Goal: Find specific page/section: Find specific page/section

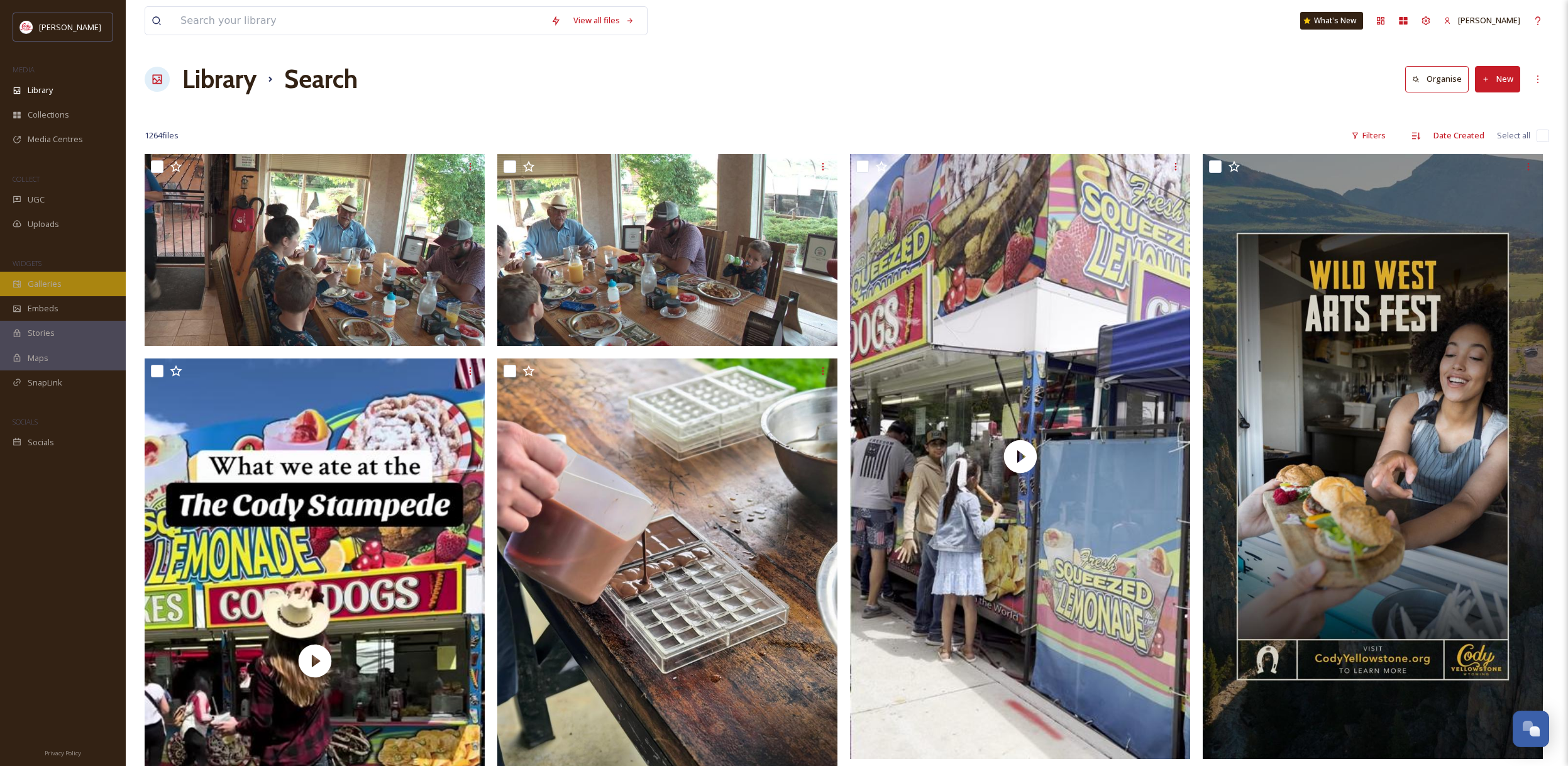
click at [96, 290] on div "Galleries" at bounding box center [62, 284] width 126 height 24
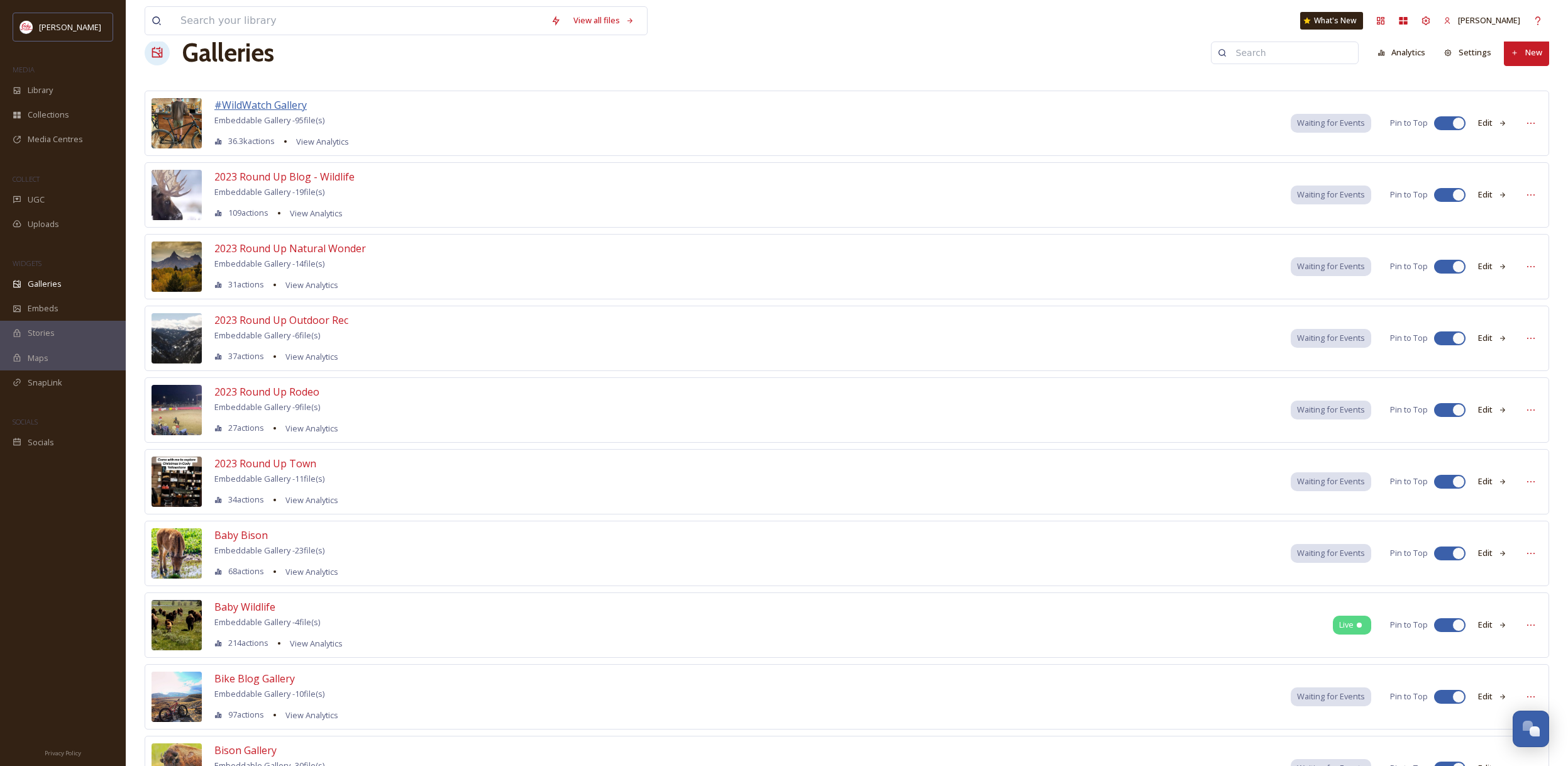
scroll to position [28, 0]
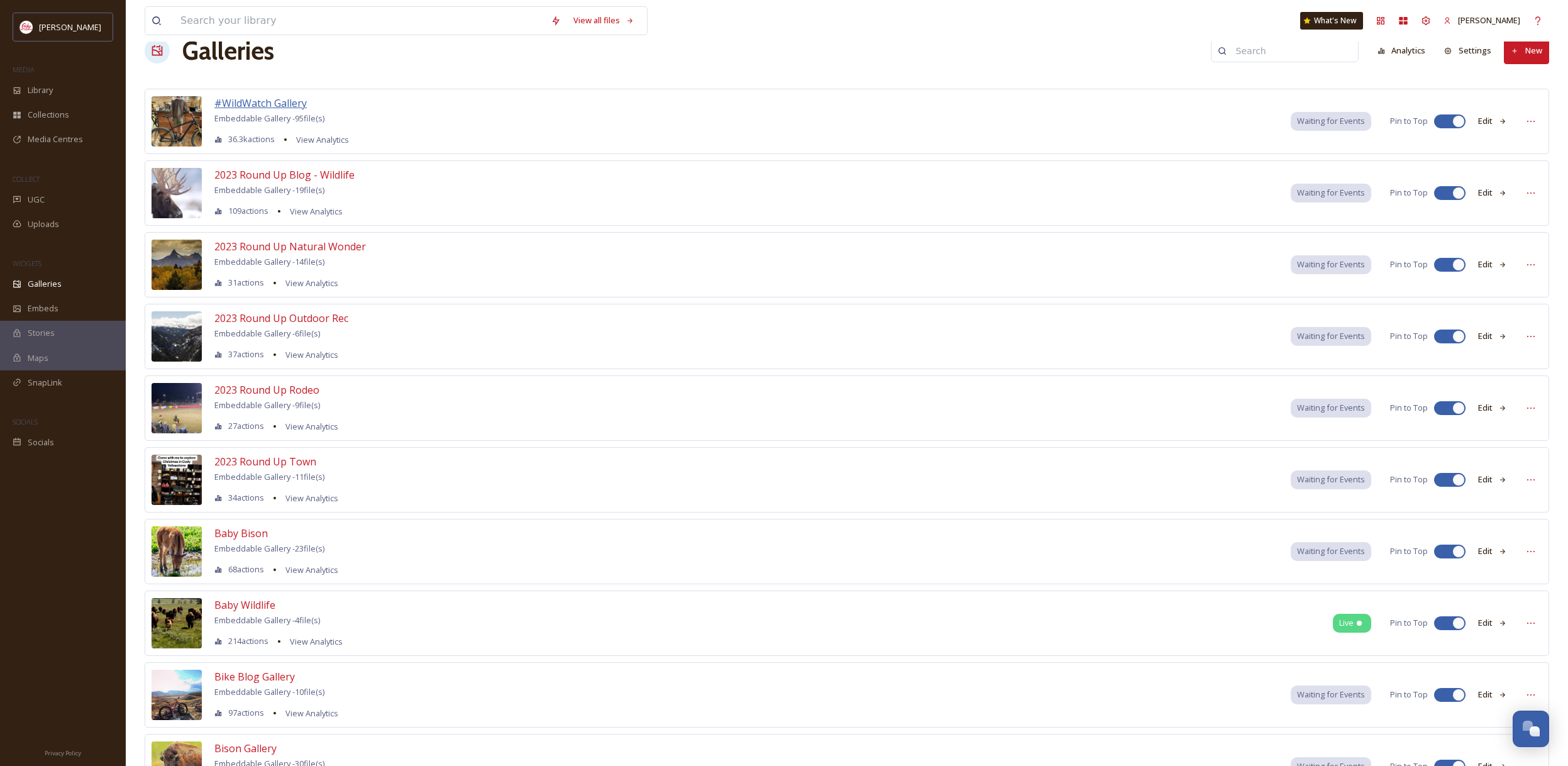
click at [275, 107] on span "#WildWatch Gallery" at bounding box center [260, 103] width 92 height 14
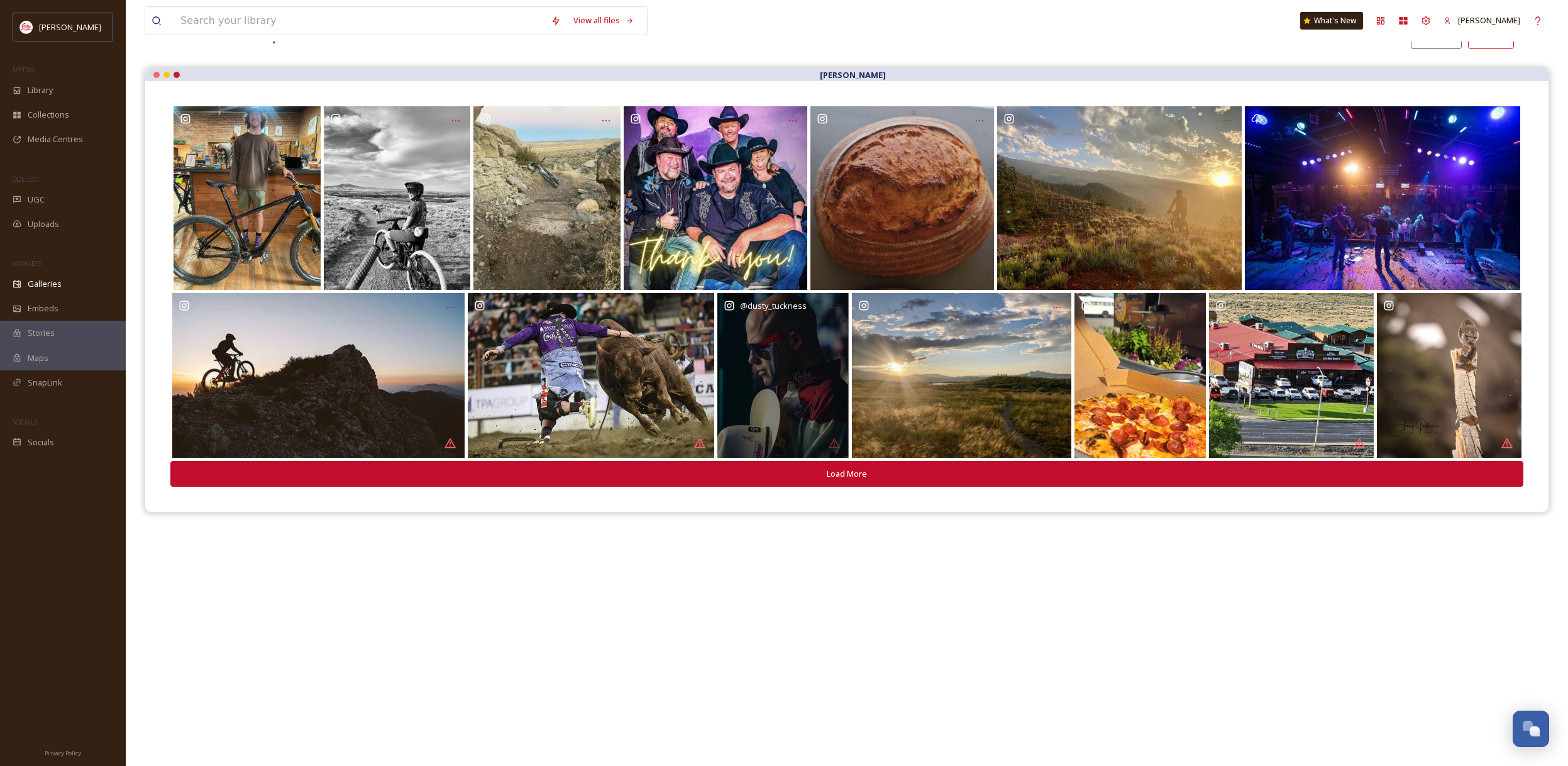
scroll to position [96, 0]
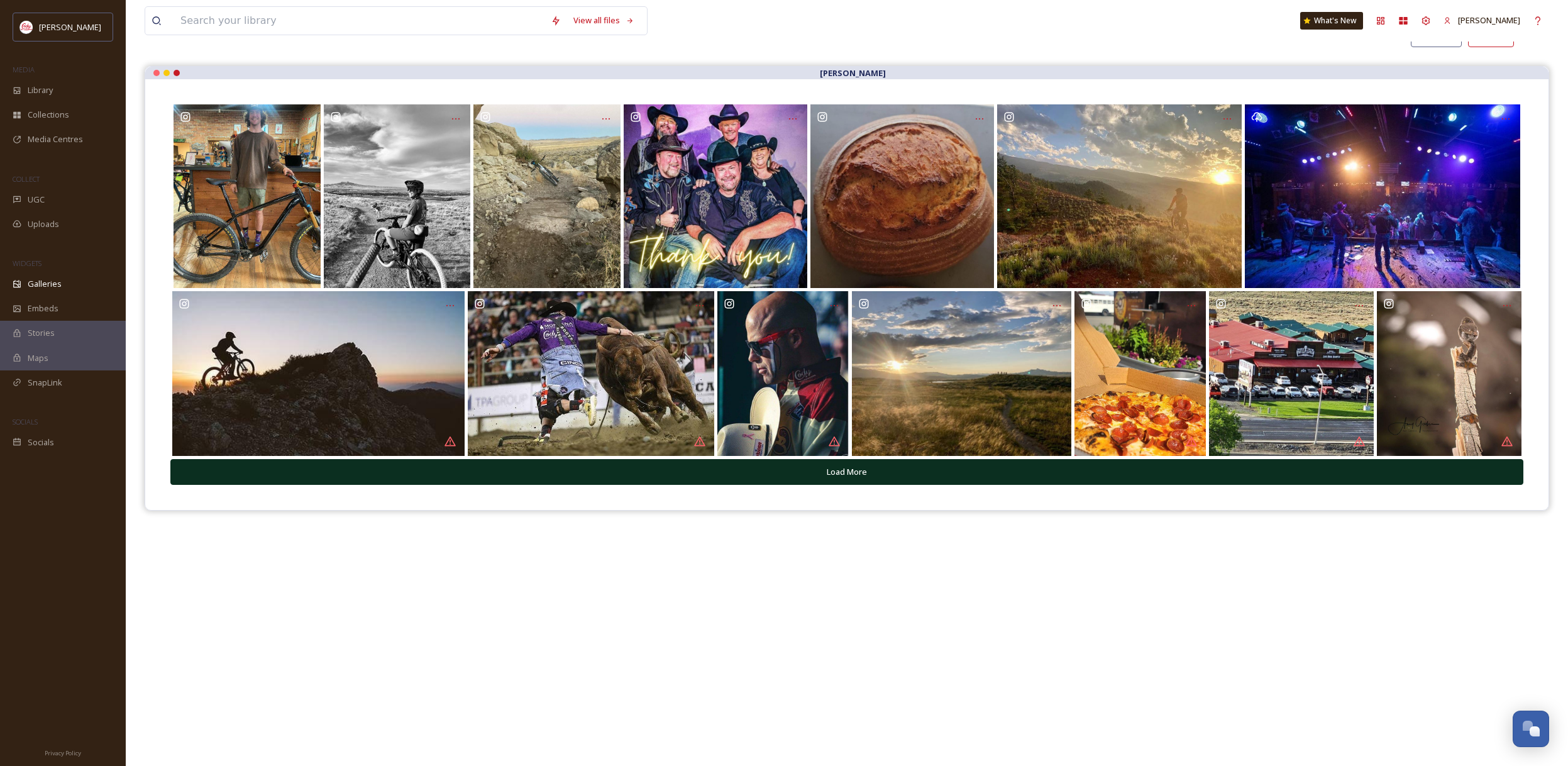
click at [927, 478] on button "Load More" at bounding box center [846, 472] width 1353 height 26
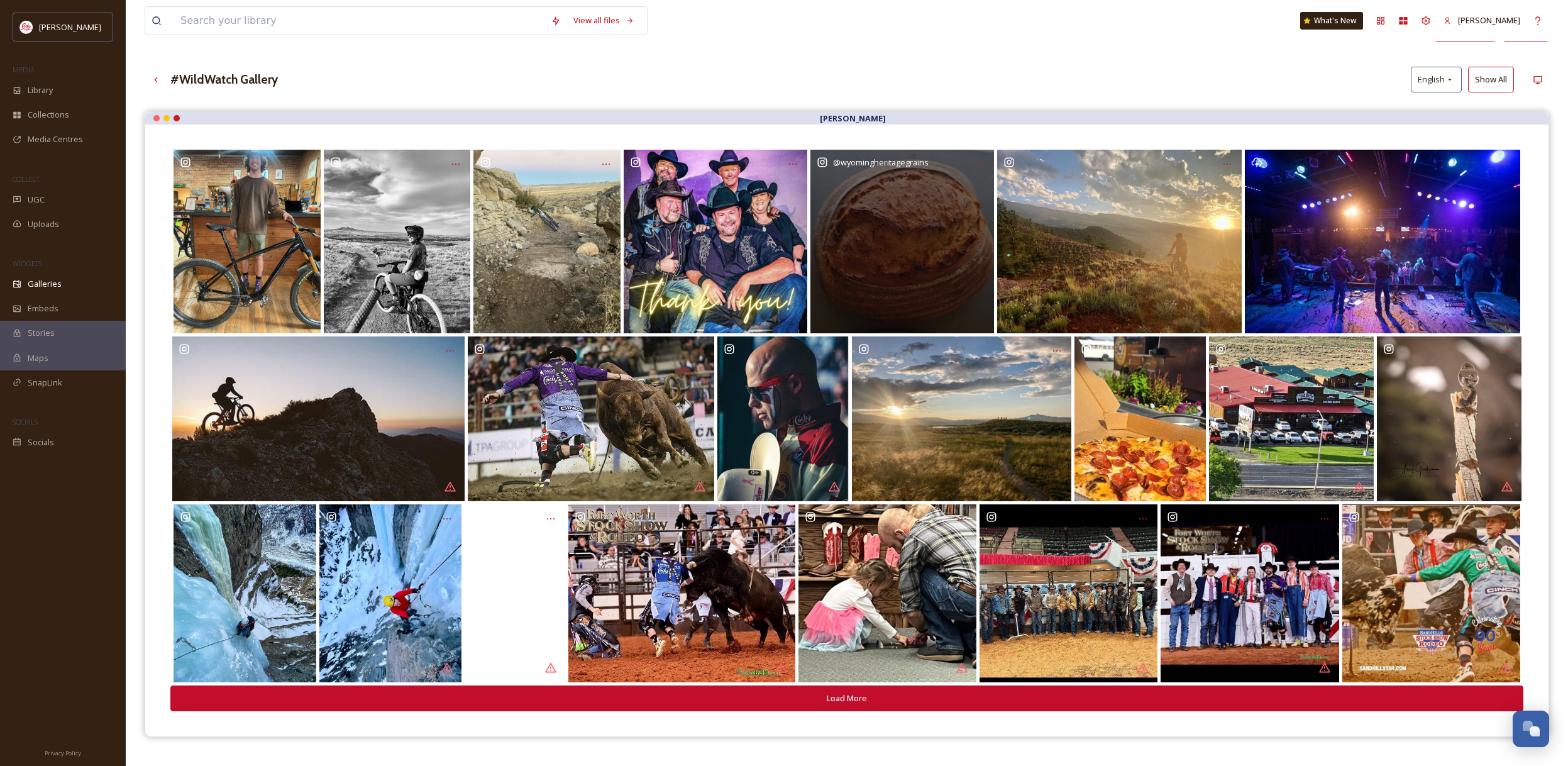
scroll to position [51, 0]
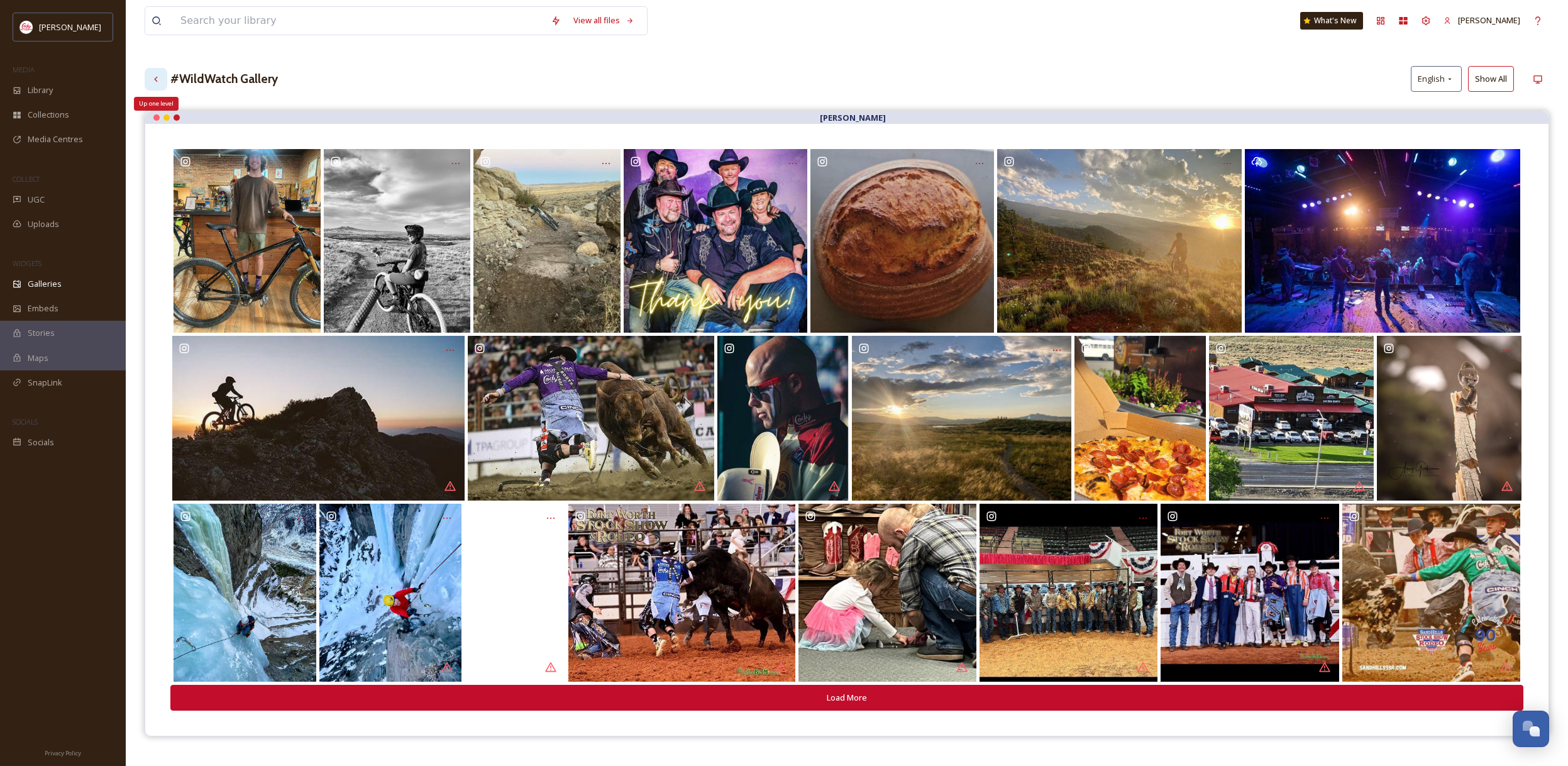
click at [165, 79] on div "Up one level" at bounding box center [156, 80] width 23 height 23
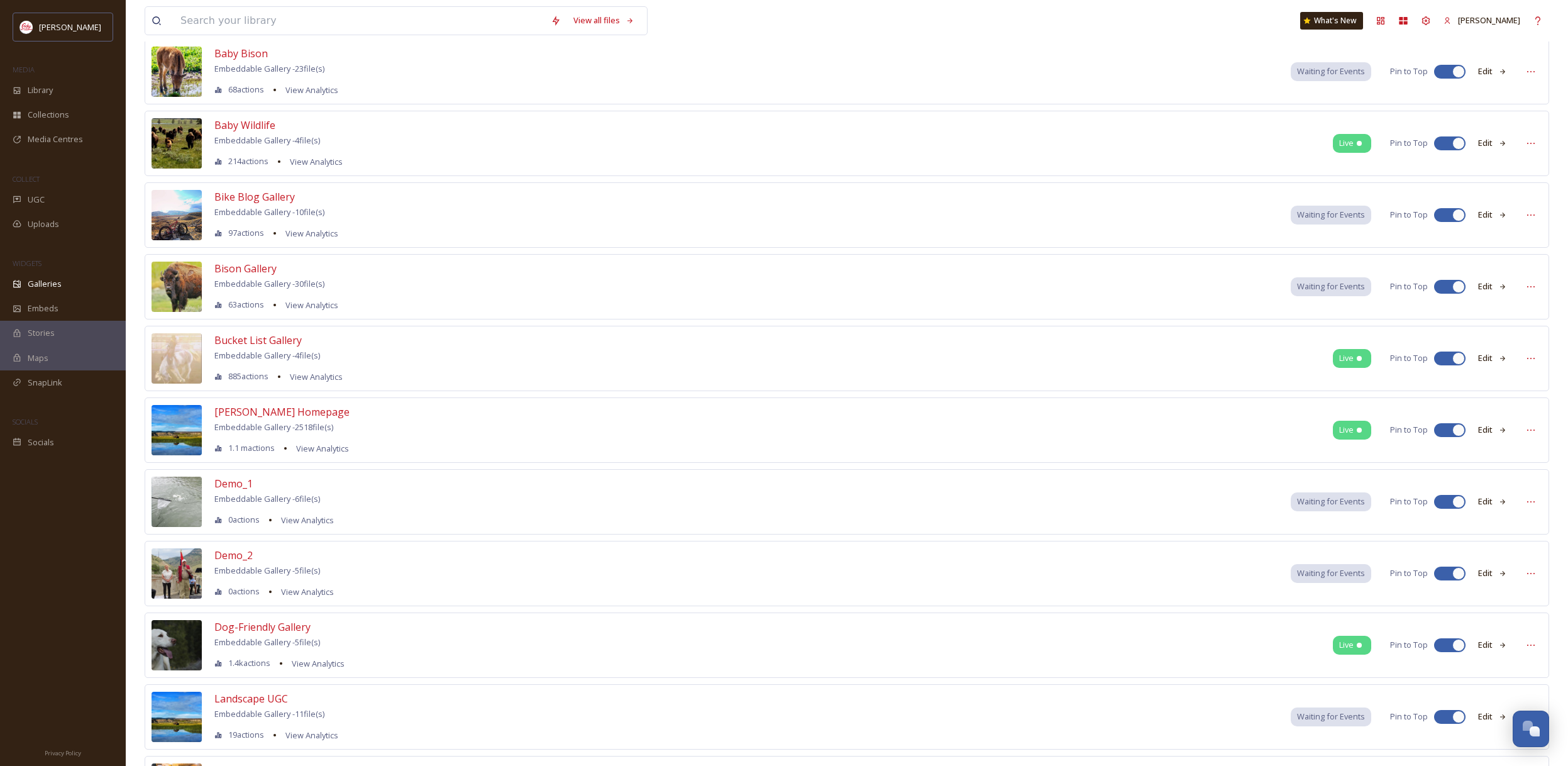
scroll to position [555, 0]
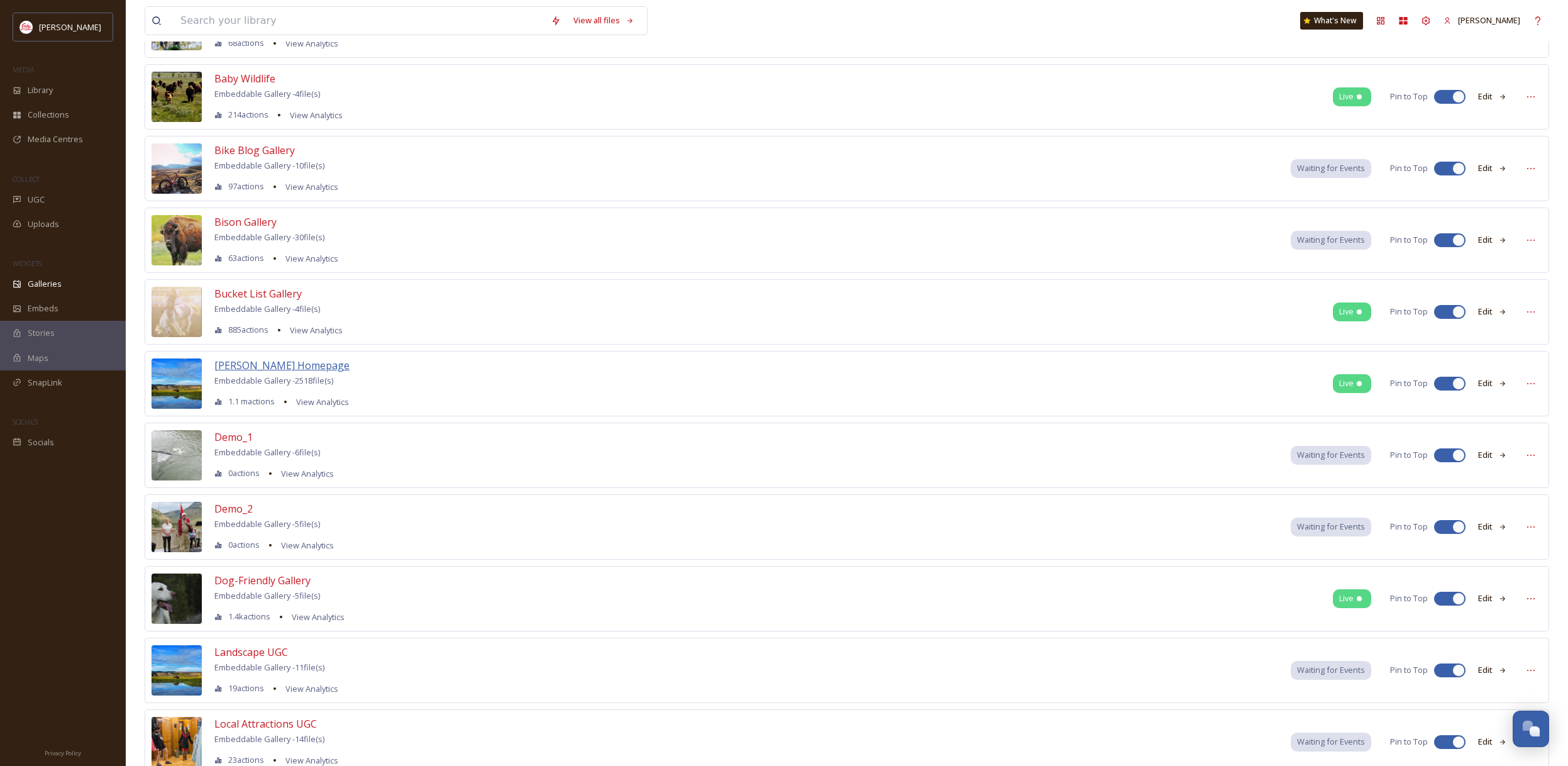
click at [284, 367] on span "[PERSON_NAME] Homepage" at bounding box center [282, 365] width 135 height 14
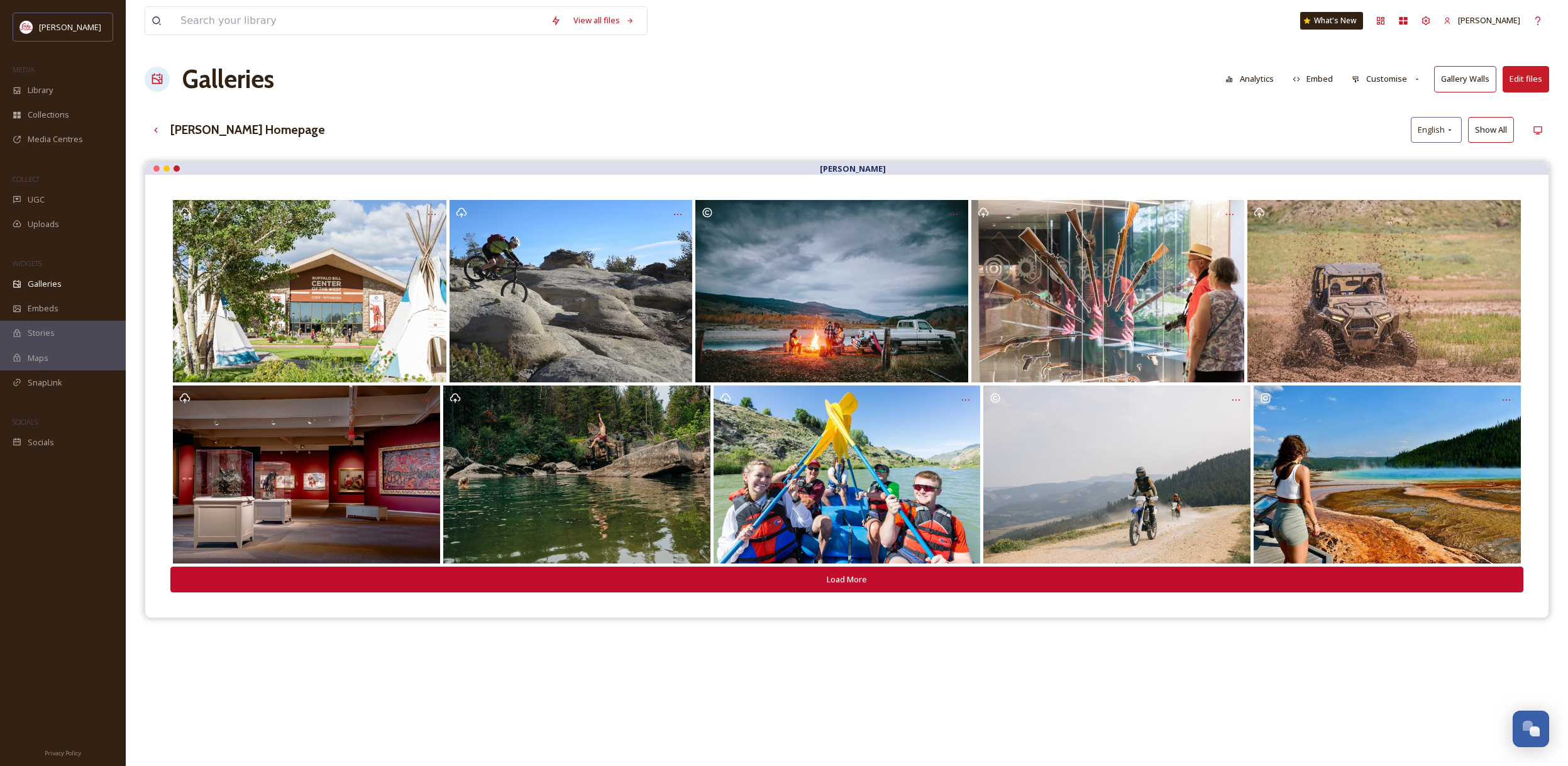
click at [1522, 79] on button "Edit files" at bounding box center [1525, 79] width 47 height 26
click at [1206, 111] on div "View all files What's New [PERSON_NAME] Galleries Analytics Embed Customise Gal…" at bounding box center [846, 473] width 1442 height 946
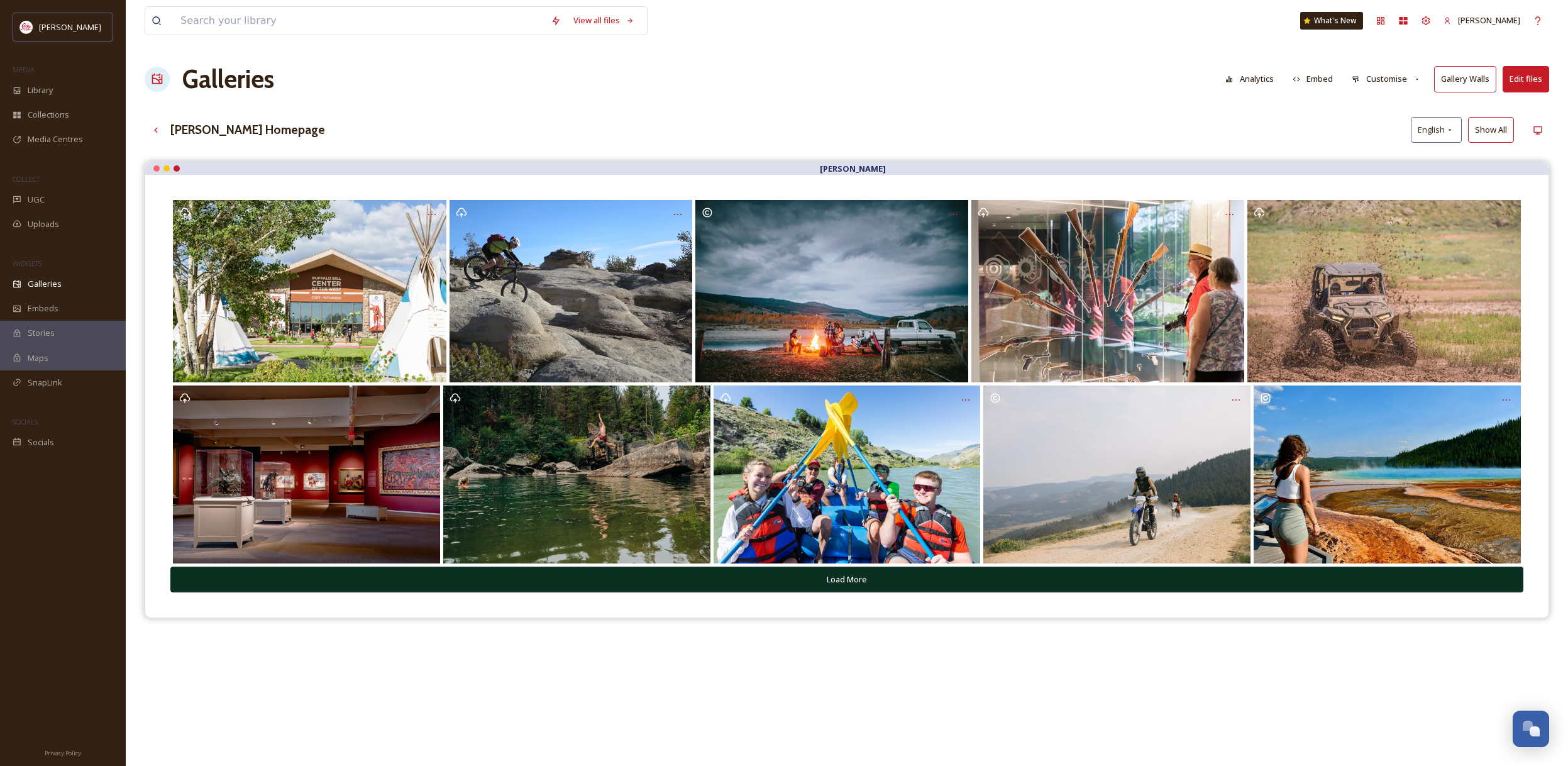
click at [1010, 582] on button "Load More" at bounding box center [846, 580] width 1353 height 26
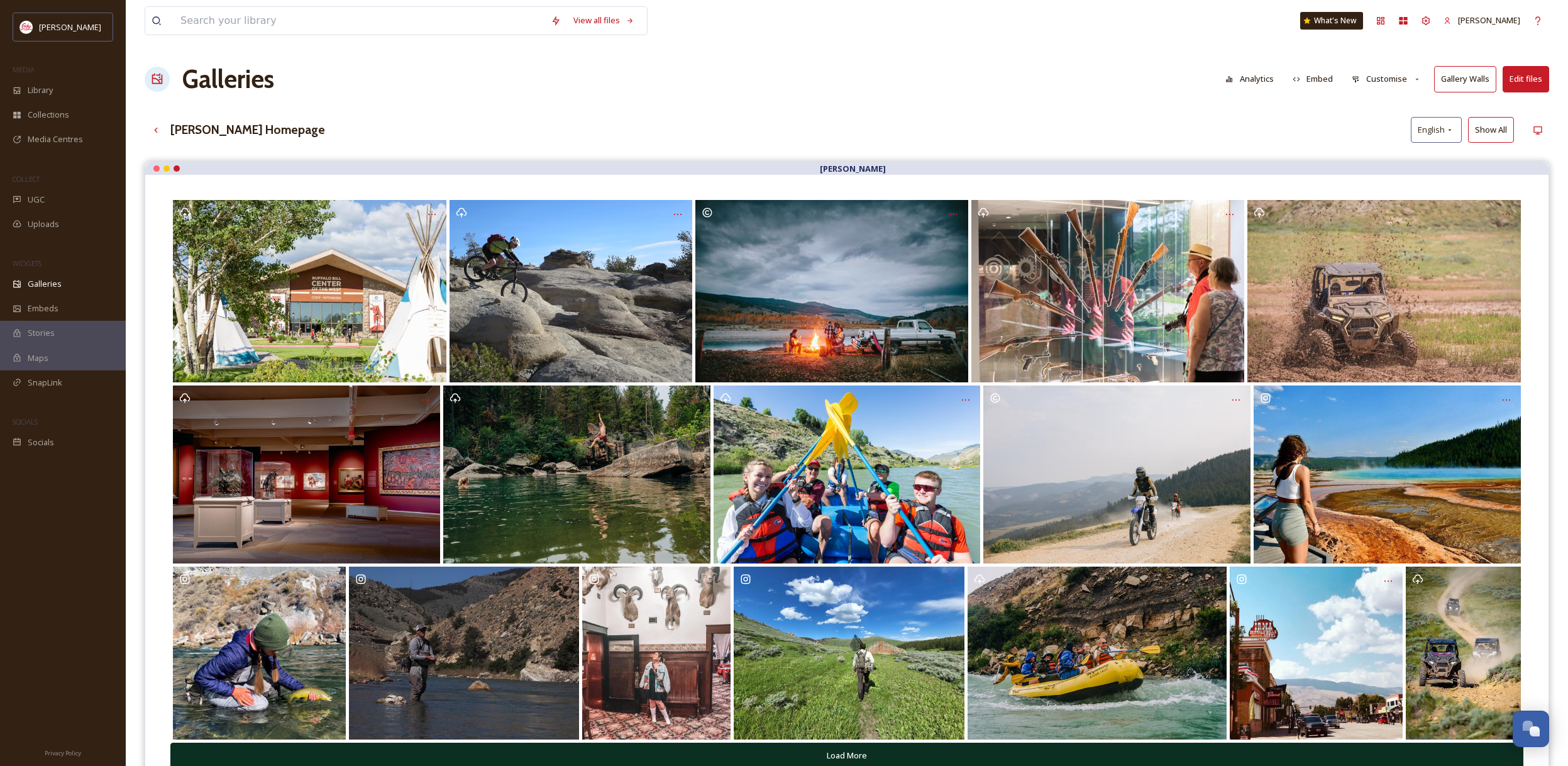
click at [884, 758] on button "Load More" at bounding box center [846, 756] width 1353 height 26
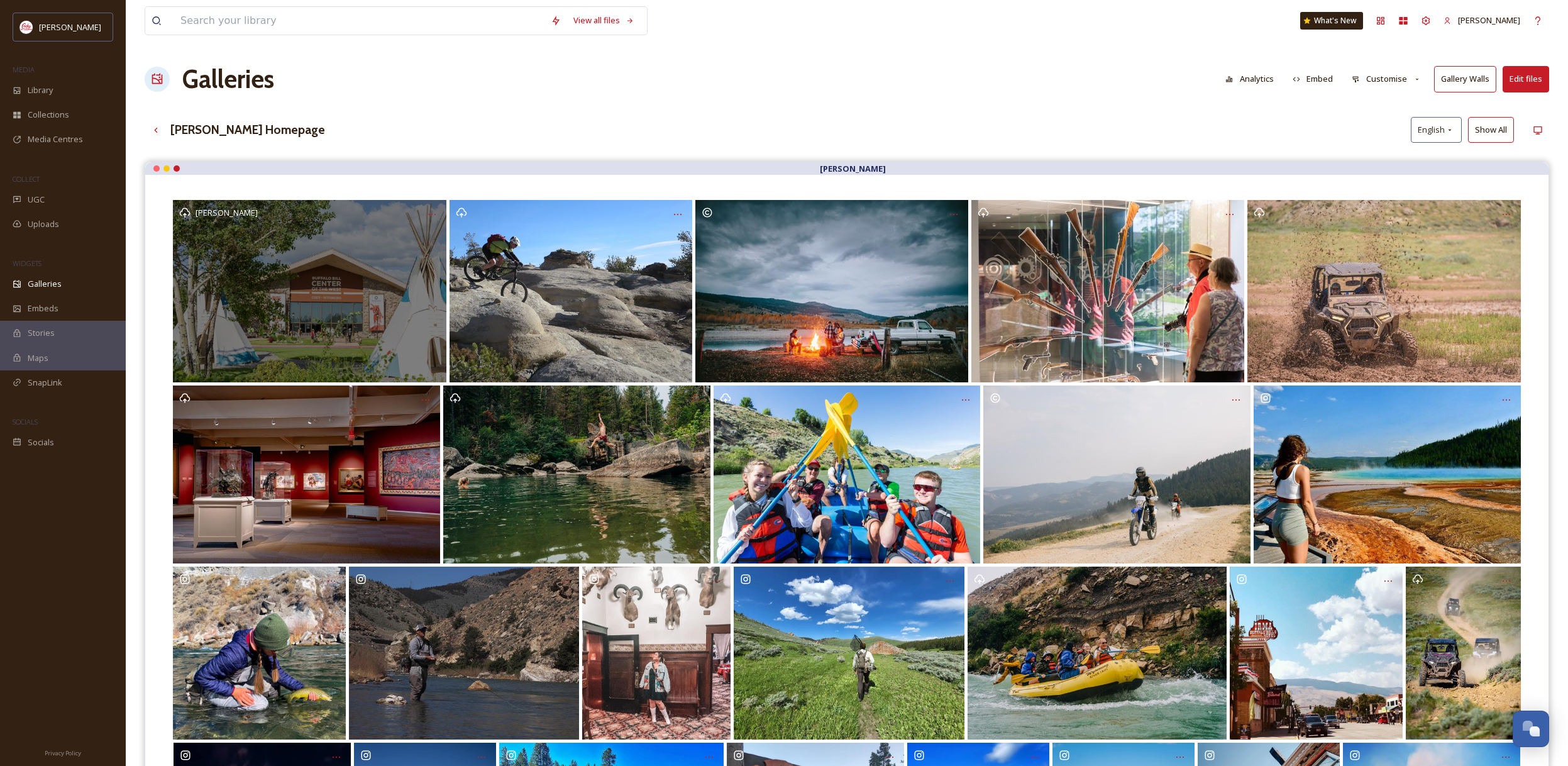
click at [421, 258] on div "[PERSON_NAME]" at bounding box center [309, 291] width 273 height 182
click at [313, 256] on div "[PERSON_NAME]" at bounding box center [309, 291] width 273 height 182
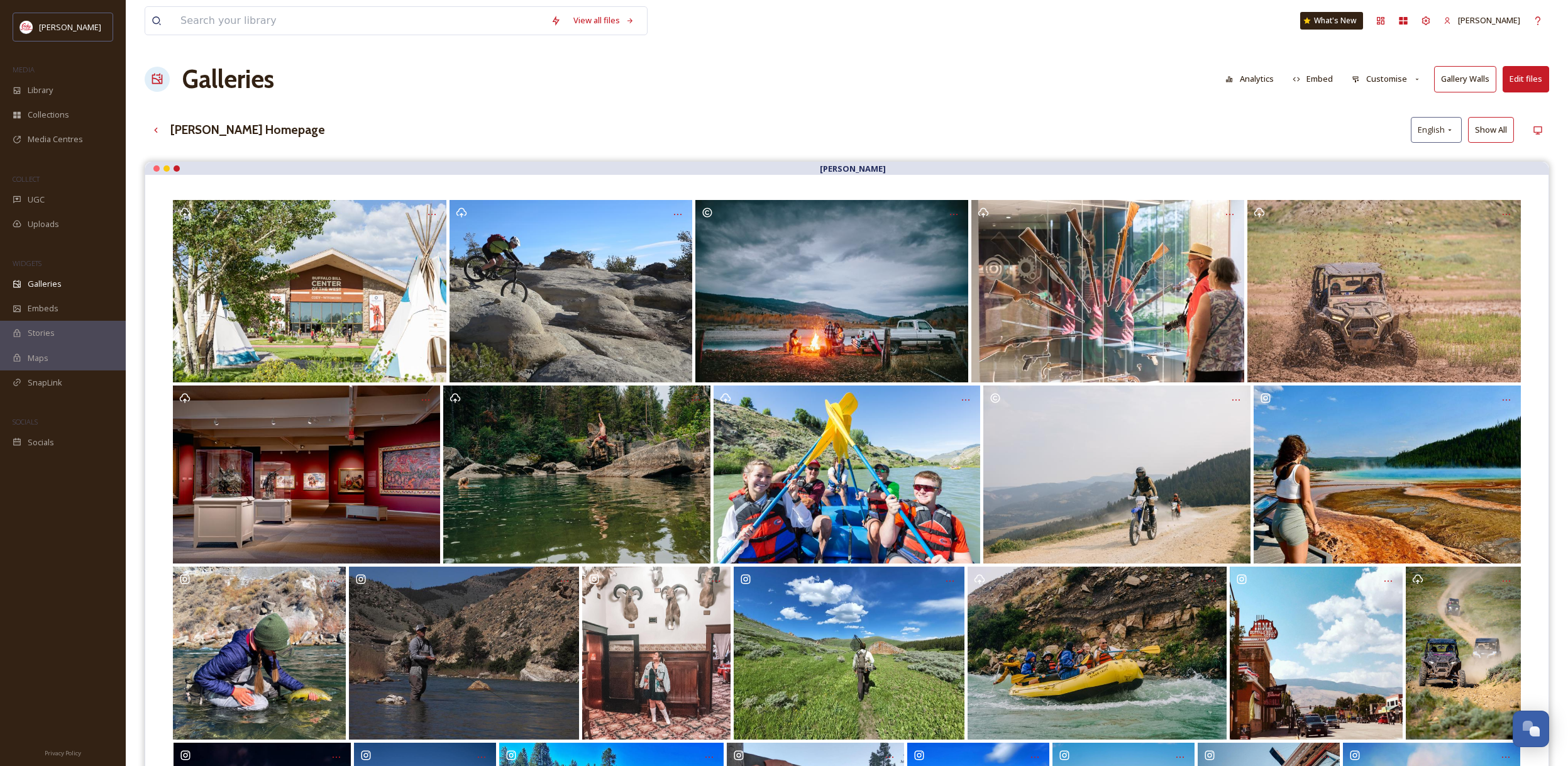
click at [1470, 82] on button "Gallery Walls" at bounding box center [1465, 79] width 62 height 26
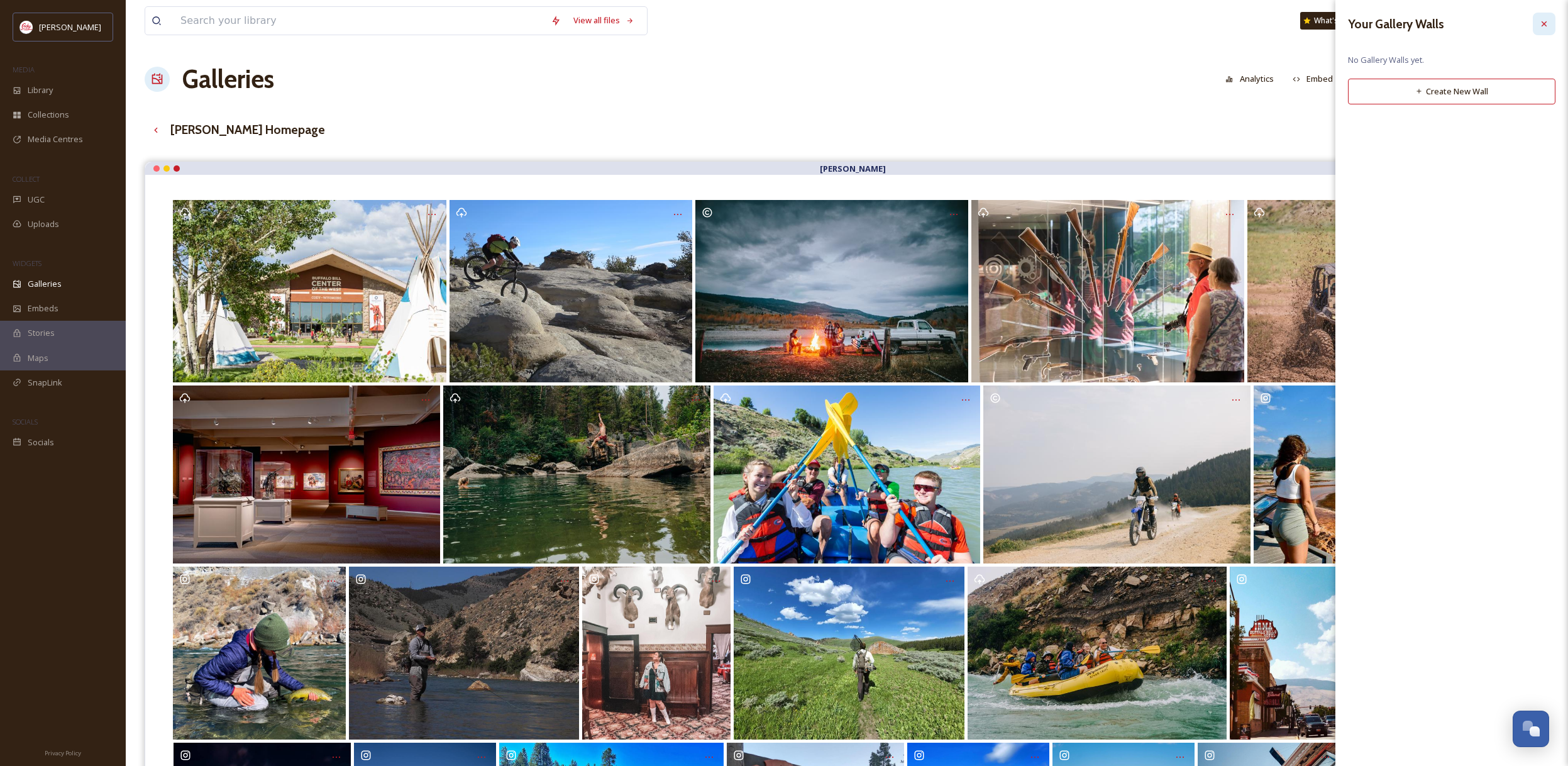
click at [1541, 24] on icon at bounding box center [1544, 24] width 10 height 10
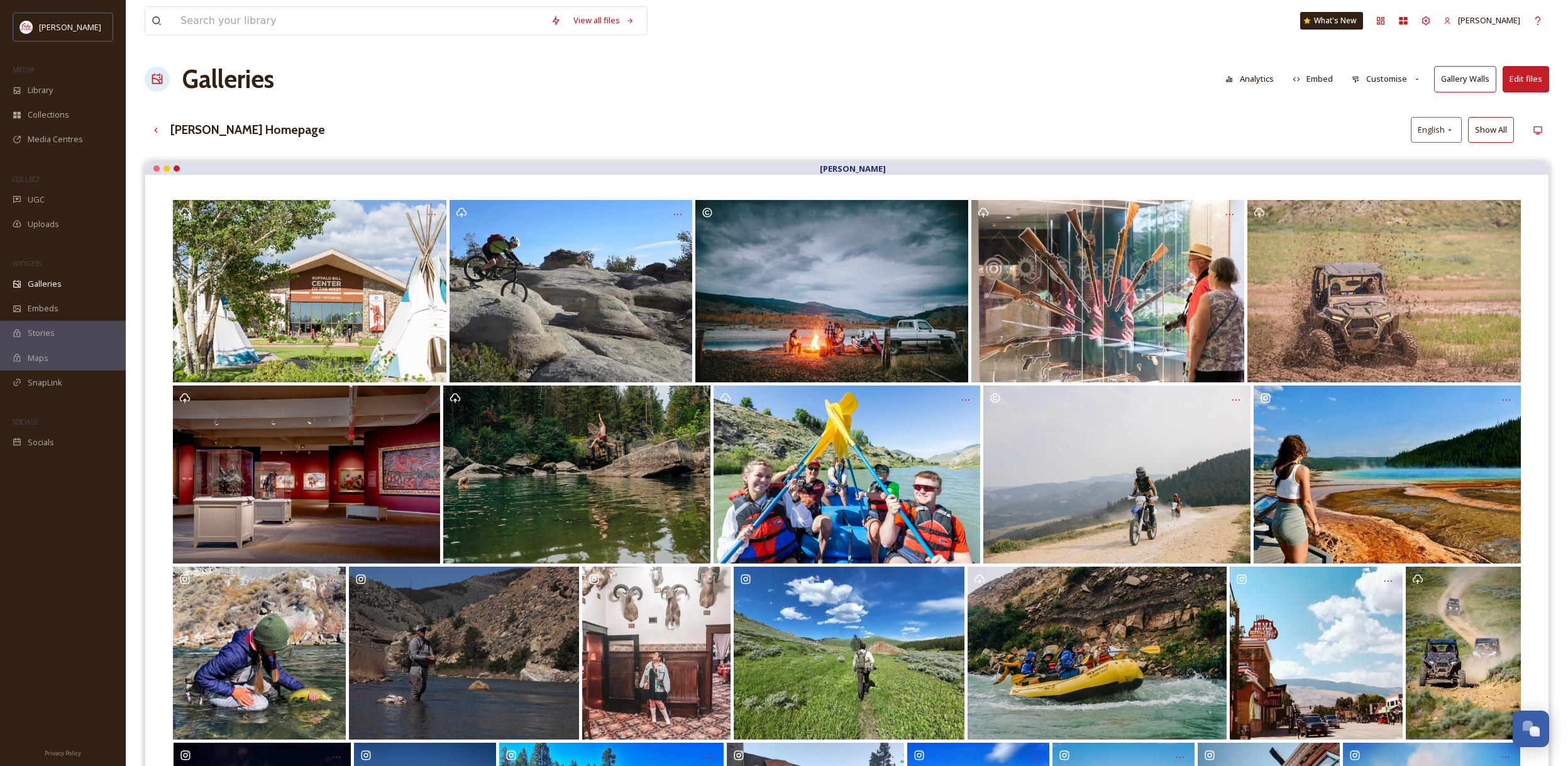
click at [1520, 82] on button "Edit files" at bounding box center [1525, 79] width 47 height 26
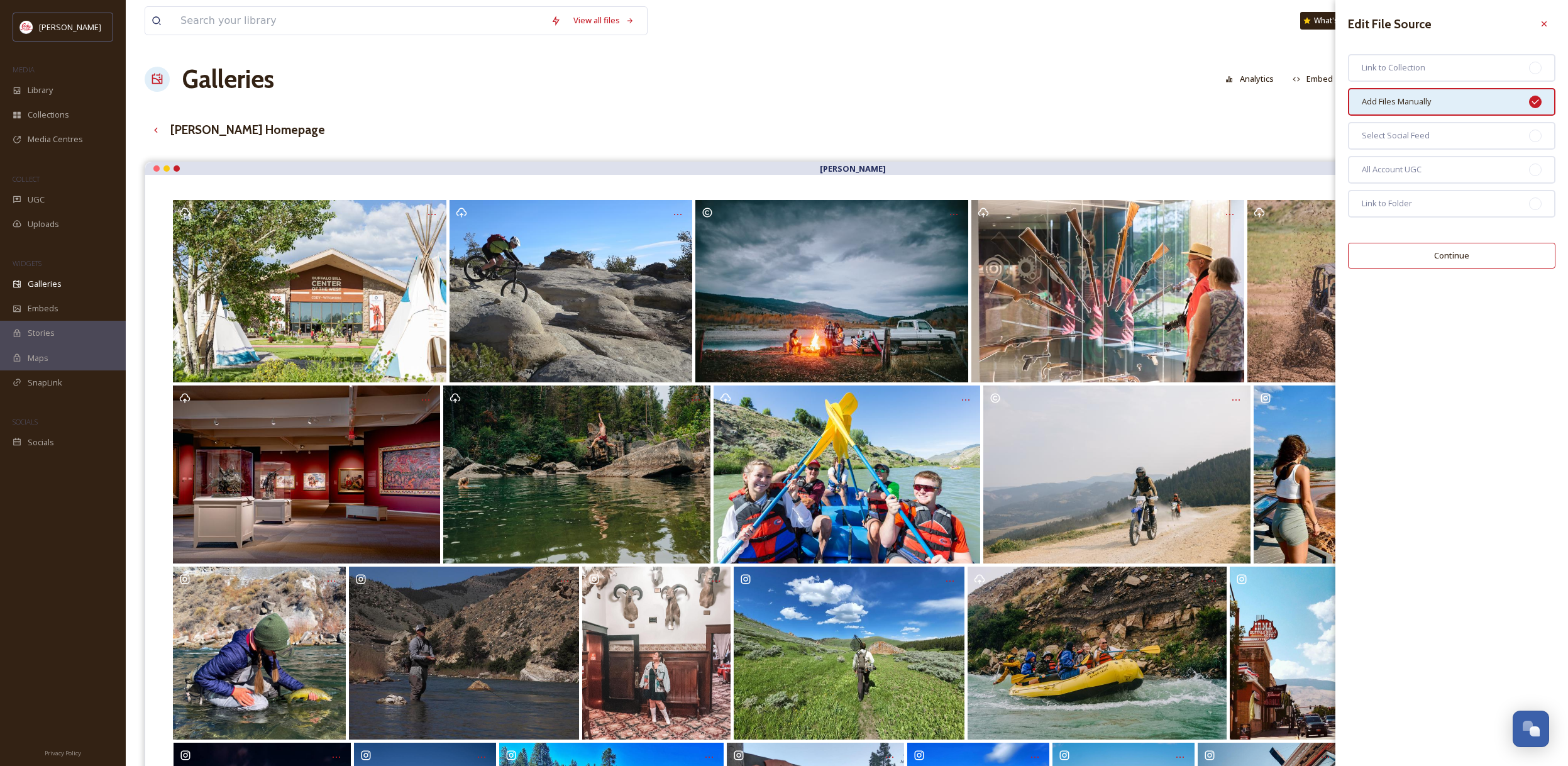
scroll to position [1, 0]
click at [1495, 260] on button "Continue" at bounding box center [1451, 256] width 207 height 26
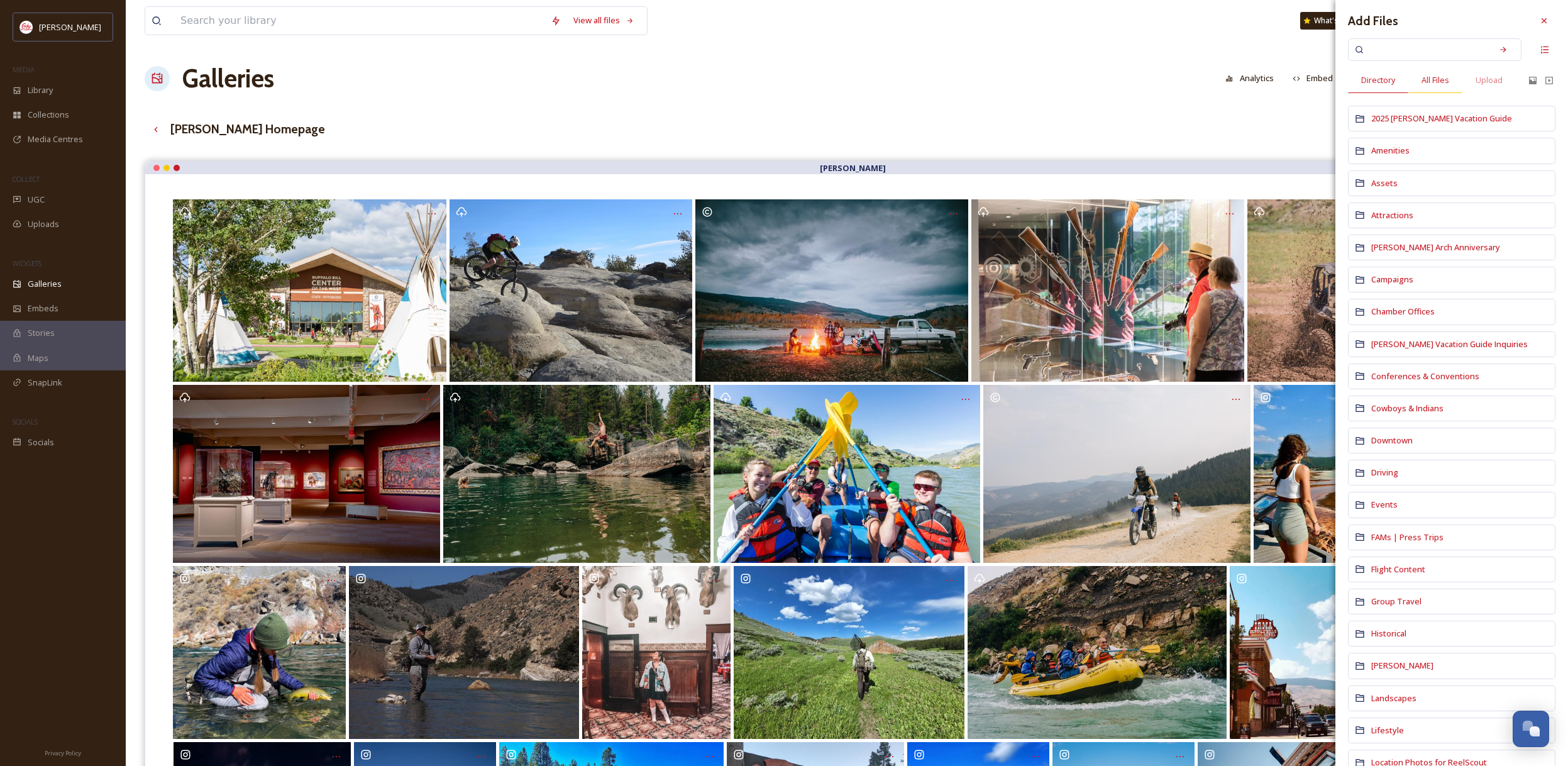
scroll to position [9, 0]
click at [1433, 48] on input at bounding box center [1426, 43] width 119 height 27
type input "fall"
click at [1500, 41] on icon at bounding box center [1503, 44] width 9 height 9
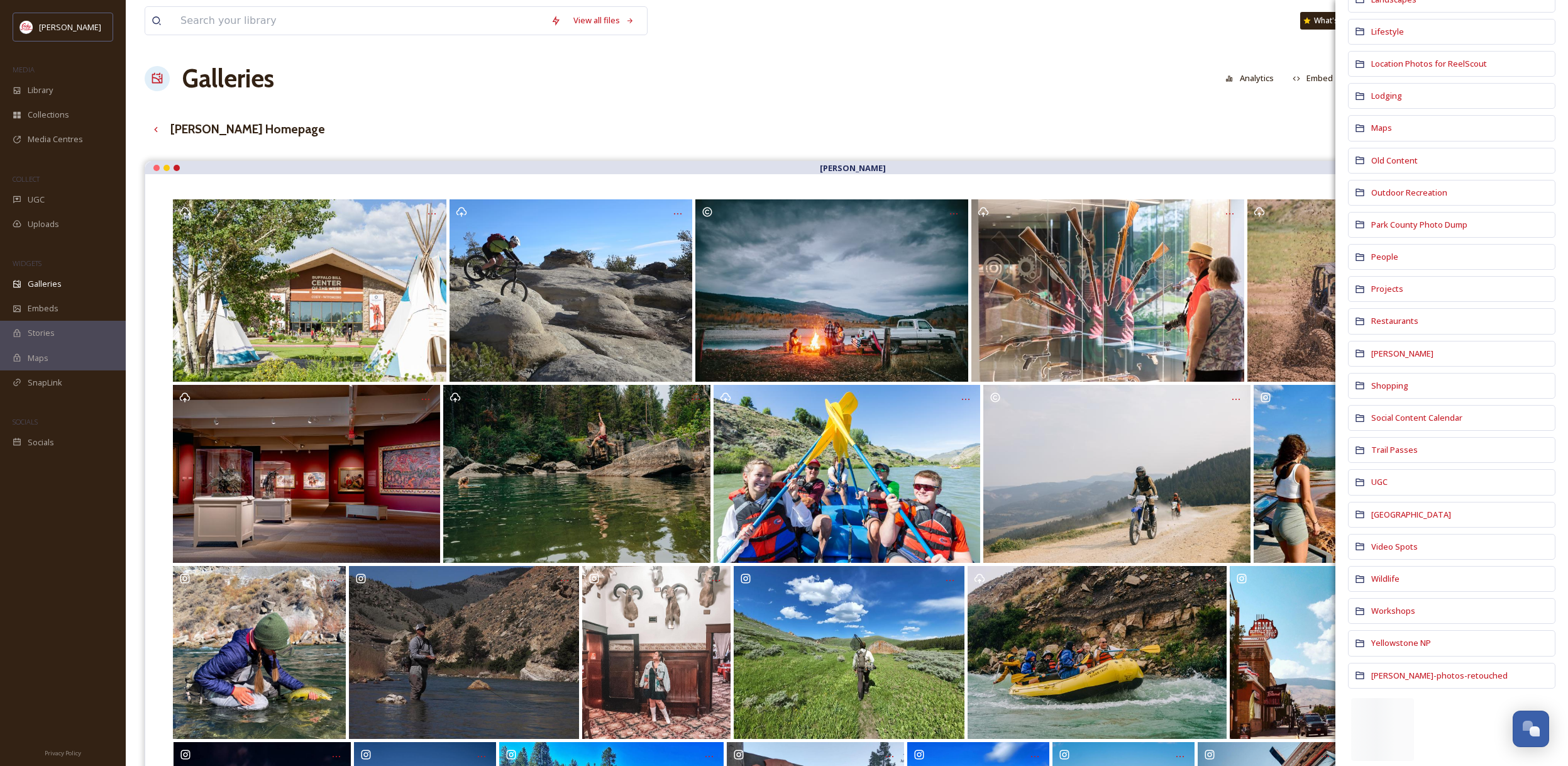
scroll to position [712, 0]
click at [1373, 471] on span "UGC" at bounding box center [1379, 471] width 17 height 11
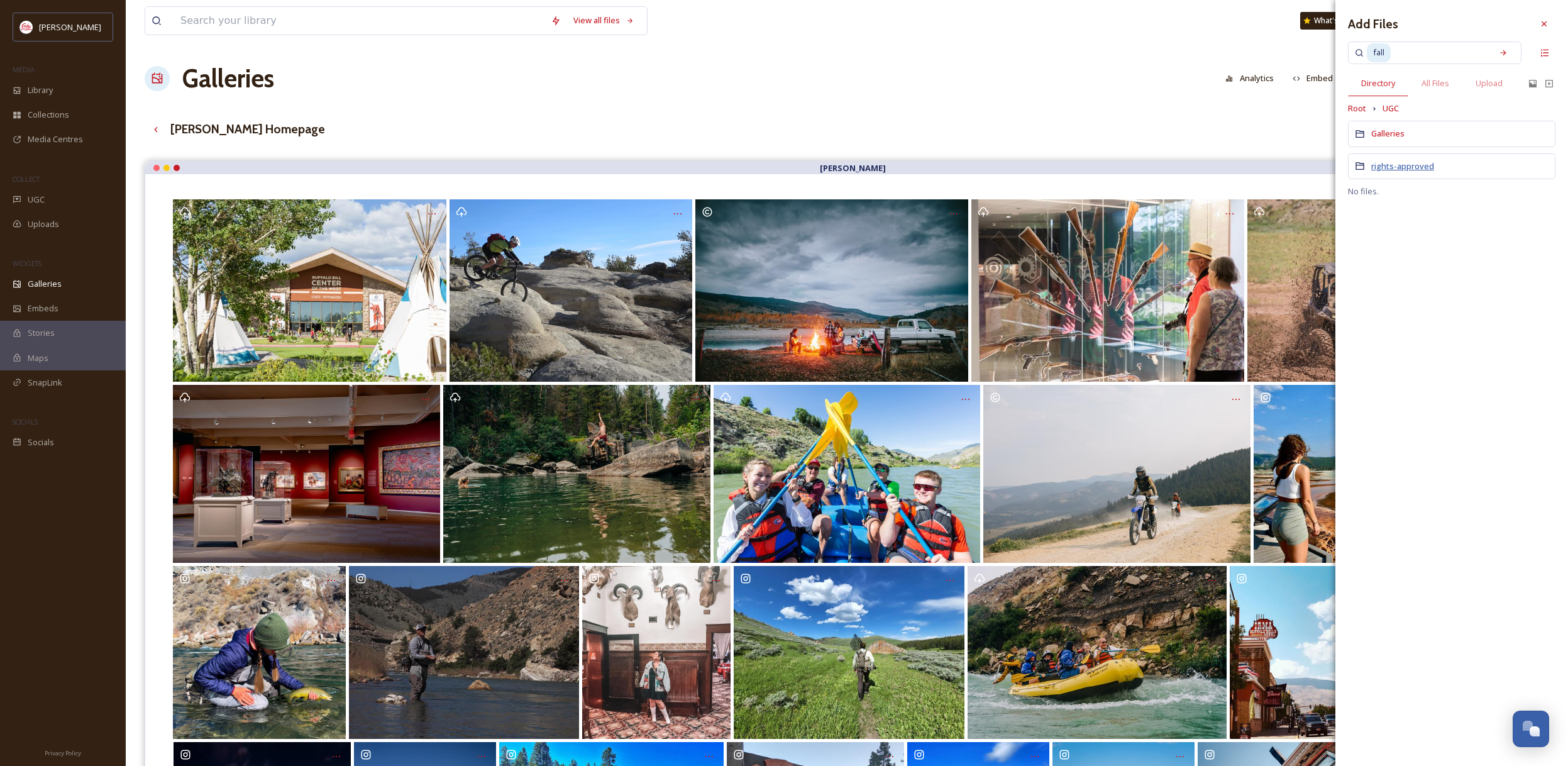
click at [1388, 168] on span "rights-approved" at bounding box center [1402, 166] width 63 height 11
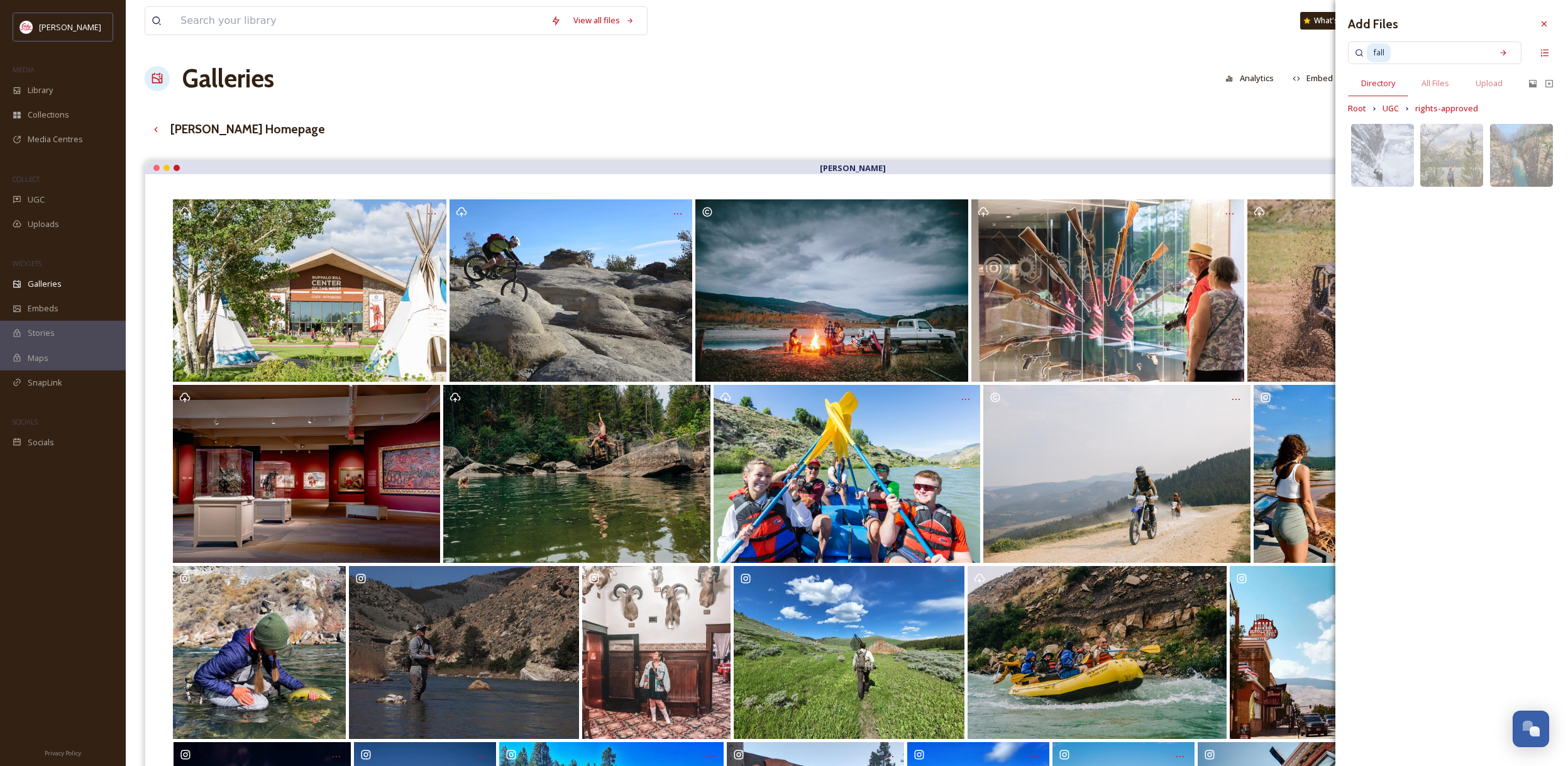
click at [1439, 54] on input at bounding box center [1438, 52] width 94 height 27
type input "f"
click at [1439, 79] on span "All Files" at bounding box center [1435, 83] width 27 height 12
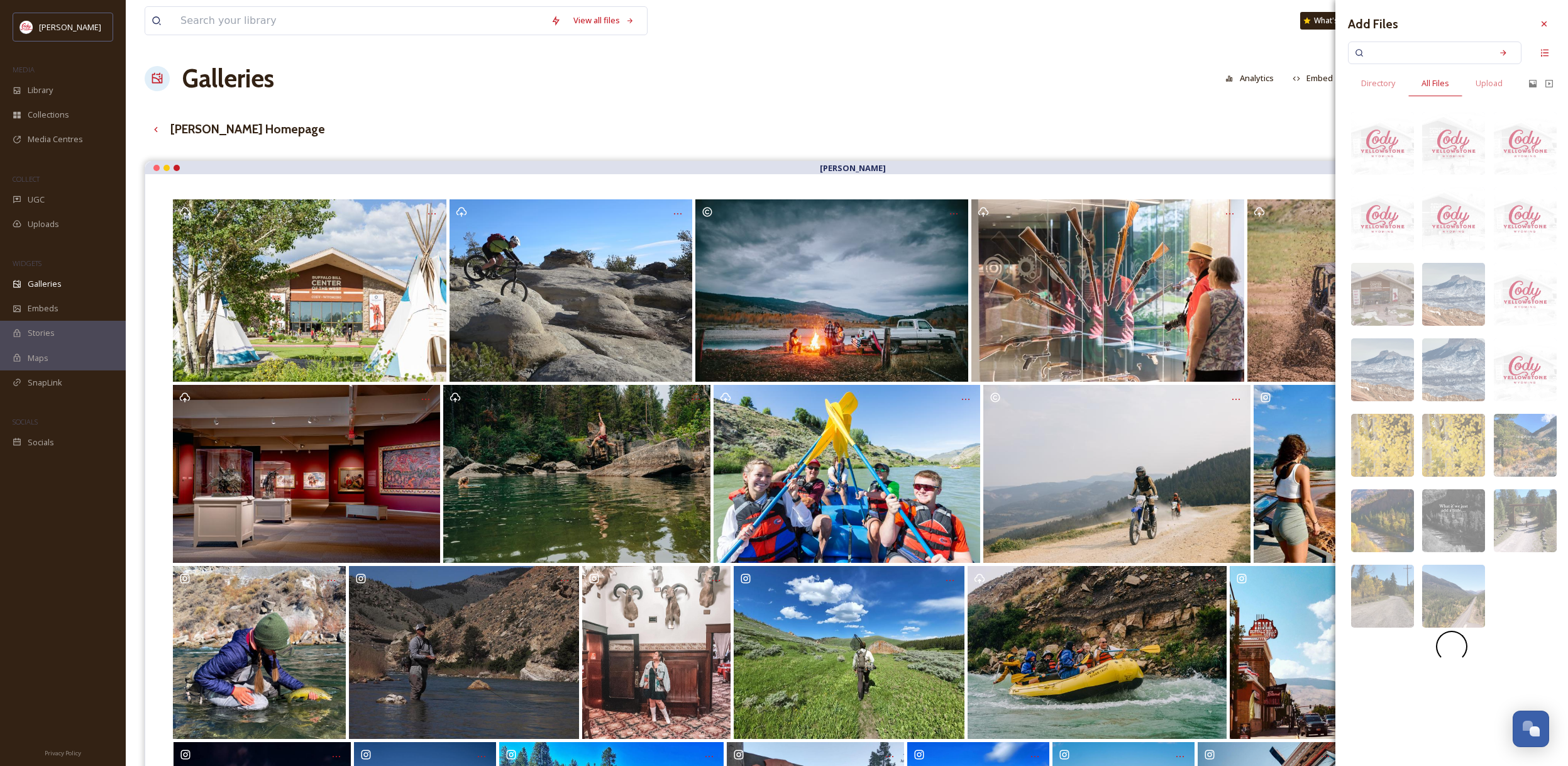
click at [1420, 55] on input at bounding box center [1426, 52] width 119 height 27
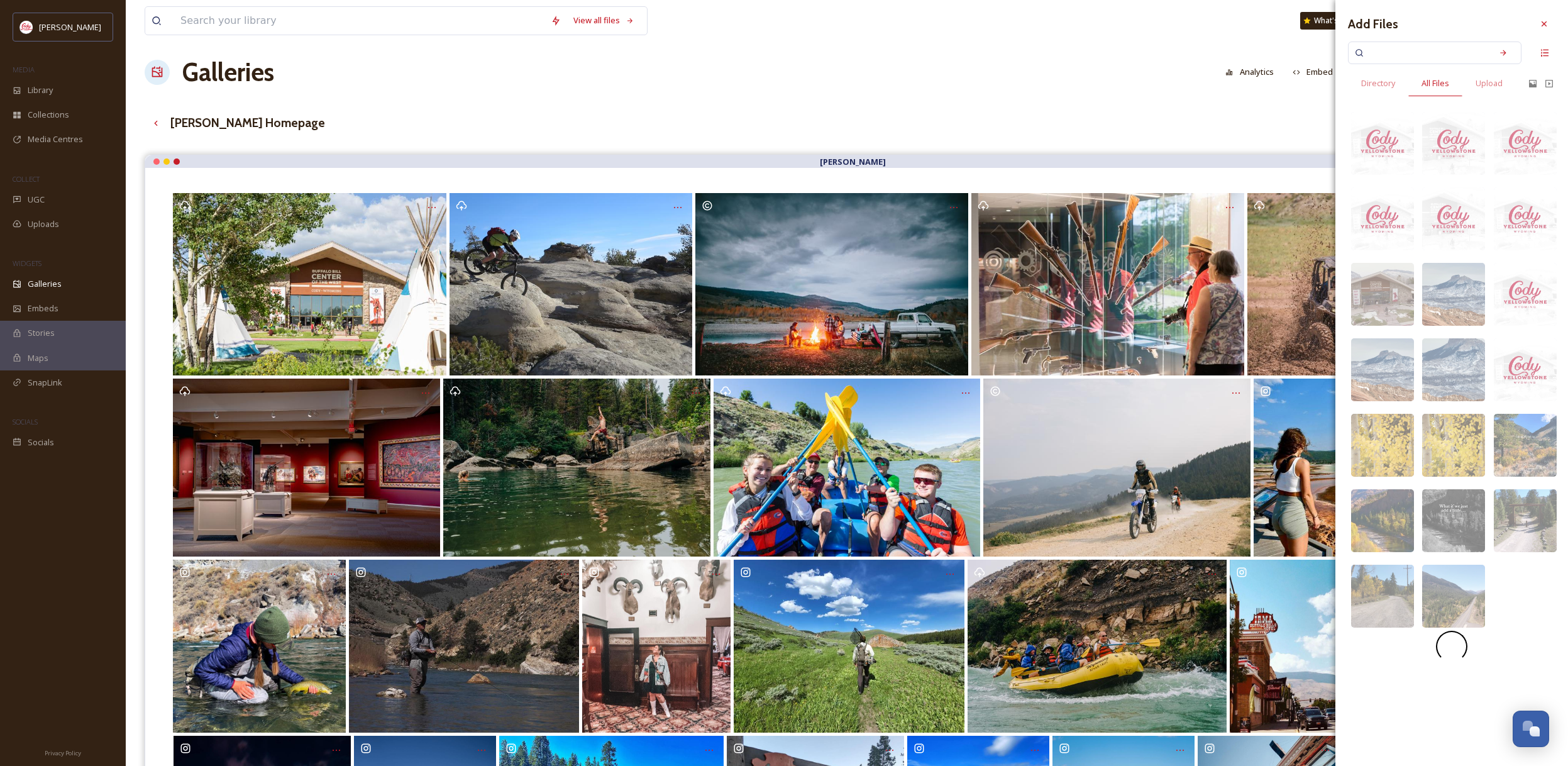
scroll to position [6, 0]
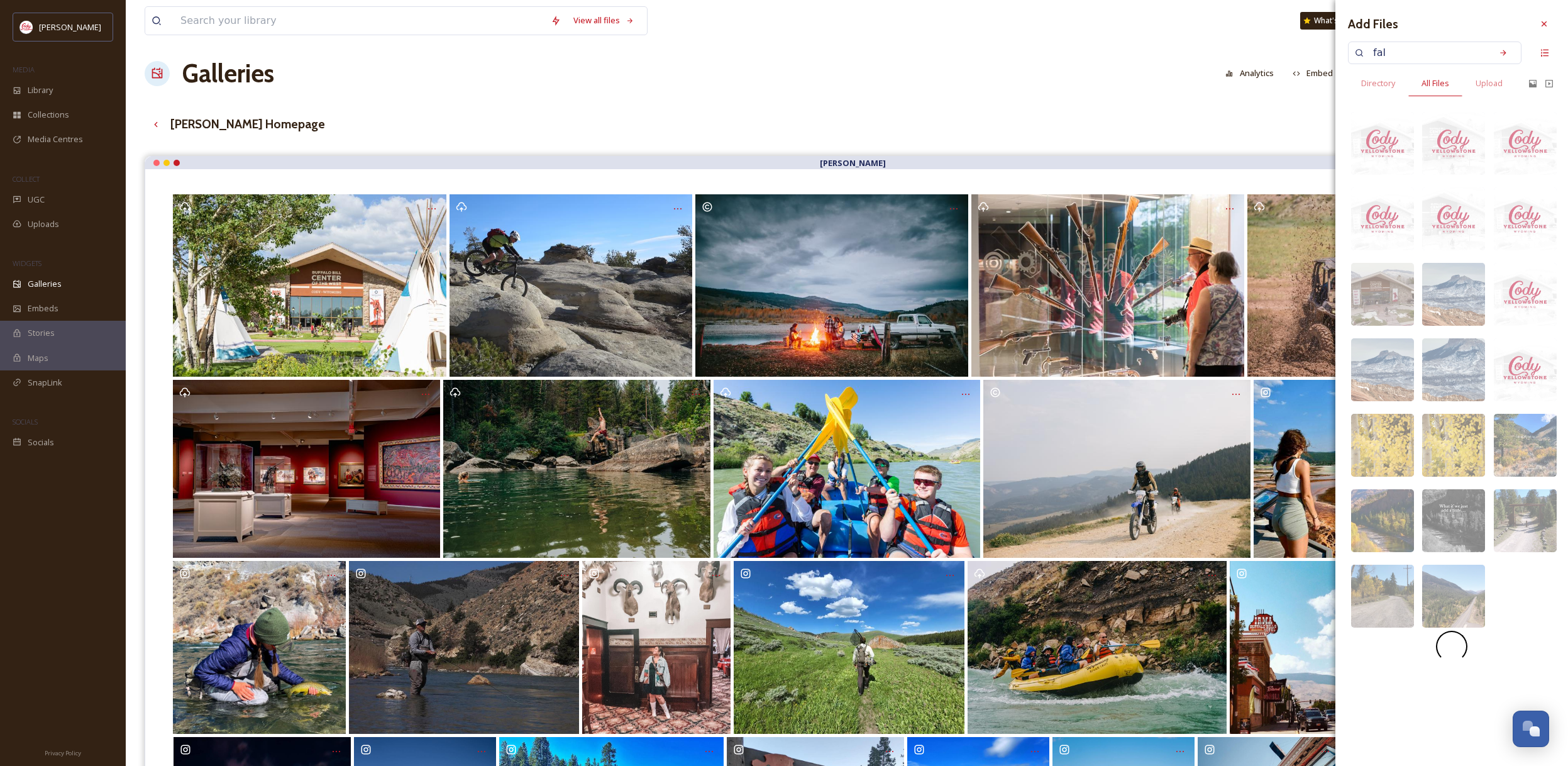
type input "fall"
click at [1505, 54] on icon at bounding box center [1503, 53] width 9 height 9
click at [1543, 24] on icon at bounding box center [1544, 24] width 5 height 5
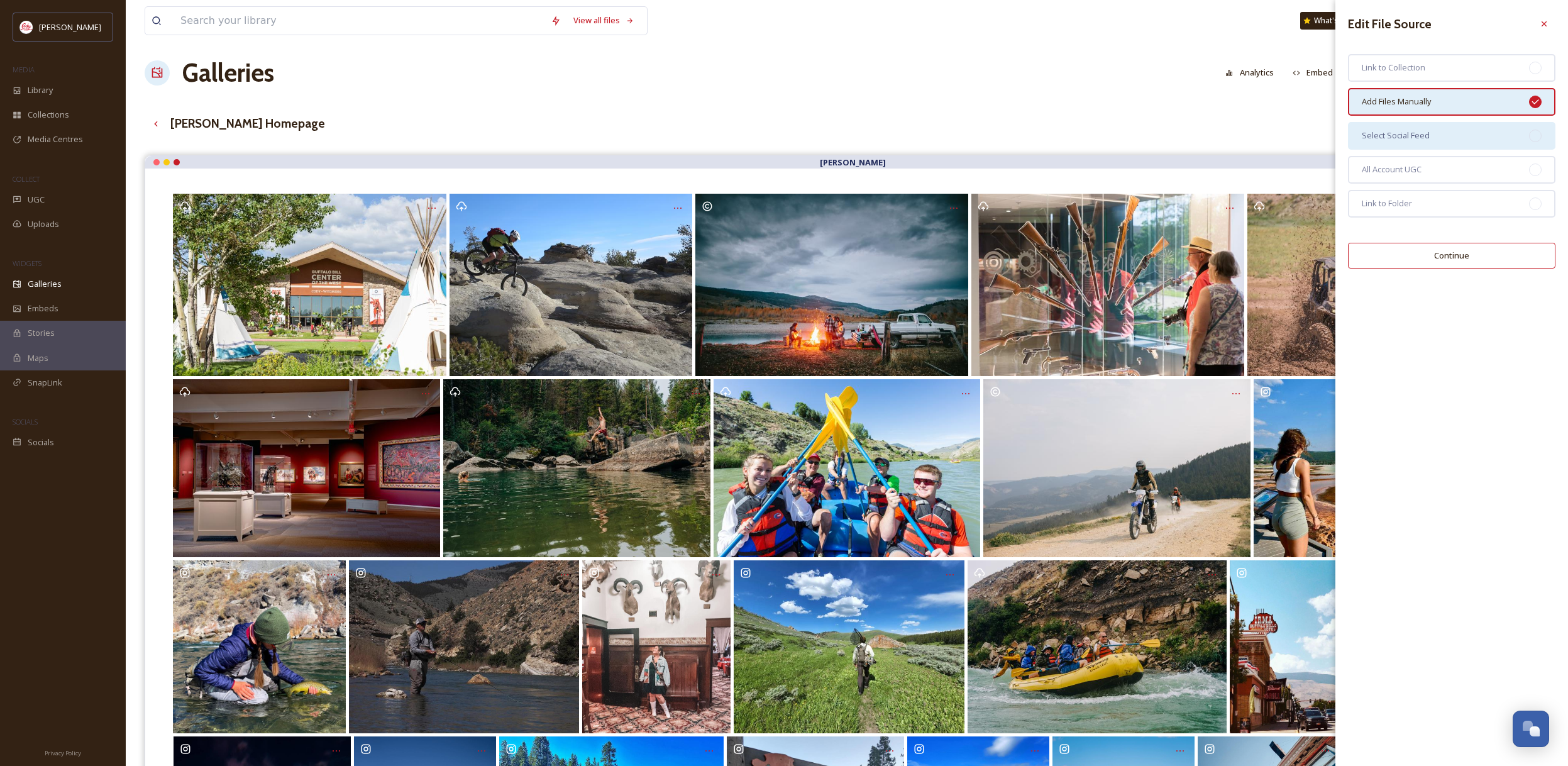
click at [1429, 130] on div "Select Social Feed" at bounding box center [1451, 135] width 207 height 27
click at [1498, 258] on button "Continue" at bounding box center [1451, 256] width 207 height 26
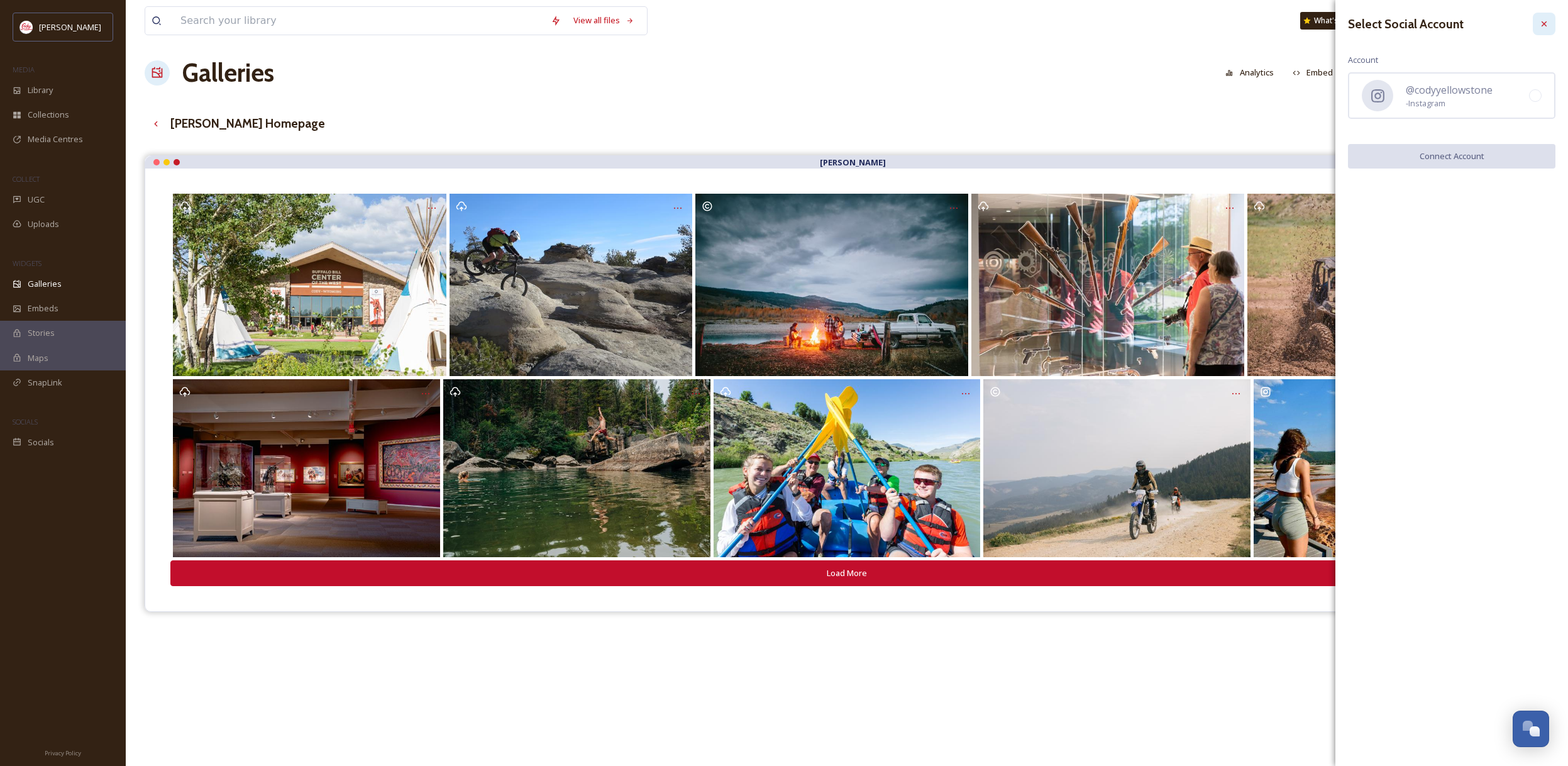
click at [1539, 21] on icon at bounding box center [1544, 24] width 10 height 10
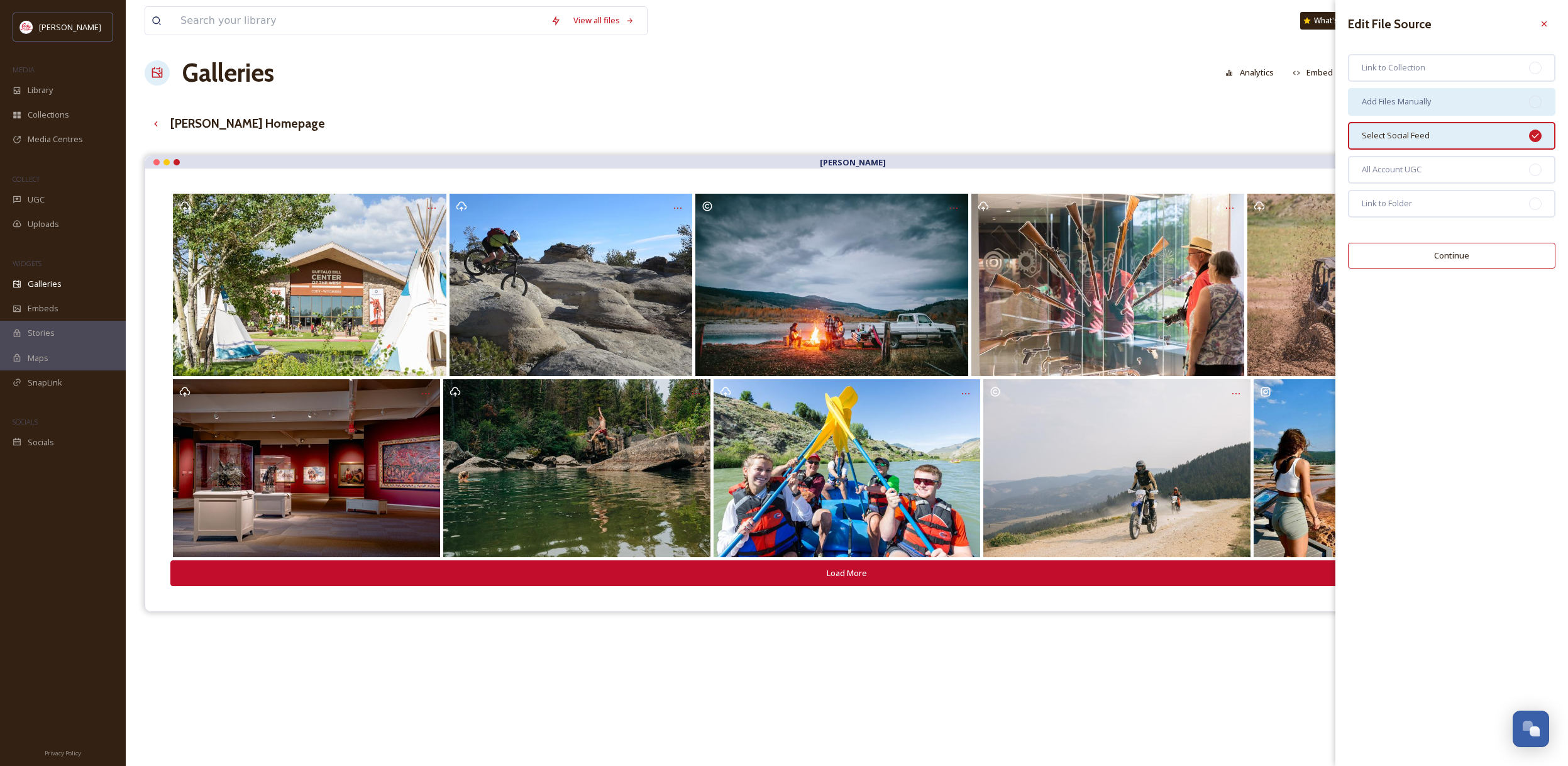
click at [1479, 105] on div "Add Files Manually" at bounding box center [1451, 101] width 207 height 27
click at [1483, 254] on button "Continue" at bounding box center [1451, 256] width 207 height 26
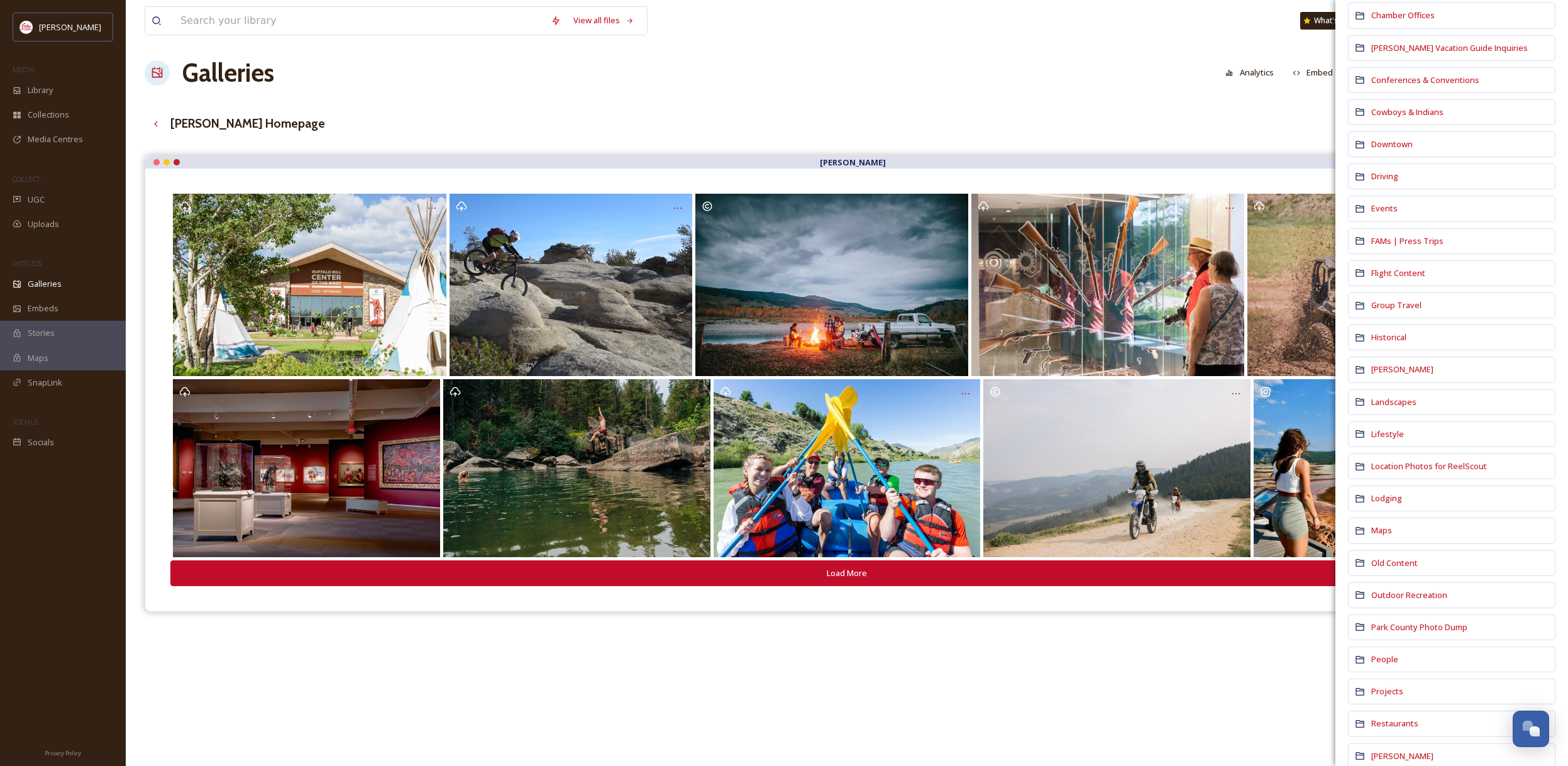
scroll to position [301, 0]
click at [1430, 239] on span "FAMs | Press Trips" at bounding box center [1407, 239] width 72 height 11
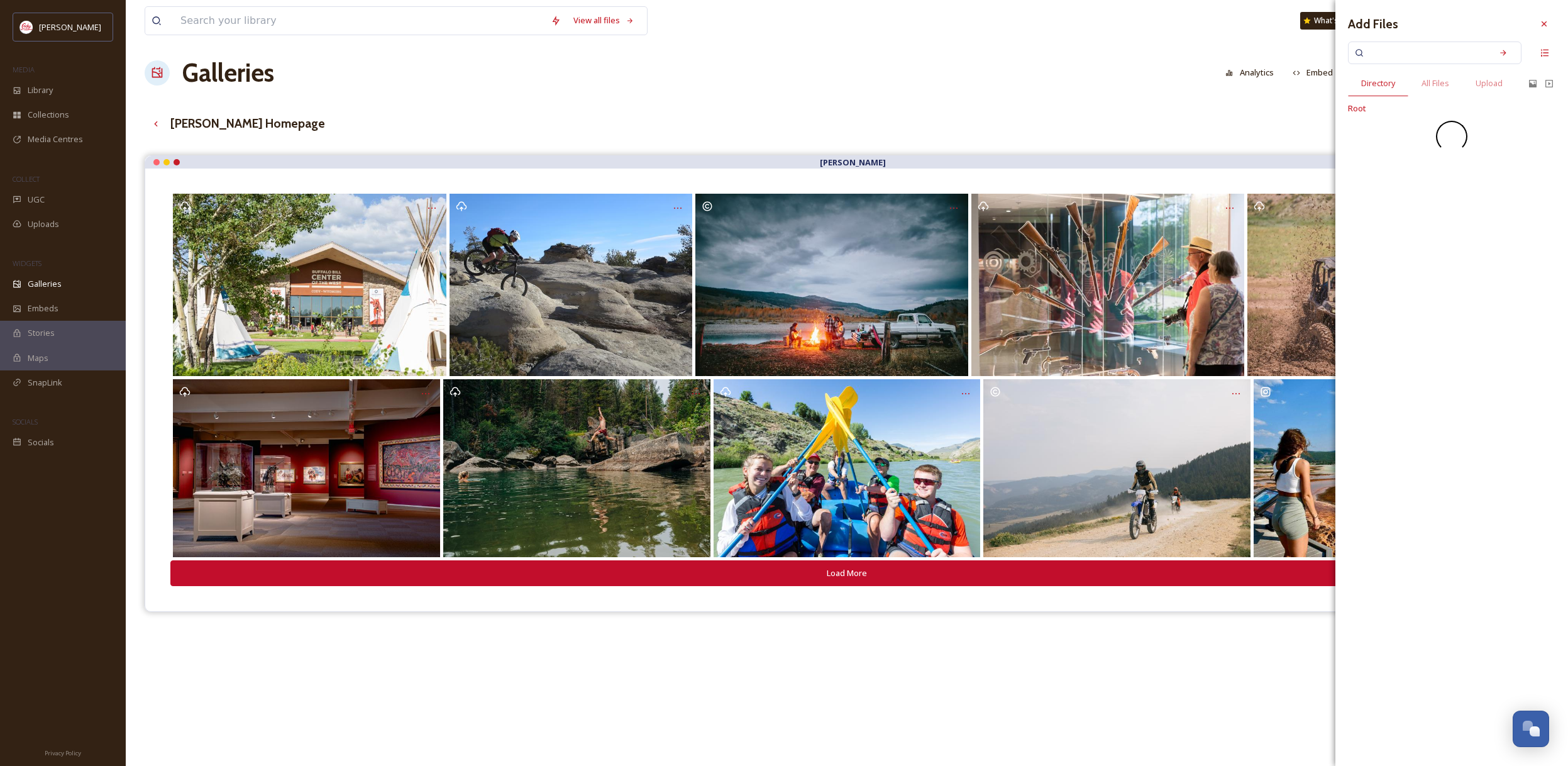
scroll to position [10, 0]
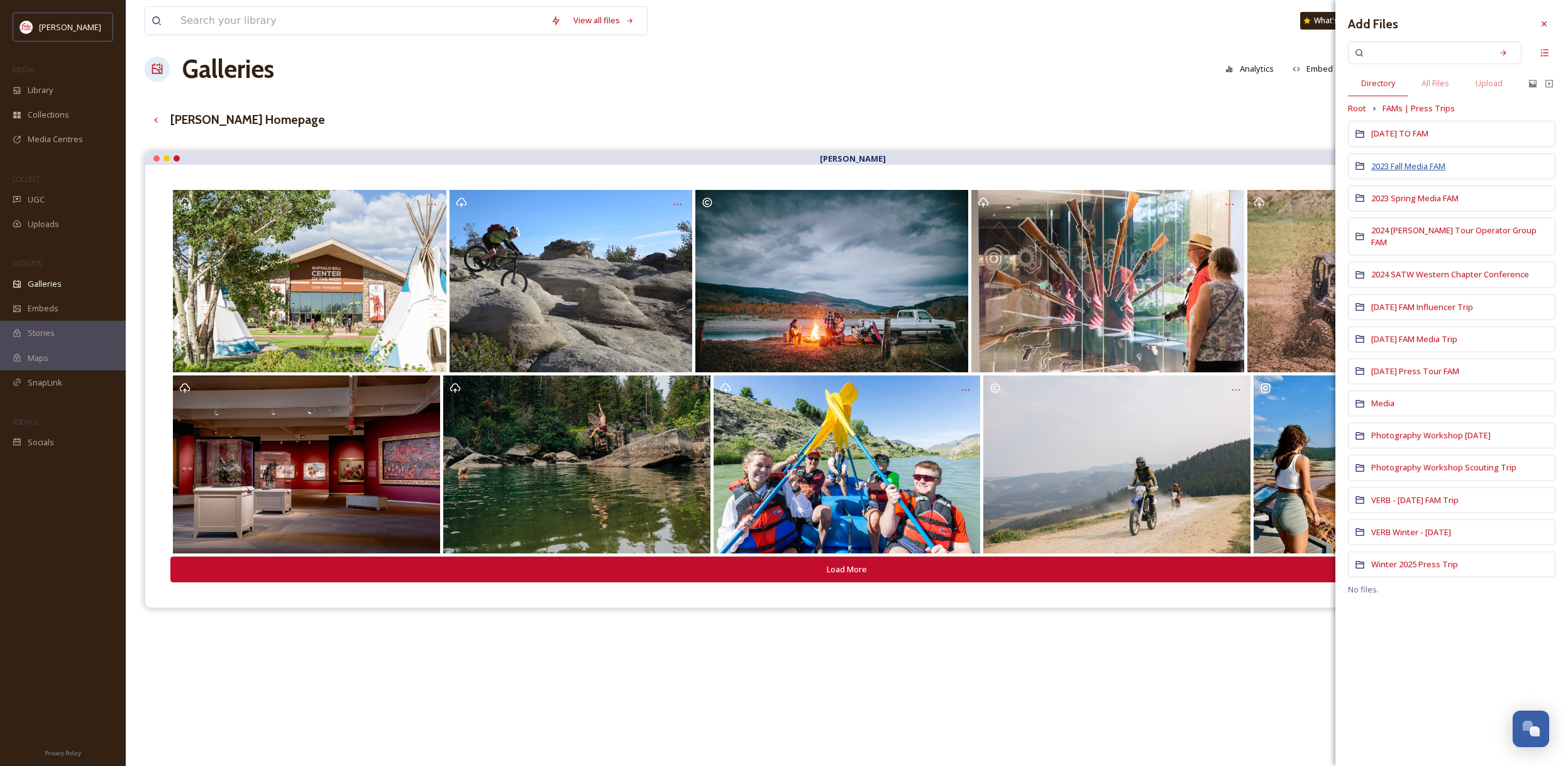
click at [1439, 168] on span "2023 Fall Media FAM" at bounding box center [1408, 166] width 74 height 11
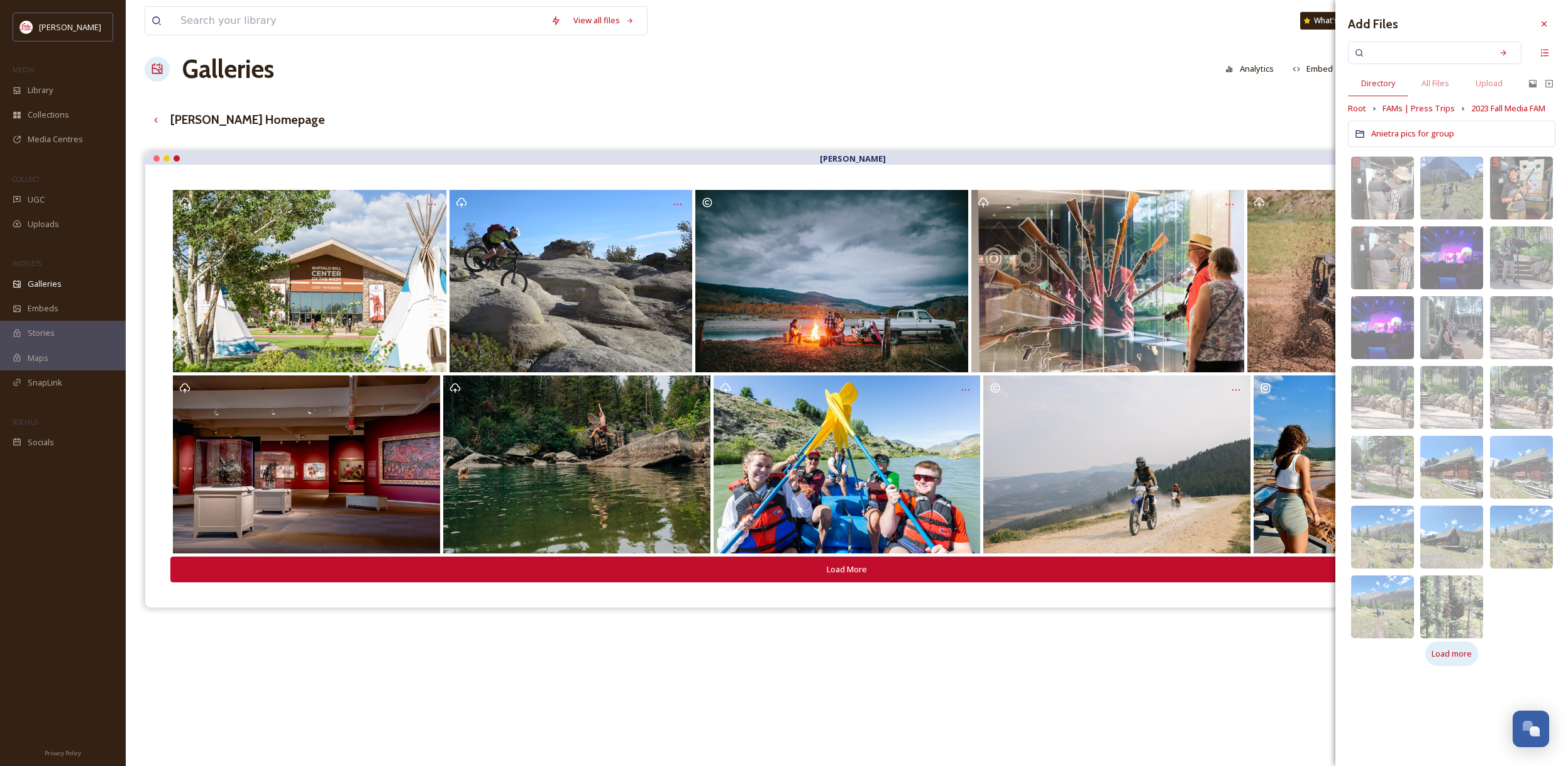
click at [1472, 657] on div "Load more" at bounding box center [1451, 654] width 53 height 24
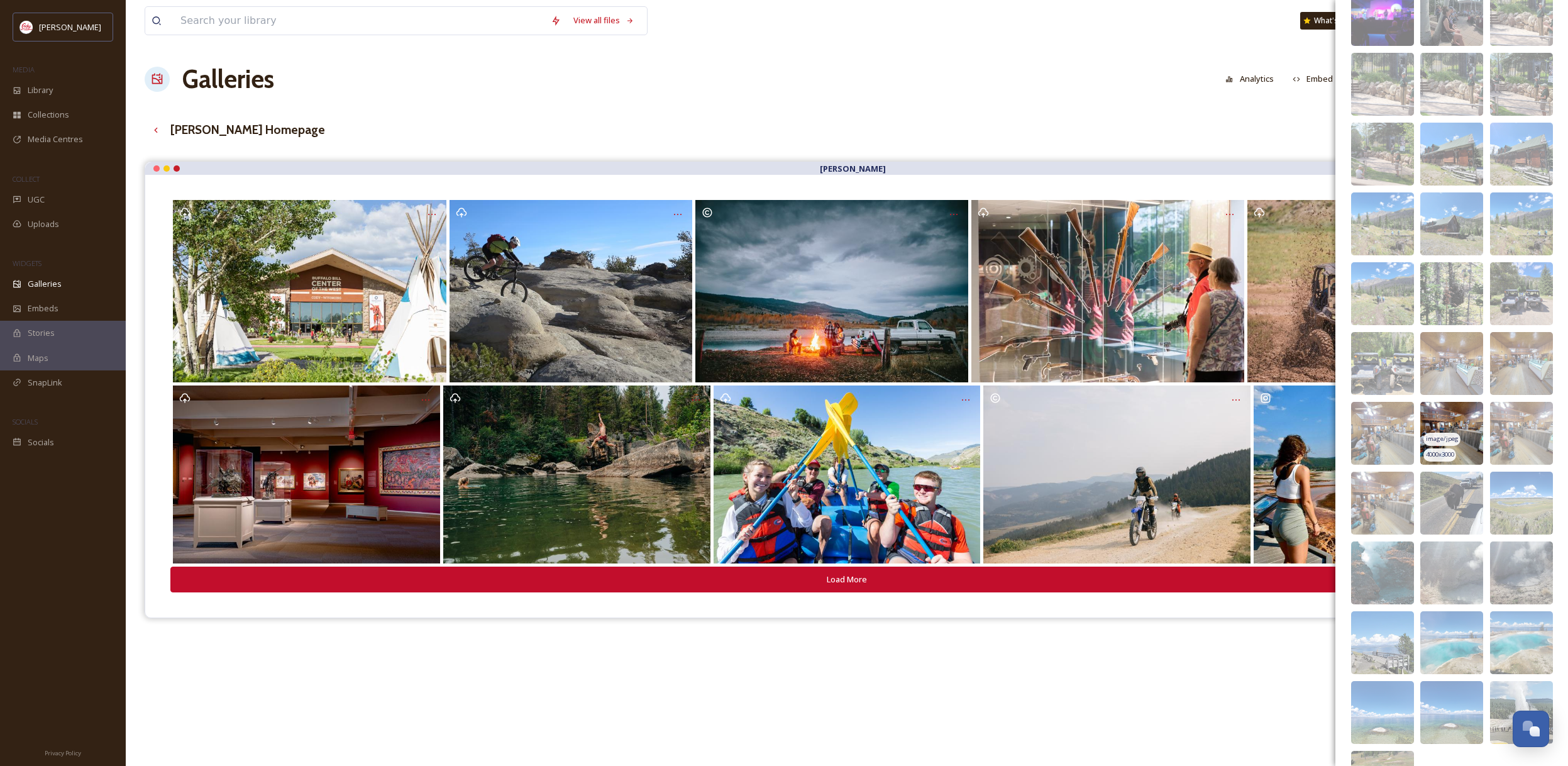
scroll to position [0, 0]
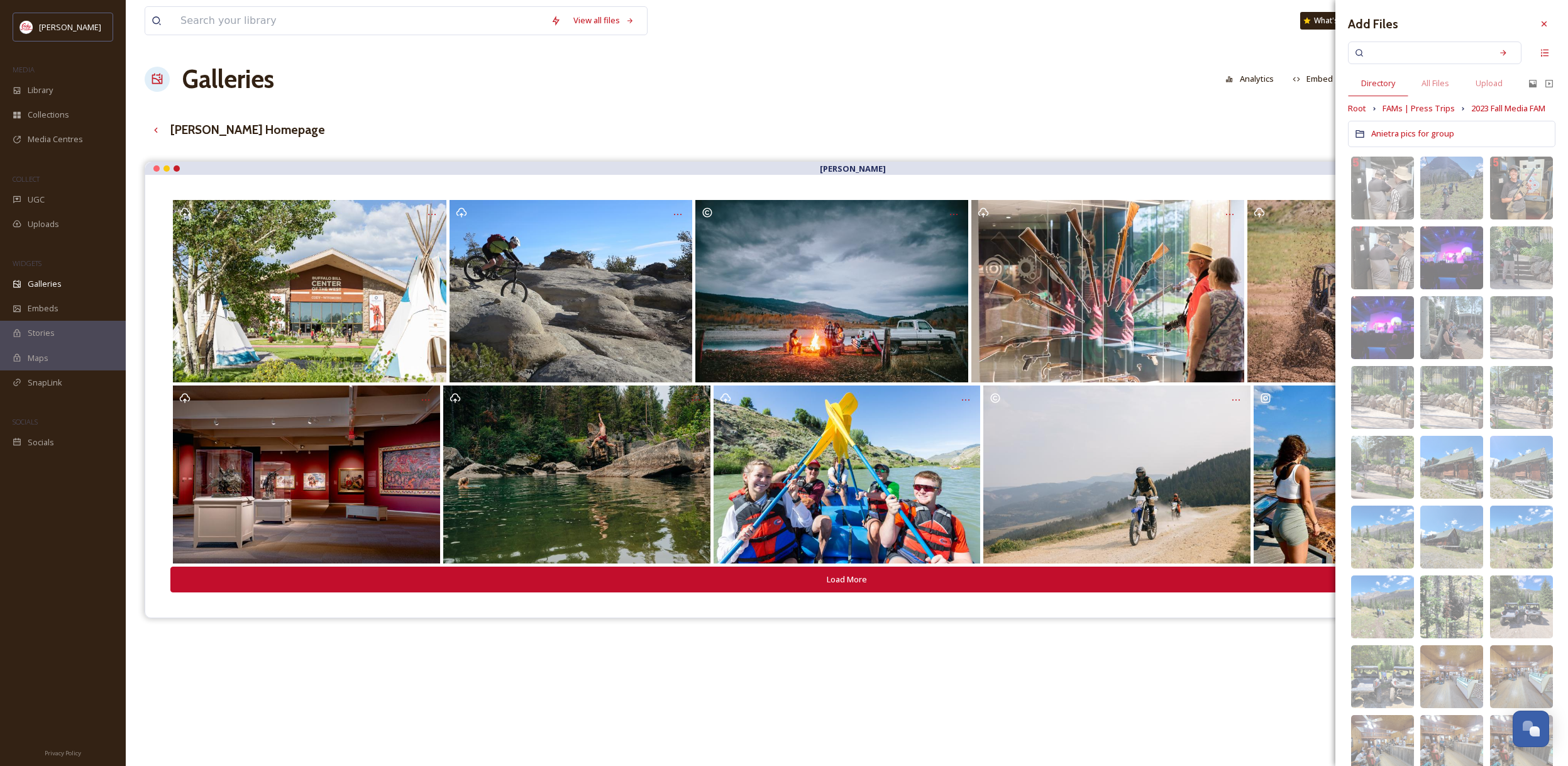
click at [1388, 57] on input at bounding box center [1426, 52] width 119 height 27
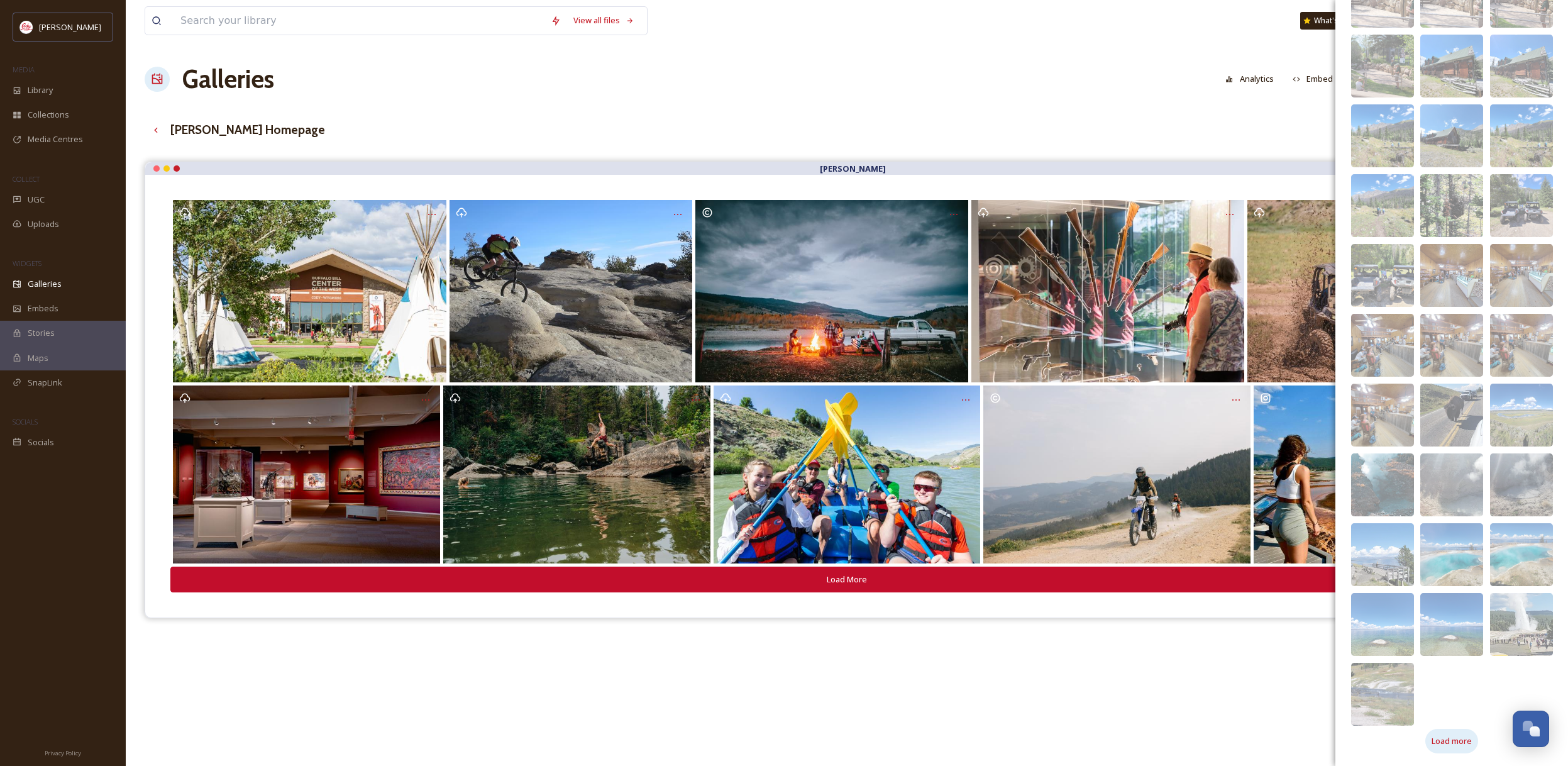
click at [1471, 733] on div "Load more" at bounding box center [1451, 741] width 53 height 24
click at [1459, 737] on span "Load more" at bounding box center [1451, 741] width 40 height 12
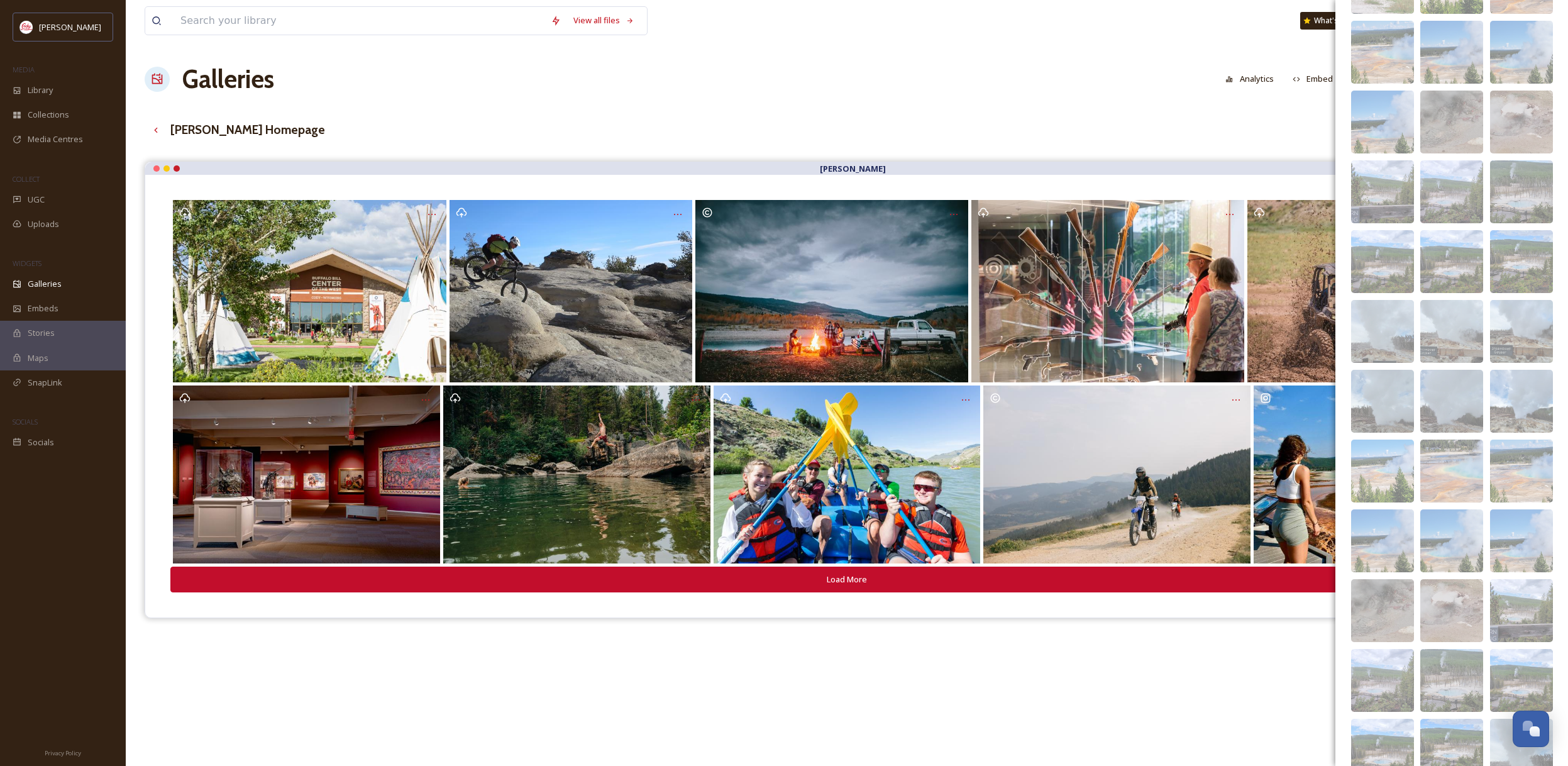
scroll to position [1309, 0]
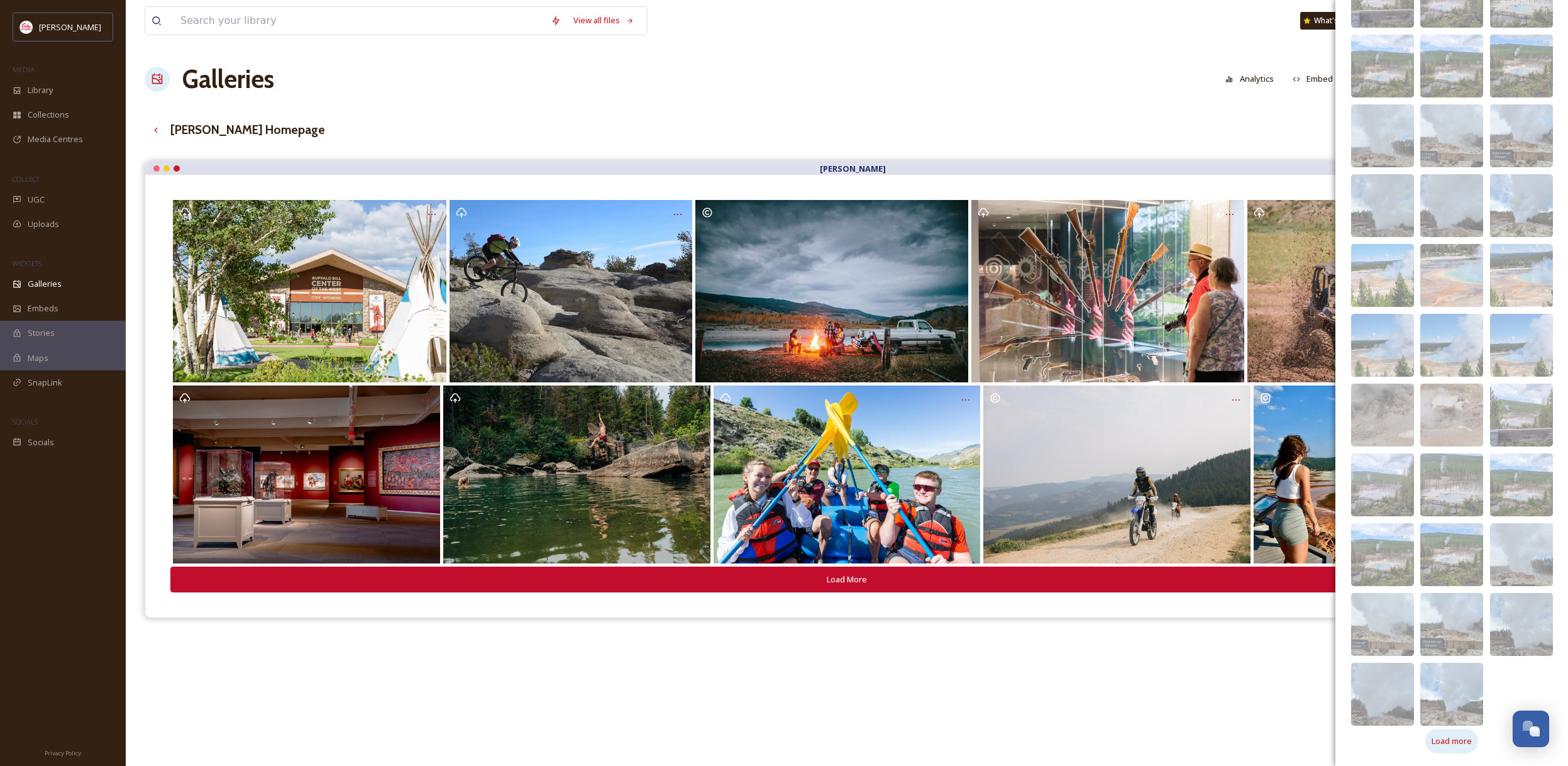
click at [1459, 737] on span "Load more" at bounding box center [1451, 741] width 40 height 12
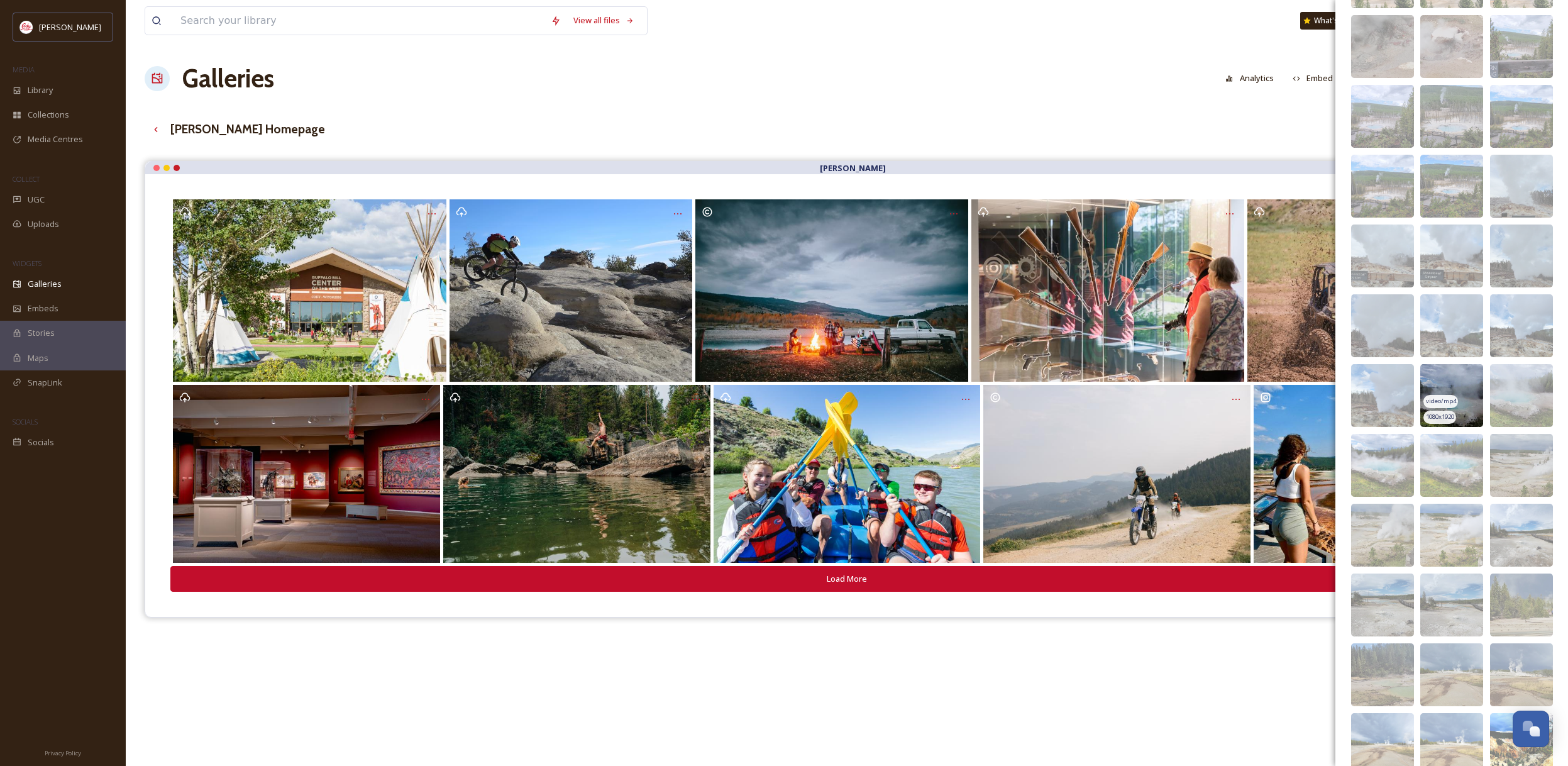
scroll to position [1797, 0]
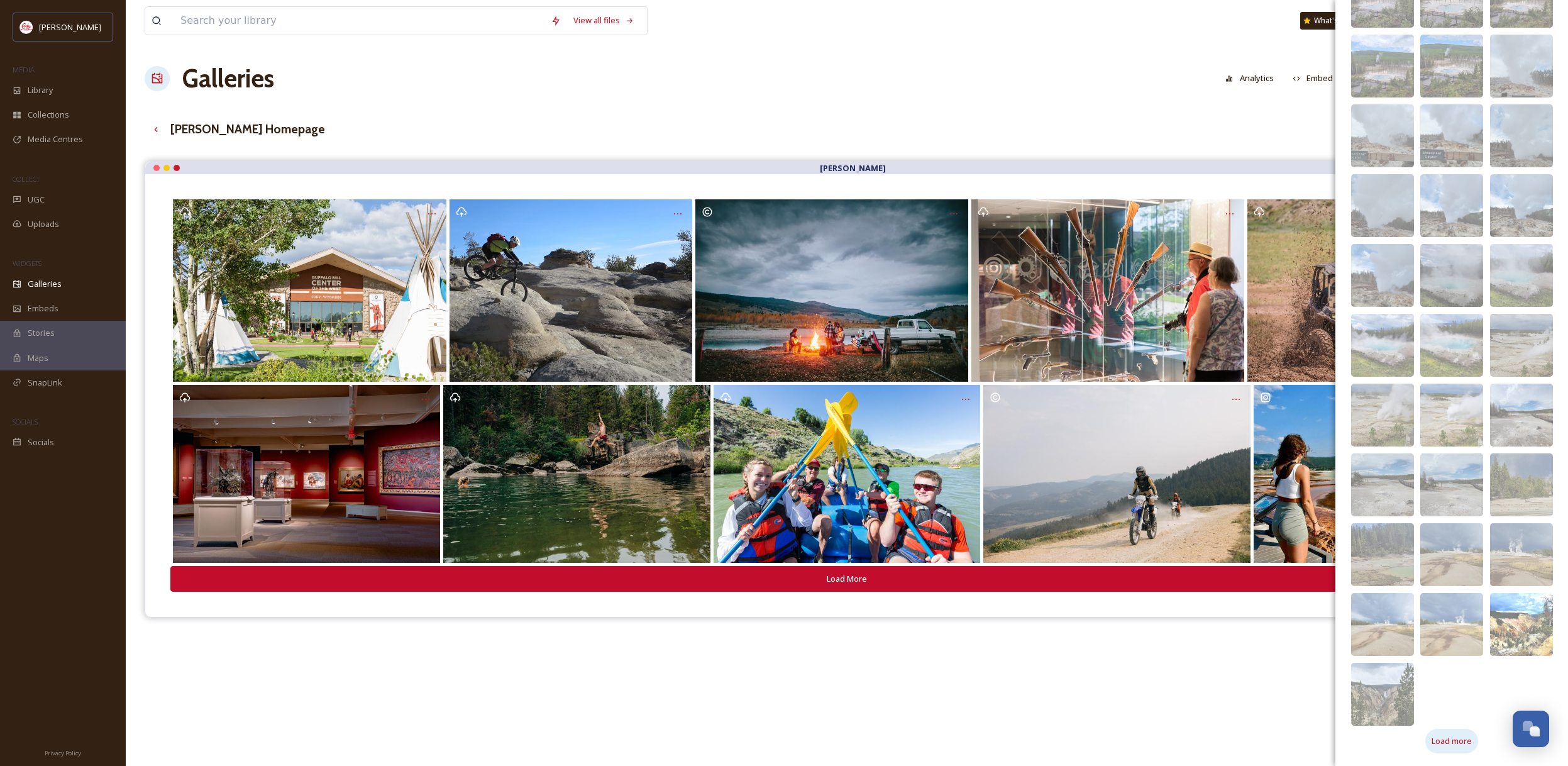
click at [1460, 742] on span "Load more" at bounding box center [1451, 741] width 40 height 12
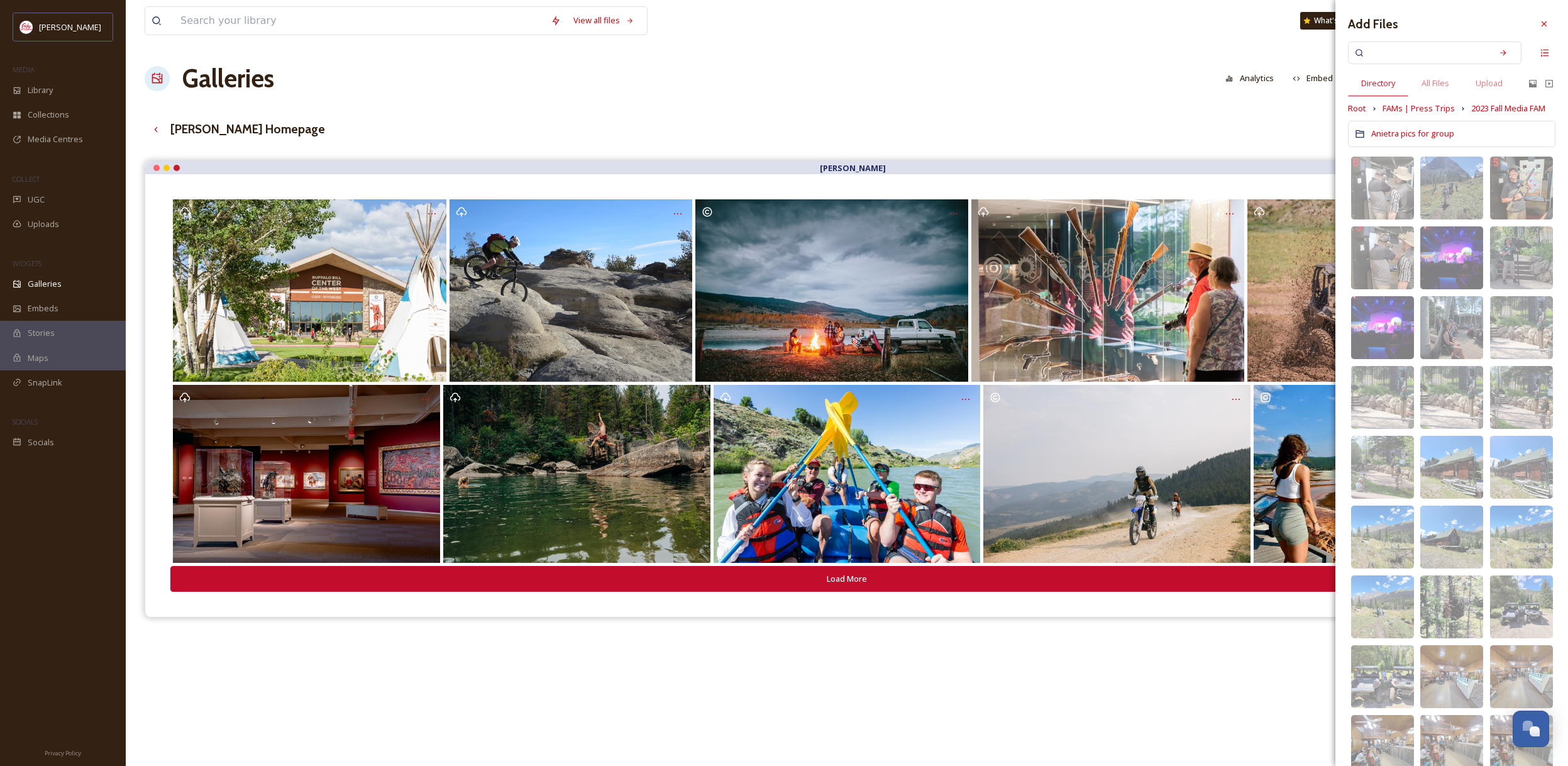
scroll to position [0, 0]
click at [1403, 110] on span "FAMs | Press Trips" at bounding box center [1418, 108] width 72 height 12
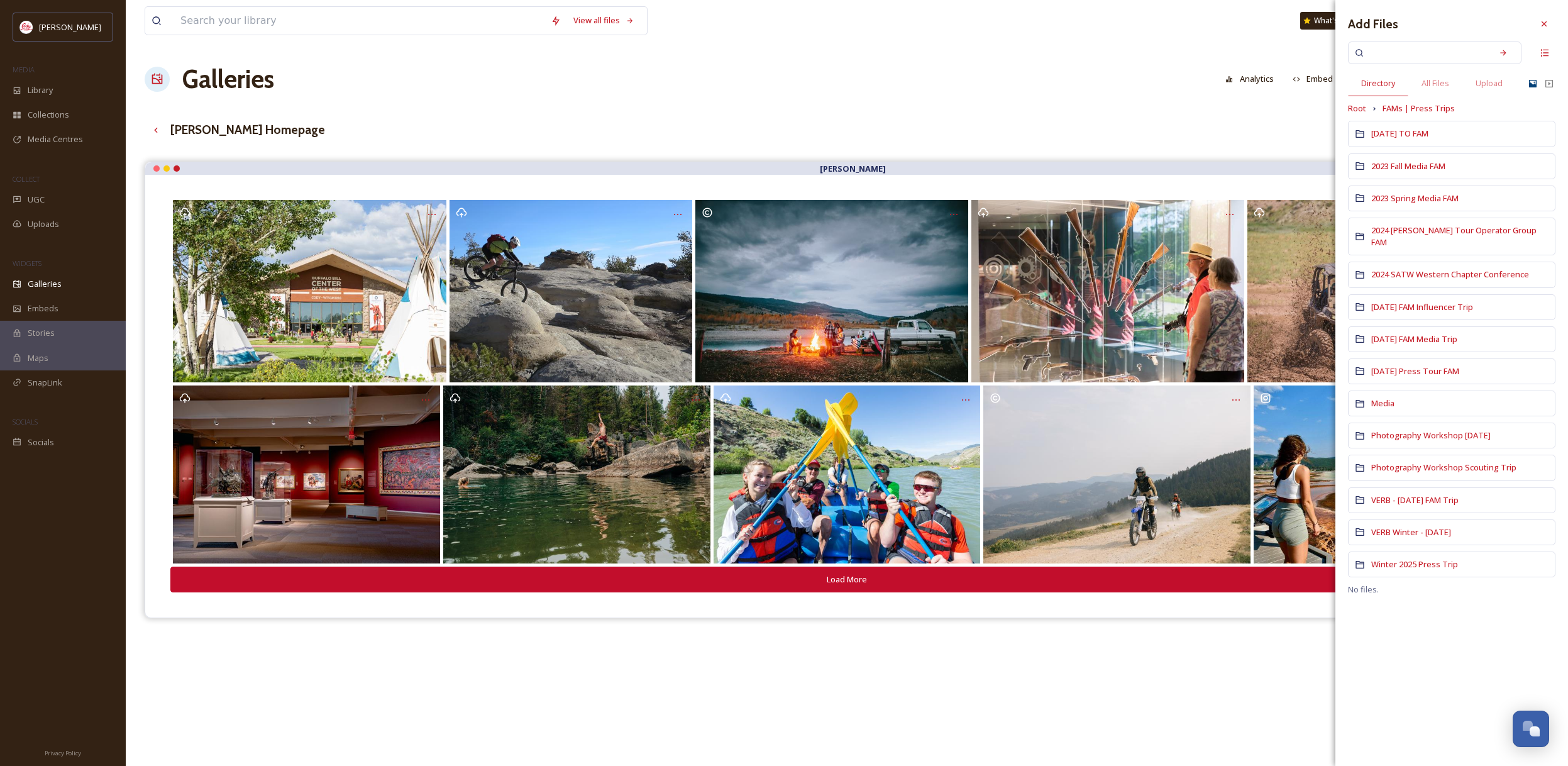
click at [1531, 84] on icon at bounding box center [1532, 84] width 8 height 8
click at [1353, 110] on span "Root" at bounding box center [1356, 108] width 18 height 12
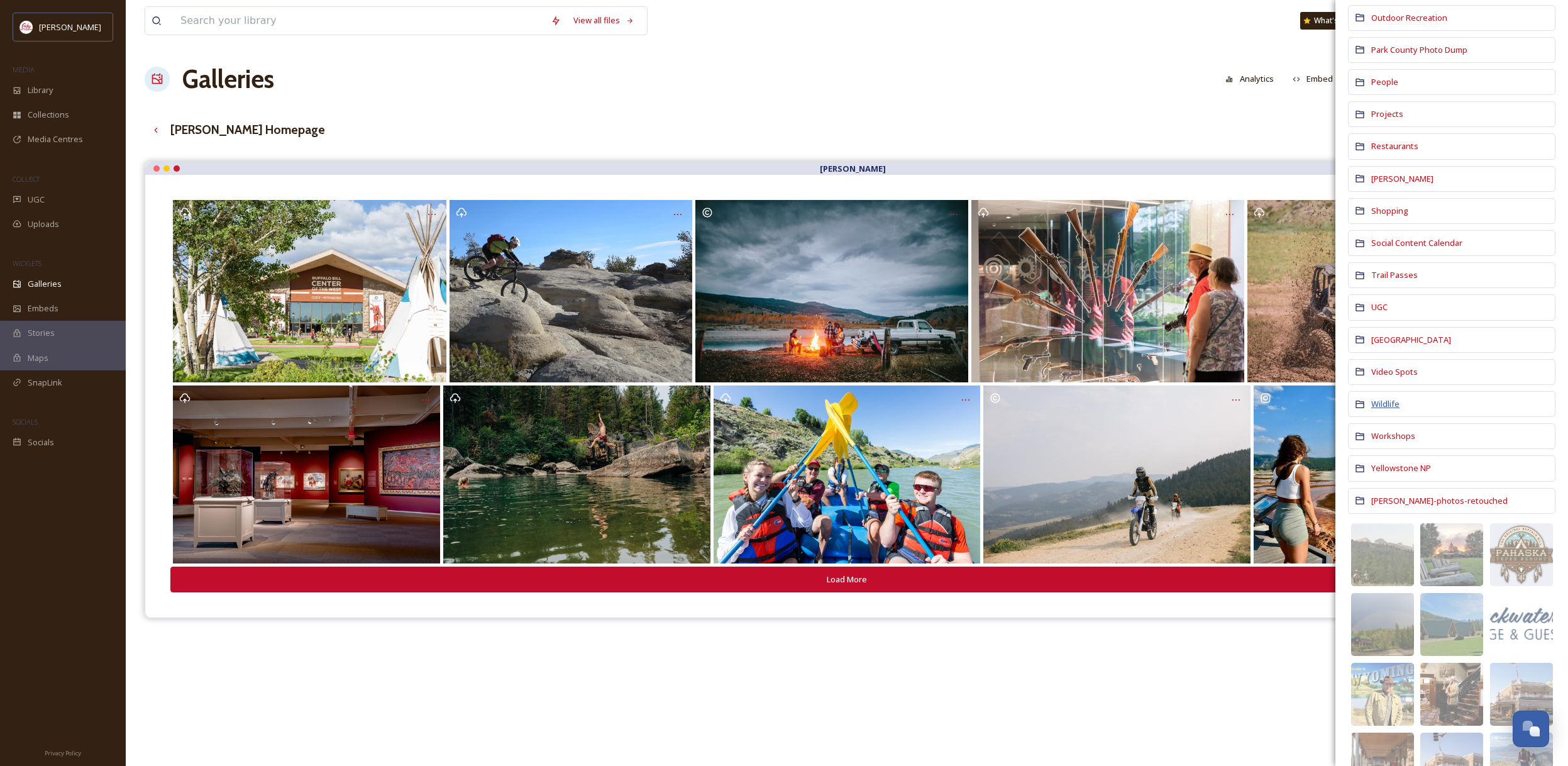
scroll to position [876, 0]
click at [1389, 306] on div "UGC" at bounding box center [1451, 309] width 207 height 26
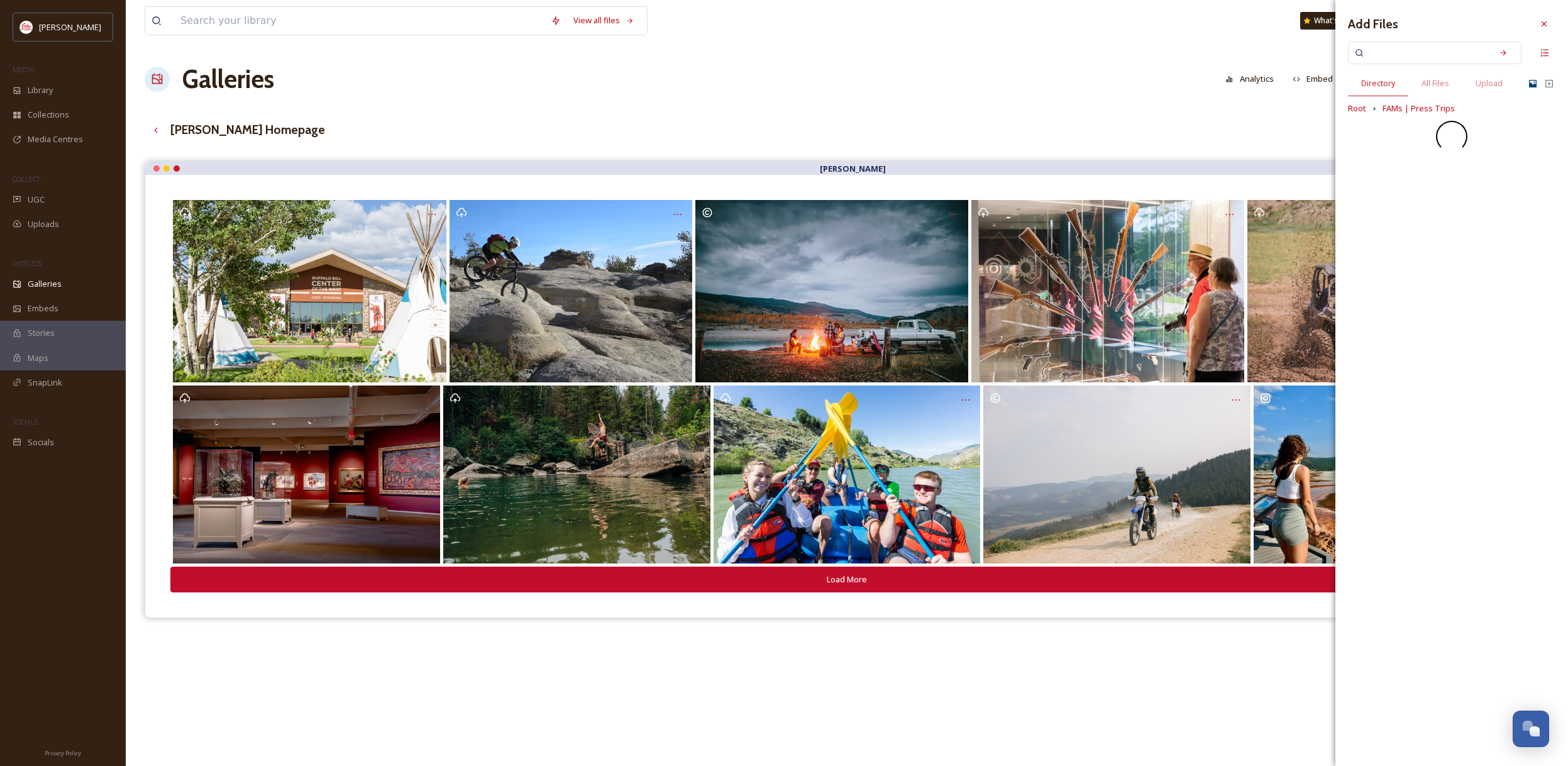
scroll to position [0, 0]
click at [1378, 317] on div "Add Files Directory All Files Upload Root FAMs | Press Trips" at bounding box center [1451, 383] width 233 height 766
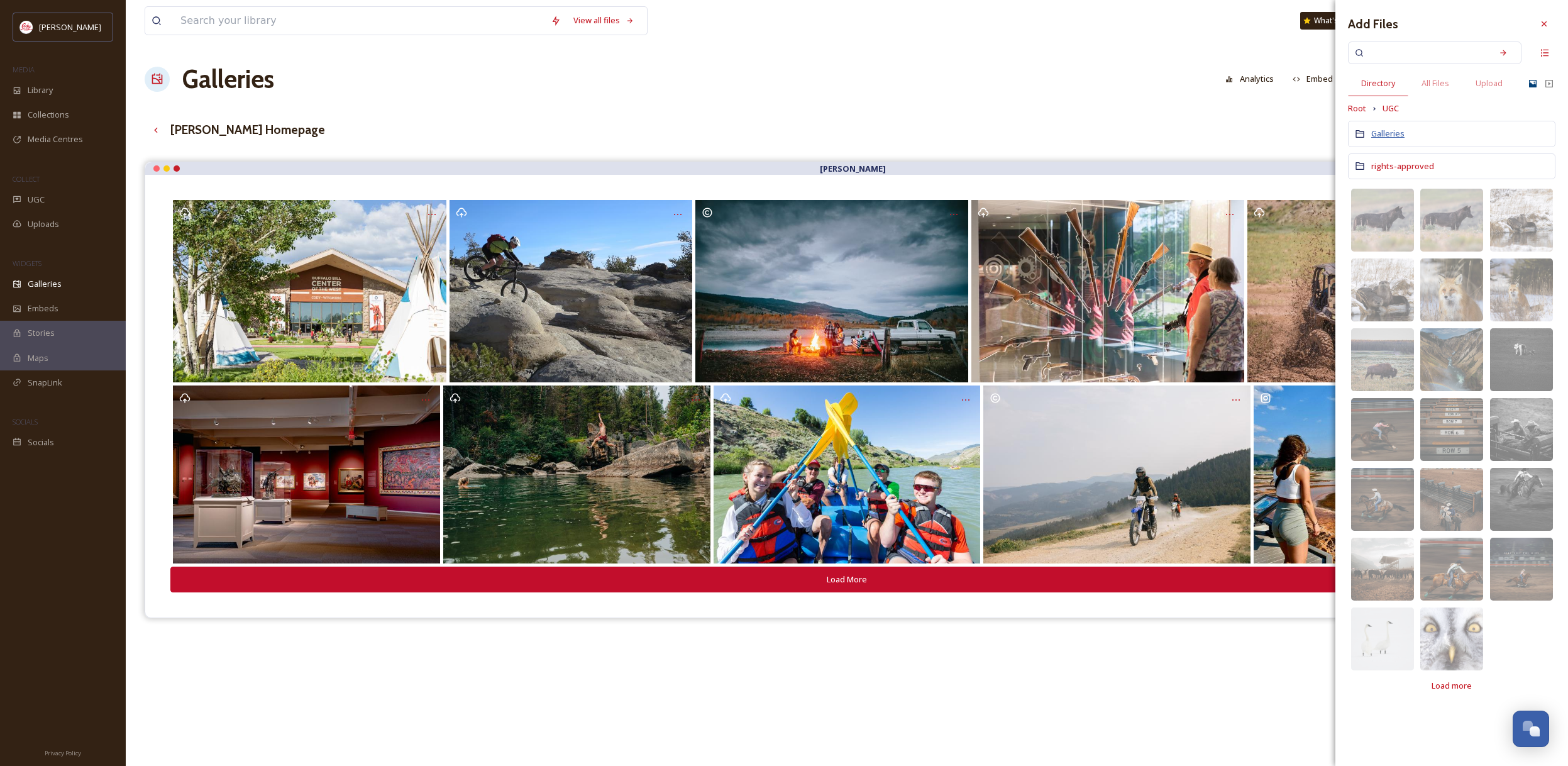
click at [1389, 131] on span "Galleries" at bounding box center [1388, 133] width 33 height 11
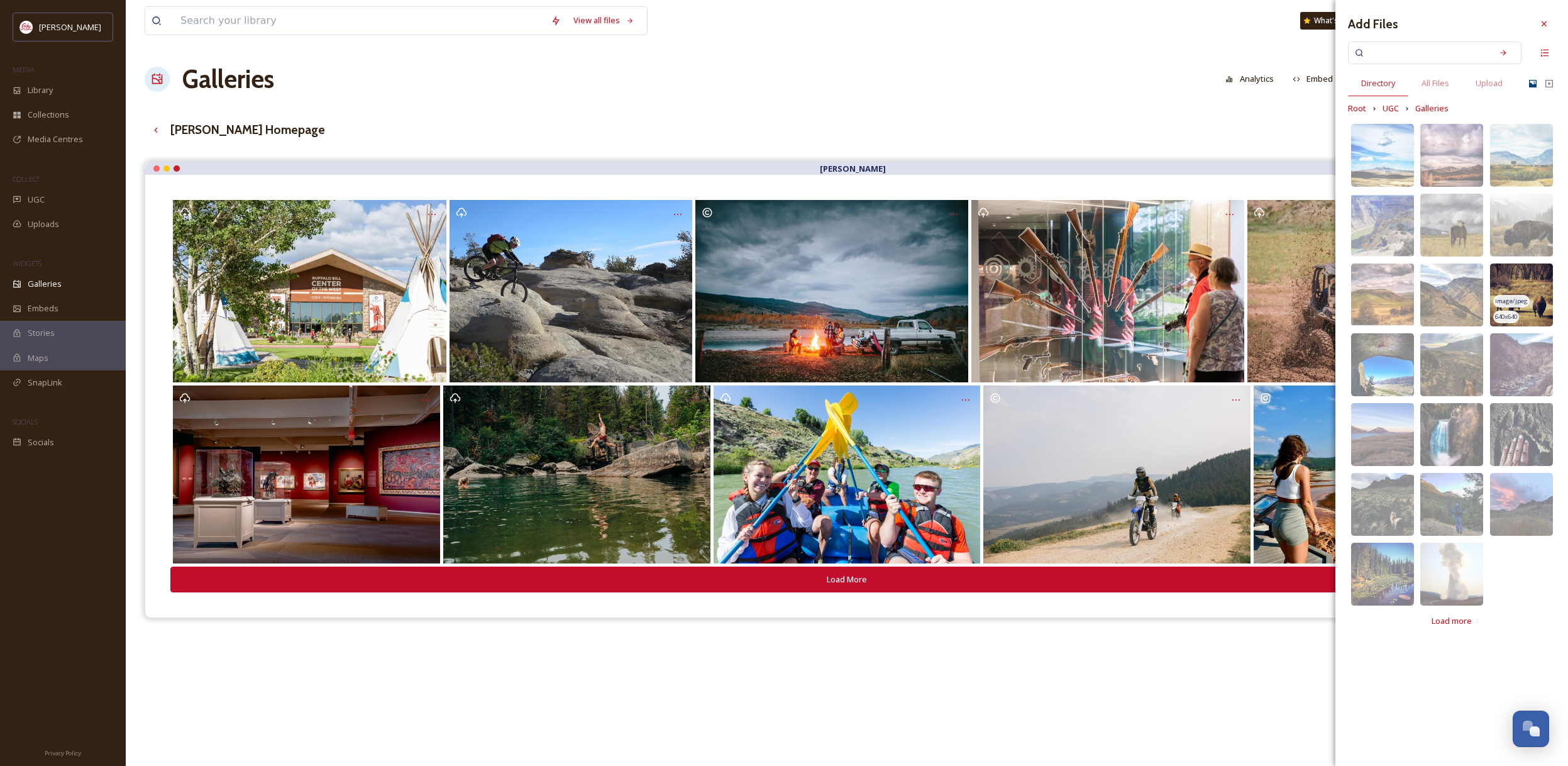
click at [1527, 311] on img at bounding box center [1521, 295] width 63 height 63
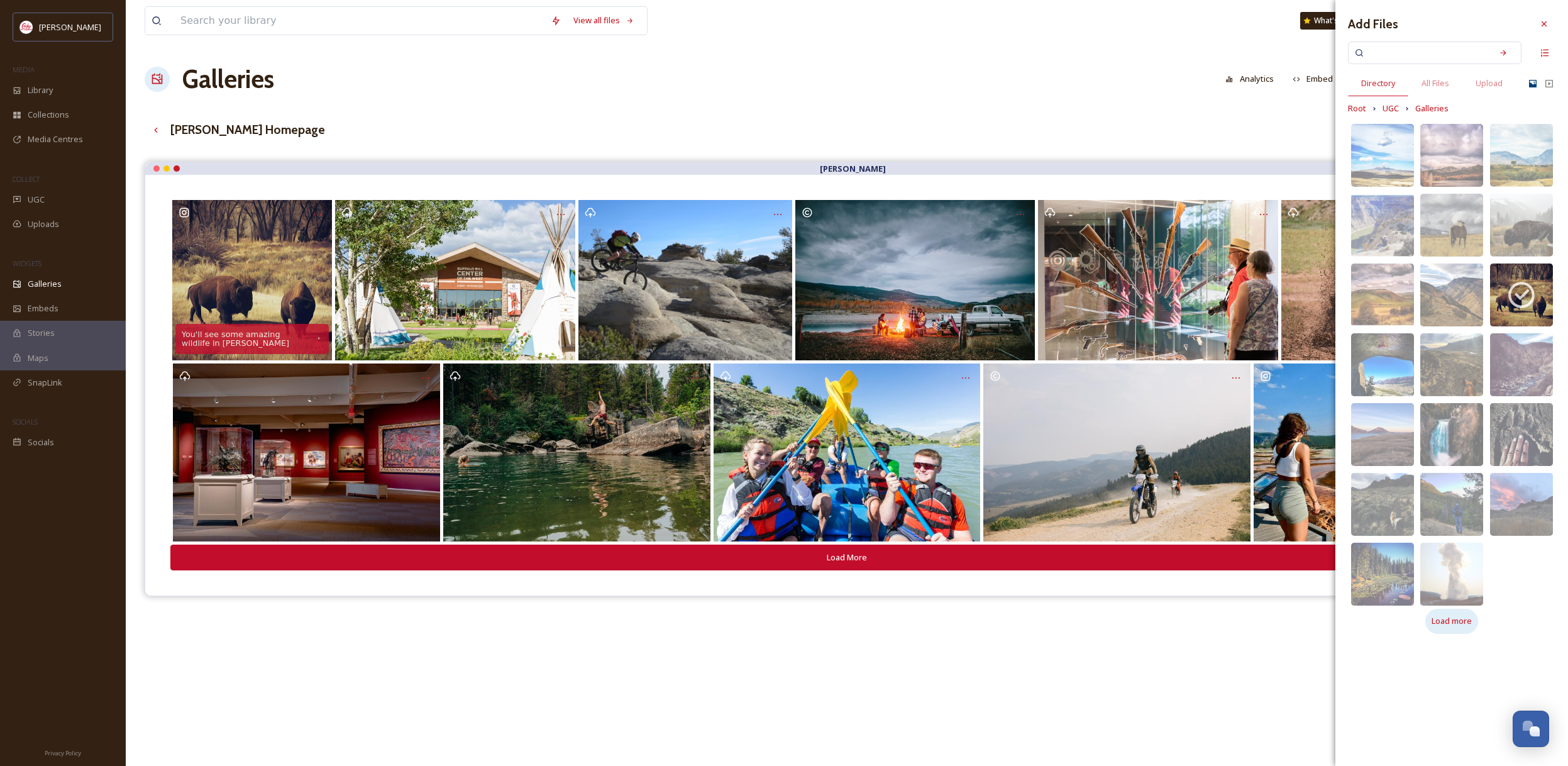
click at [1459, 622] on span "Load more" at bounding box center [1451, 621] width 40 height 12
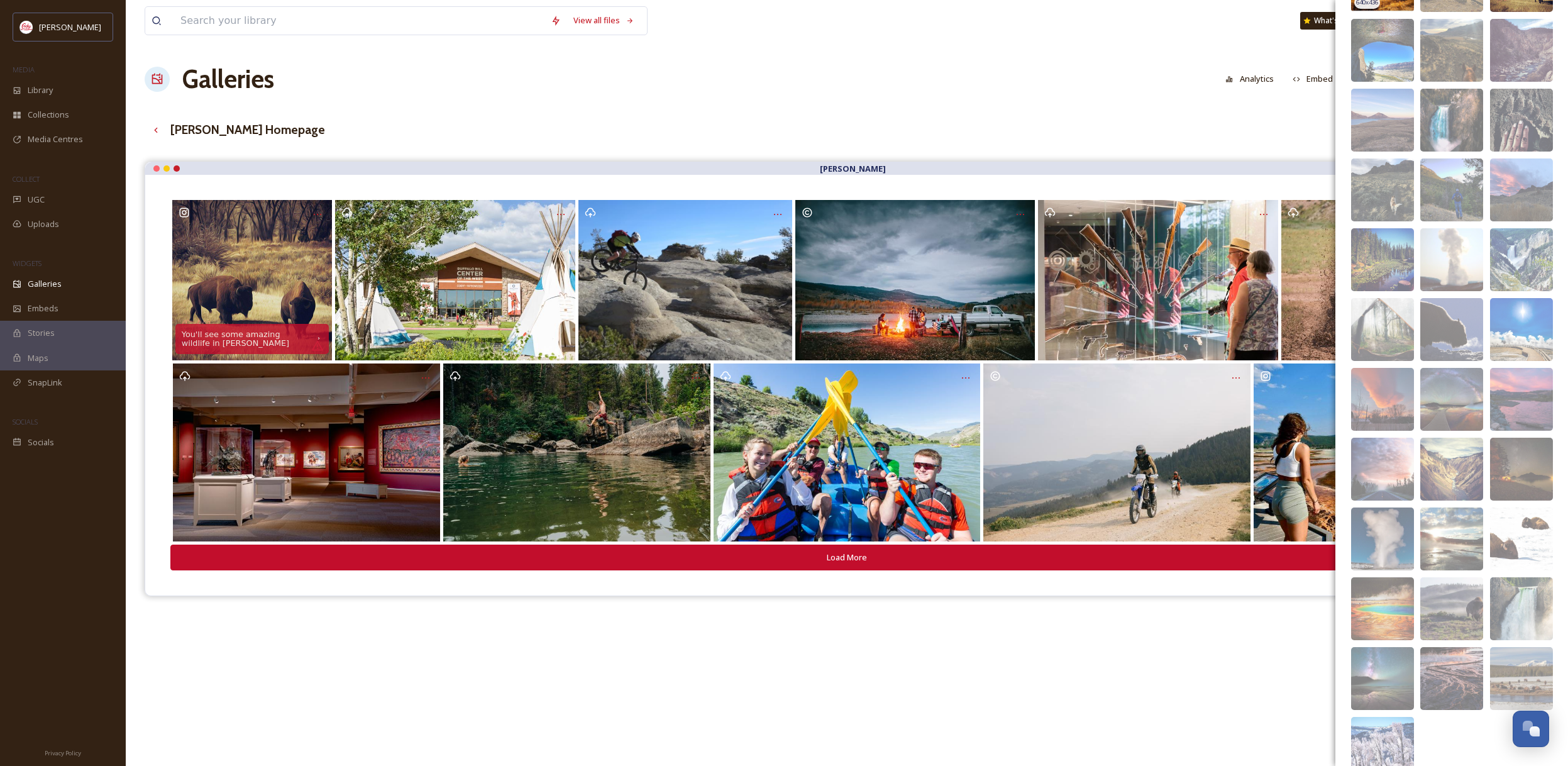
scroll to position [369, 0]
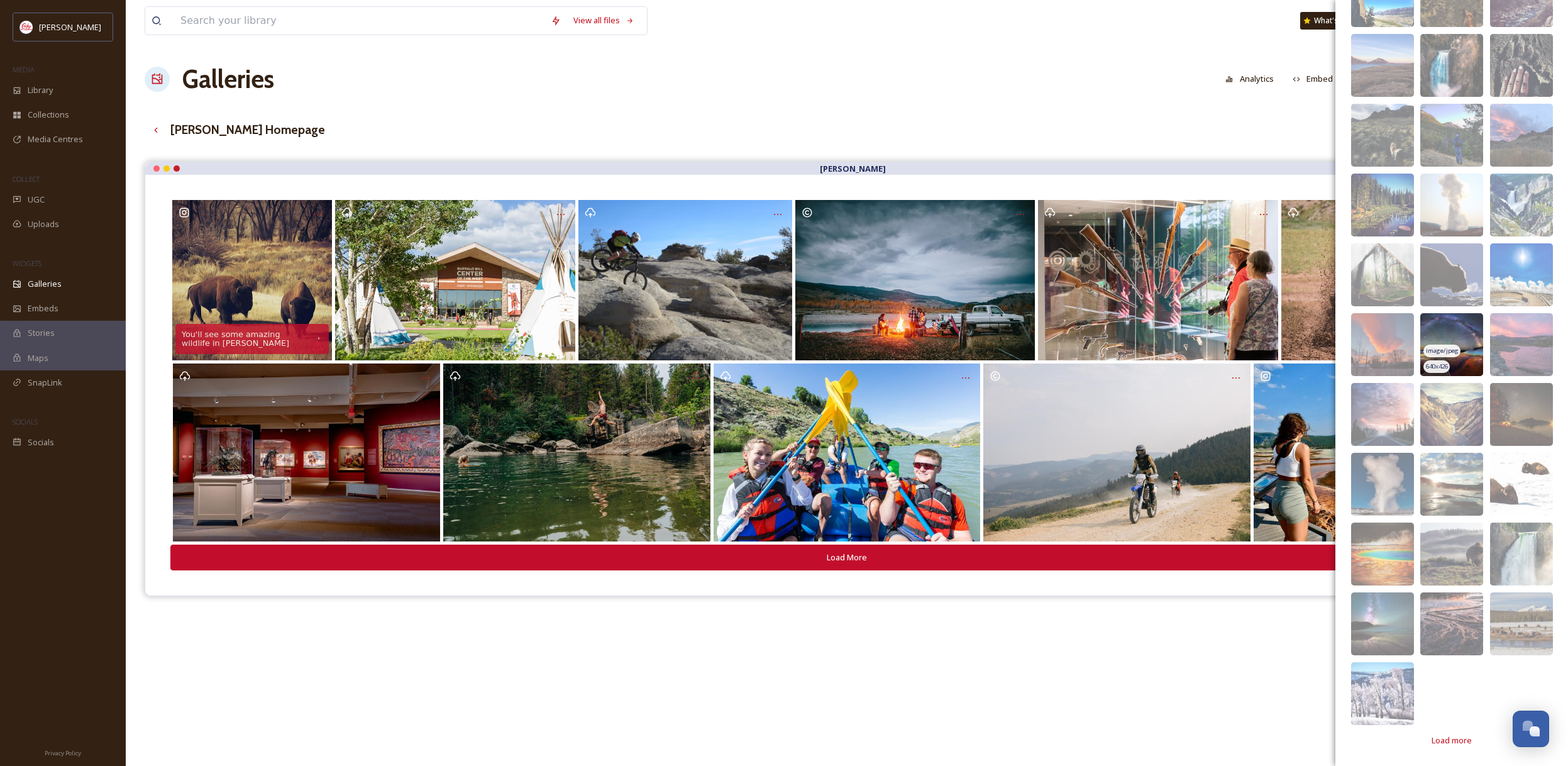
click at [1471, 346] on img at bounding box center [1451, 344] width 63 height 63
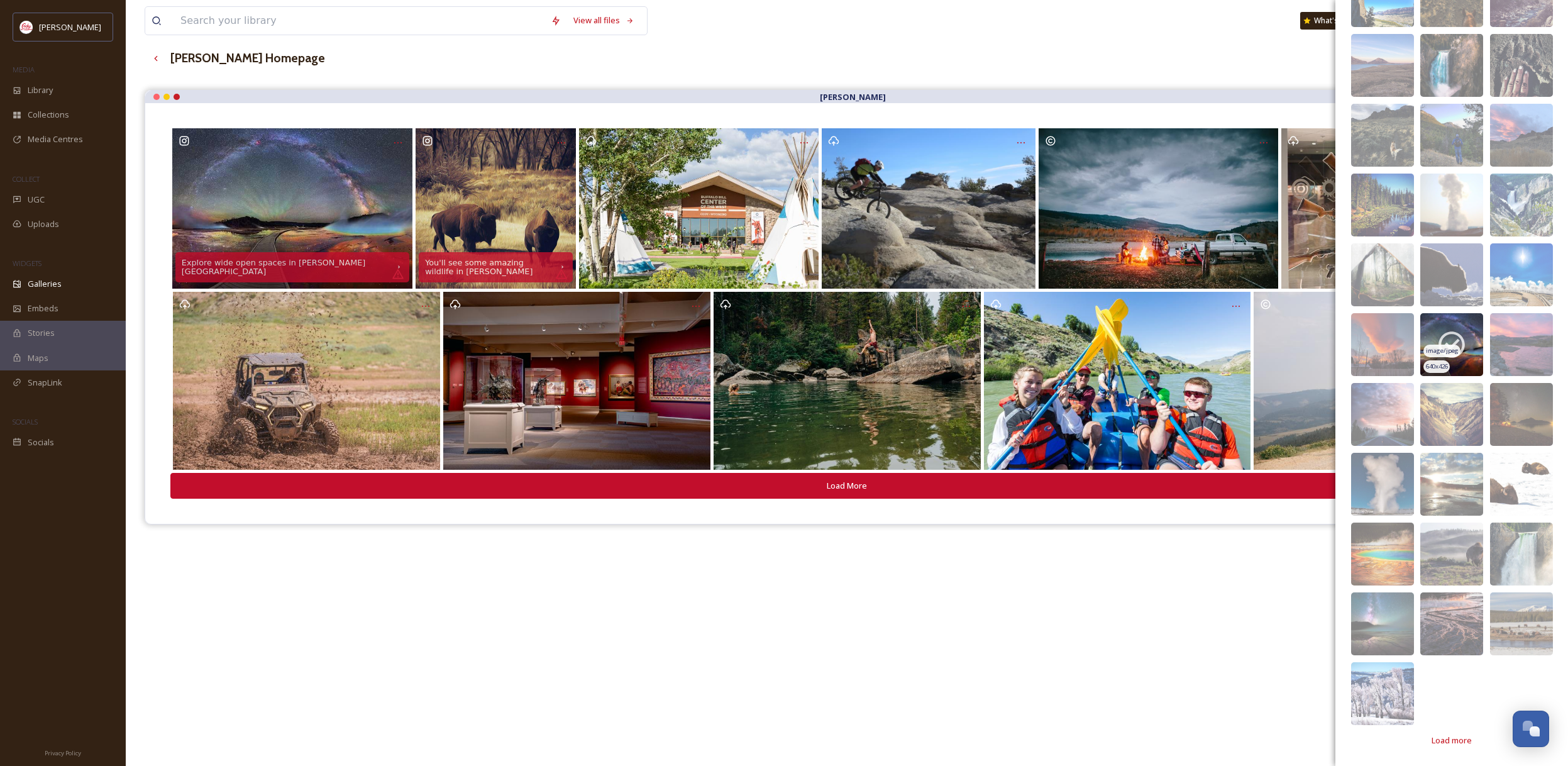
scroll to position [45, 0]
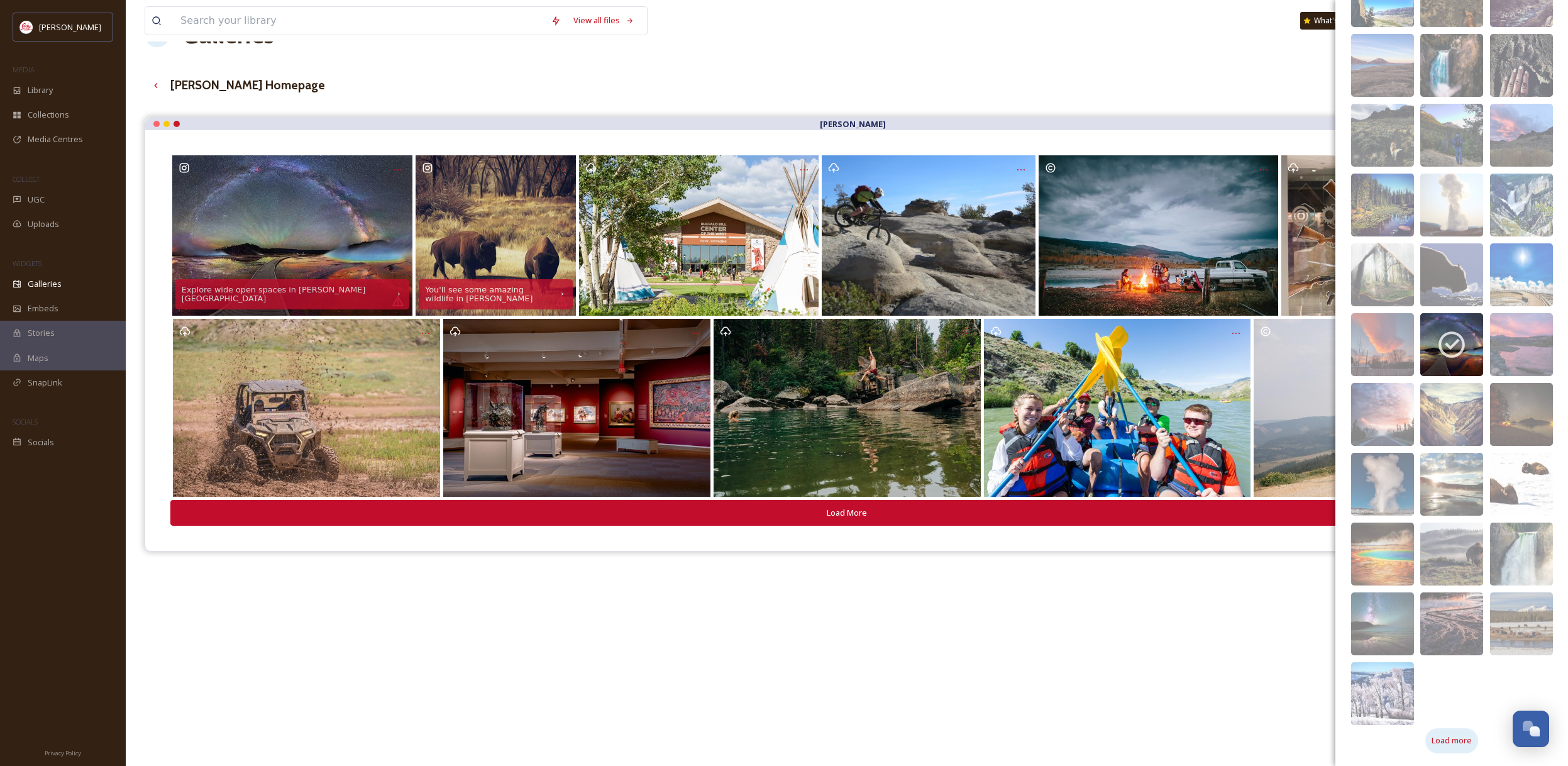
click at [1463, 740] on span "Load more" at bounding box center [1451, 740] width 40 height 12
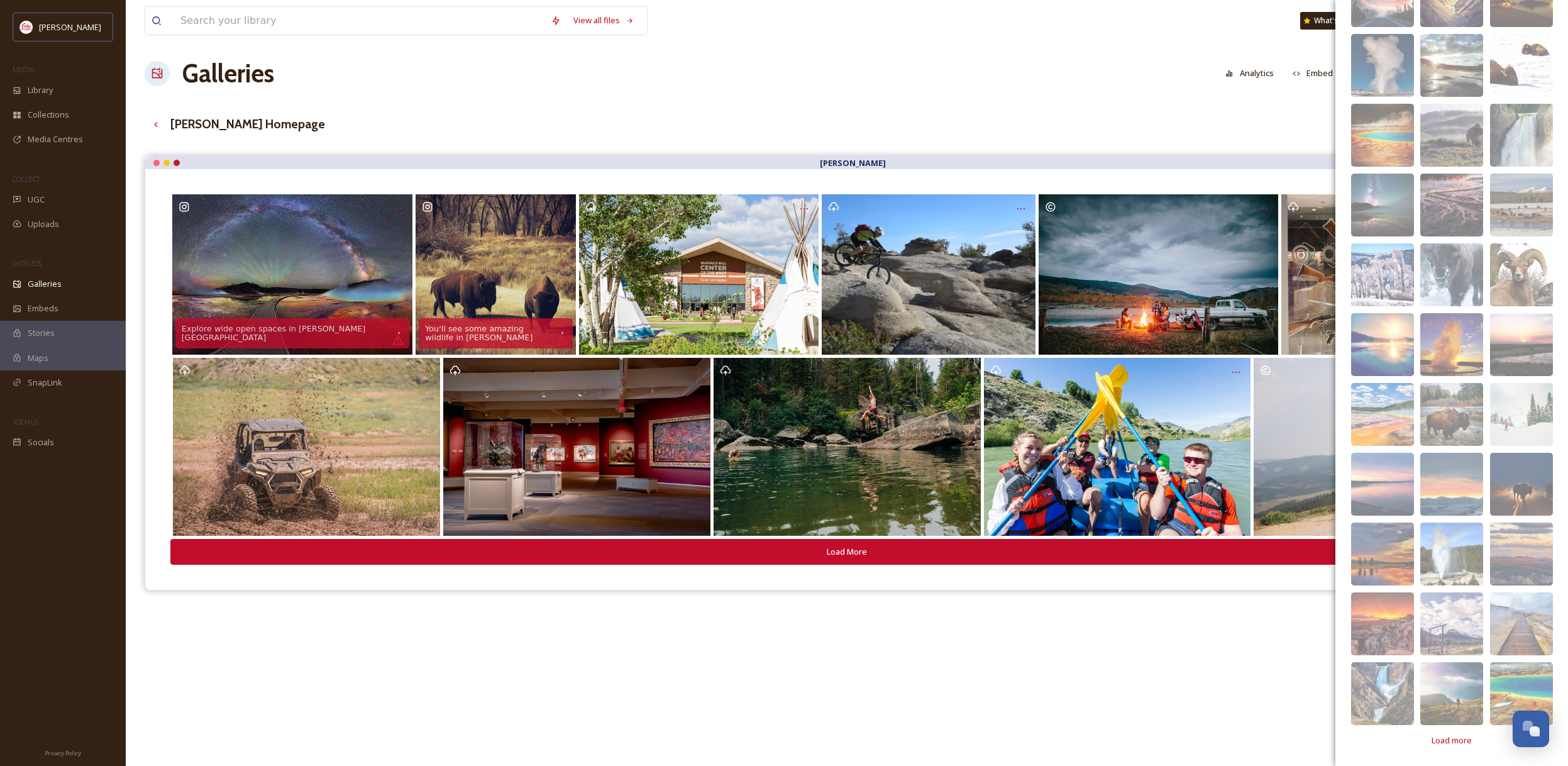
scroll to position [1, 0]
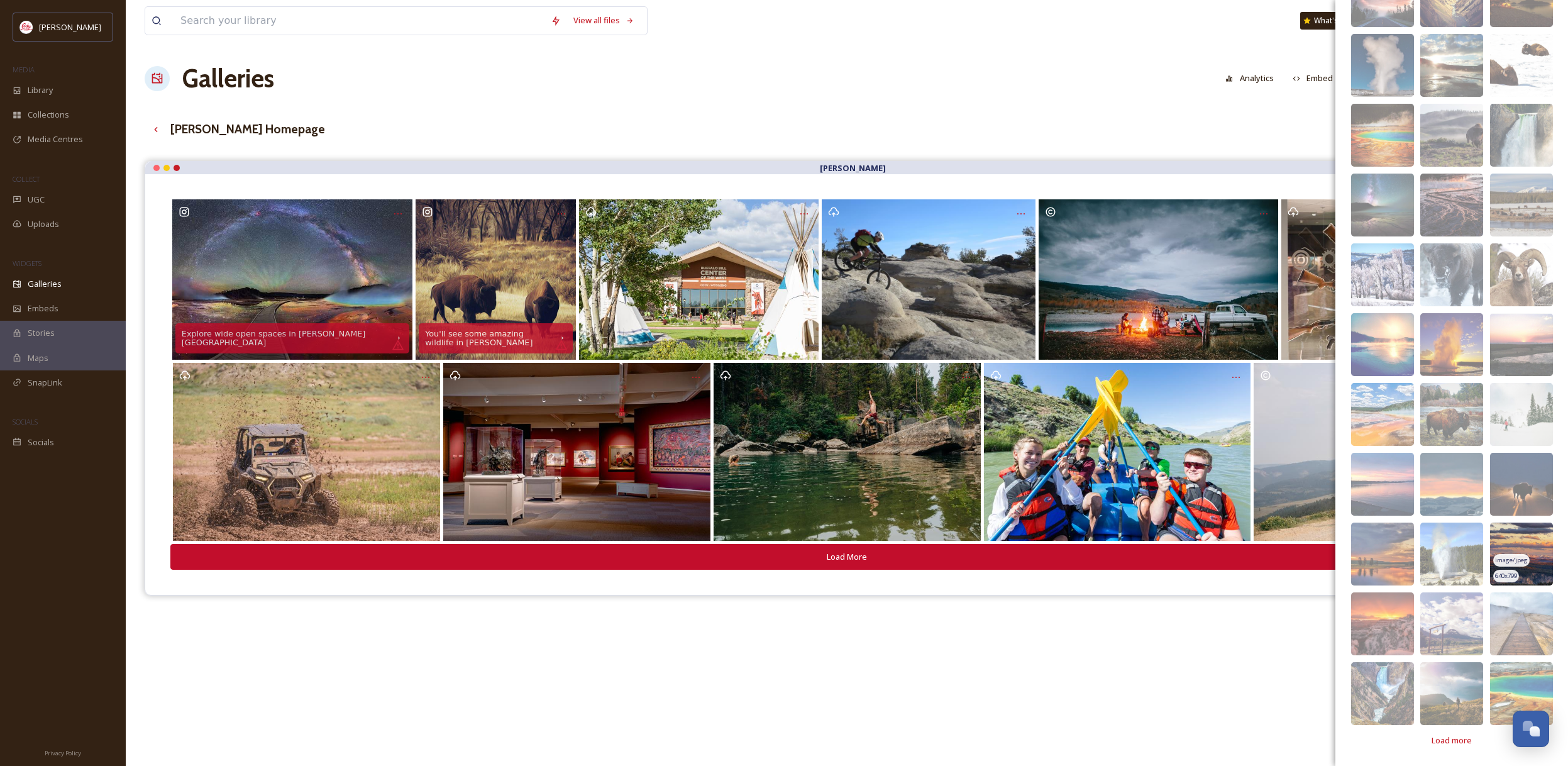
click at [1530, 569] on img at bounding box center [1521, 554] width 63 height 63
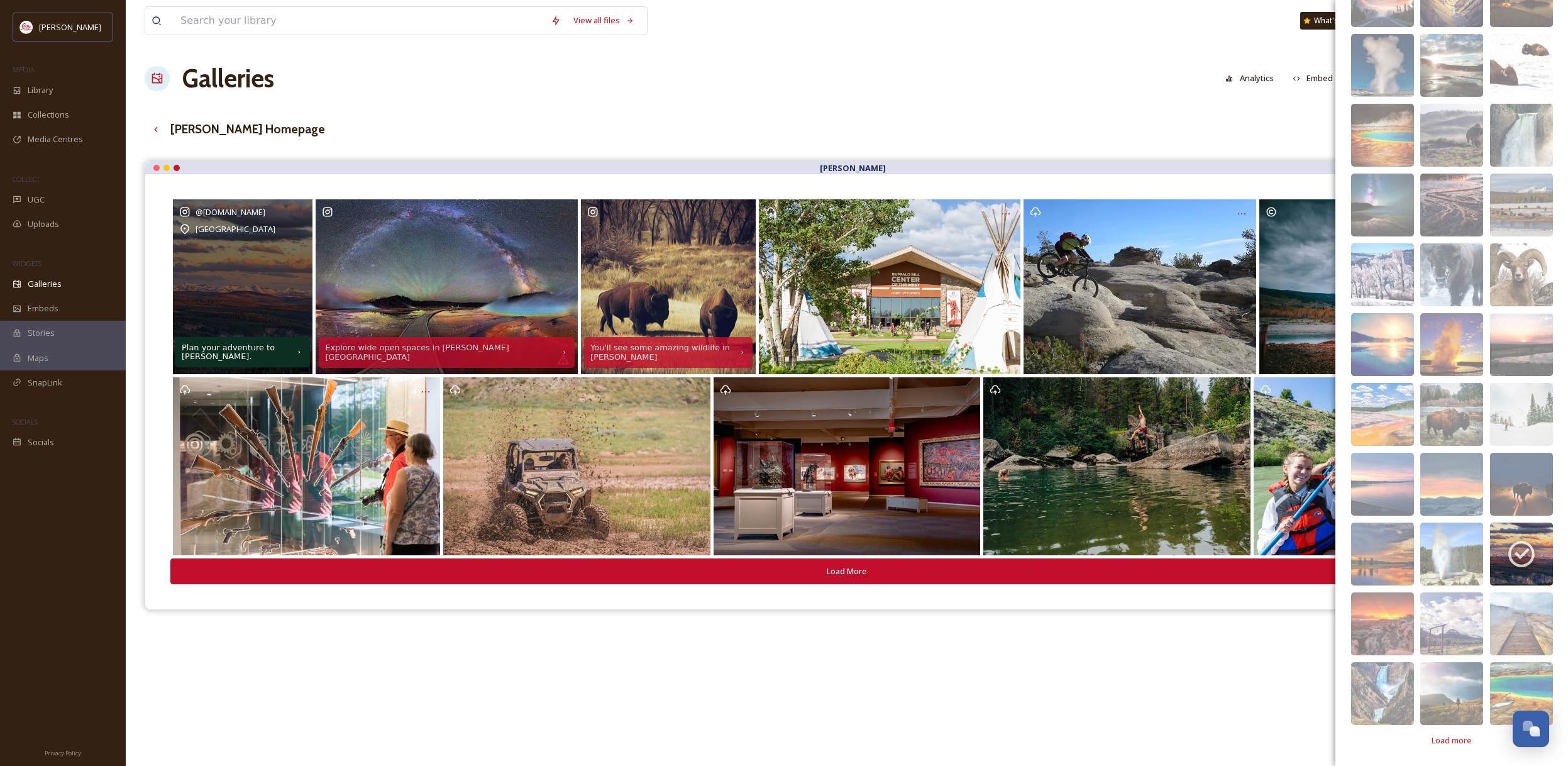
click at [301, 363] on div "Plan your adventure to [PERSON_NAME]." at bounding box center [242, 353] width 134 height 31
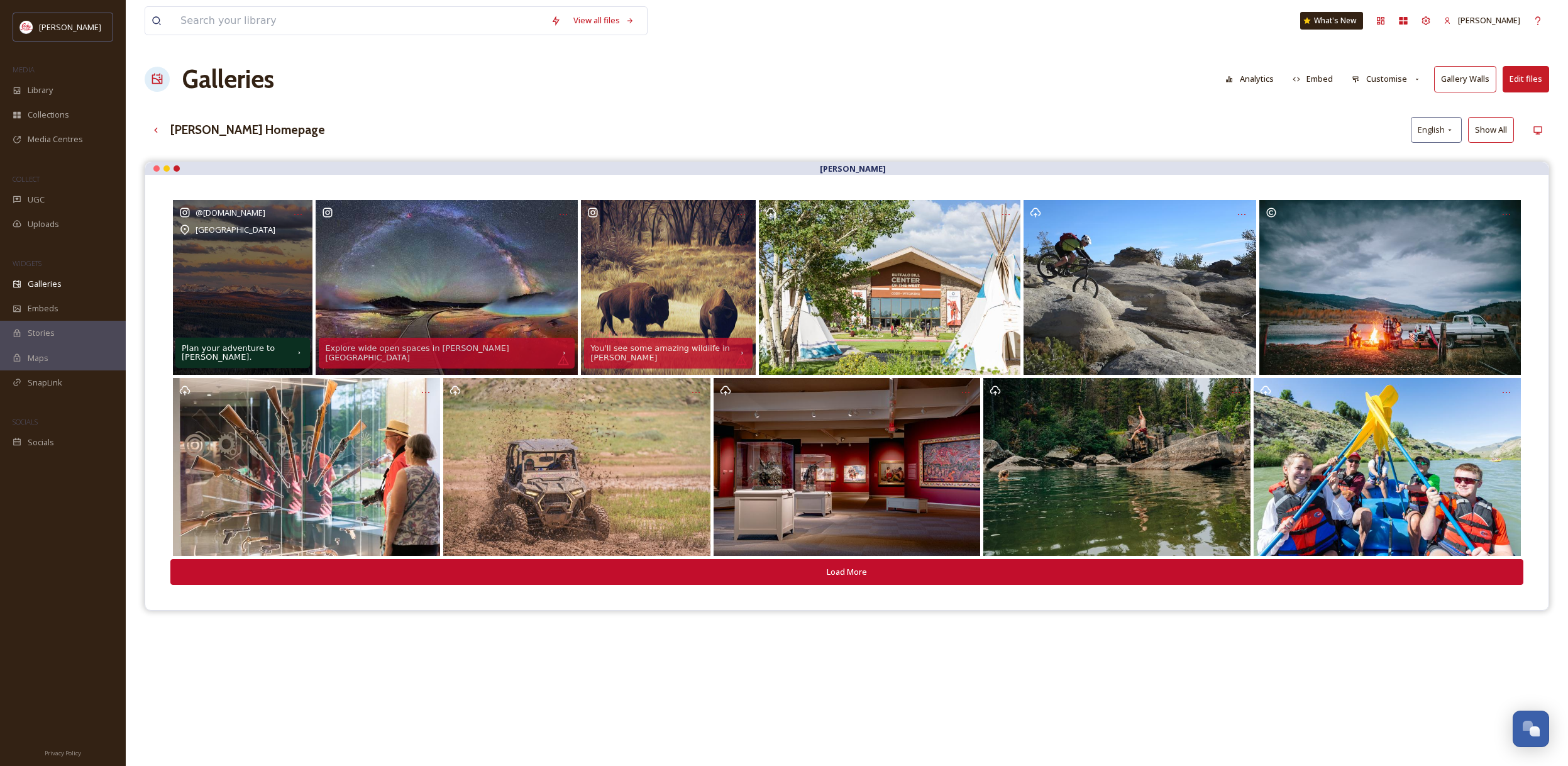
click at [300, 351] on icon at bounding box center [300, 353] width 8 height 8
click at [180, 350] on div "Plan your adventure to [PERSON_NAME]." at bounding box center [242, 353] width 134 height 31
click at [239, 350] on div "Plan your adventure to [PERSON_NAME]." at bounding box center [235, 353] width 108 height 18
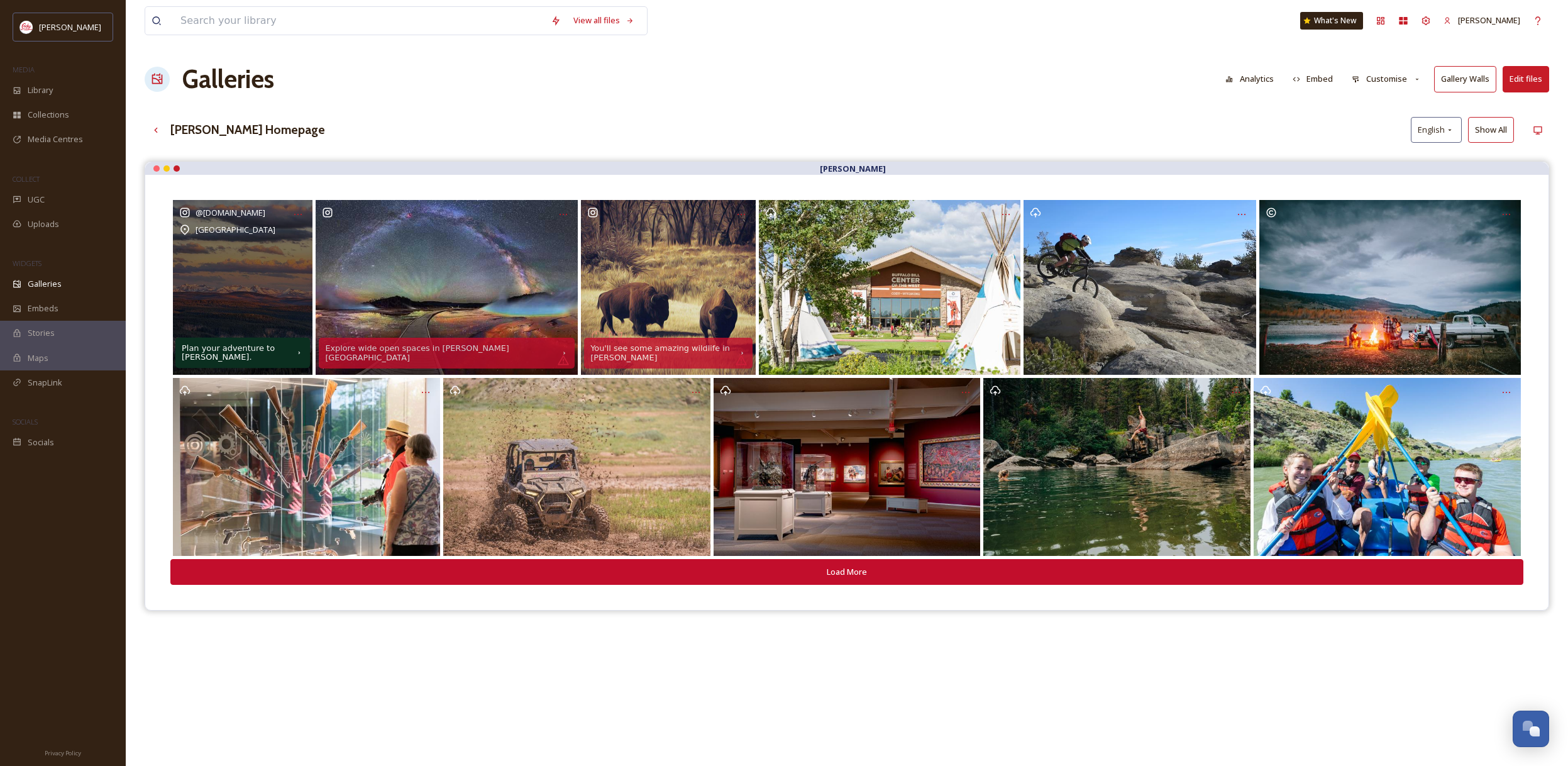
scroll to position [3, 0]
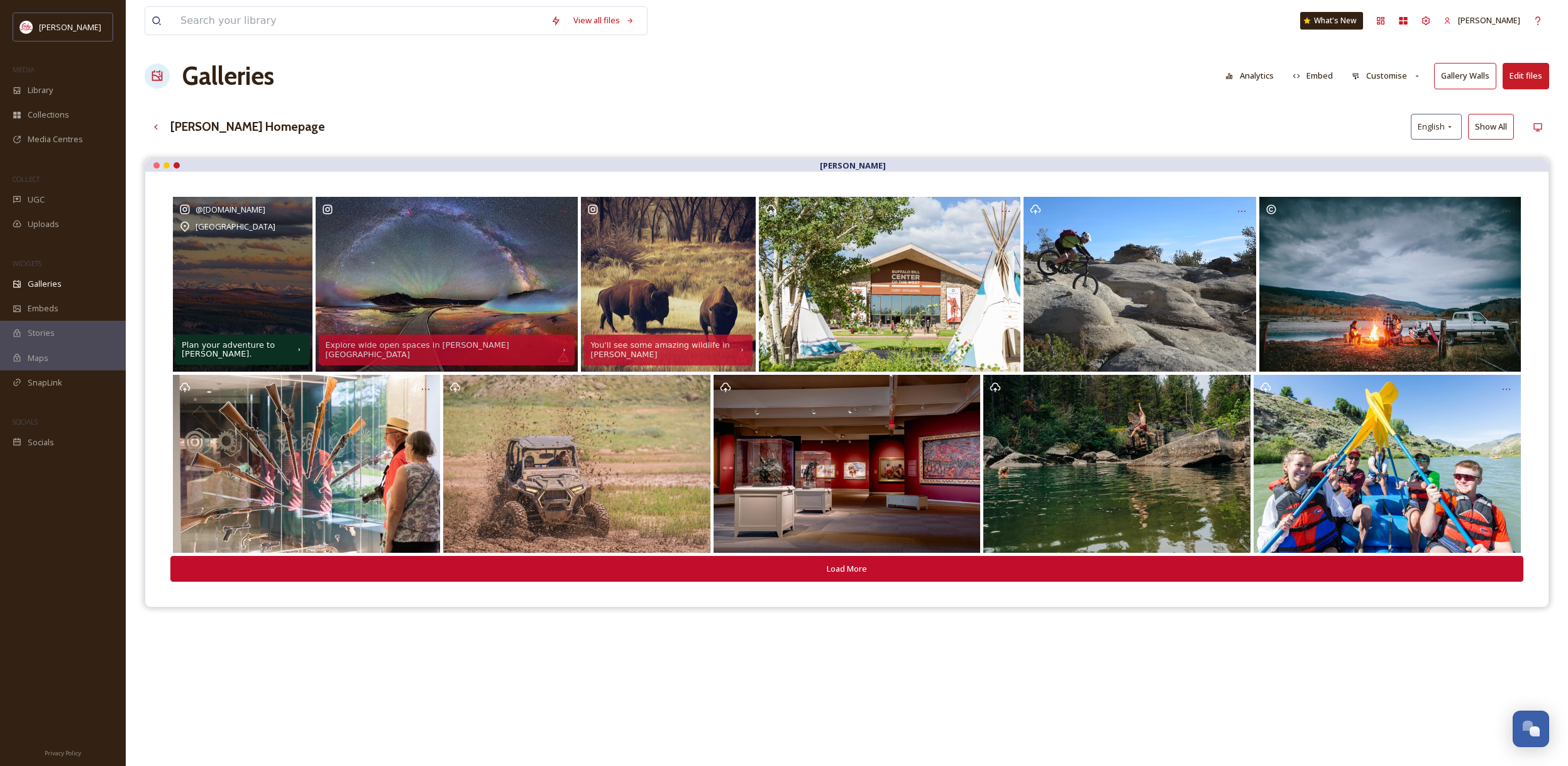
click at [239, 350] on div "Plan your adventure to [PERSON_NAME]." at bounding box center [235, 350] width 108 height 18
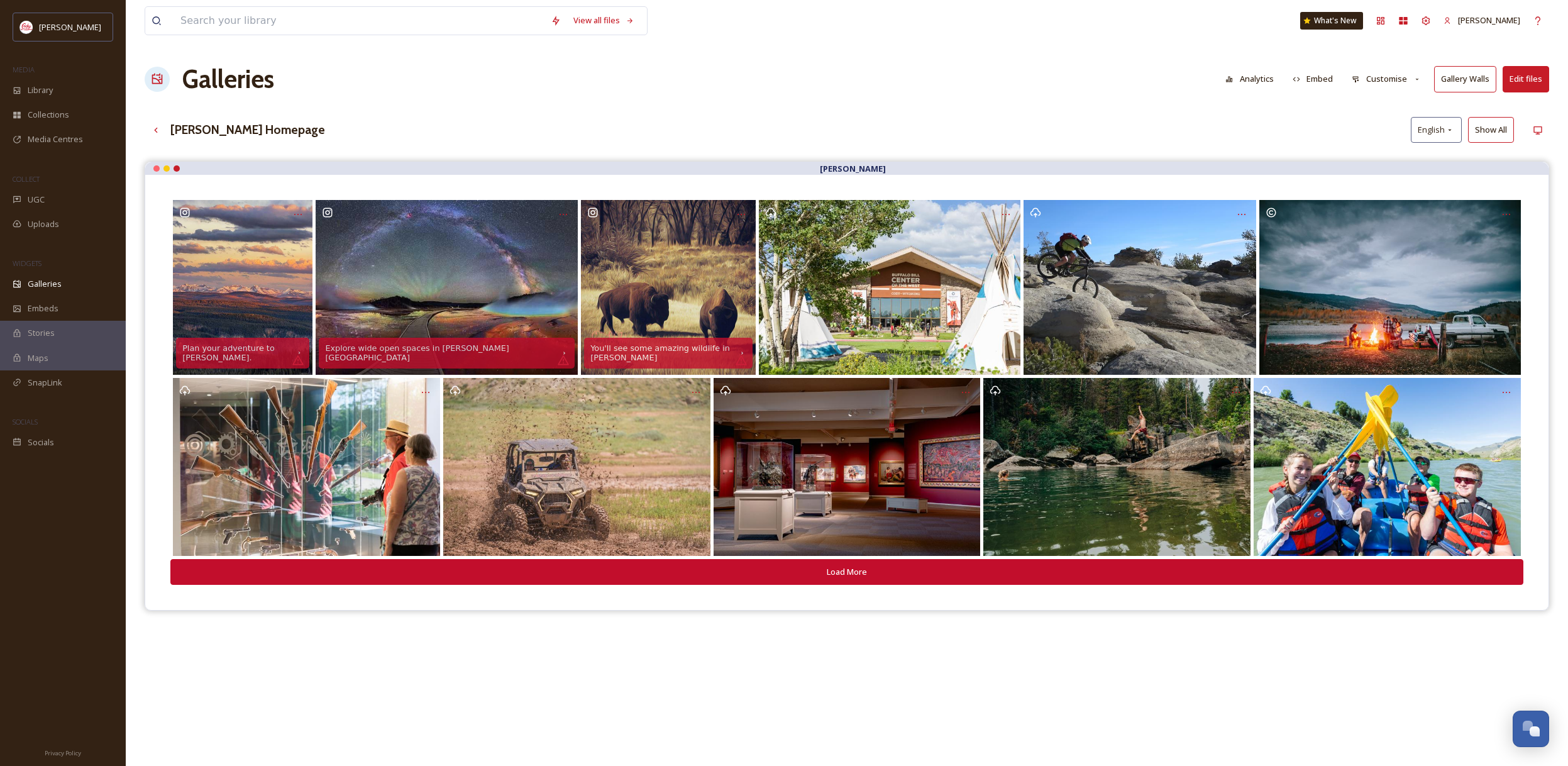
click at [1531, 77] on button "Edit files" at bounding box center [1525, 79] width 47 height 26
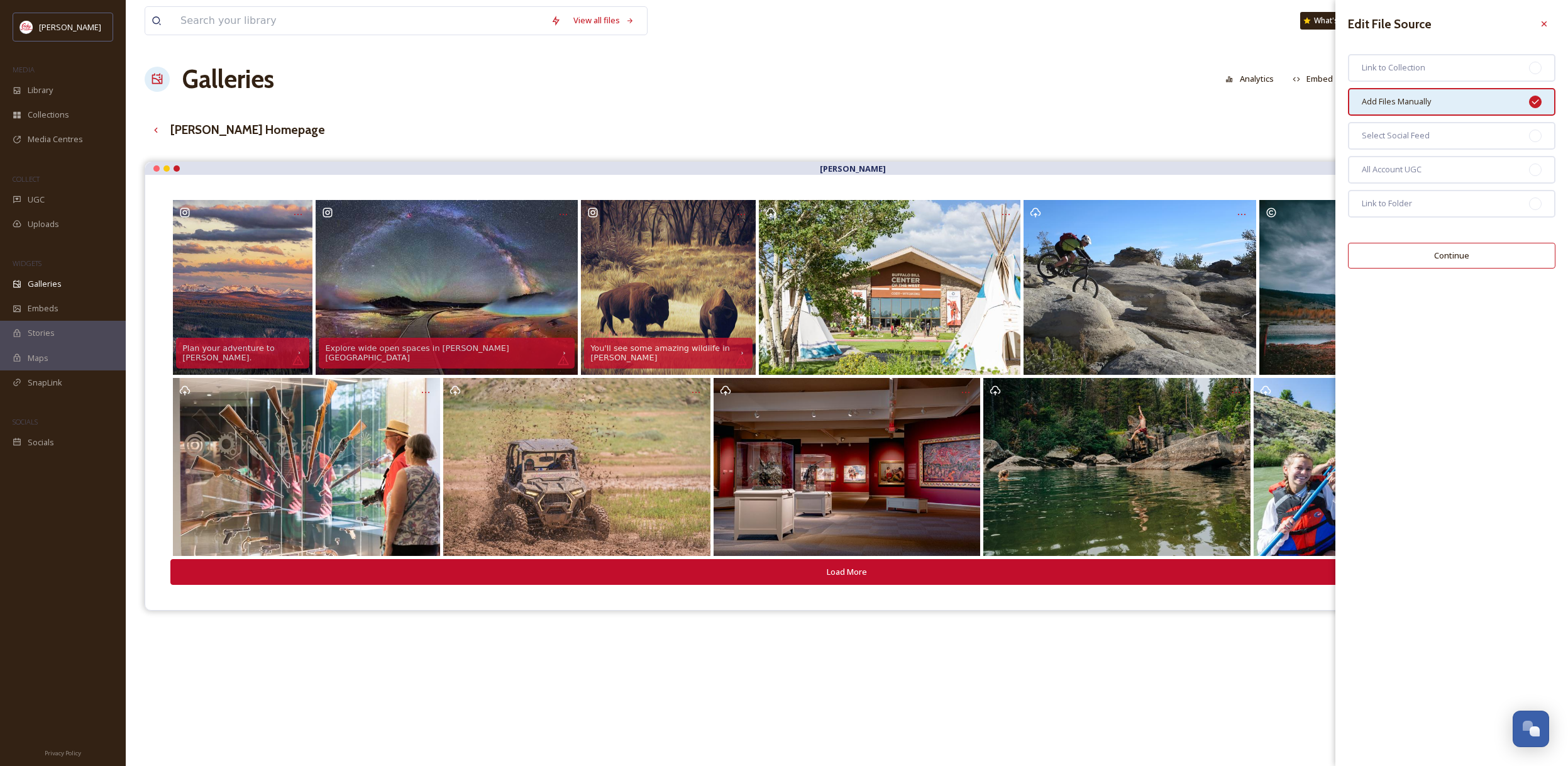
click at [1497, 256] on button "Continue" at bounding box center [1451, 256] width 207 height 26
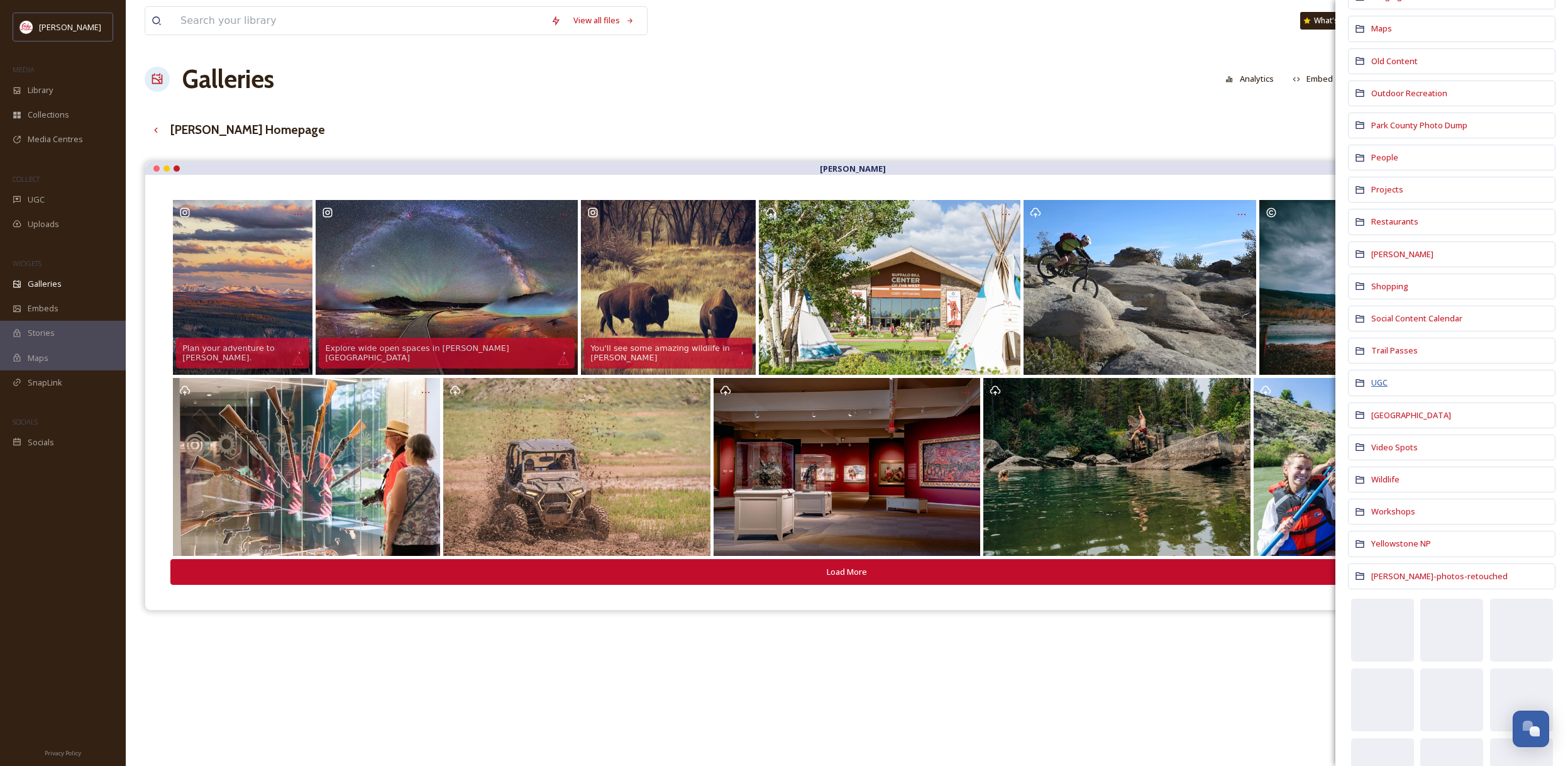
click at [1381, 385] on span "UGC" at bounding box center [1379, 383] width 17 height 11
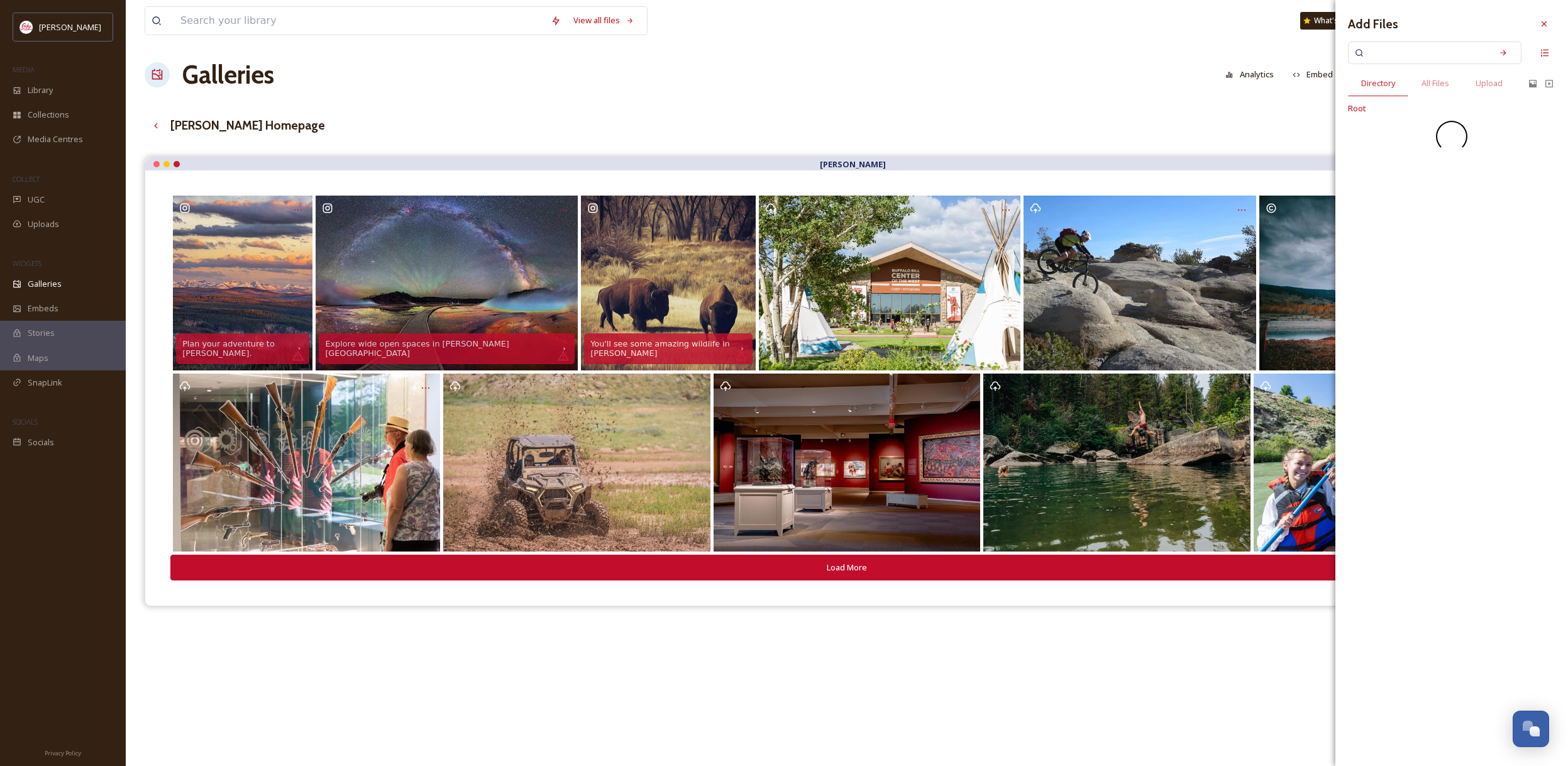
scroll to position [3, 0]
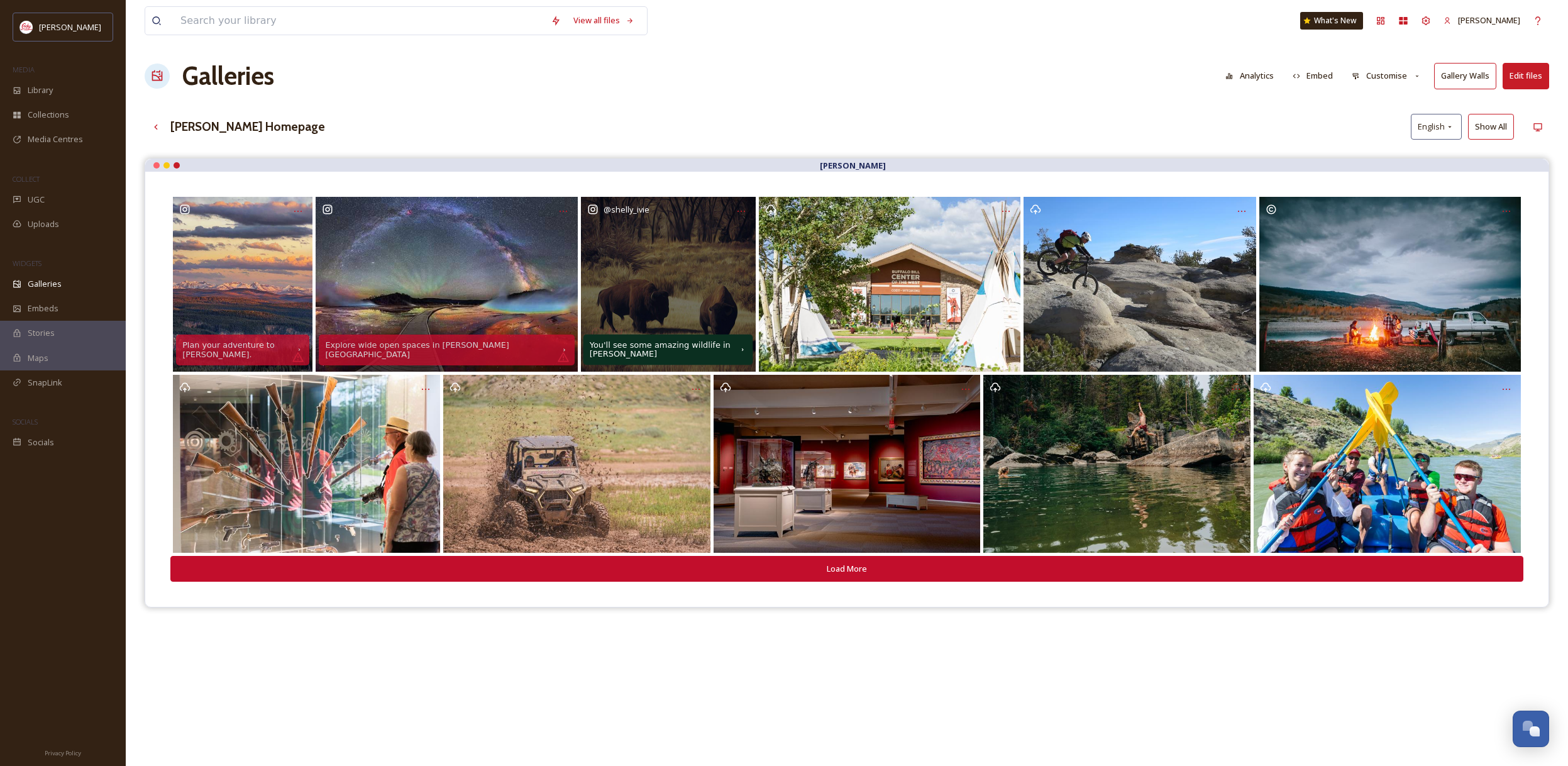
click at [744, 350] on icon at bounding box center [743, 350] width 8 height 8
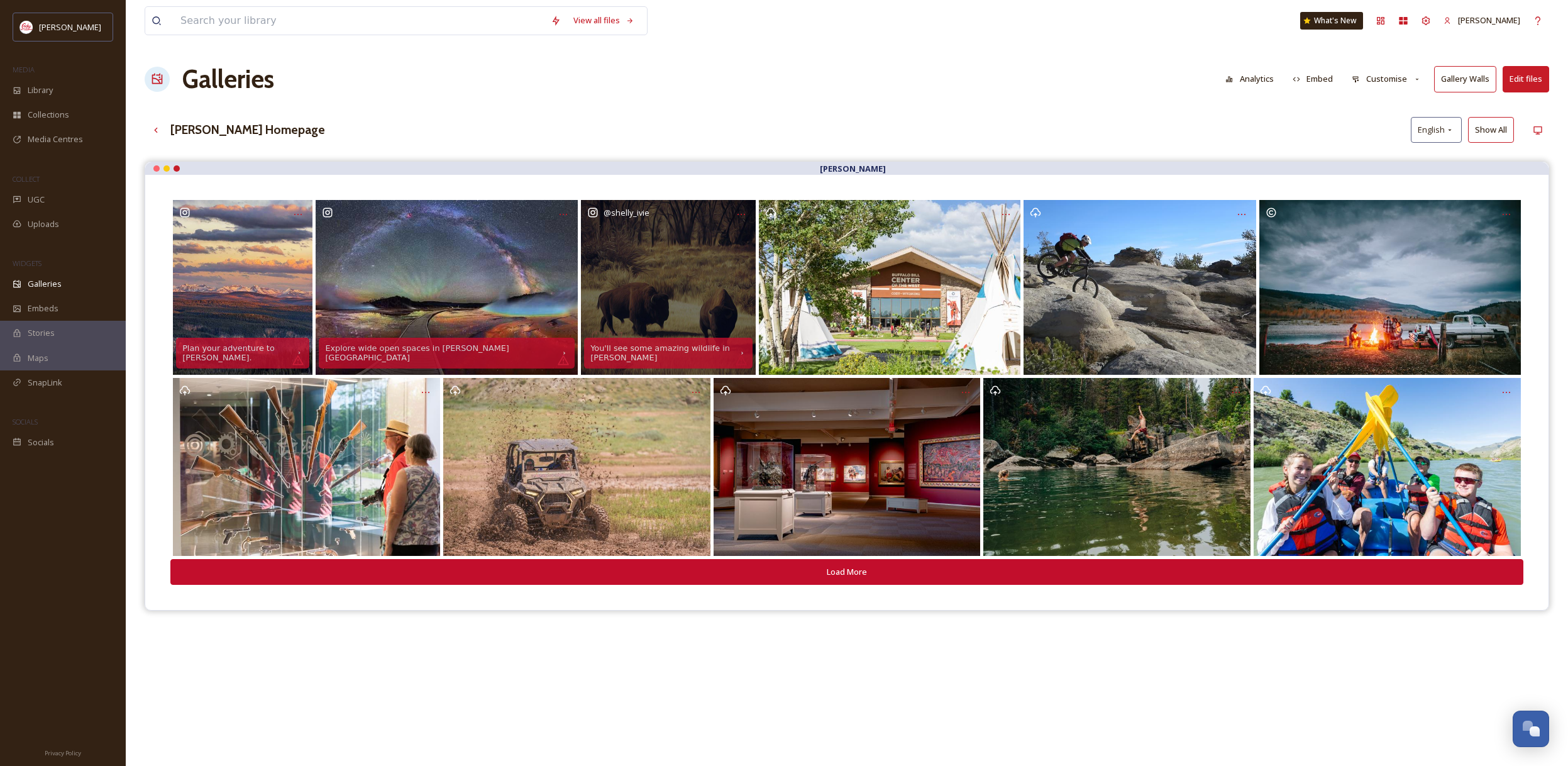
drag, startPoint x: 667, startPoint y: 242, endPoint x: 716, endPoint y: 269, distance: 55.9
click at [667, 242] on div "@ shelly_ivie" at bounding box center [667, 287] width 174 height 174
click at [746, 354] on icon at bounding box center [743, 353] width 8 height 8
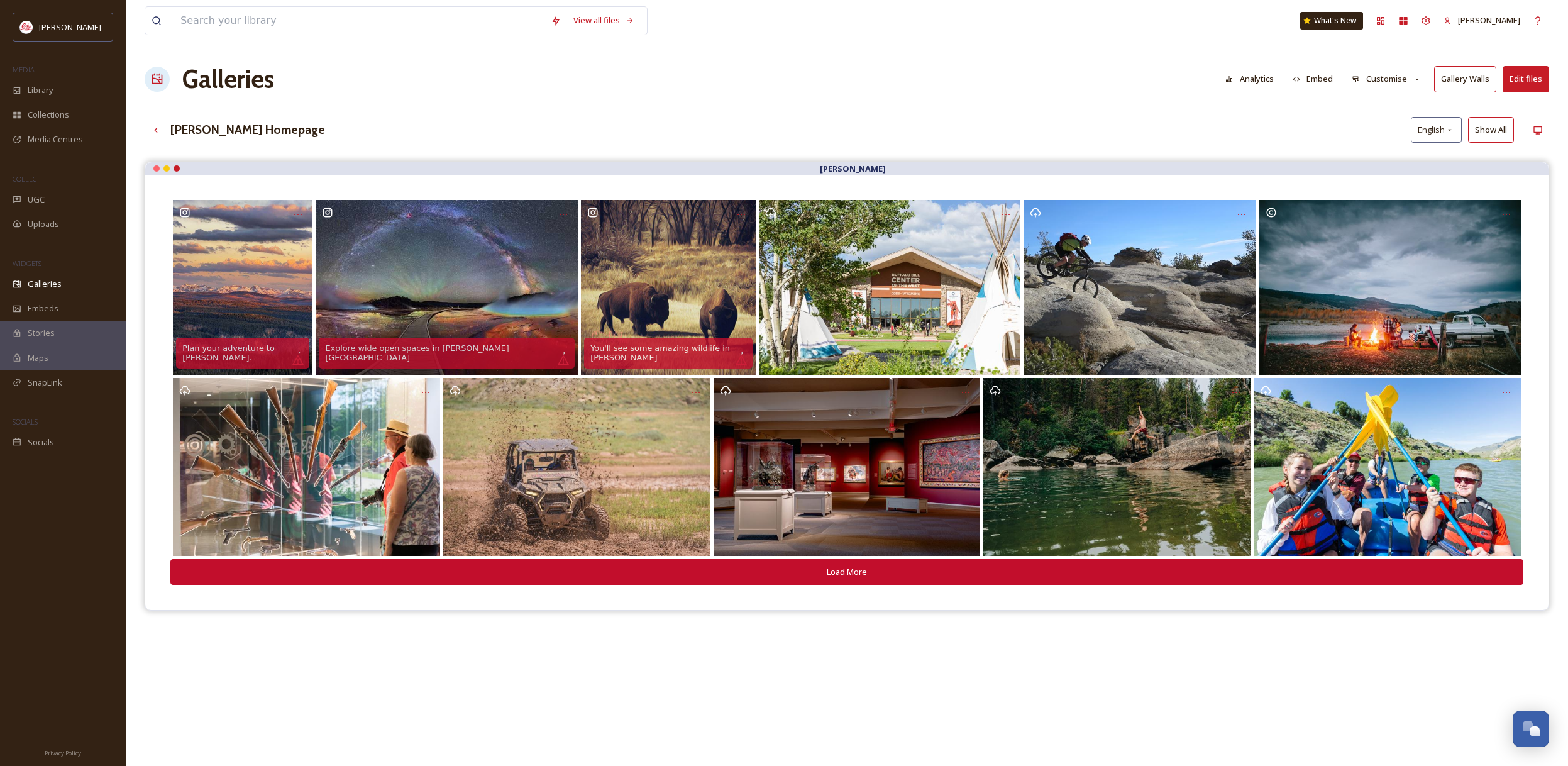
click at [1537, 80] on button "Edit files" at bounding box center [1525, 79] width 47 height 26
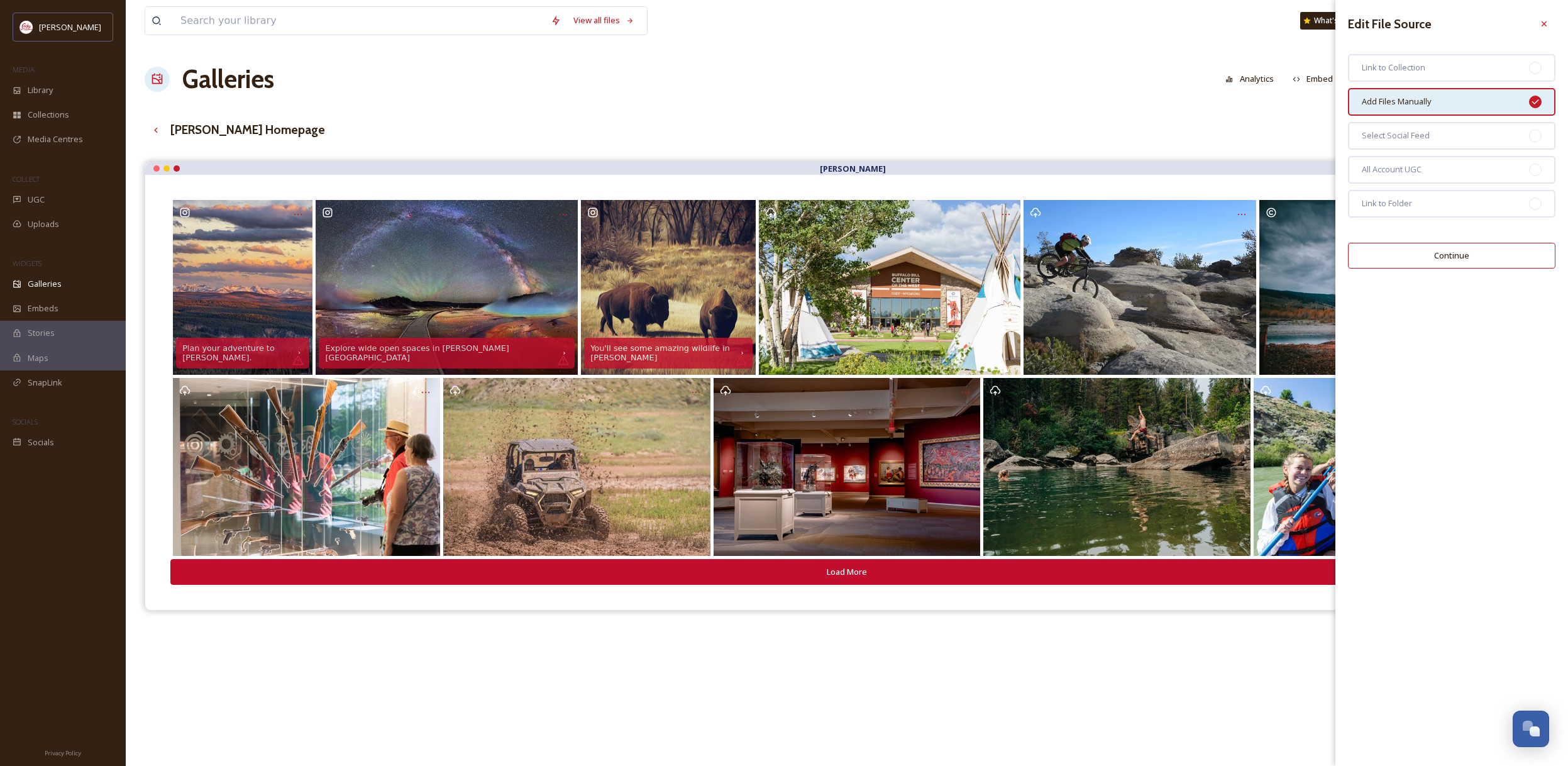
click at [1517, 255] on button "Continue" at bounding box center [1451, 256] width 207 height 26
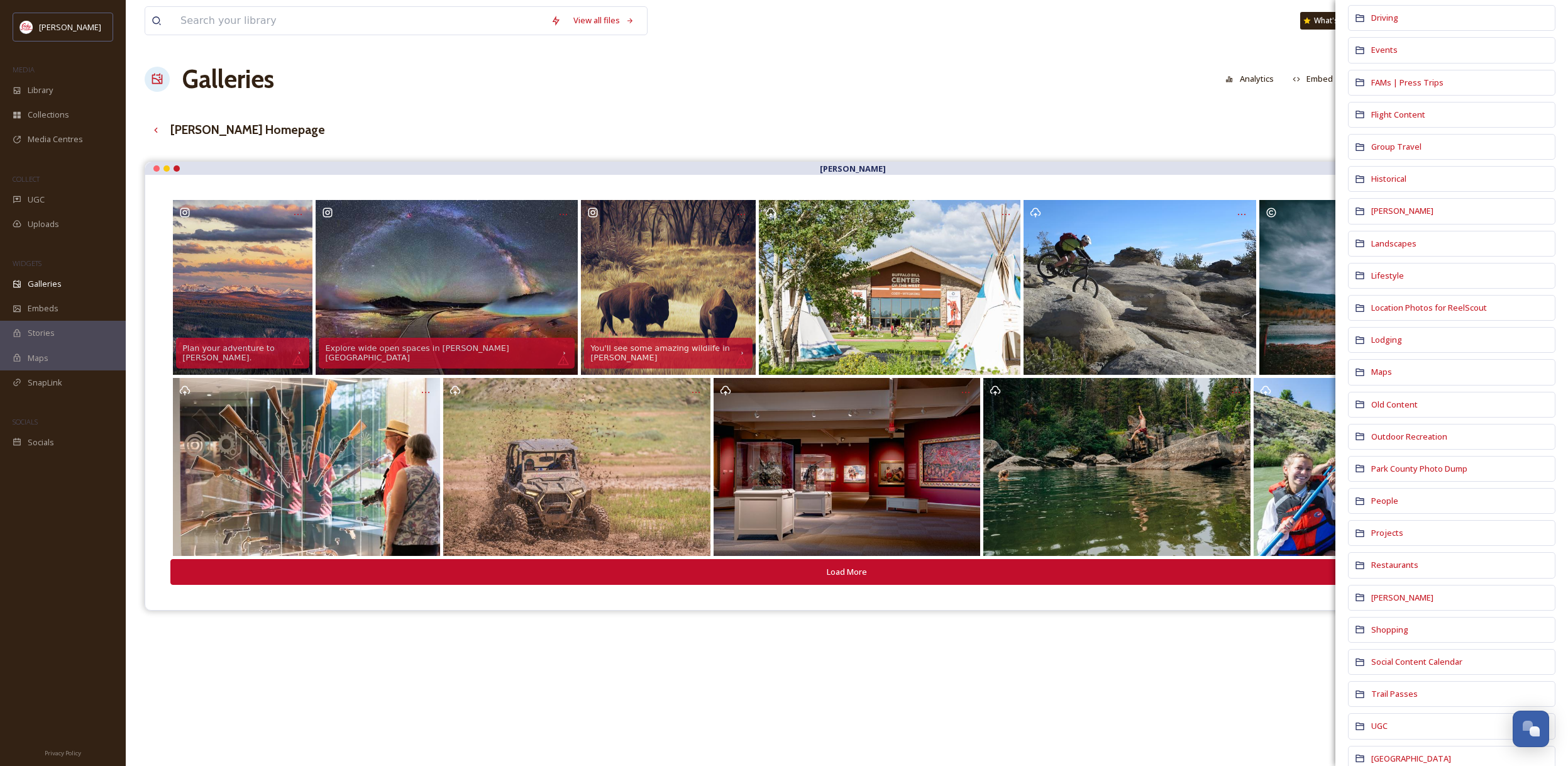
scroll to position [745, 0]
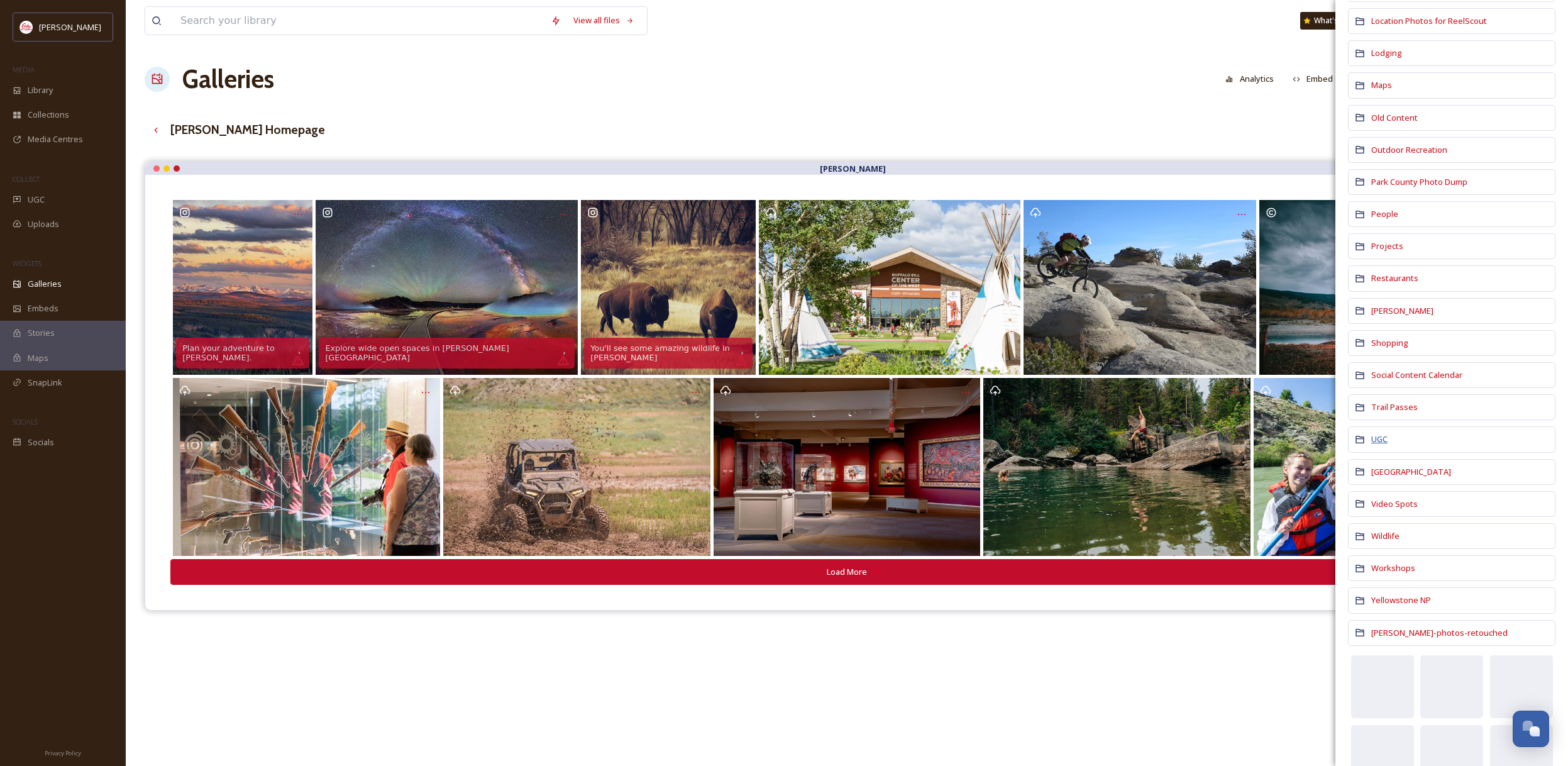
click at [1379, 441] on span "UGC" at bounding box center [1379, 439] width 17 height 11
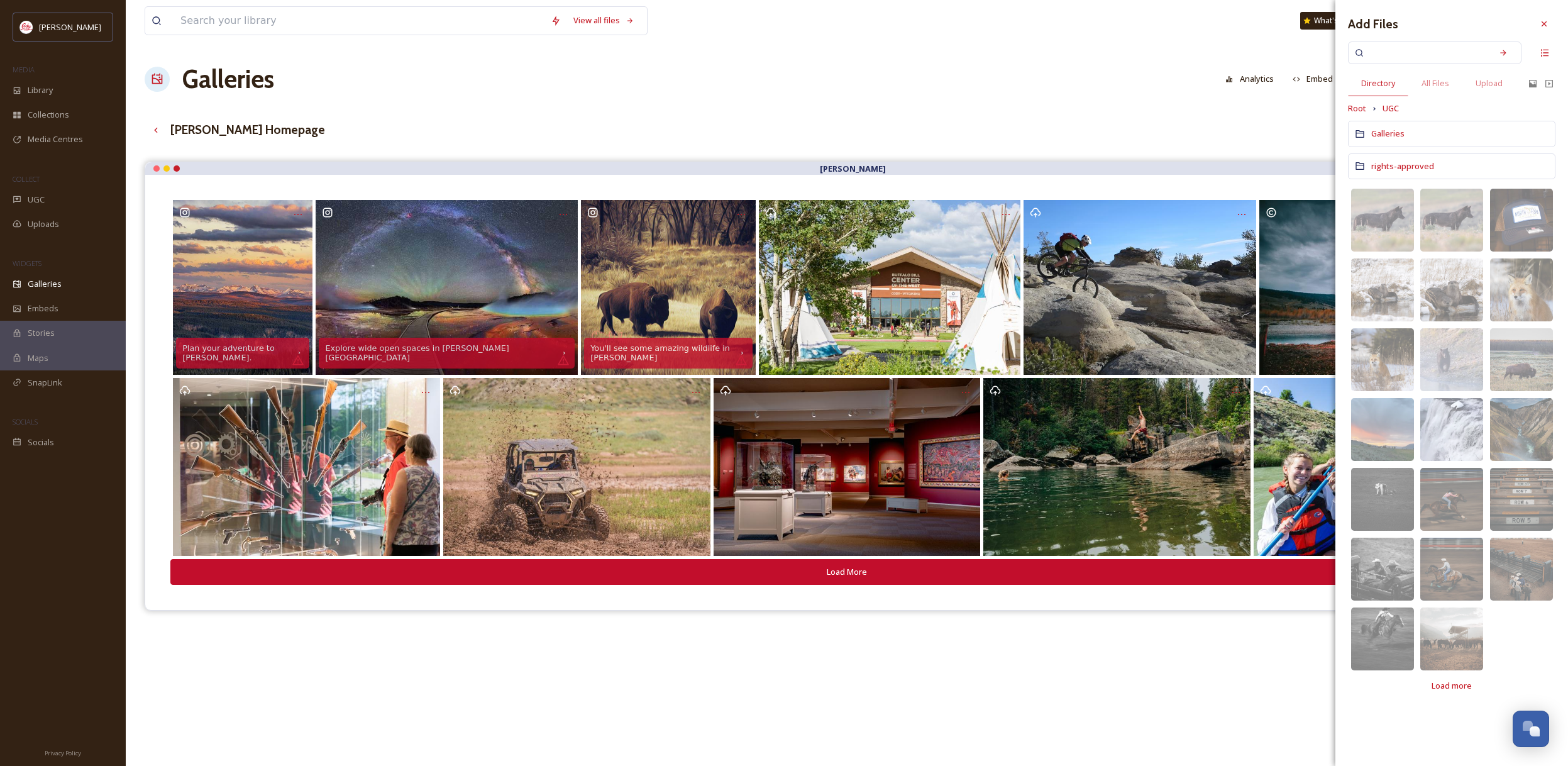
click at [1407, 138] on div "Galleries" at bounding box center [1451, 133] width 207 height 26
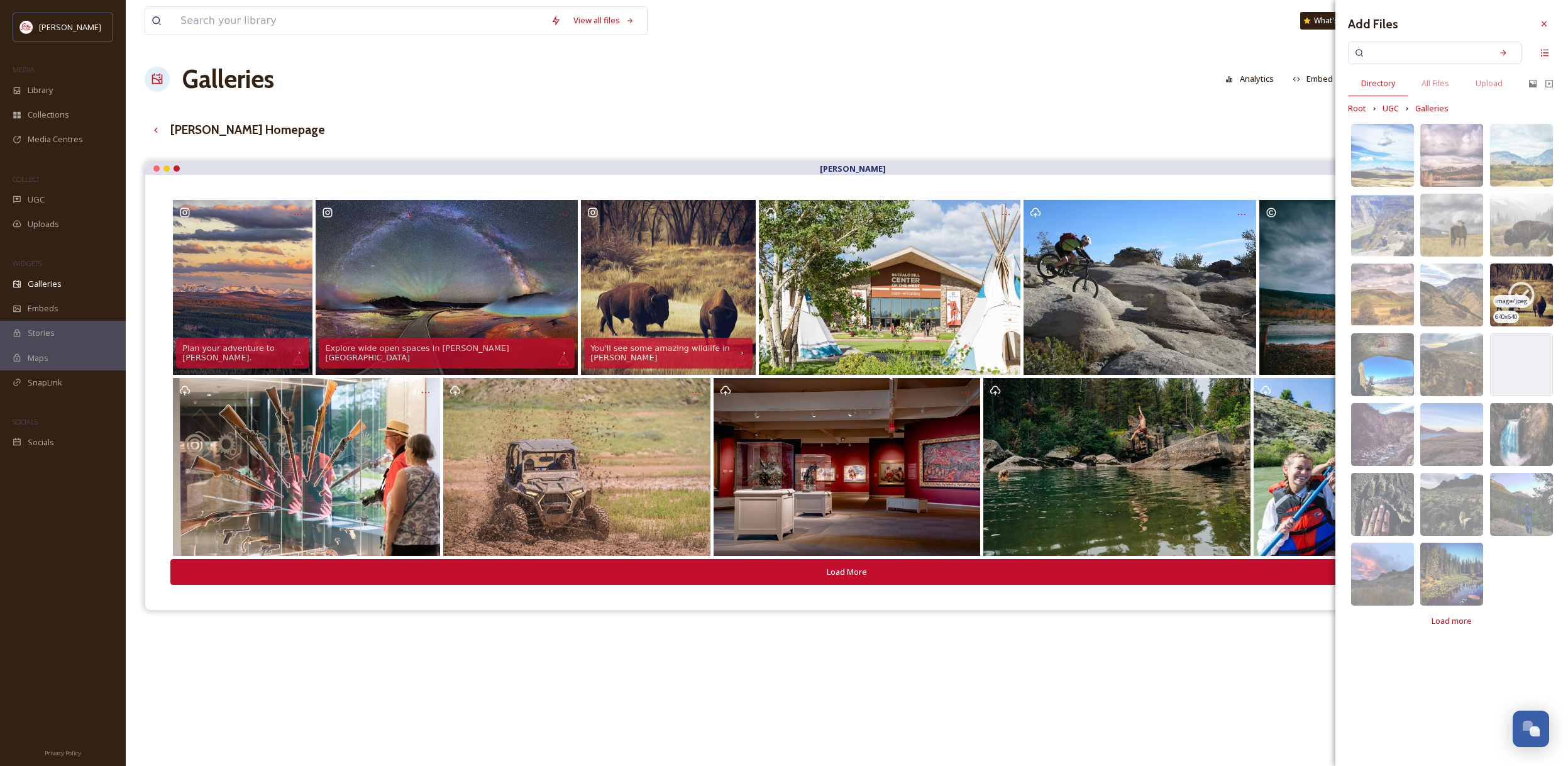
click at [1523, 295] on icon at bounding box center [1521, 295] width 26 height 26
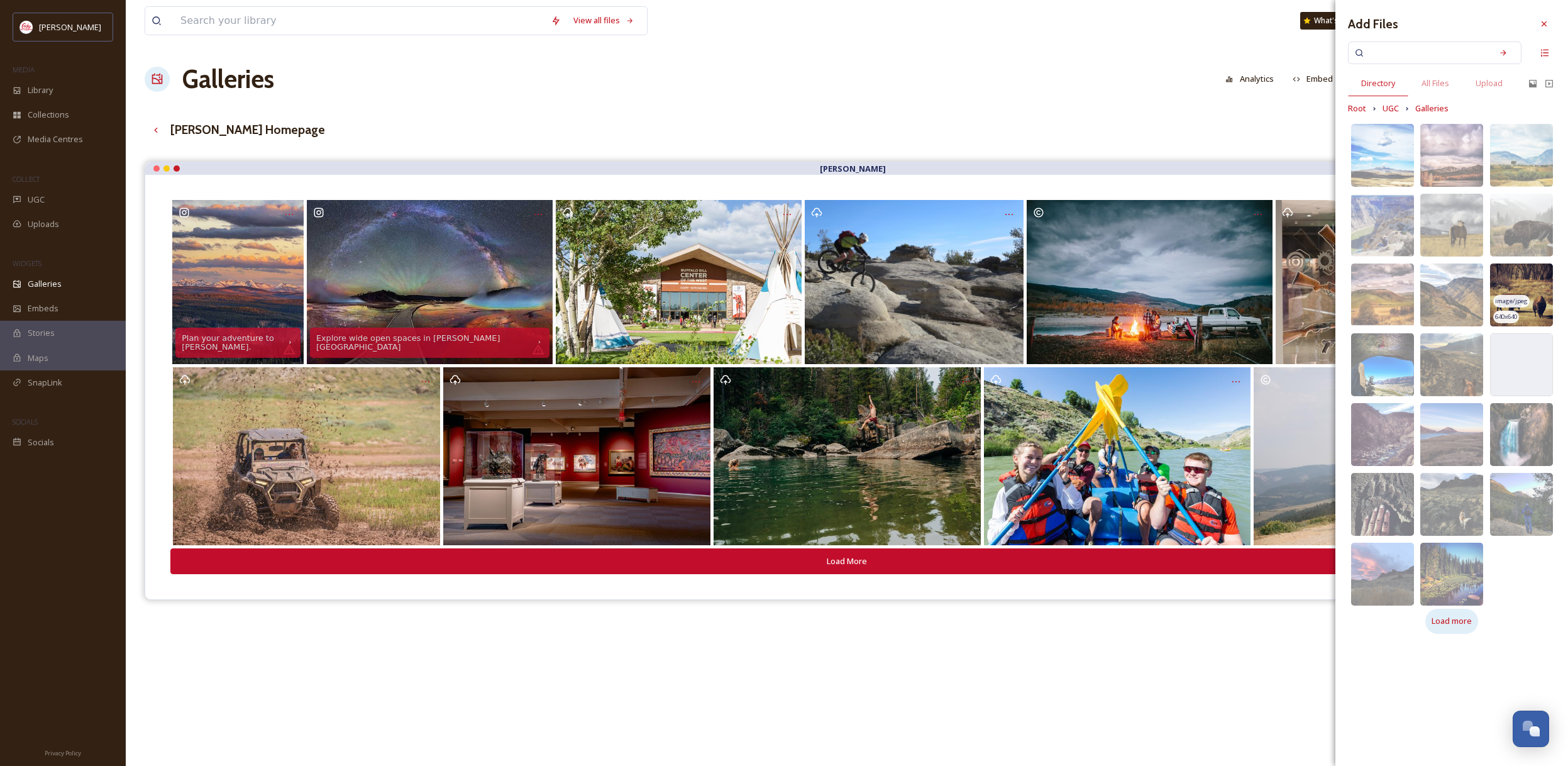
click at [1462, 624] on span "Load more" at bounding box center [1451, 621] width 40 height 12
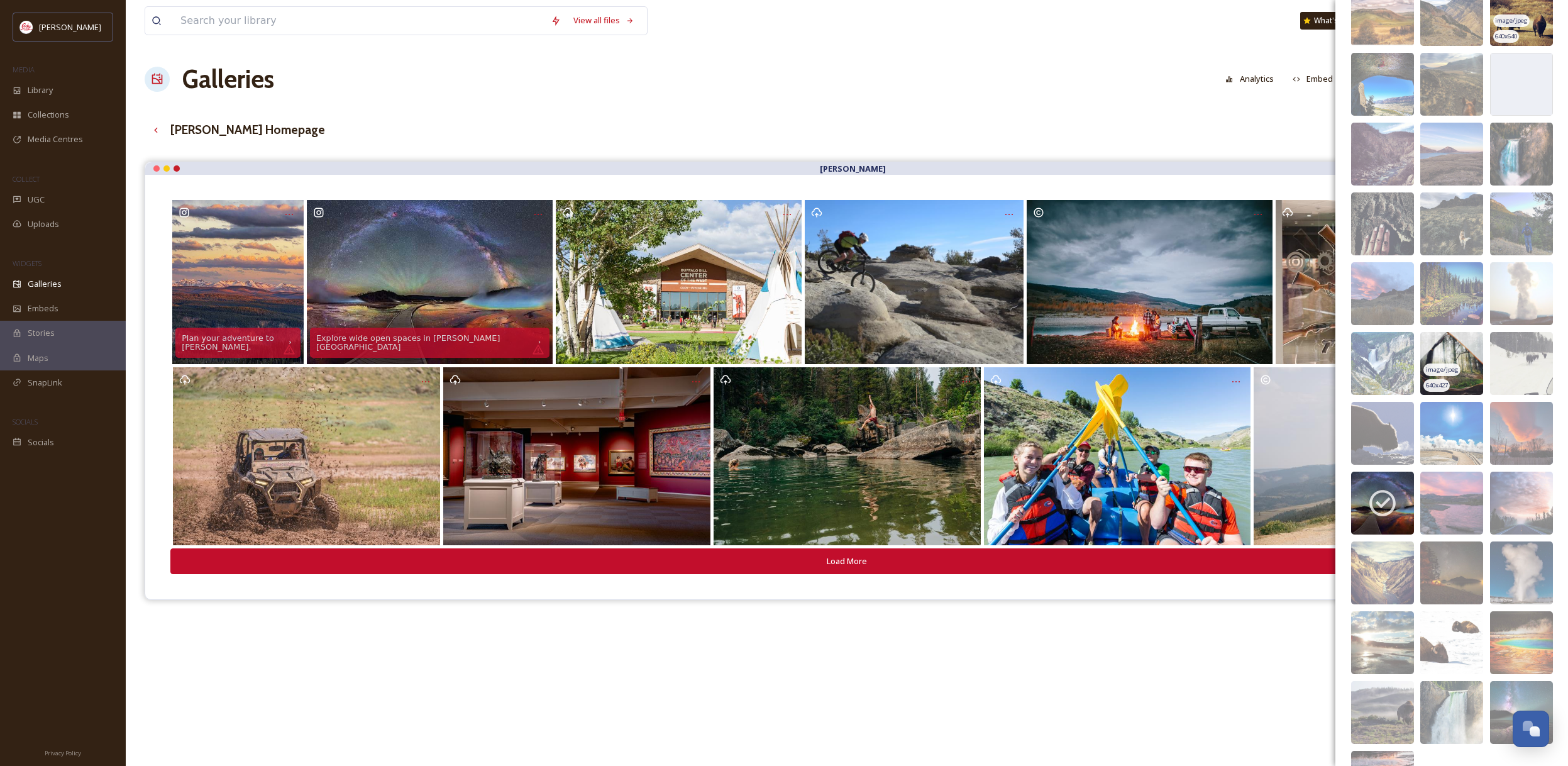
scroll to position [369, 0]
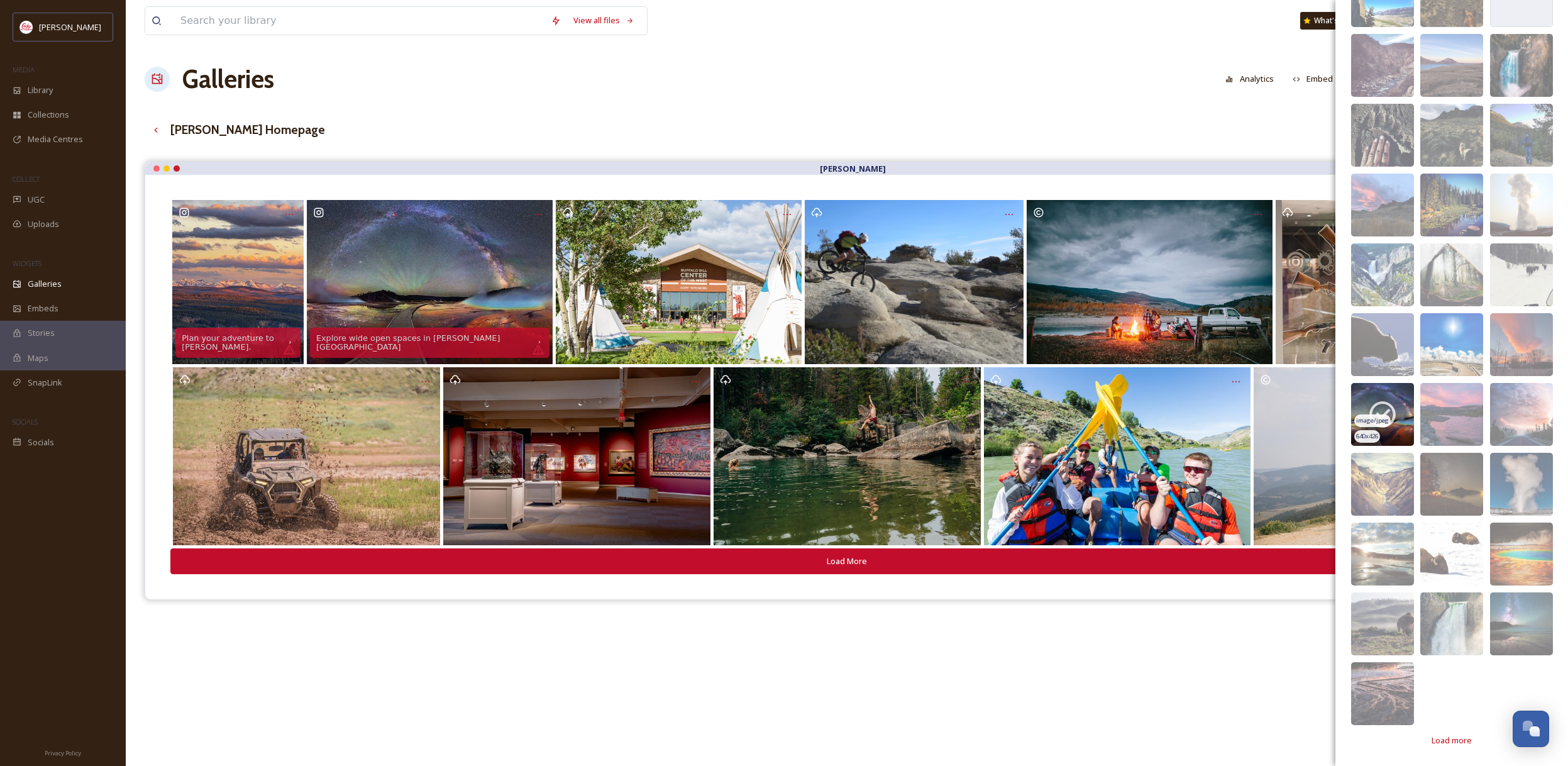
click at [1378, 435] on span "640 x 426" at bounding box center [1367, 437] width 22 height 9
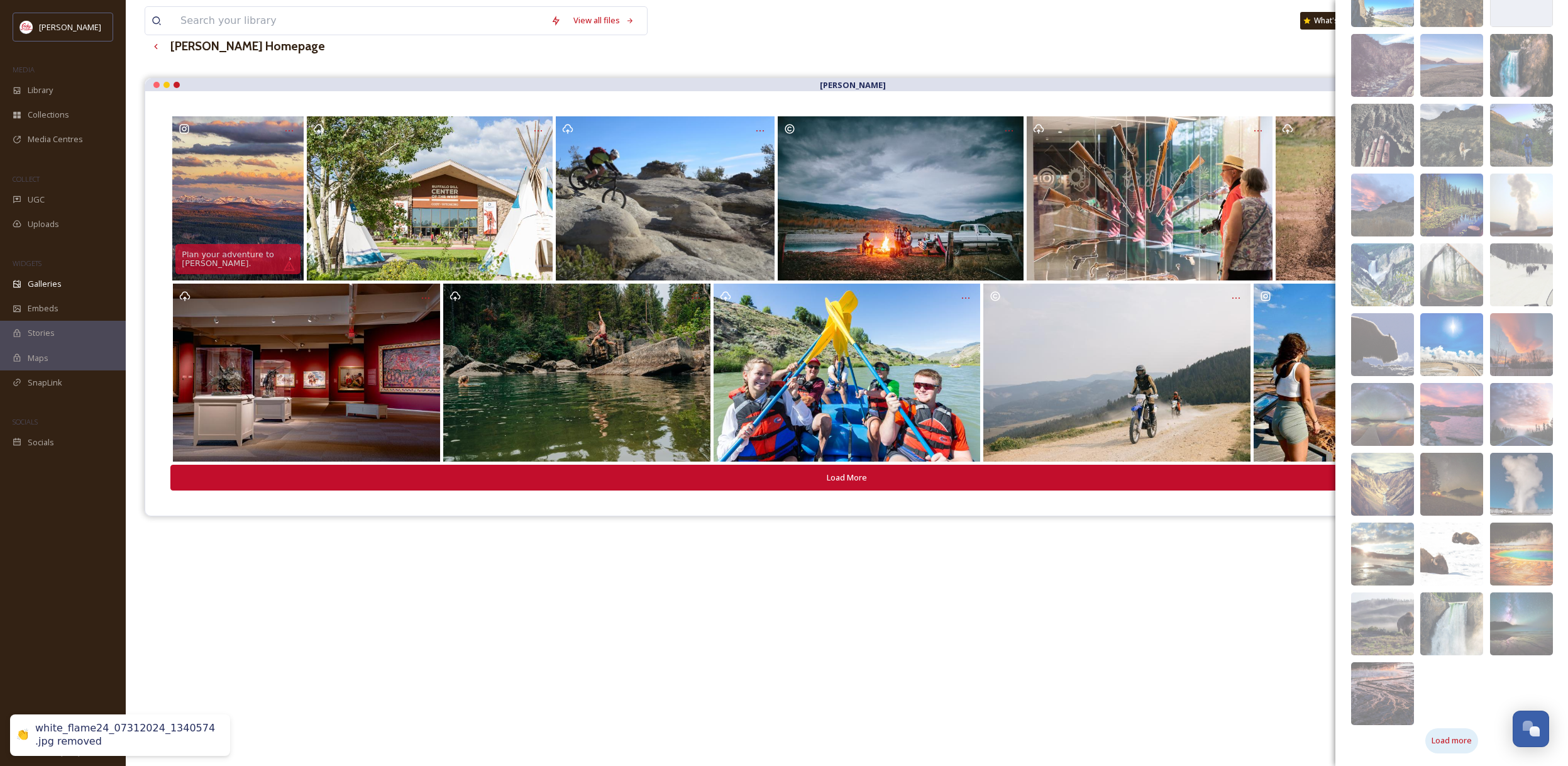
scroll to position [93, 0]
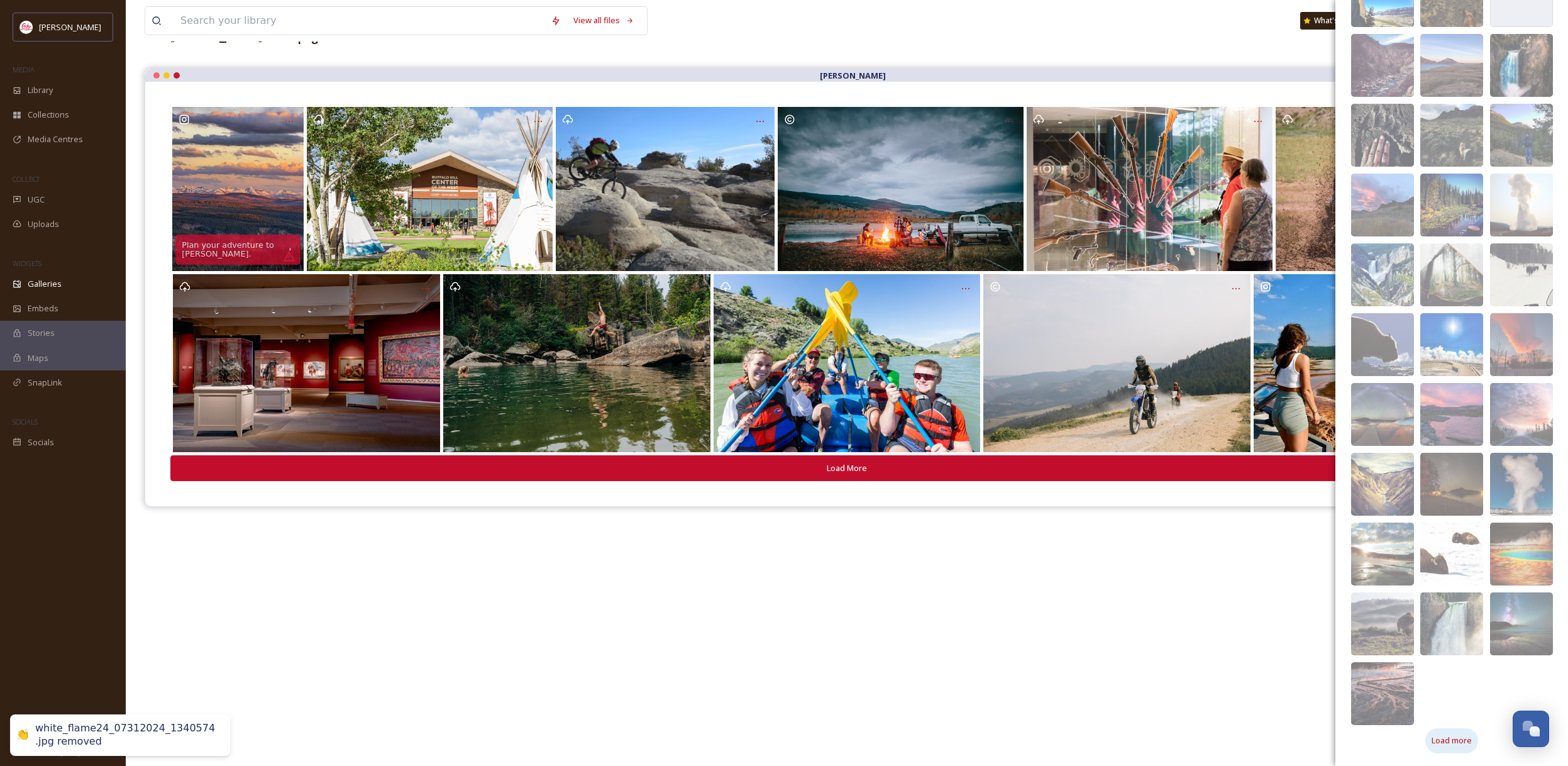
click at [1460, 739] on span "Load more" at bounding box center [1451, 740] width 40 height 12
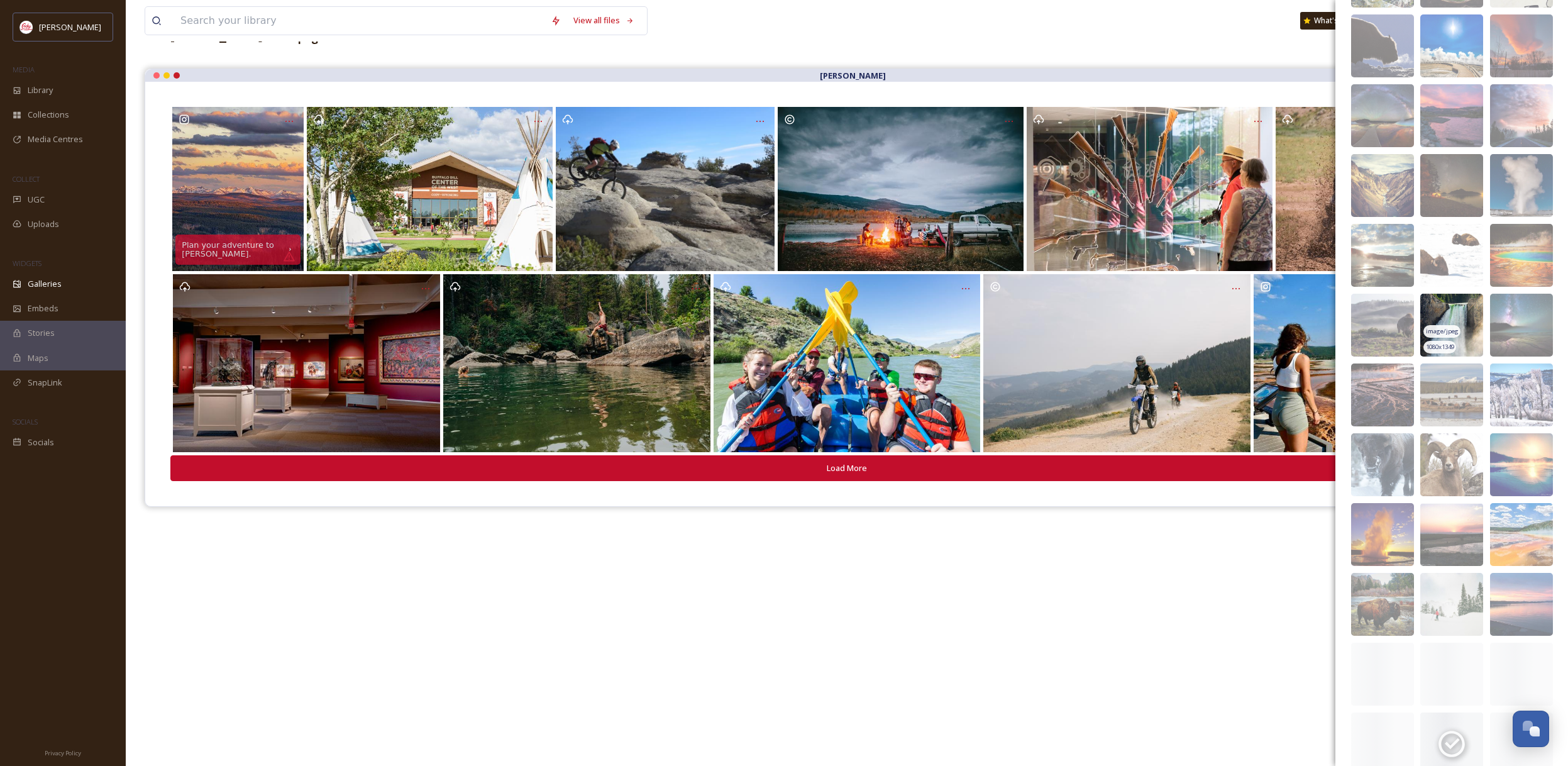
scroll to position [788, 0]
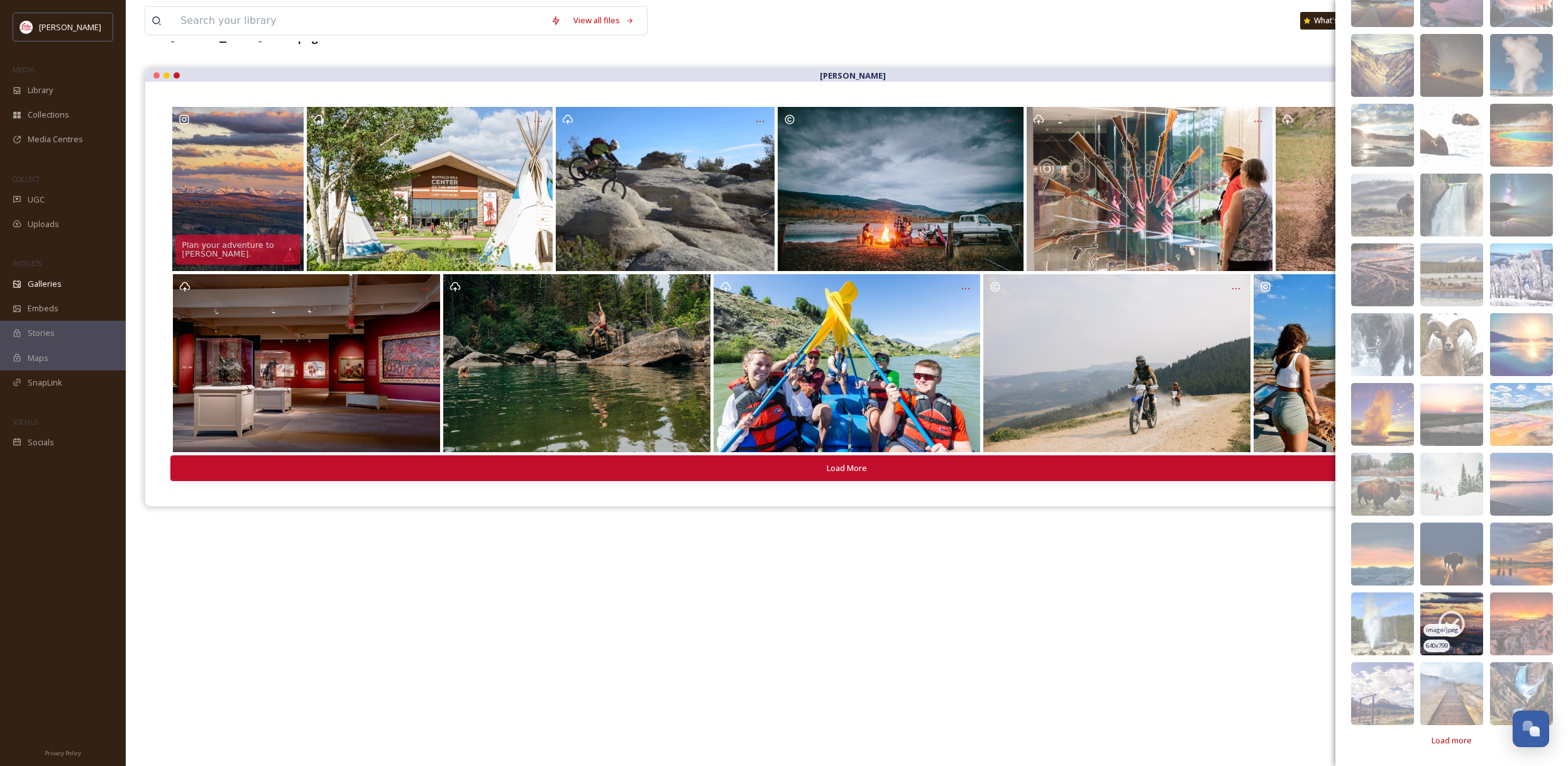
click at [1462, 624] on icon at bounding box center [1451, 624] width 31 height 31
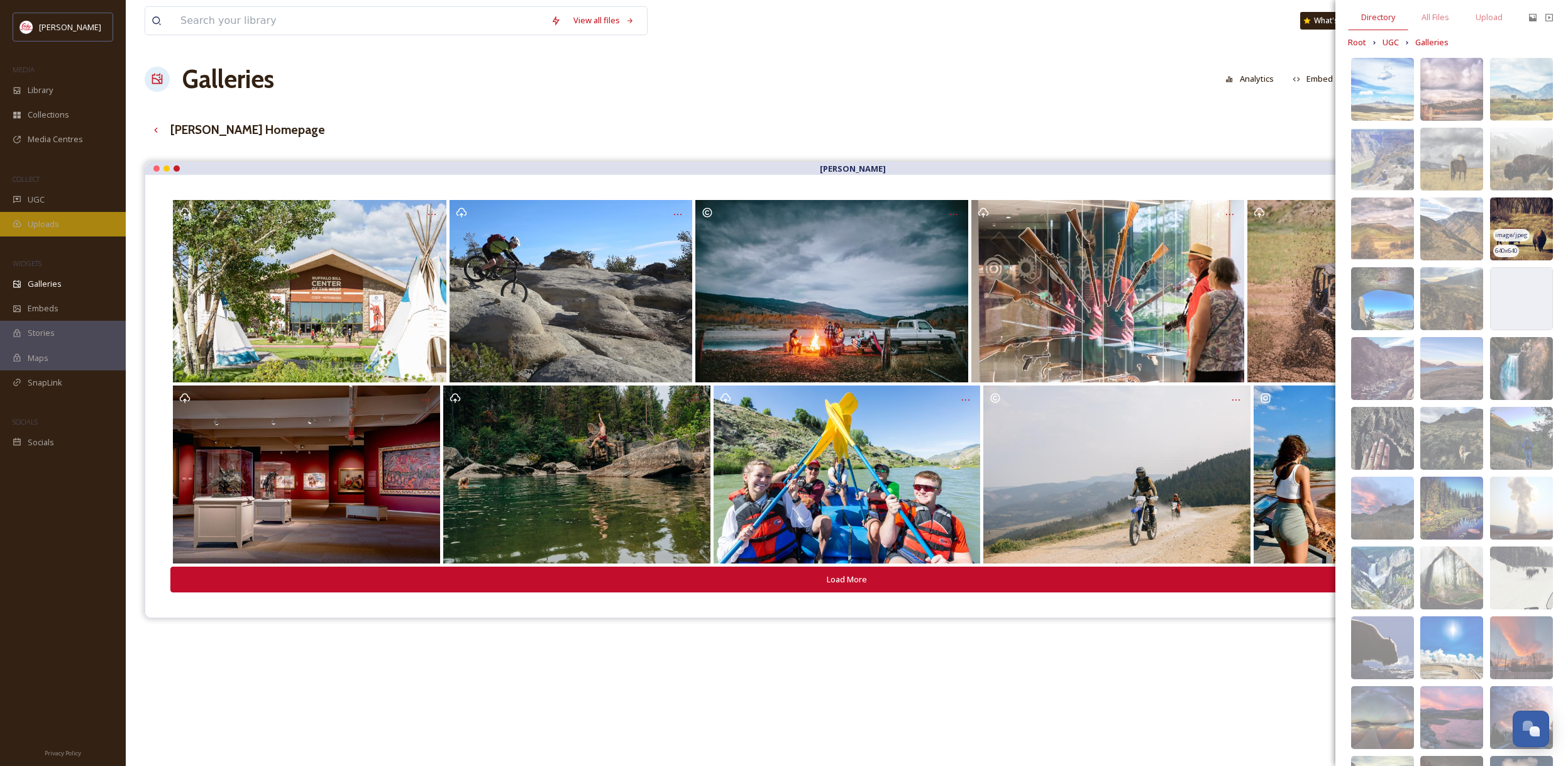
scroll to position [0, 0]
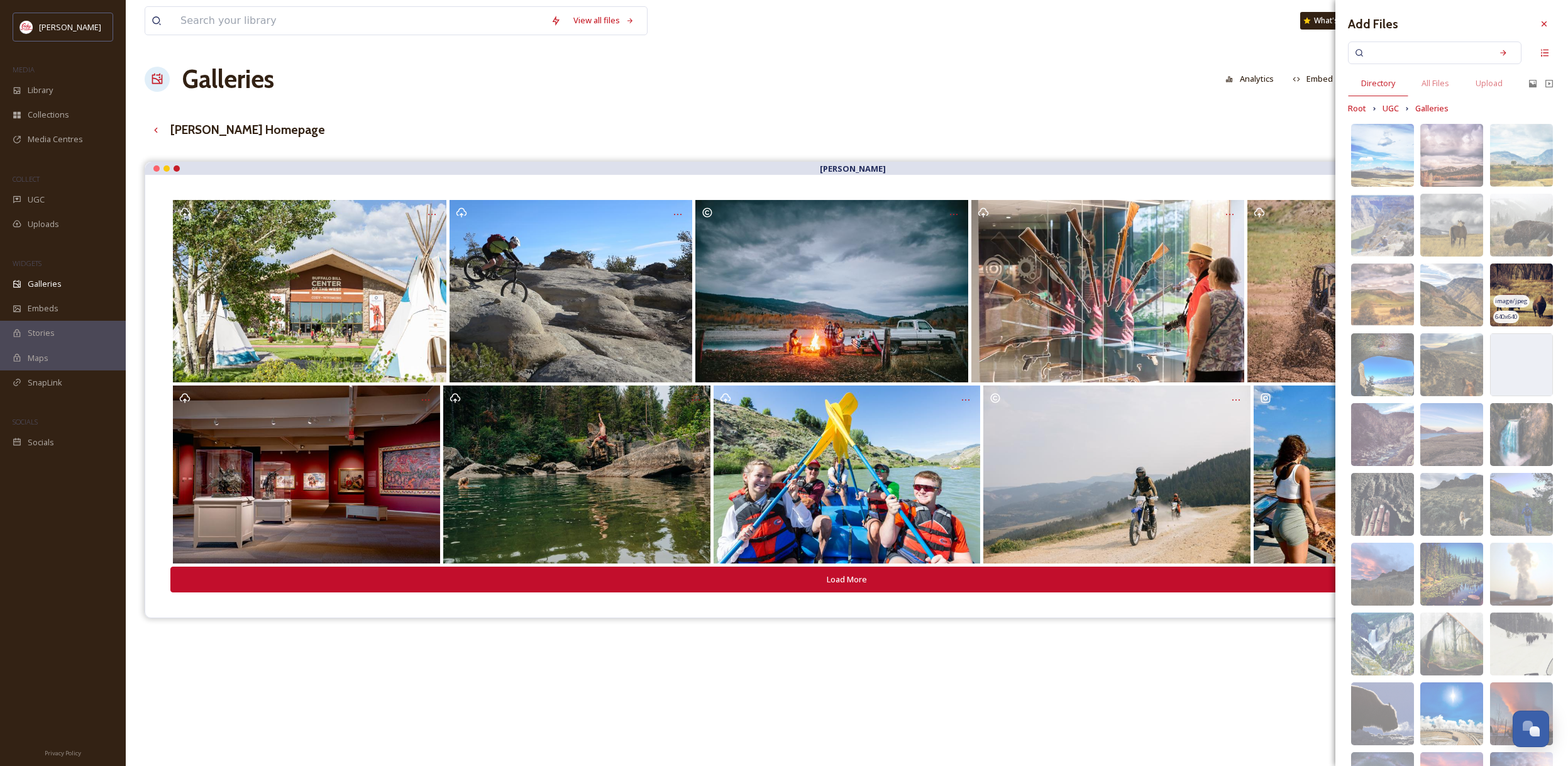
drag, startPoint x: 1362, startPoint y: 109, endPoint x: 1359, endPoint y: 102, distance: 7.6
click at [1361, 109] on span "Root" at bounding box center [1356, 108] width 18 height 12
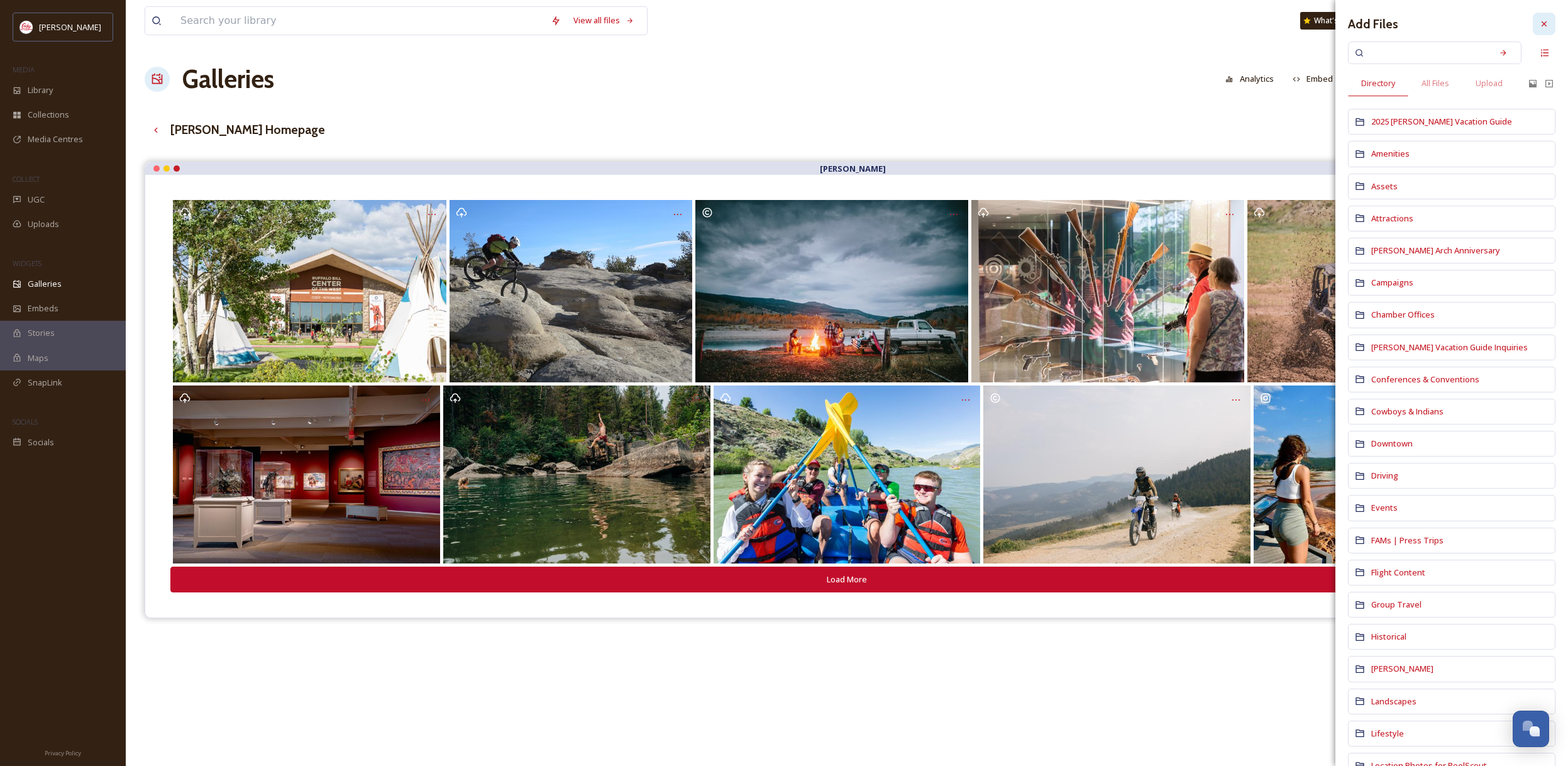
click at [1549, 23] on div at bounding box center [1544, 24] width 23 height 23
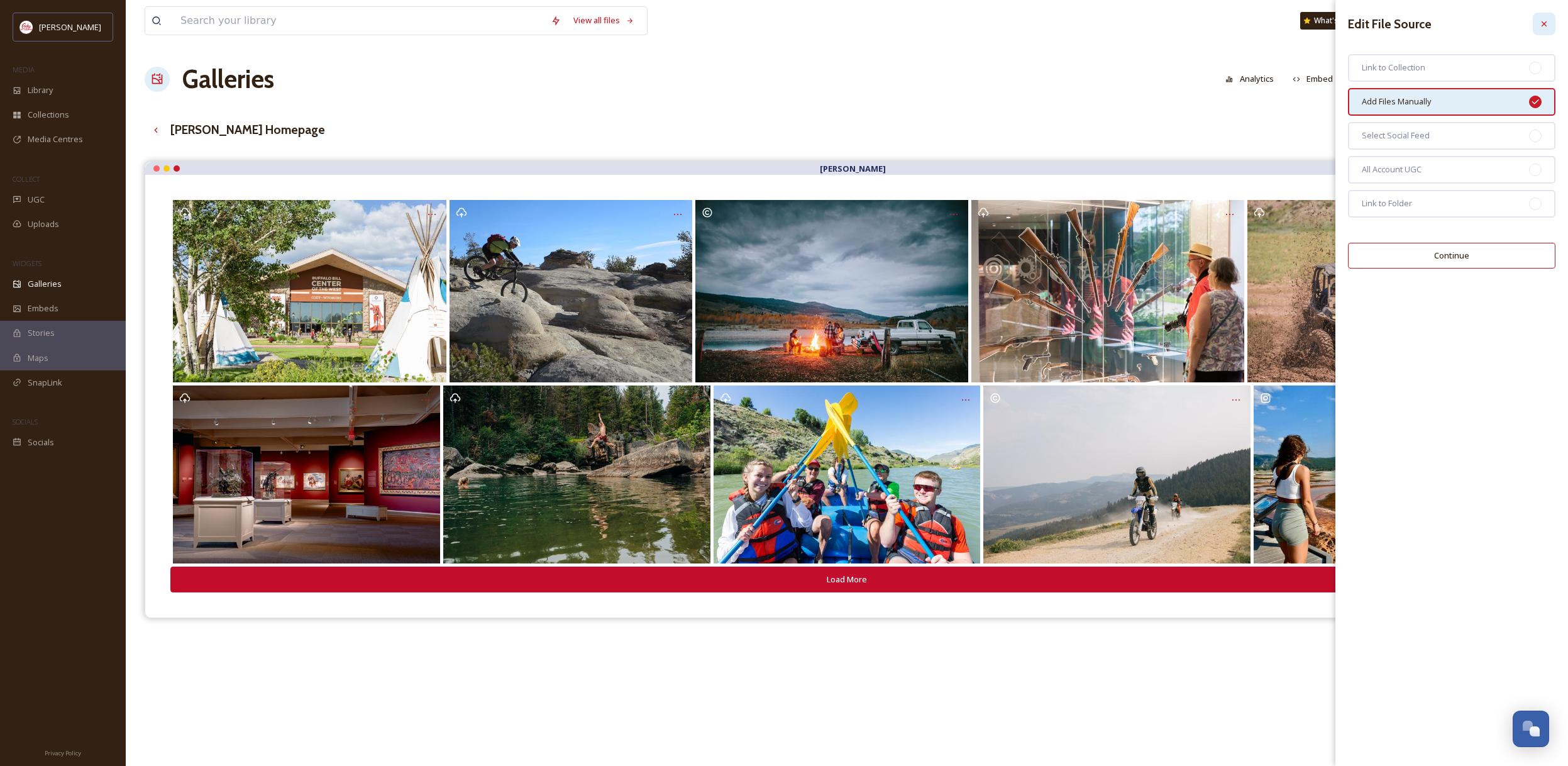
click at [1544, 23] on icon at bounding box center [1544, 24] width 10 height 10
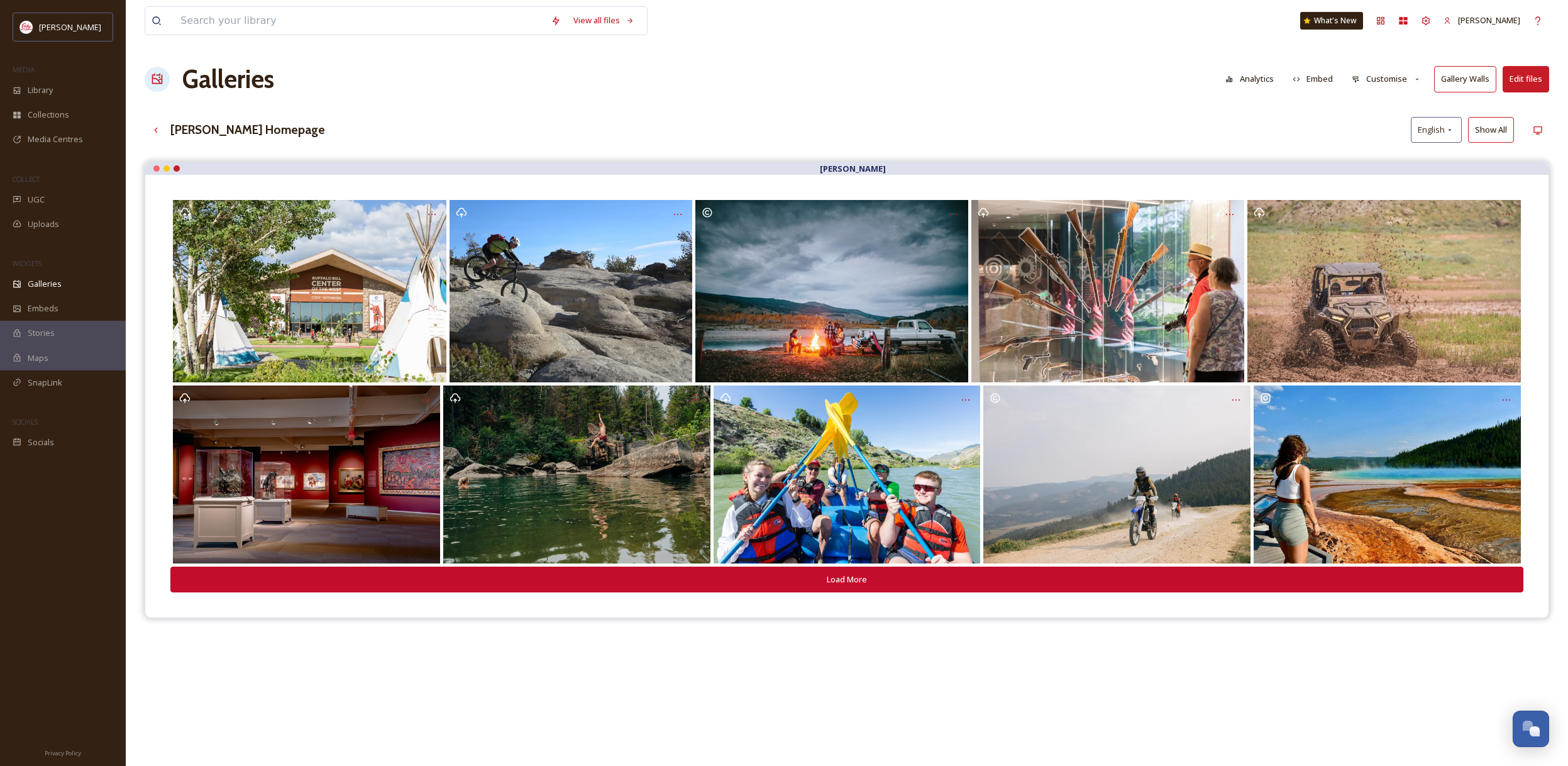
click at [1035, 77] on div "Galleries Analytics Embed Customise Gallery Walls Edit files" at bounding box center [846, 79] width 1404 height 38
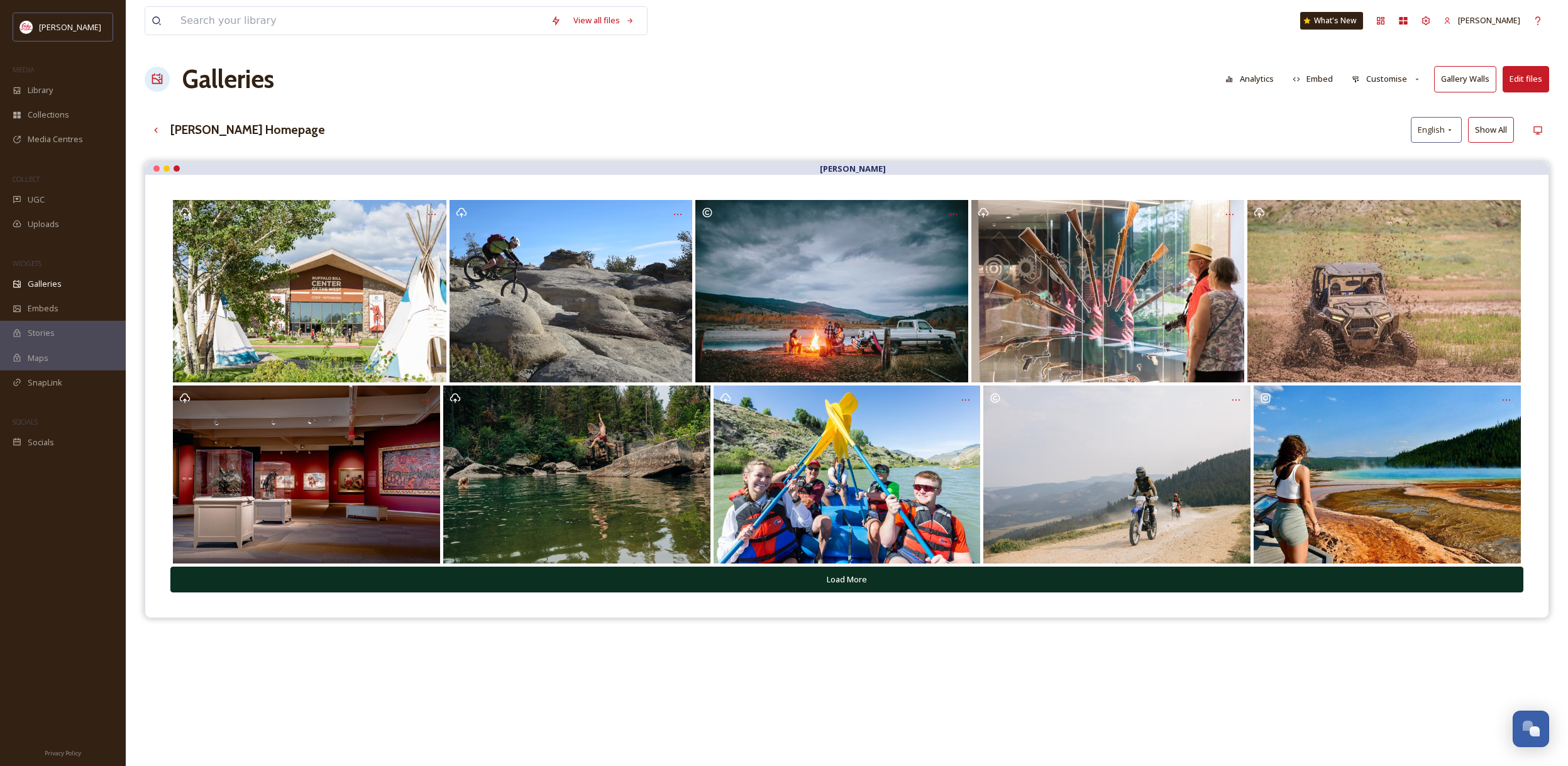
click at [943, 572] on button "Load More" at bounding box center [846, 580] width 1353 height 26
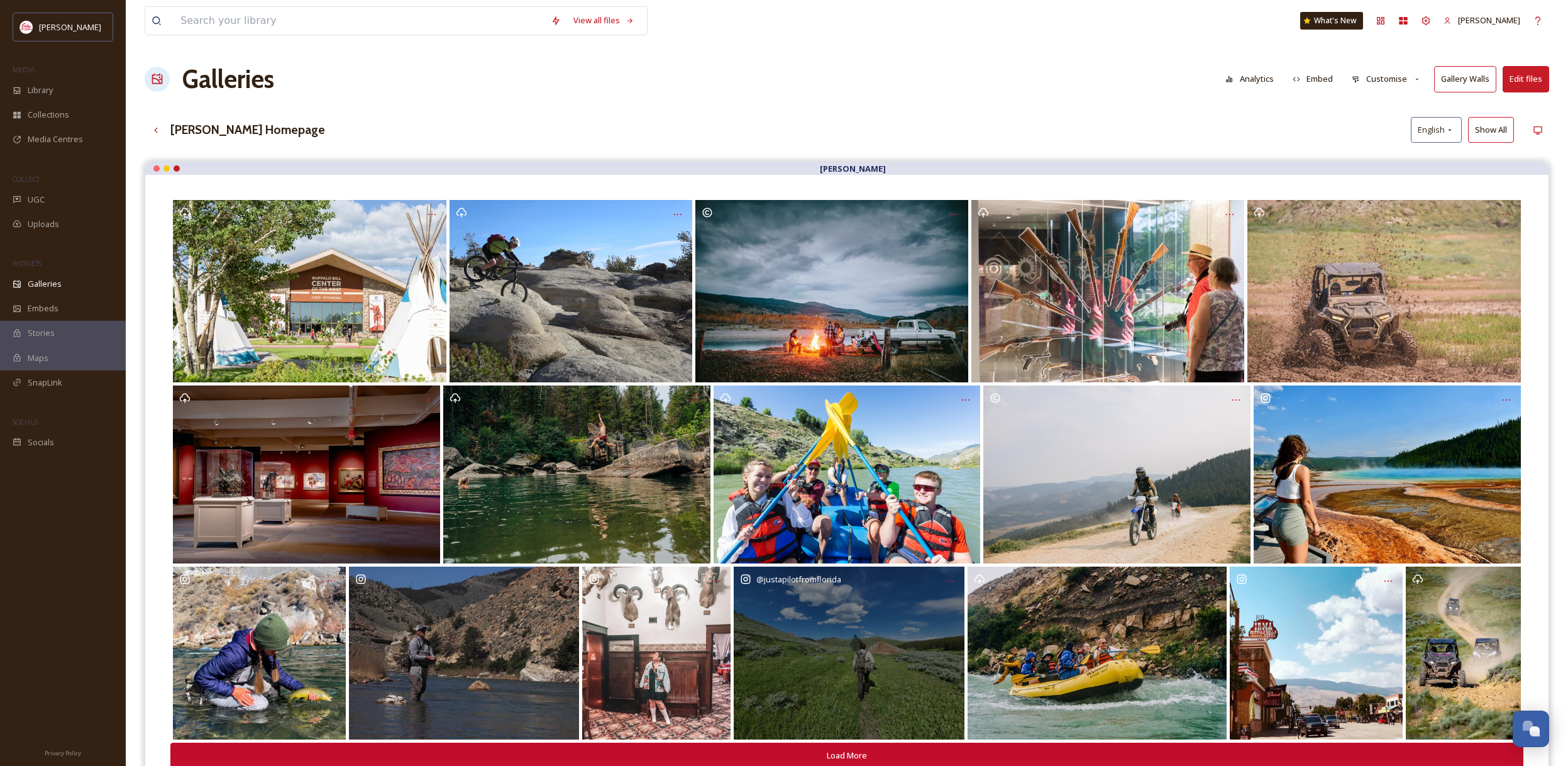
scroll to position [180, 0]
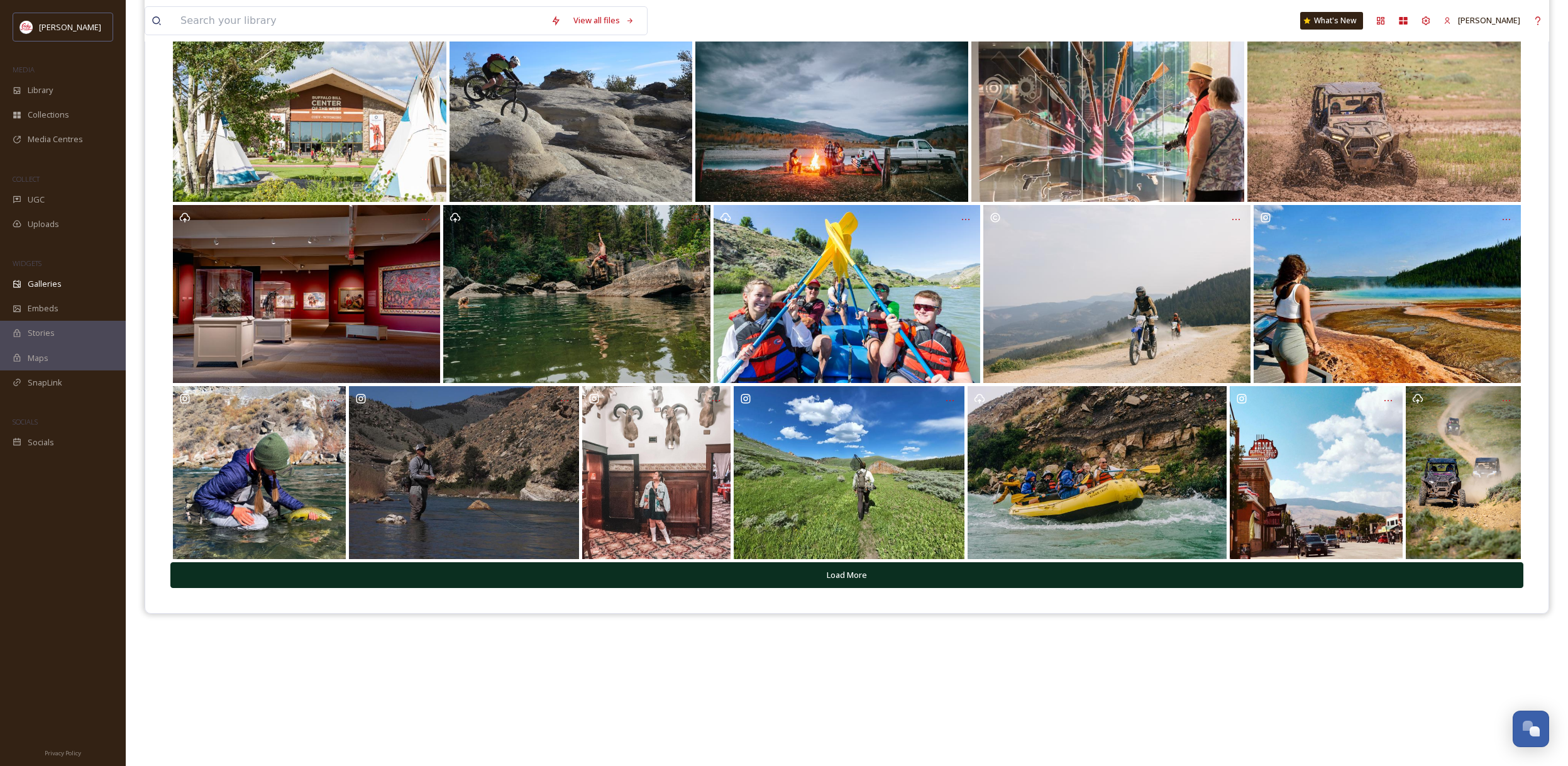
click at [881, 566] on button "Load More" at bounding box center [846, 575] width 1353 height 26
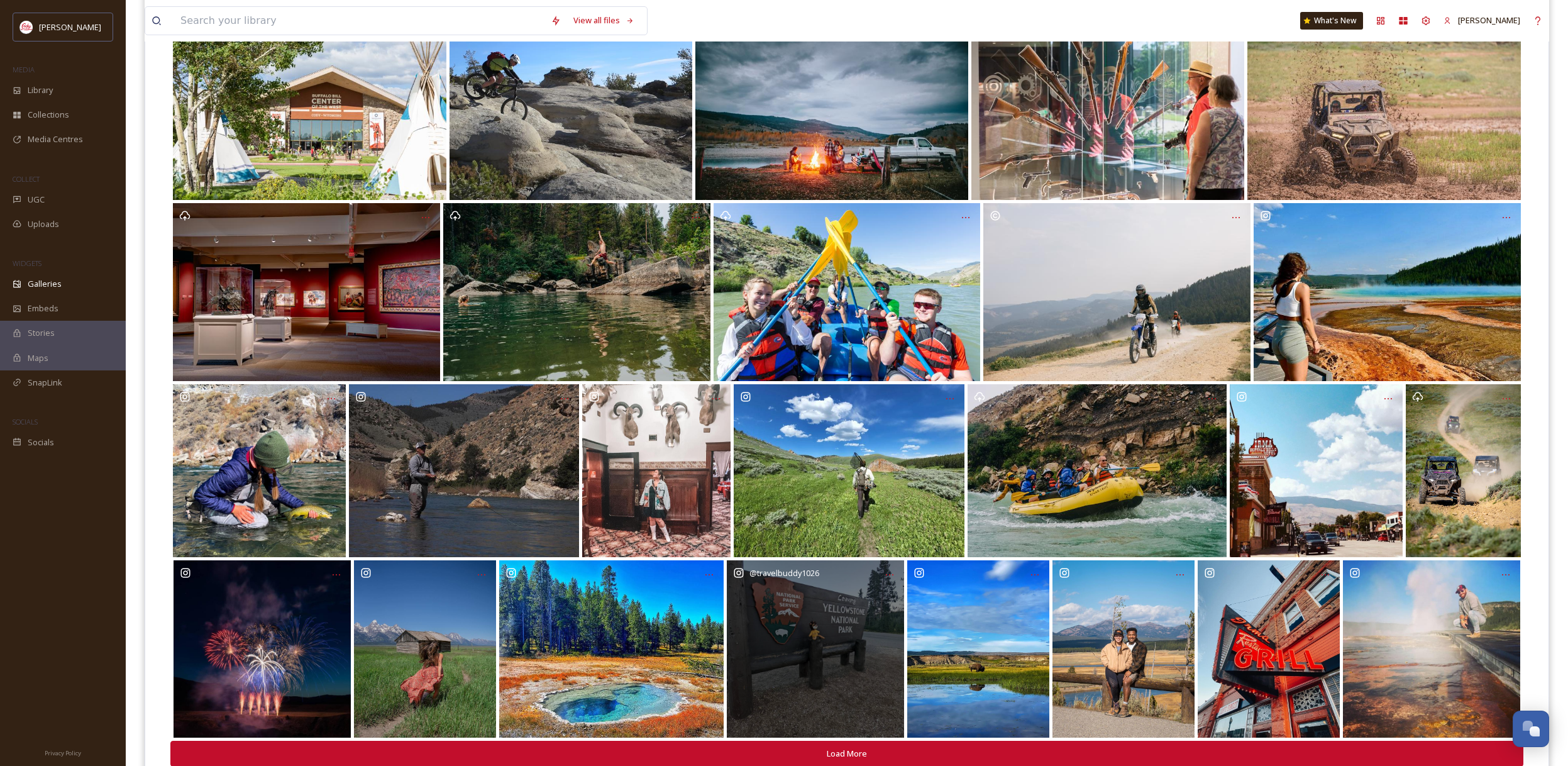
scroll to position [228, 0]
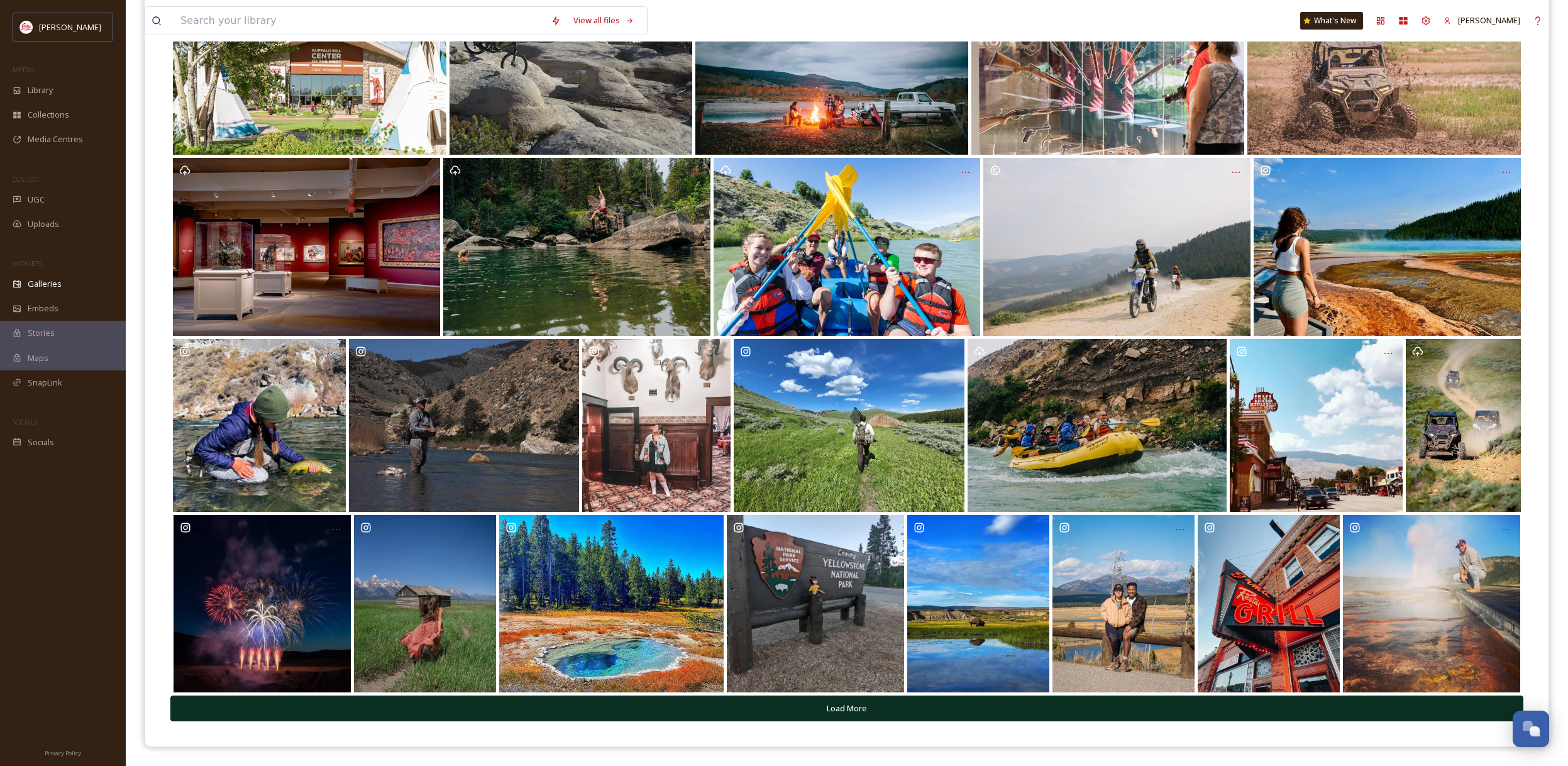
click at [888, 713] on button "Load More" at bounding box center [846, 709] width 1353 height 26
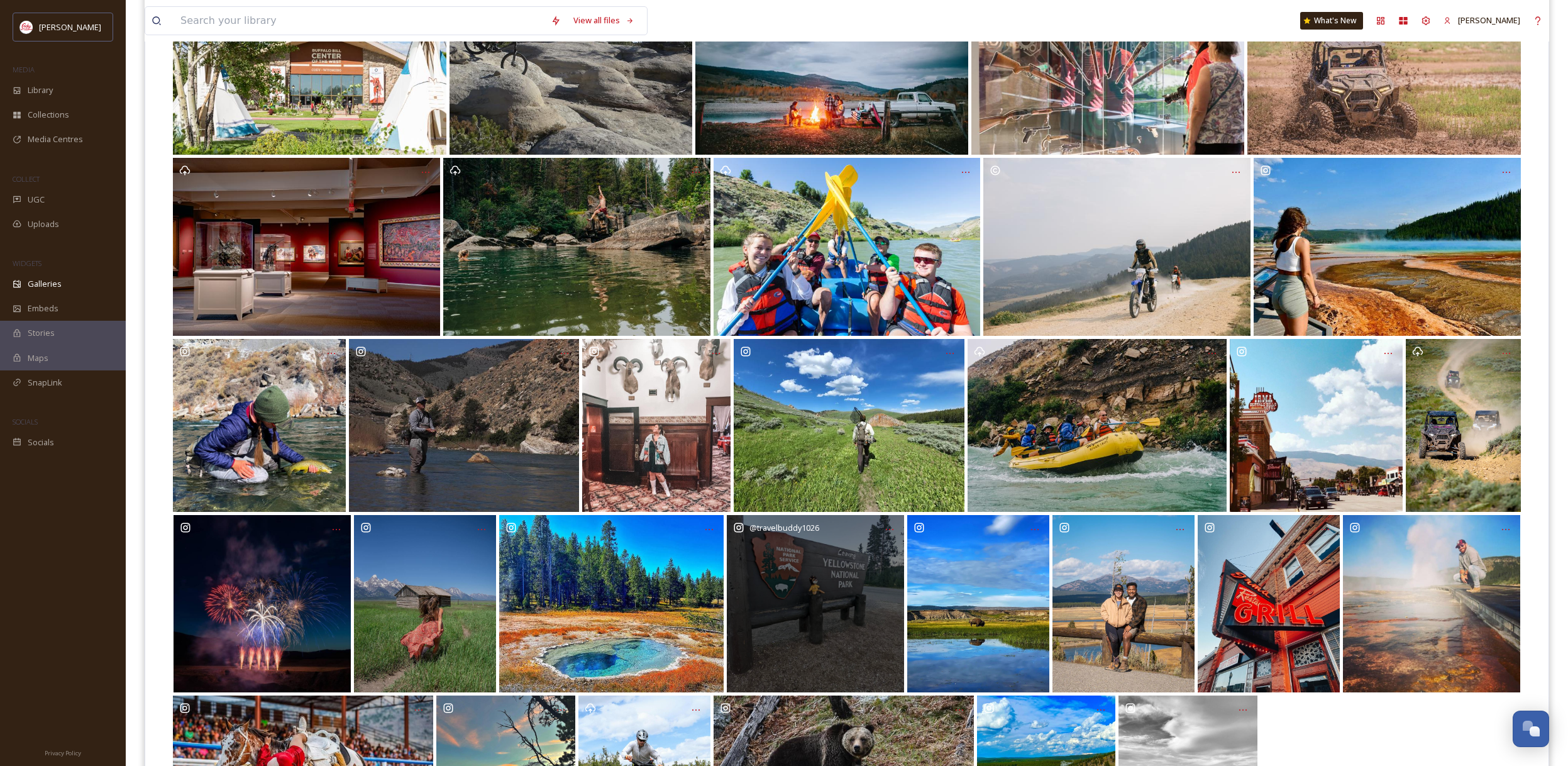
scroll to position [404, 0]
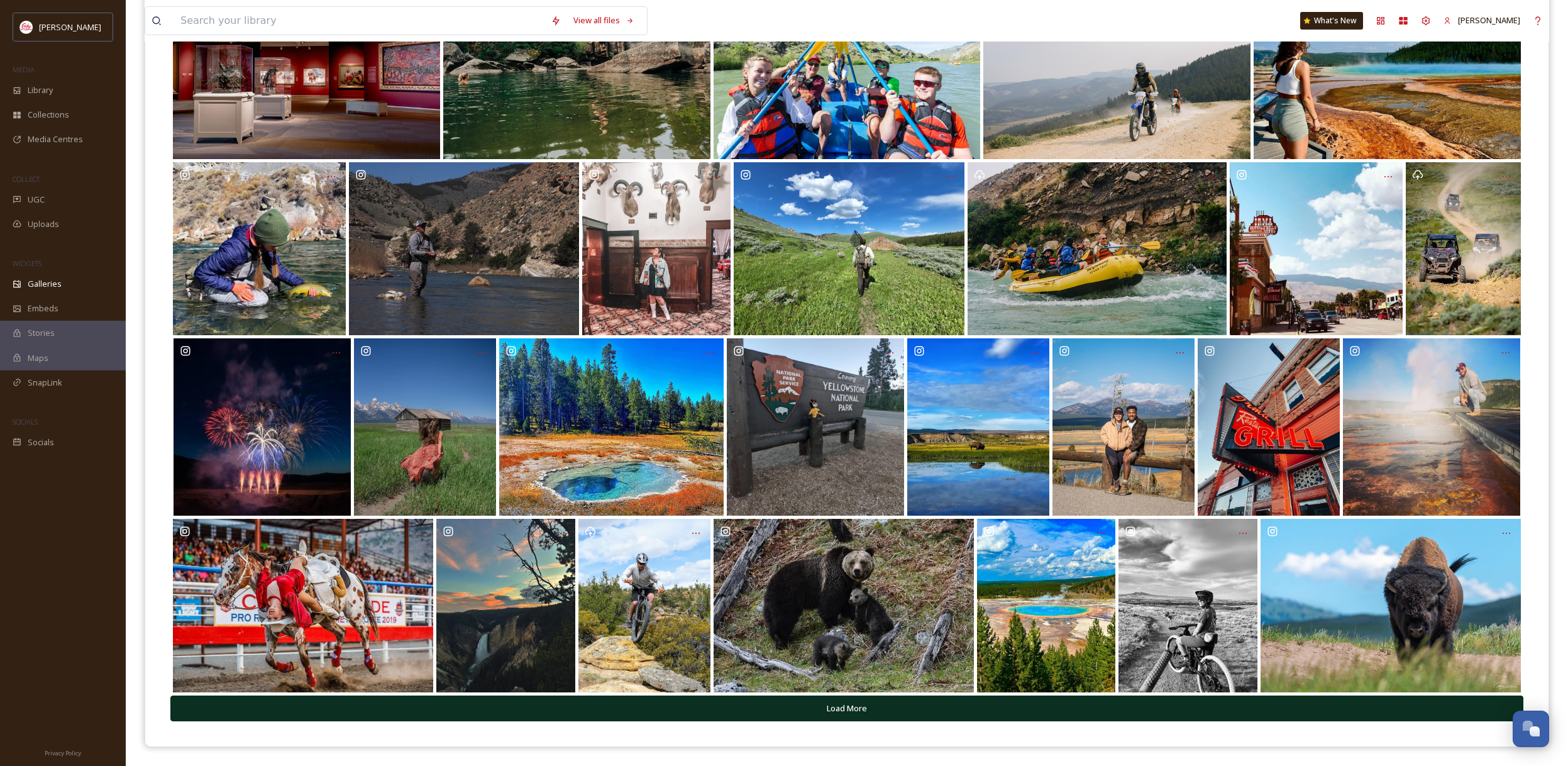
click at [890, 711] on button "Load More" at bounding box center [846, 709] width 1353 height 26
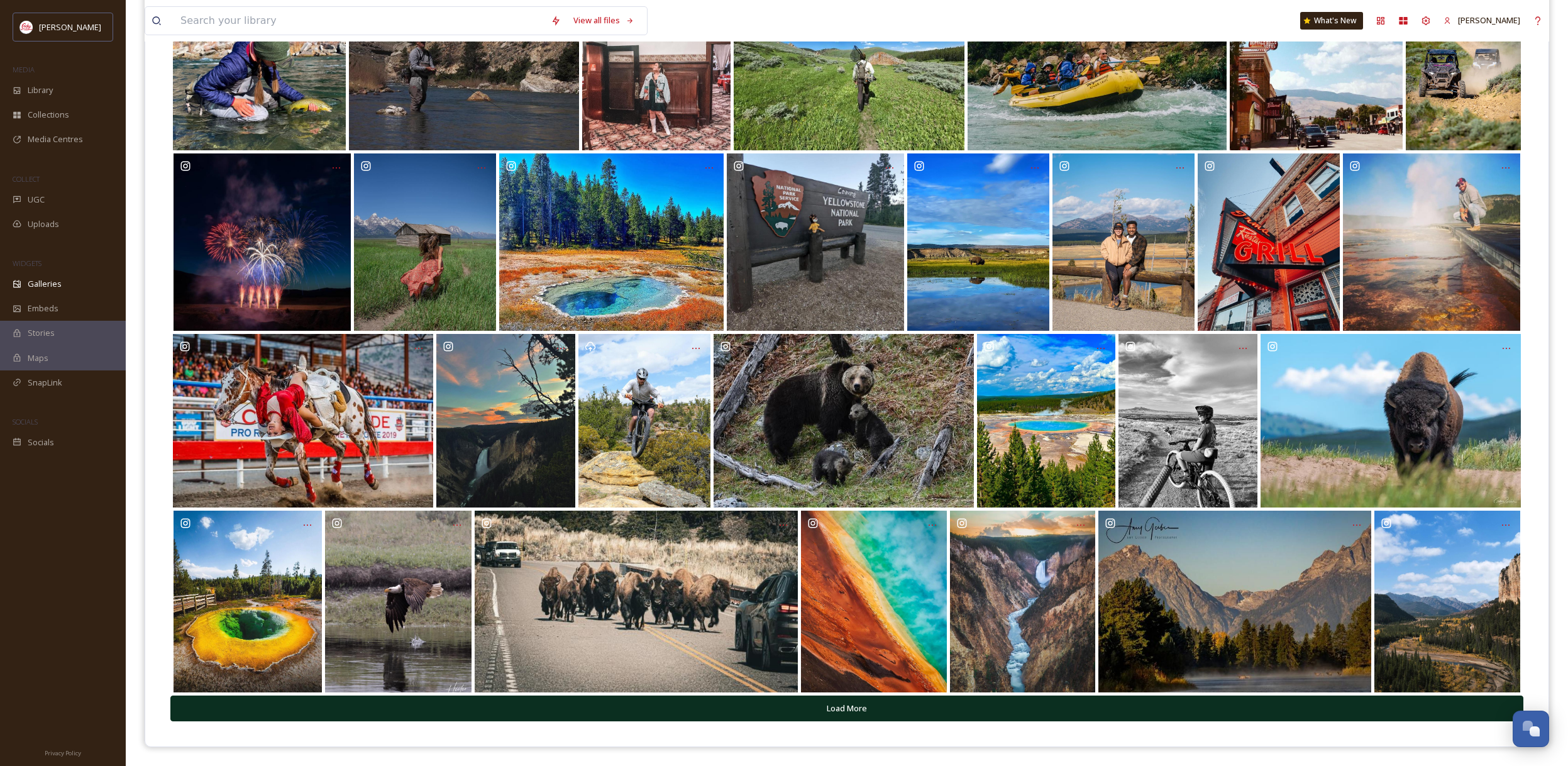
click at [891, 705] on button "Load More" at bounding box center [846, 709] width 1353 height 26
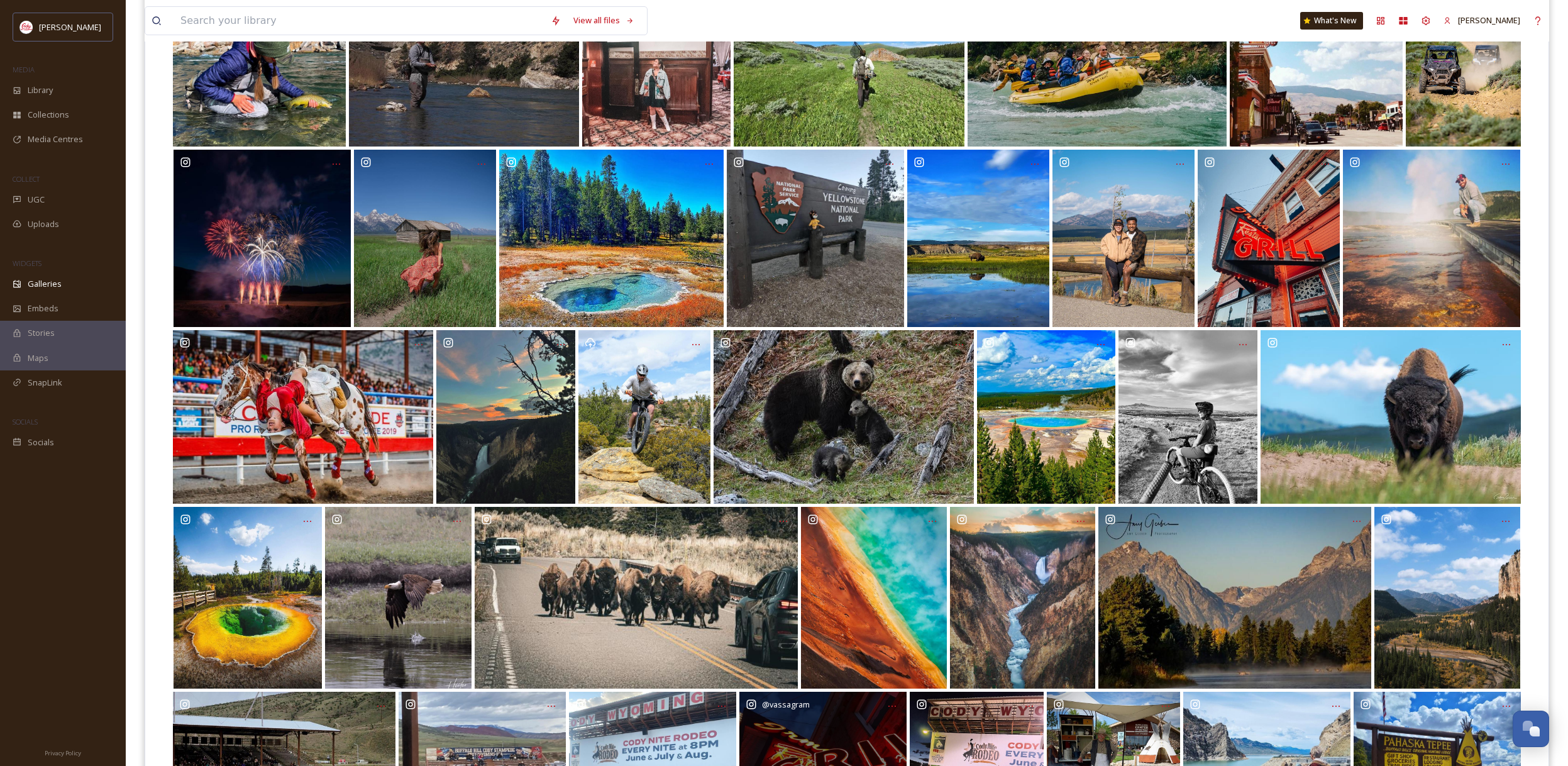
scroll to position [760, 0]
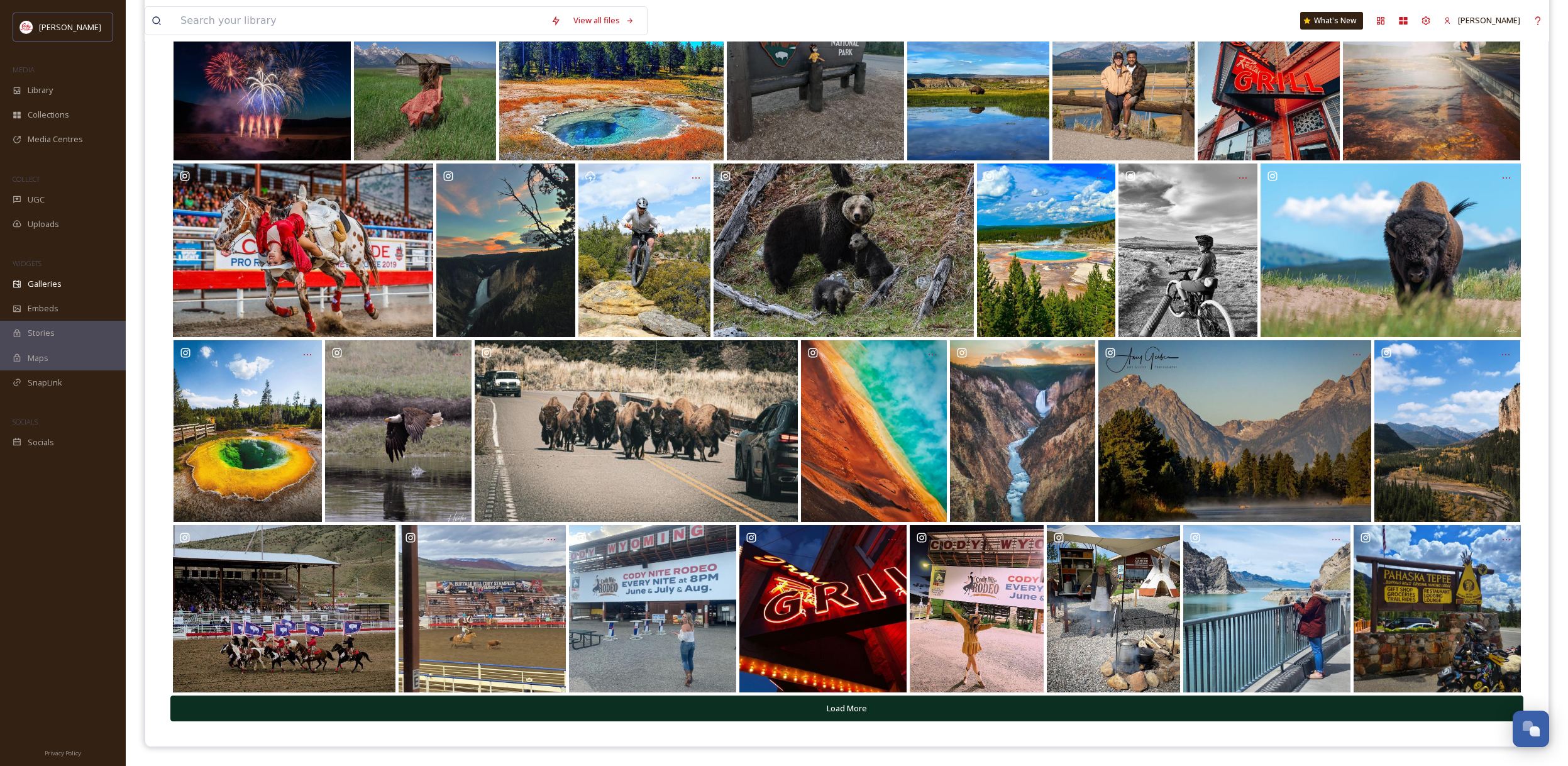
click at [891, 703] on button "Load More" at bounding box center [846, 709] width 1353 height 26
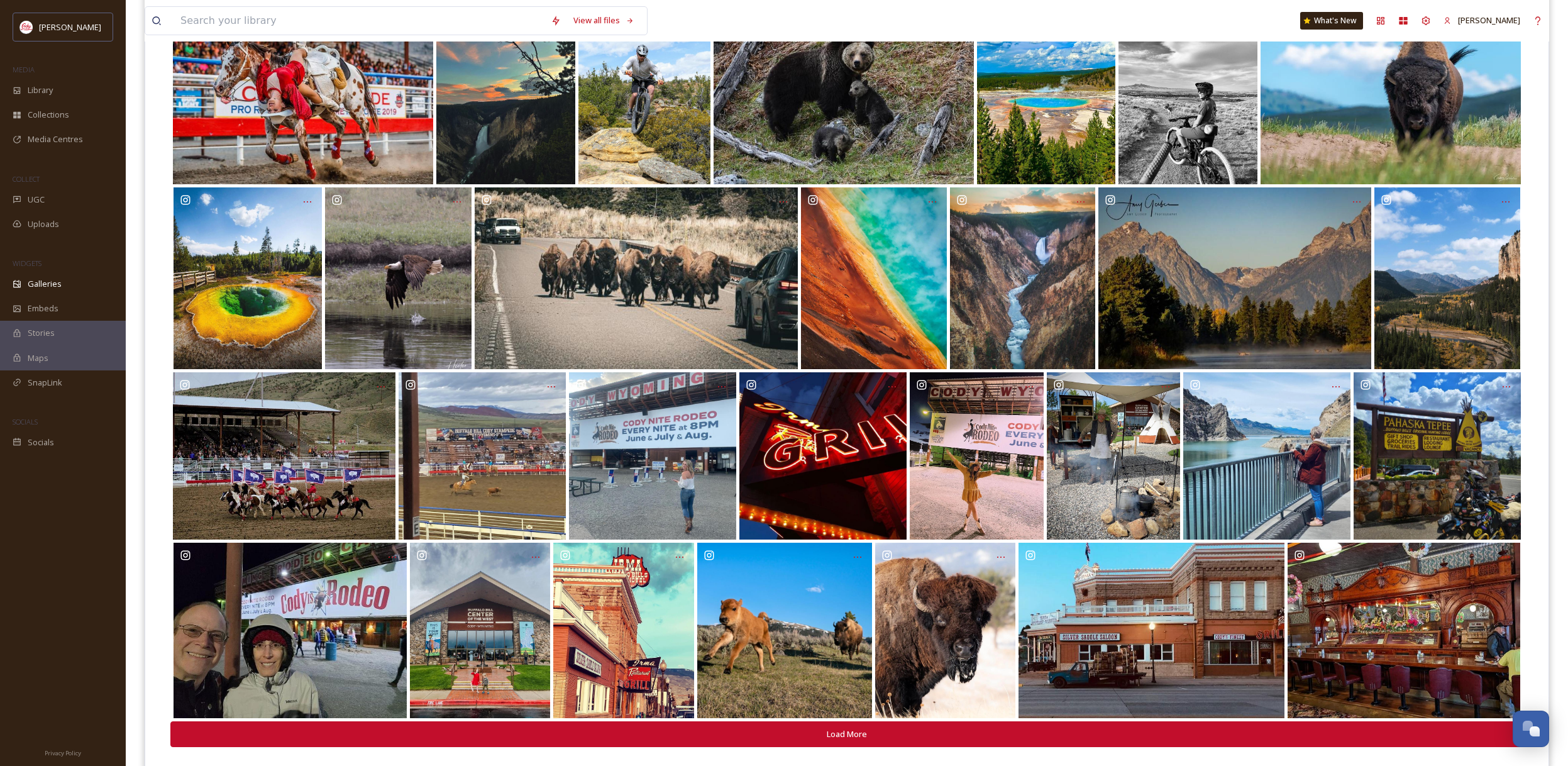
scroll to position [938, 0]
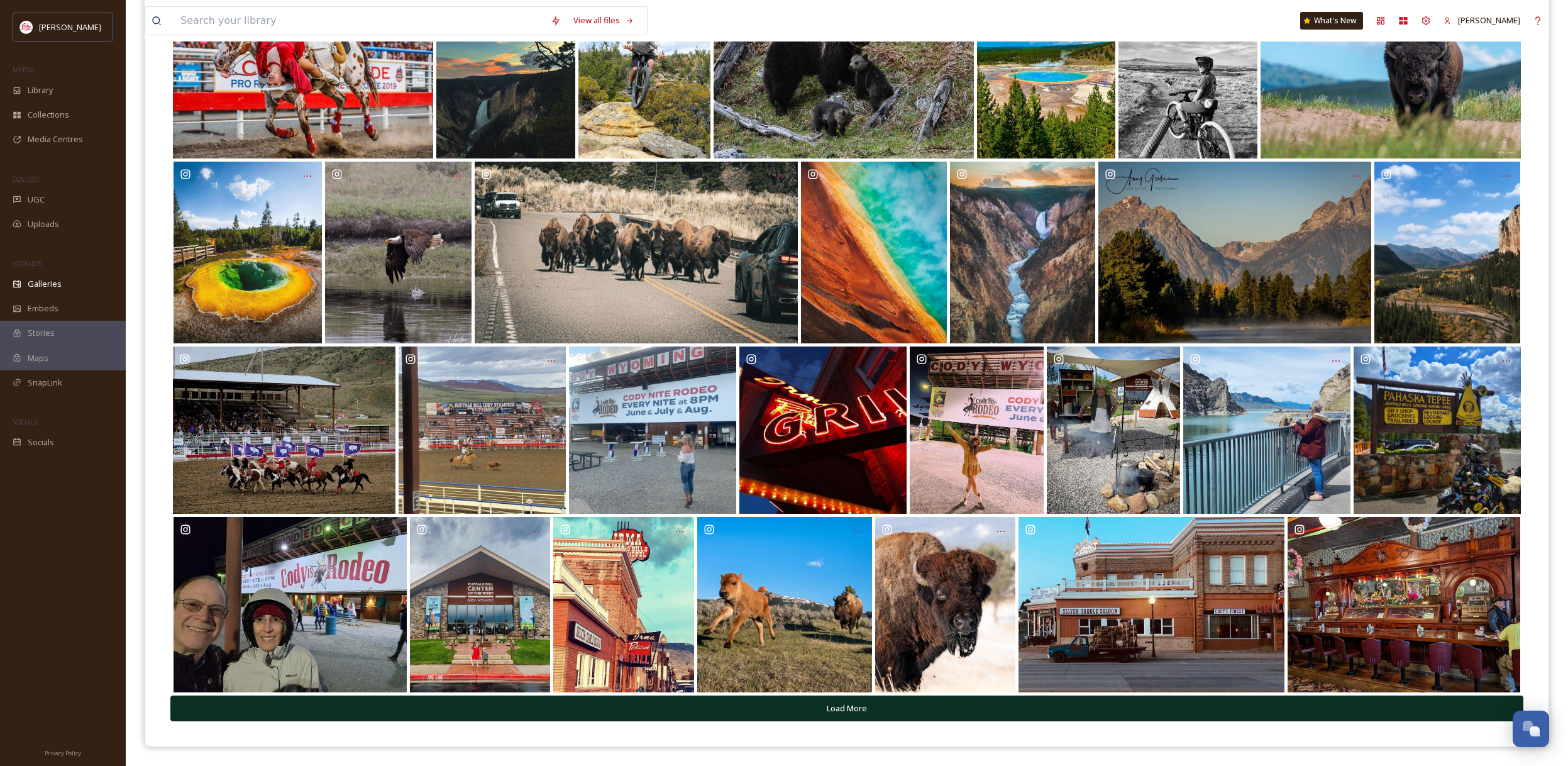
click at [891, 706] on button "Load More" at bounding box center [846, 709] width 1353 height 26
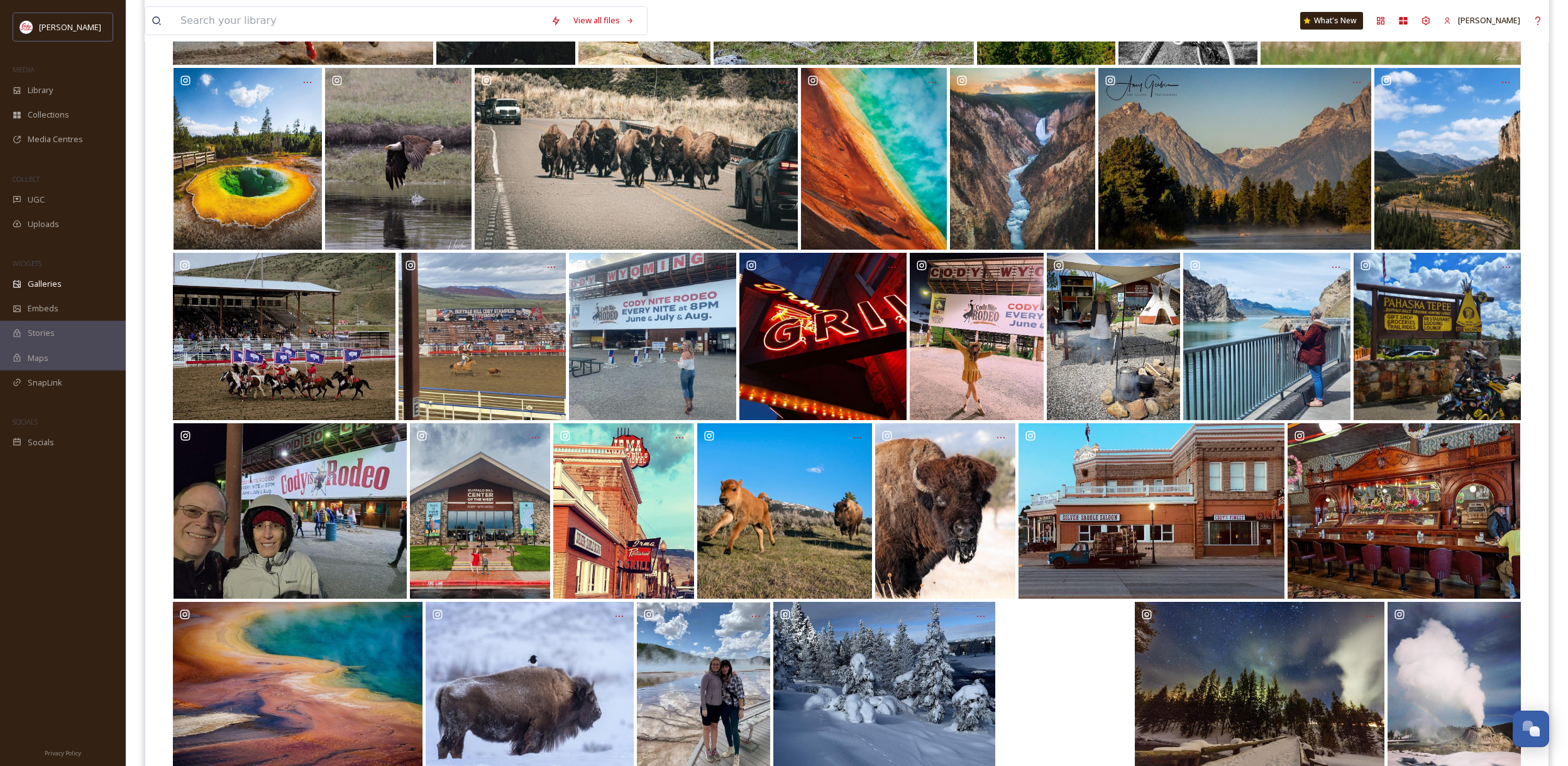
scroll to position [1108, 0]
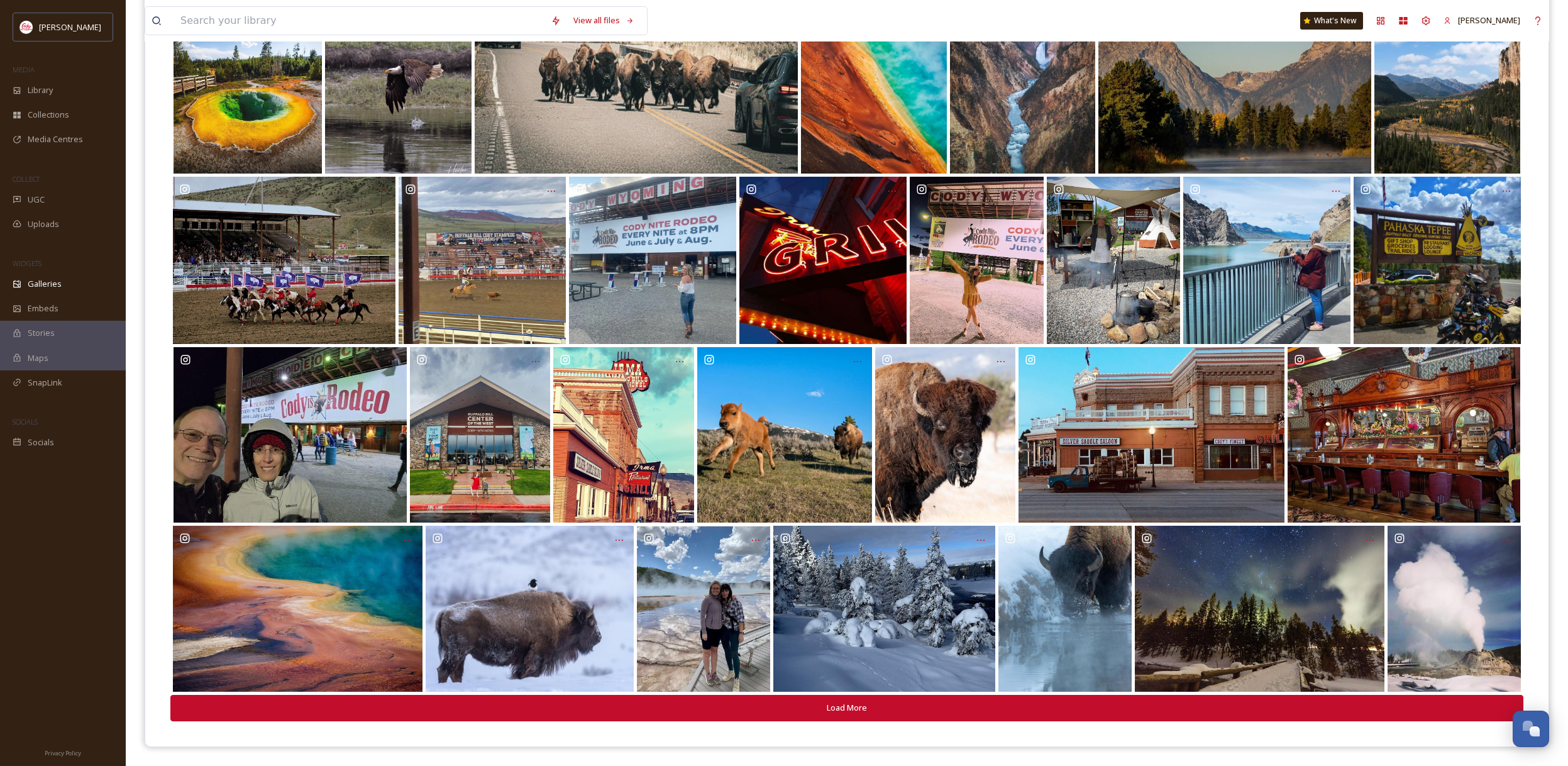
click at [891, 706] on button "Load More" at bounding box center [846, 708] width 1353 height 26
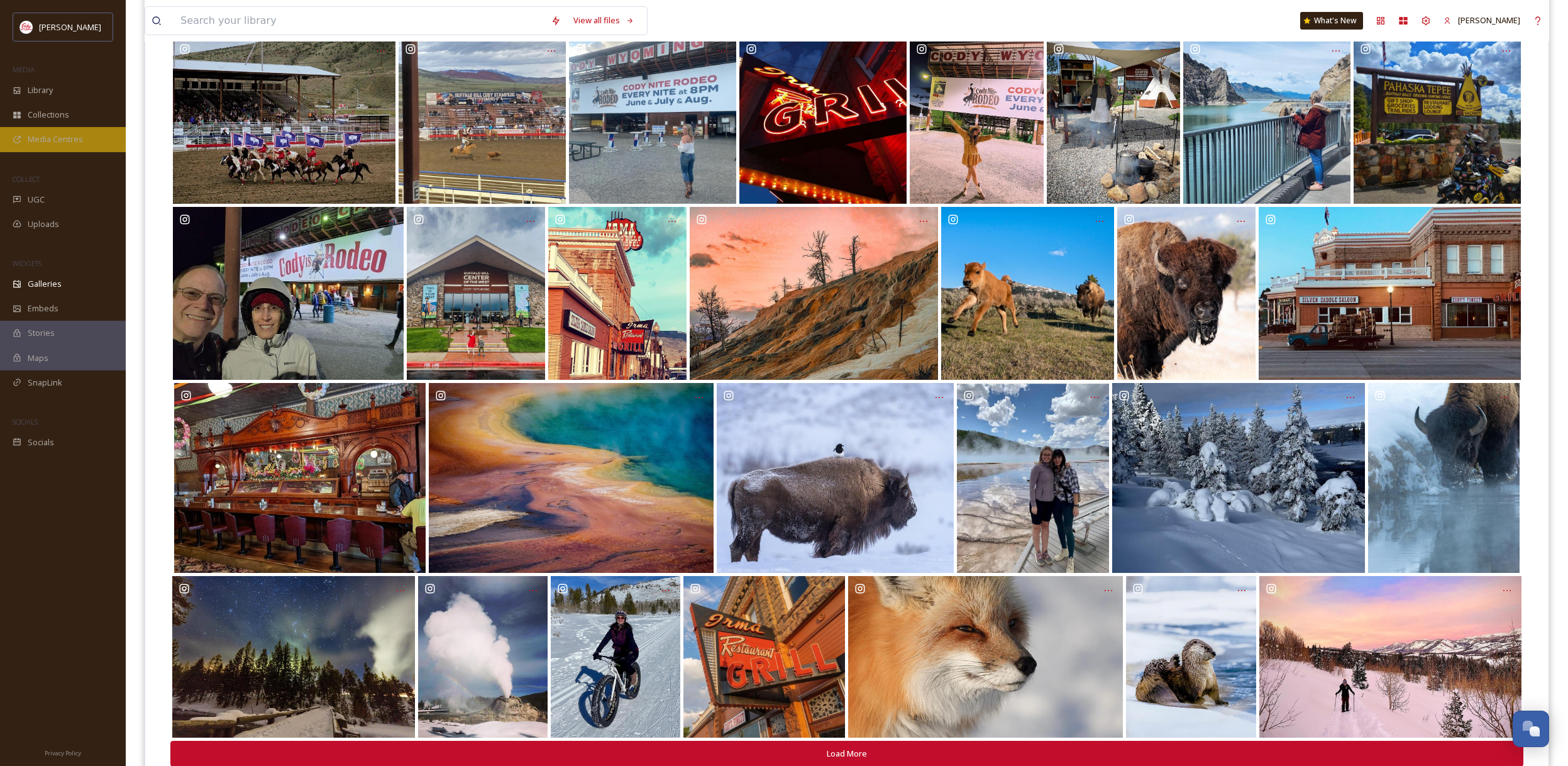
scroll to position [1290, 0]
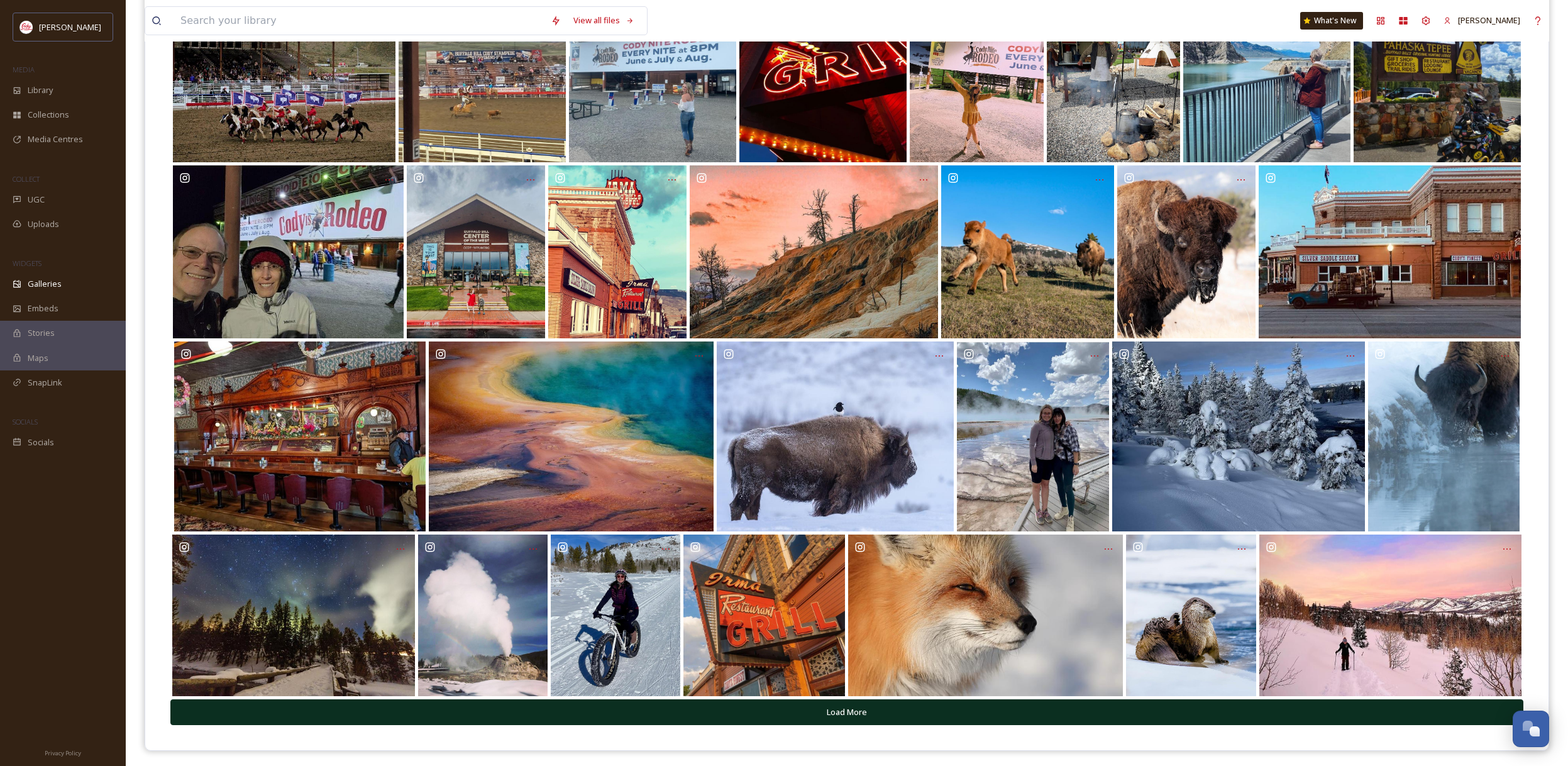
click at [978, 714] on button "Load More" at bounding box center [846, 712] width 1353 height 26
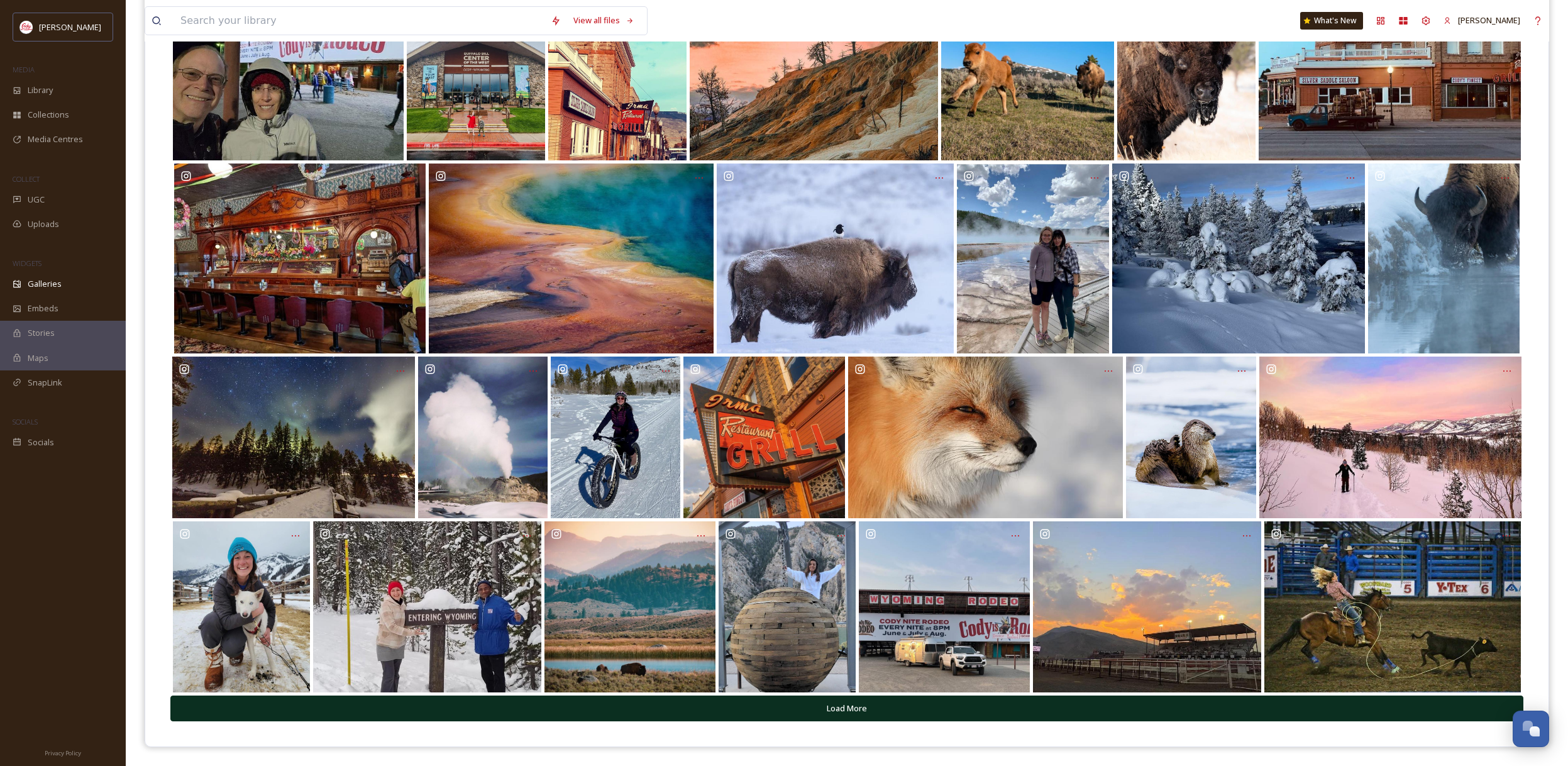
click at [950, 707] on button "Load More" at bounding box center [846, 709] width 1353 height 26
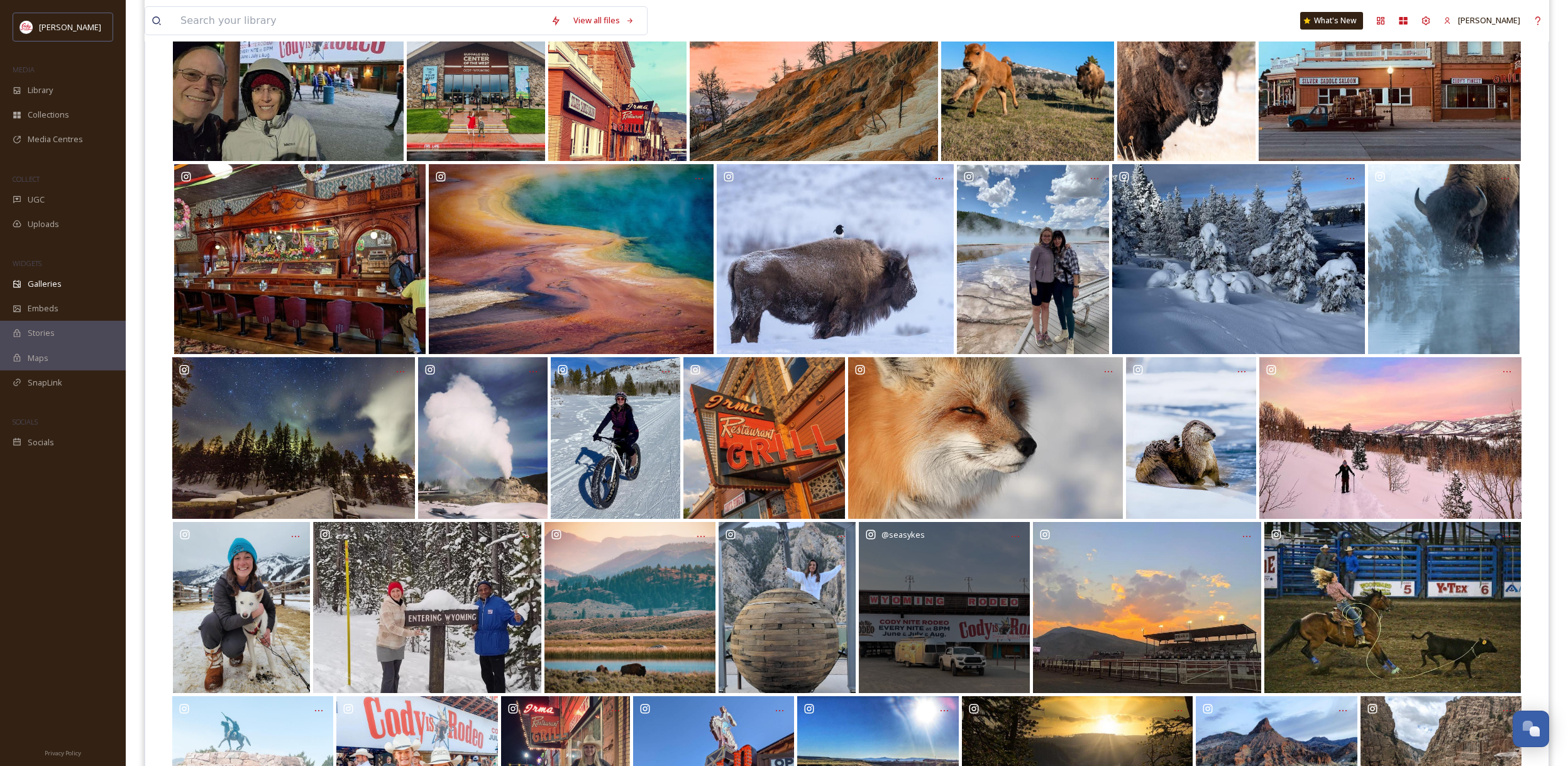
scroll to position [1633, 0]
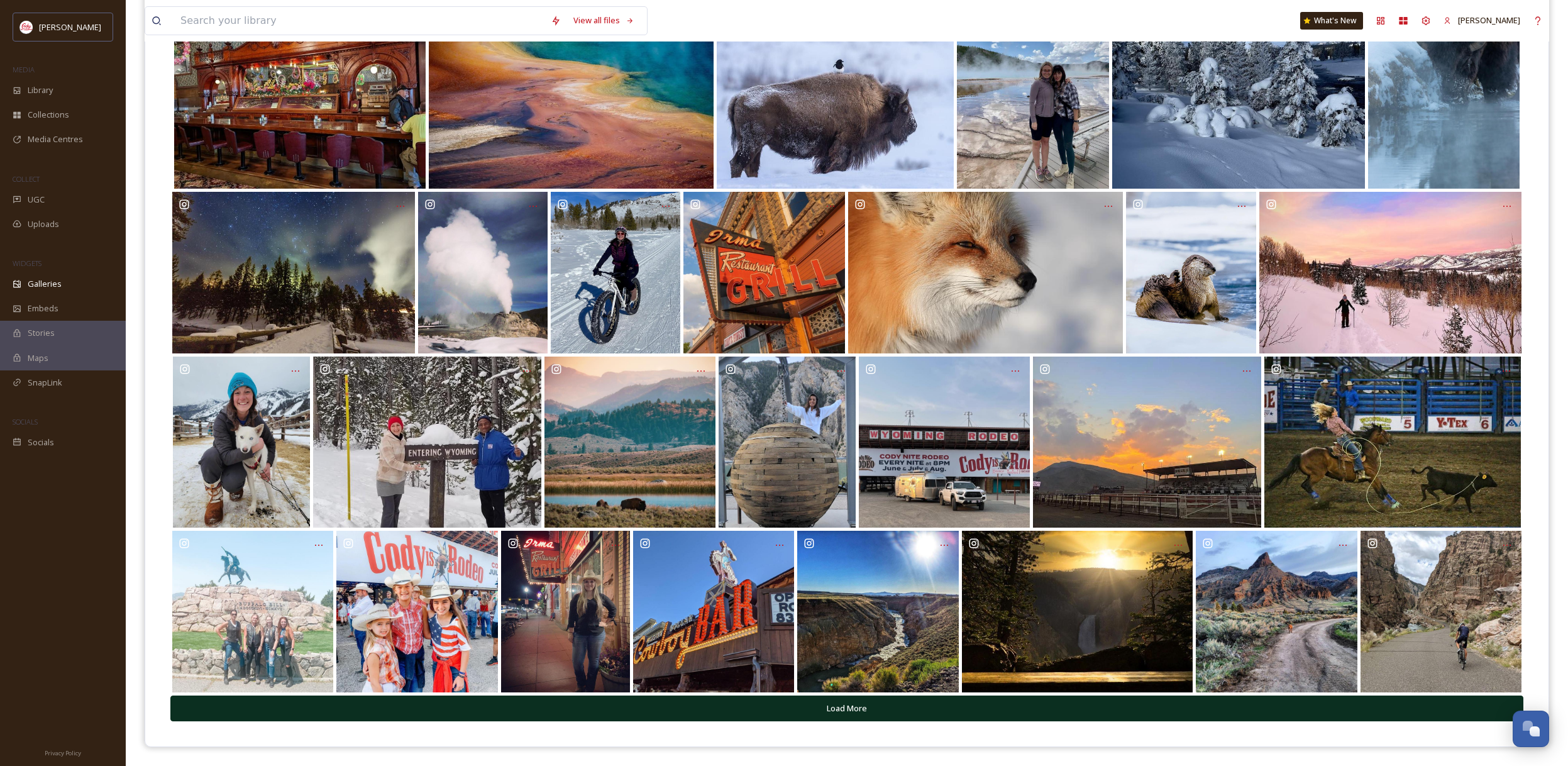
click at [862, 713] on button "Load More" at bounding box center [846, 709] width 1353 height 26
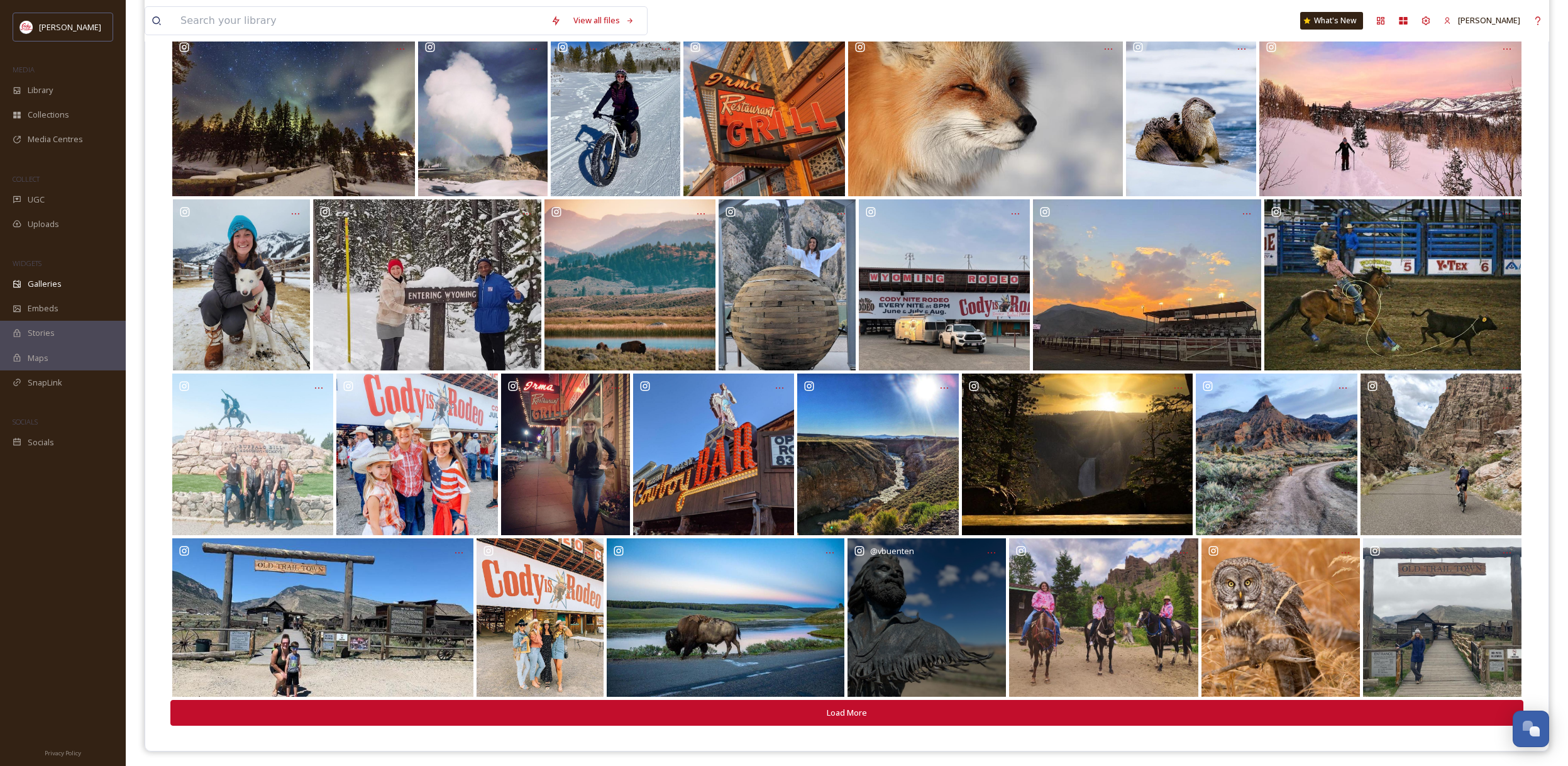
scroll to position [1795, 0]
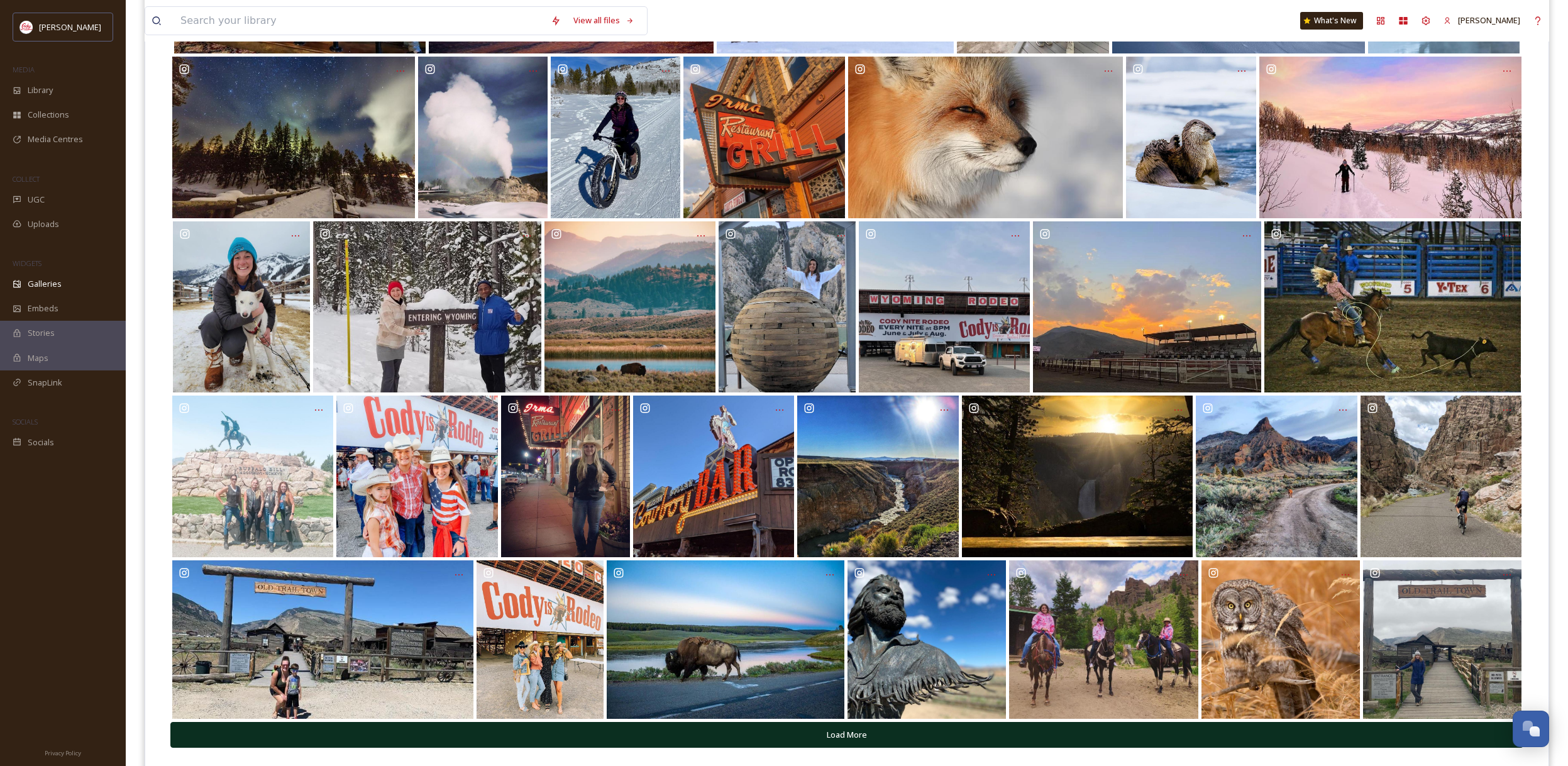
click at [831, 730] on button "Load More" at bounding box center [846, 735] width 1353 height 26
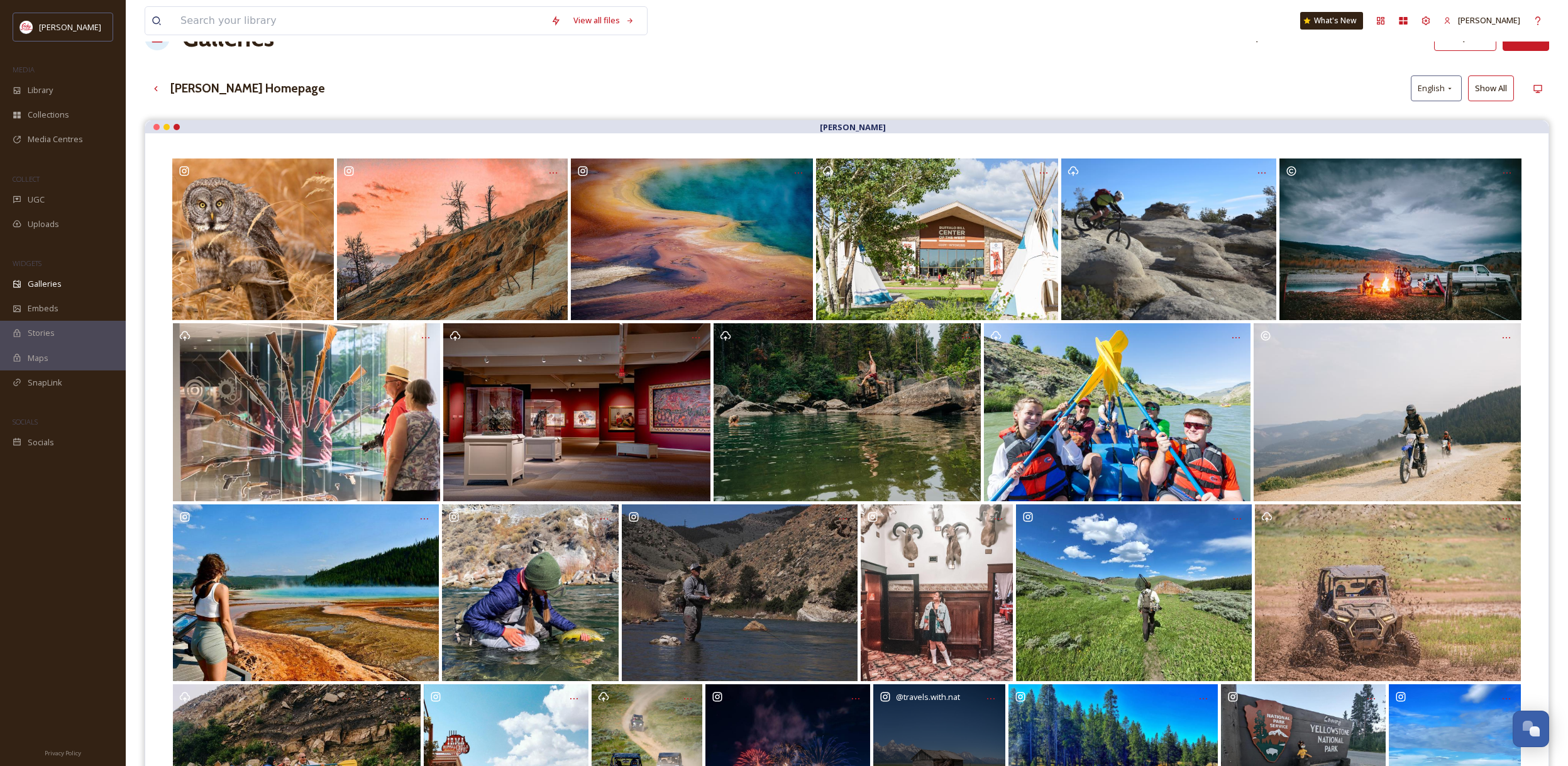
scroll to position [0, 0]
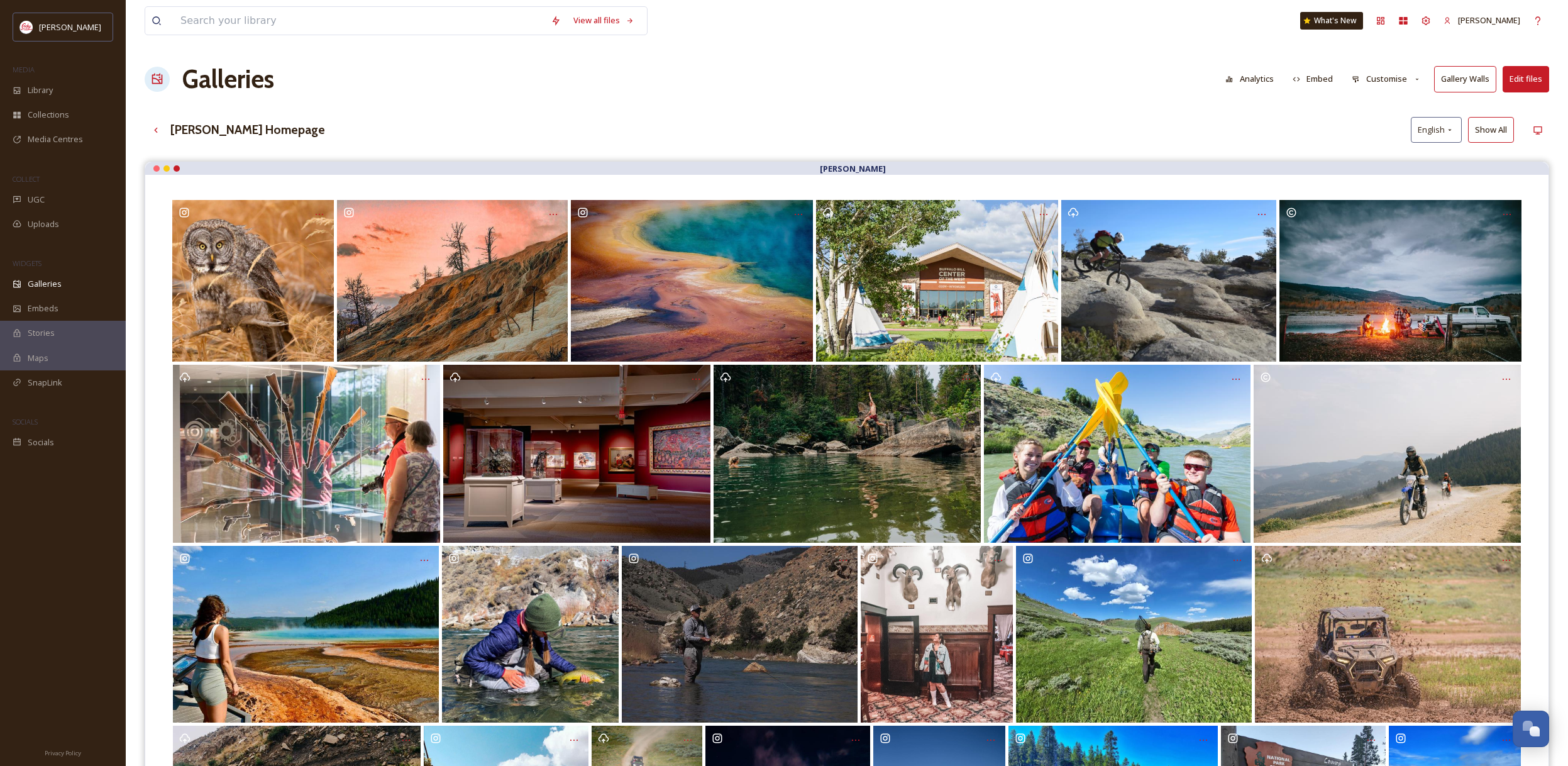
click at [1516, 81] on button "Edit files" at bounding box center [1525, 79] width 47 height 26
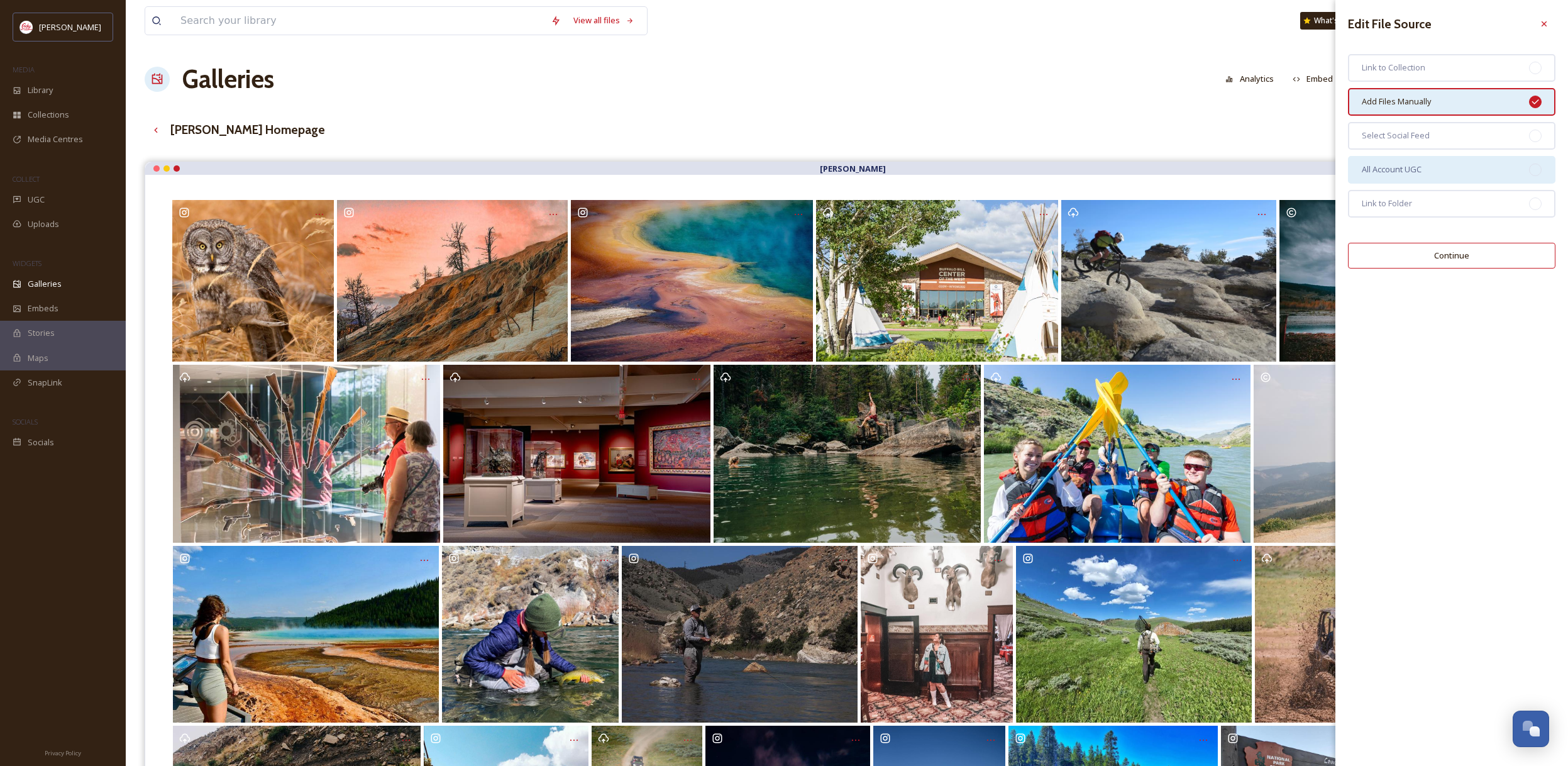
click at [1437, 172] on div "All Account UGC" at bounding box center [1451, 170] width 207 height 27
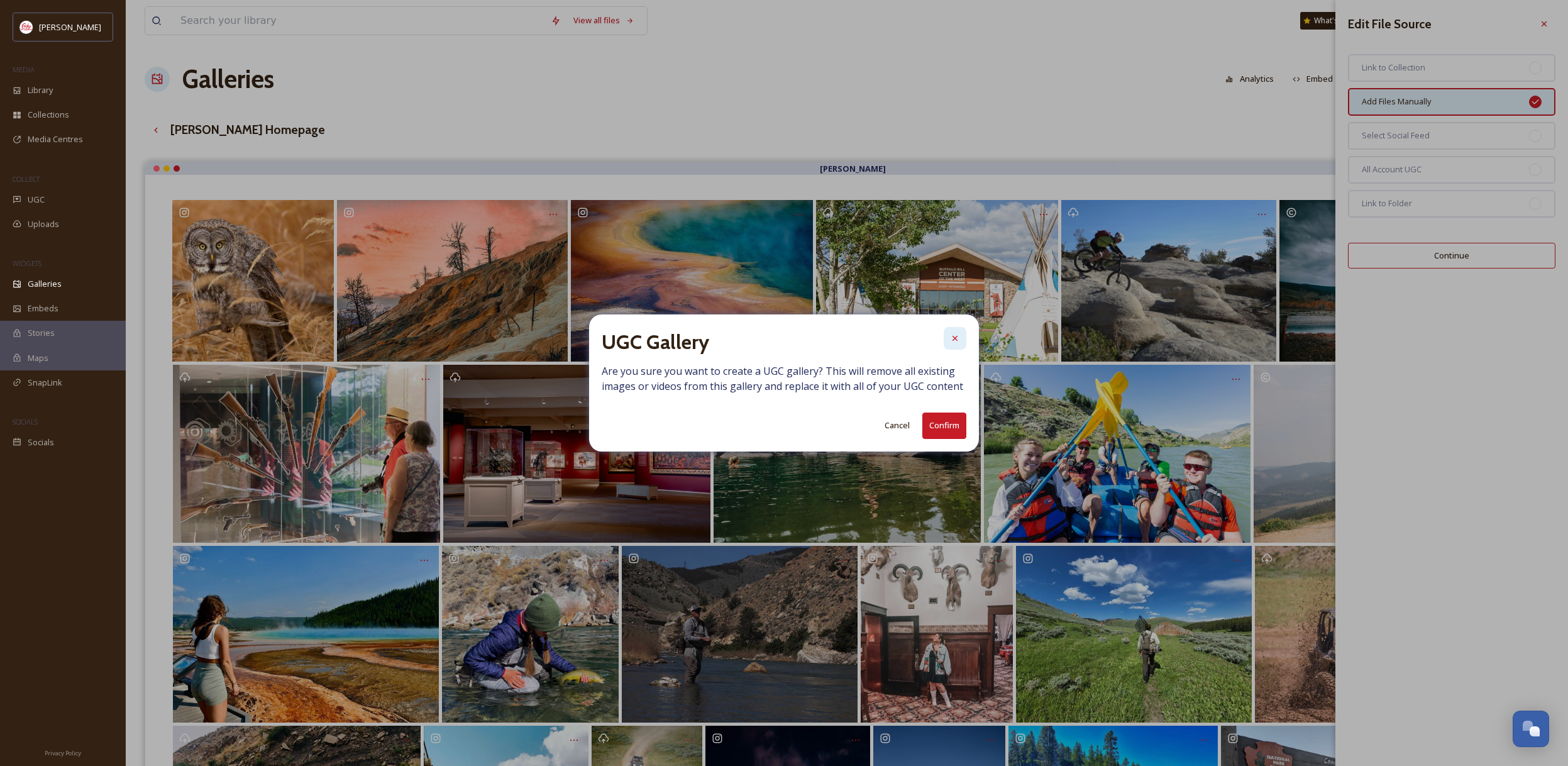
click at [954, 340] on icon at bounding box center [955, 339] width 10 height 10
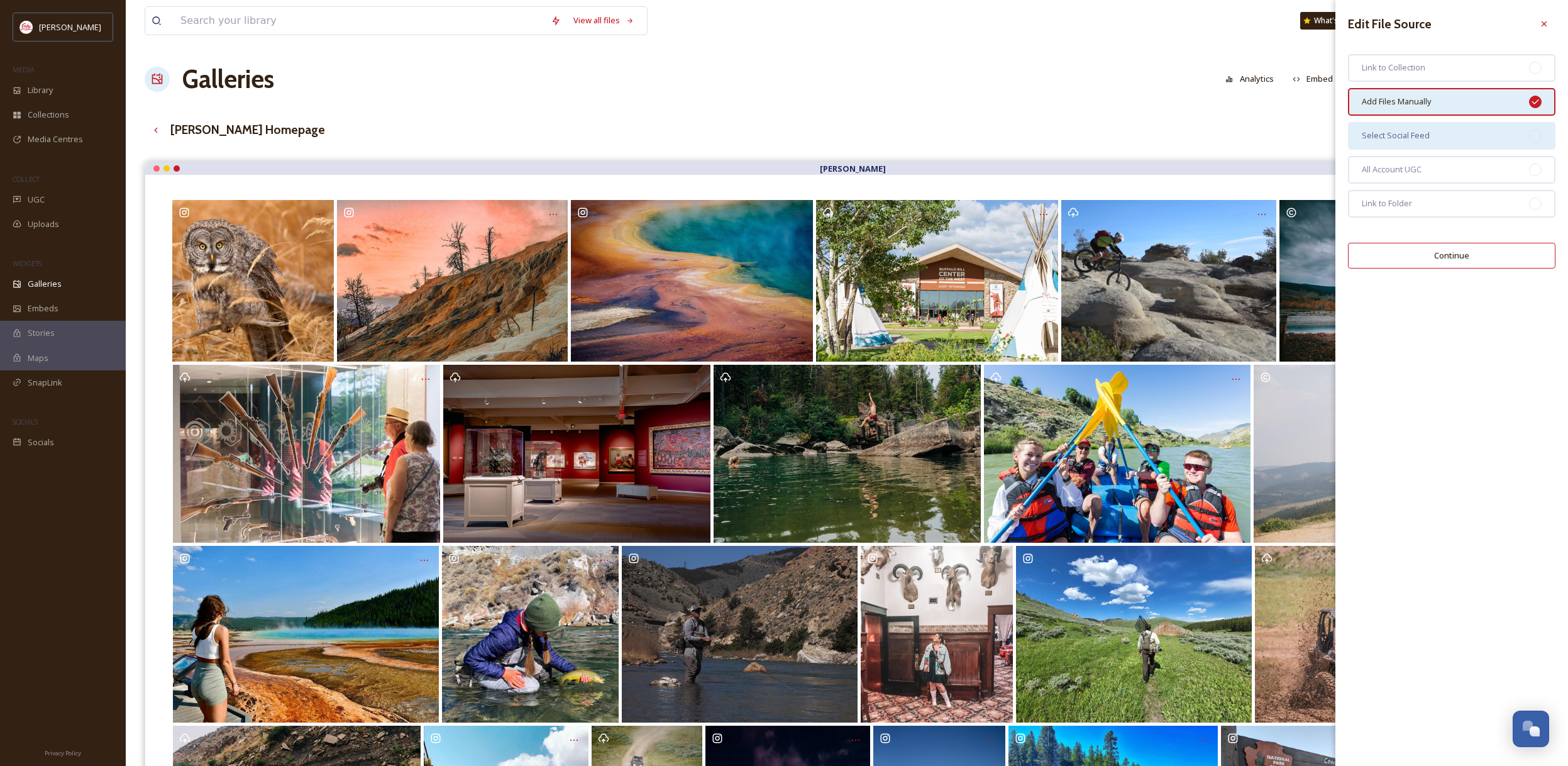
scroll to position [6, 0]
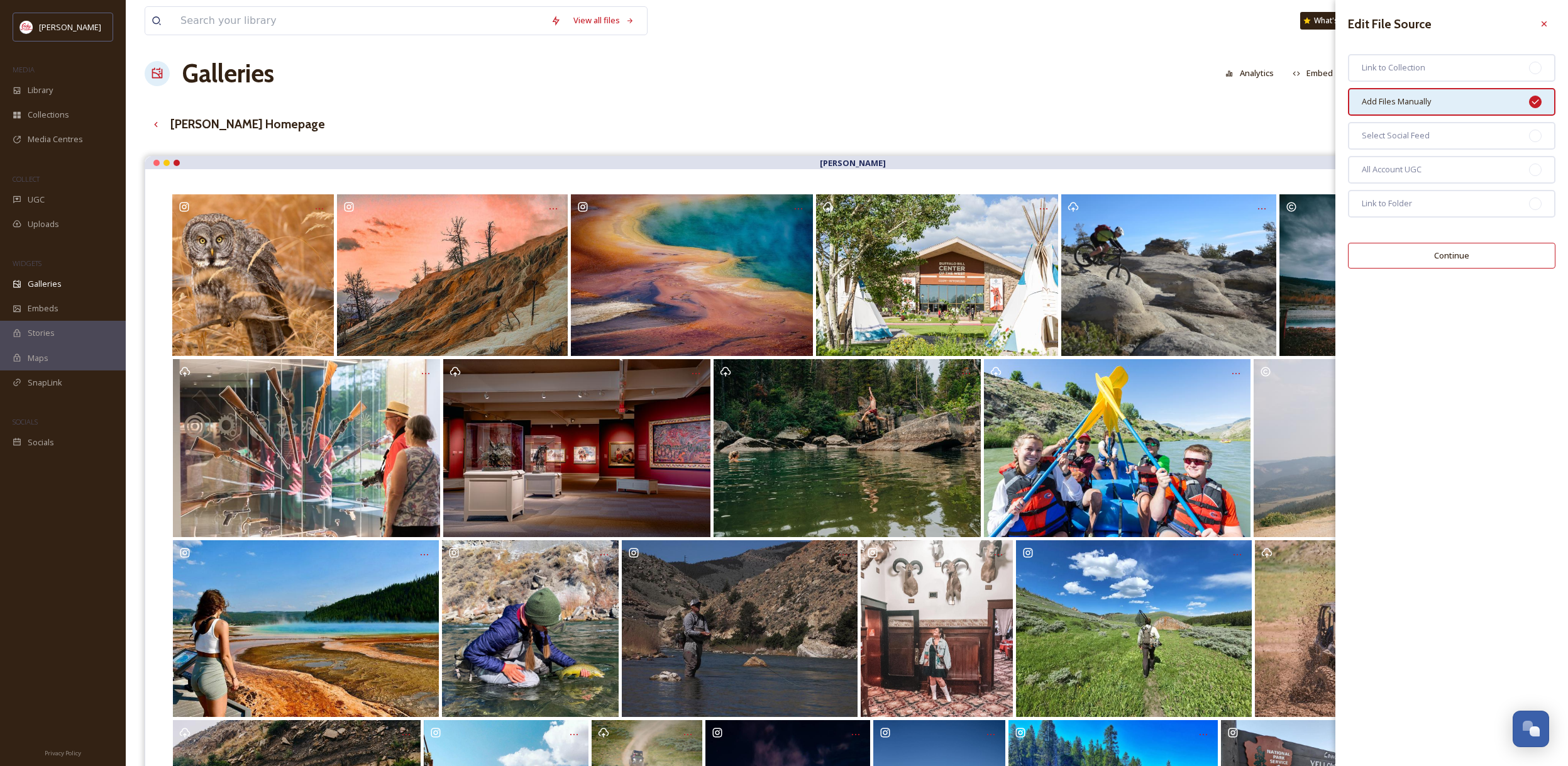
click at [1422, 258] on button "Continue" at bounding box center [1451, 256] width 207 height 26
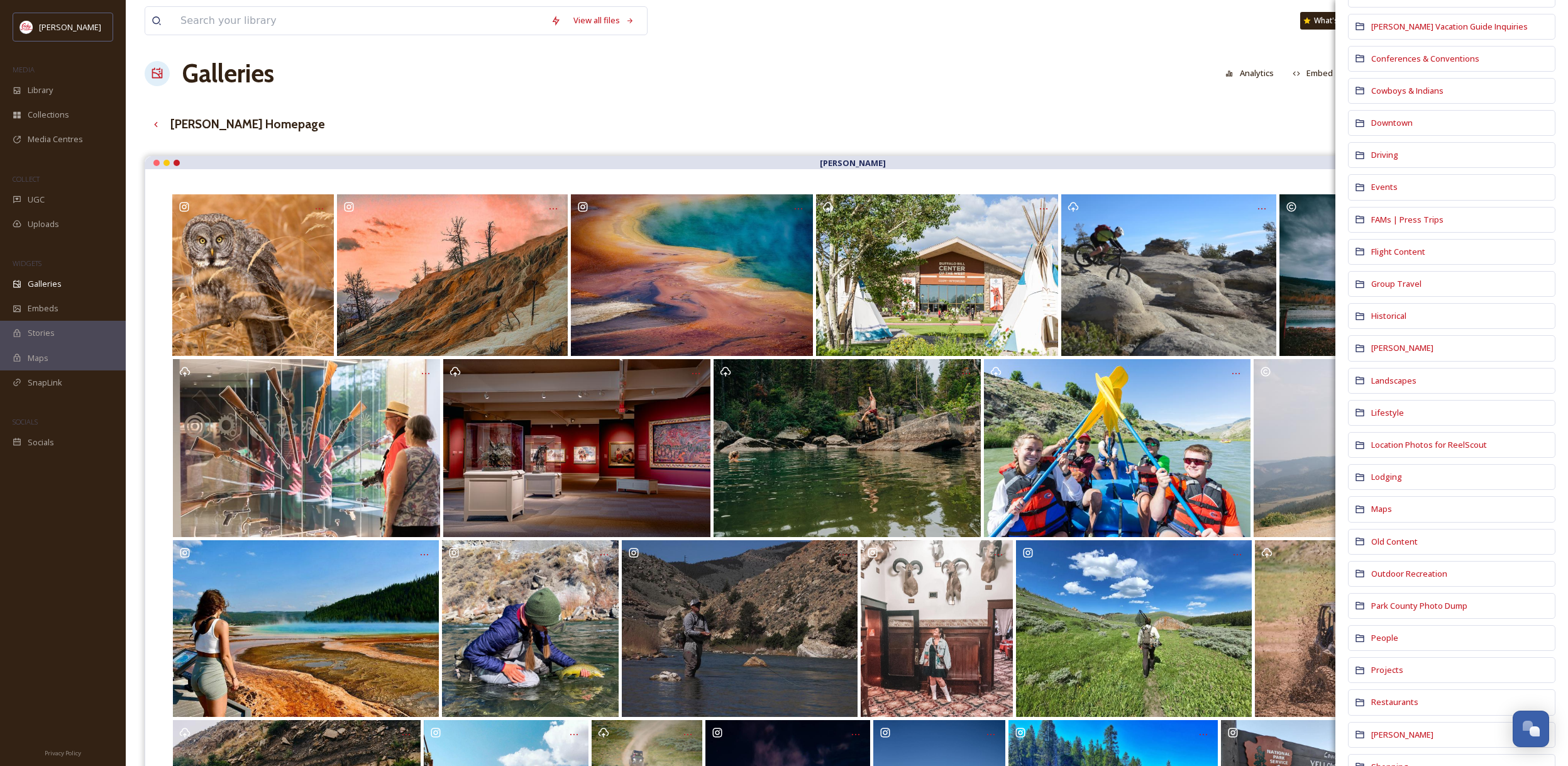
scroll to position [322, 0]
drag, startPoint x: 1412, startPoint y: 378, endPoint x: 1404, endPoint y: 383, distance: 9.4
click at [1412, 378] on span "Landscapes" at bounding box center [1393, 379] width 45 height 11
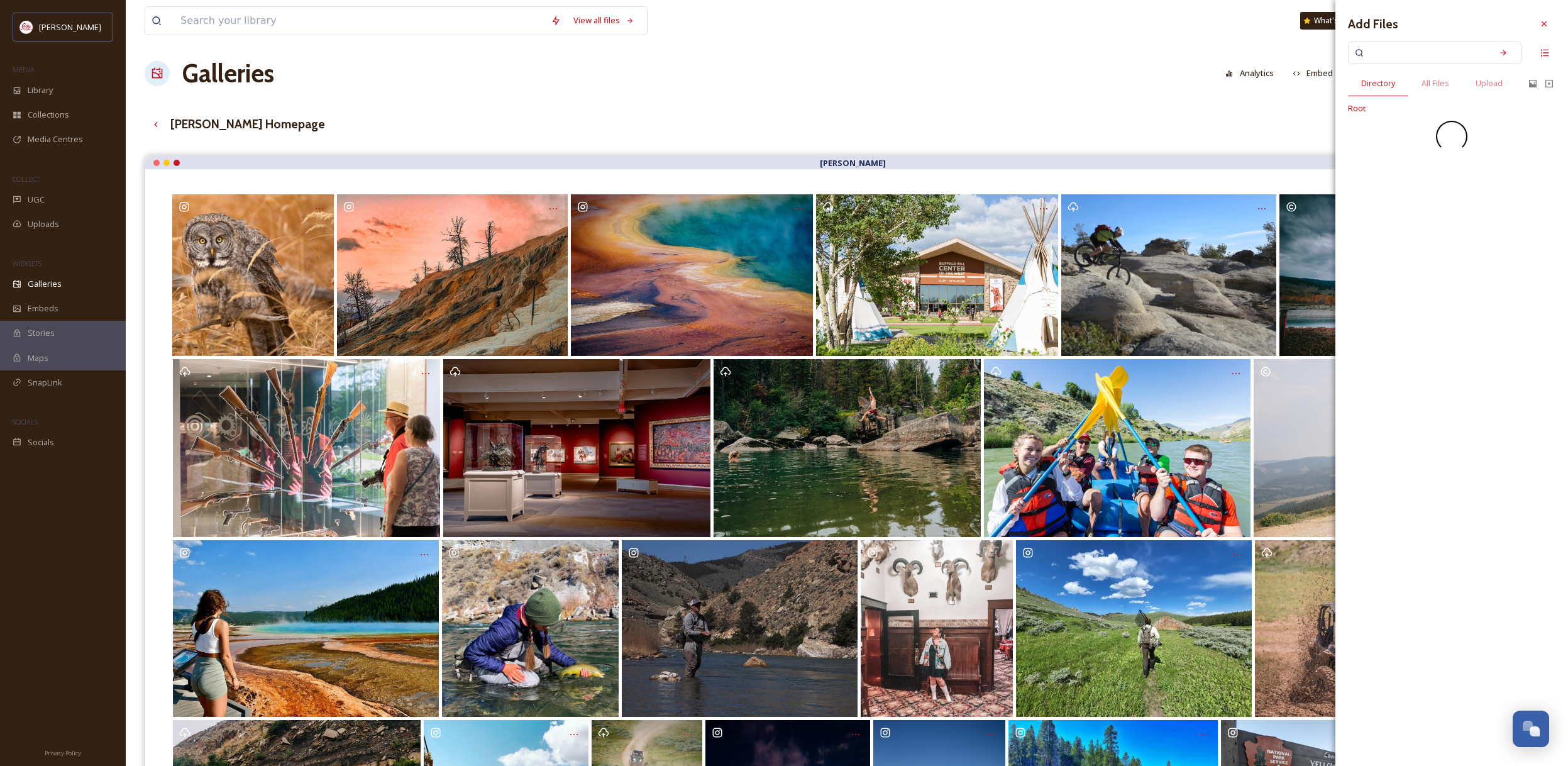
click at [1404, 383] on div "Add Files Directory All Files Upload Root" at bounding box center [1451, 383] width 233 height 766
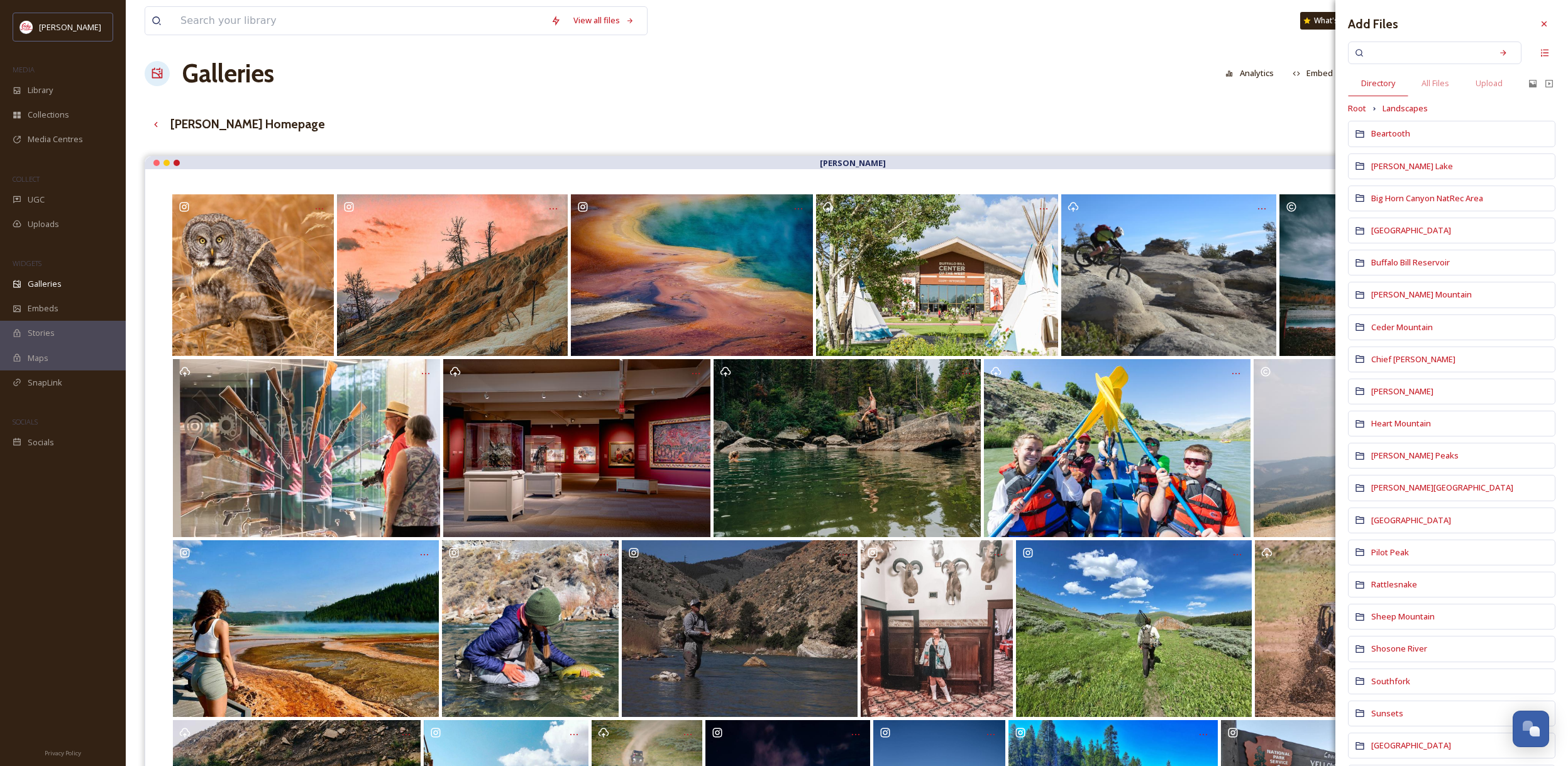
click at [1406, 48] on input at bounding box center [1426, 52] width 119 height 27
type input "fall"
click at [1502, 57] on icon at bounding box center [1503, 53] width 9 height 9
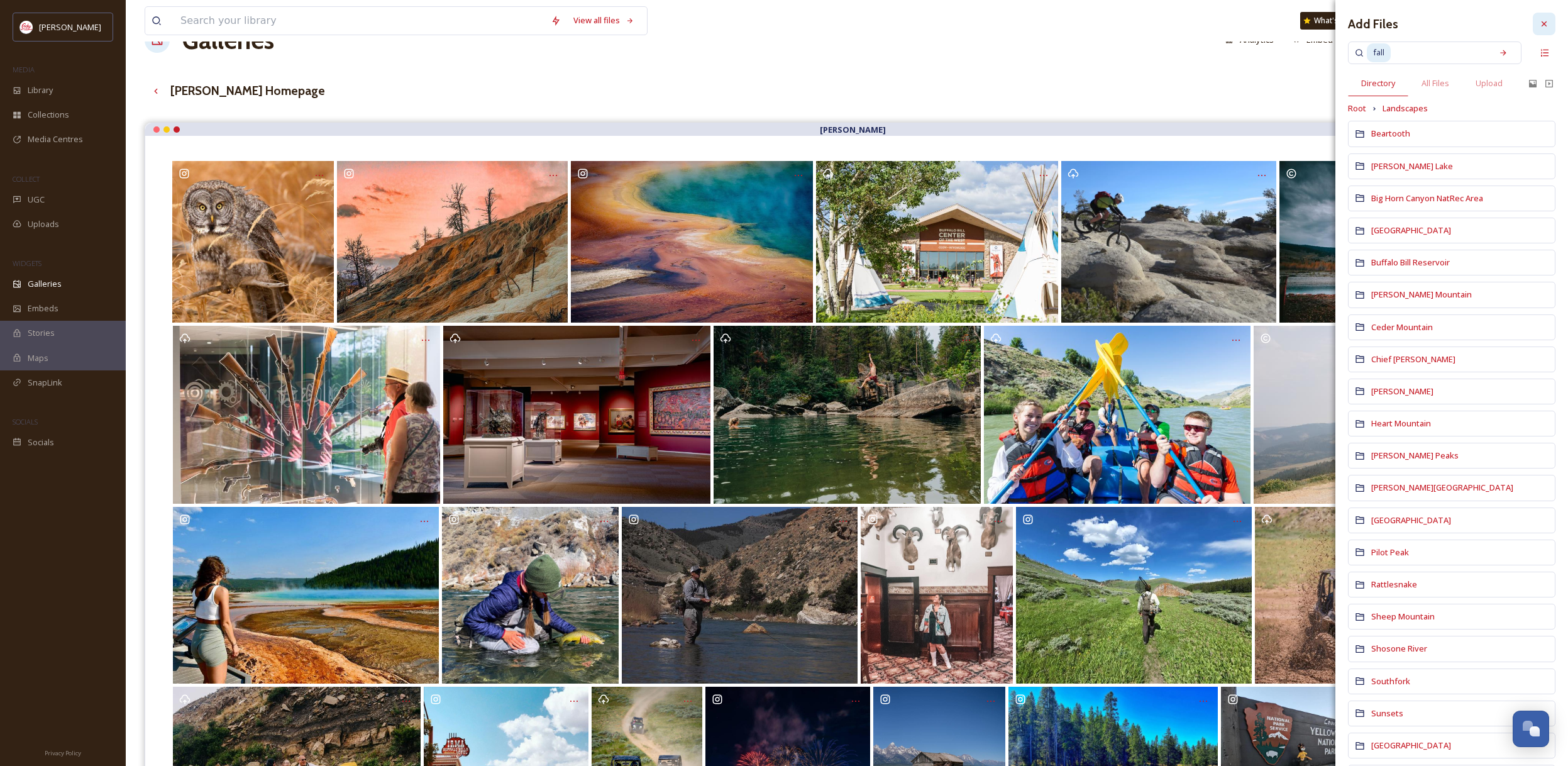
click at [1546, 26] on icon at bounding box center [1544, 24] width 5 height 5
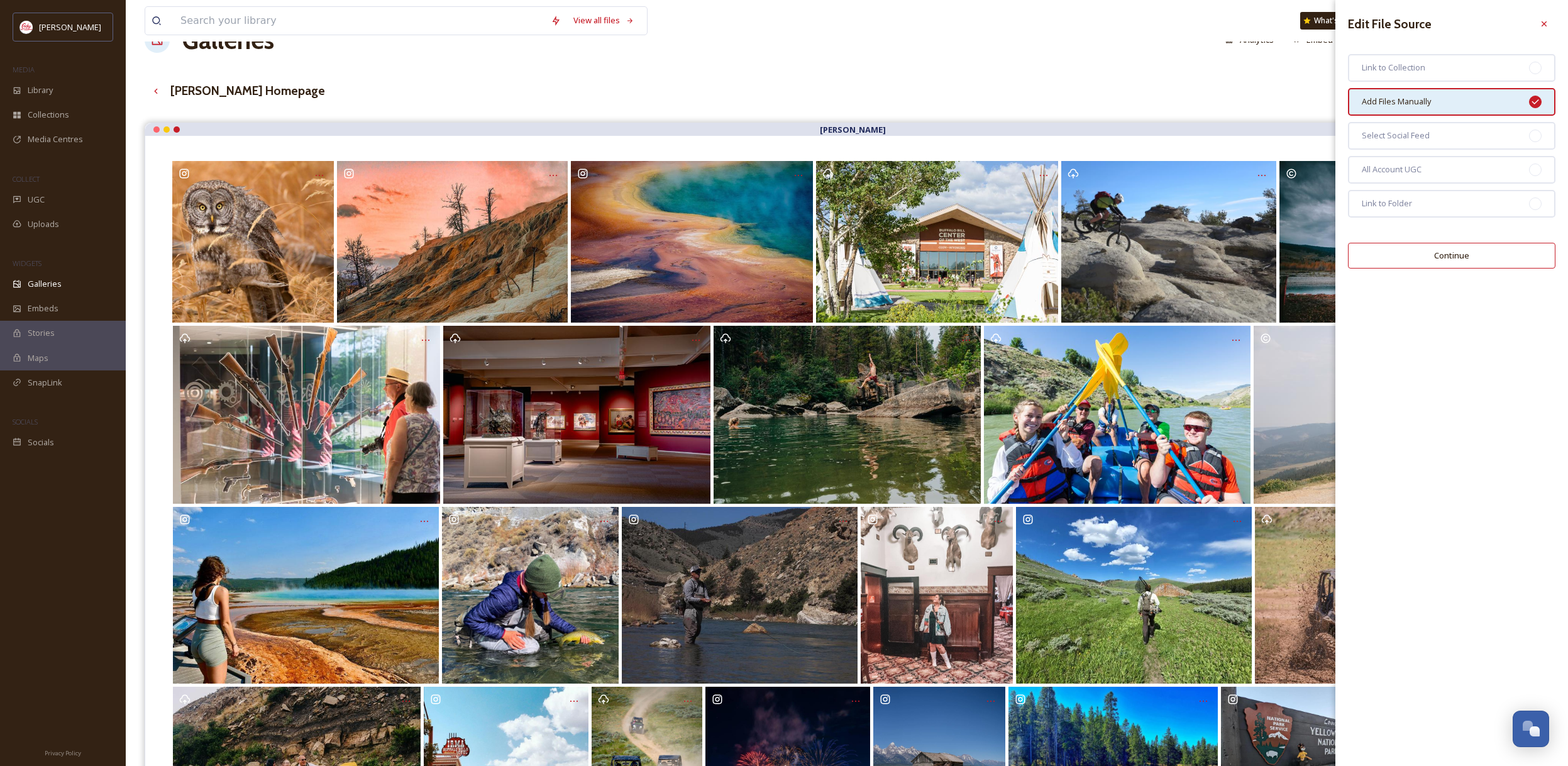
scroll to position [41, 0]
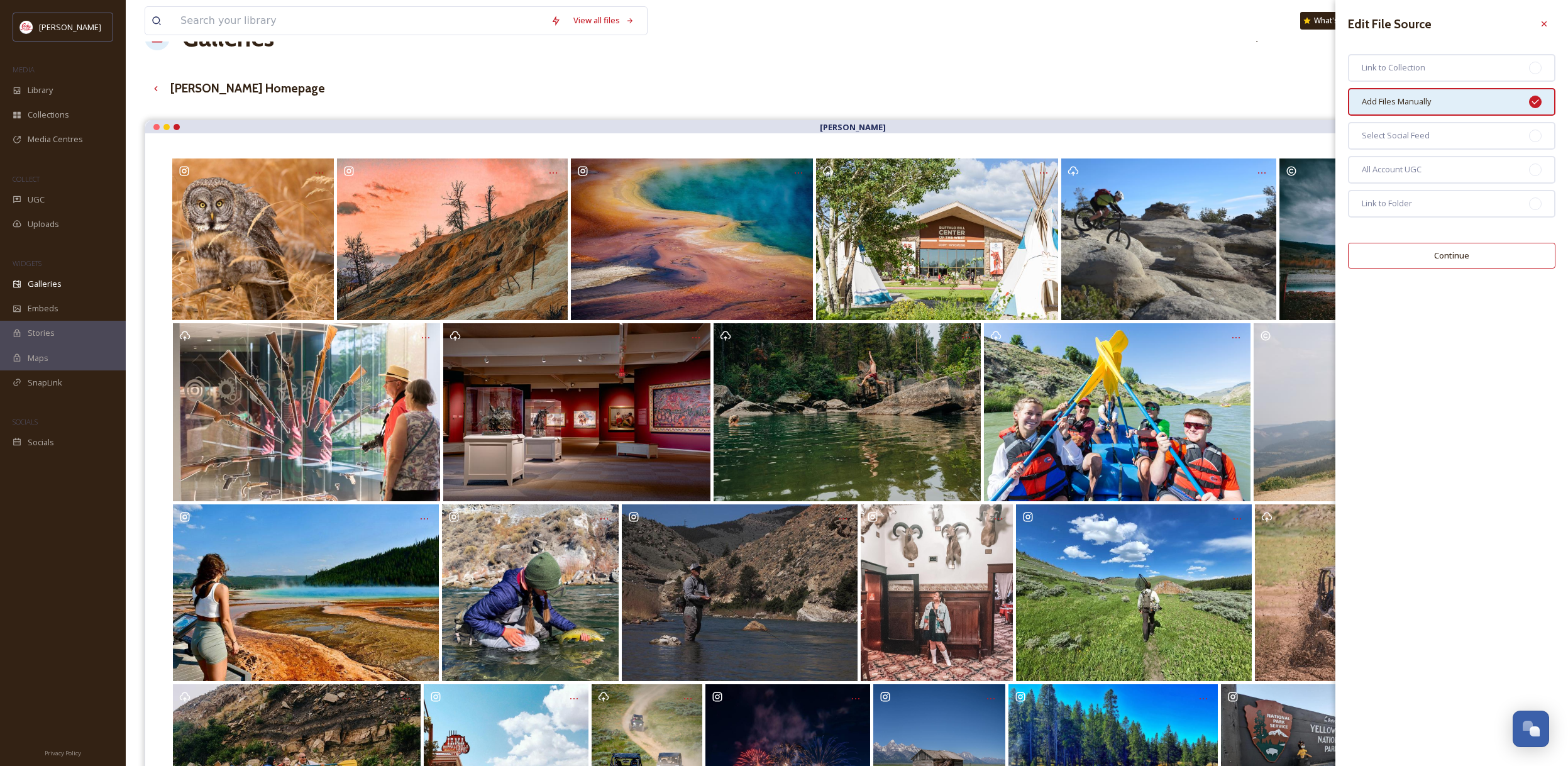
click at [1476, 256] on button "Continue" at bounding box center [1451, 256] width 207 height 26
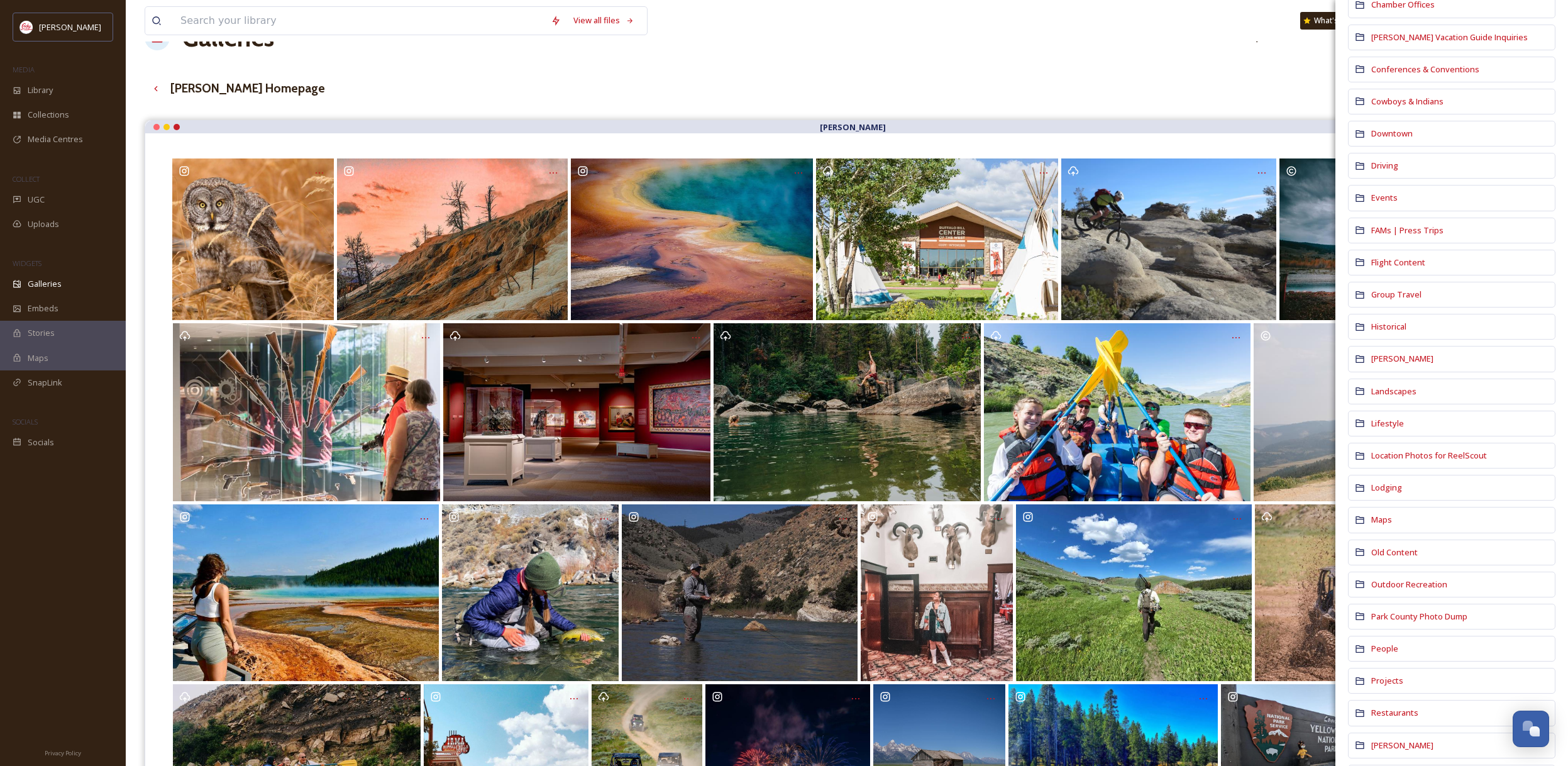
scroll to position [316, 0]
click at [1397, 390] on span "Landscapes" at bounding box center [1393, 385] width 45 height 12
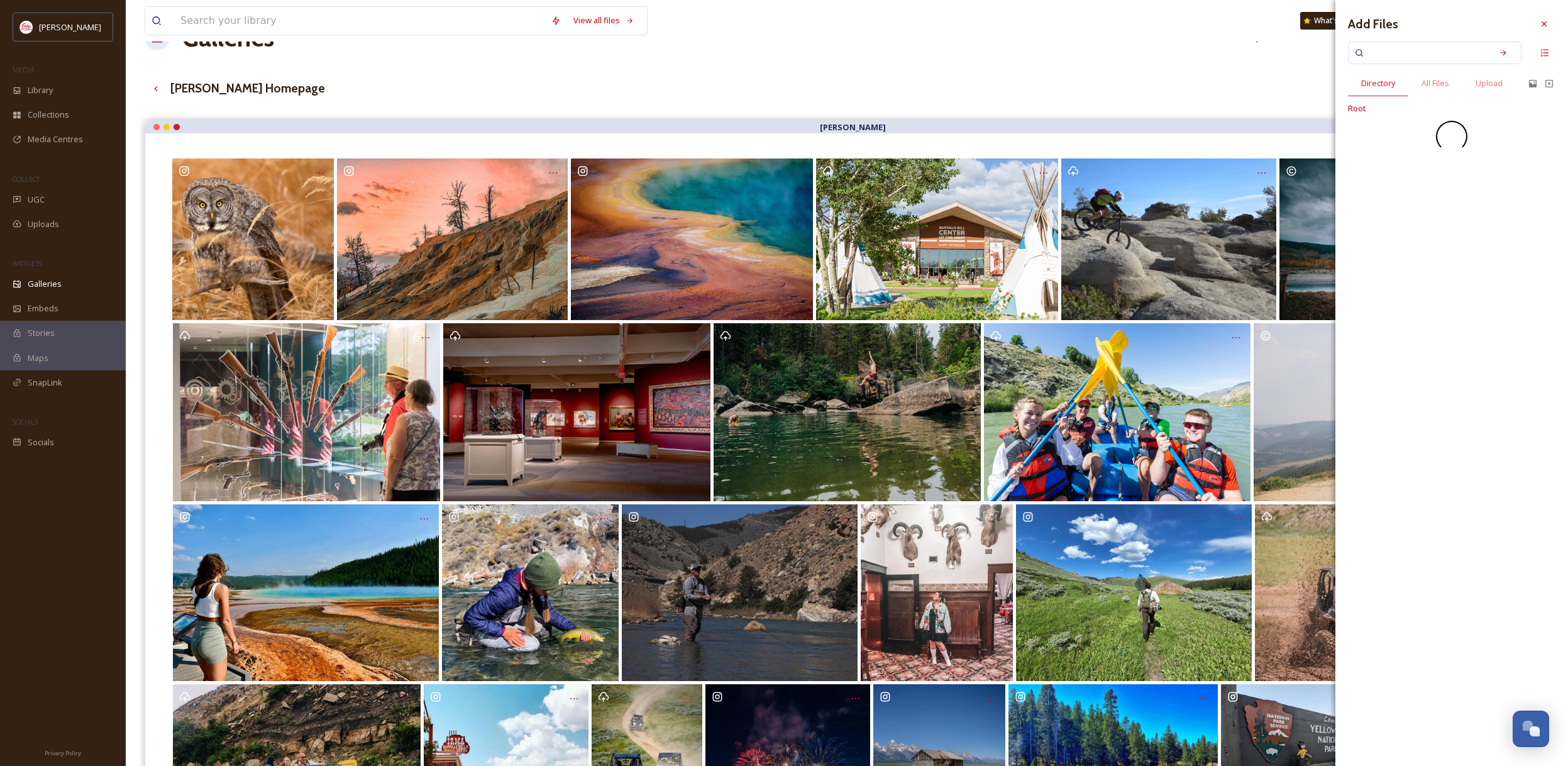
scroll to position [0, 0]
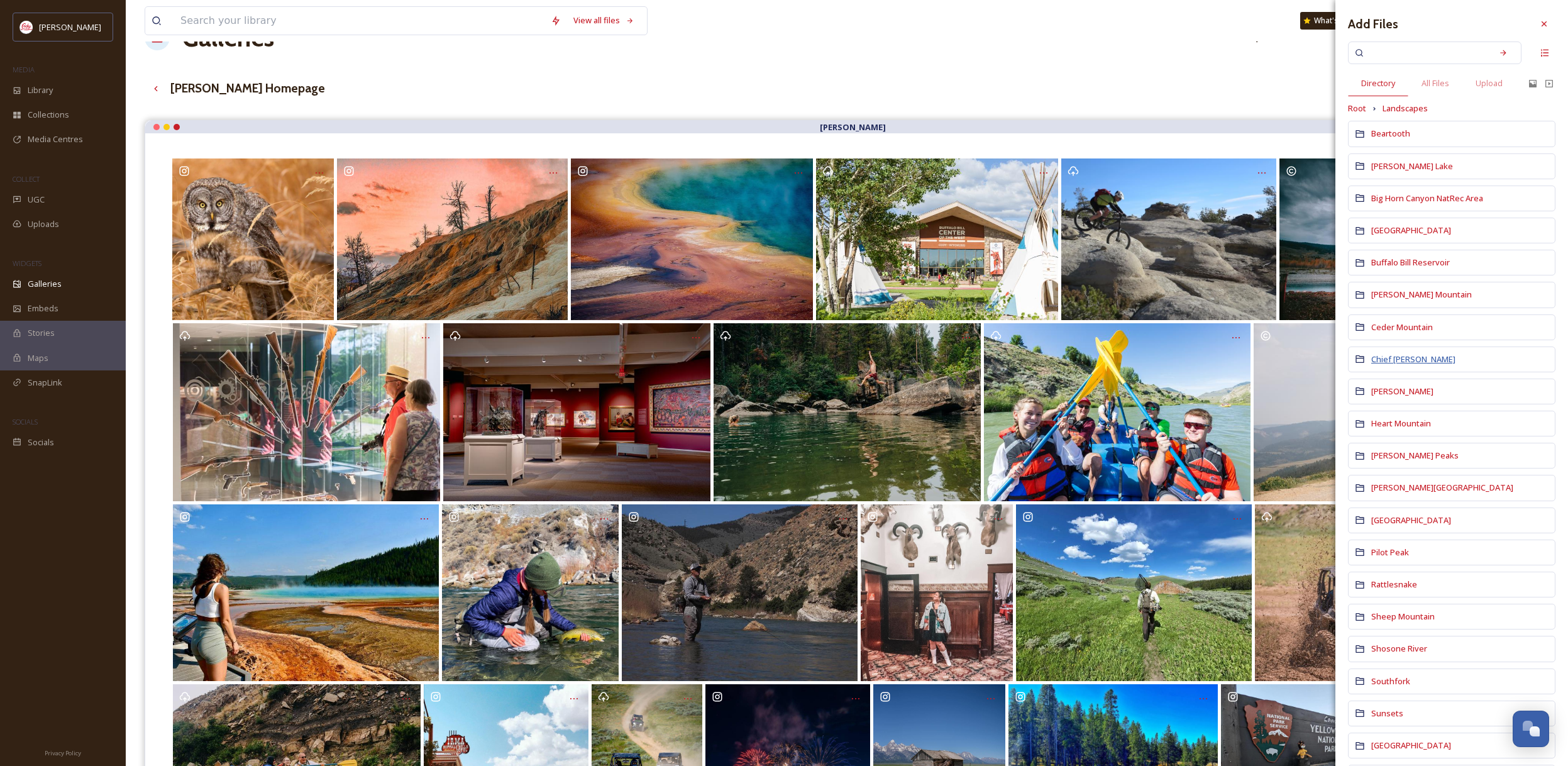
click at [1405, 358] on span "Chief [PERSON_NAME]" at bounding box center [1413, 359] width 84 height 11
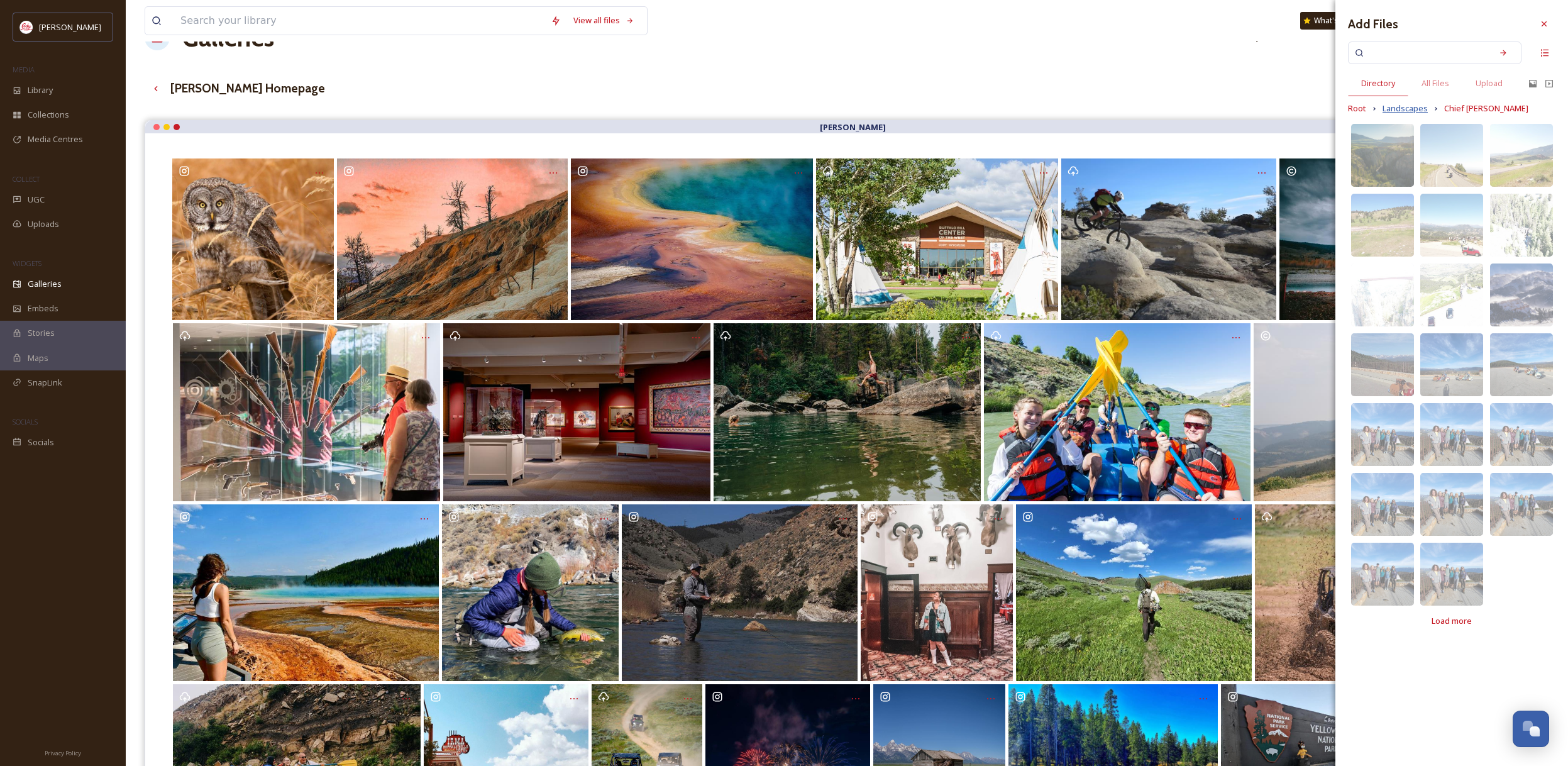
click at [1416, 105] on span "Landscapes" at bounding box center [1405, 108] width 45 height 12
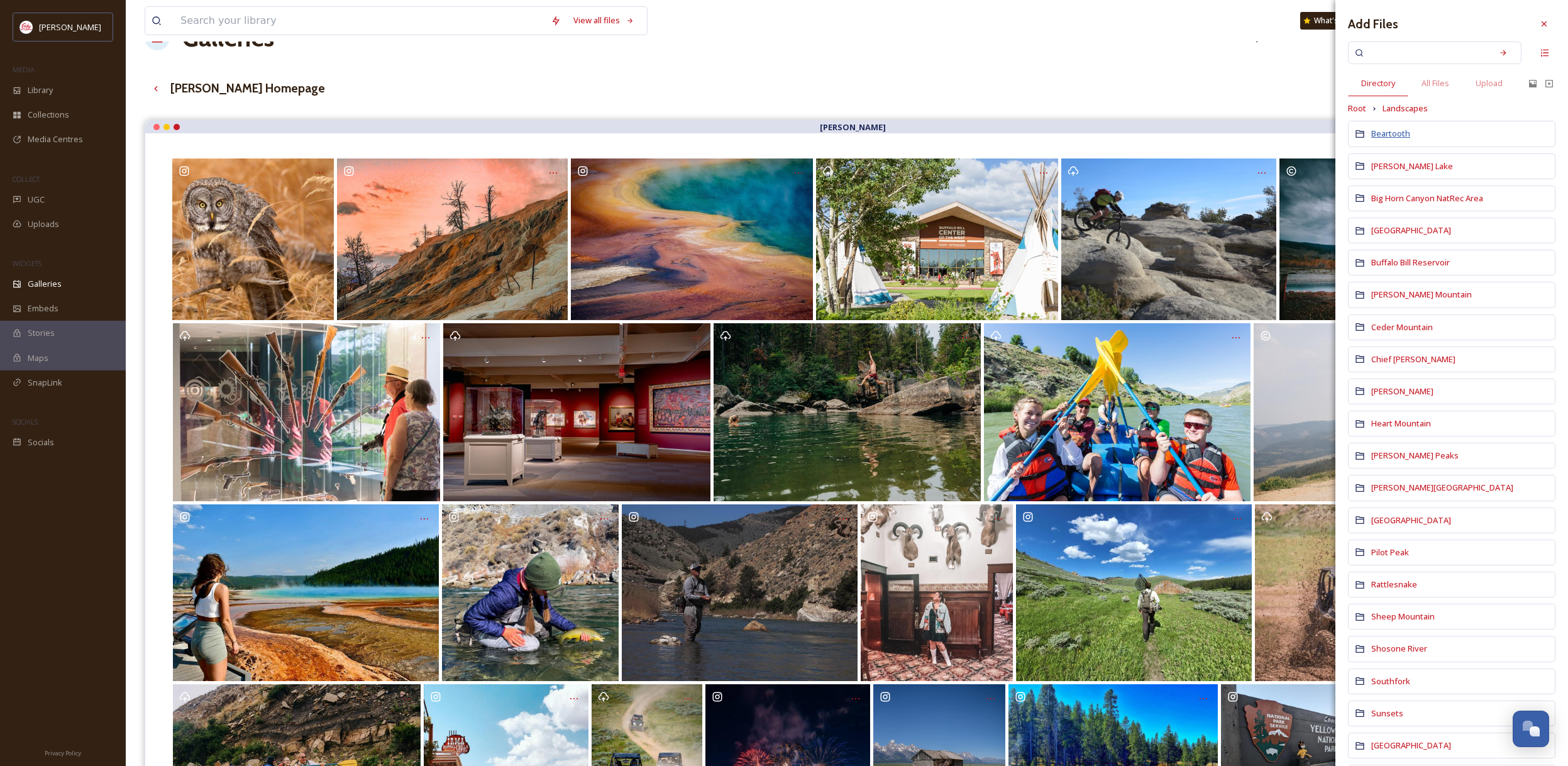
click at [1394, 135] on span "Beartooth" at bounding box center [1390, 133] width 39 height 11
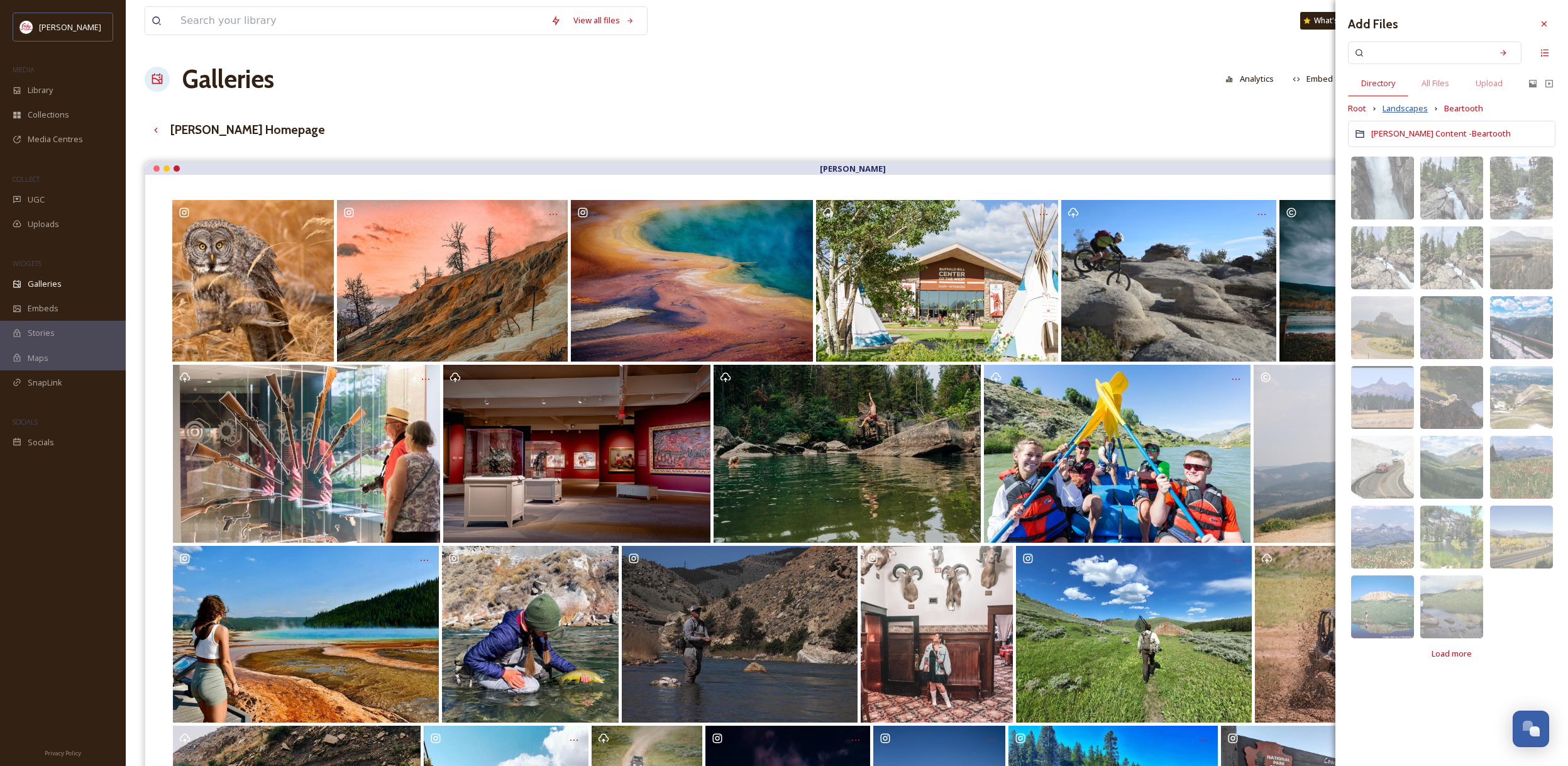
click at [1413, 106] on span "Landscapes" at bounding box center [1405, 108] width 45 height 12
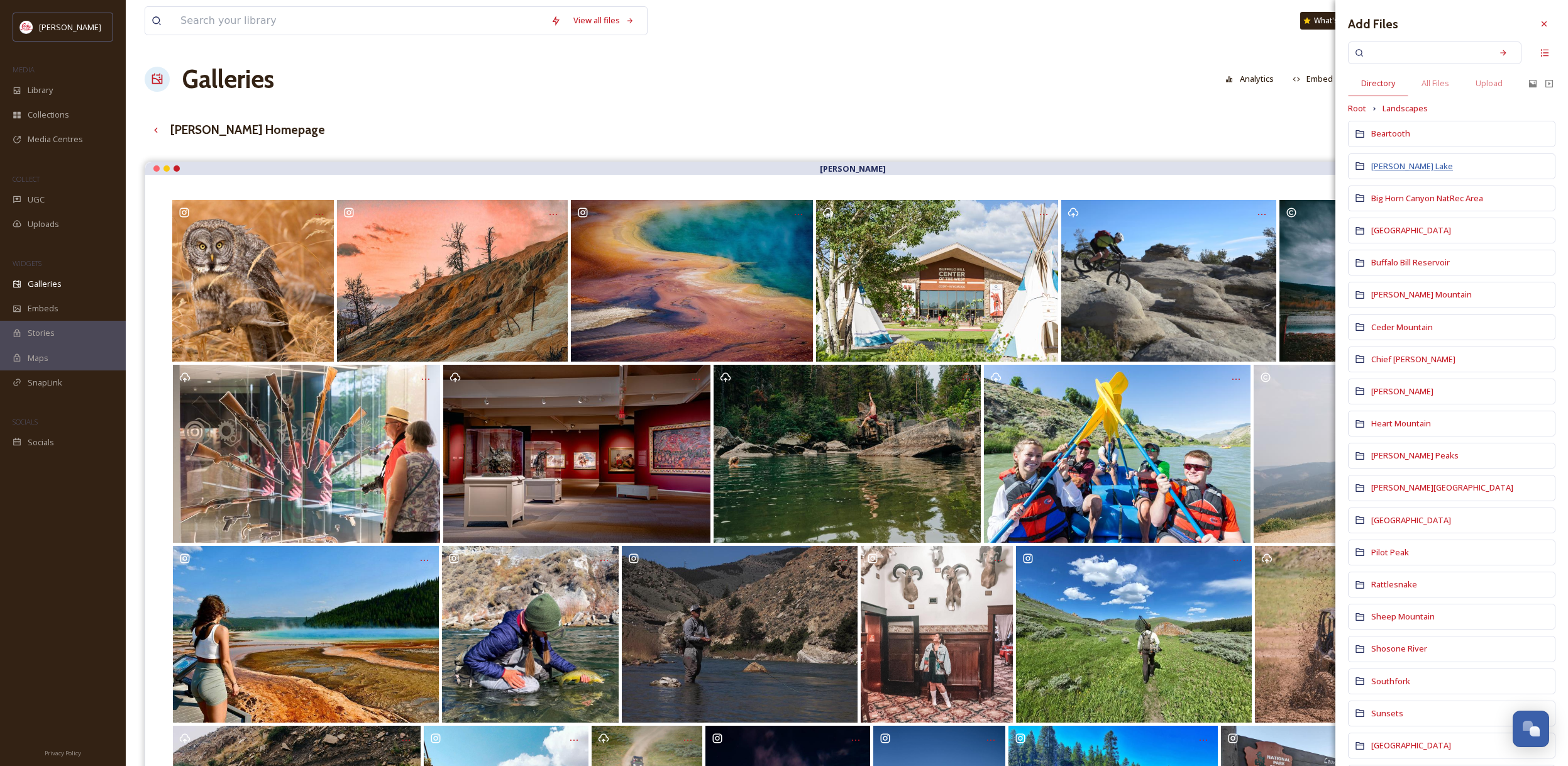
click at [1408, 162] on span "[PERSON_NAME] Lake" at bounding box center [1412, 166] width 82 height 11
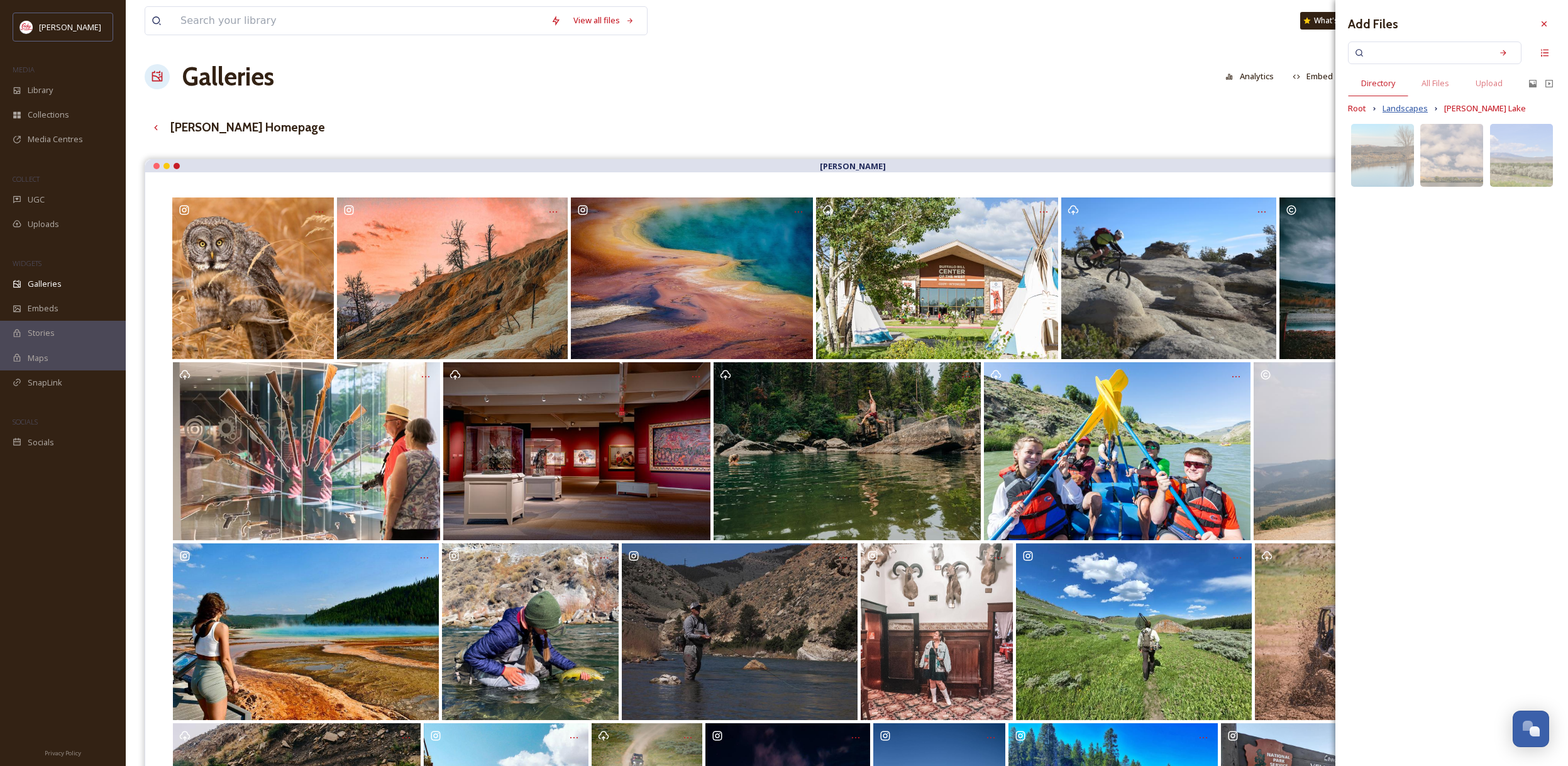
click at [1398, 111] on span "Landscapes" at bounding box center [1405, 108] width 45 height 12
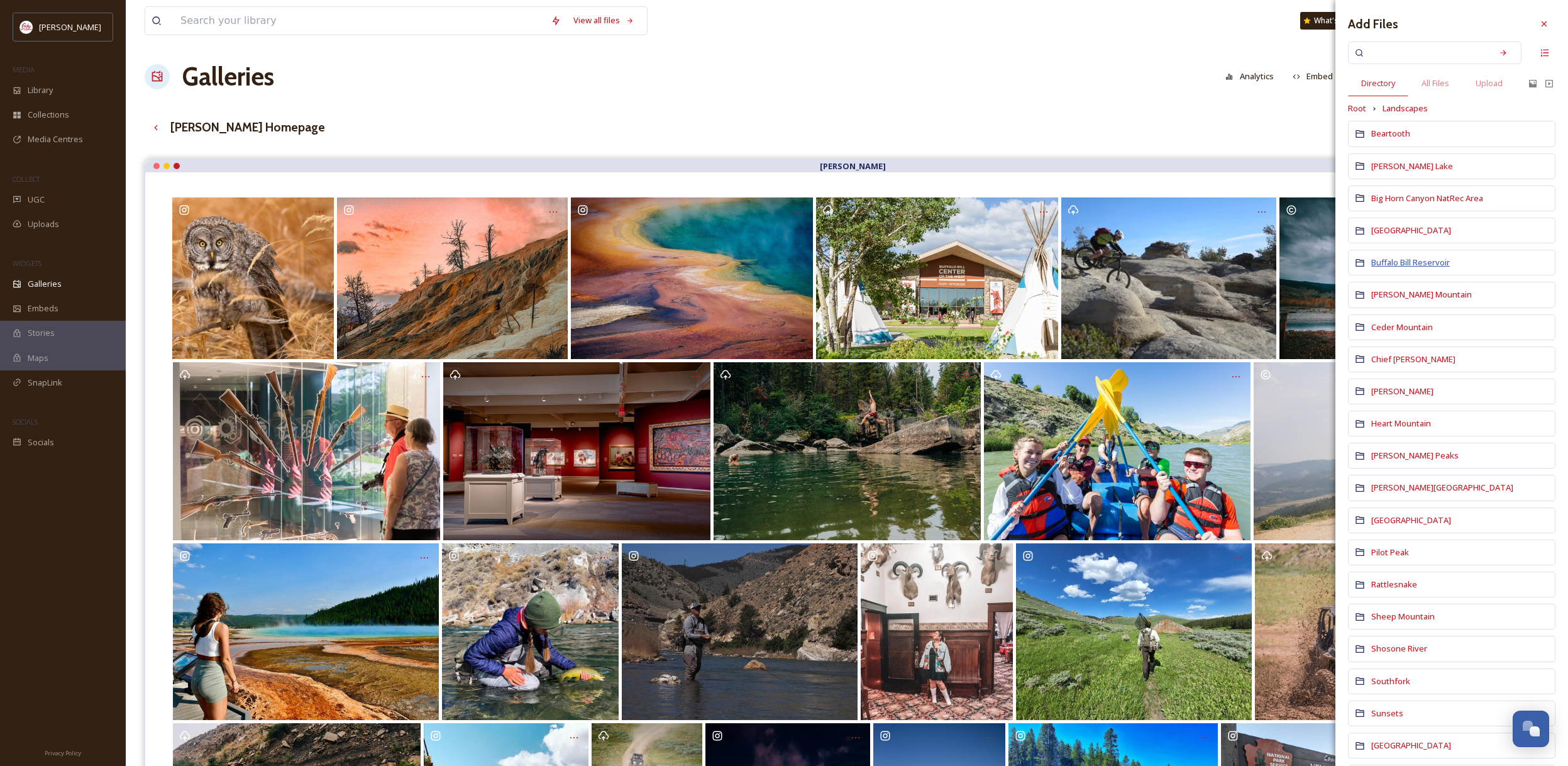
click at [1430, 261] on span "Buffalo Bill Reservoir" at bounding box center [1410, 262] width 78 height 11
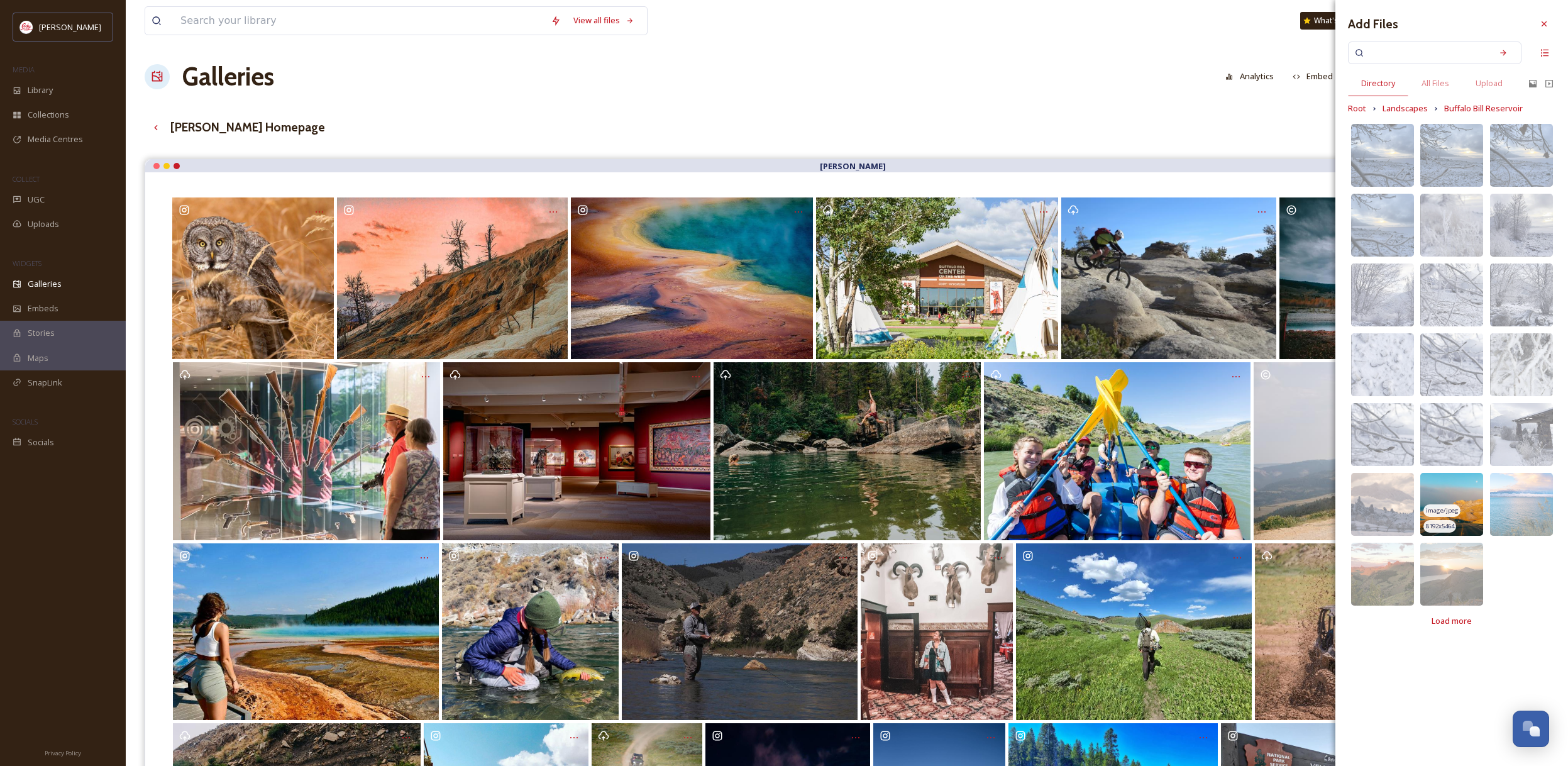
scroll to position [0, 0]
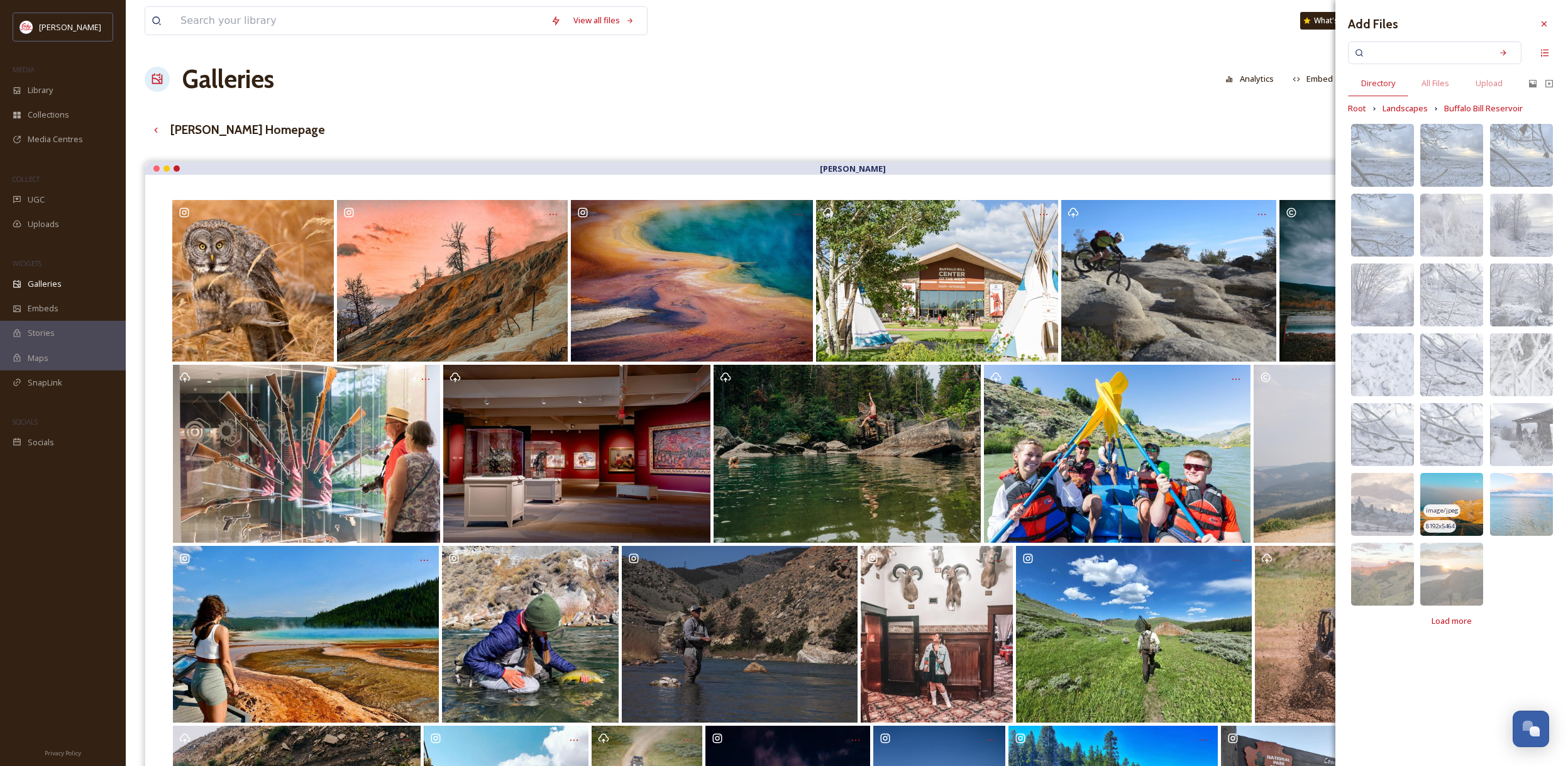
click at [1458, 490] on img at bounding box center [1451, 505] width 63 height 63
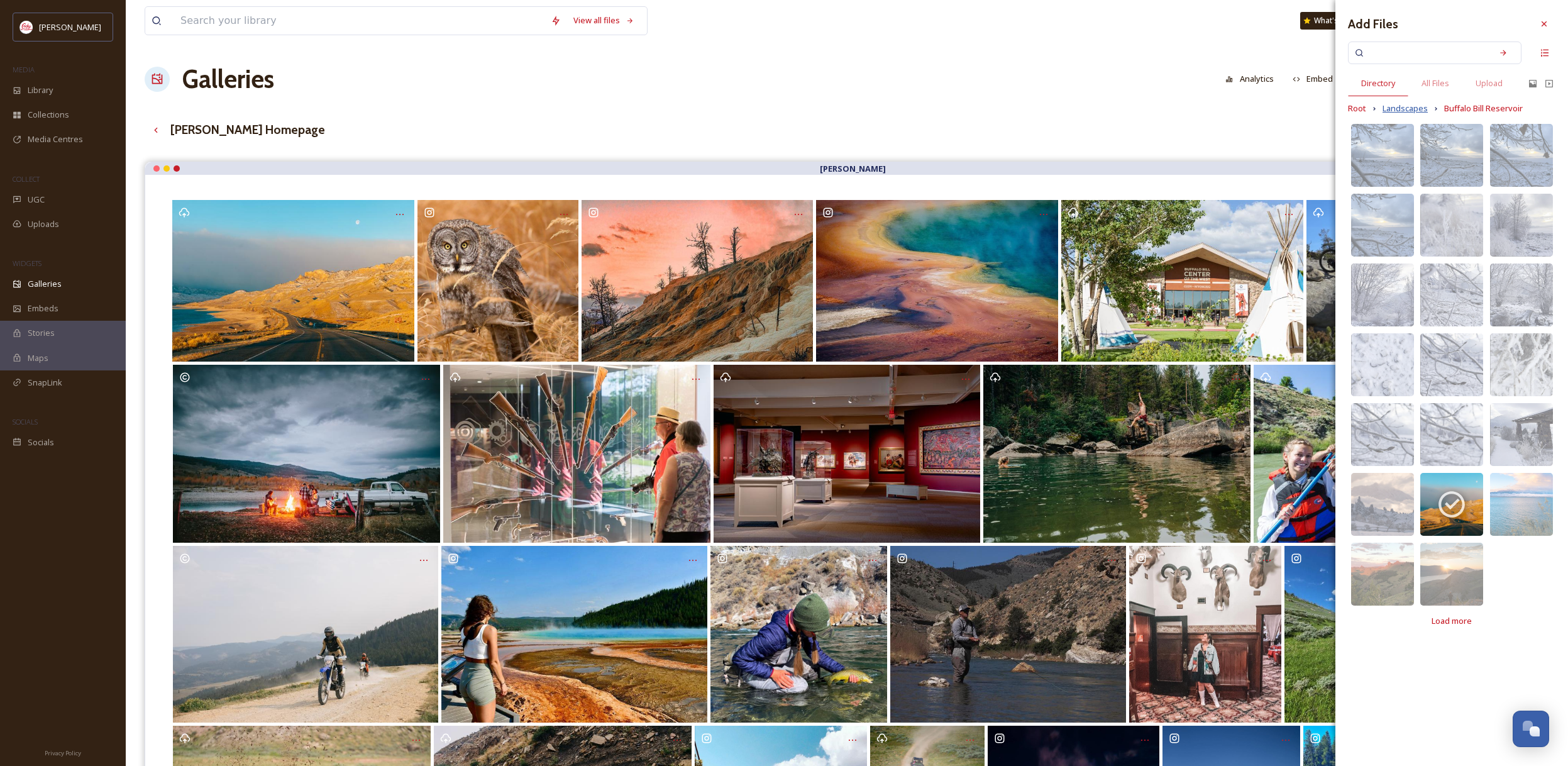
click at [1410, 107] on span "Landscapes" at bounding box center [1405, 108] width 45 height 12
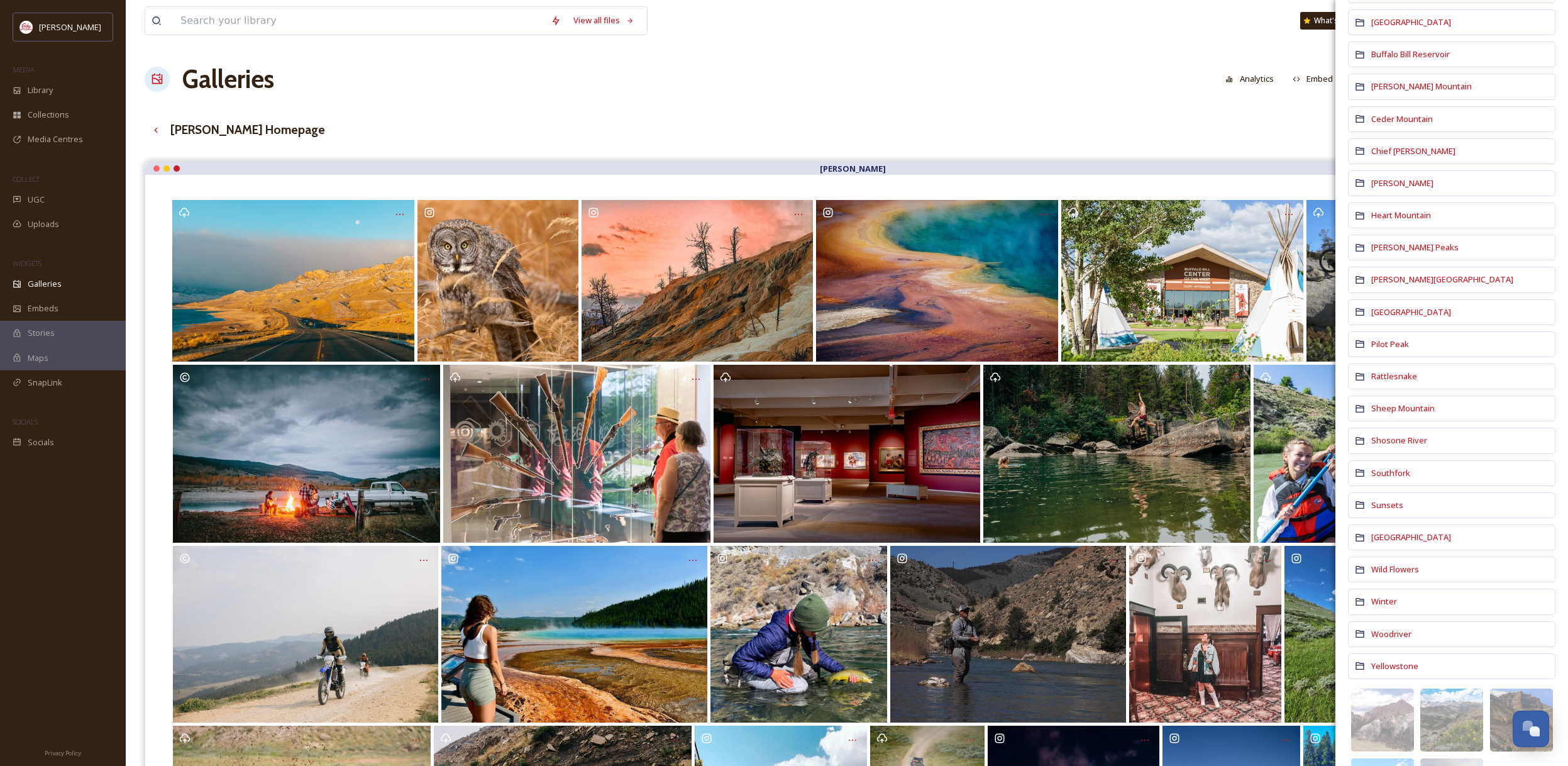
scroll to position [221, 0]
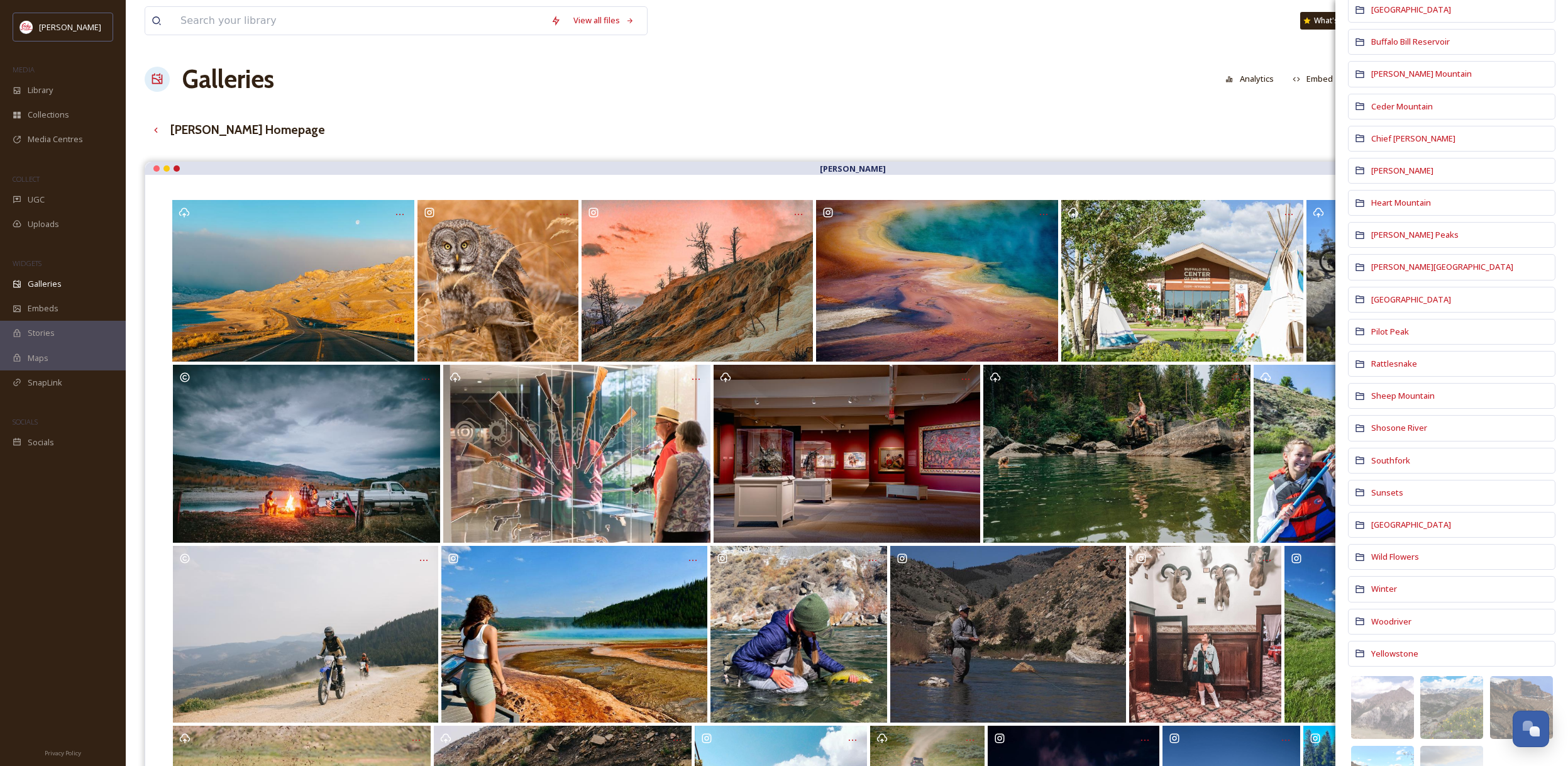
click at [1427, 237] on span "[PERSON_NAME] Peaks" at bounding box center [1414, 235] width 87 height 11
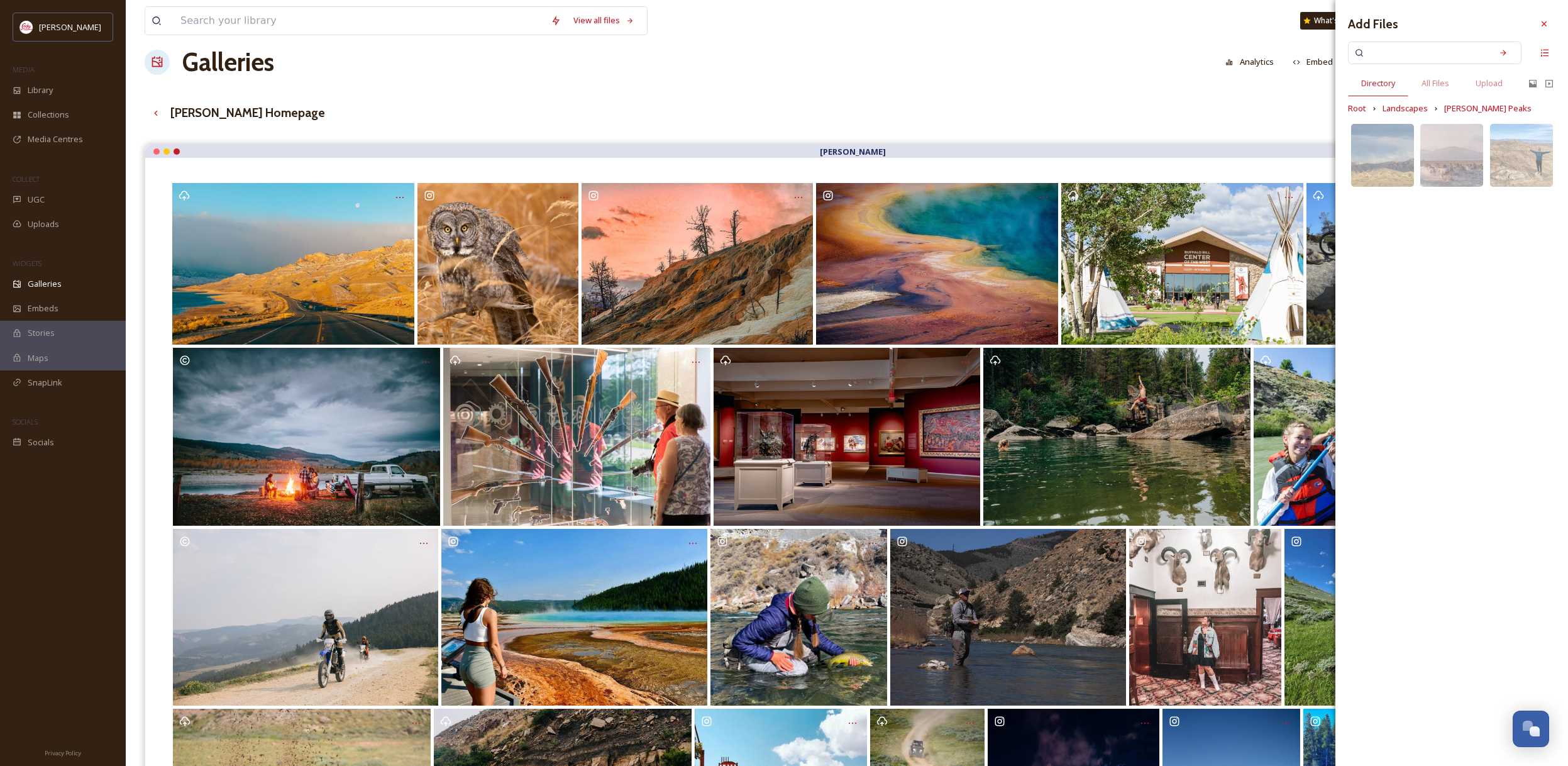
scroll to position [18, 0]
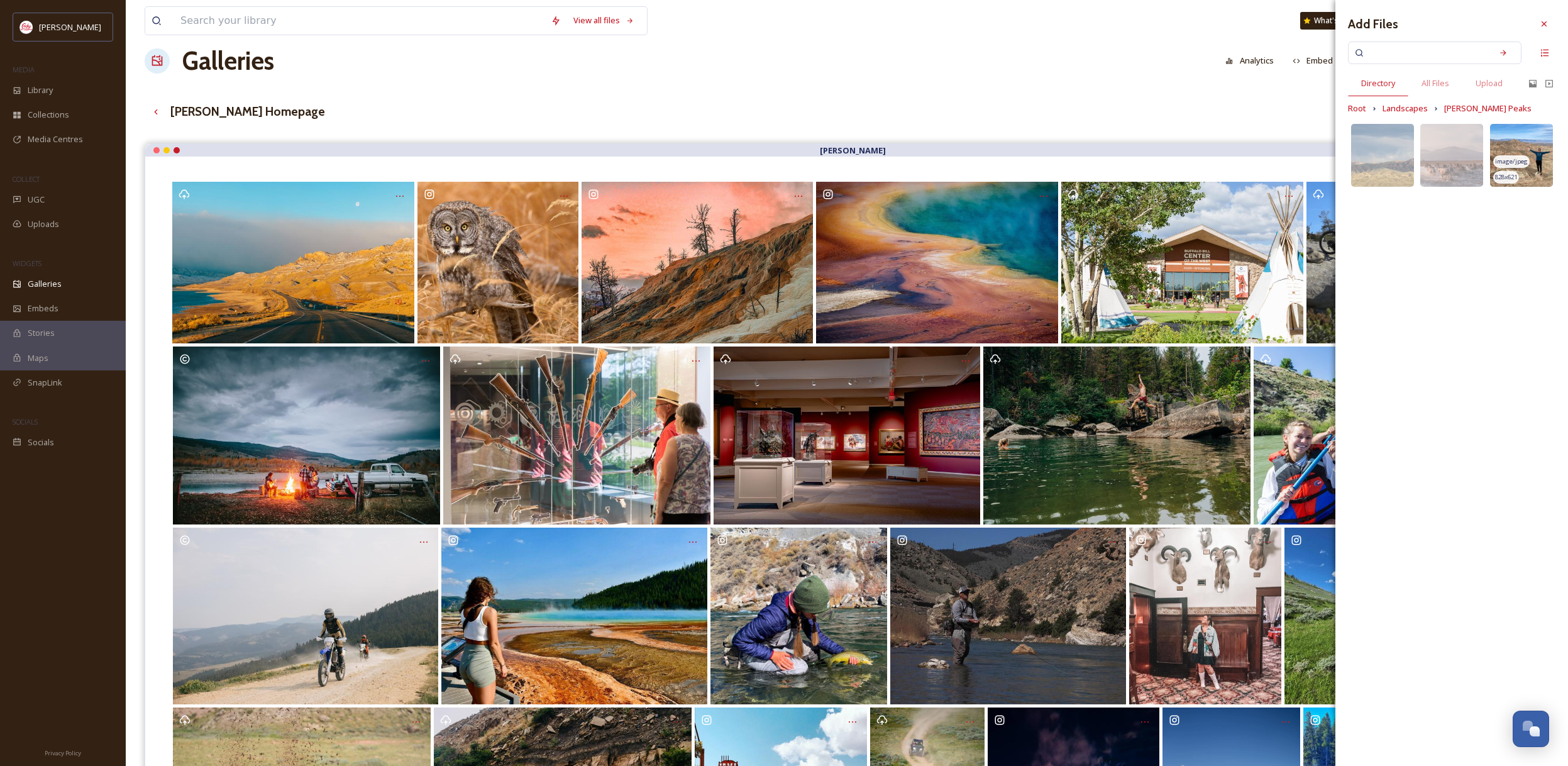
click at [1534, 179] on img at bounding box center [1521, 155] width 63 height 63
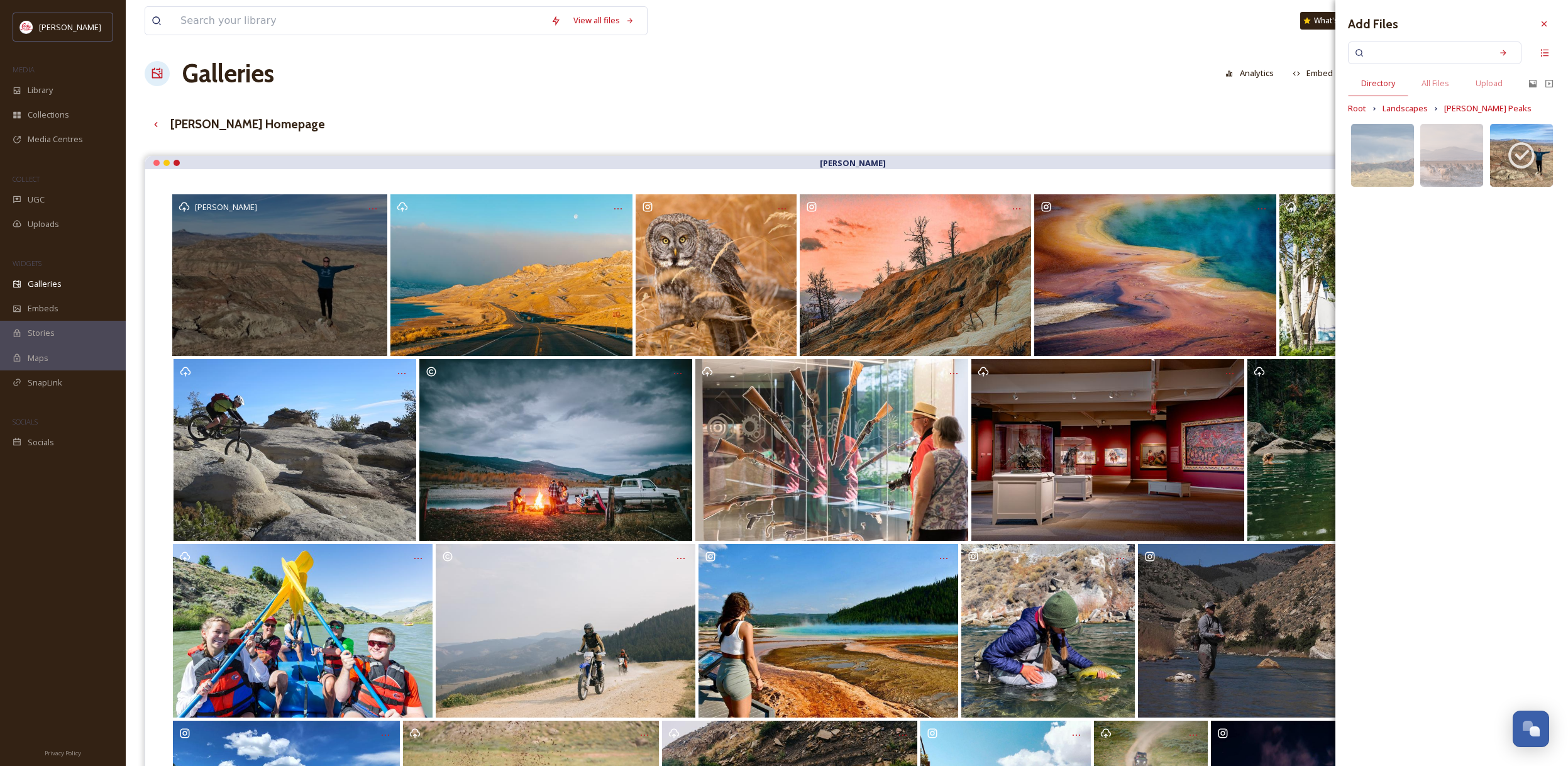
scroll to position [4, 0]
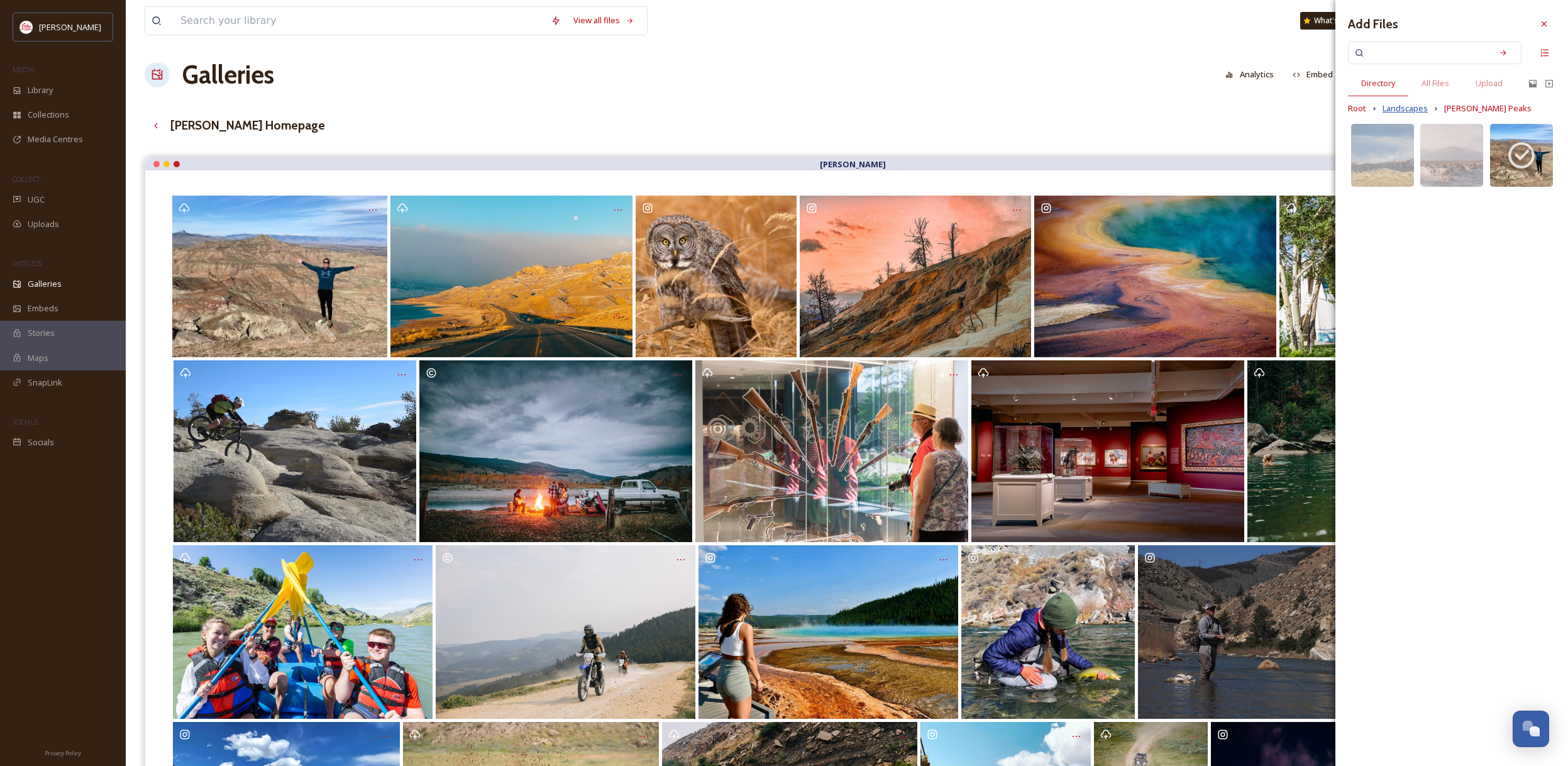
click at [1402, 108] on span "Landscapes" at bounding box center [1405, 108] width 45 height 12
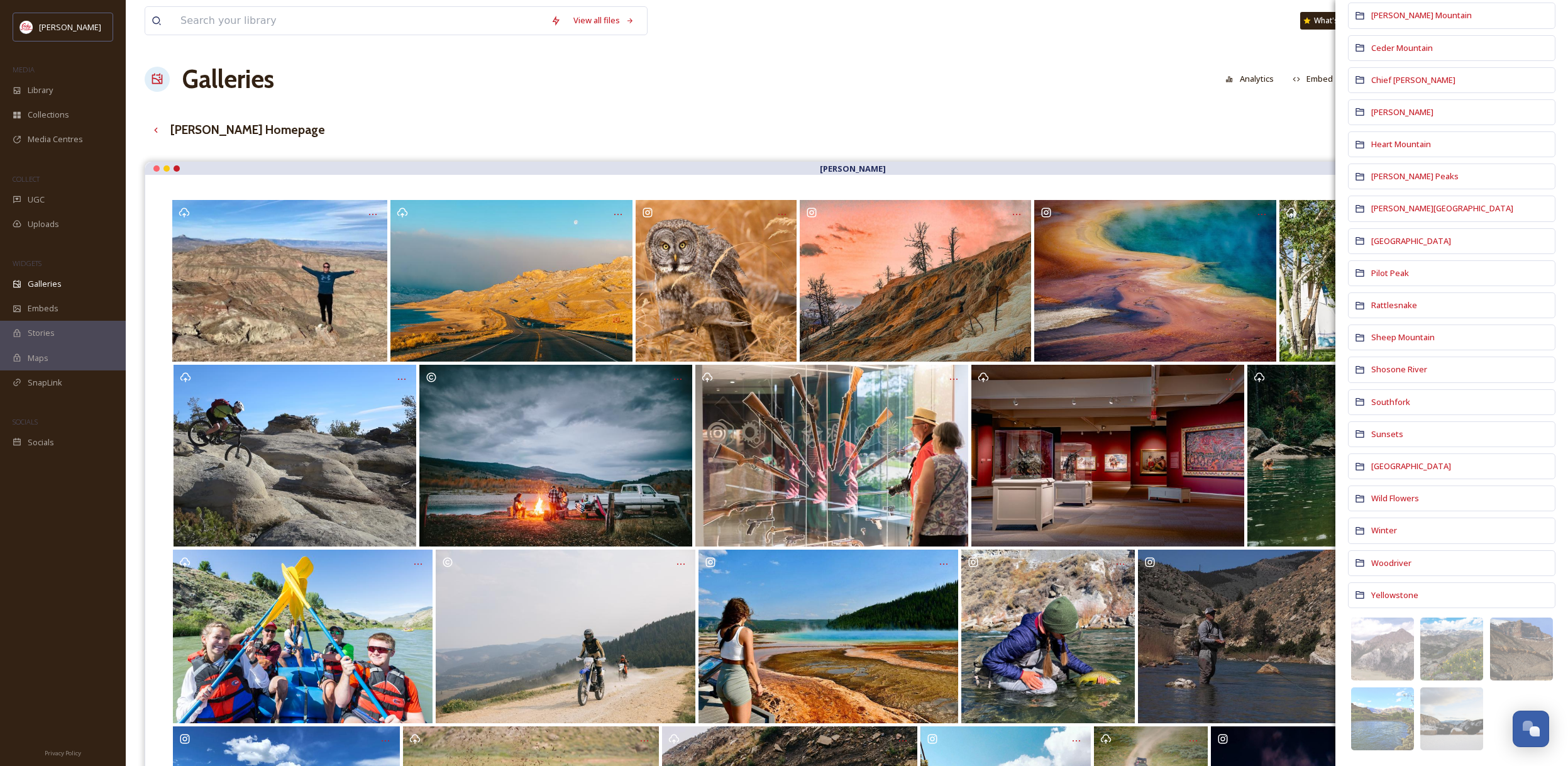
scroll to position [274, 0]
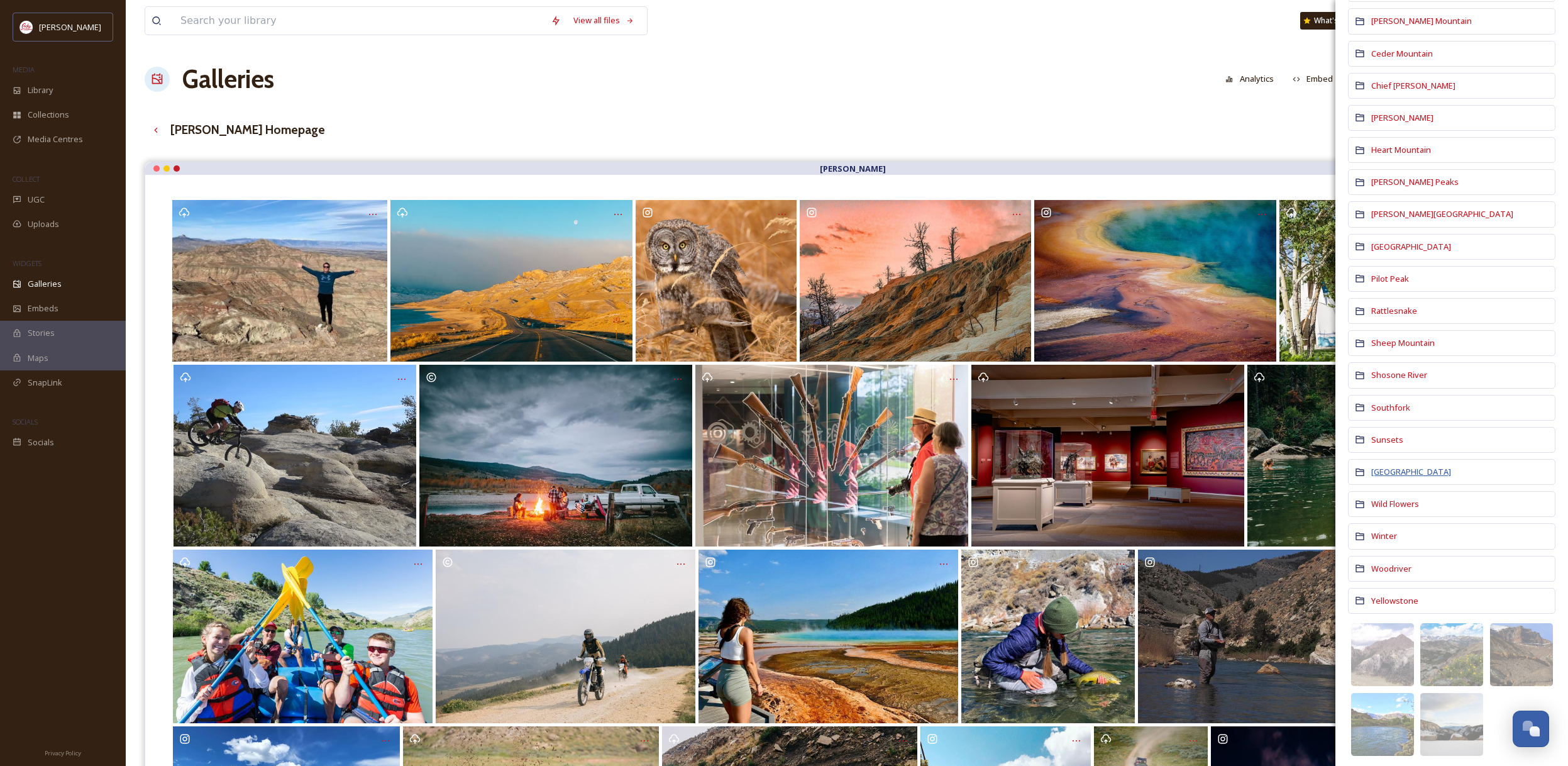
click at [1413, 475] on span "[GEOGRAPHIC_DATA]" at bounding box center [1411, 472] width 80 height 11
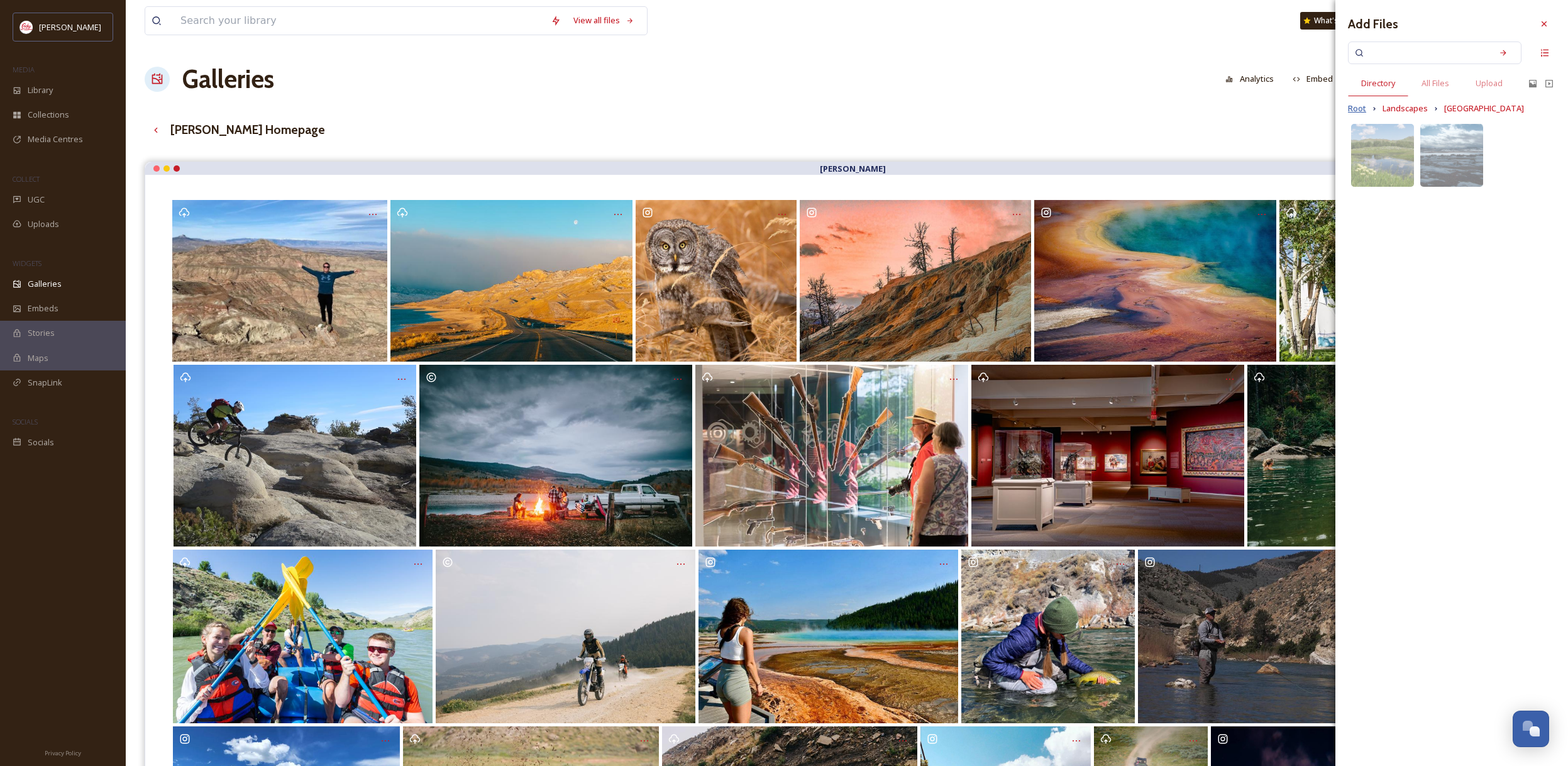
click at [1364, 108] on span "Root" at bounding box center [1356, 108] width 18 height 12
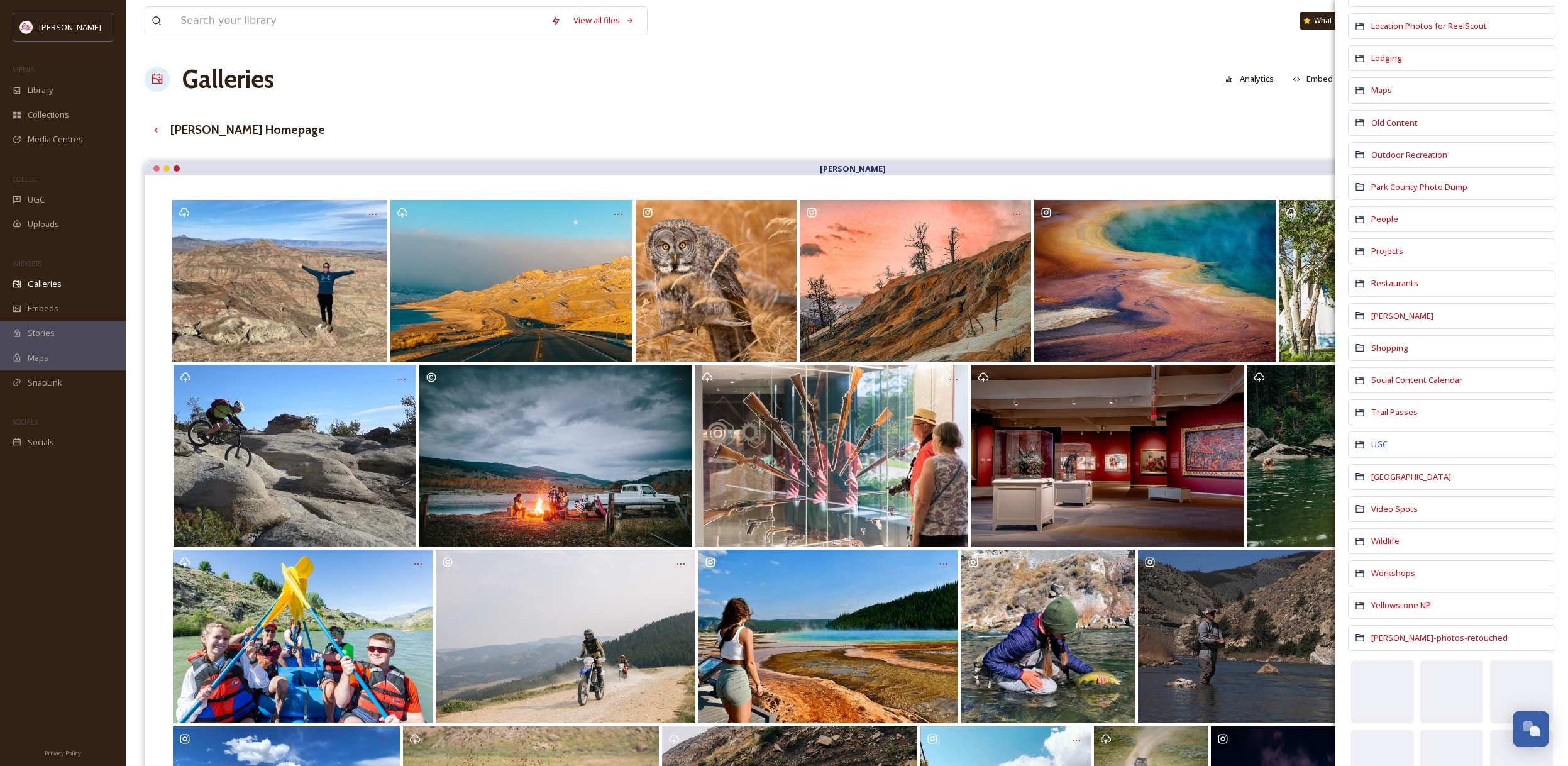
scroll to position [739, 0]
click at [1384, 443] on span "UGC" at bounding box center [1379, 445] width 17 height 11
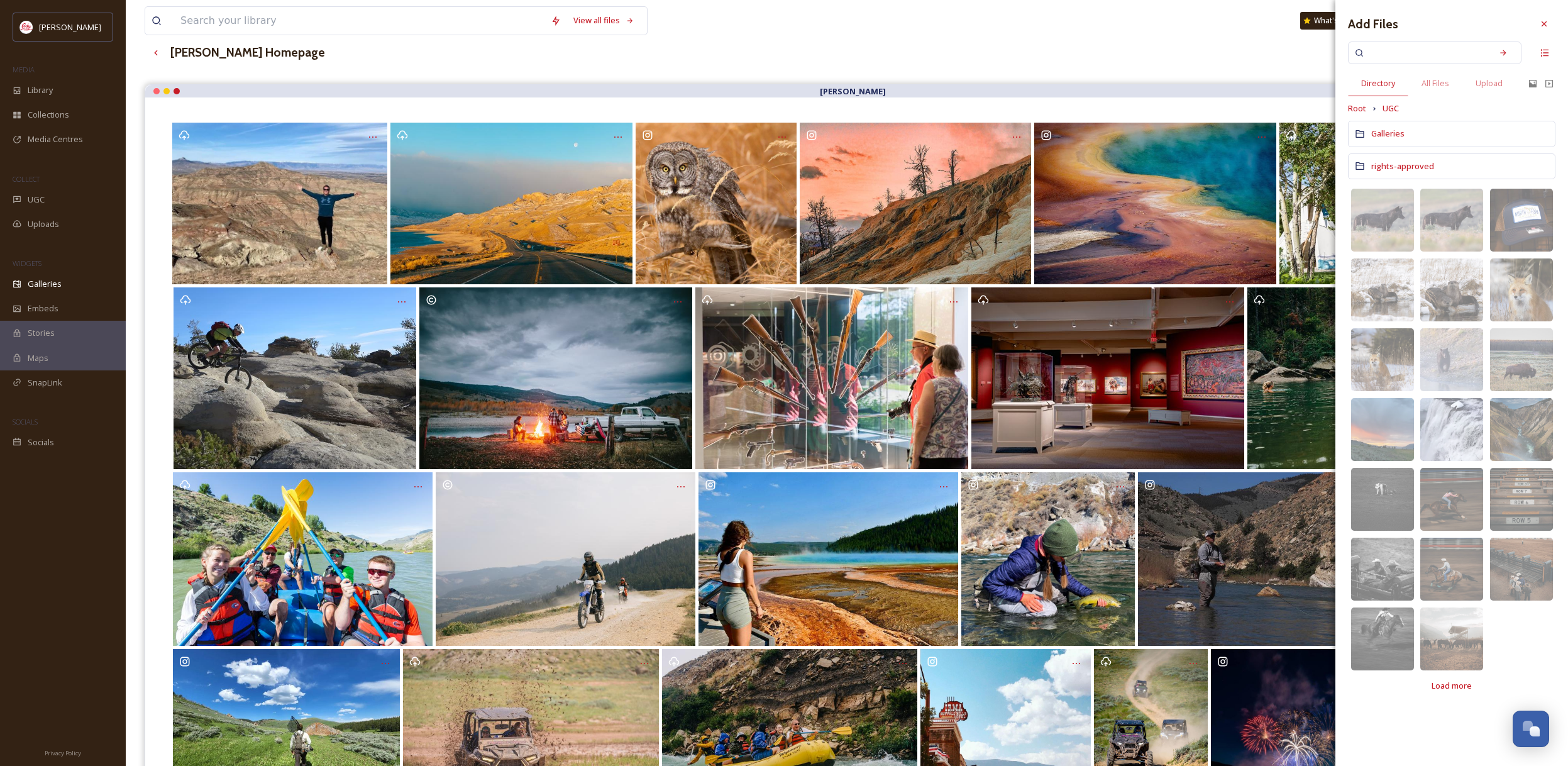
scroll to position [78, 0]
click at [1418, 170] on span "rights-approved" at bounding box center [1402, 166] width 63 height 11
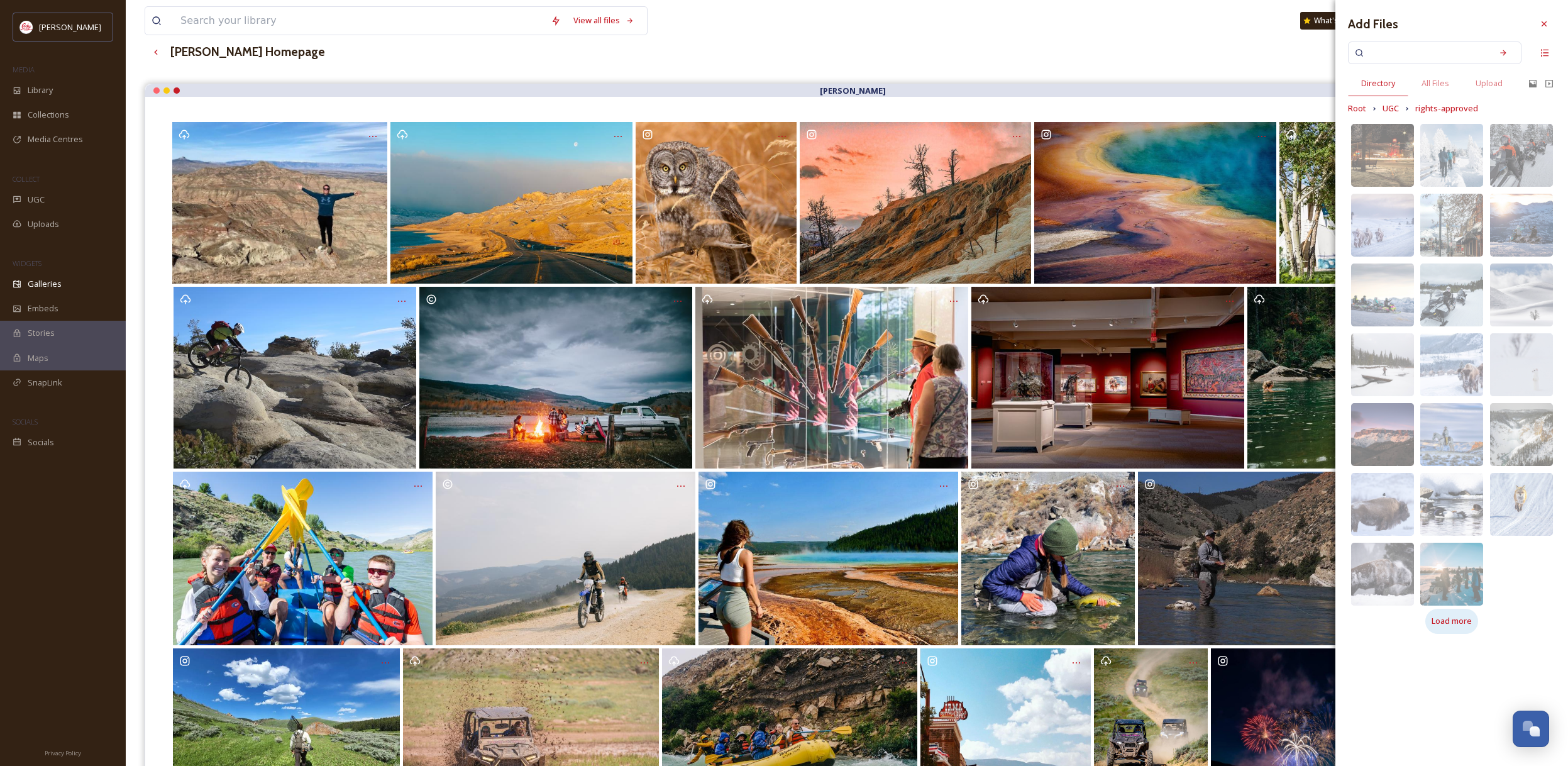
click at [1455, 621] on span "Load more" at bounding box center [1451, 621] width 40 height 12
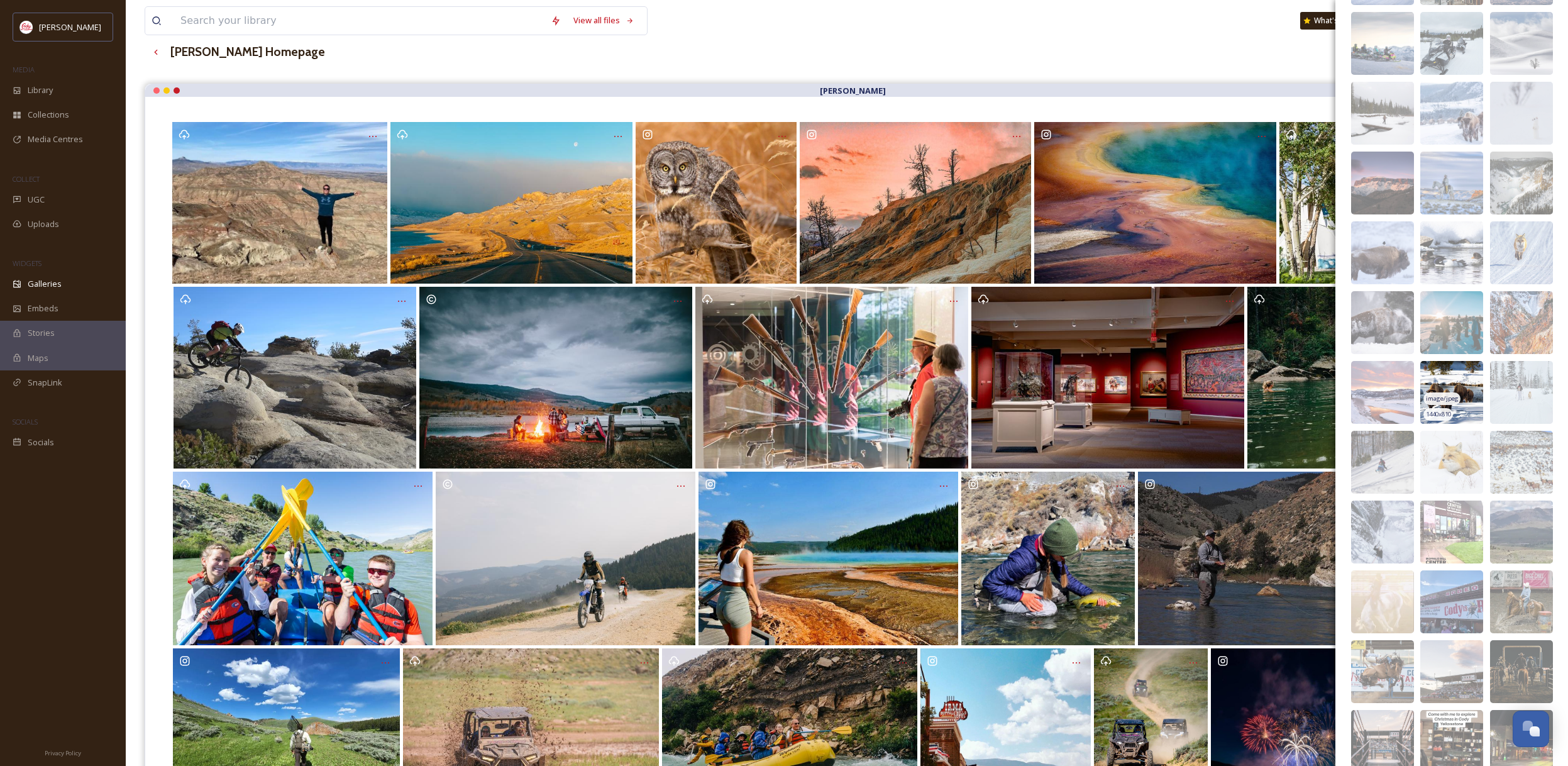
scroll to position [369, 0]
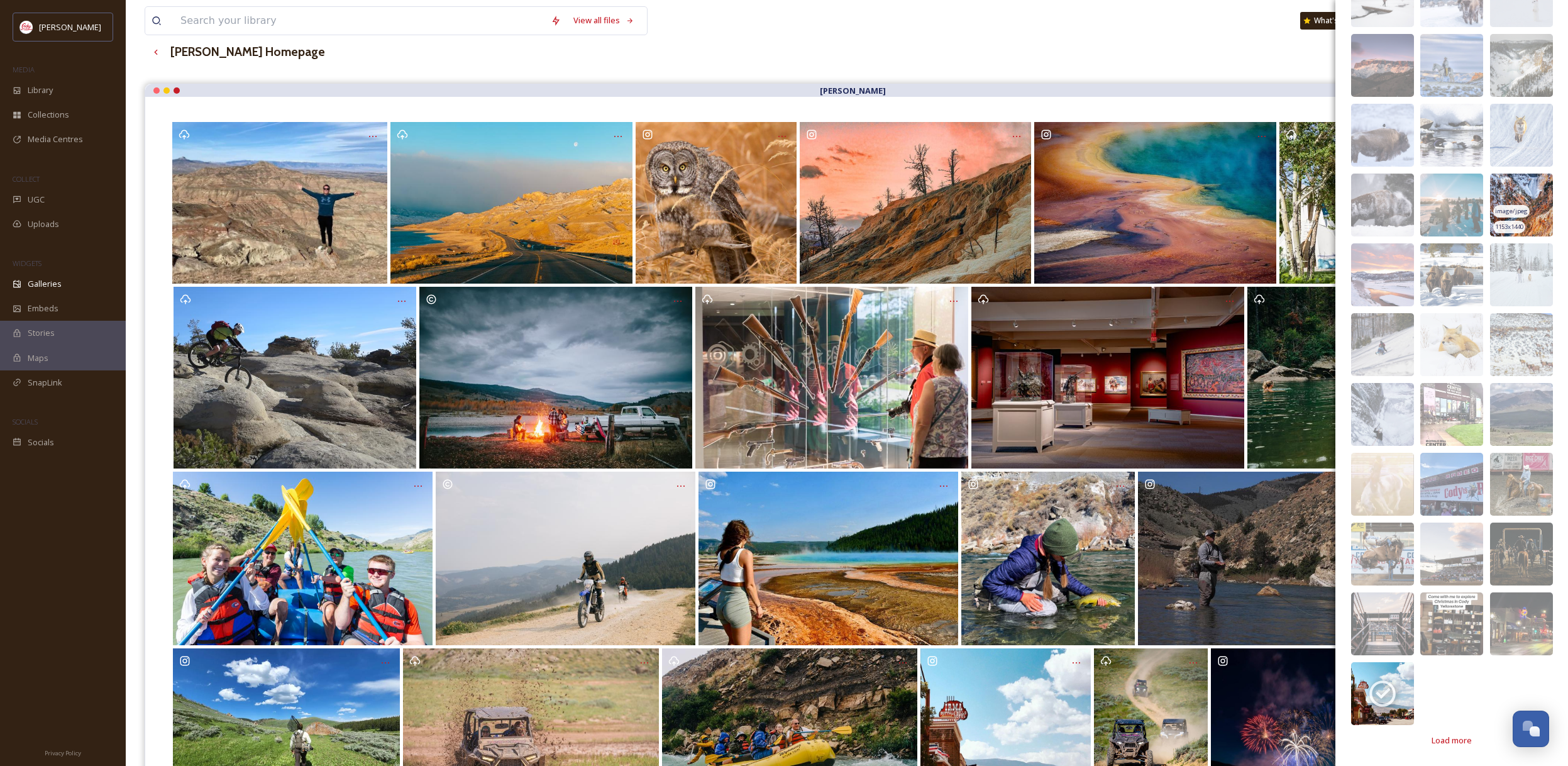
click at [1532, 205] on img at bounding box center [1521, 205] width 63 height 63
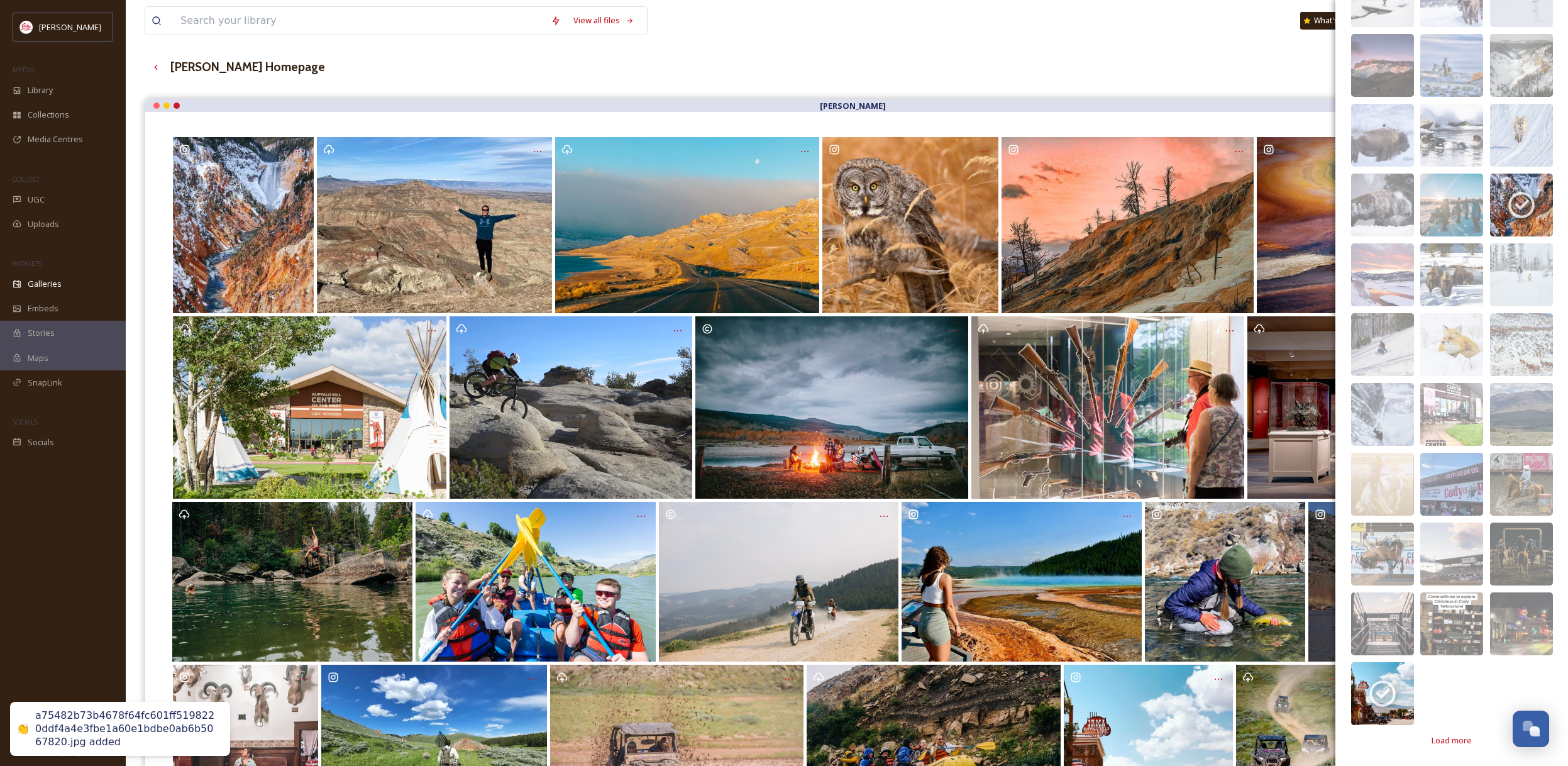
scroll to position [60, 0]
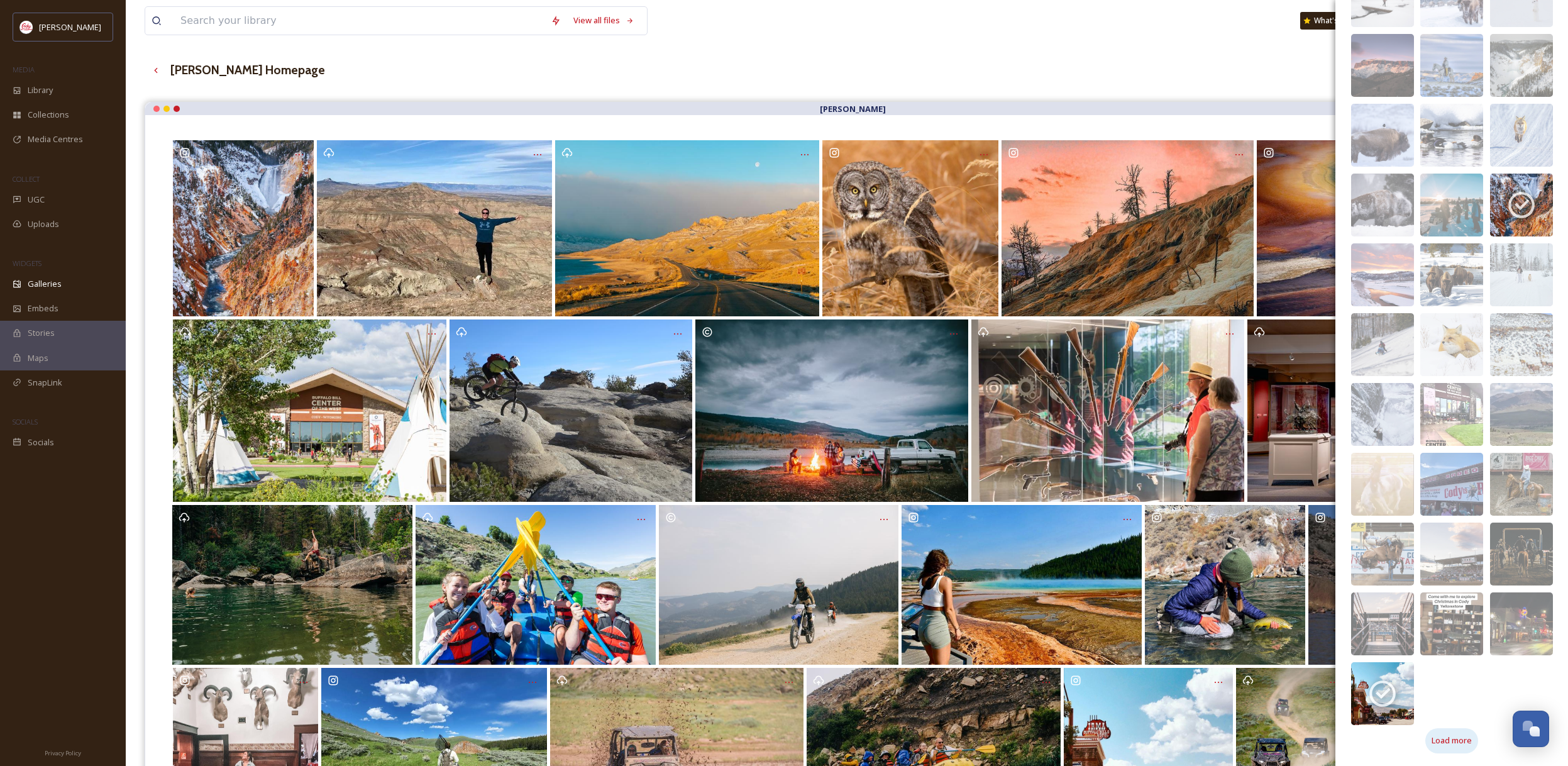
click at [1457, 737] on span "Load more" at bounding box center [1451, 740] width 40 height 12
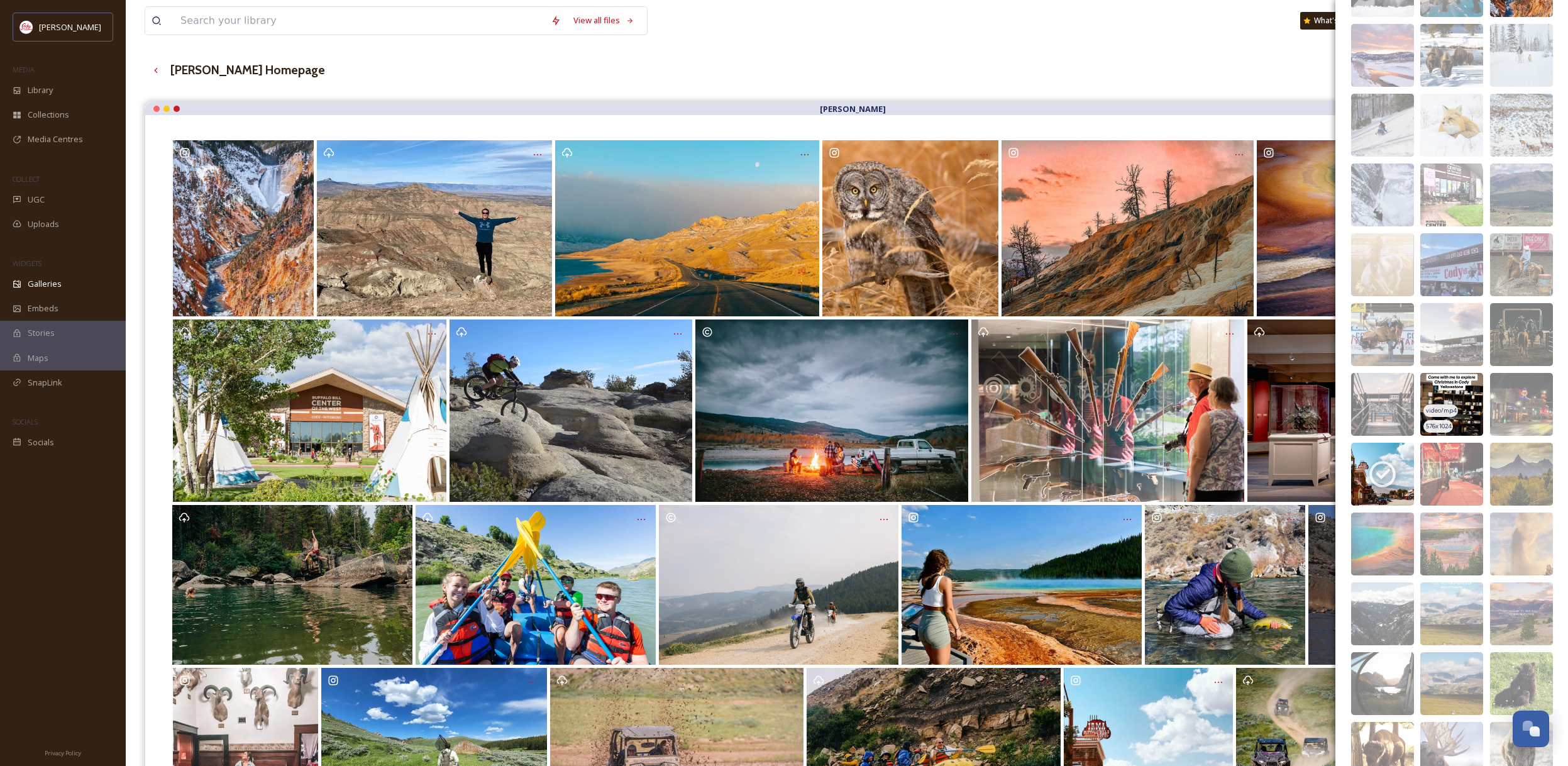
scroll to position [596, 0]
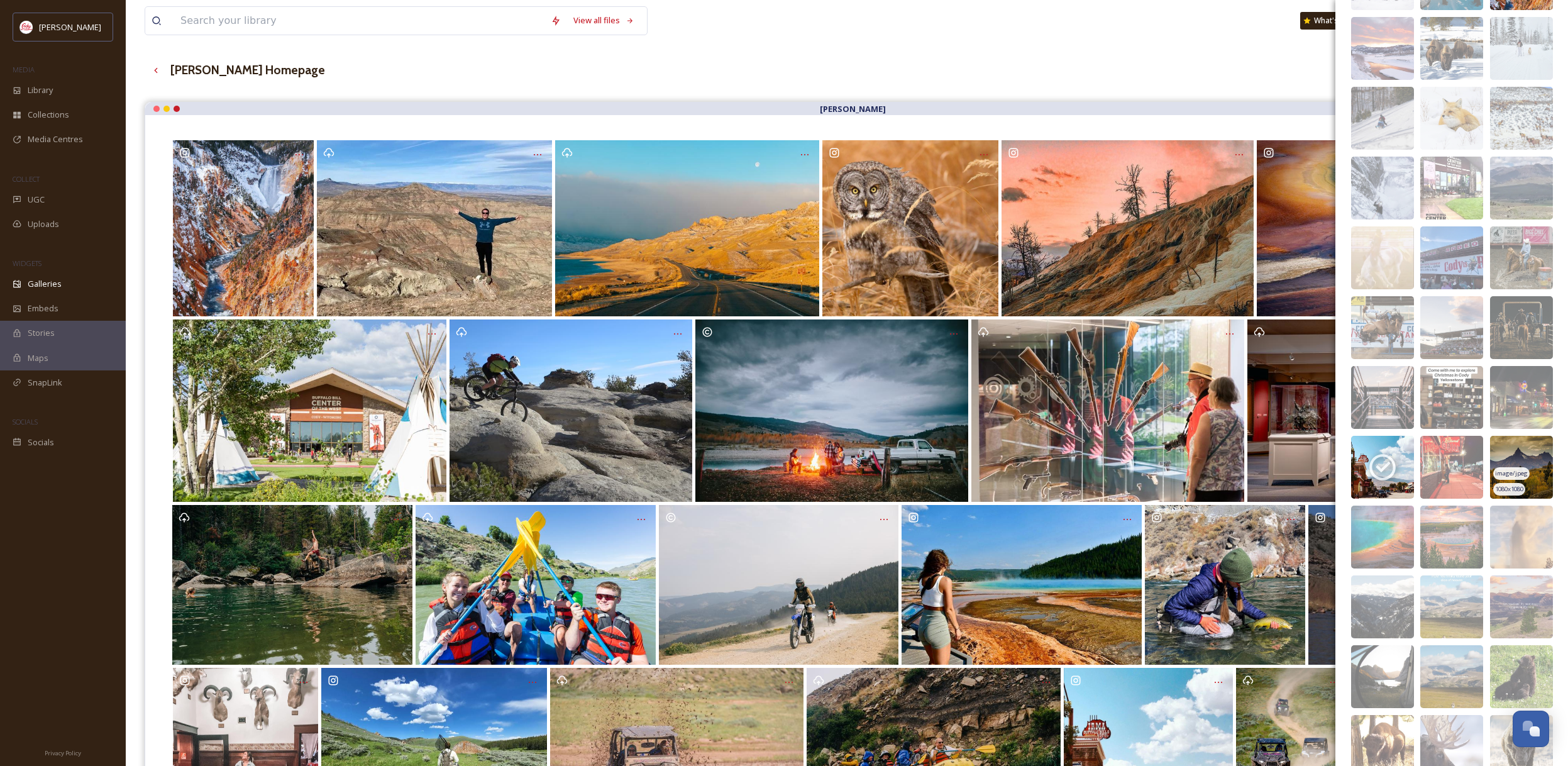
click at [1530, 480] on img at bounding box center [1521, 467] width 63 height 63
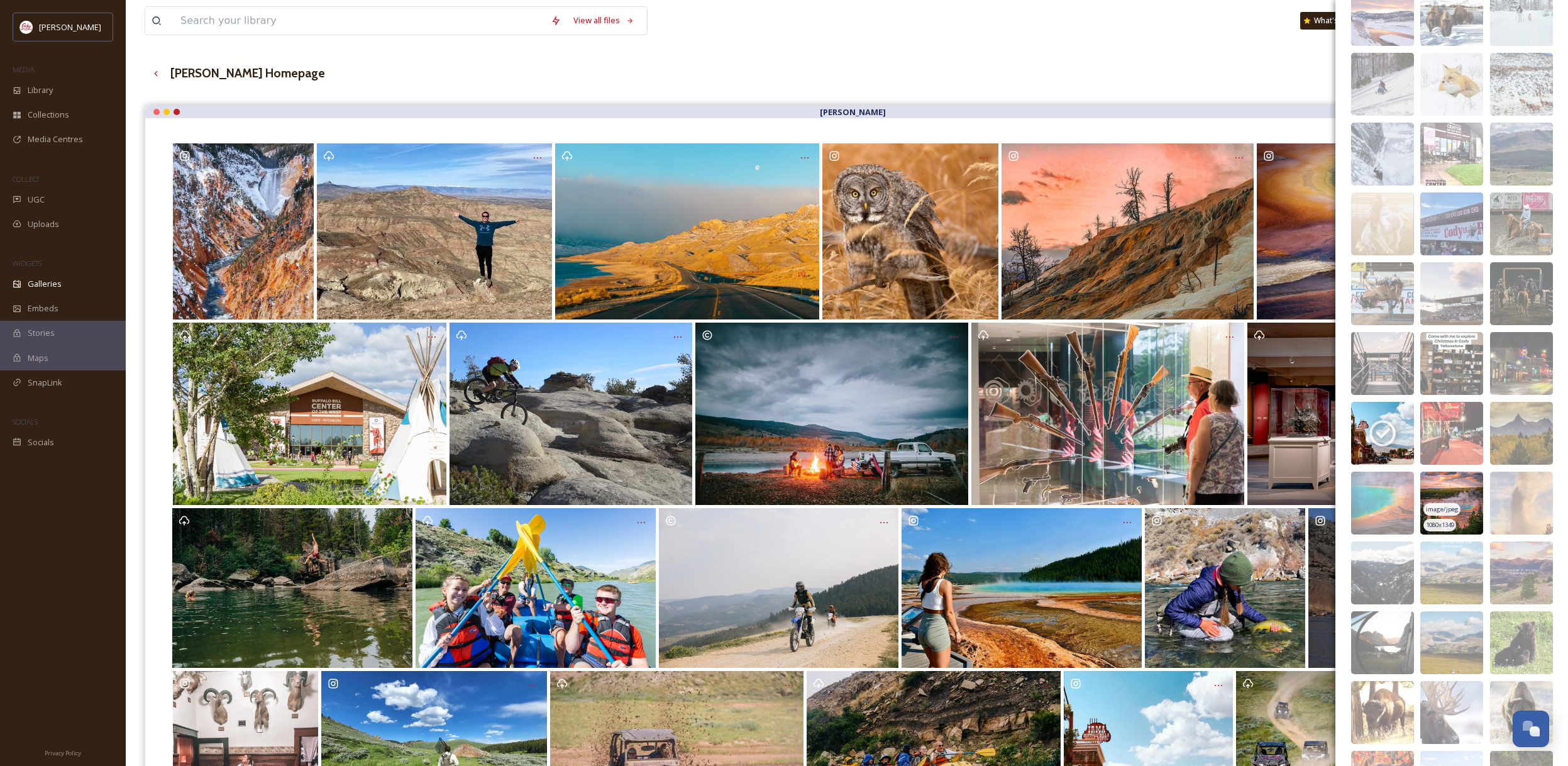
scroll to position [631, 0]
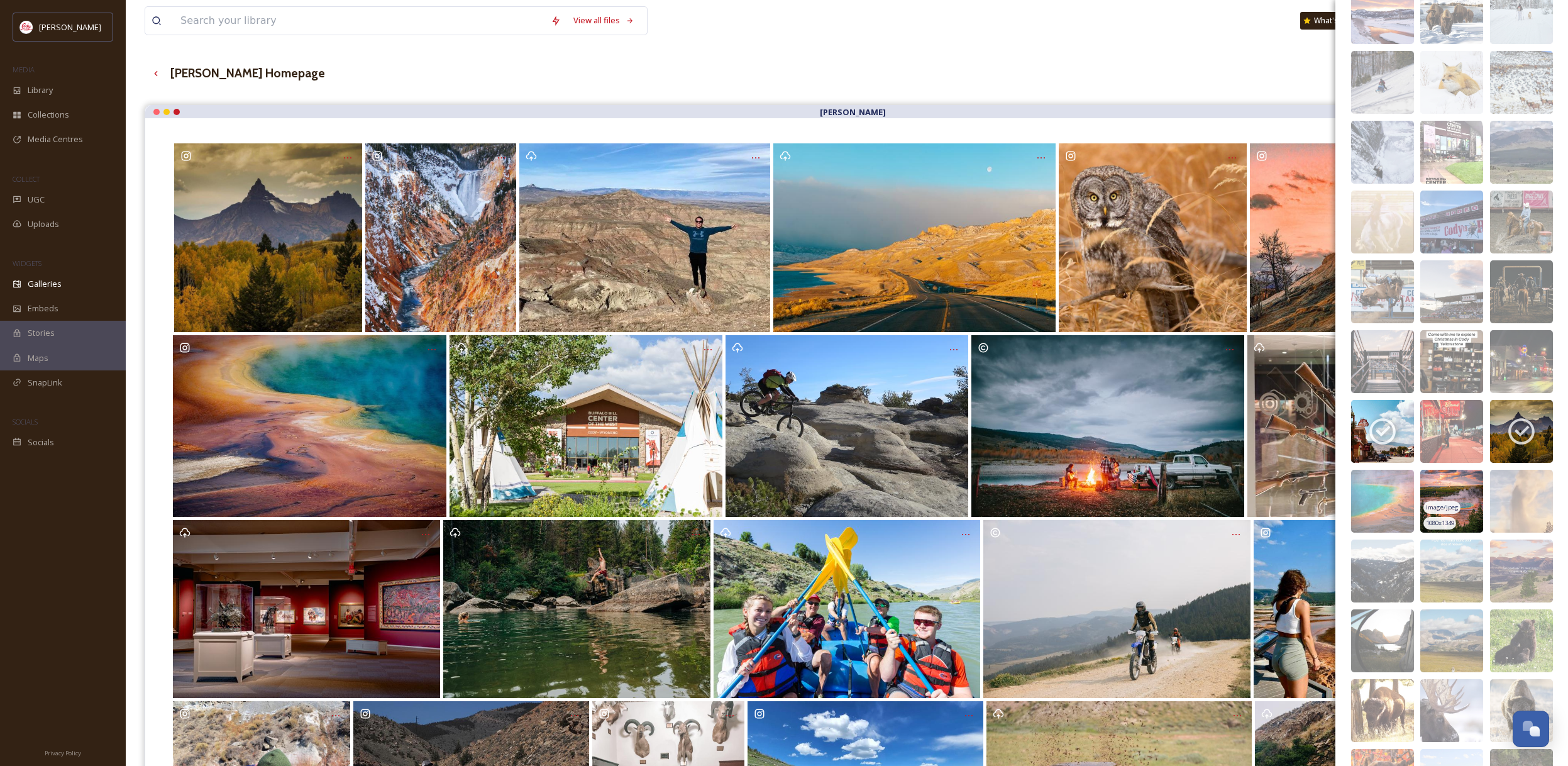
click at [1455, 485] on img at bounding box center [1451, 501] width 63 height 63
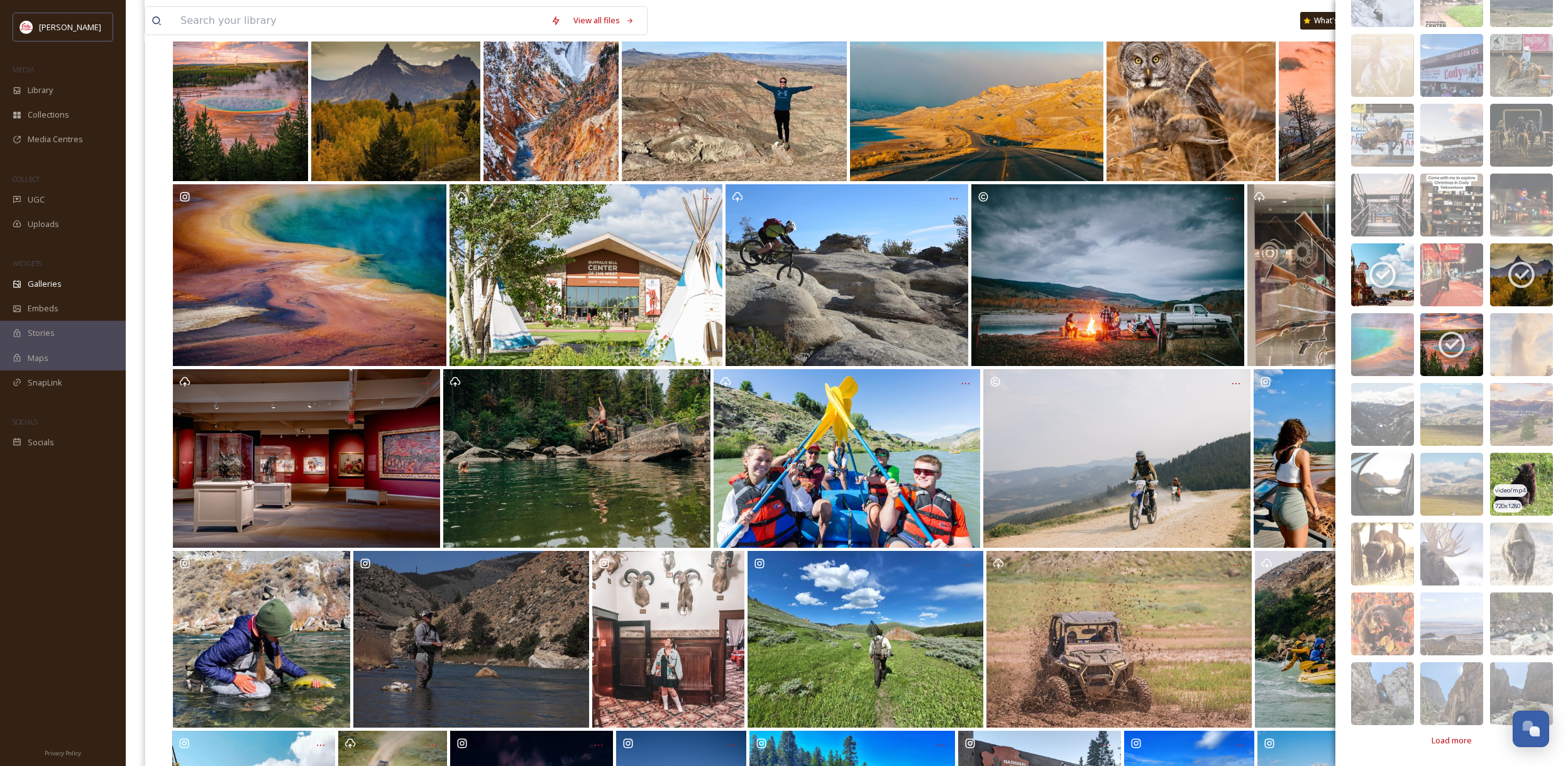
scroll to position [189, 0]
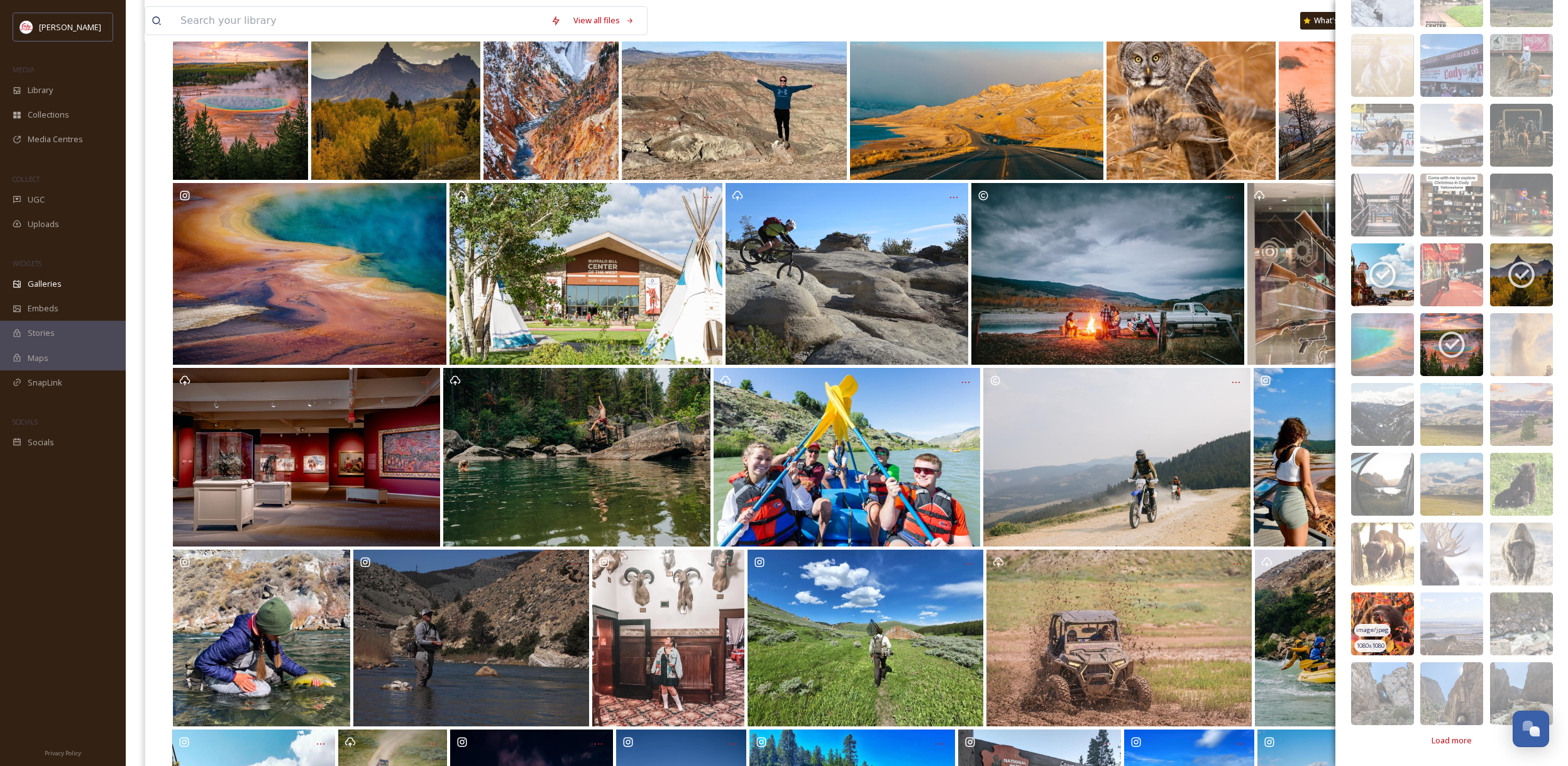
click at [1384, 610] on img at bounding box center [1382, 624] width 63 height 63
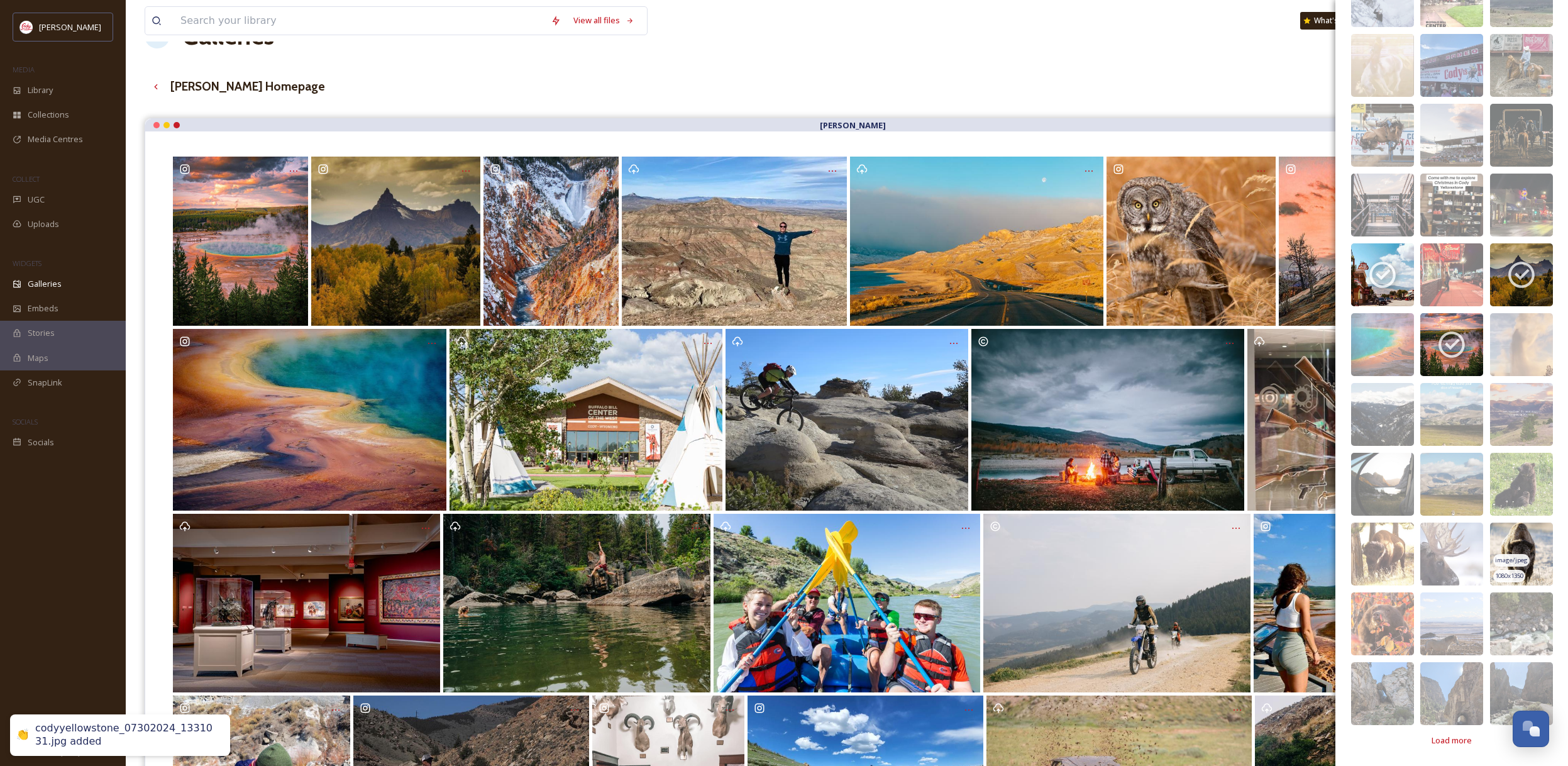
scroll to position [0, 0]
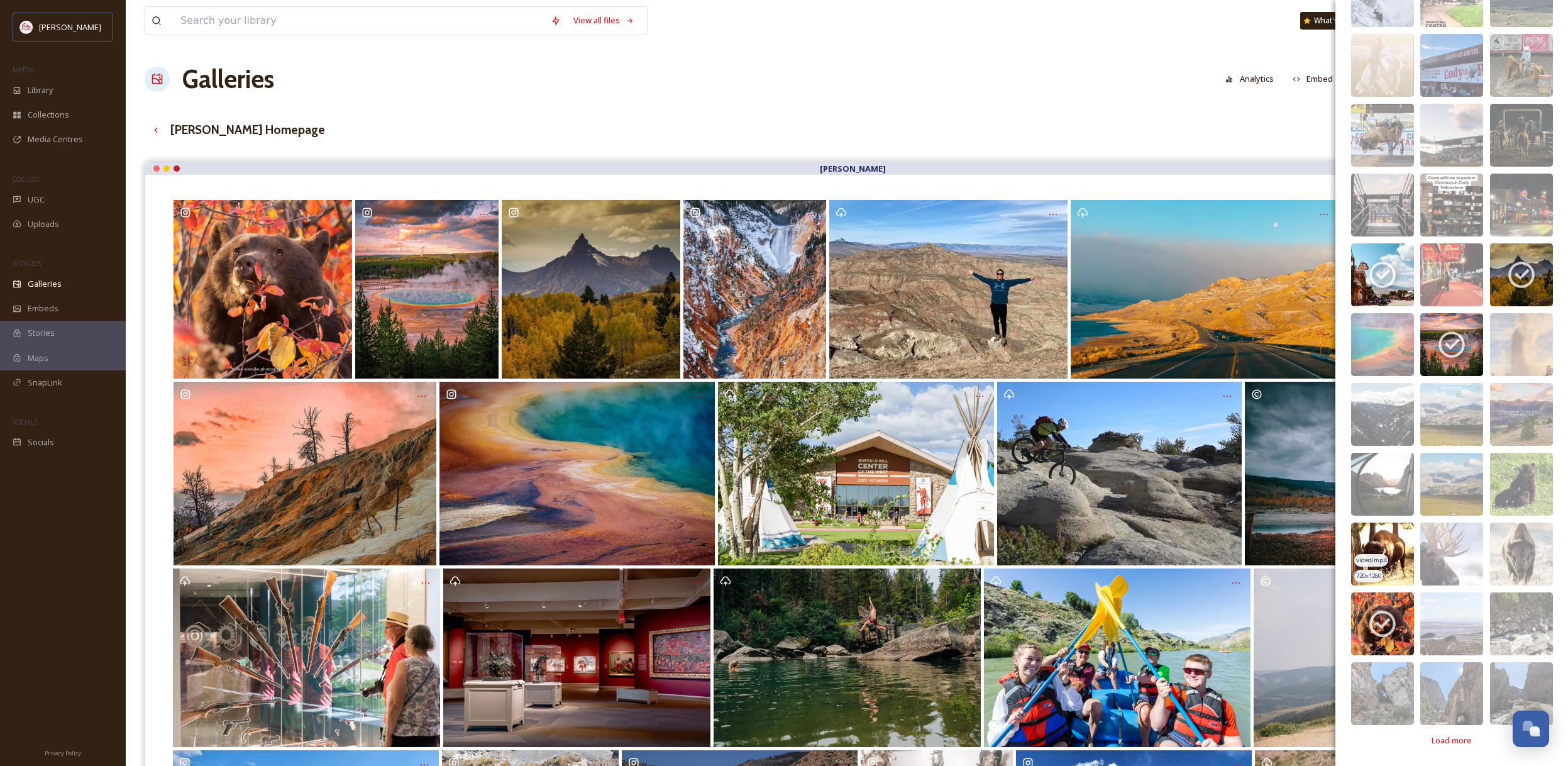
click at [1391, 545] on img at bounding box center [1382, 554] width 63 height 63
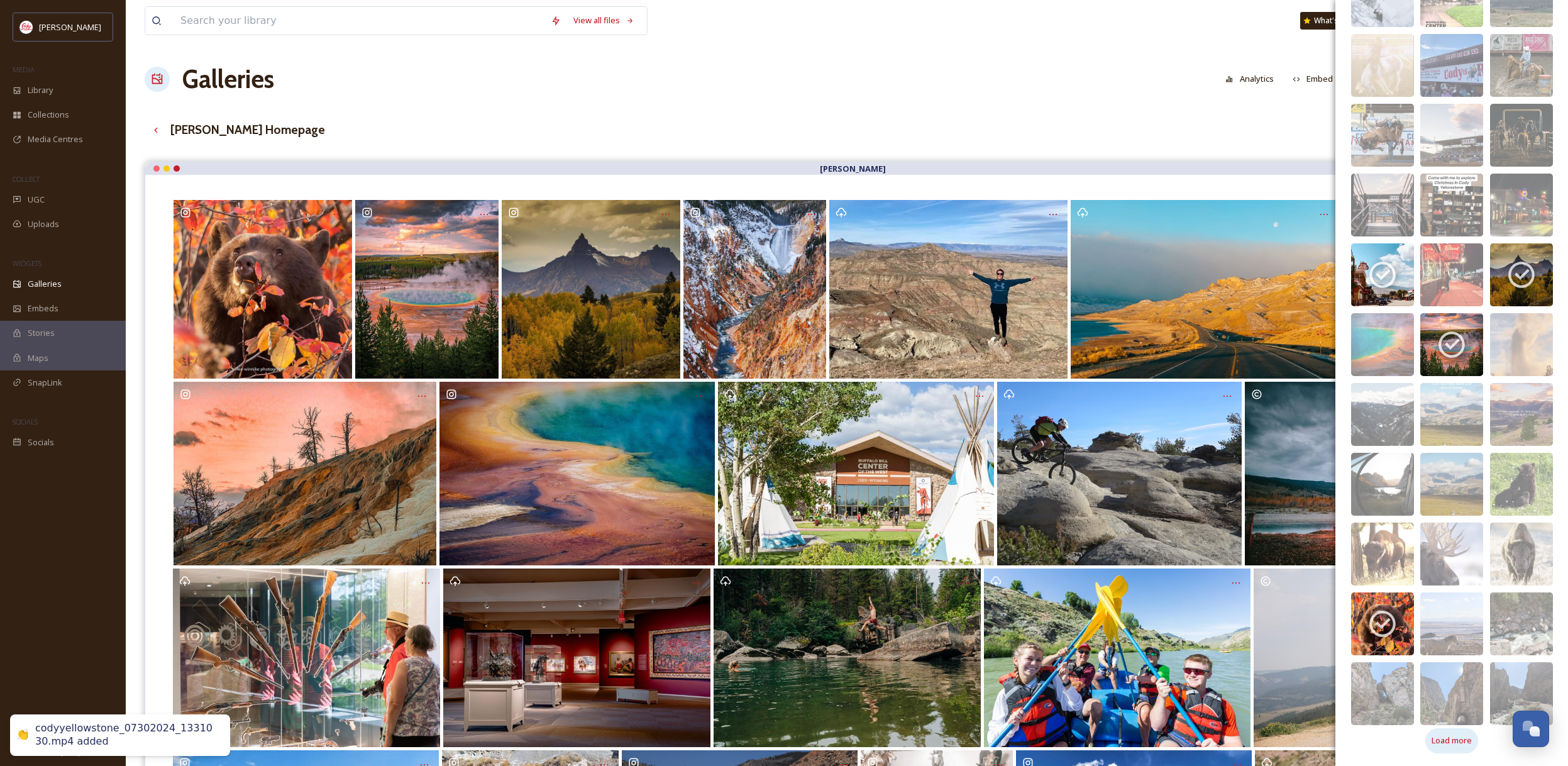
click at [1465, 742] on span "Load more" at bounding box center [1451, 740] width 40 height 12
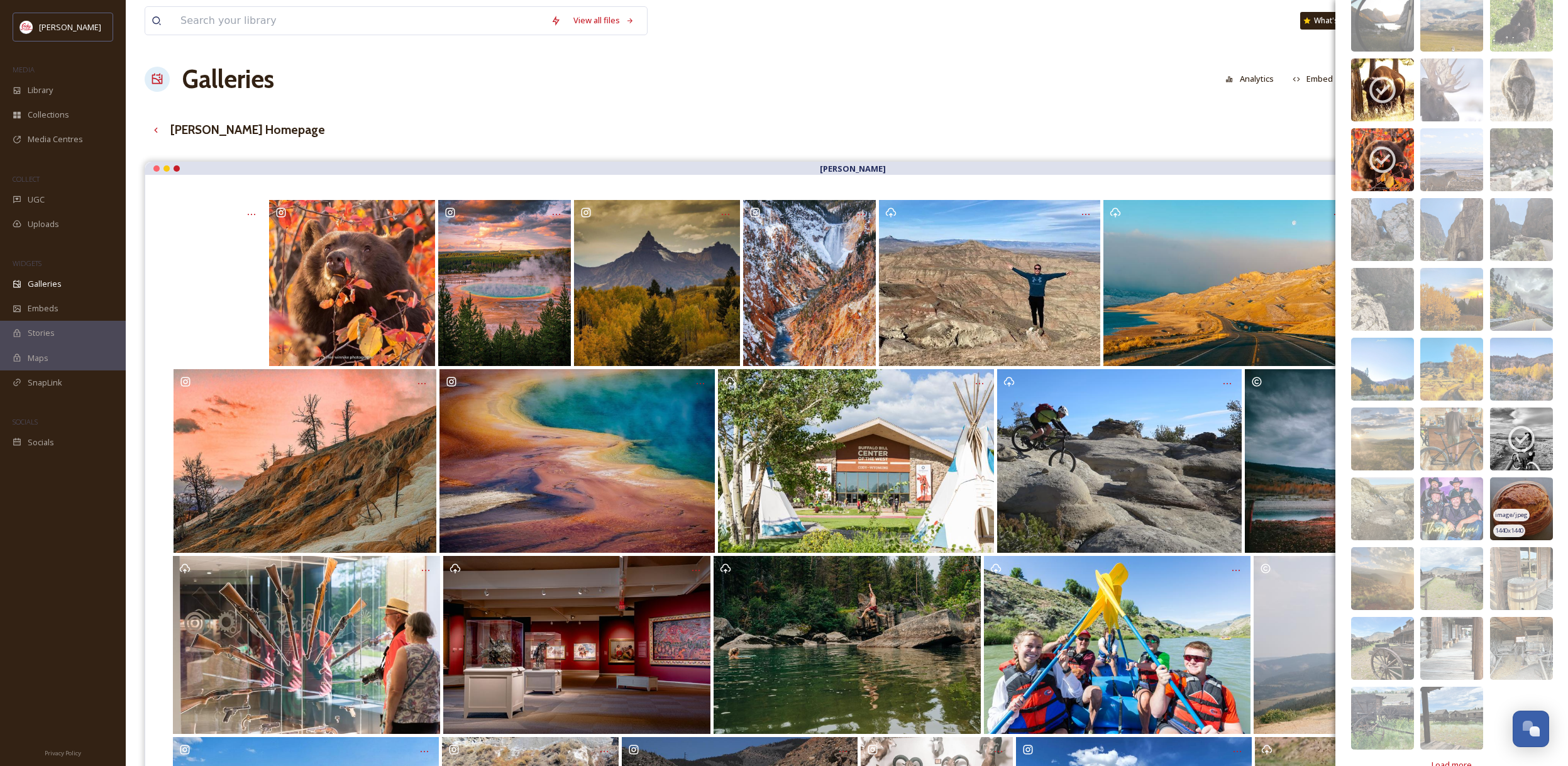
scroll to position [1256, 0]
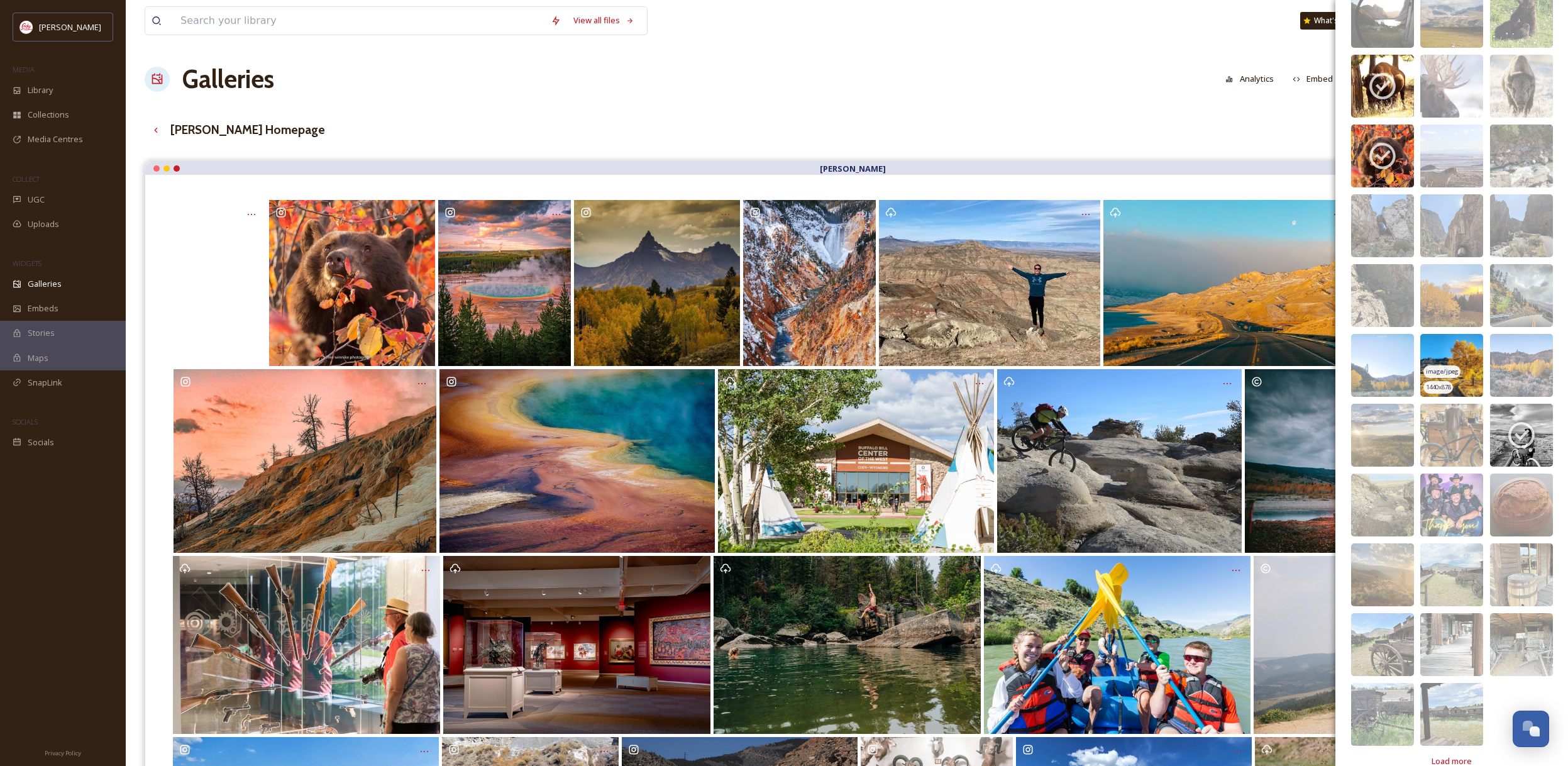
click at [1461, 369] on img at bounding box center [1451, 365] width 63 height 63
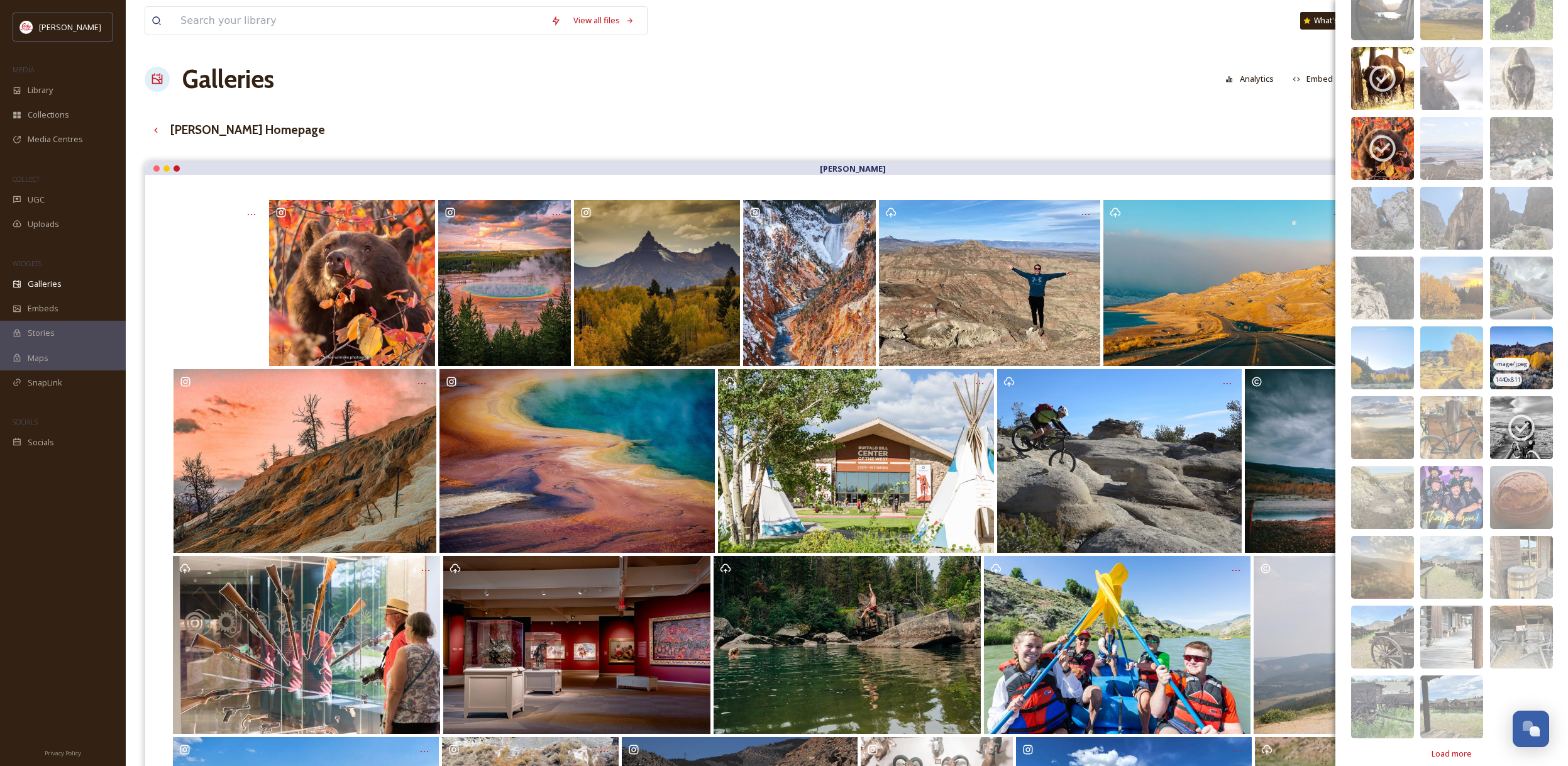
click at [1540, 371] on img at bounding box center [1521, 358] width 63 height 63
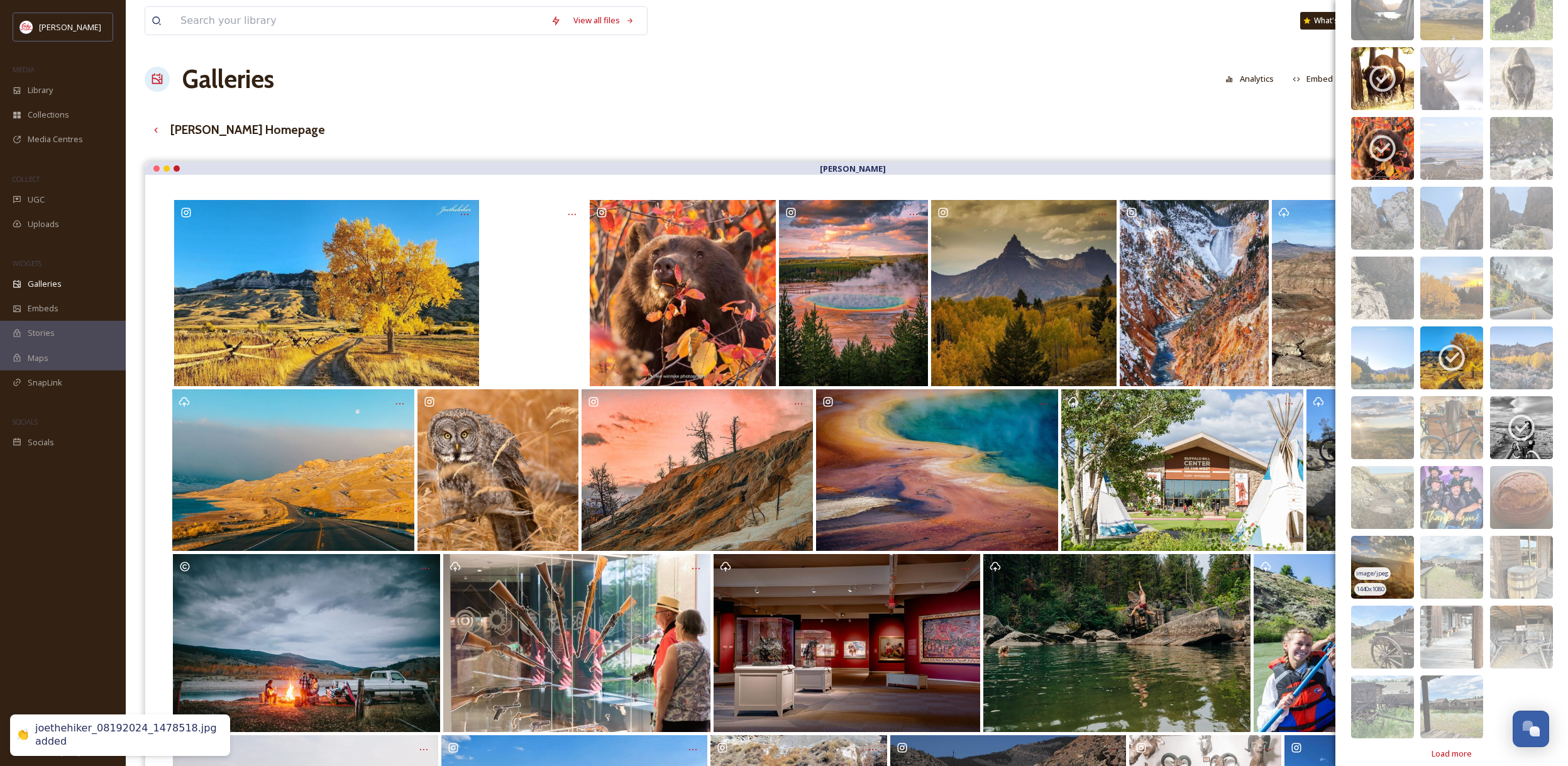
click at [1407, 586] on img at bounding box center [1382, 567] width 63 height 63
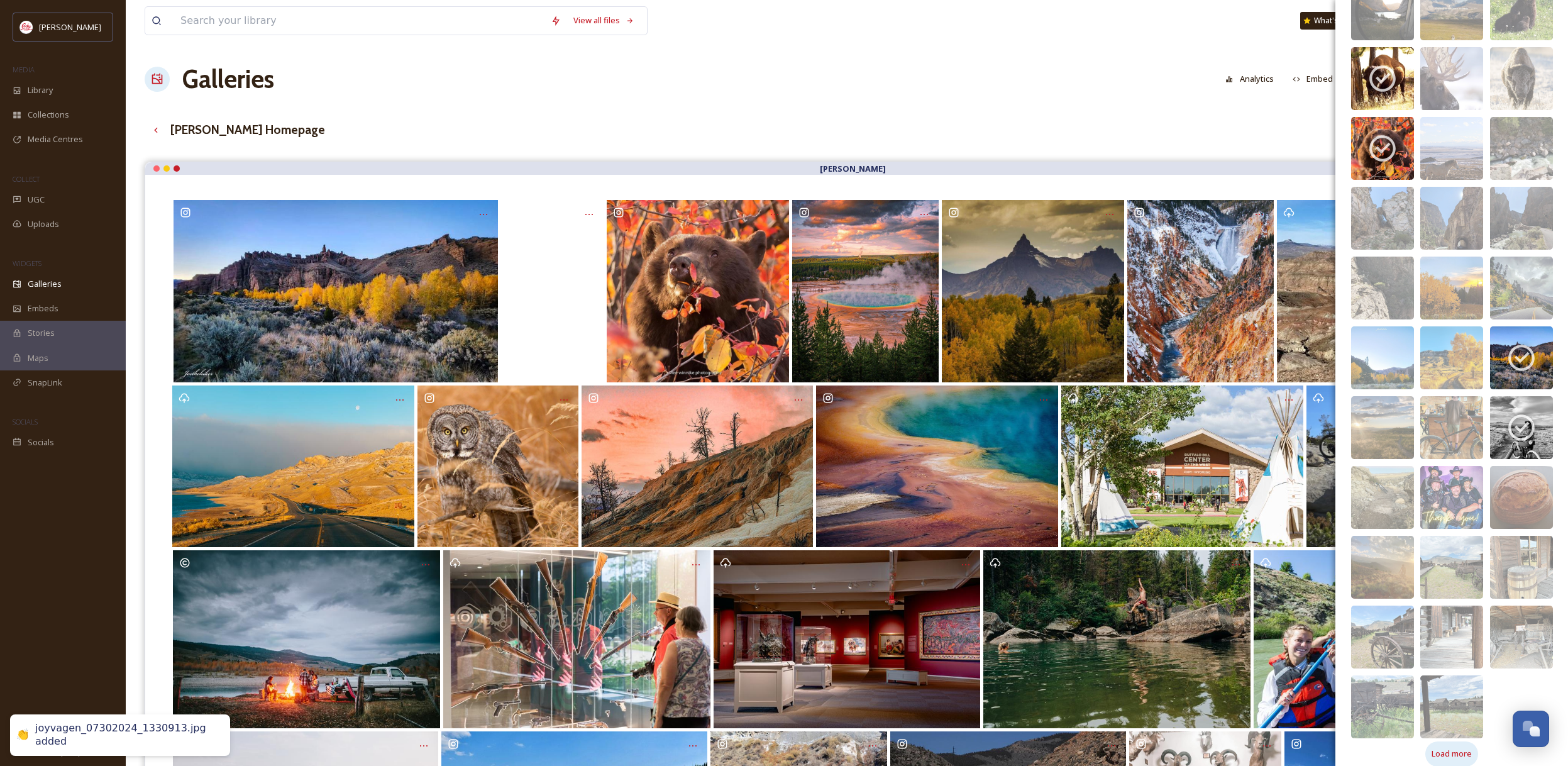
click at [1472, 753] on span "Load more" at bounding box center [1451, 754] width 40 height 12
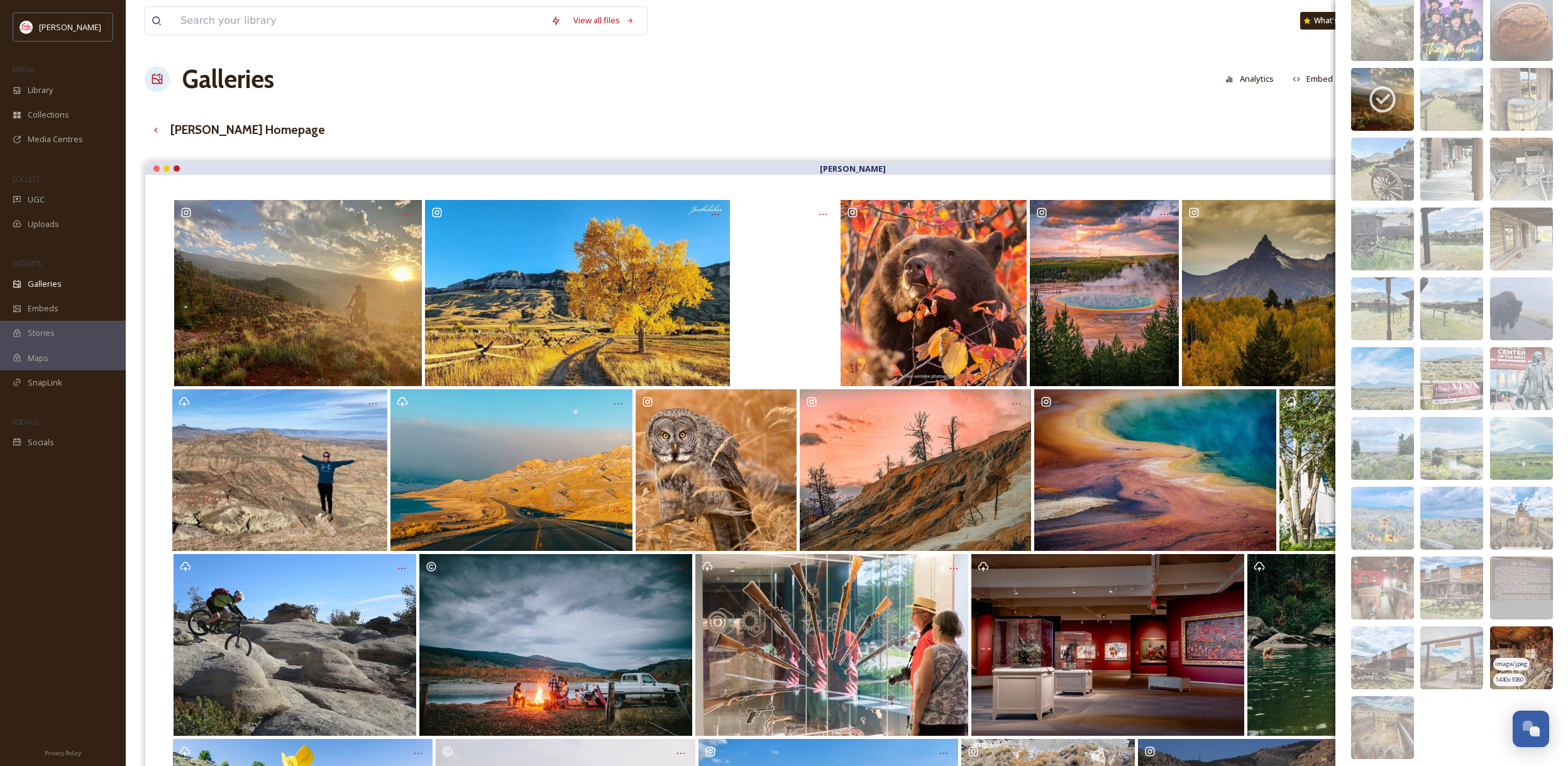
scroll to position [1765, 0]
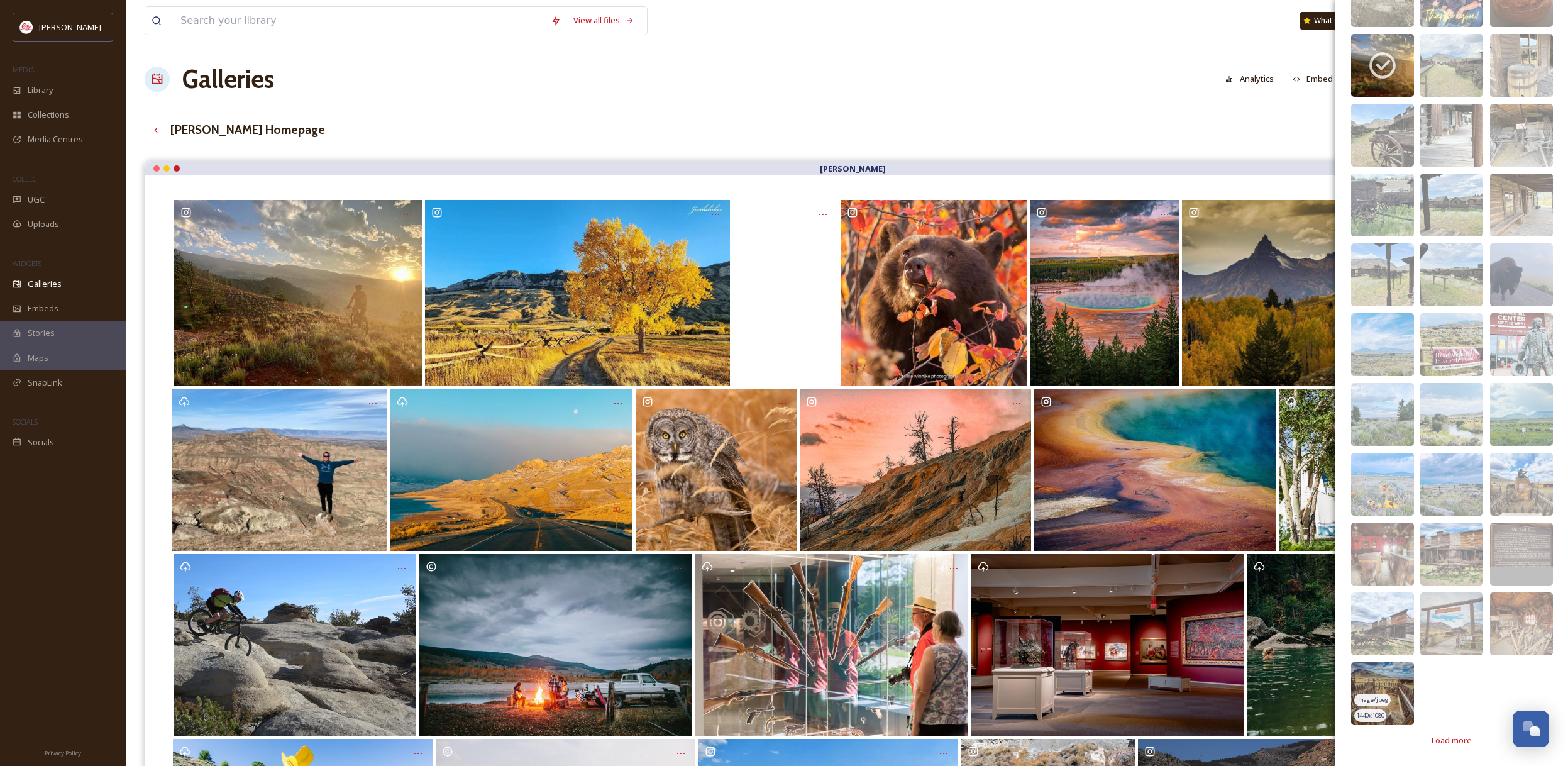
click at [1386, 704] on span "image/jpeg" at bounding box center [1372, 700] width 33 height 9
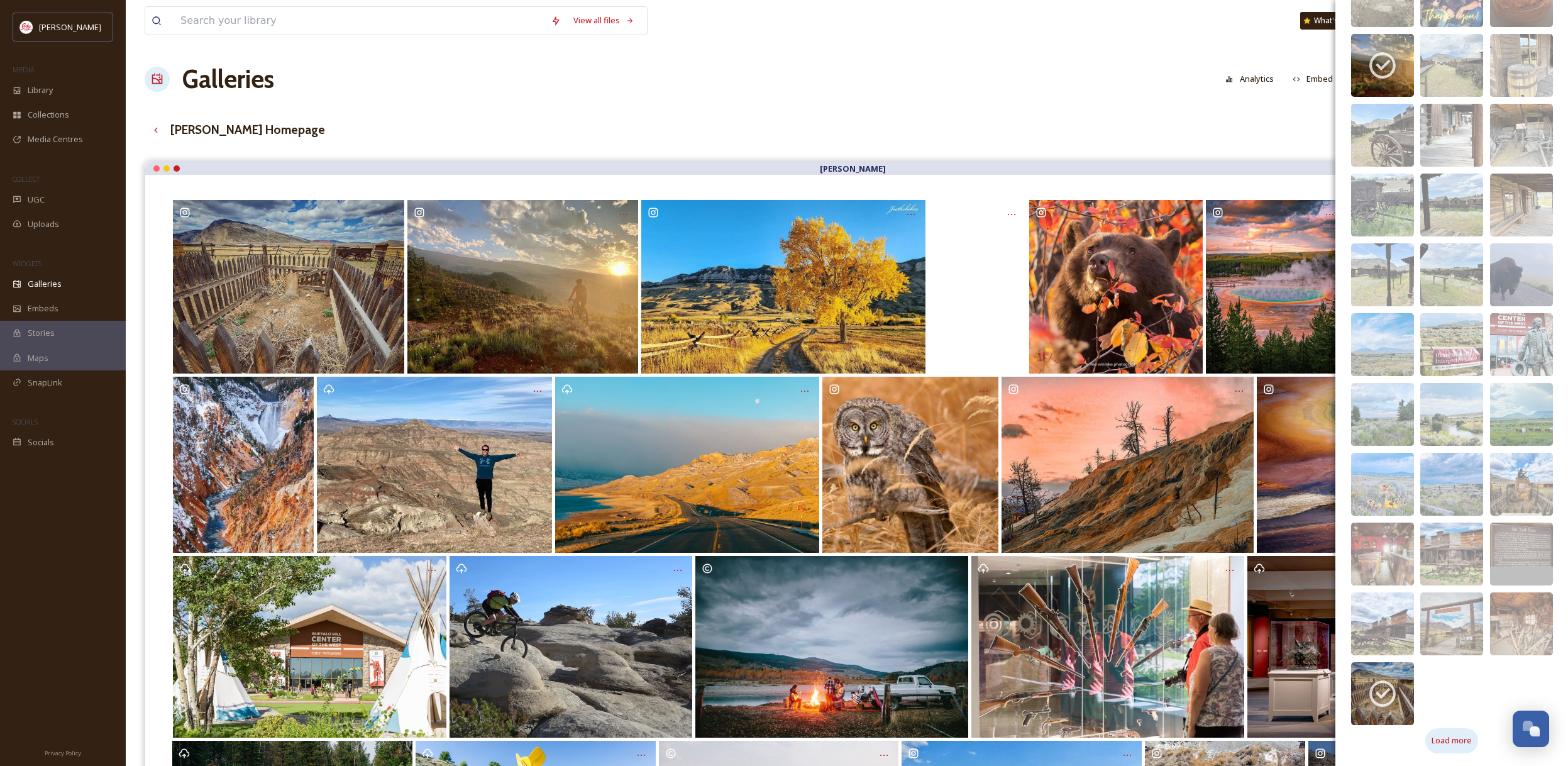
click at [1458, 743] on span "Load more" at bounding box center [1451, 740] width 40 height 12
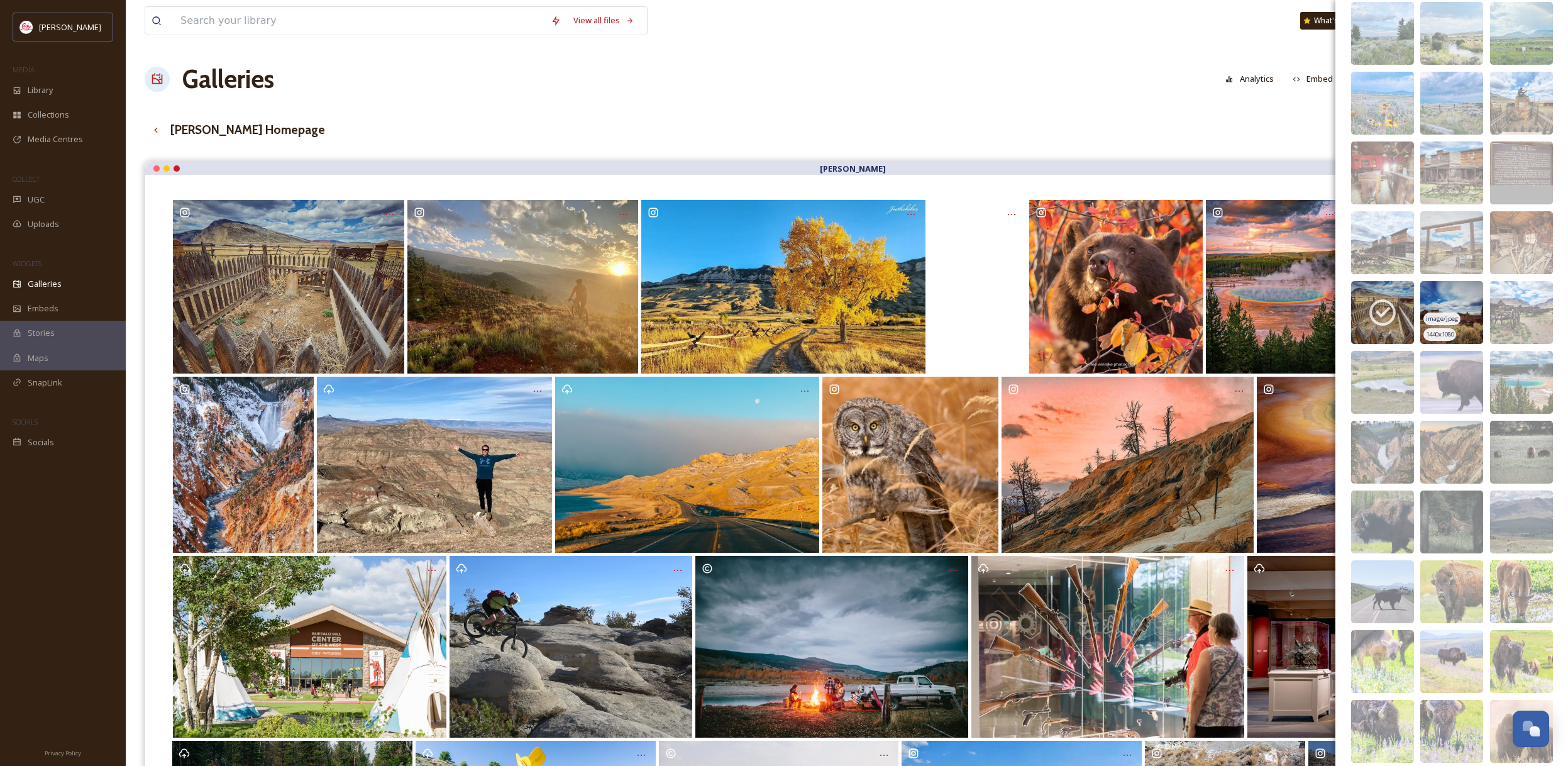
scroll to position [2184, 0]
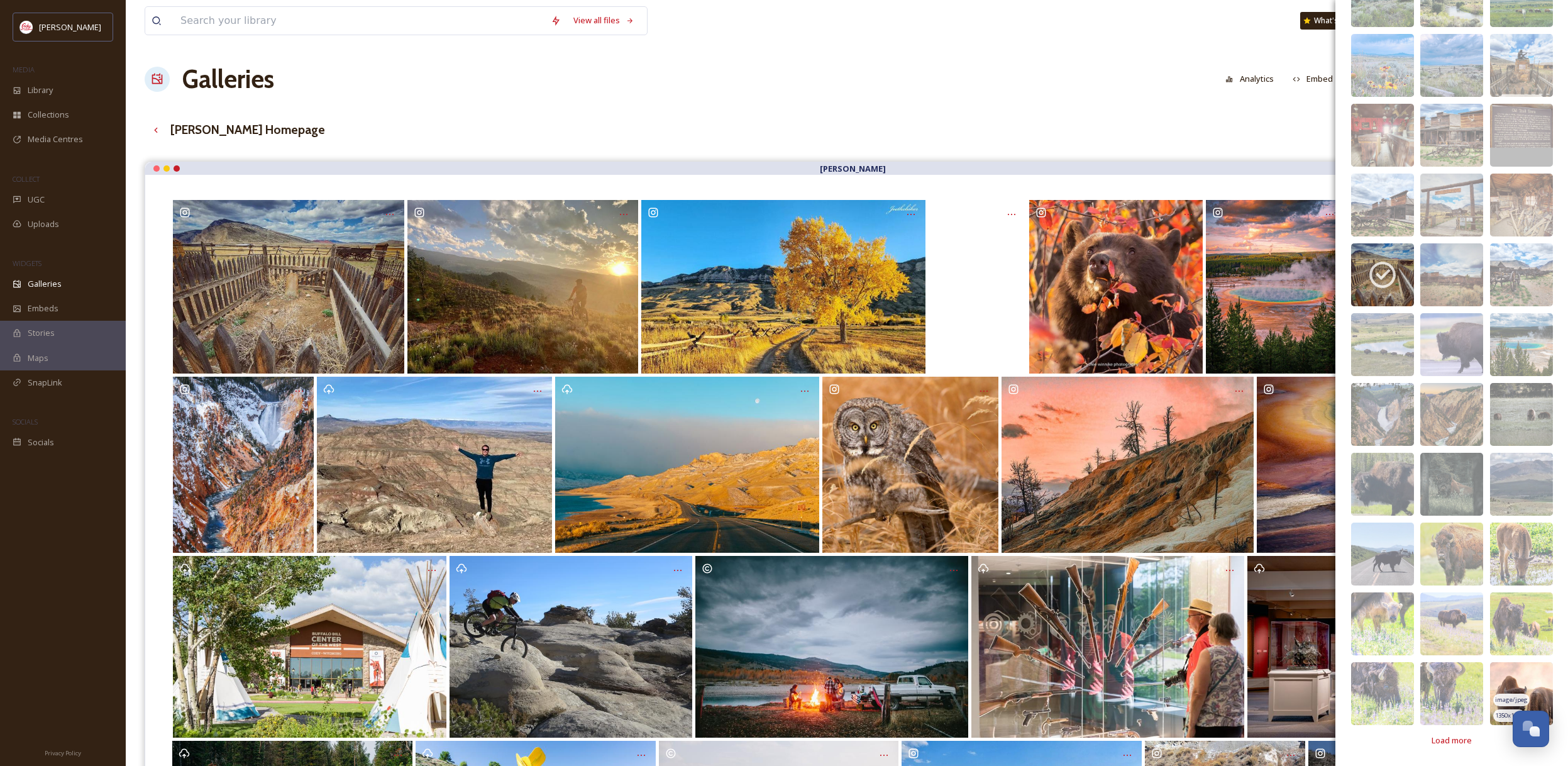
click at [1499, 681] on img at bounding box center [1521, 693] width 63 height 63
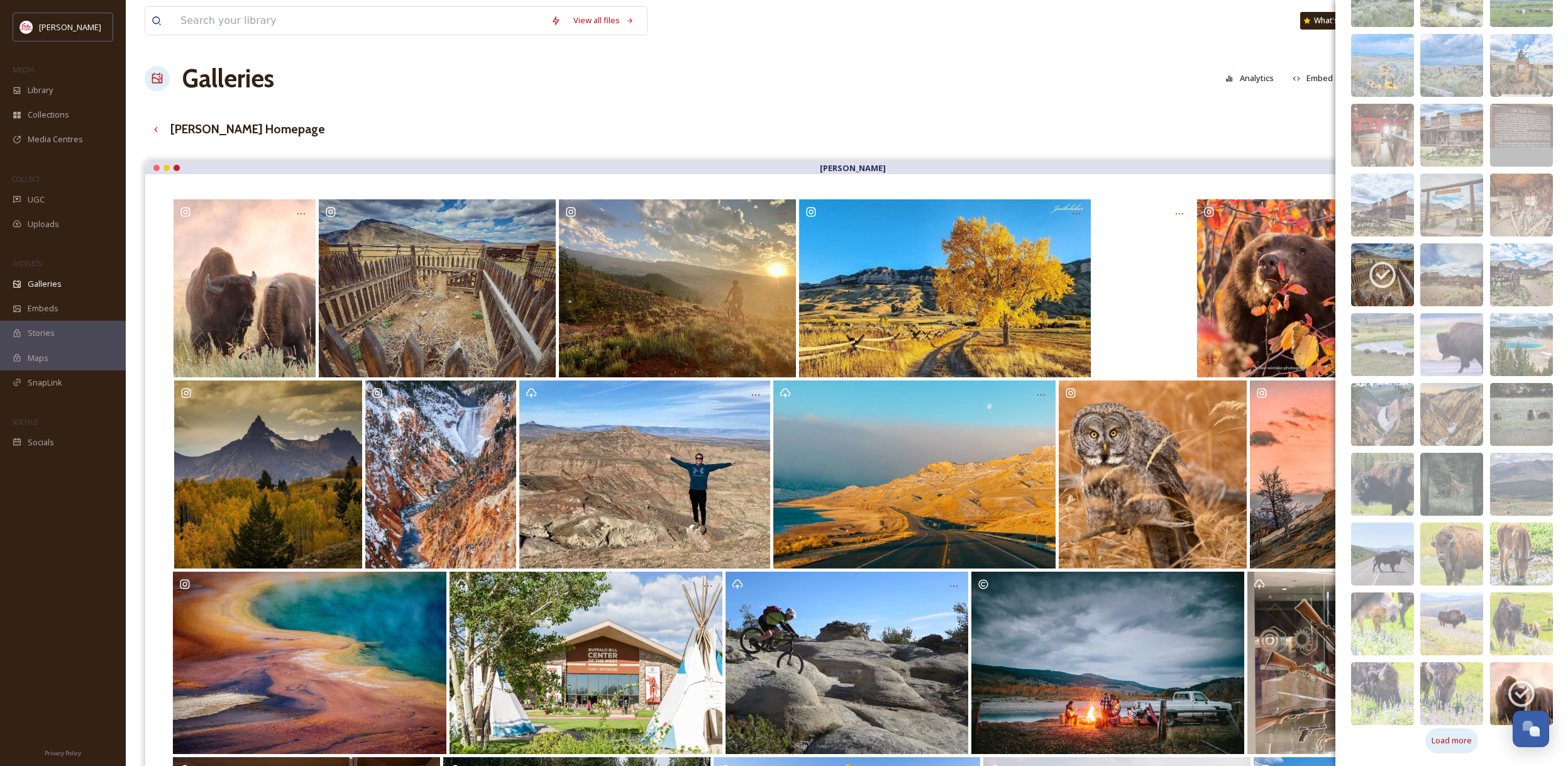
scroll to position [3, 0]
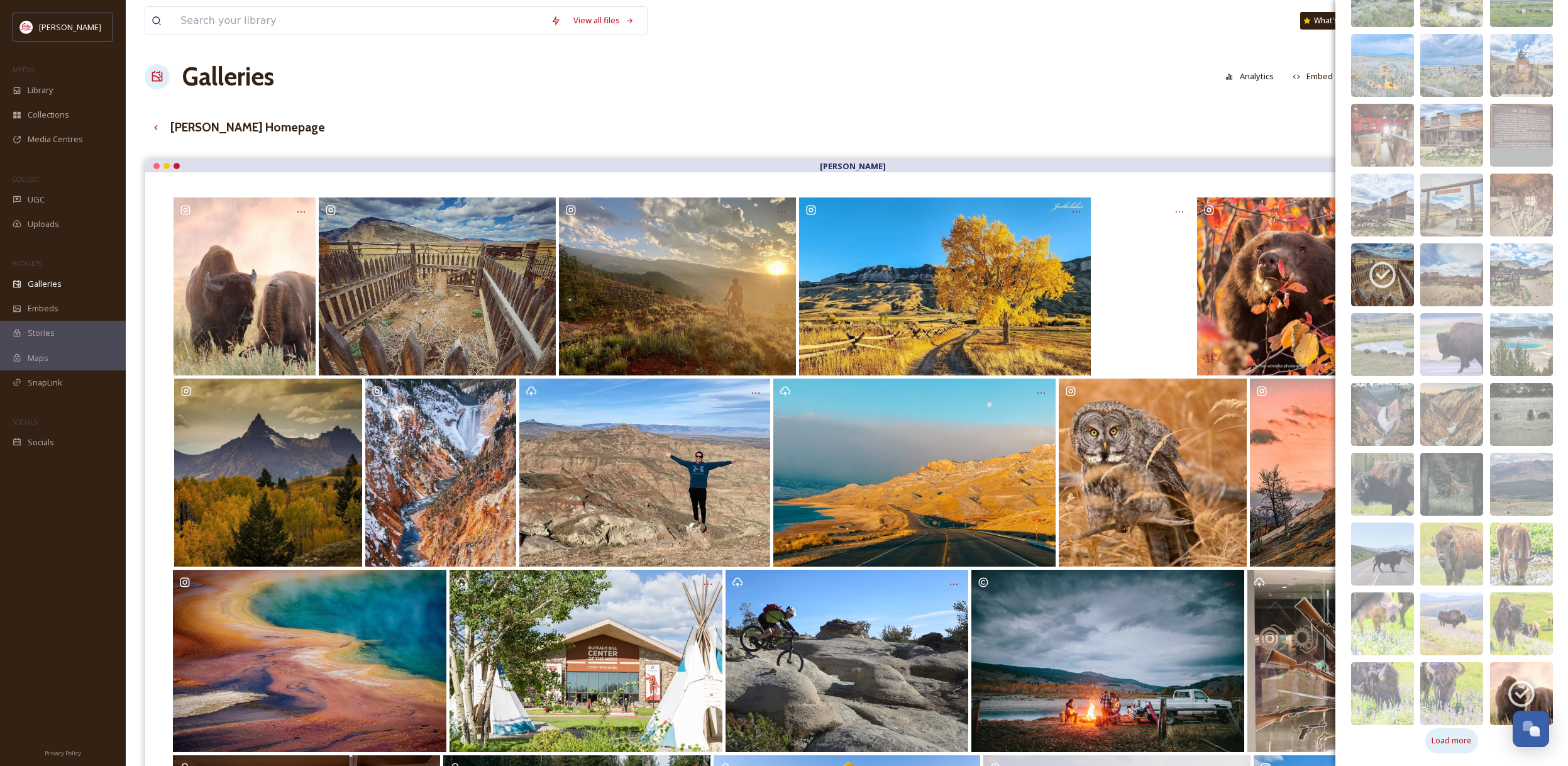
click at [1441, 744] on span "Load more" at bounding box center [1451, 740] width 40 height 12
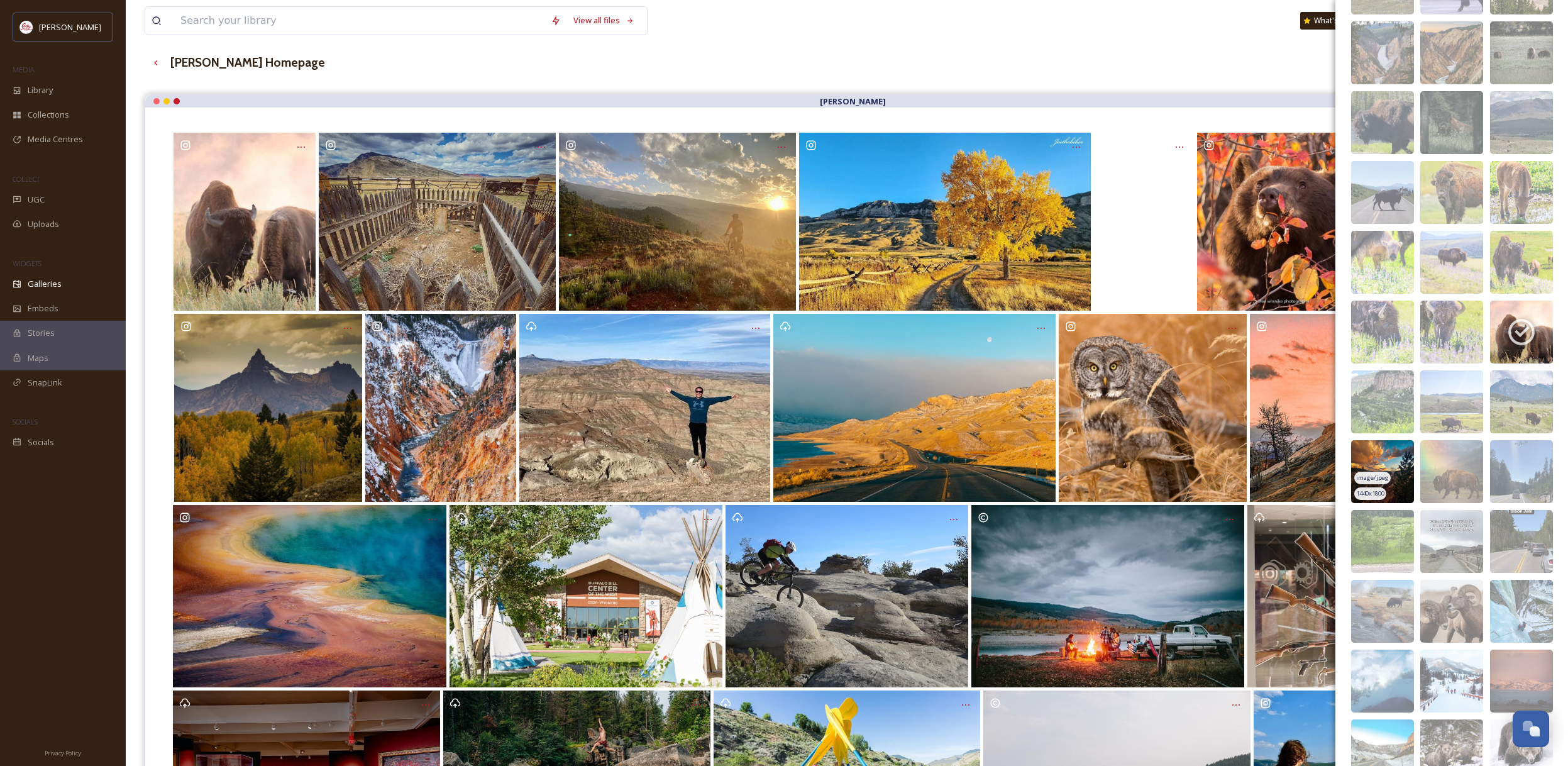
scroll to position [2547, 0]
click at [1391, 464] on img at bounding box center [1382, 471] width 63 height 63
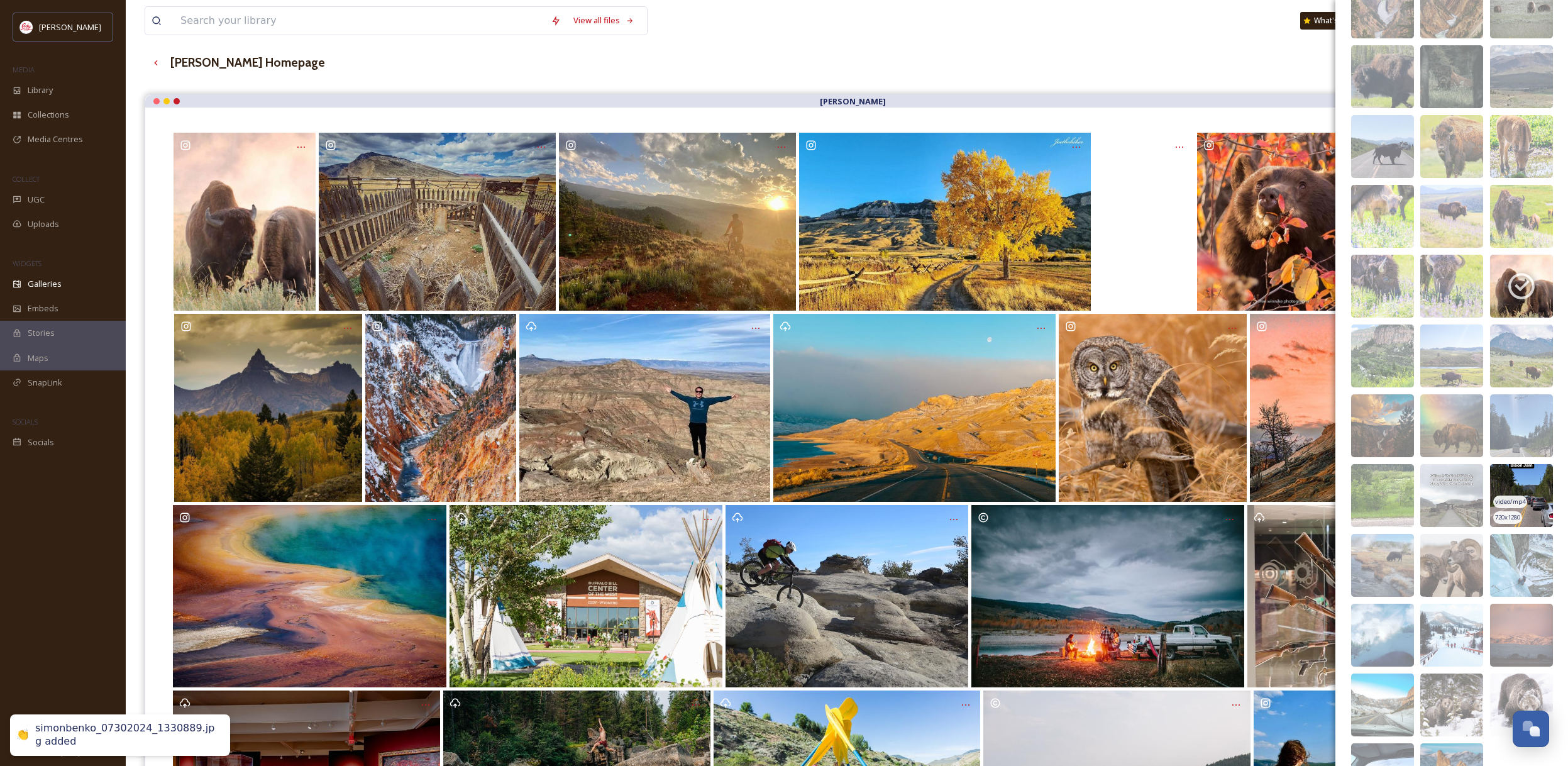
scroll to position [2673, 0]
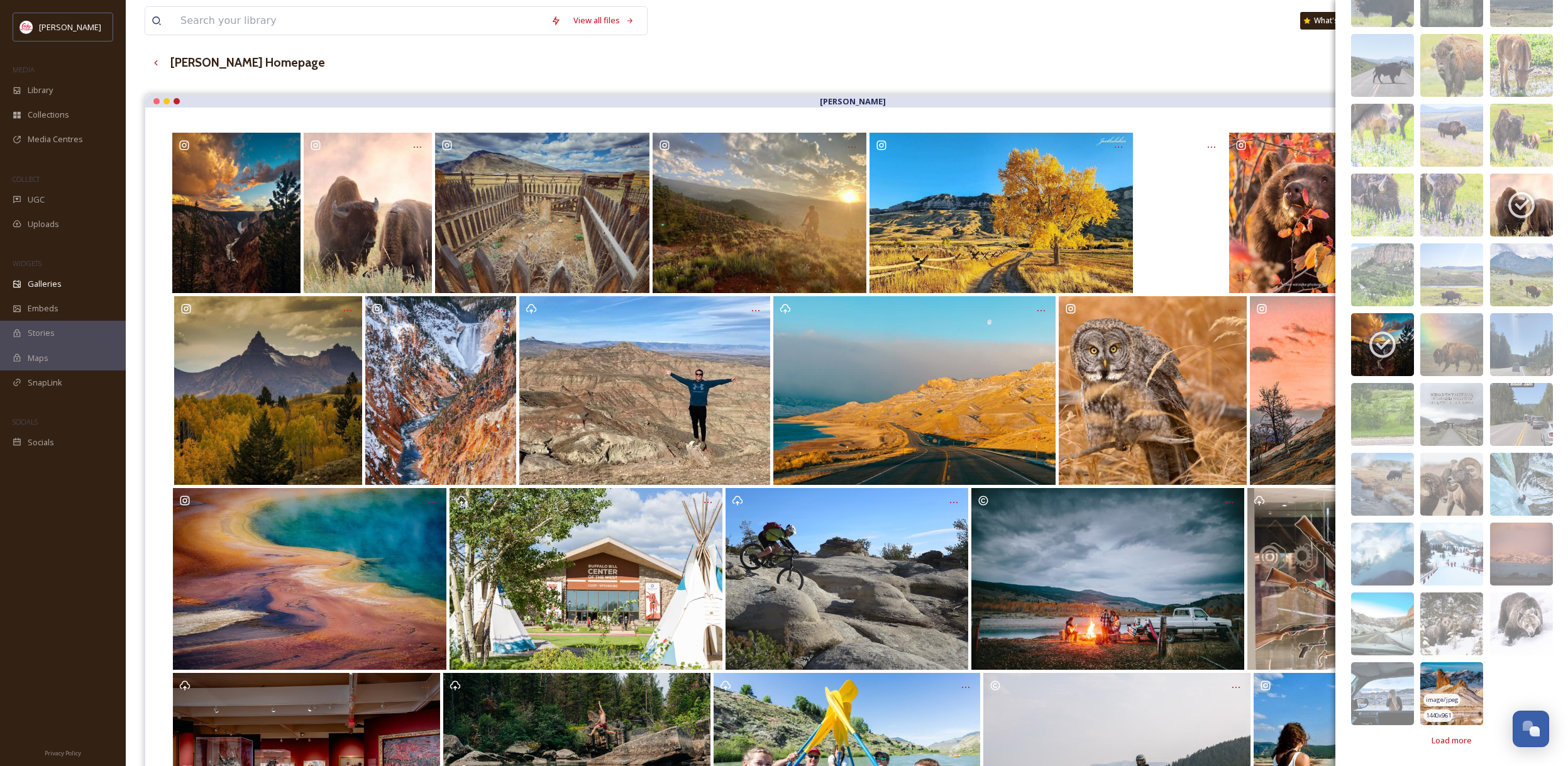
click at [1469, 673] on img at bounding box center [1451, 693] width 63 height 63
click at [1462, 739] on span "Load more" at bounding box center [1451, 740] width 40 height 12
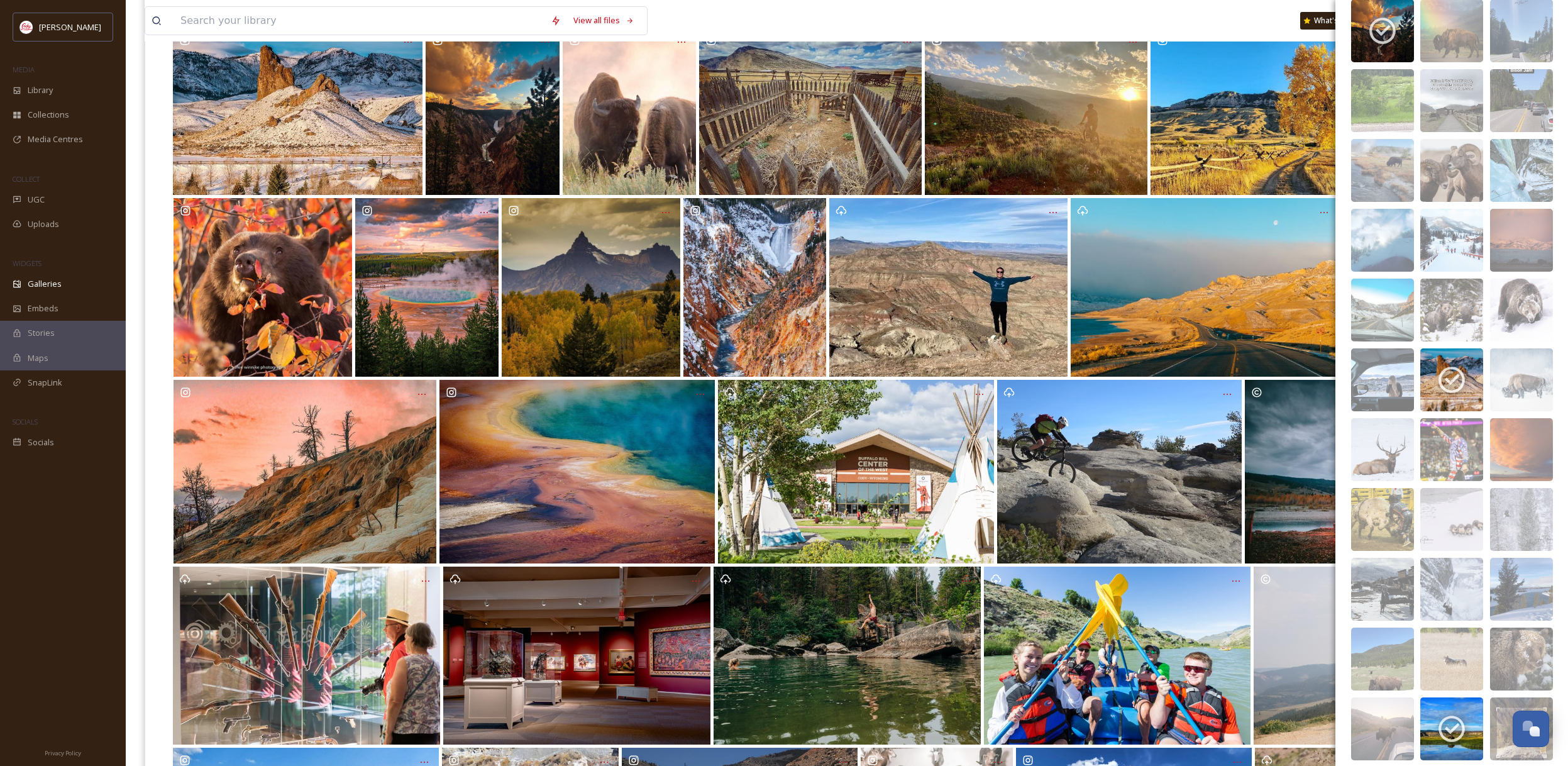
scroll to position [2988, 0]
click at [1527, 429] on img at bounding box center [1521, 448] width 63 height 63
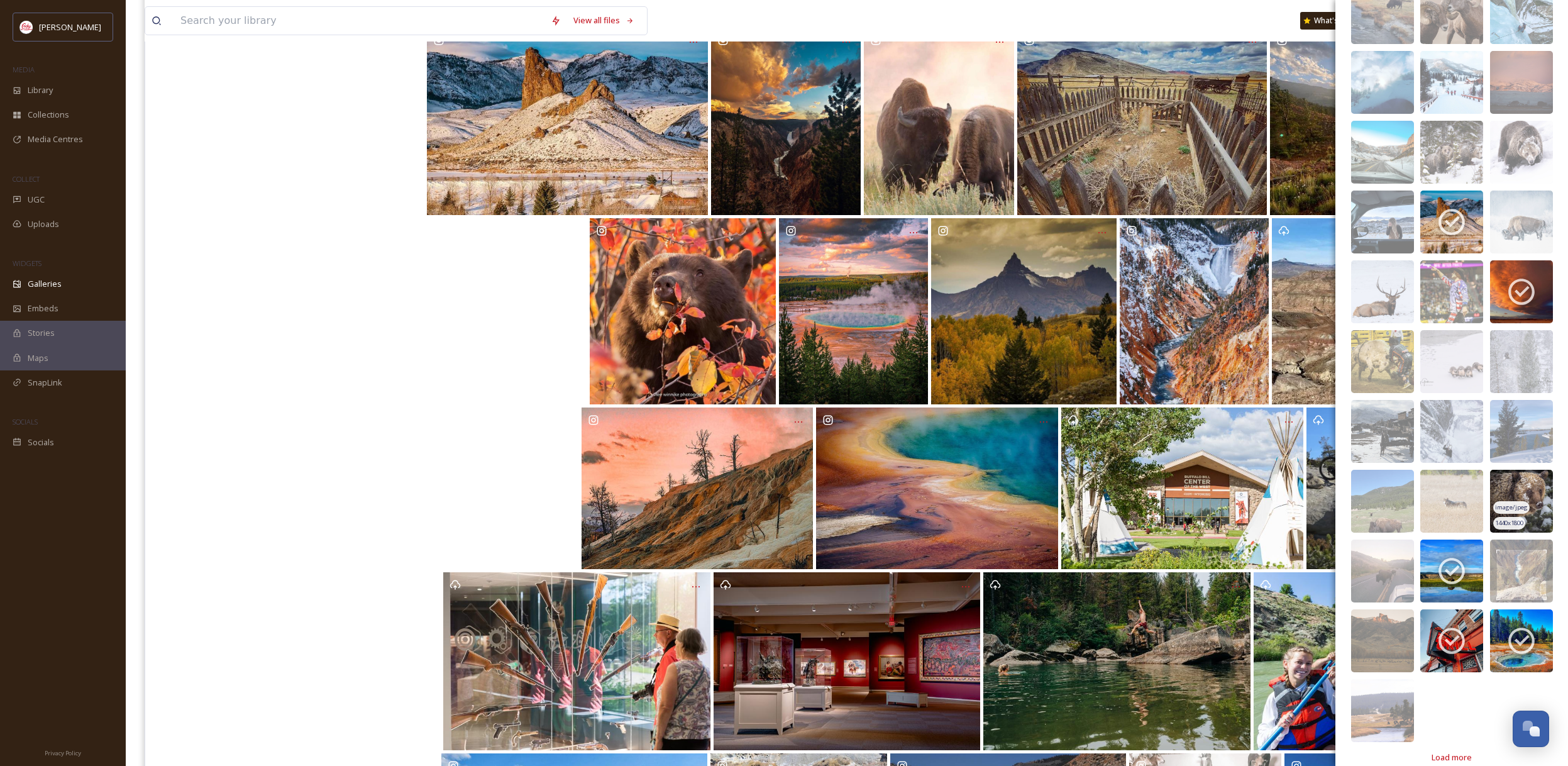
scroll to position [3162, 0]
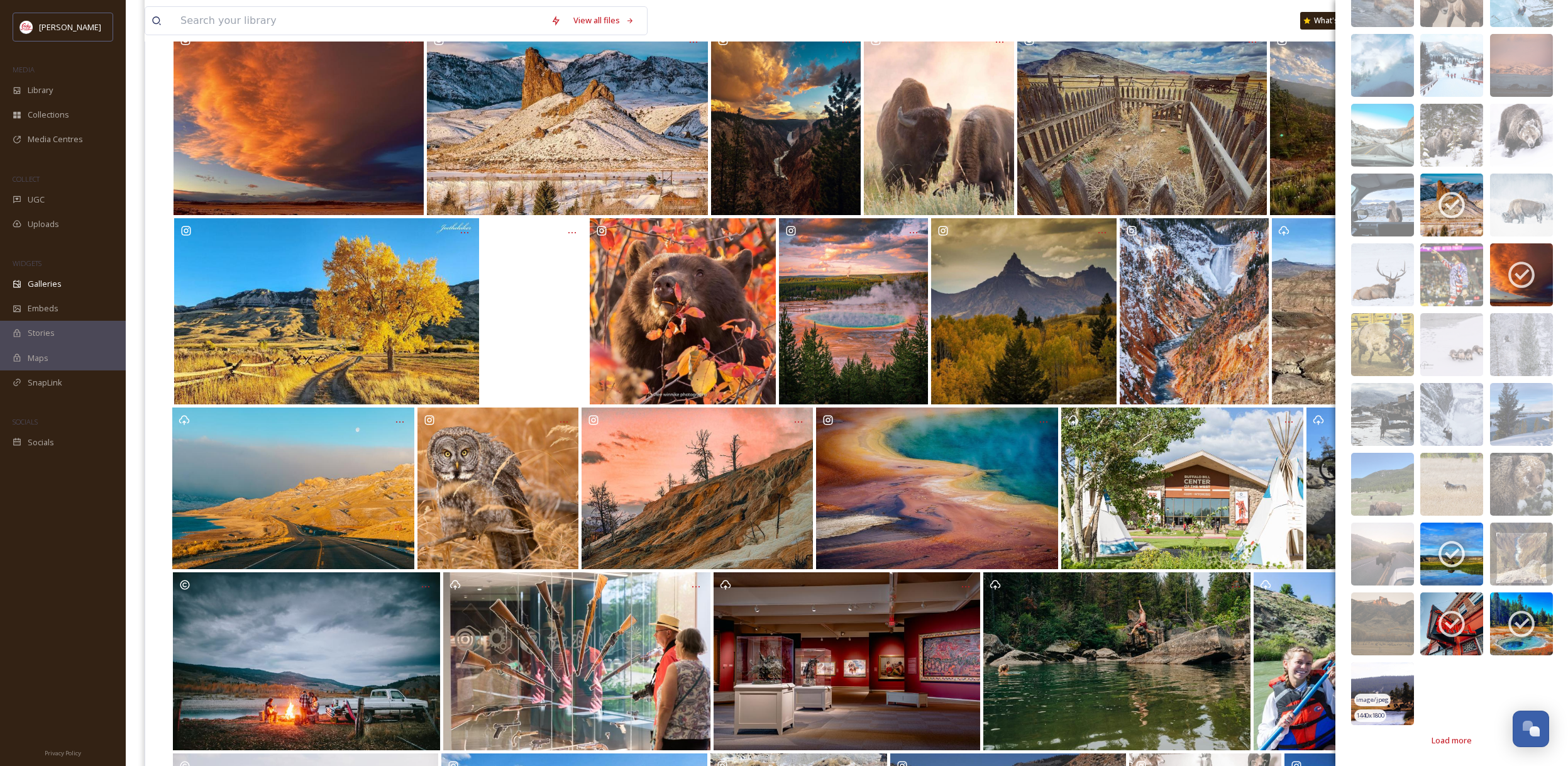
click at [1397, 683] on img at bounding box center [1382, 693] width 63 height 63
click at [1400, 614] on img at bounding box center [1382, 624] width 63 height 63
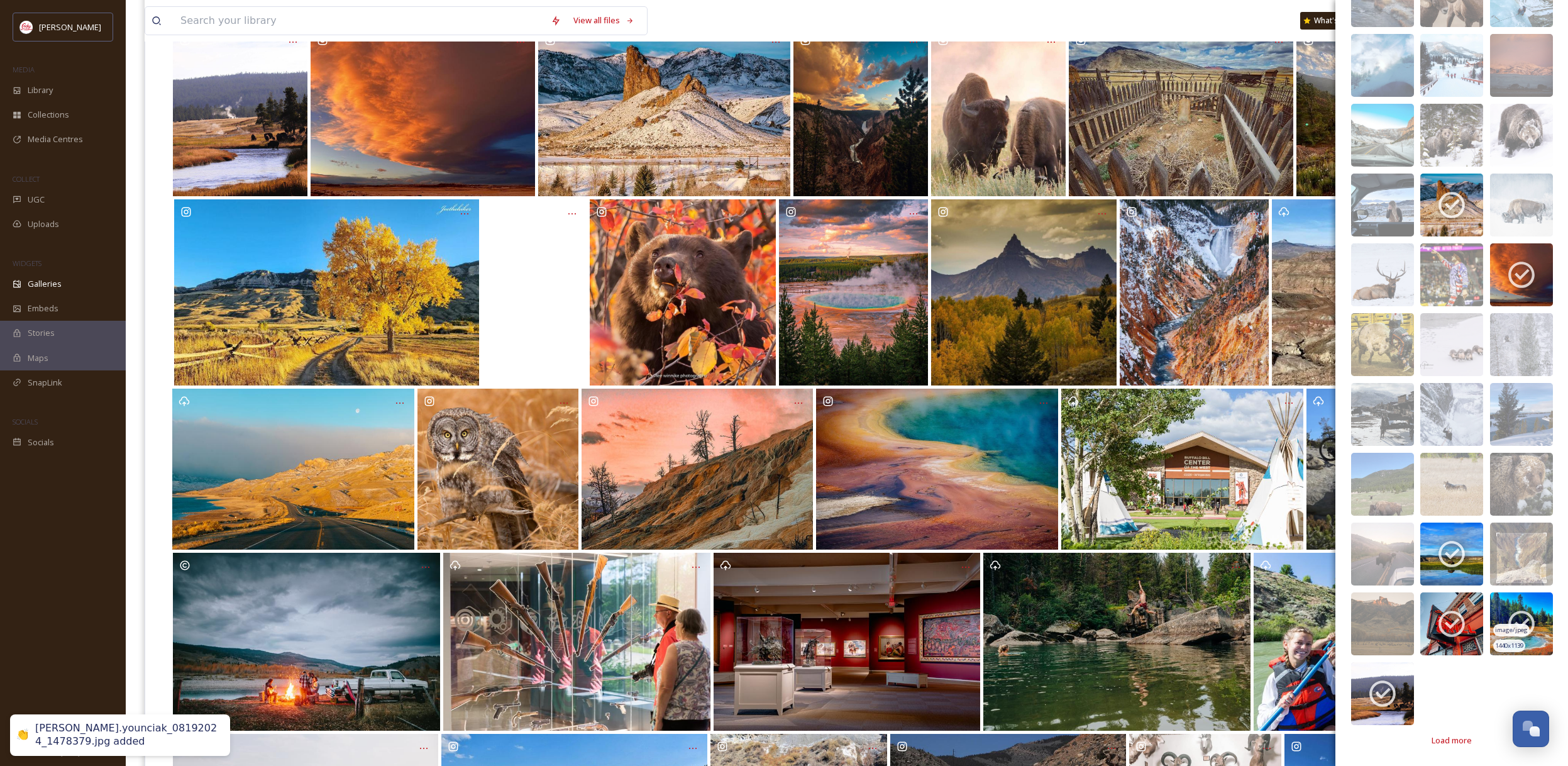
click at [1533, 615] on icon at bounding box center [1521, 624] width 31 height 31
click at [1449, 624] on div "image/jpeg" at bounding box center [1441, 630] width 36 height 13
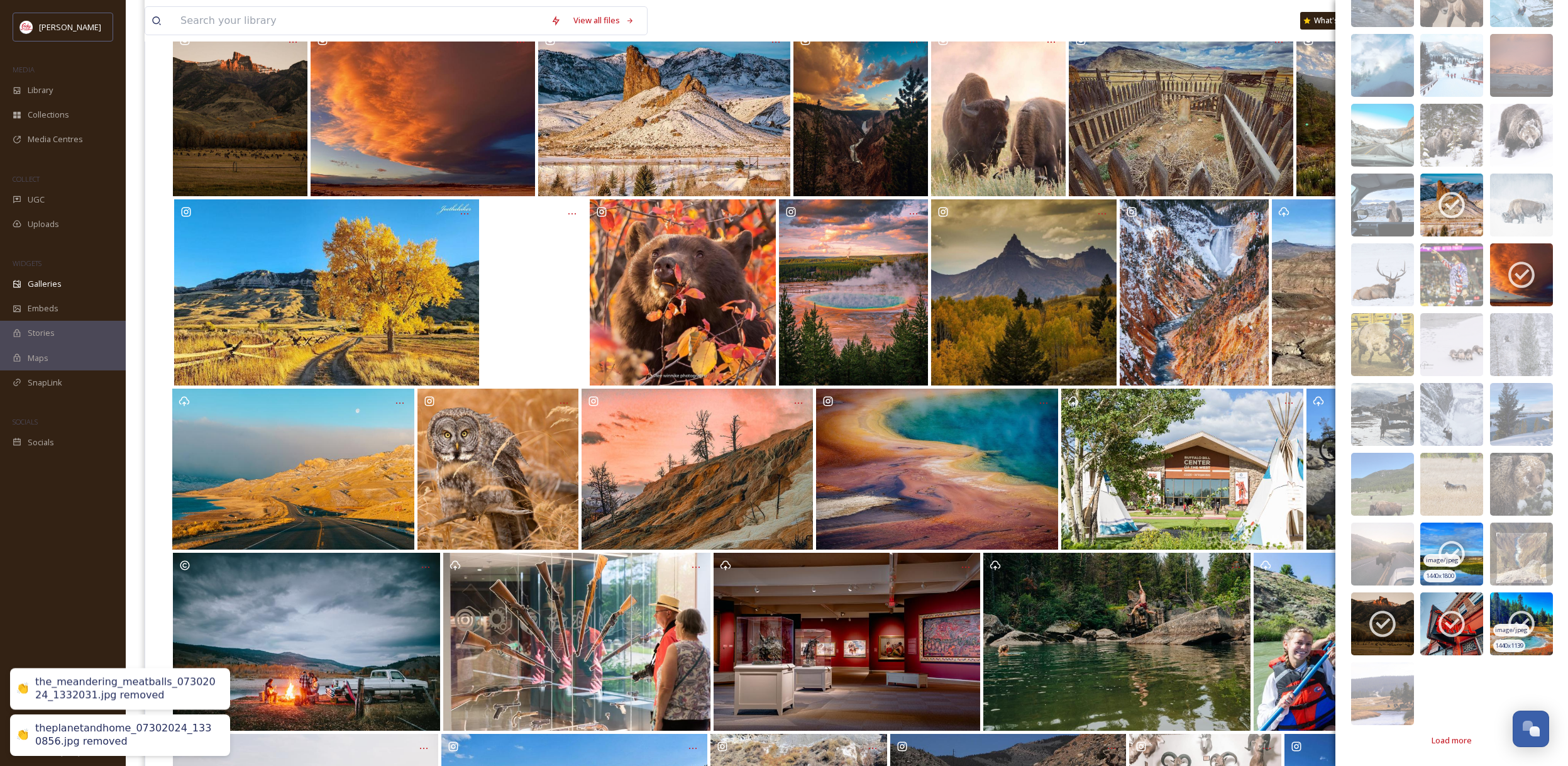
click at [1451, 553] on icon at bounding box center [1451, 554] width 31 height 31
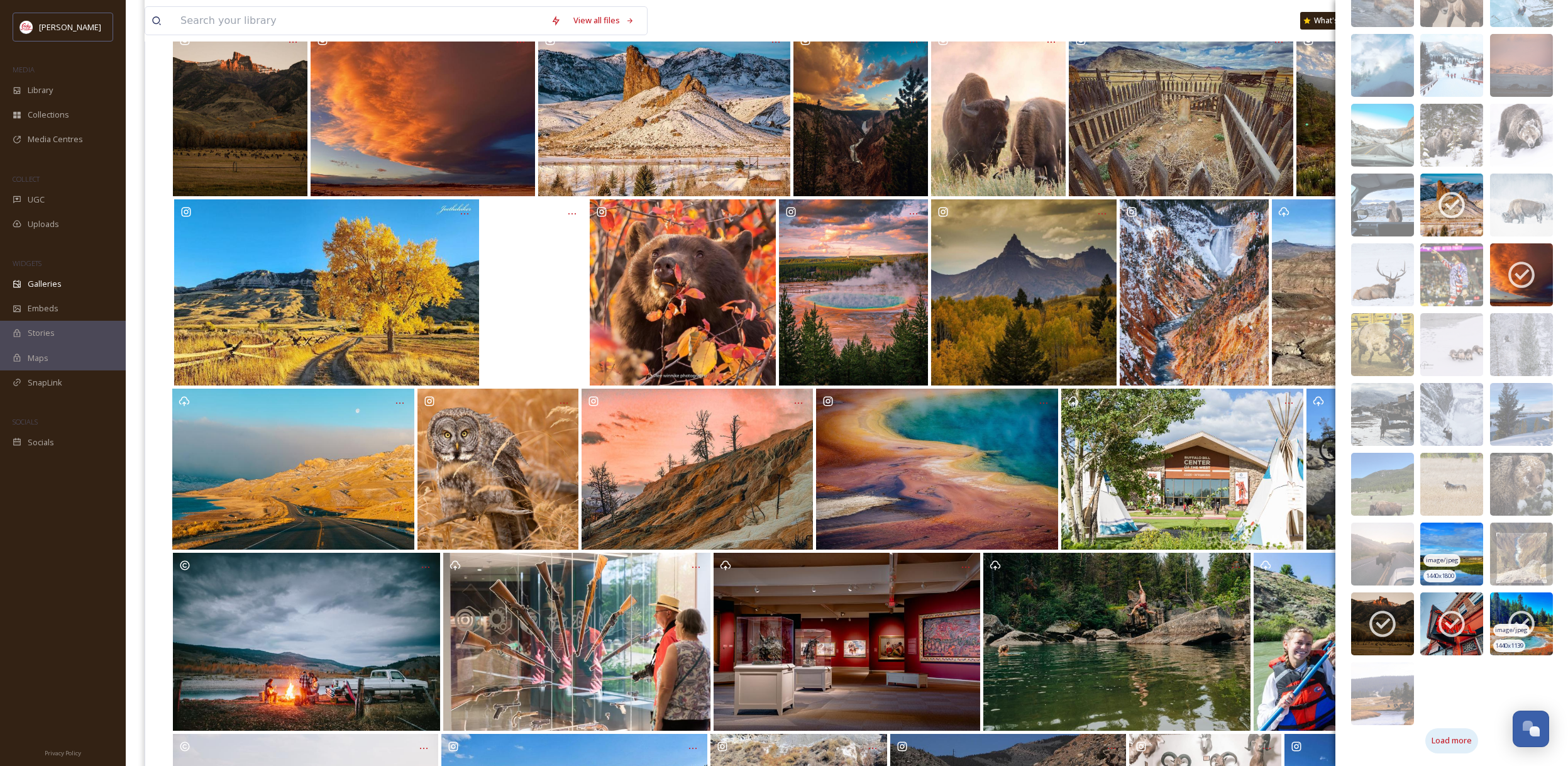
click at [1450, 739] on span "Load more" at bounding box center [1451, 740] width 40 height 12
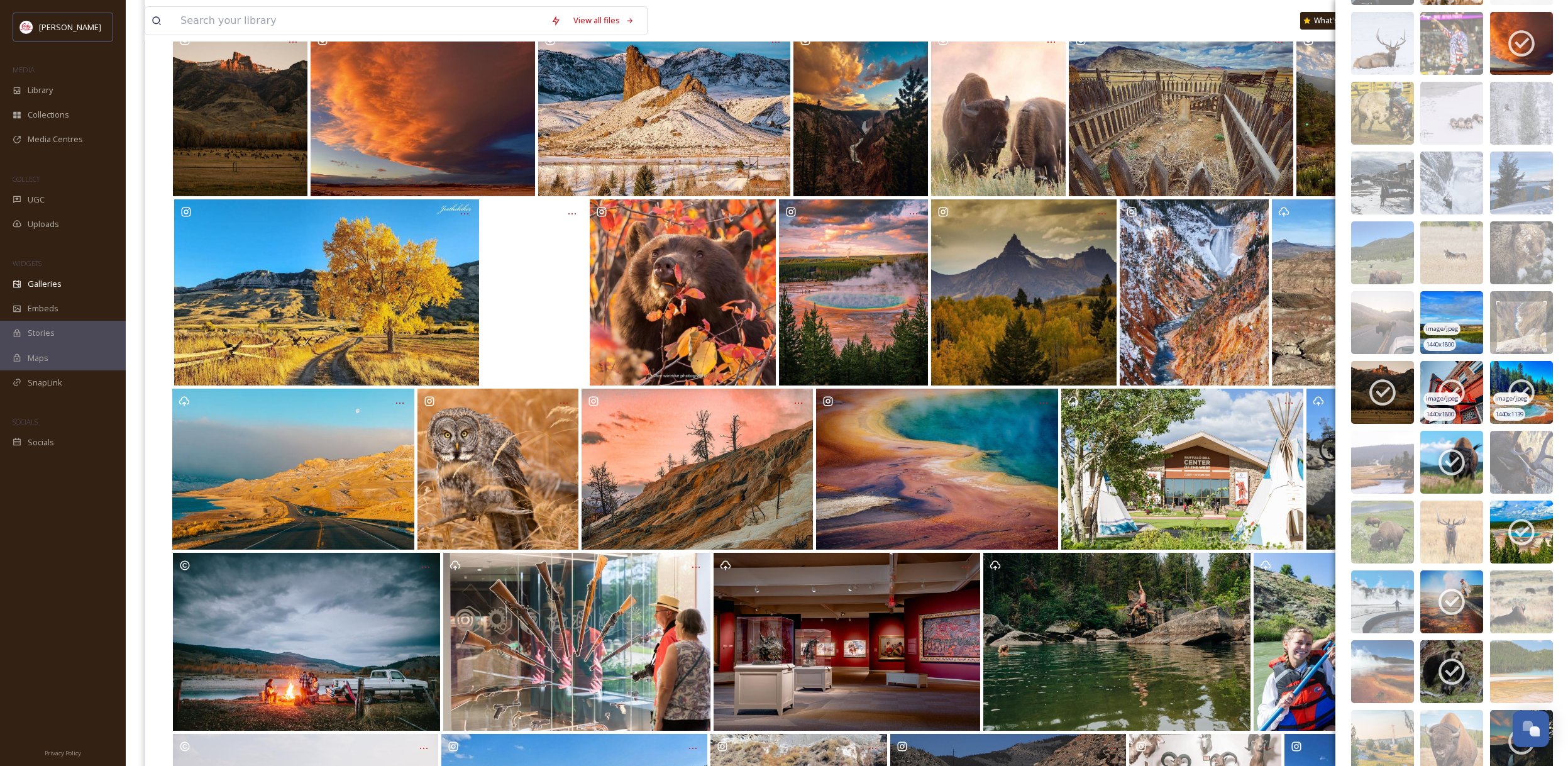
scroll to position [3394, 0]
click at [1394, 455] on img at bounding box center [1382, 461] width 63 height 63
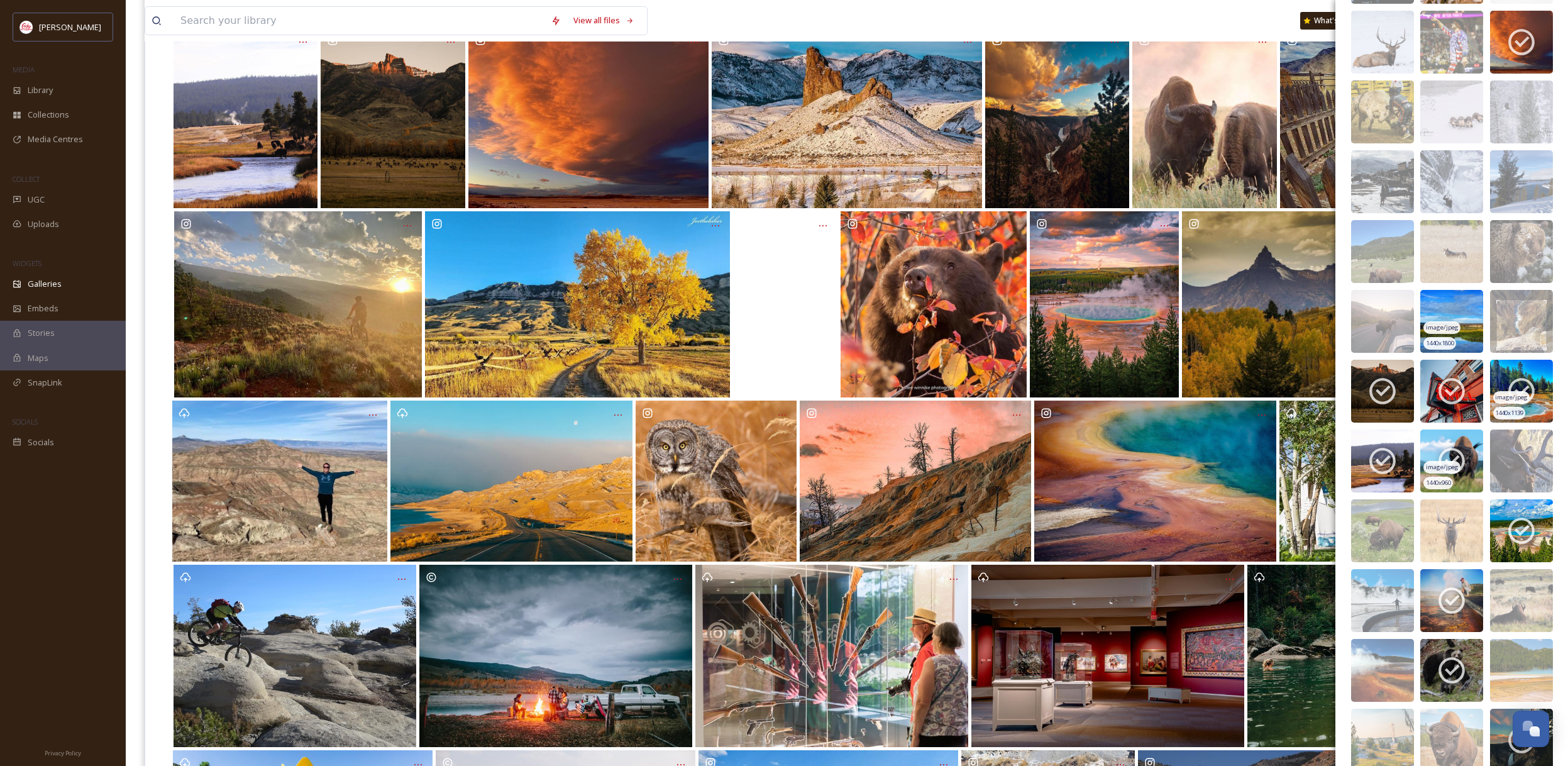
click at [1455, 455] on icon at bounding box center [1451, 460] width 31 height 31
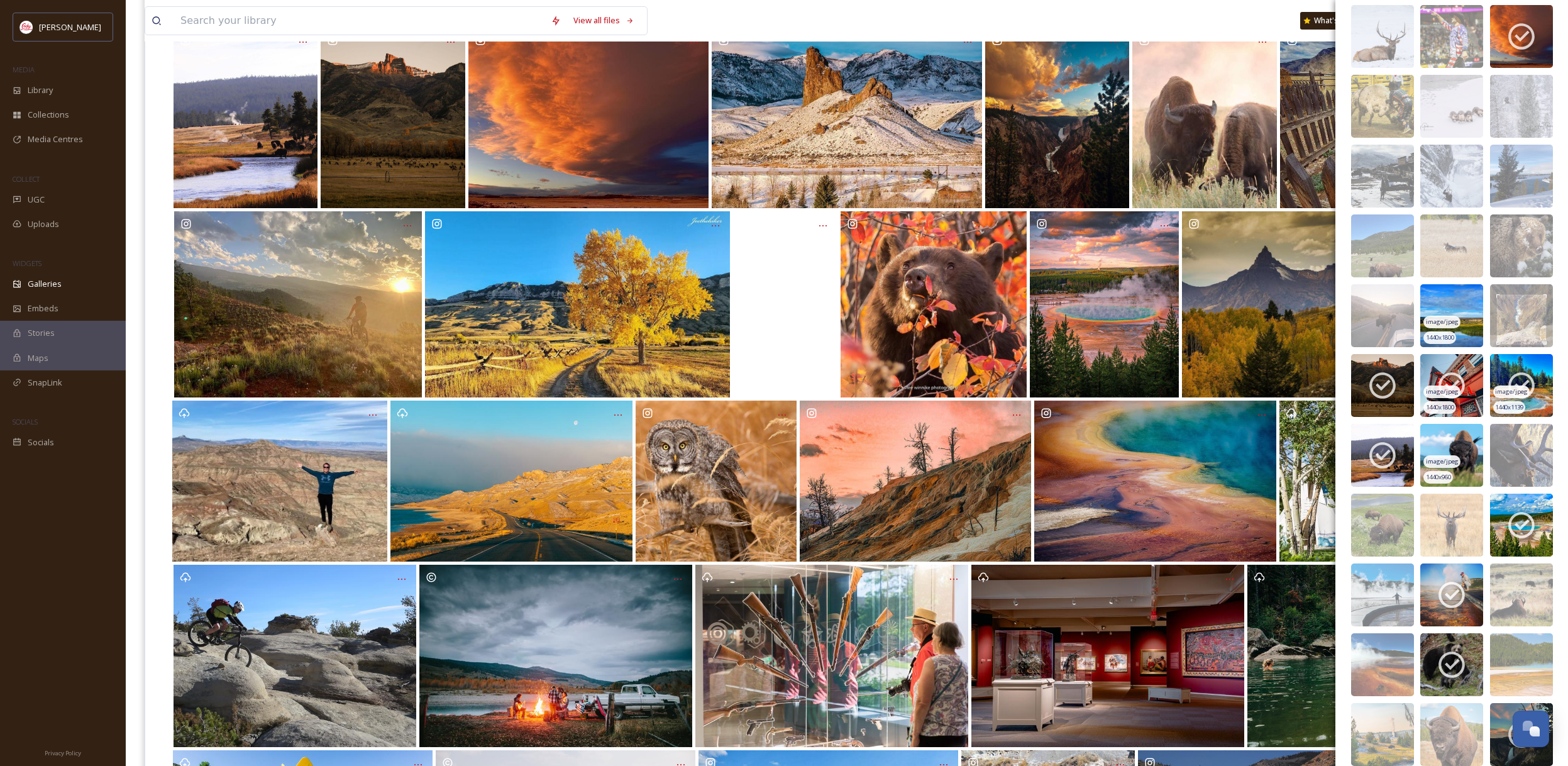
scroll to position [3404, 0]
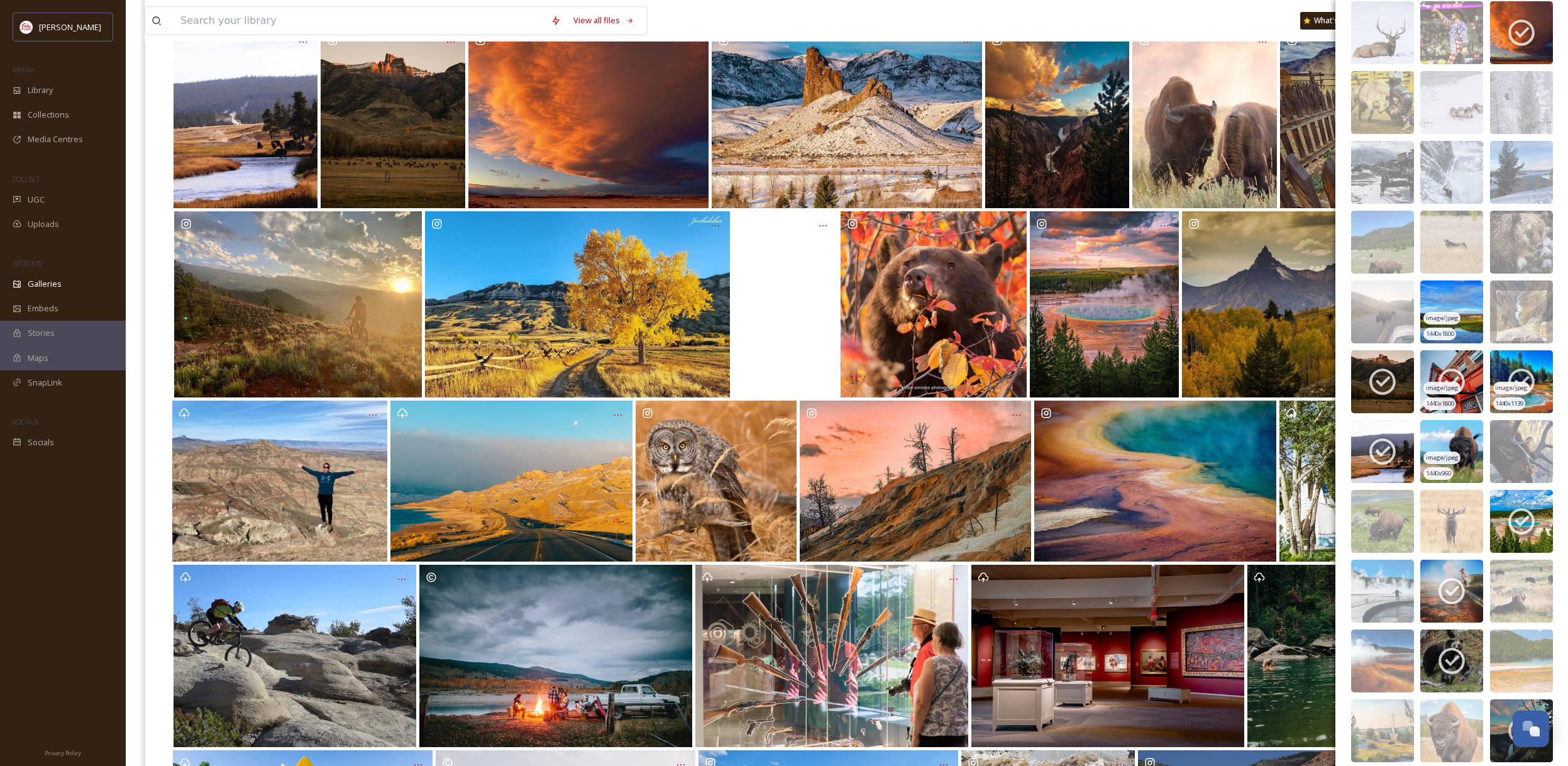
click at [1457, 379] on icon at bounding box center [1451, 382] width 26 height 26
click at [1528, 379] on icon at bounding box center [1521, 381] width 31 height 31
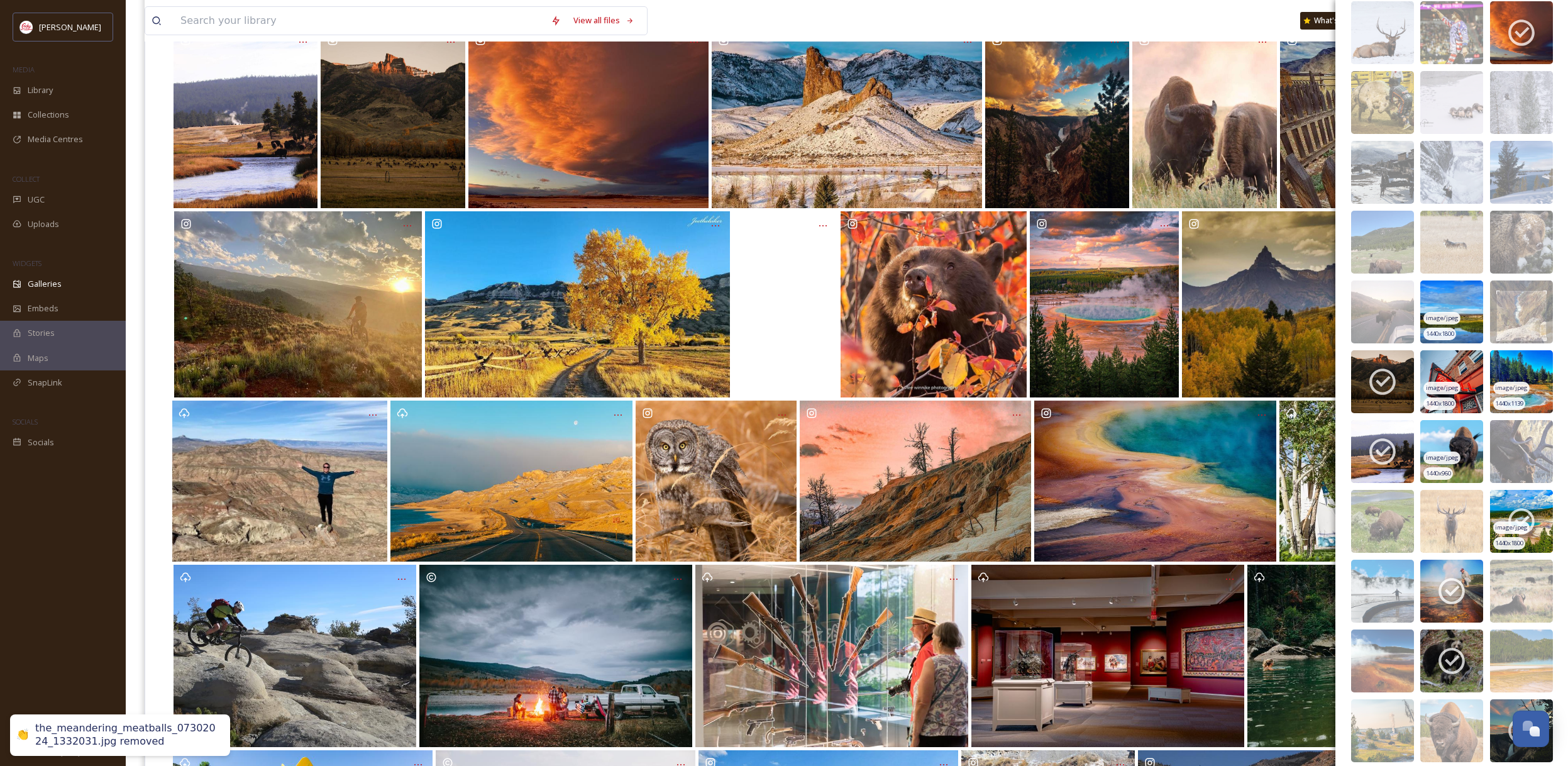
click at [1525, 515] on icon at bounding box center [1521, 521] width 31 height 31
click at [1461, 588] on icon at bounding box center [1451, 591] width 31 height 31
click at [1456, 657] on icon at bounding box center [1451, 661] width 26 height 26
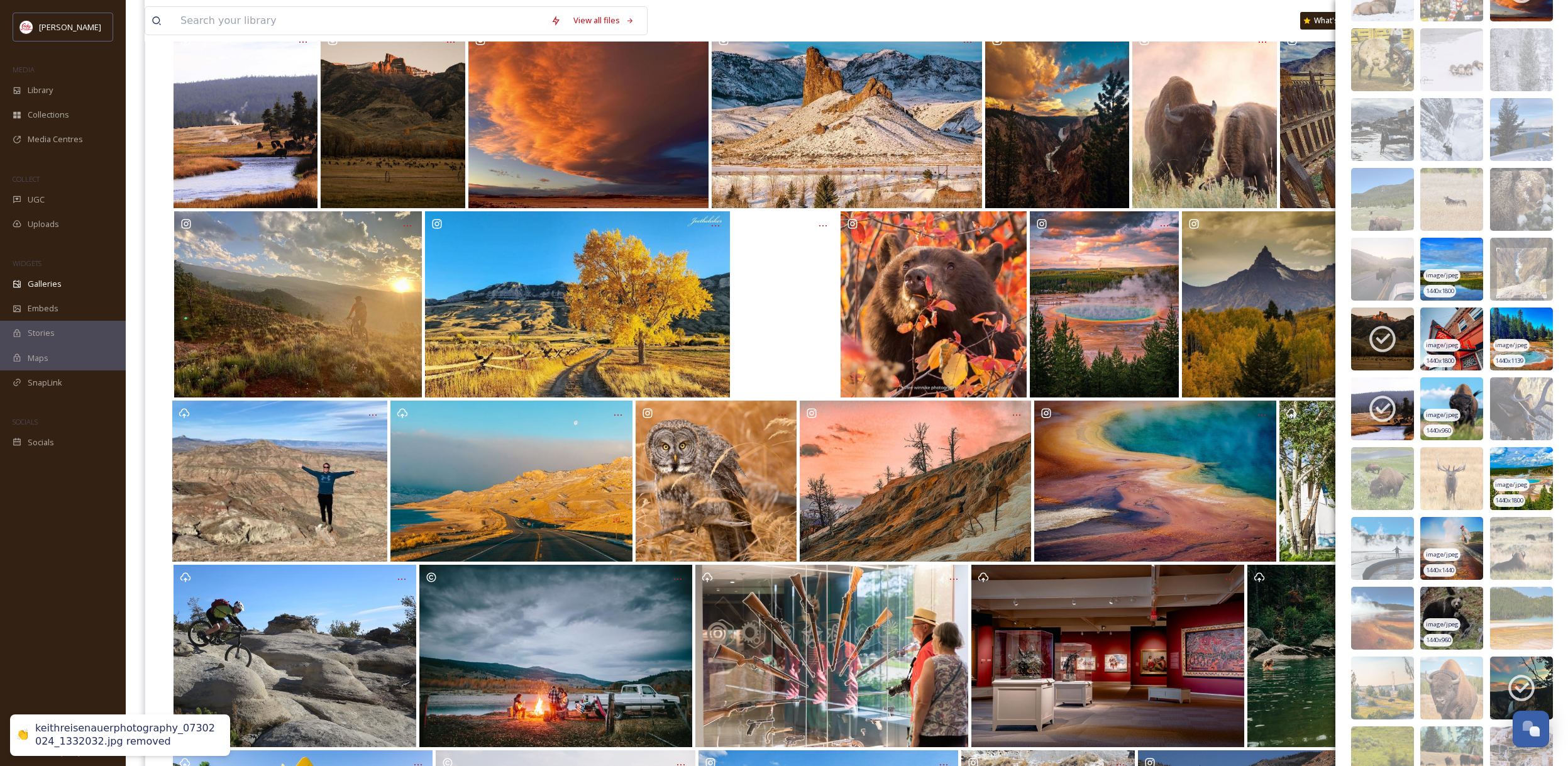
scroll to position [3514, 0]
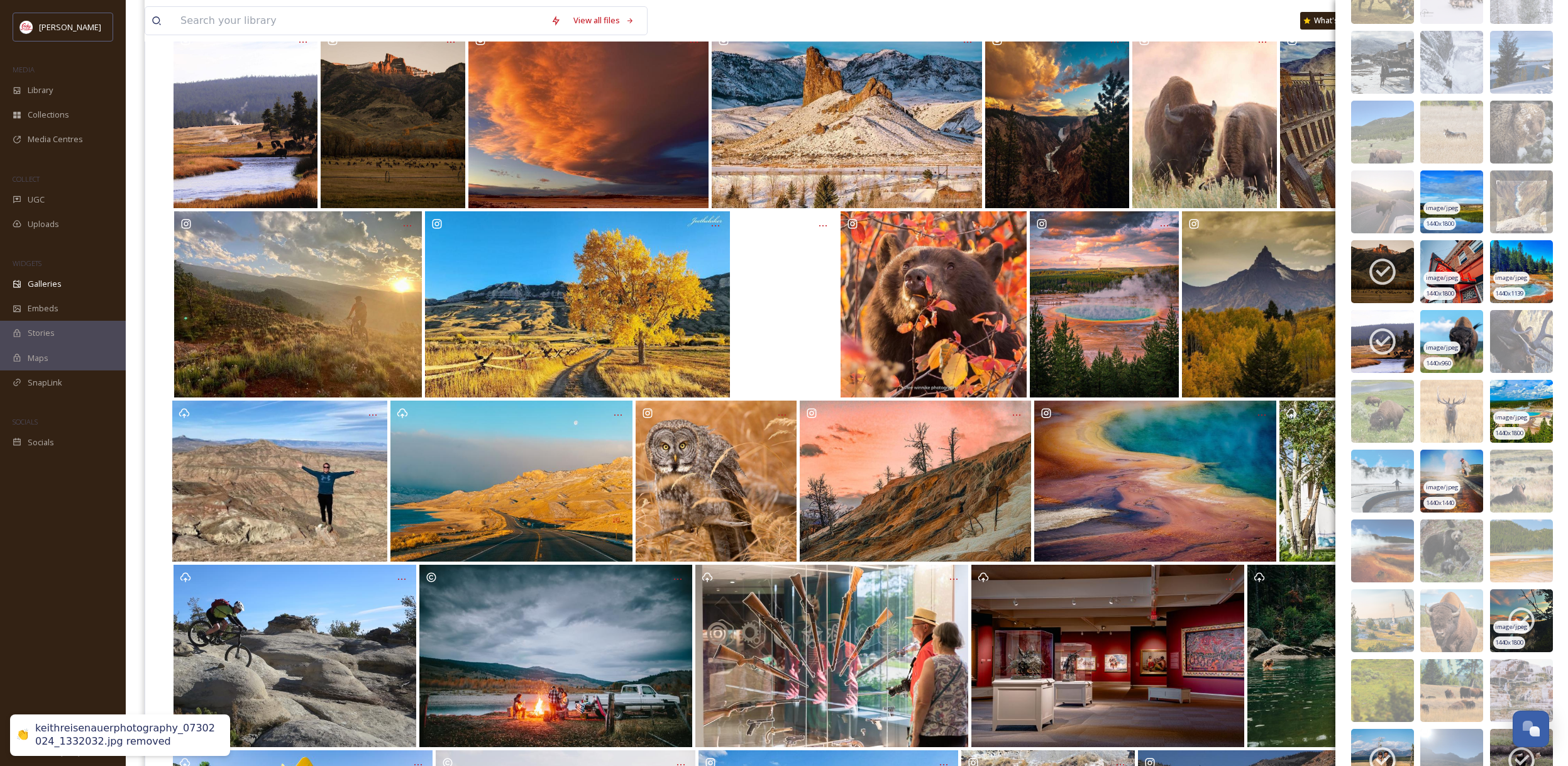
click at [1521, 614] on icon at bounding box center [1521, 621] width 31 height 31
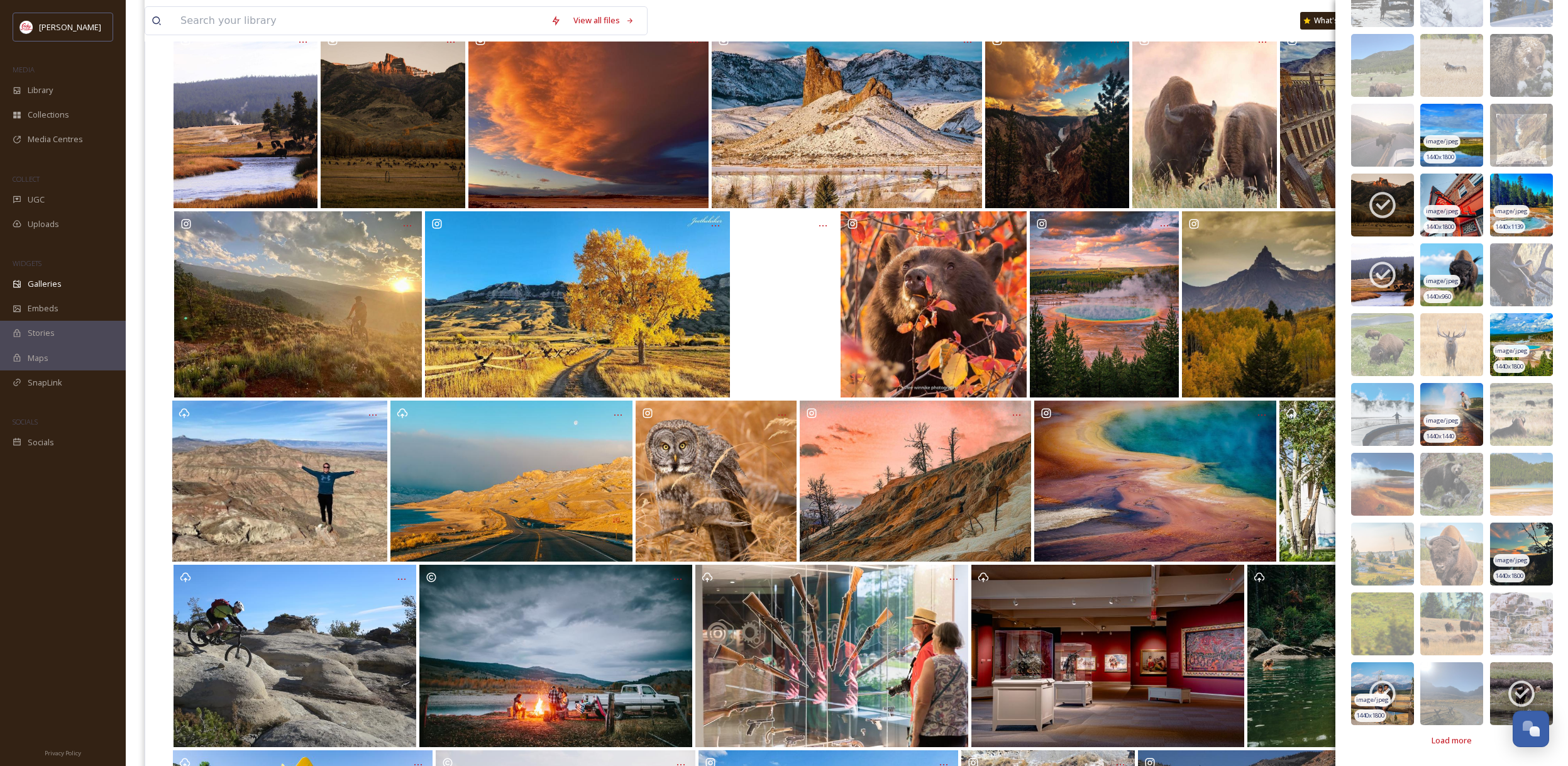
click at [1404, 675] on img at bounding box center [1382, 693] width 63 height 63
click at [1382, 690] on img at bounding box center [1382, 693] width 63 height 63
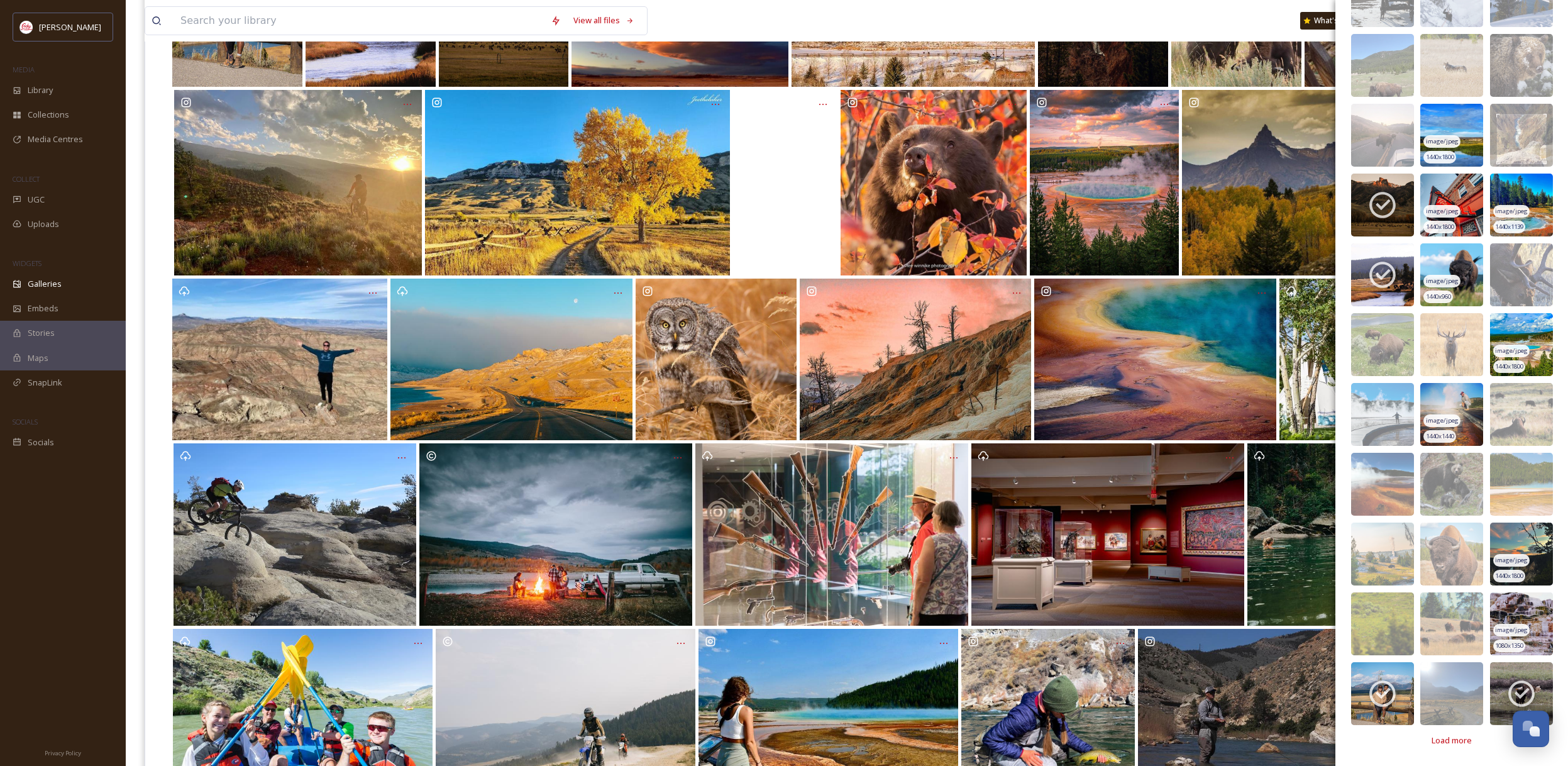
scroll to position [154, 0]
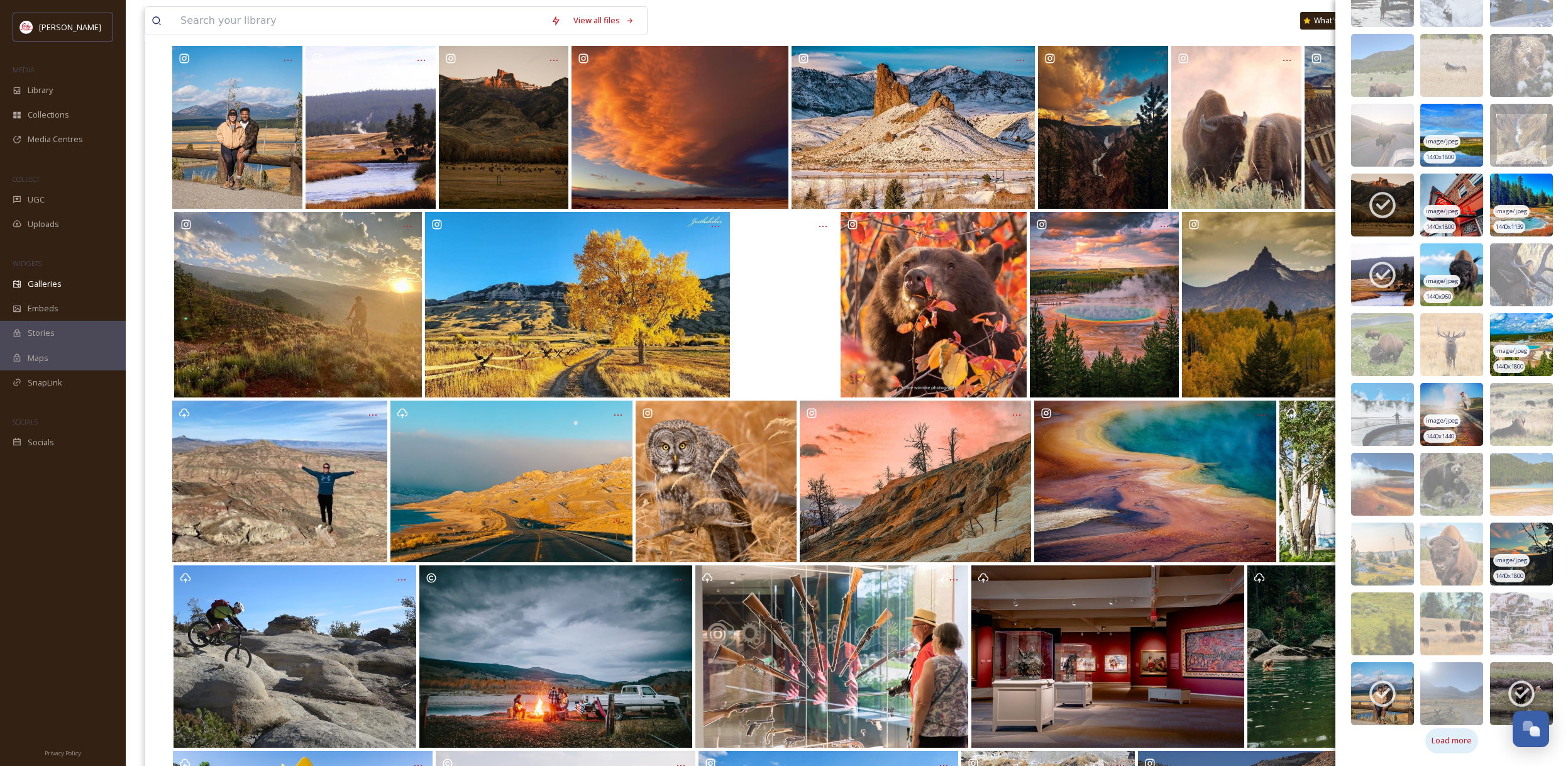
click at [1462, 742] on span "Load more" at bounding box center [1451, 740] width 40 height 12
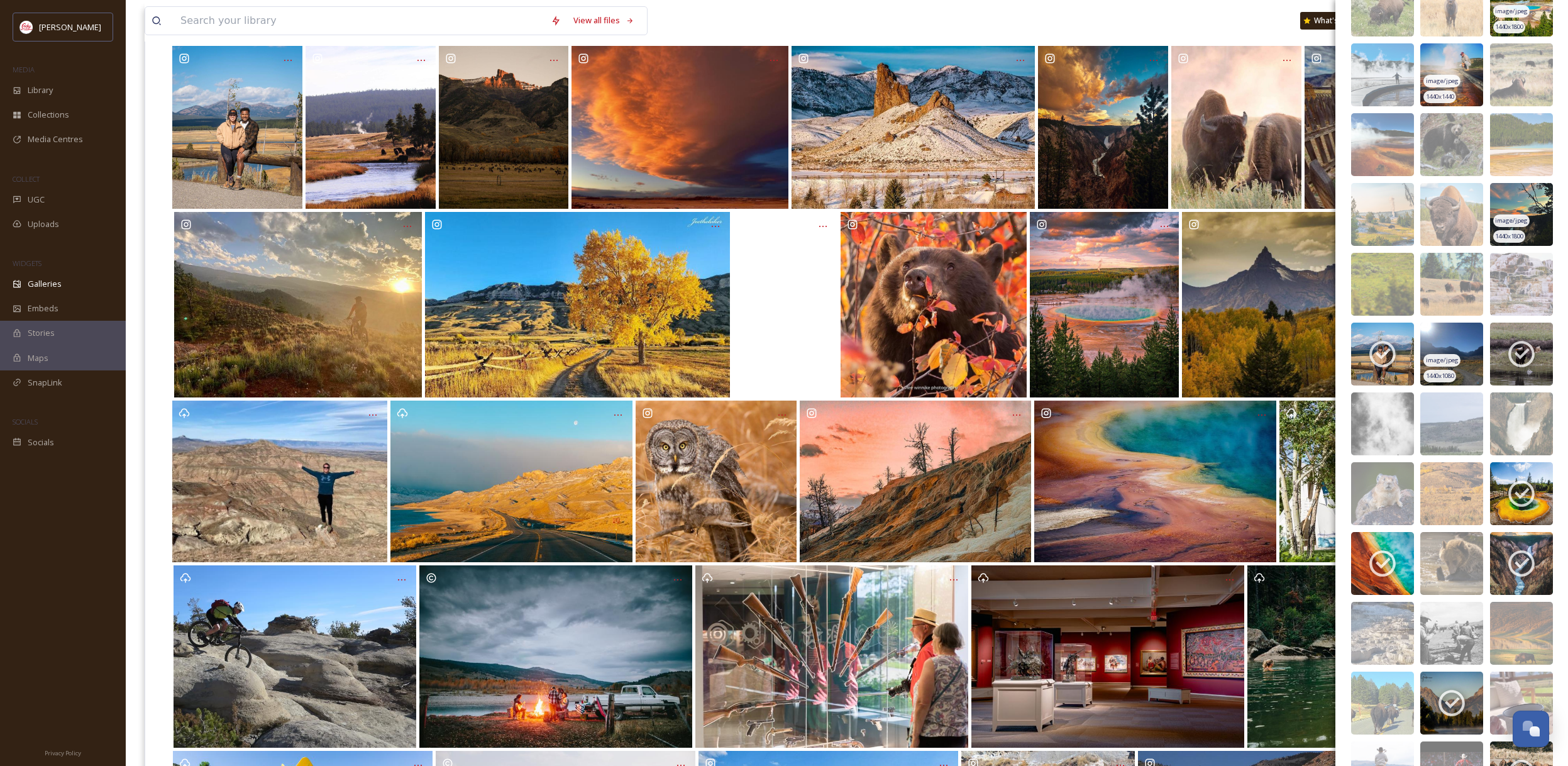
scroll to position [3998, 0]
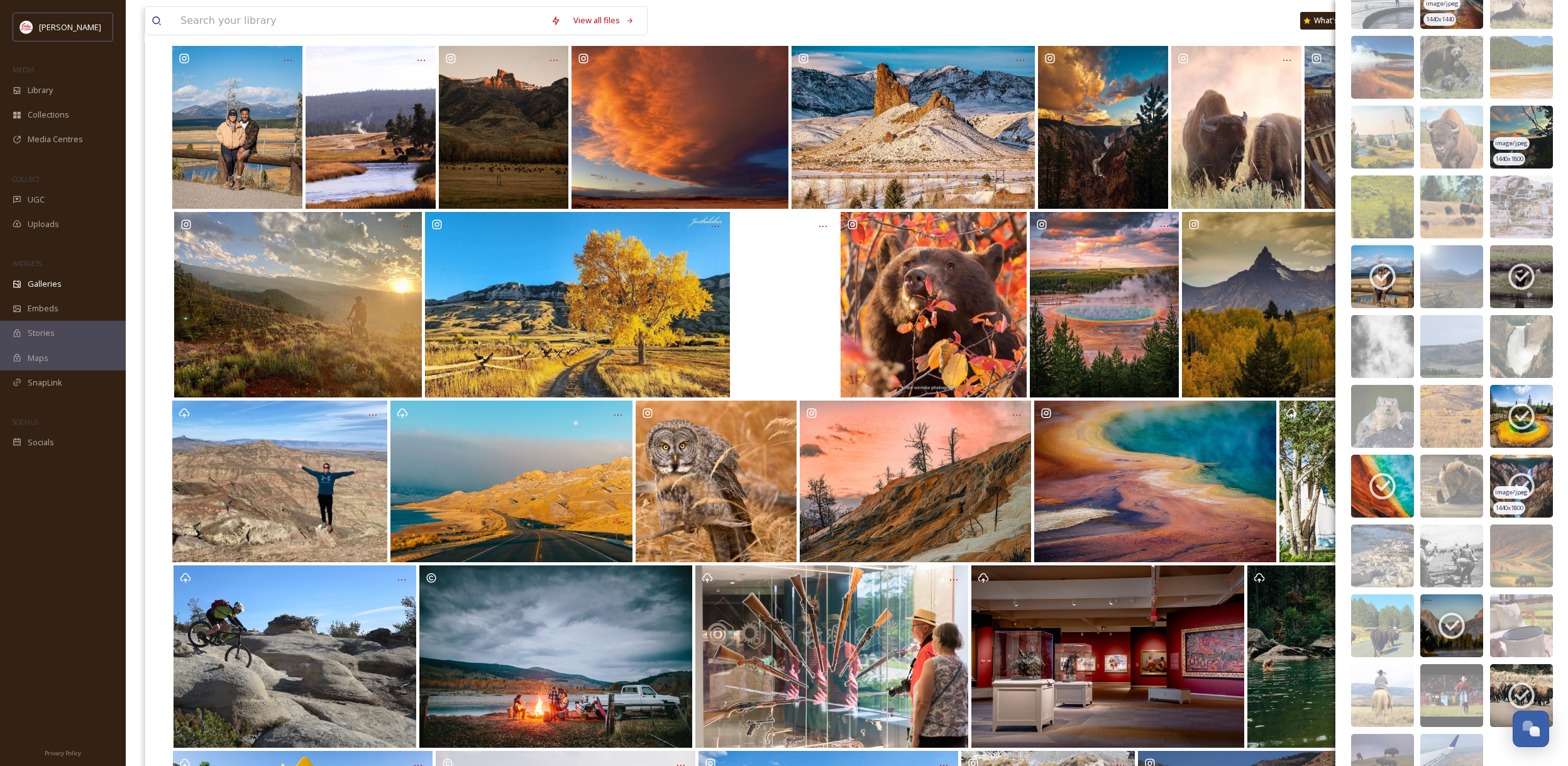
click at [1523, 483] on icon at bounding box center [1521, 486] width 31 height 31
click at [1381, 482] on icon at bounding box center [1382, 486] width 31 height 31
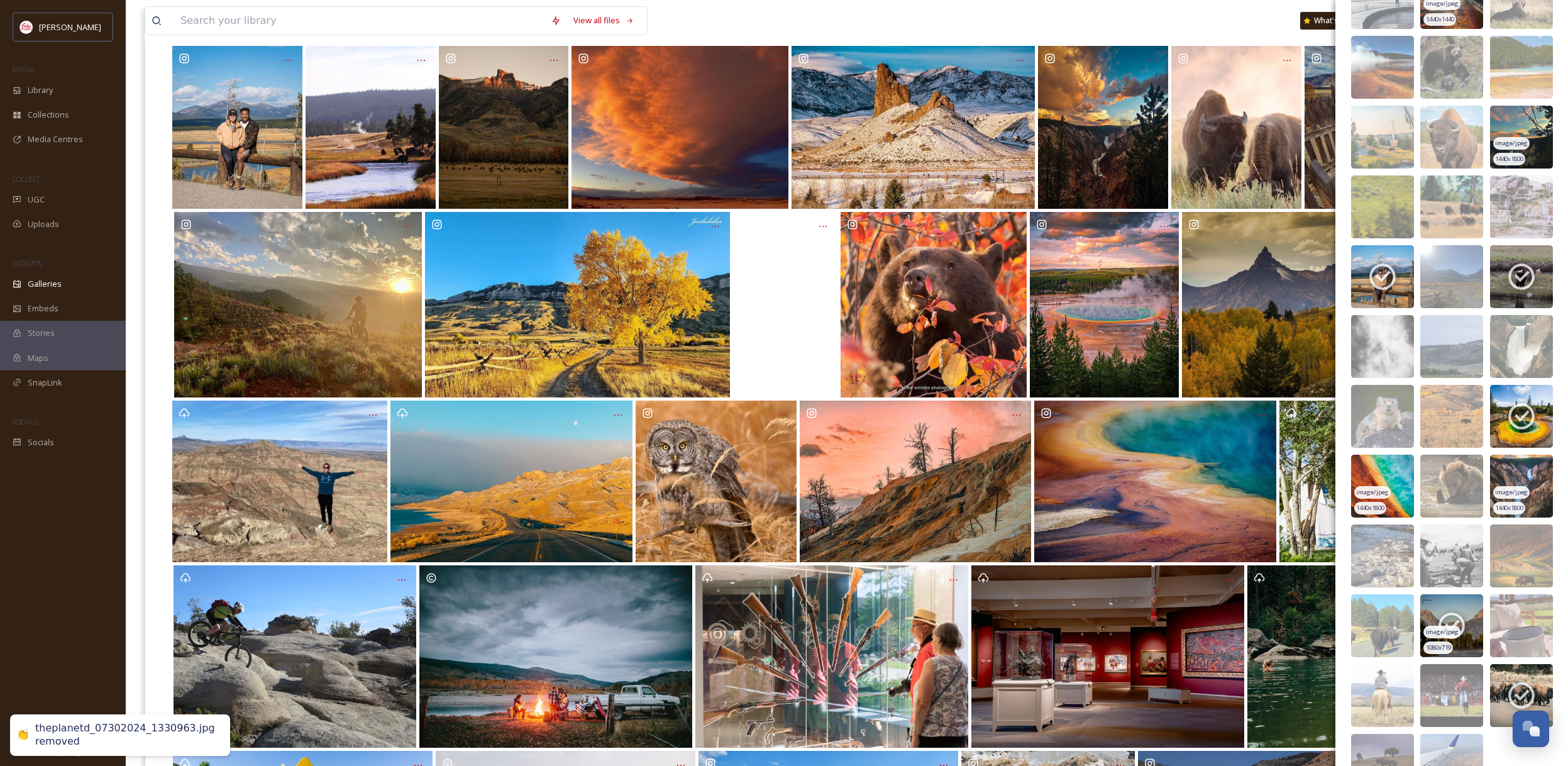
click at [1457, 614] on icon at bounding box center [1451, 626] width 31 height 31
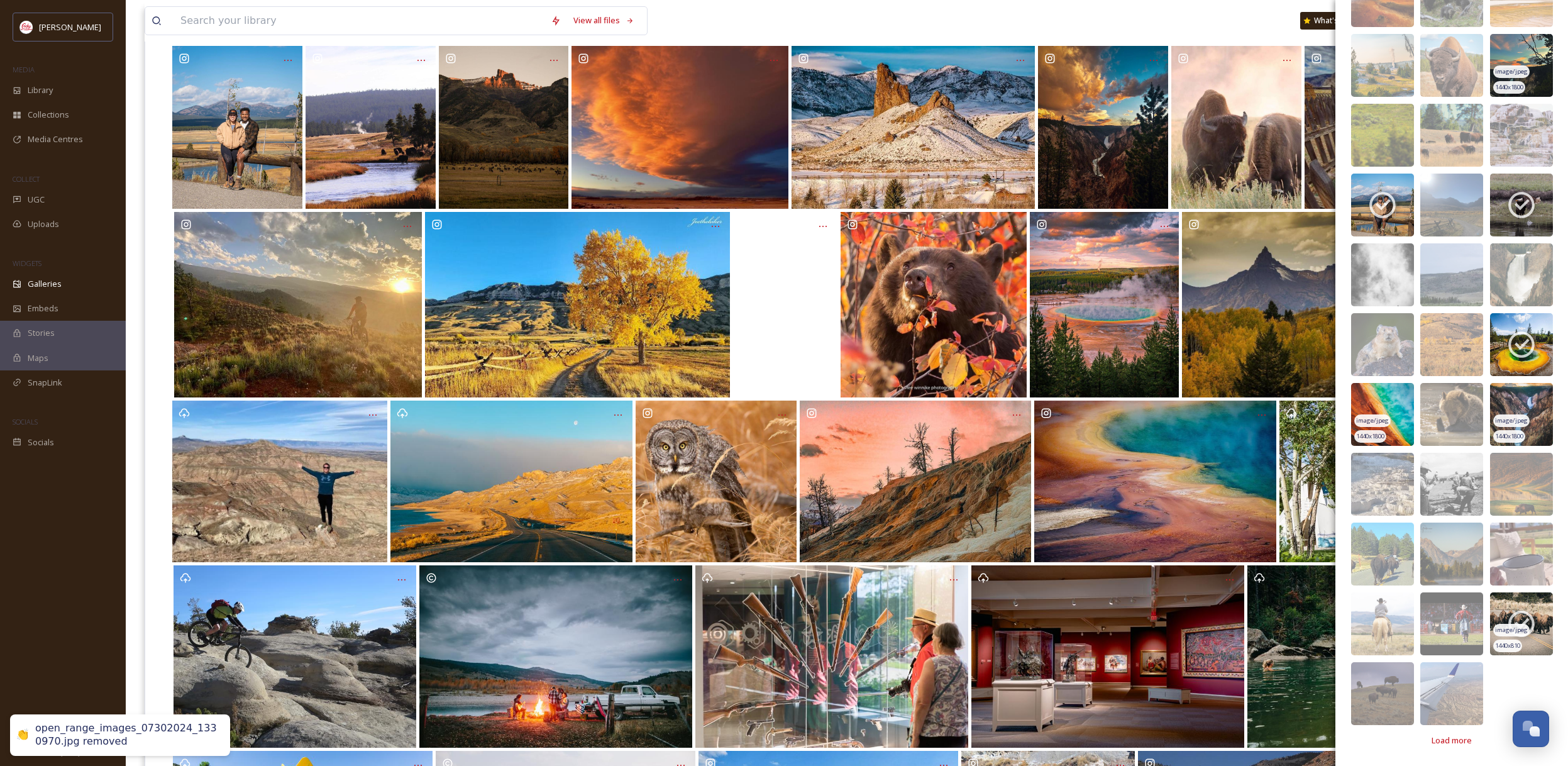
click at [1524, 615] on icon at bounding box center [1521, 624] width 31 height 31
click at [1453, 737] on span "Load more" at bounding box center [1451, 740] width 40 height 12
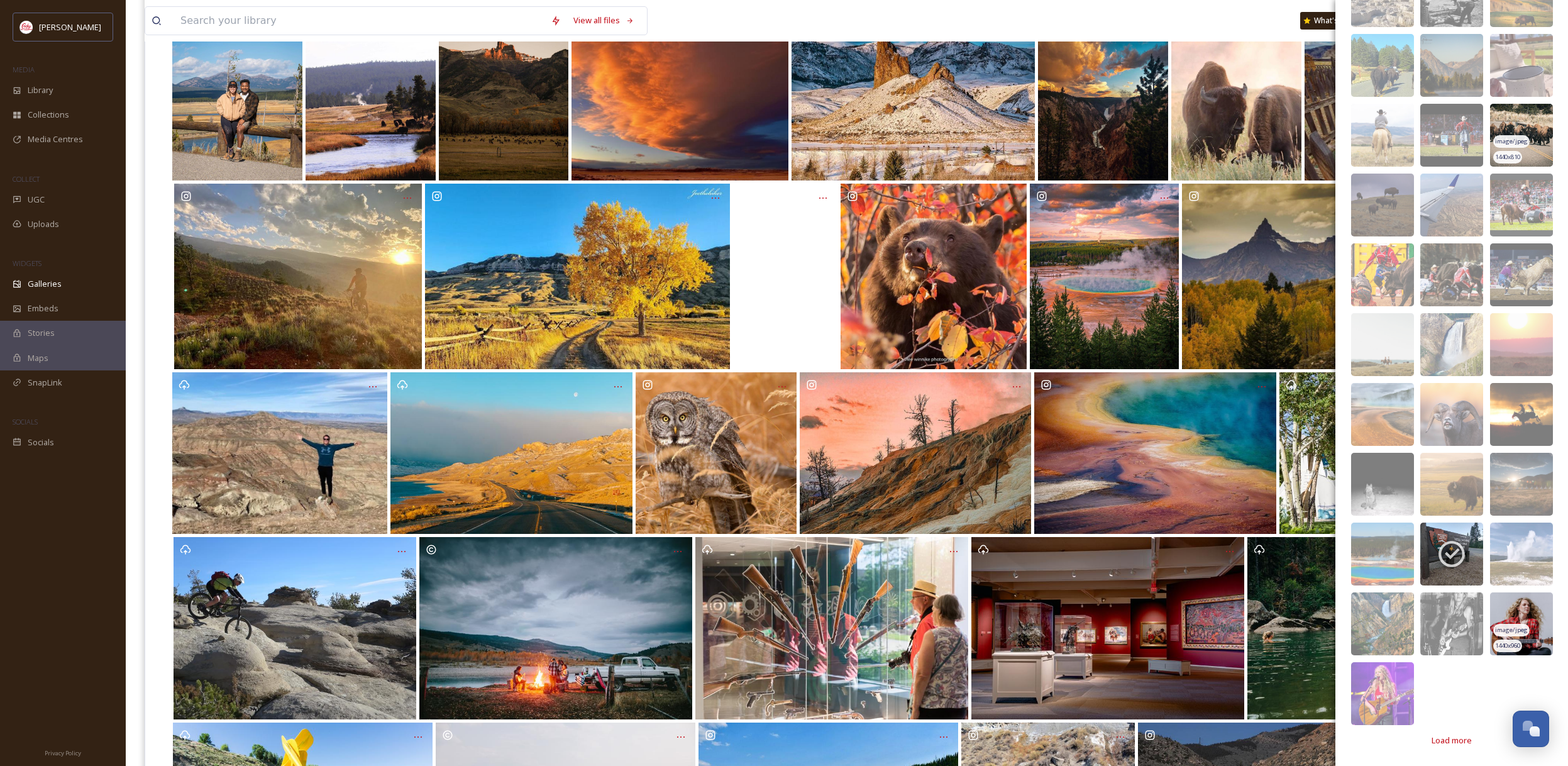
scroll to position [185, 0]
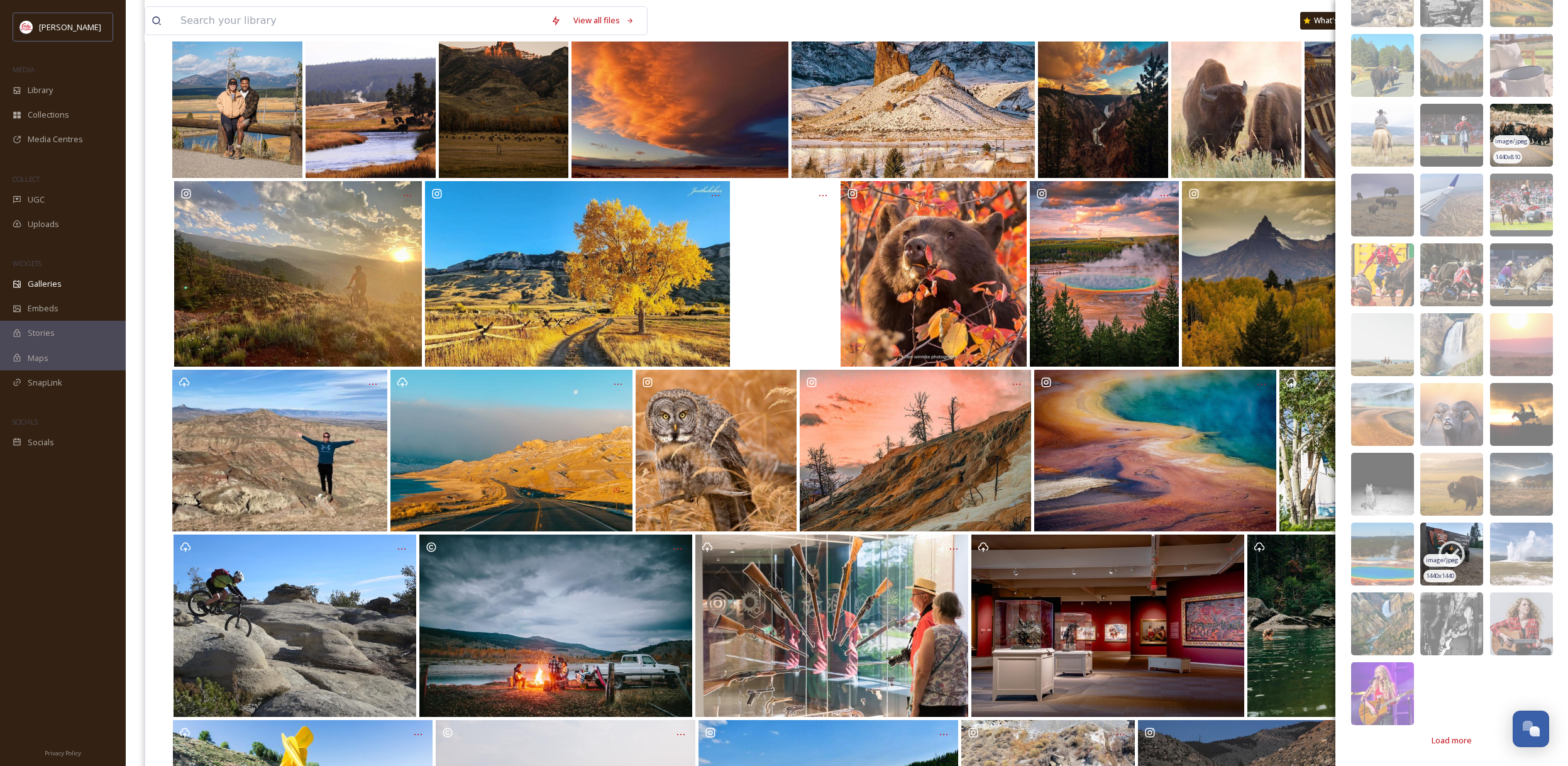
click at [1456, 545] on icon at bounding box center [1451, 554] width 31 height 31
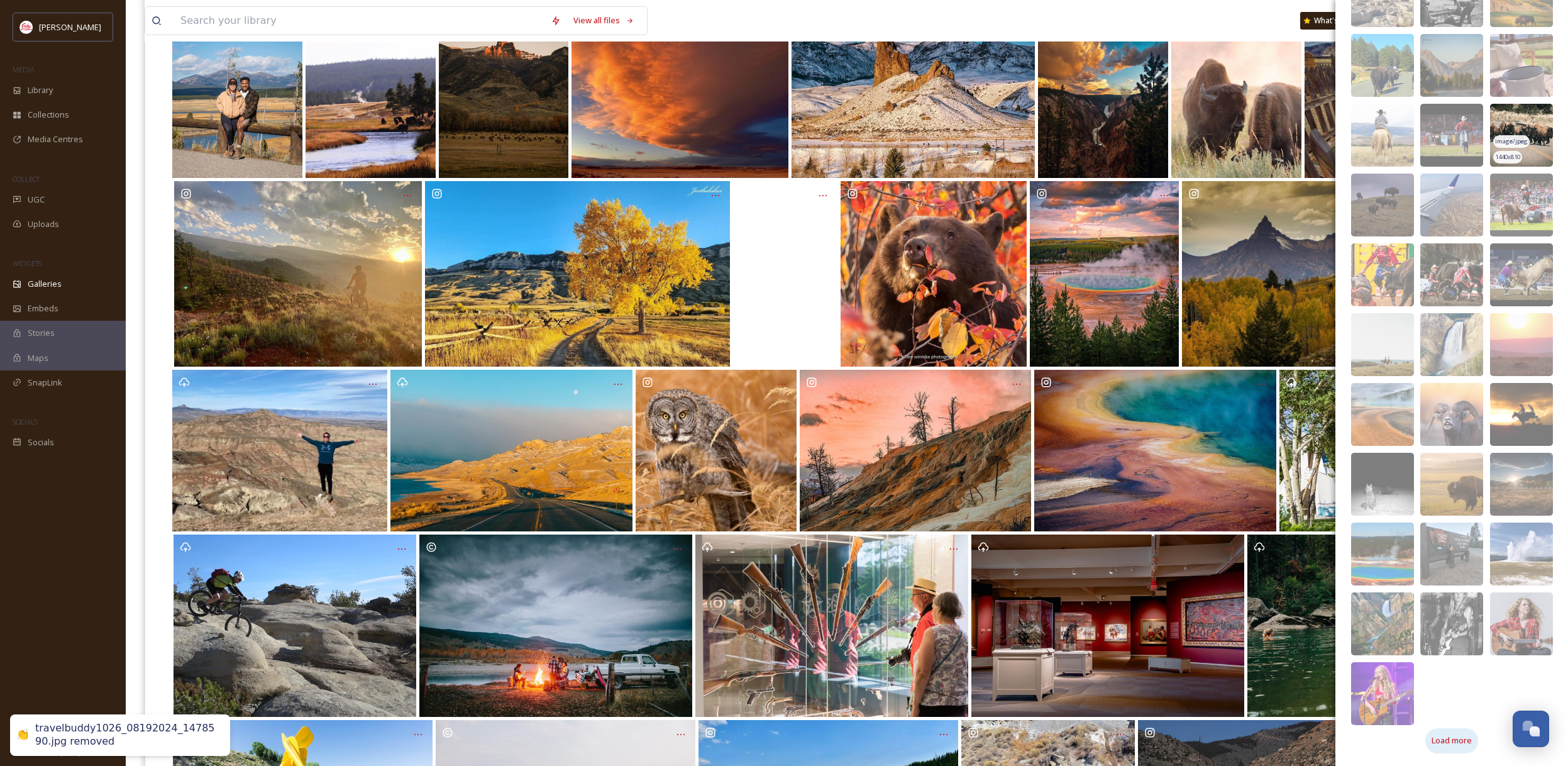
click at [1455, 735] on span "Load more" at bounding box center [1451, 740] width 40 height 12
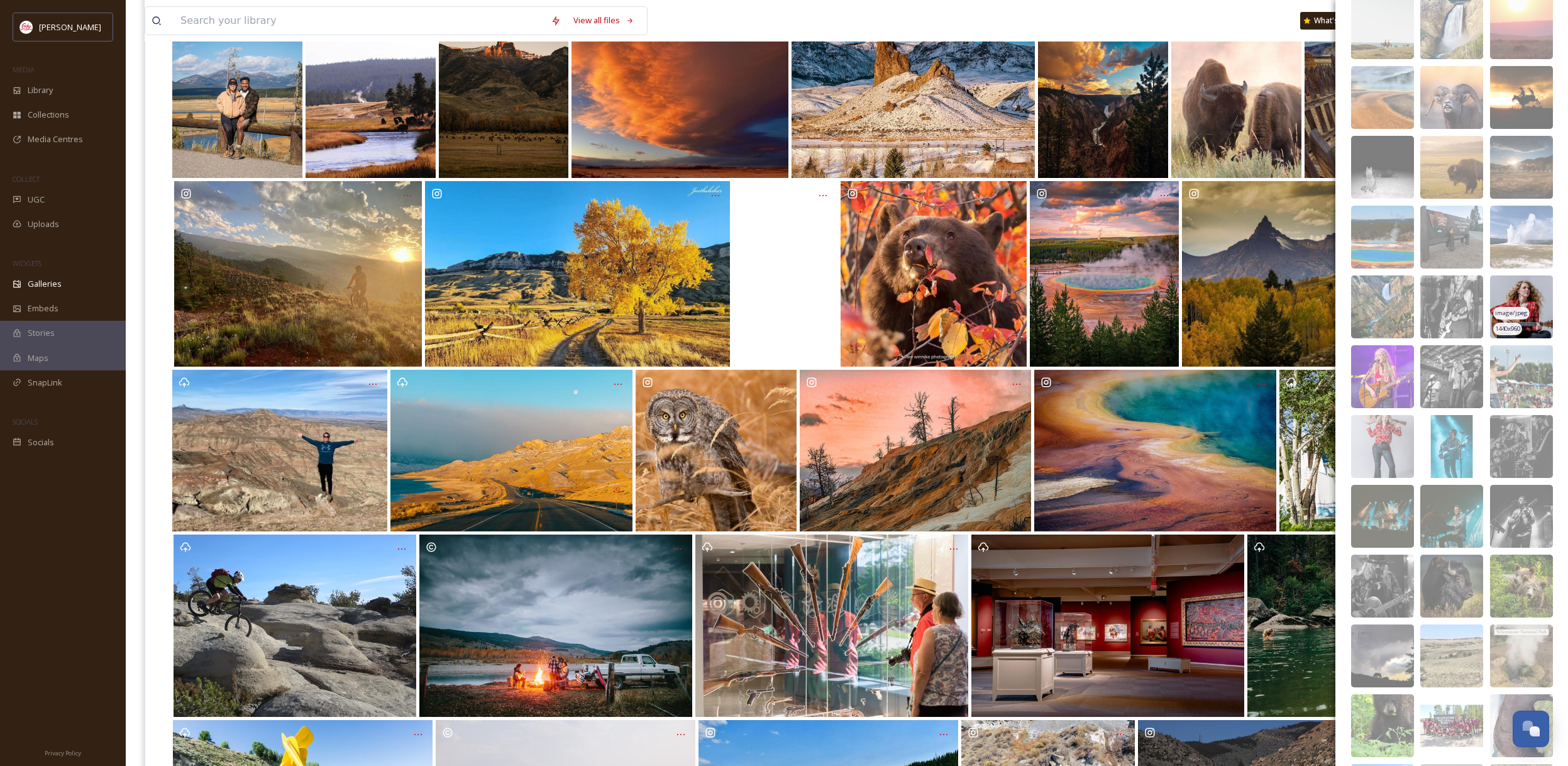
scroll to position [4977, 0]
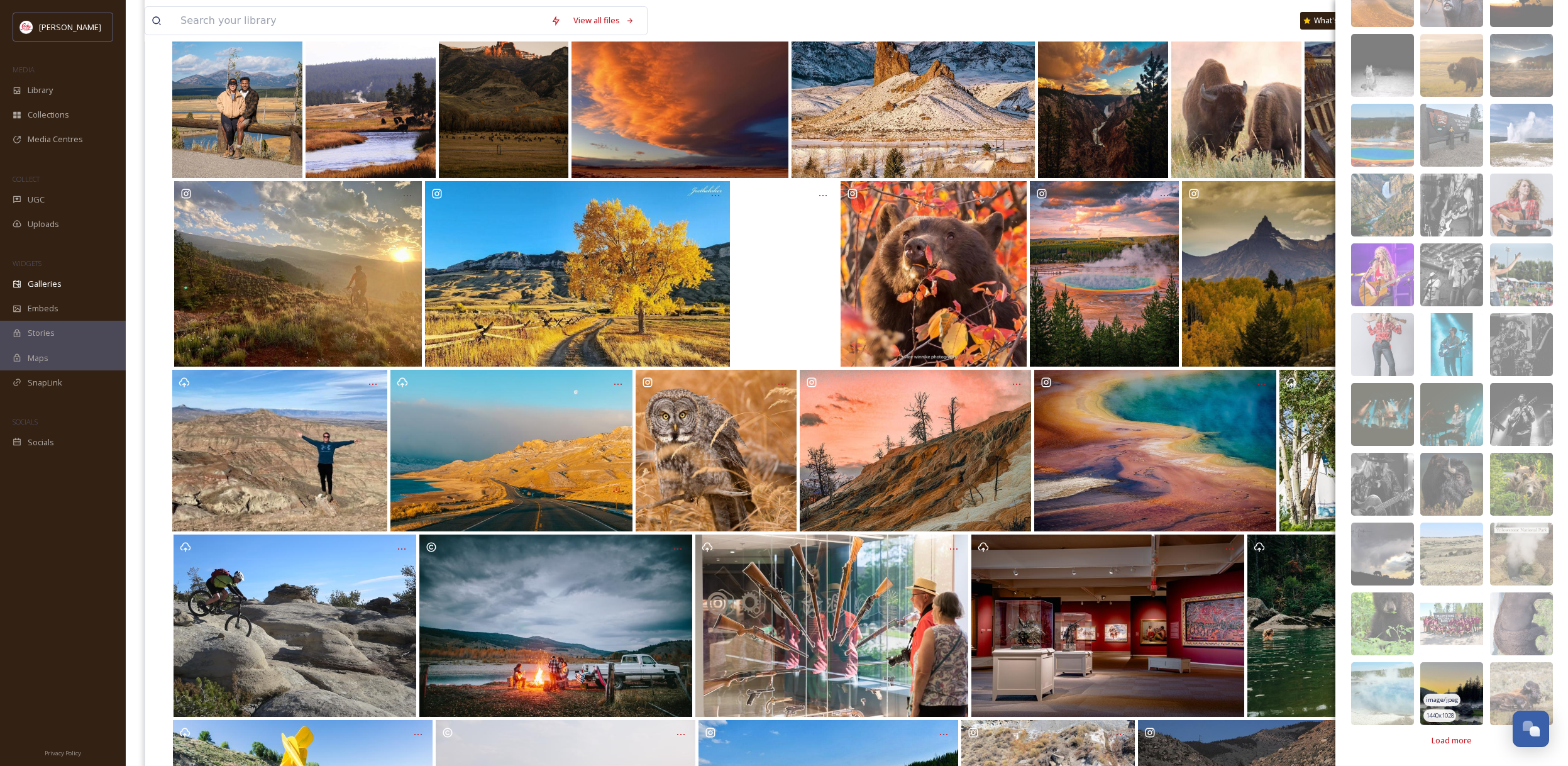
click at [1470, 678] on img at bounding box center [1451, 693] width 63 height 63
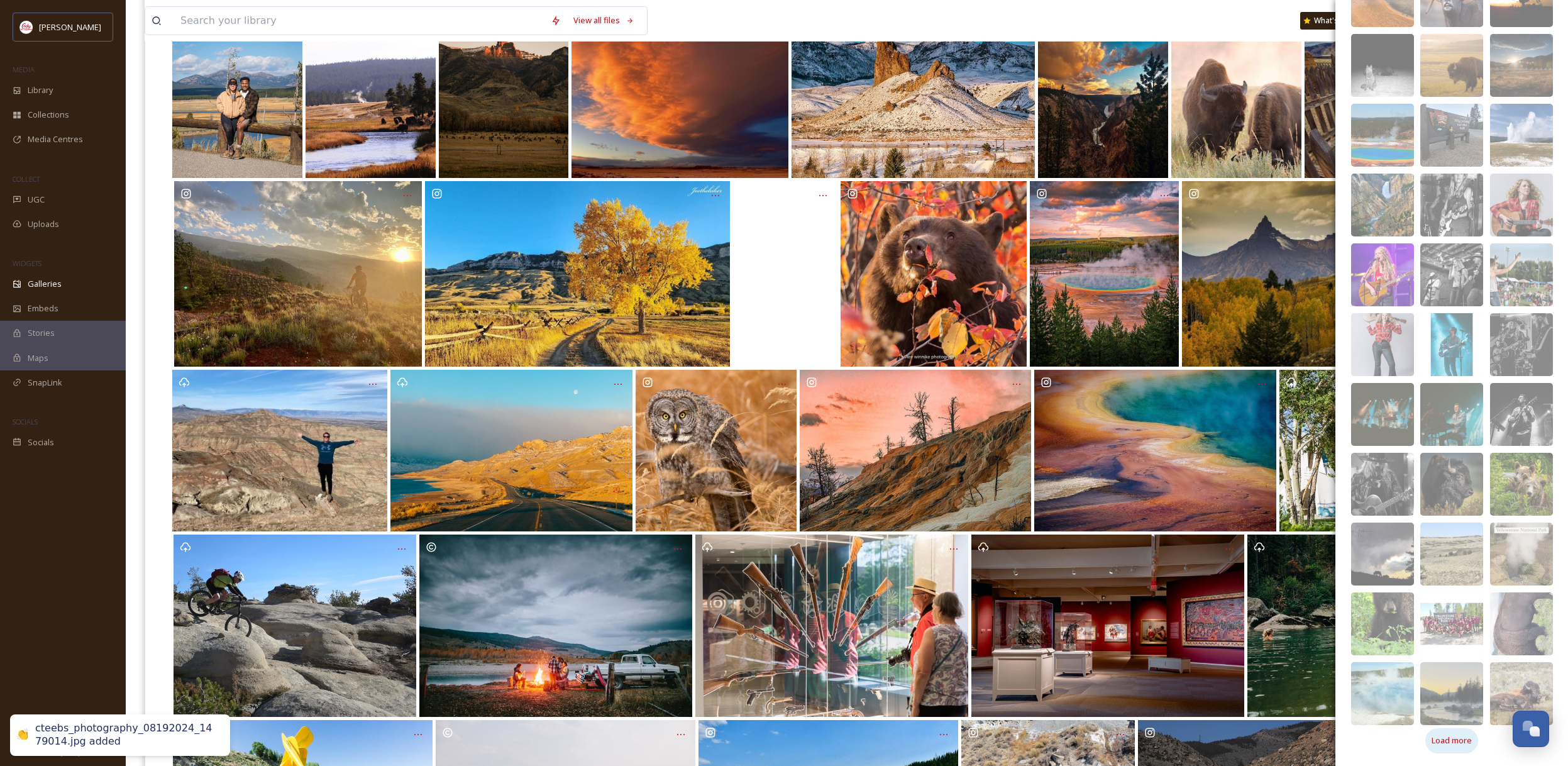
click at [1468, 739] on span "Load more" at bounding box center [1451, 740] width 40 height 12
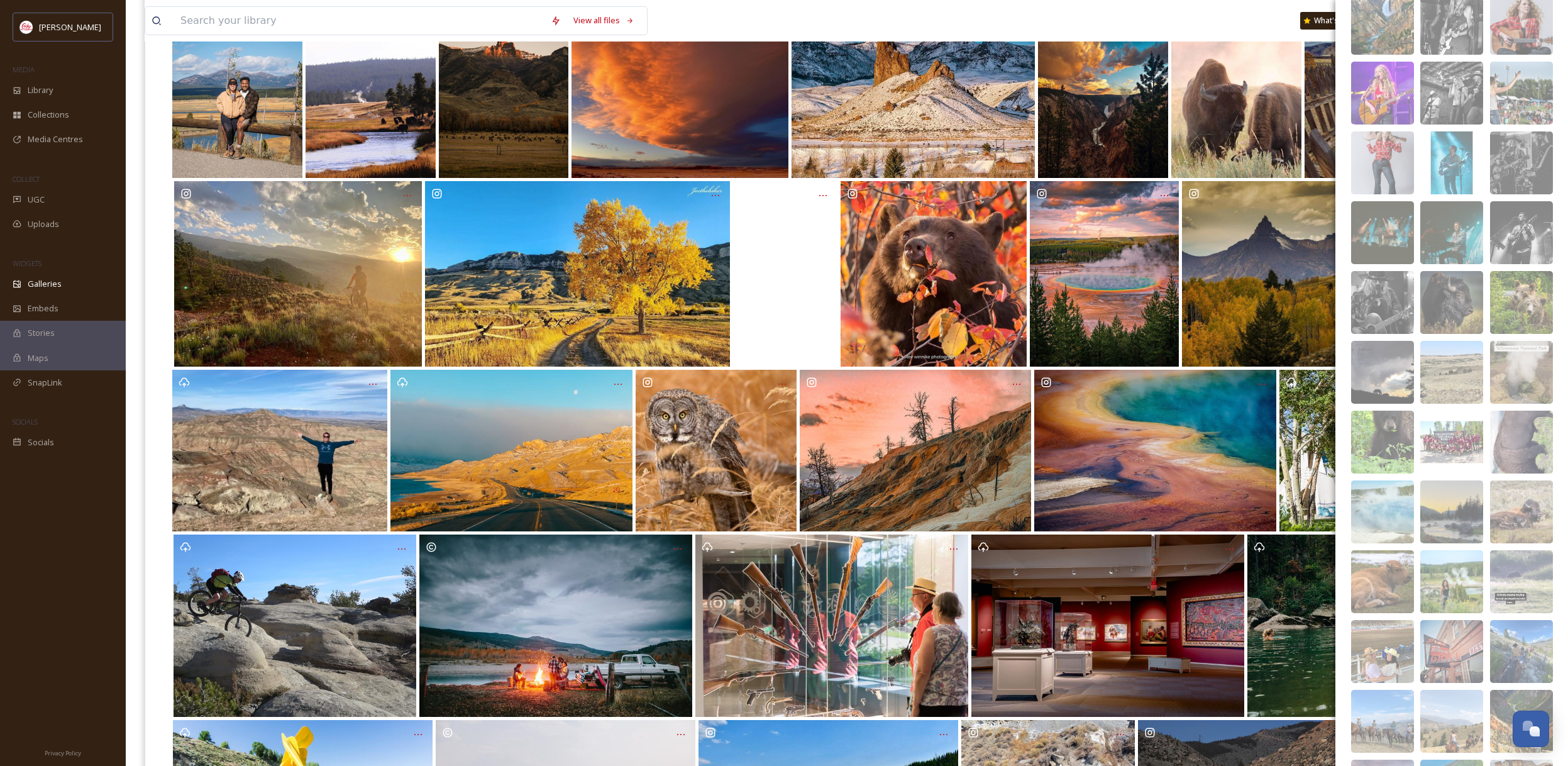
scroll to position [5466, 0]
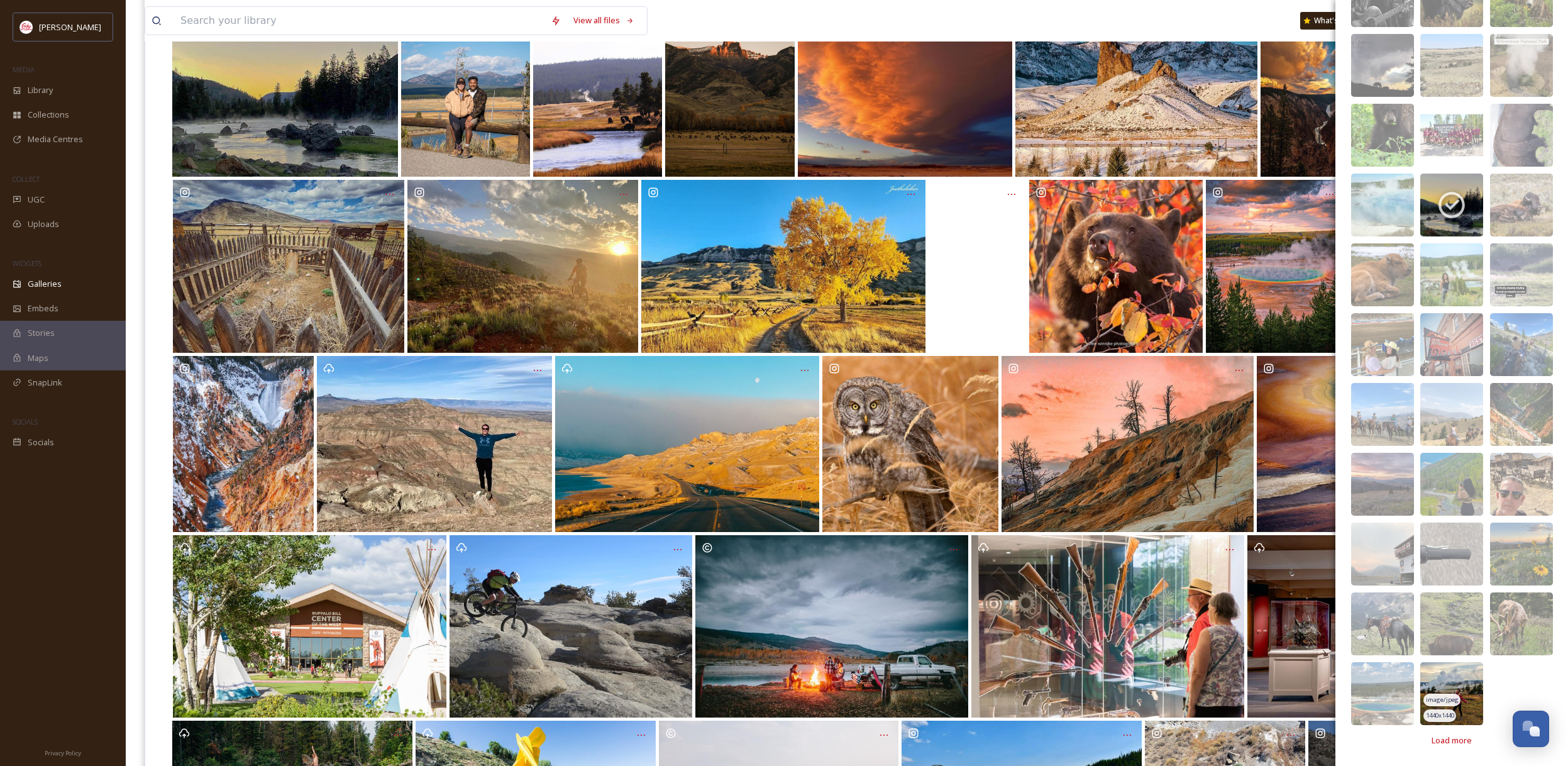
click at [1466, 698] on img at bounding box center [1451, 693] width 63 height 63
click at [1459, 746] on span "Load more" at bounding box center [1451, 740] width 40 height 12
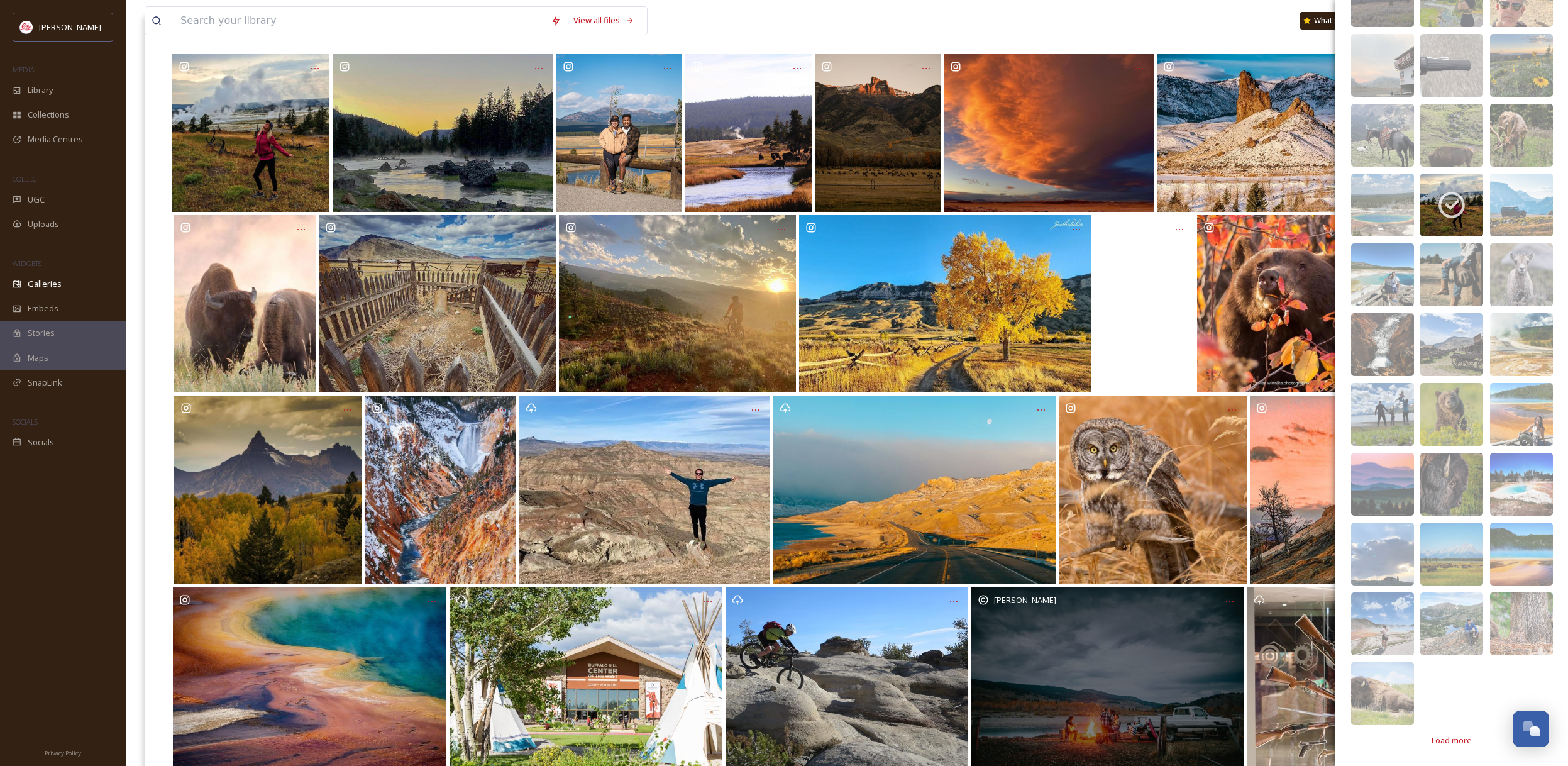
scroll to position [0, 0]
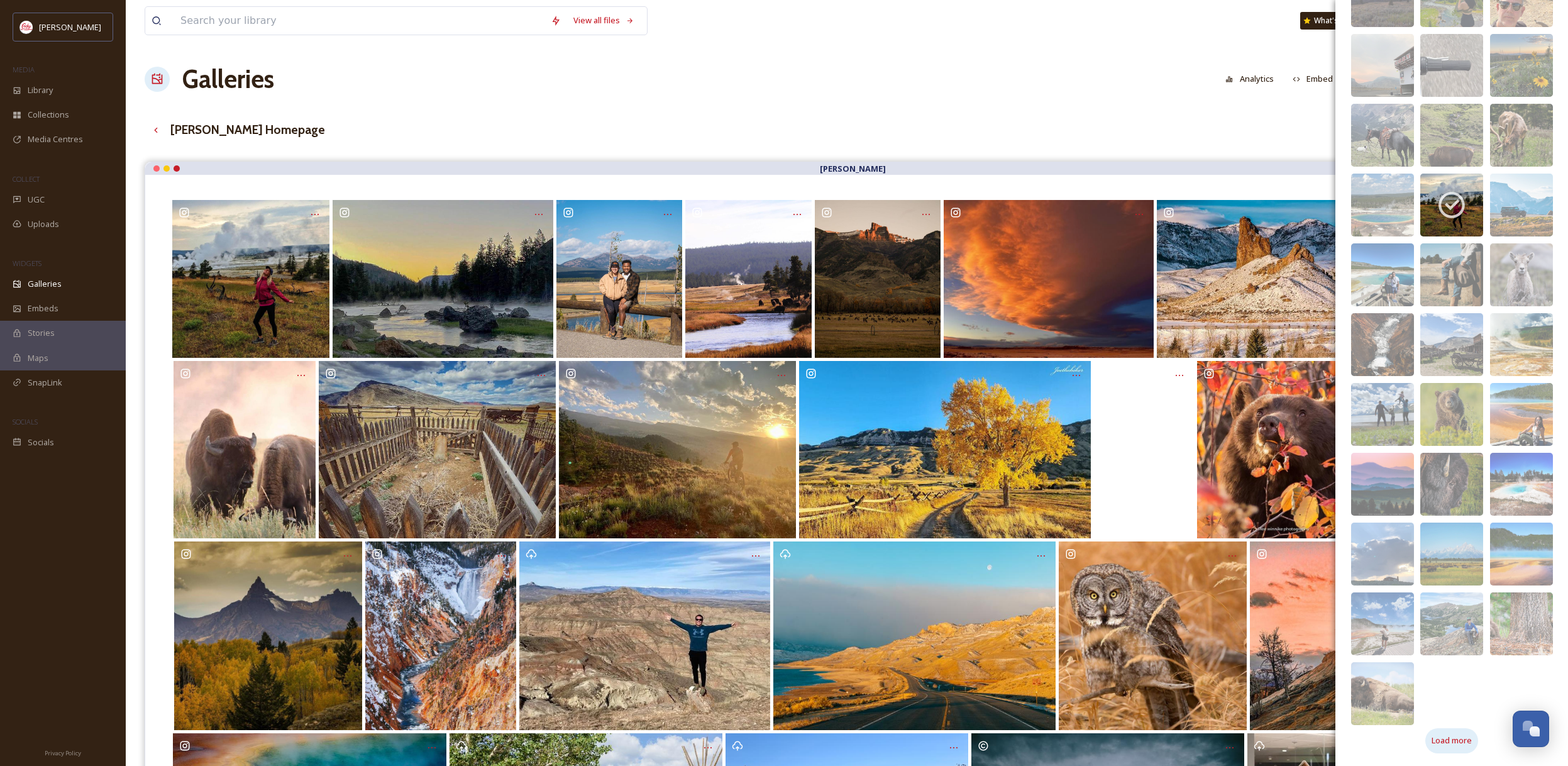
click at [1451, 740] on span "Load more" at bounding box center [1451, 740] width 40 height 12
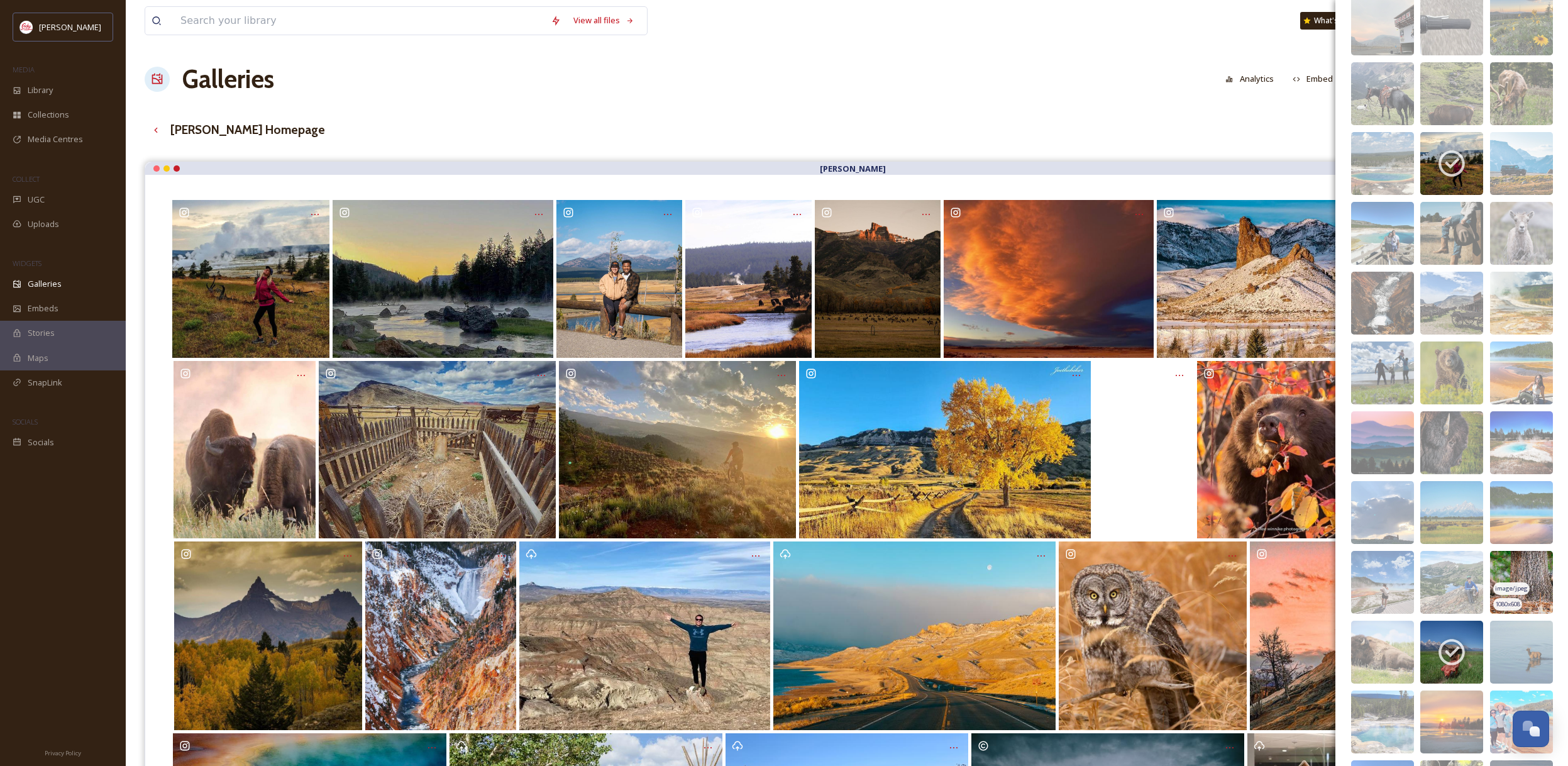
scroll to position [6093, 0]
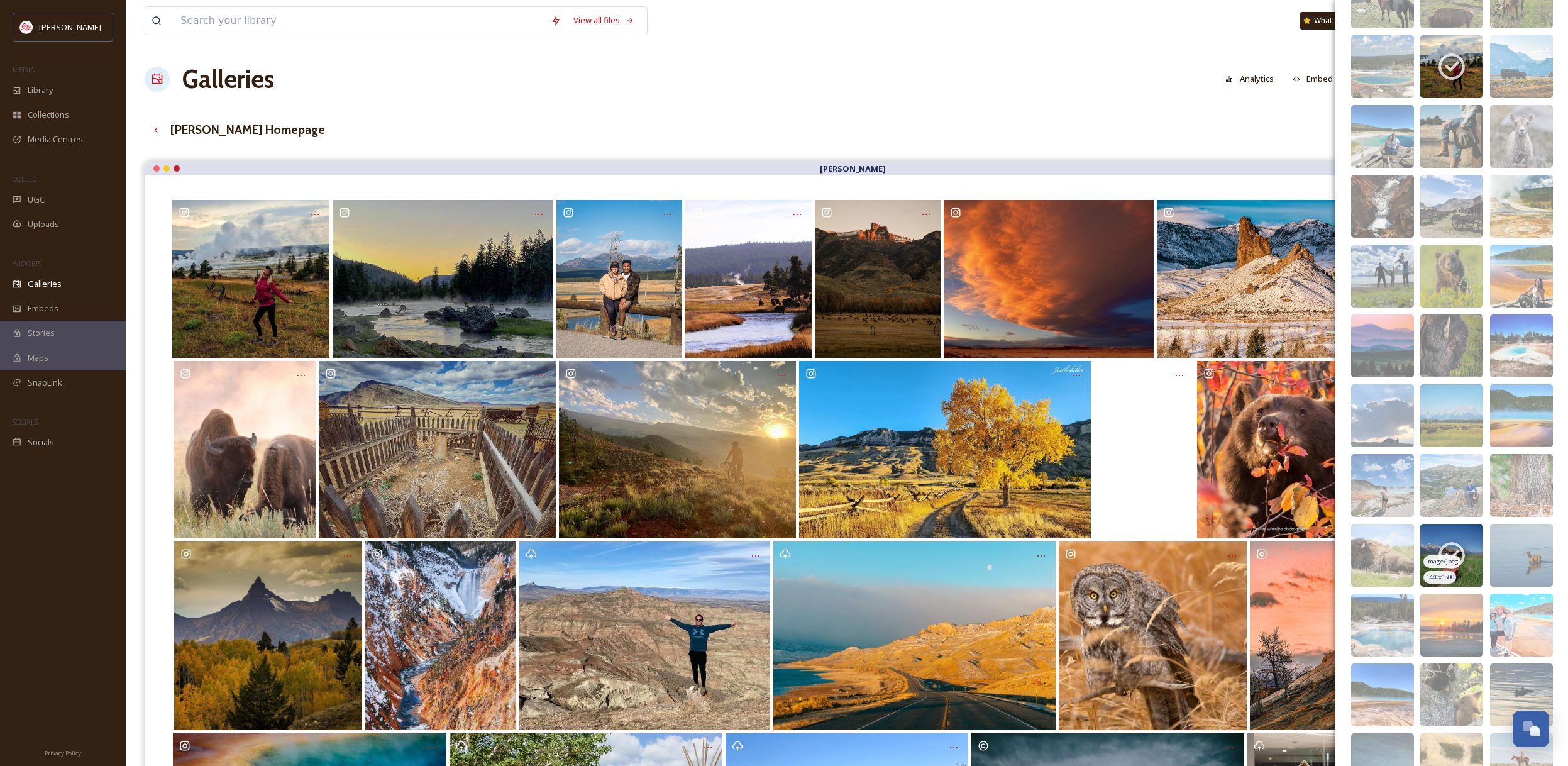
click at [1463, 556] on icon at bounding box center [1451, 556] width 26 height 26
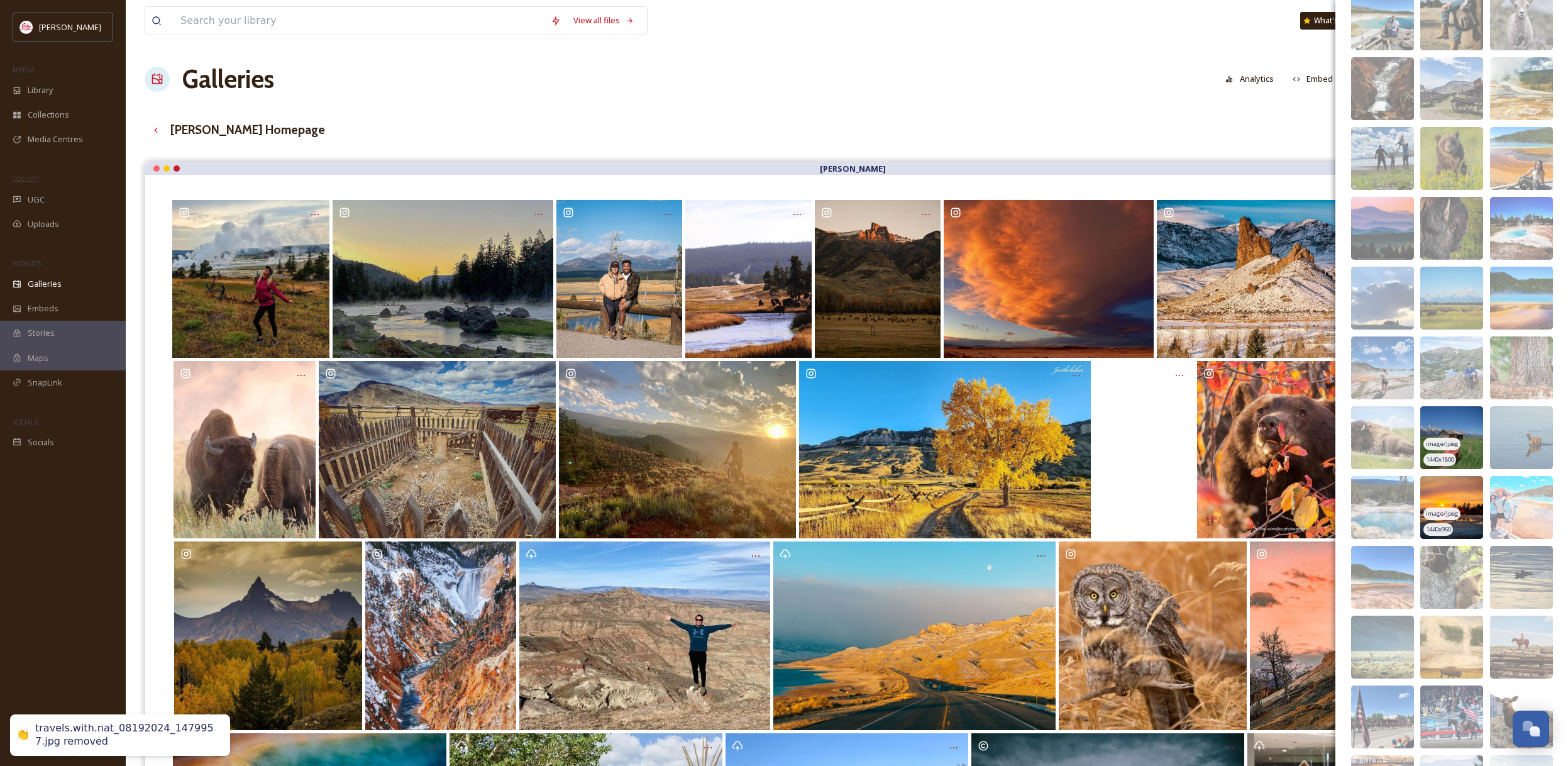
scroll to position [6211, 0]
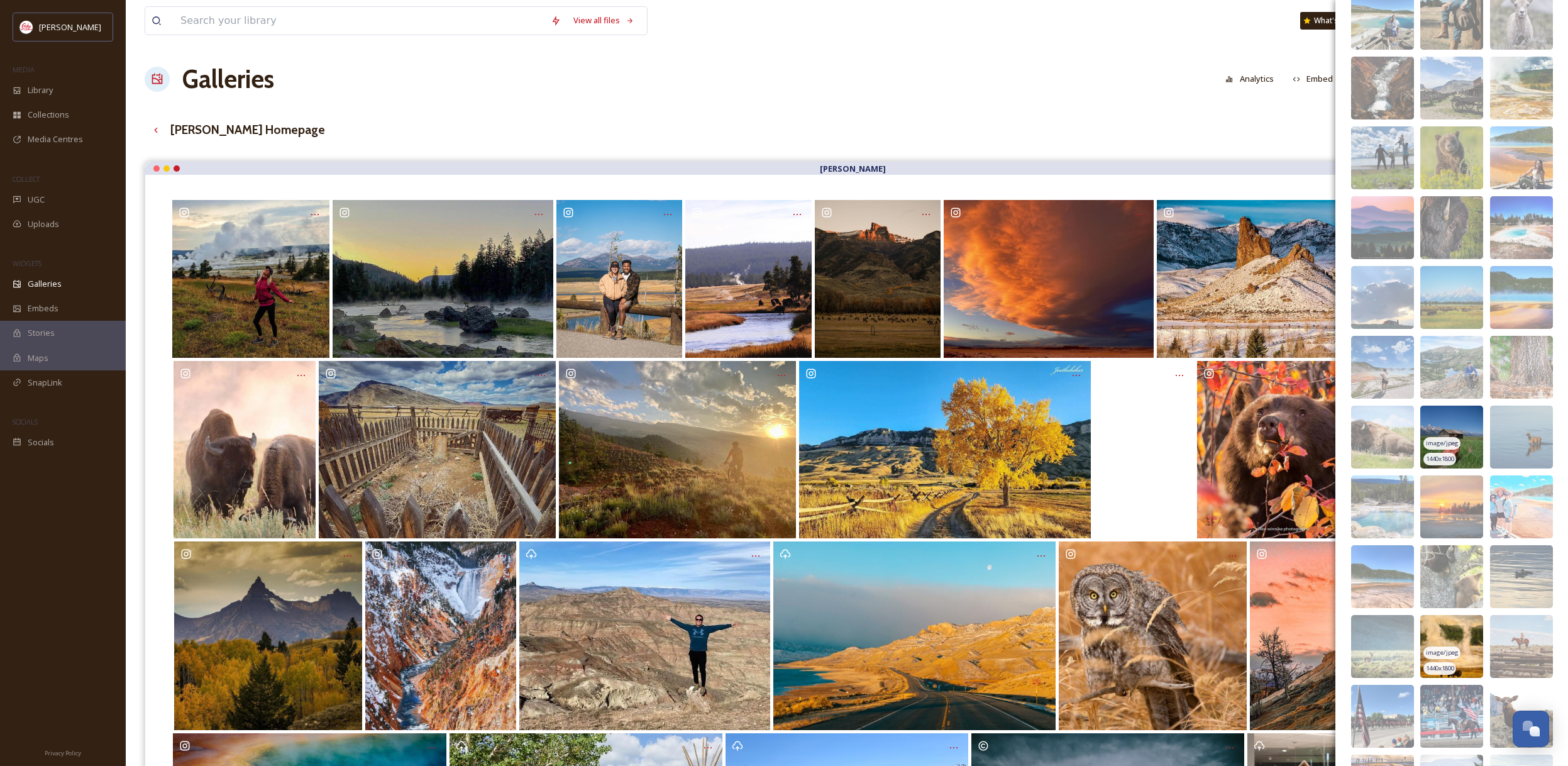
click at [1463, 636] on img at bounding box center [1451, 646] width 63 height 63
click at [1456, 487] on img at bounding box center [1451, 507] width 63 height 63
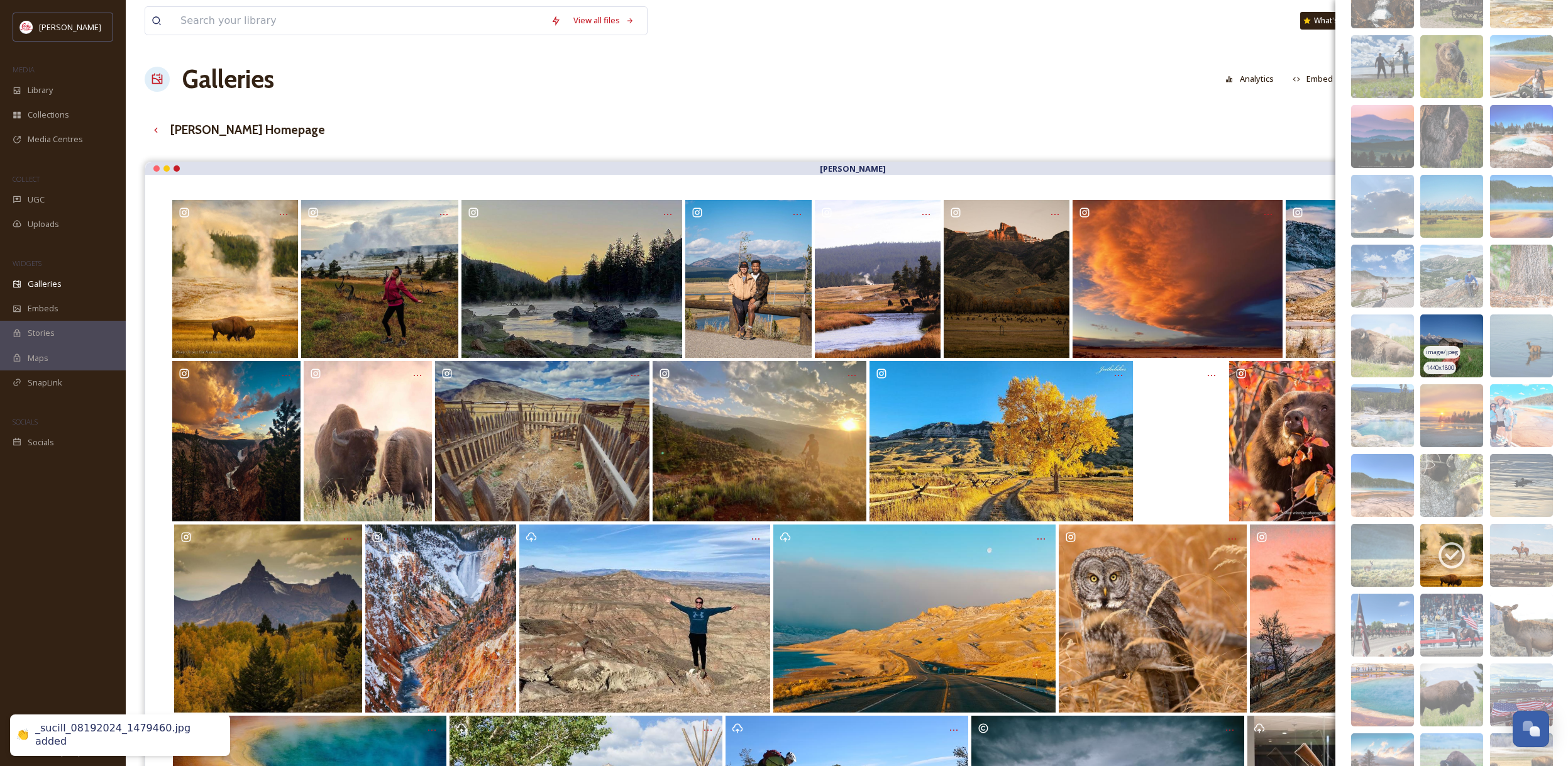
scroll to position [6374, 0]
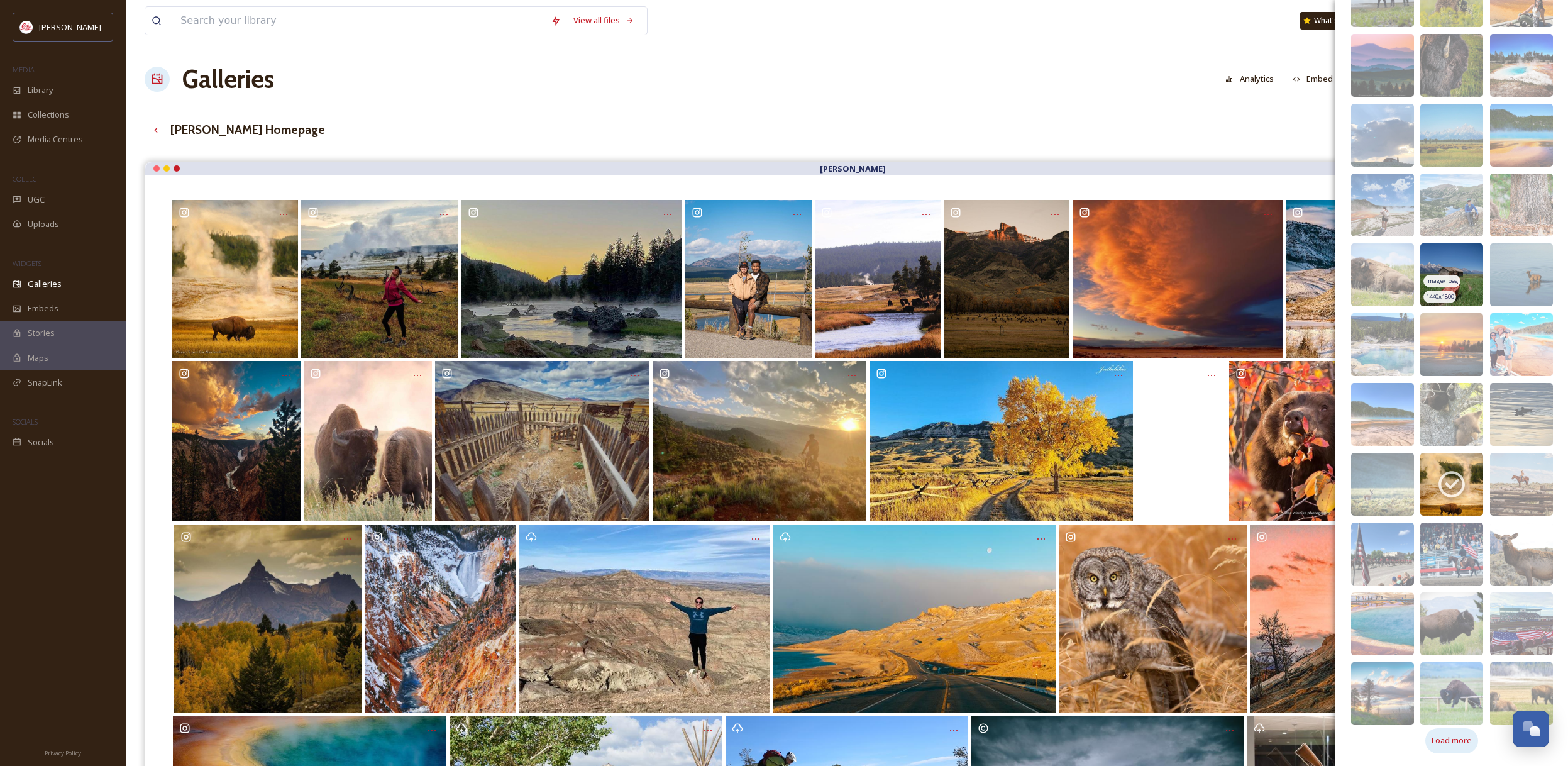
click at [1462, 744] on span "Load more" at bounding box center [1451, 740] width 40 height 12
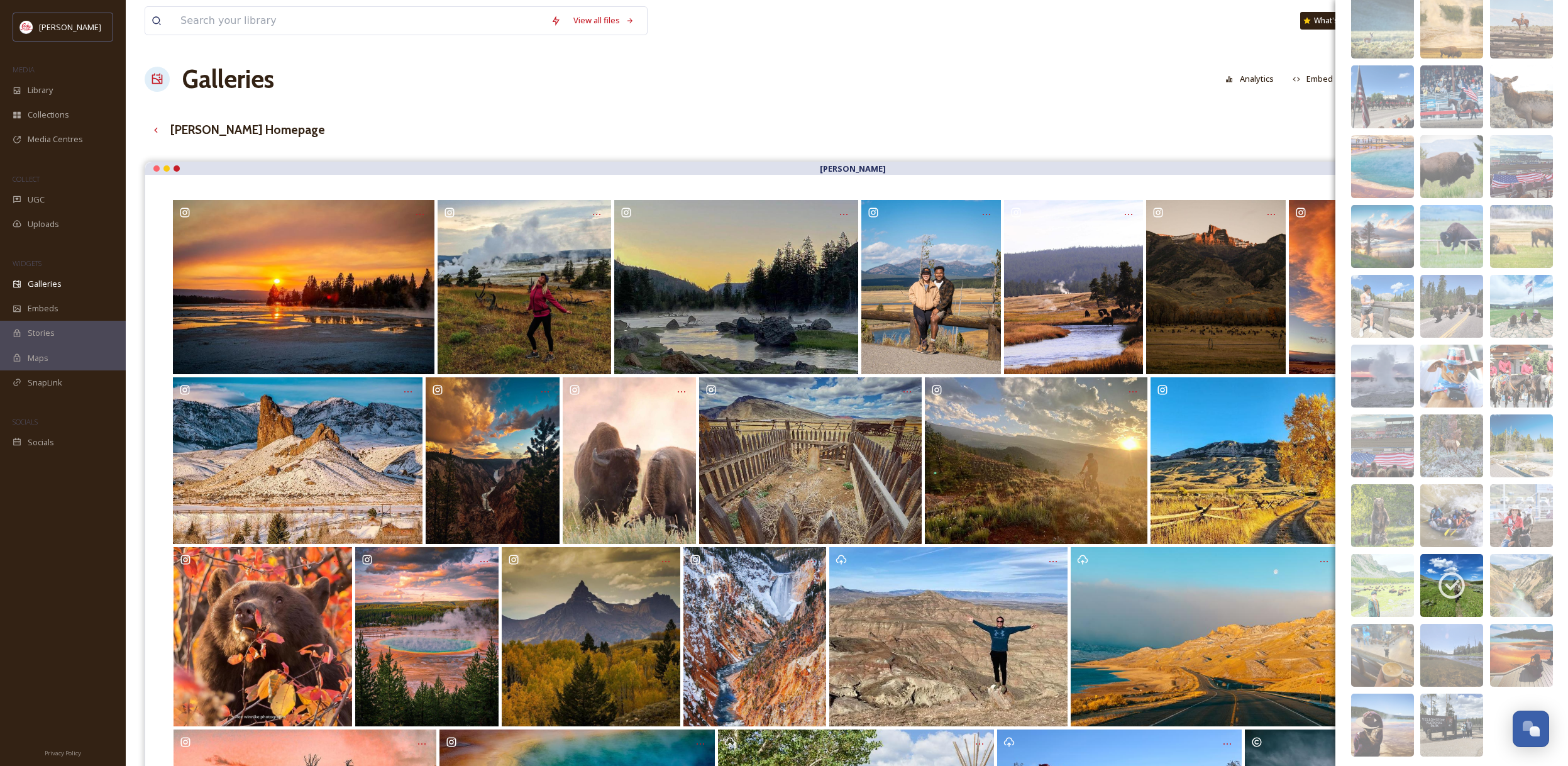
scroll to position [6832, 0]
click at [1454, 583] on icon at bounding box center [1451, 584] width 26 height 26
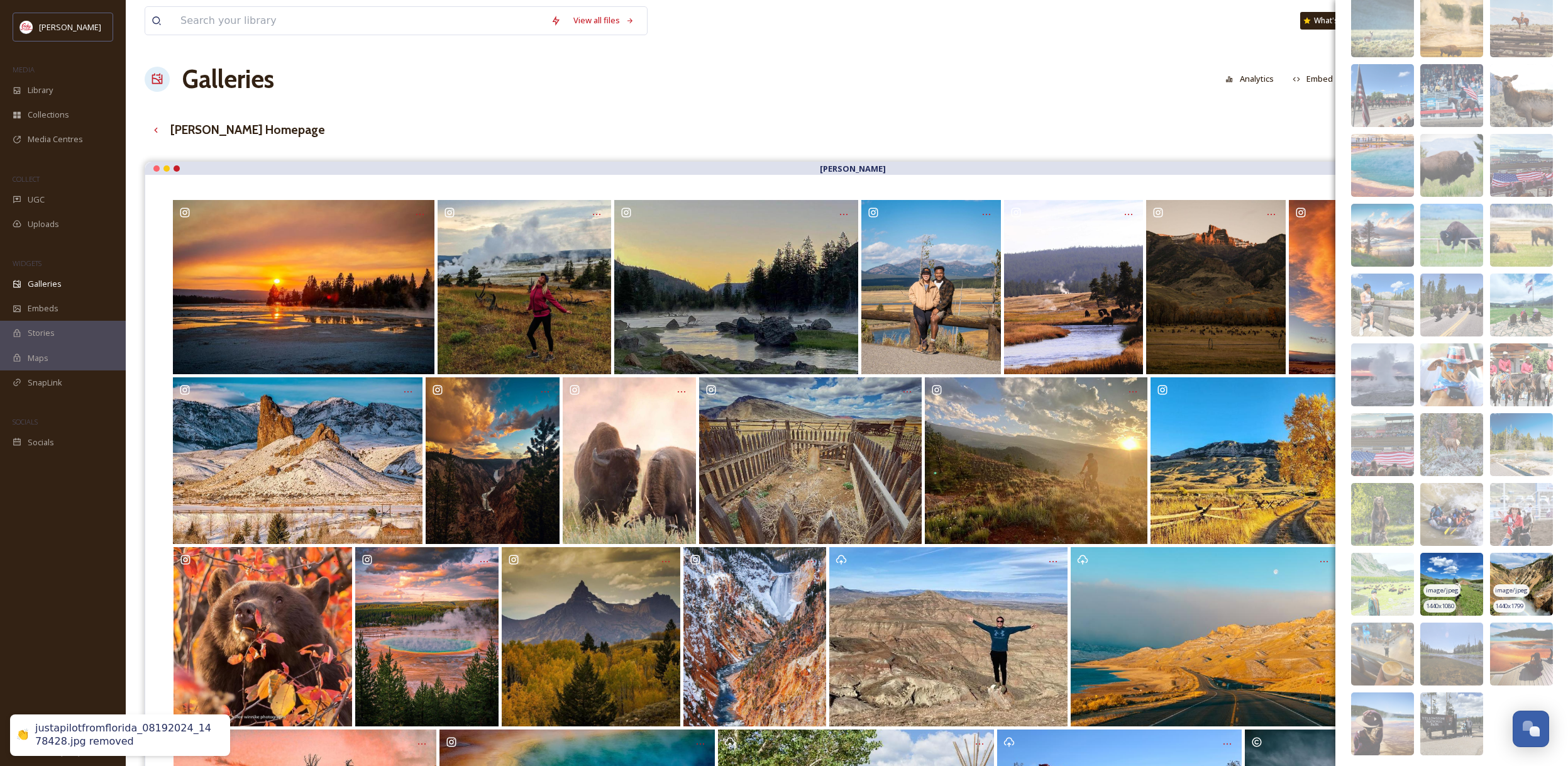
scroll to position [6862, 0]
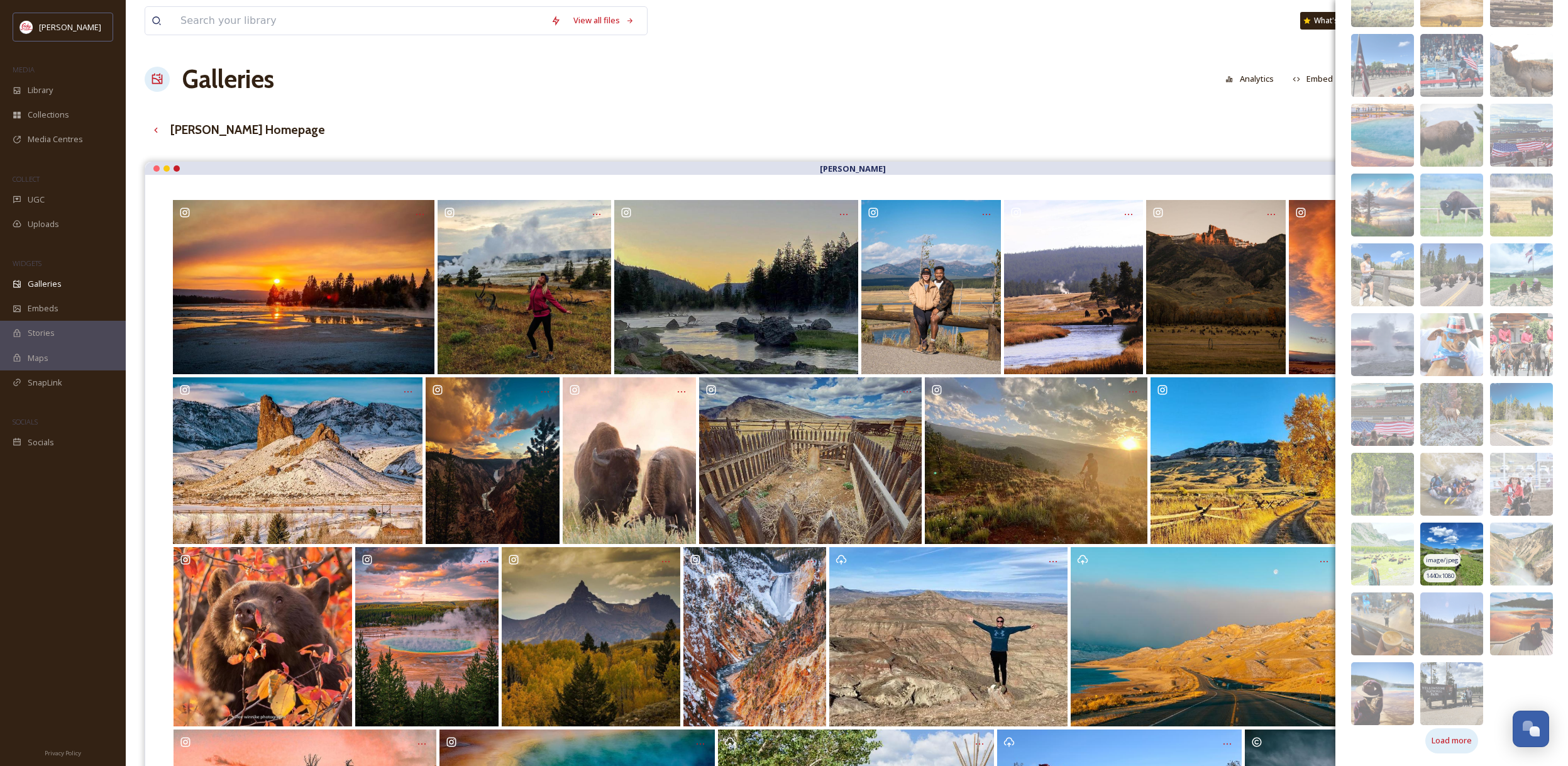
click at [1453, 749] on div "Load more" at bounding box center [1451, 740] width 53 height 24
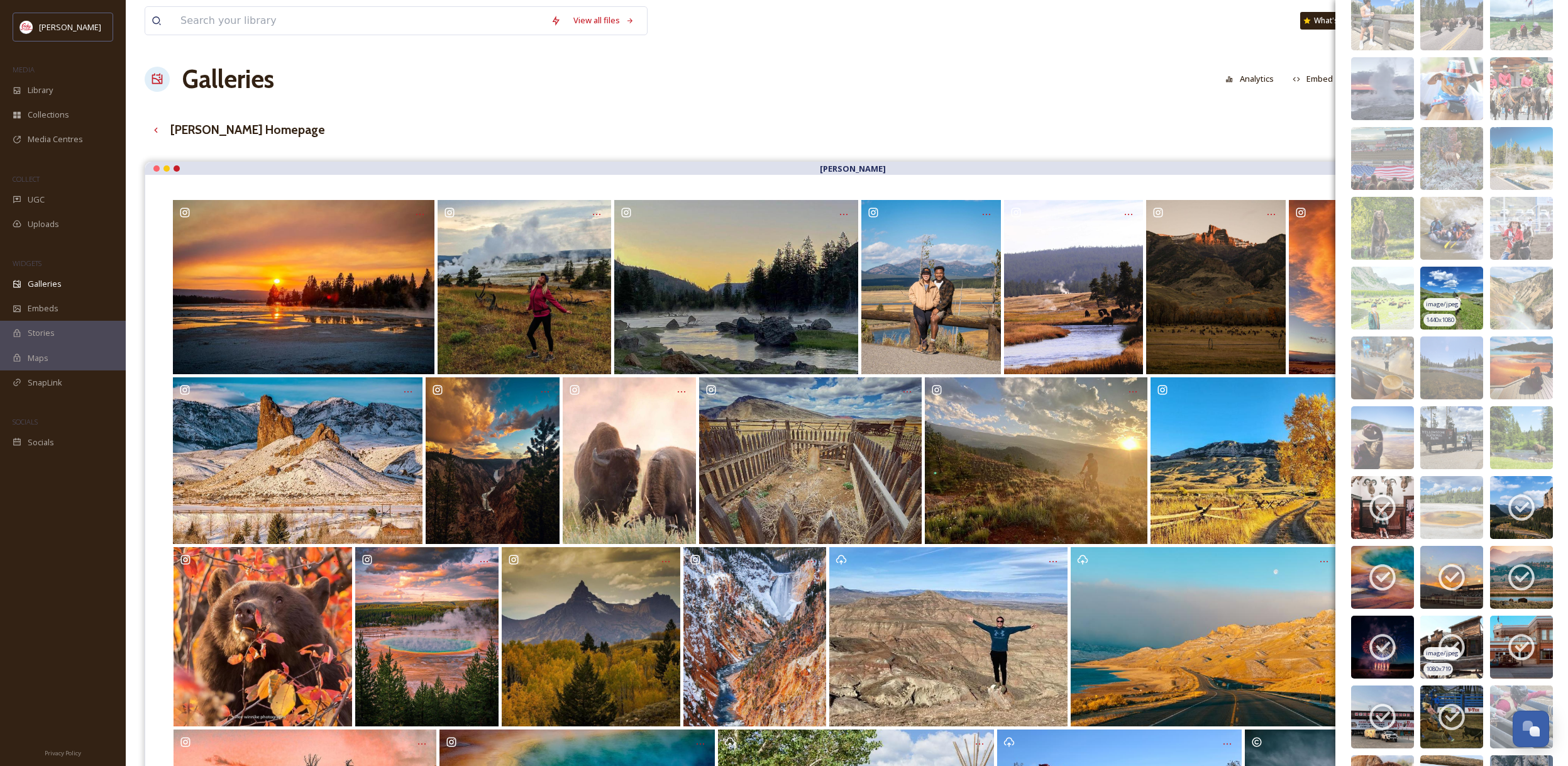
scroll to position [7138, 0]
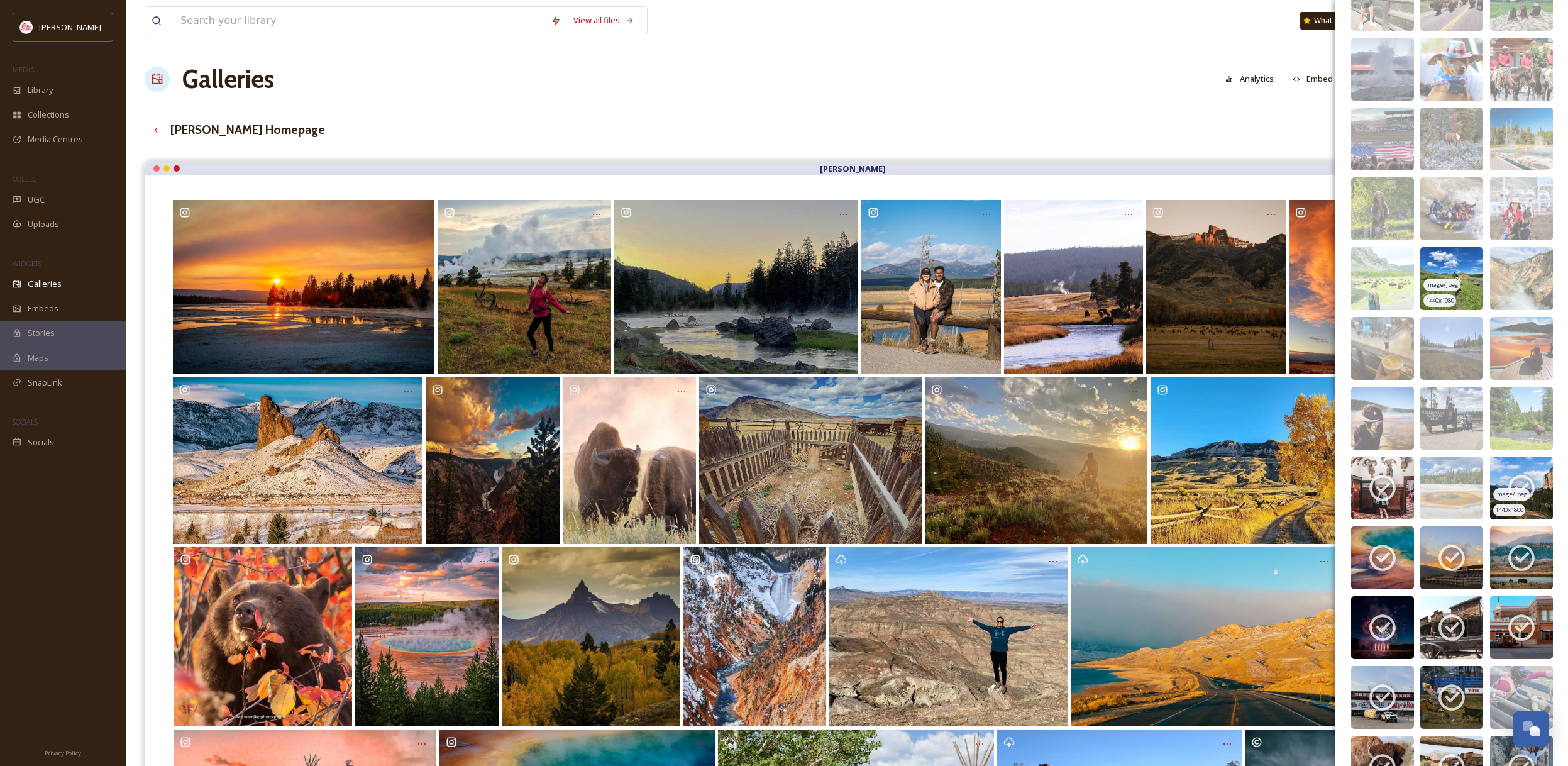
click at [1532, 479] on icon at bounding box center [1521, 488] width 31 height 31
click at [1387, 550] on icon at bounding box center [1382, 557] width 31 height 31
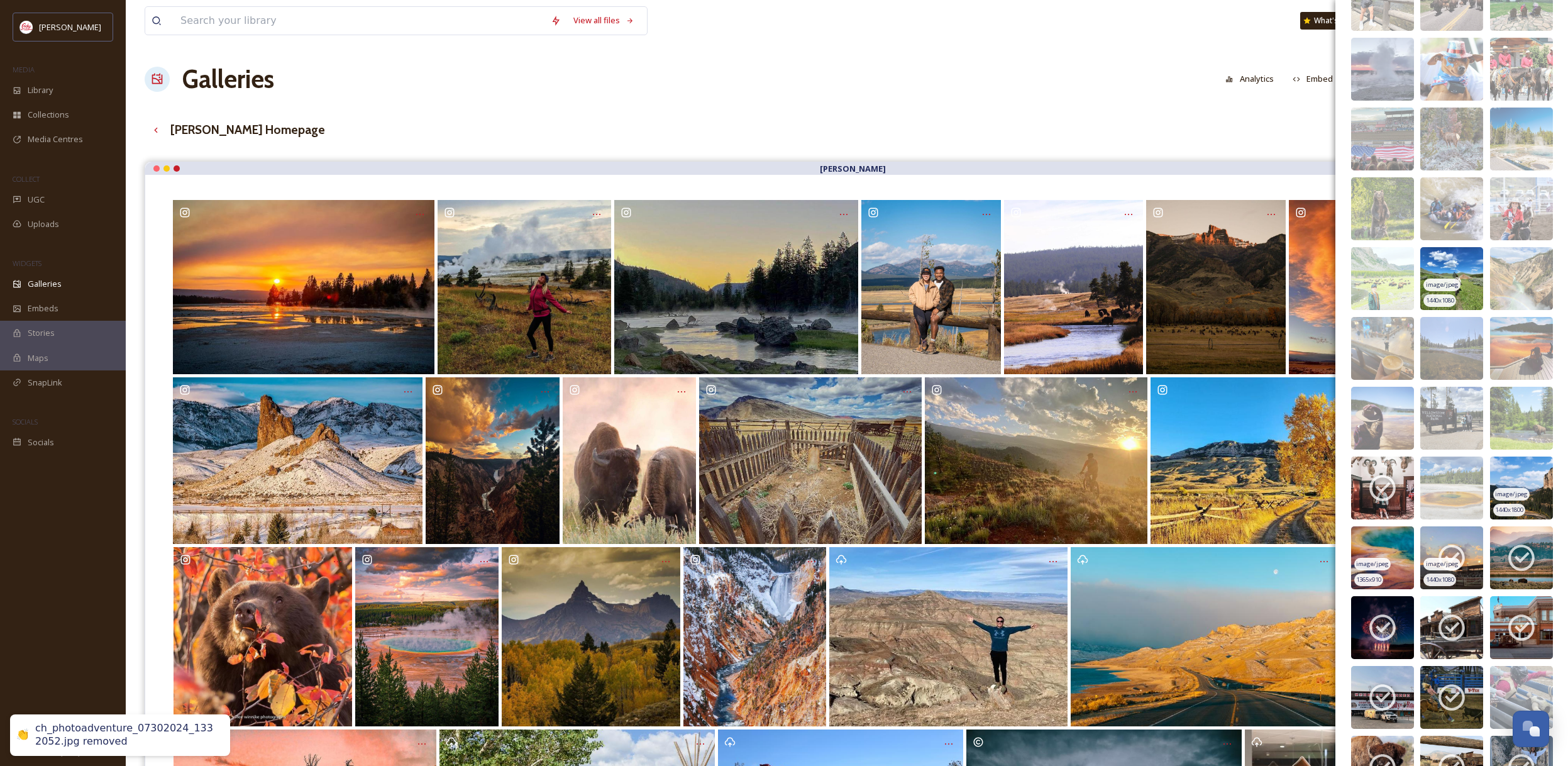
click at [1465, 549] on icon at bounding box center [1451, 557] width 31 height 31
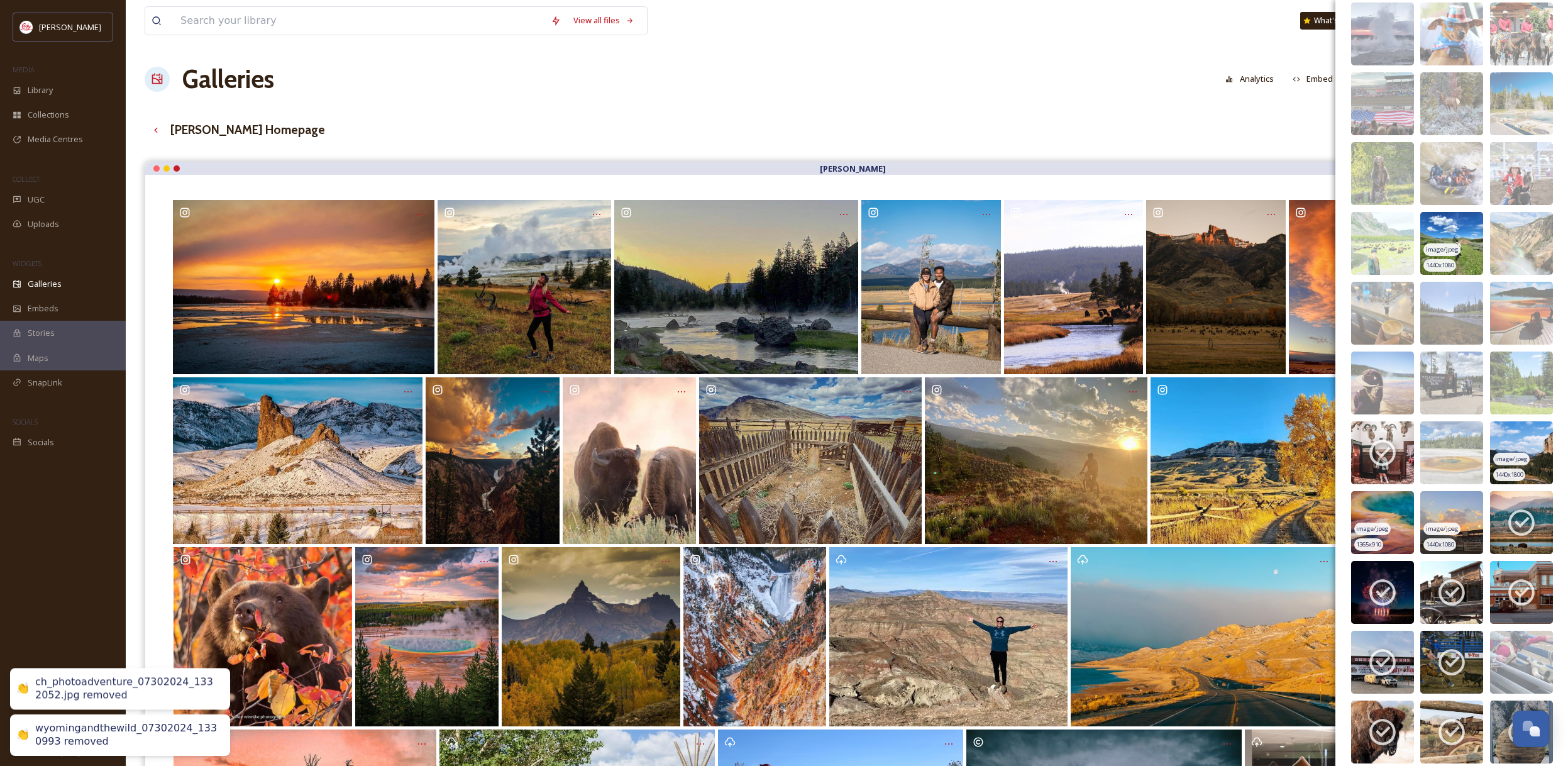
scroll to position [7175, 0]
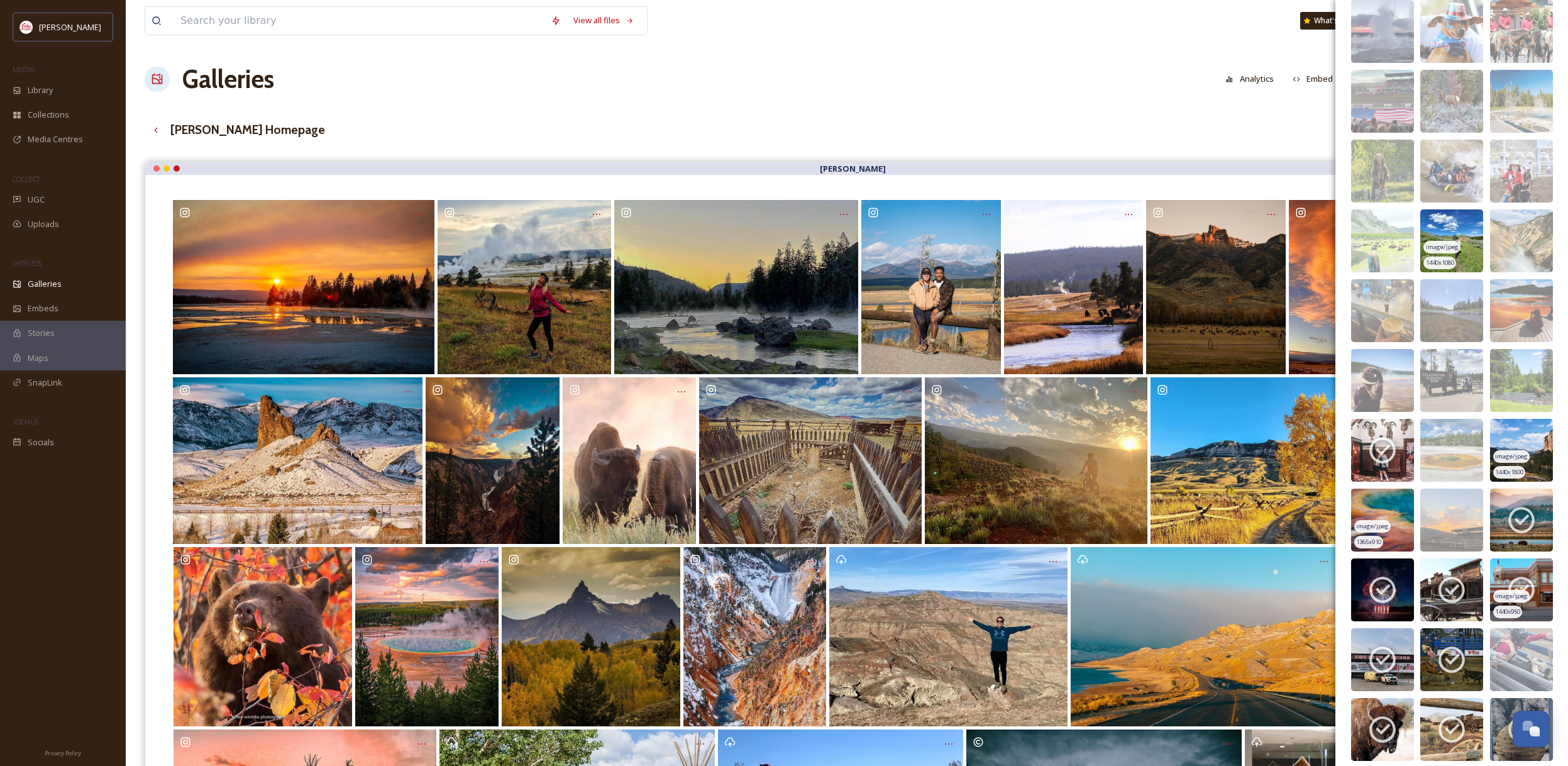
click at [1523, 586] on icon at bounding box center [1521, 589] width 31 height 31
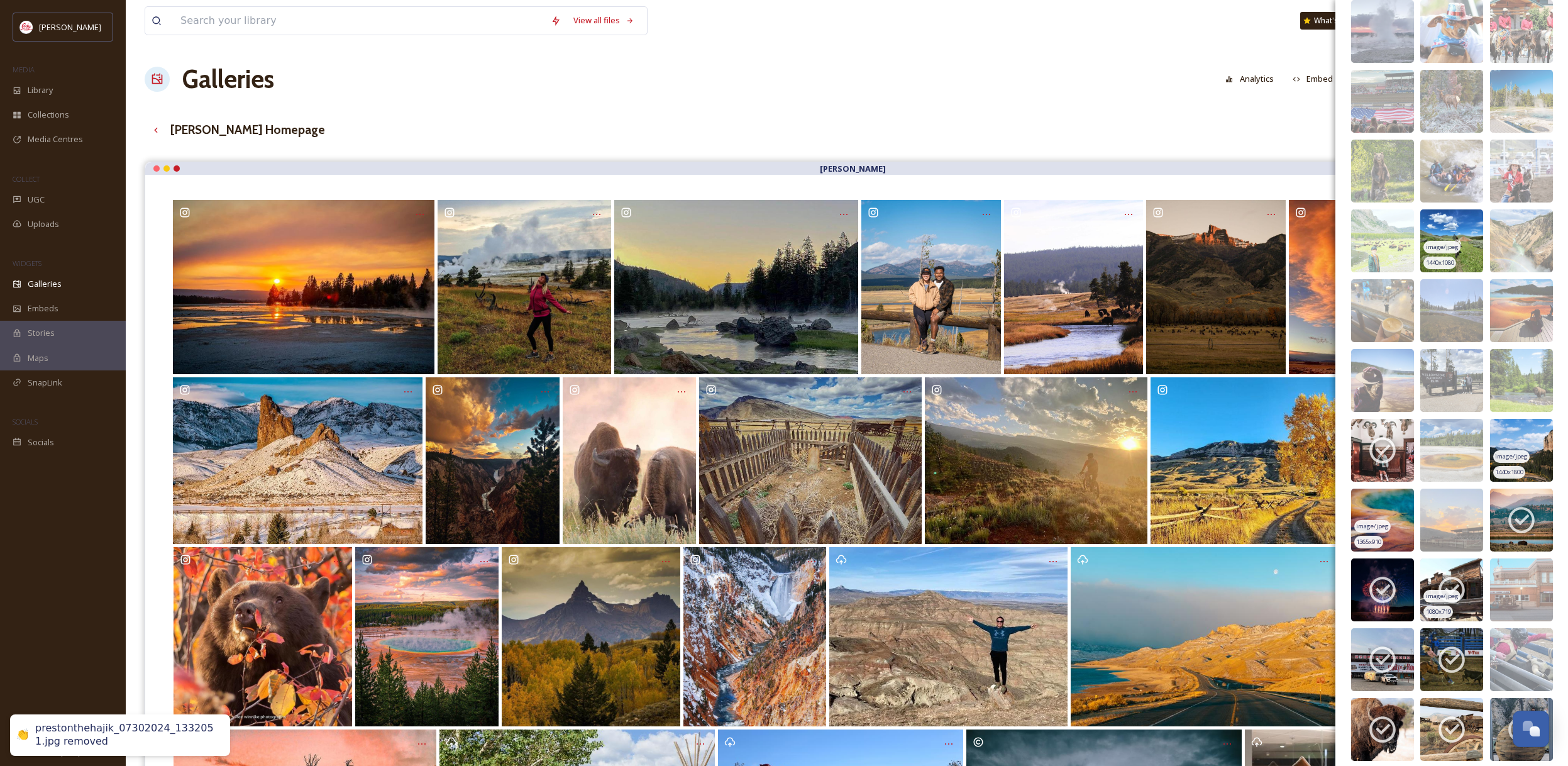
click at [1459, 588] on icon at bounding box center [1451, 589] width 31 height 31
click at [1391, 652] on icon at bounding box center [1382, 660] width 26 height 26
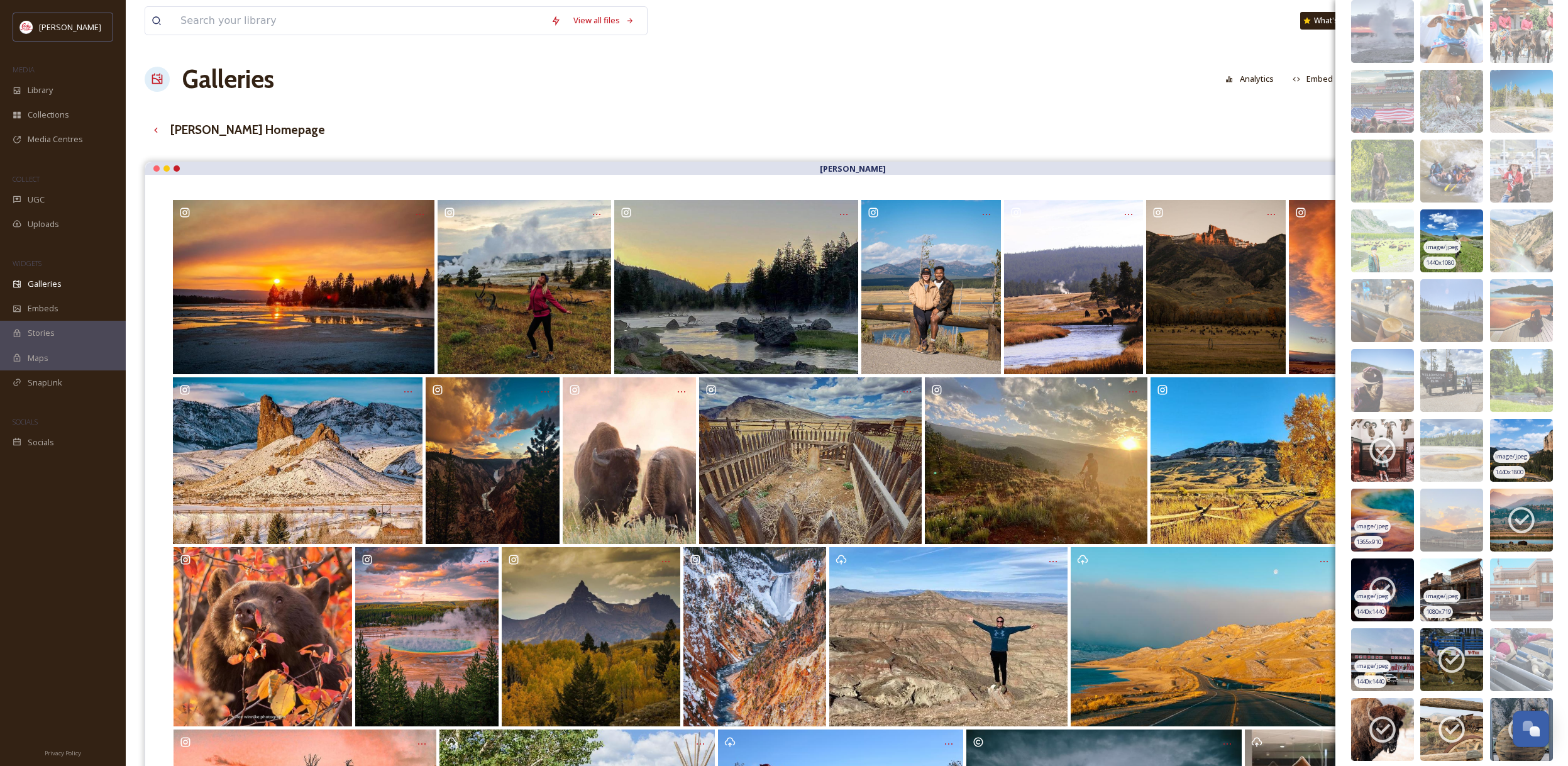
click at [1388, 580] on icon at bounding box center [1382, 590] width 26 height 26
click at [1385, 582] on img at bounding box center [1382, 590] width 63 height 63
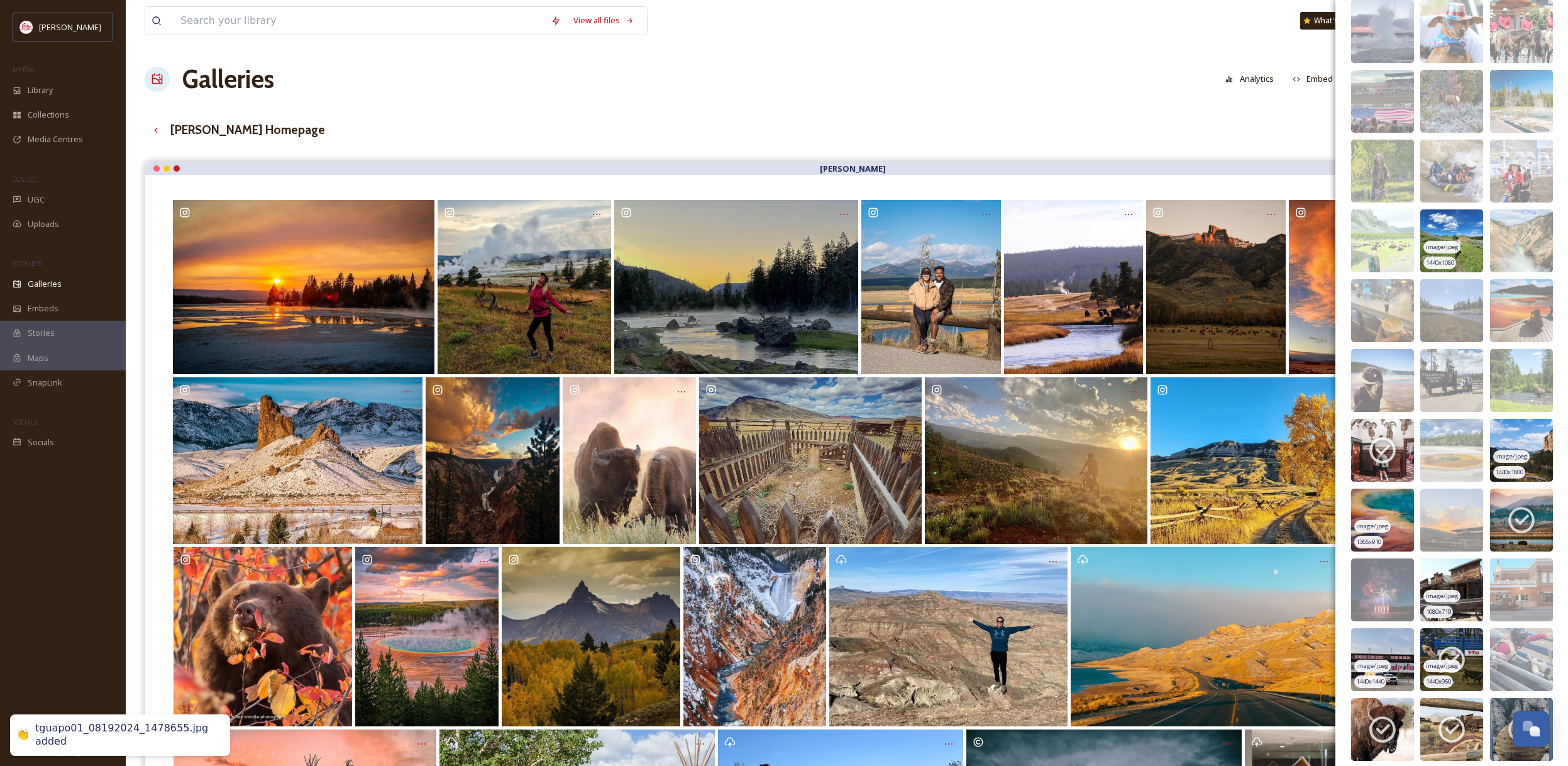
click at [1454, 654] on icon at bounding box center [1451, 659] width 31 height 31
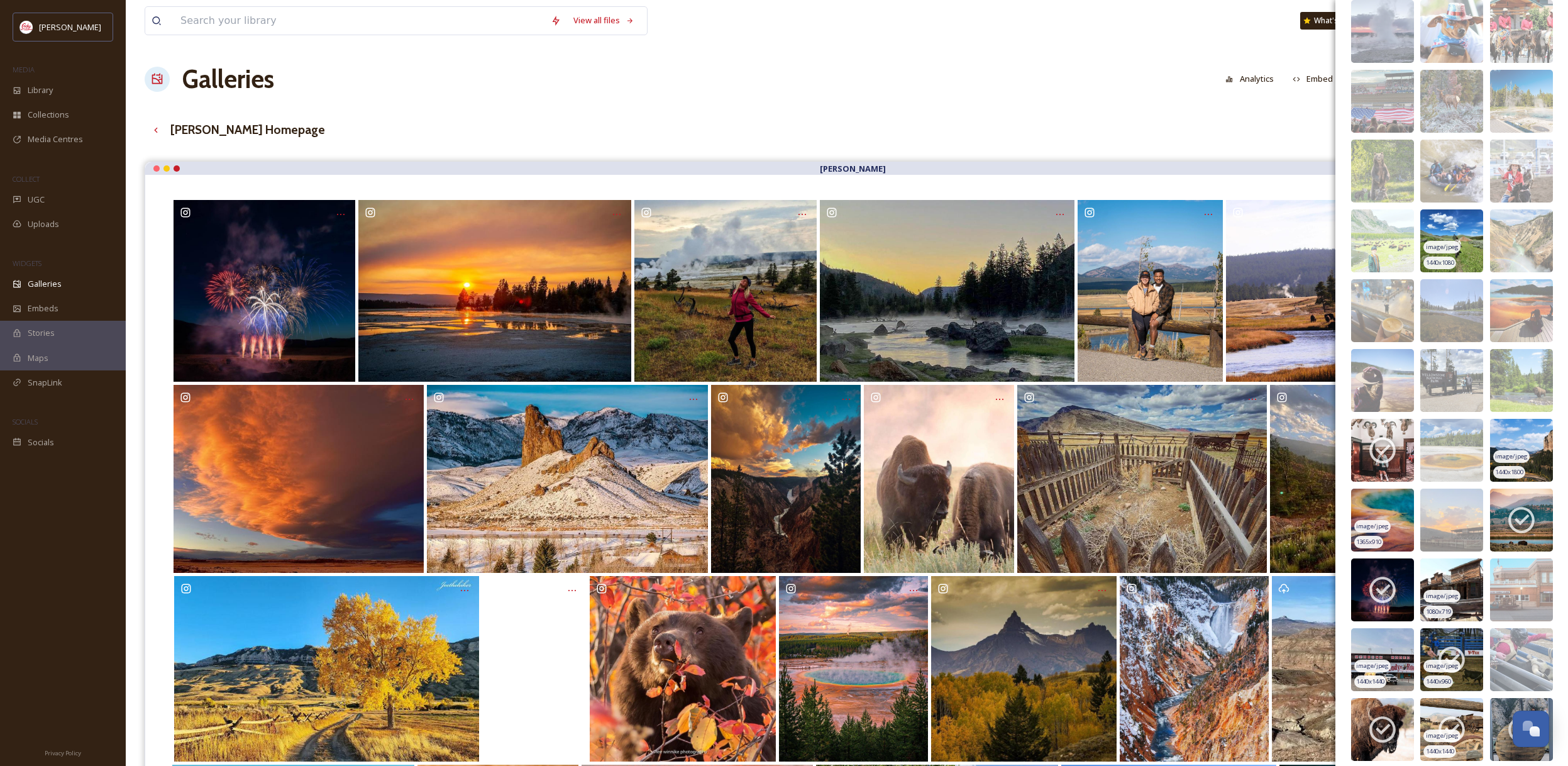
click at [1455, 716] on icon at bounding box center [1451, 729] width 31 height 31
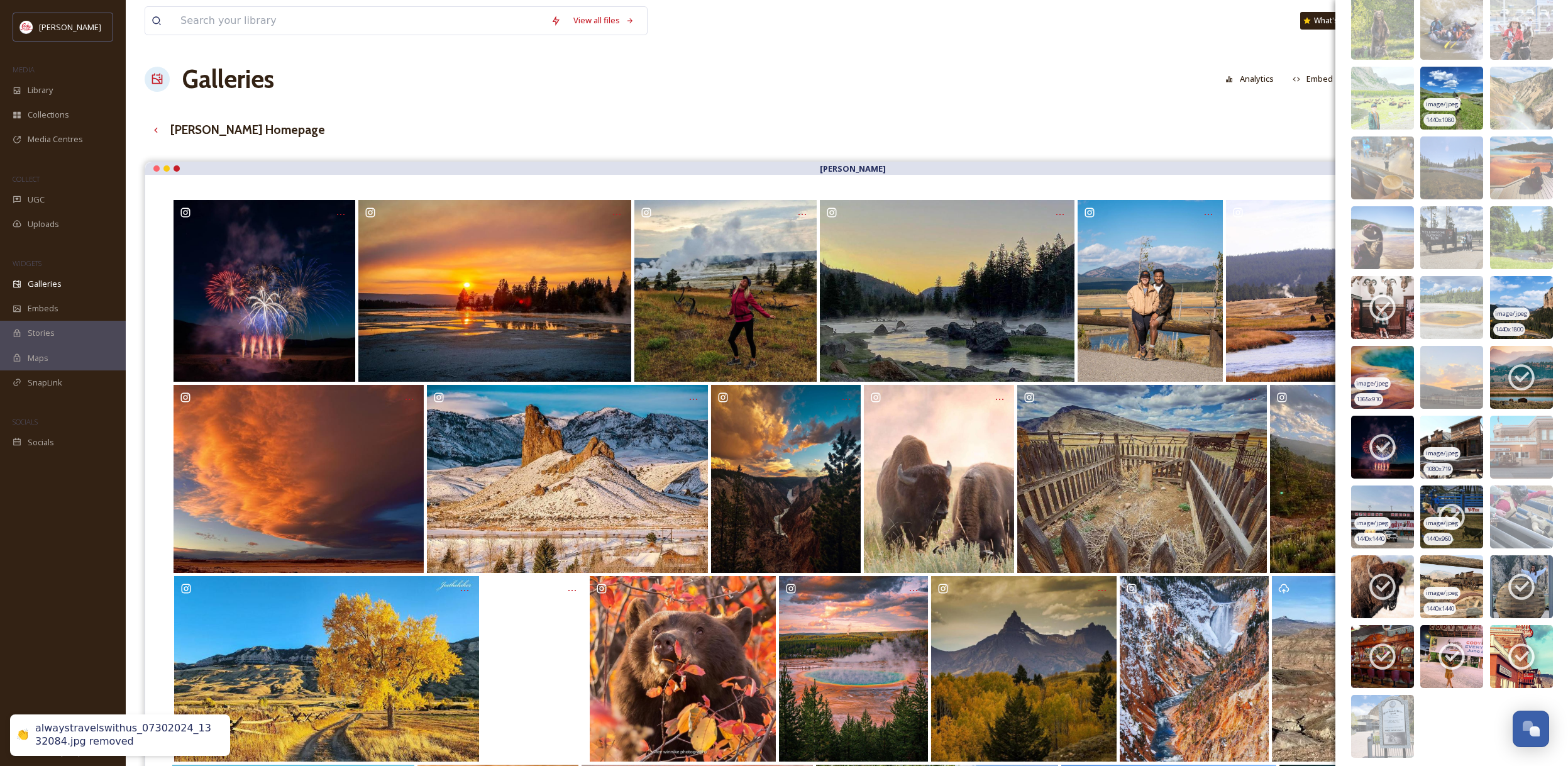
scroll to position [7329, 0]
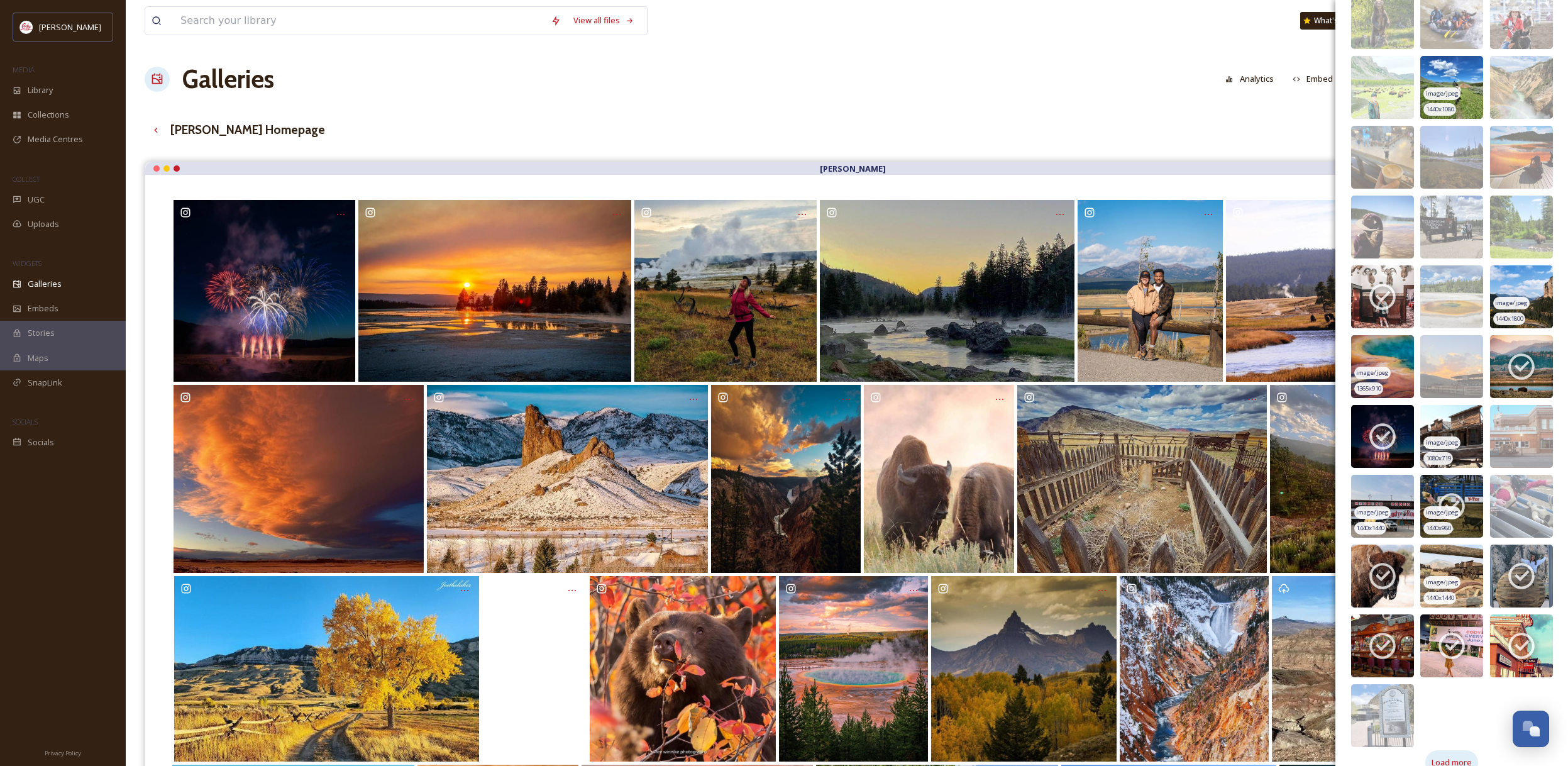
click at [1458, 755] on div "Load more" at bounding box center [1451, 763] width 53 height 24
click at [1388, 564] on icon at bounding box center [1382, 576] width 31 height 31
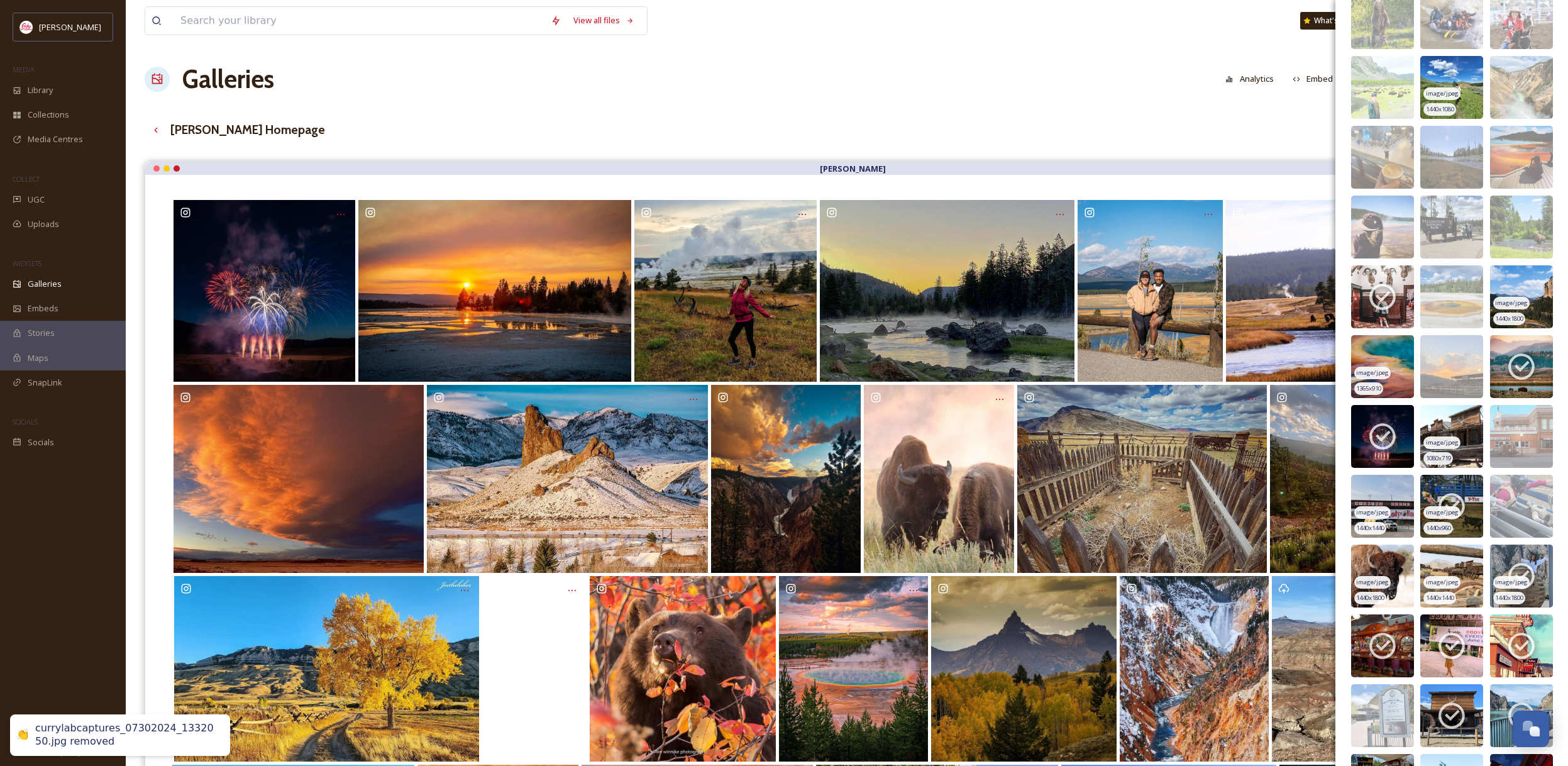
click at [1527, 566] on icon at bounding box center [1521, 577] width 26 height 26
click at [1528, 634] on icon at bounding box center [1521, 645] width 31 height 31
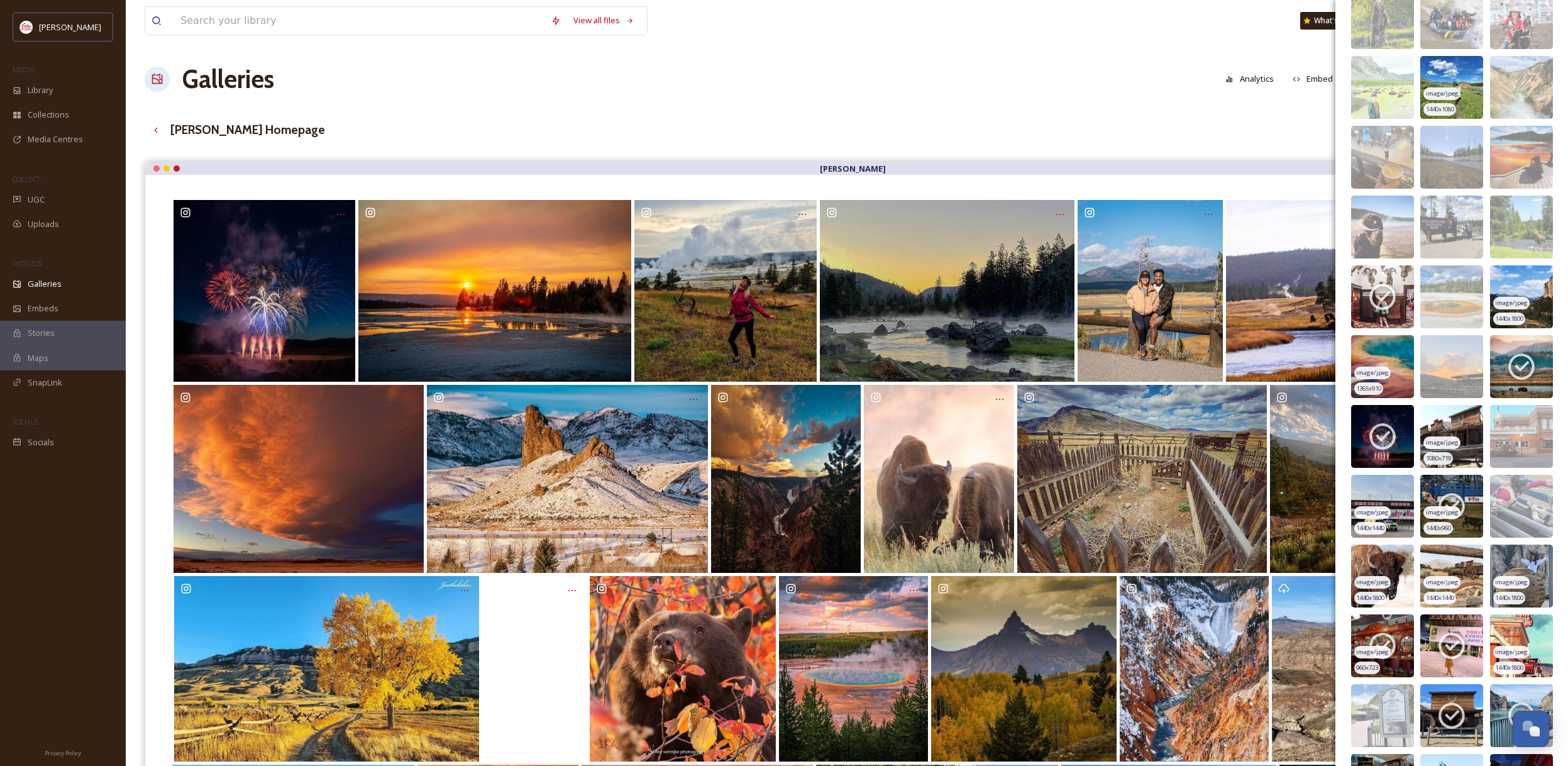
click at [1390, 638] on icon at bounding box center [1382, 646] width 26 height 26
click at [1467, 636] on icon at bounding box center [1451, 645] width 31 height 31
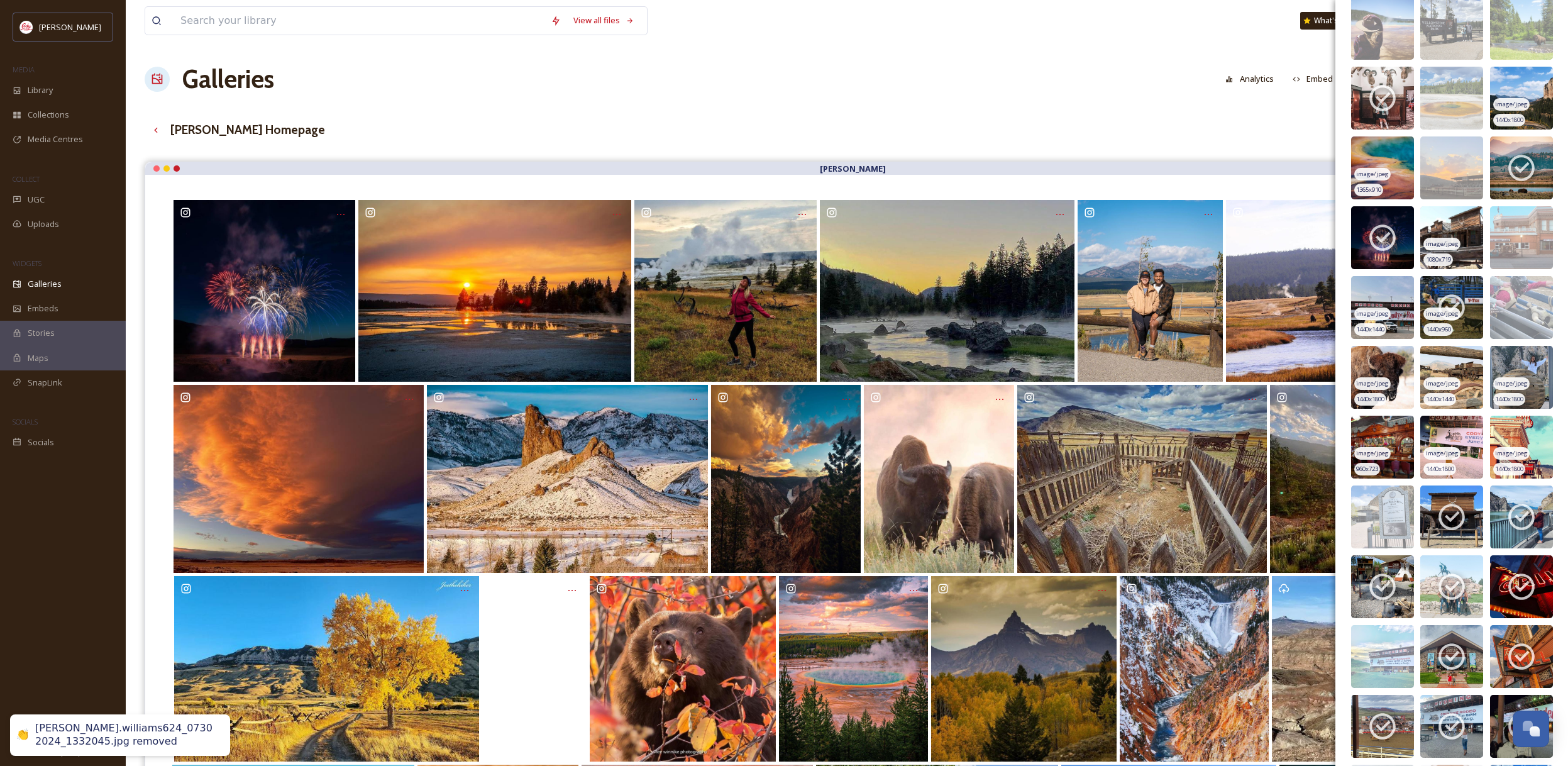
scroll to position [7531, 0]
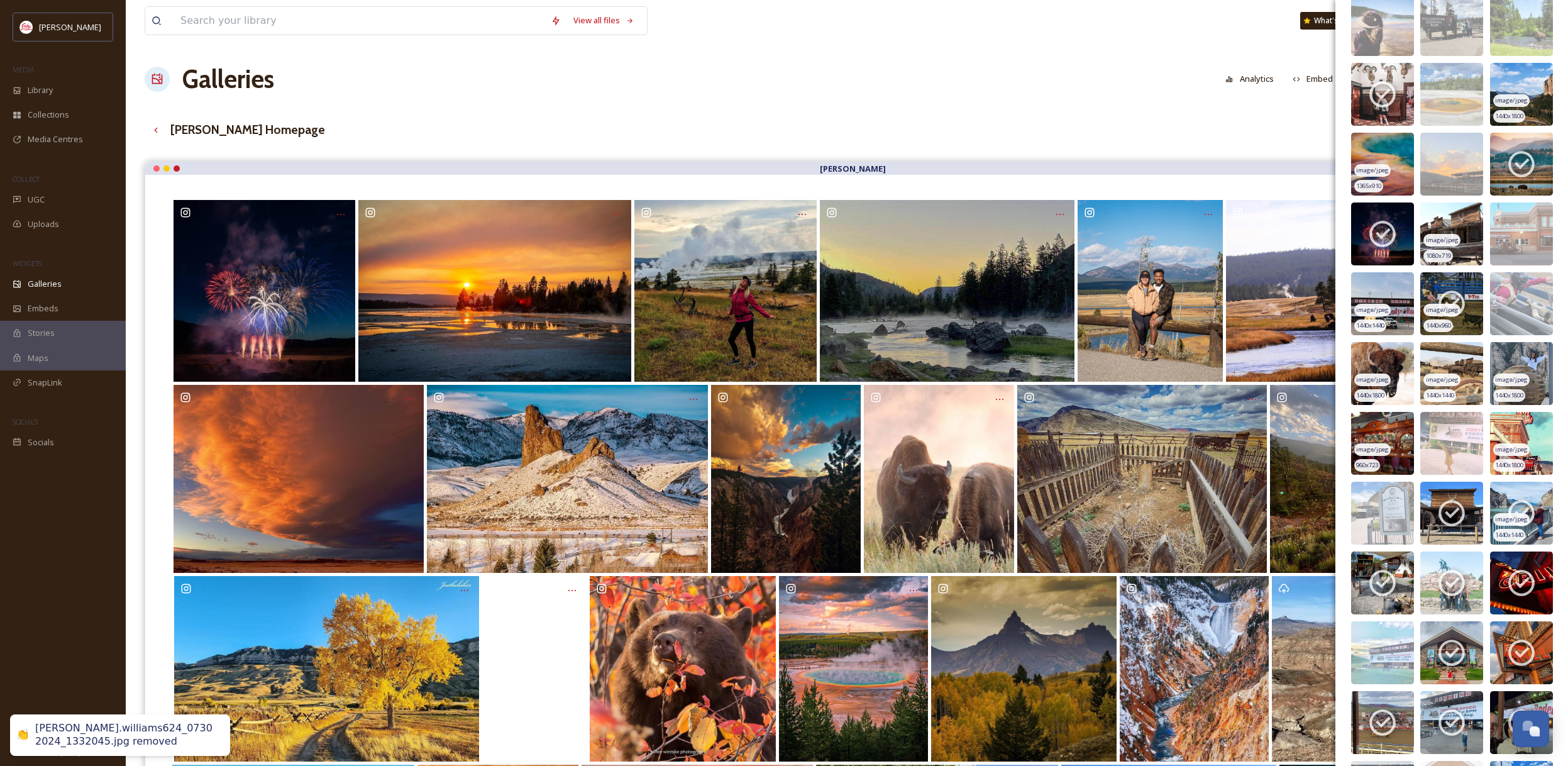
click at [1520, 509] on icon at bounding box center [1521, 513] width 31 height 31
click at [1456, 513] on icon at bounding box center [1451, 513] width 31 height 31
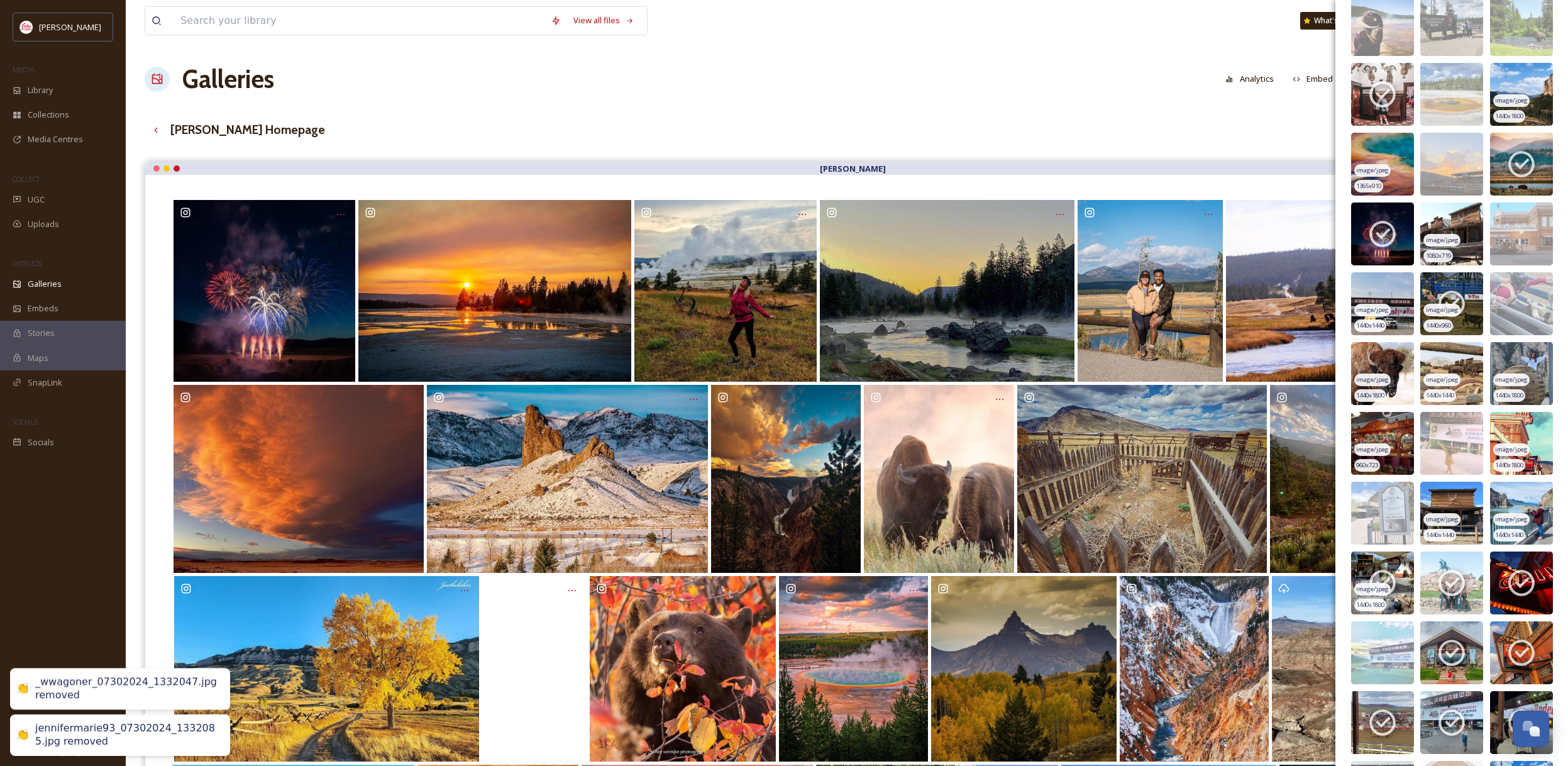
click at [1405, 575] on img at bounding box center [1382, 583] width 63 height 63
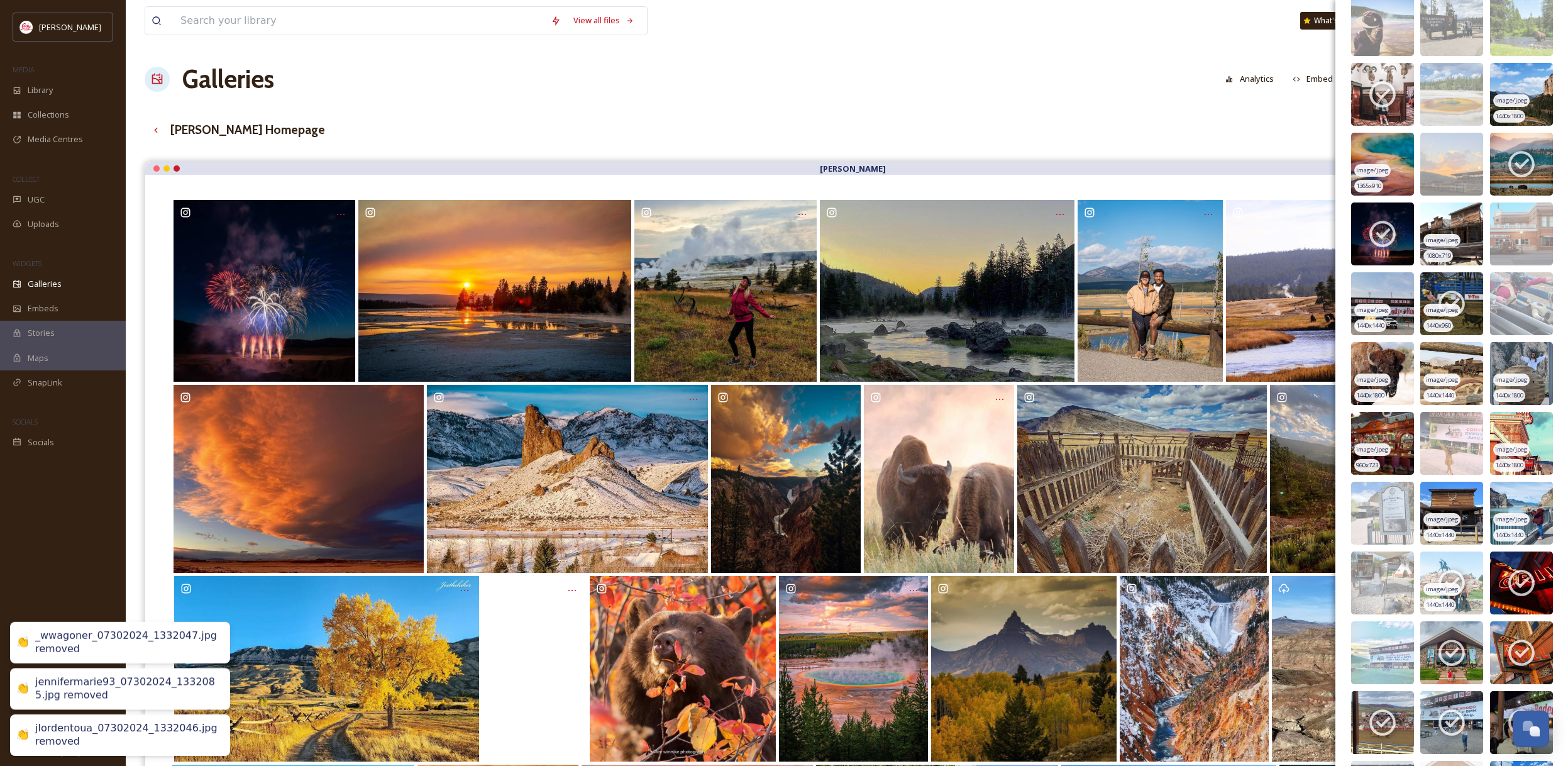
click at [1465, 575] on icon at bounding box center [1451, 583] width 31 height 31
click at [1519, 573] on icon at bounding box center [1521, 583] width 31 height 31
click at [1462, 642] on icon at bounding box center [1451, 652] width 31 height 31
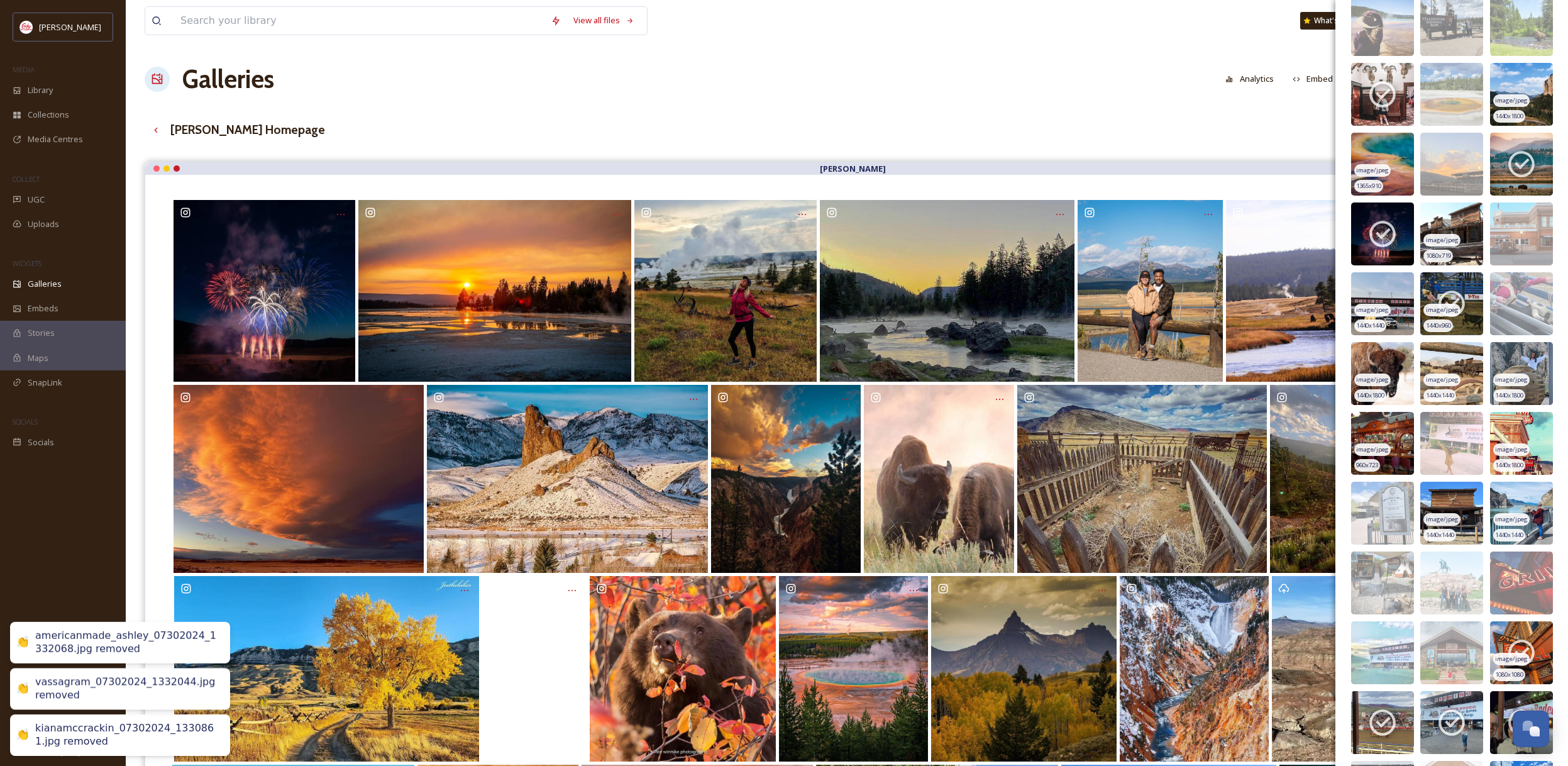
click at [1543, 639] on img at bounding box center [1521, 652] width 63 height 63
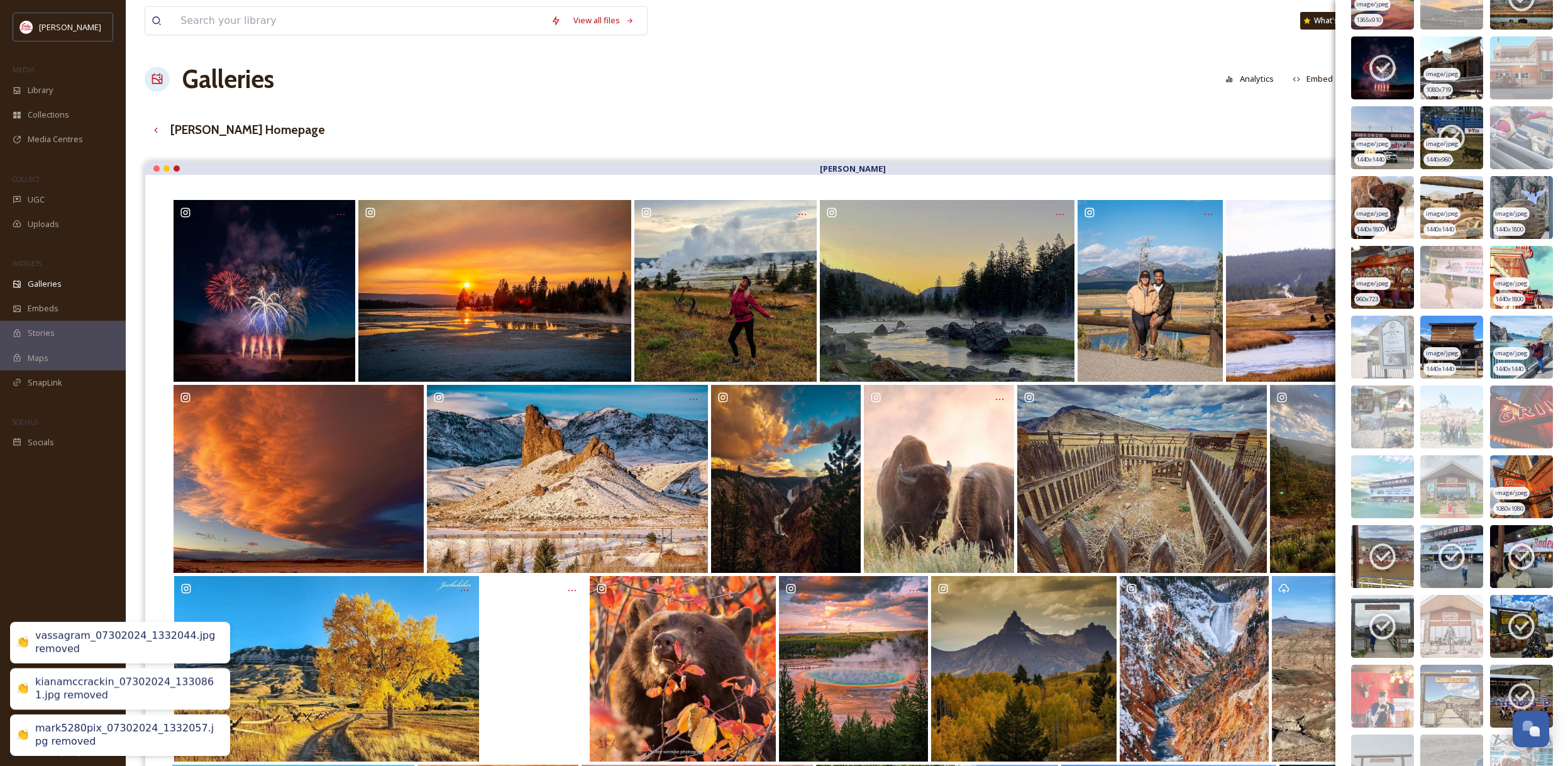
scroll to position [7701, 0]
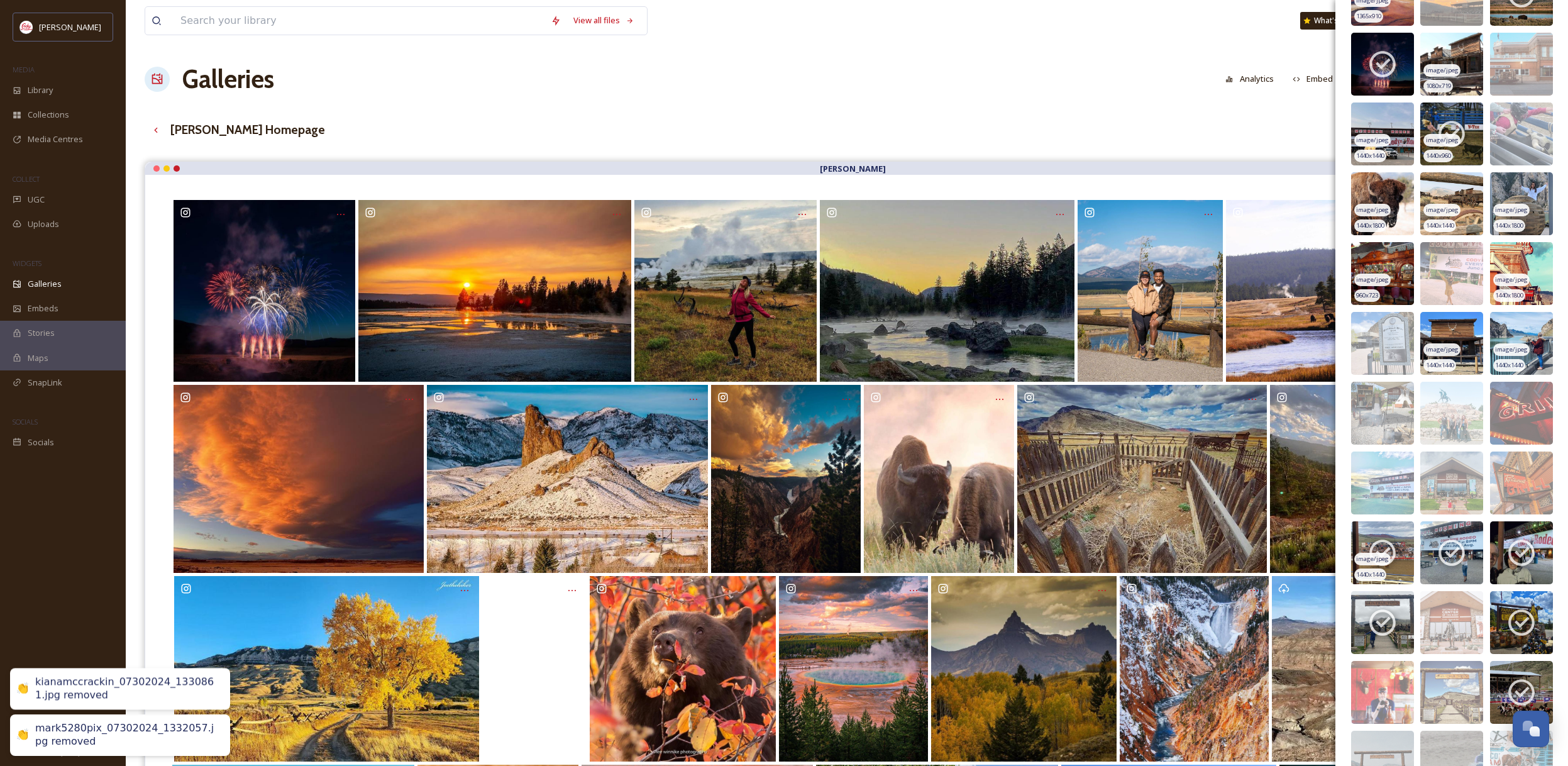
click at [1397, 540] on icon at bounding box center [1382, 552] width 31 height 31
click at [1442, 537] on icon at bounding box center [1451, 552] width 31 height 31
click at [1511, 536] on img at bounding box center [1521, 553] width 63 height 63
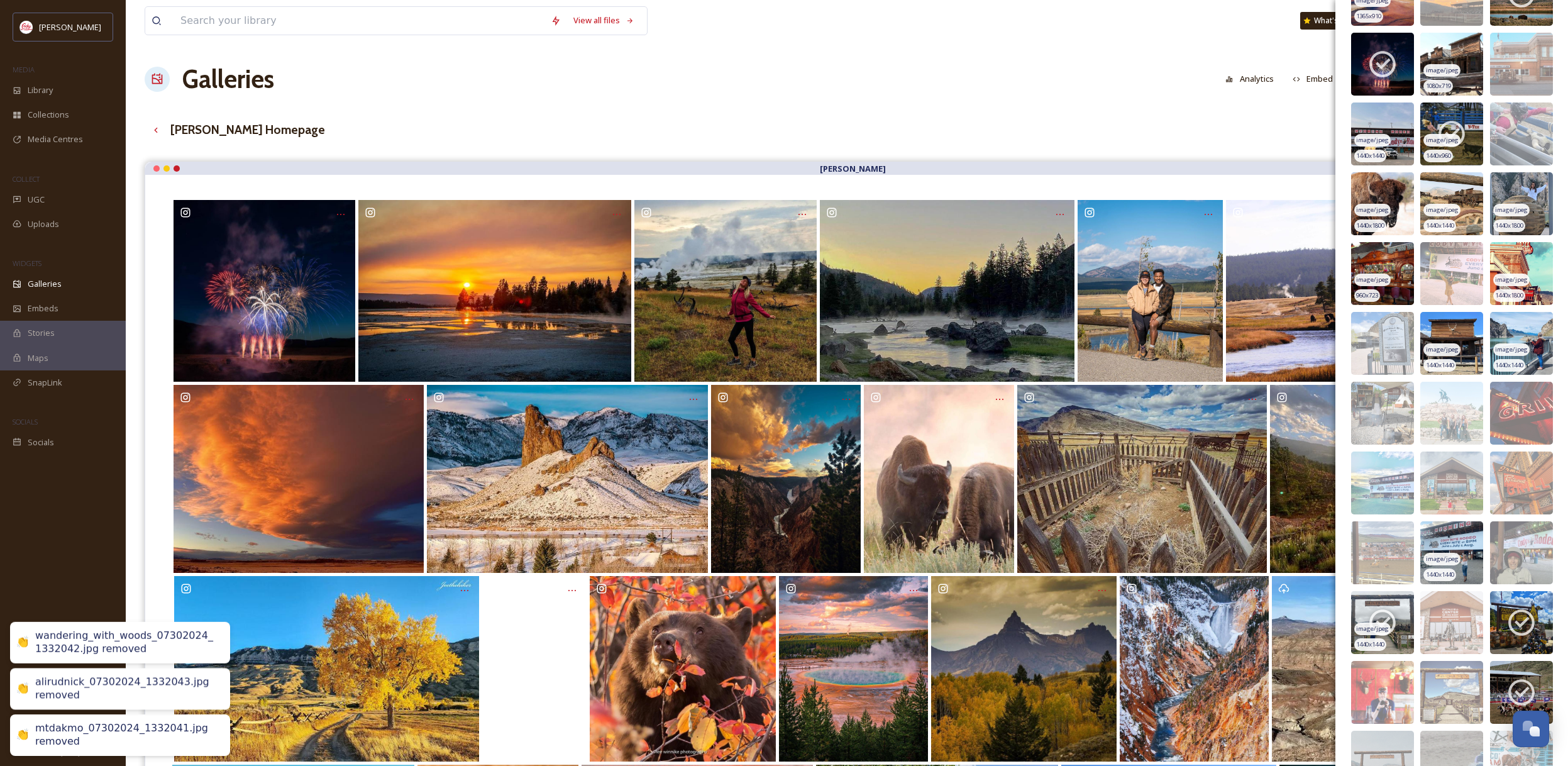
click at [1381, 605] on img at bounding box center [1382, 622] width 63 height 63
click at [1521, 606] on img at bounding box center [1521, 622] width 63 height 63
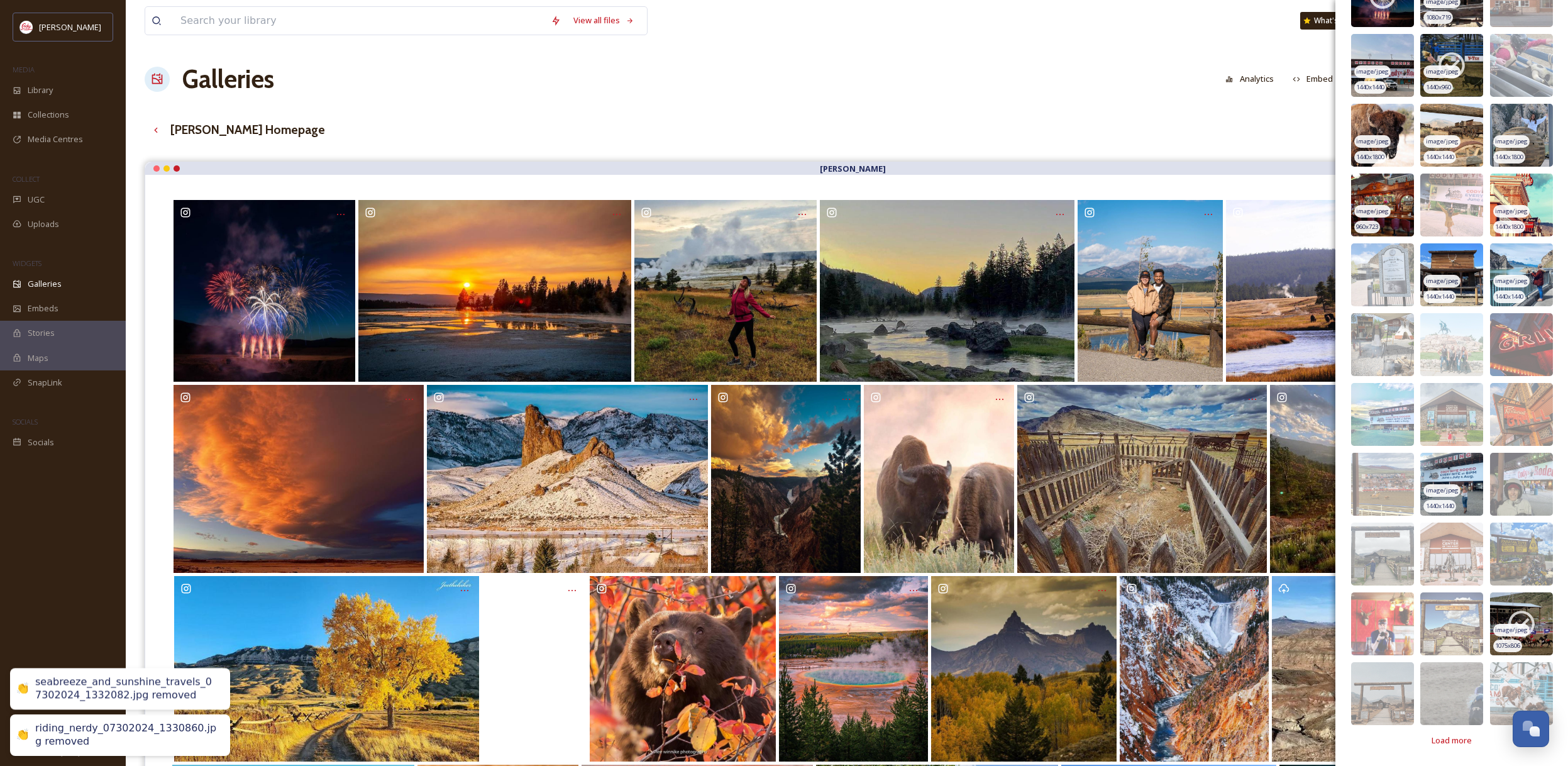
click at [1523, 605] on img at bounding box center [1521, 624] width 63 height 63
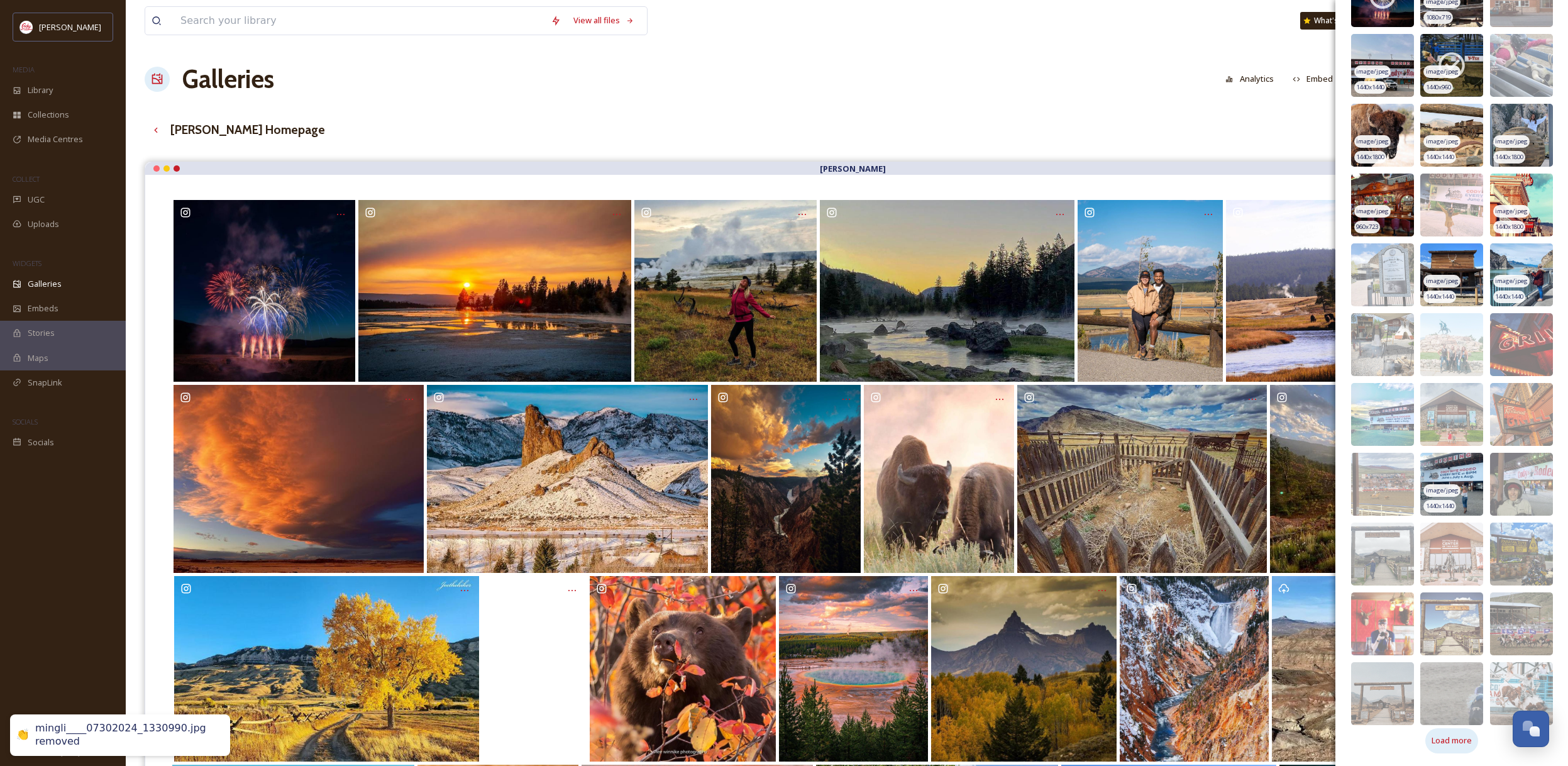
click at [1463, 742] on span "Load more" at bounding box center [1451, 740] width 40 height 12
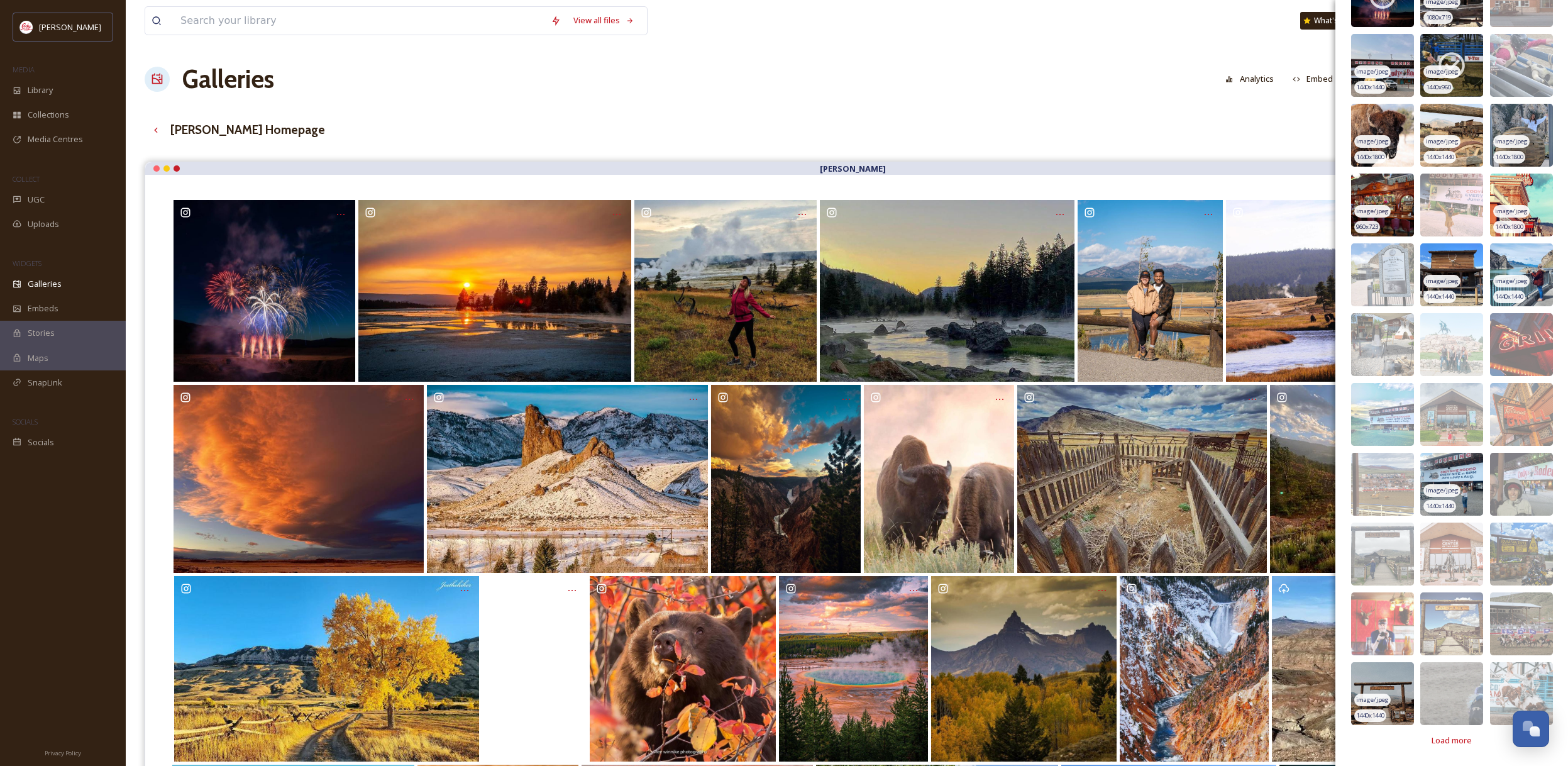
click at [1393, 689] on img at bounding box center [1382, 693] width 63 height 63
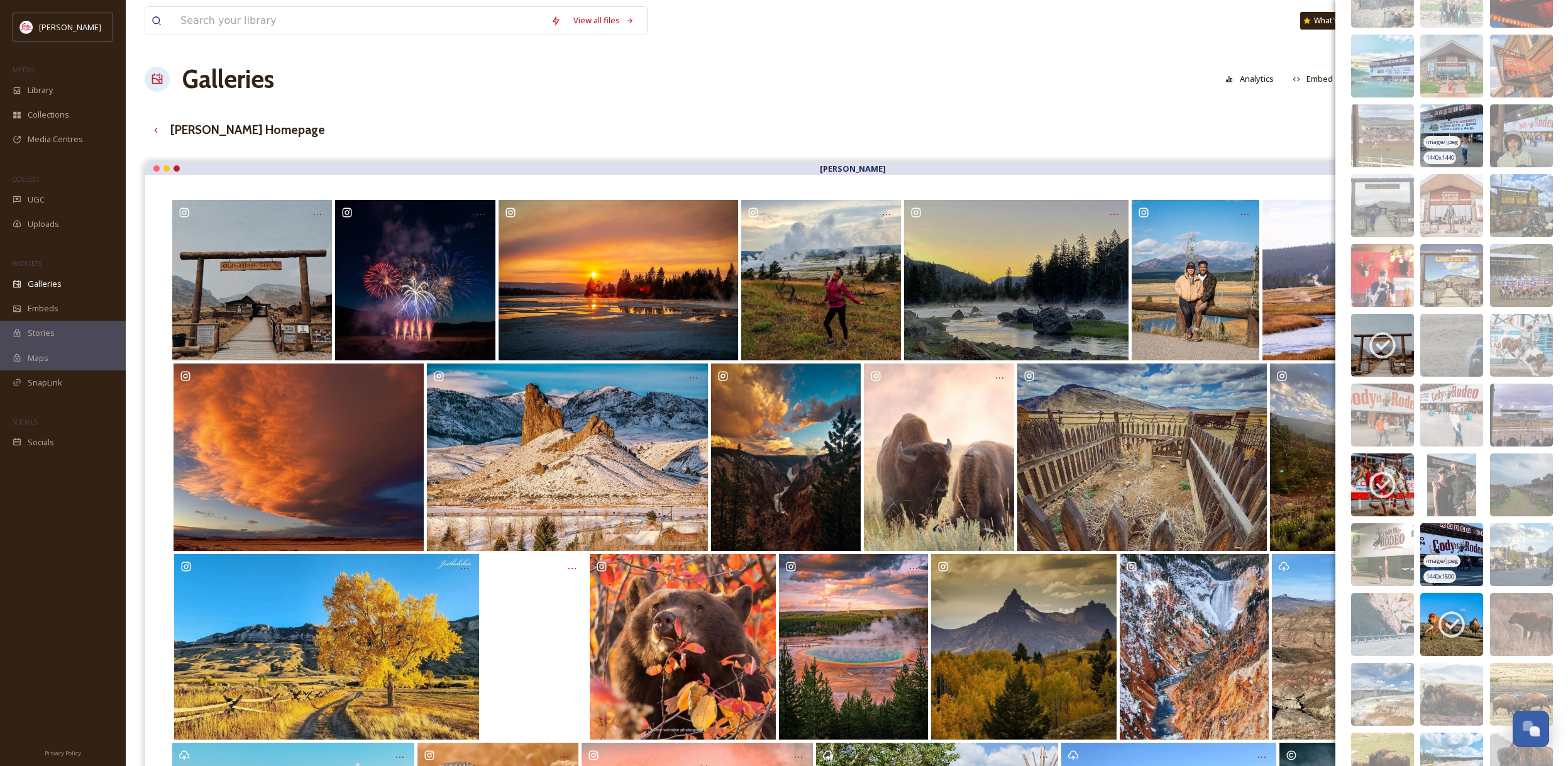
scroll to position [8120, 0]
click at [1388, 476] on icon at bounding box center [1382, 483] width 31 height 31
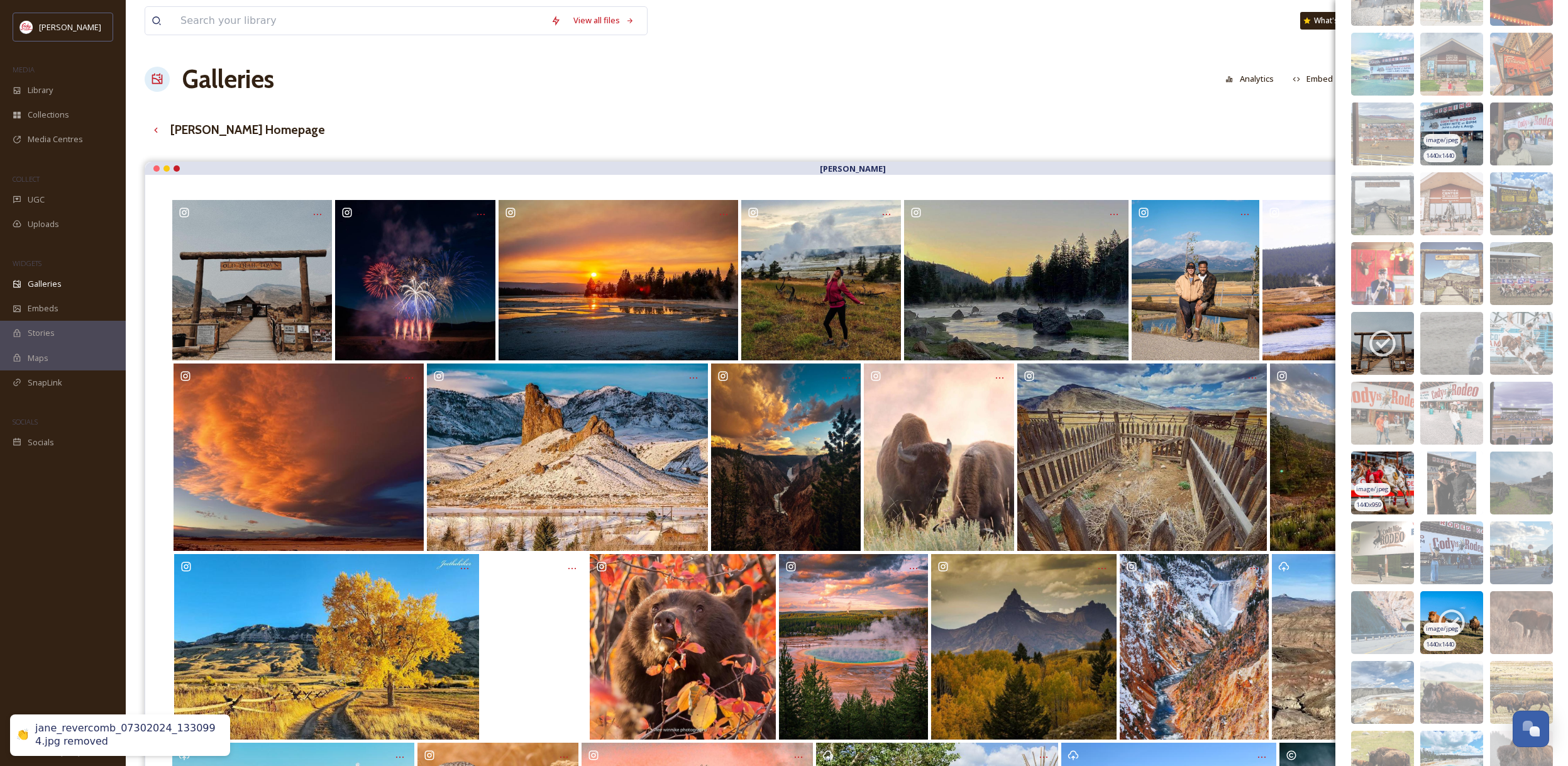
click at [1463, 613] on icon at bounding box center [1451, 622] width 31 height 31
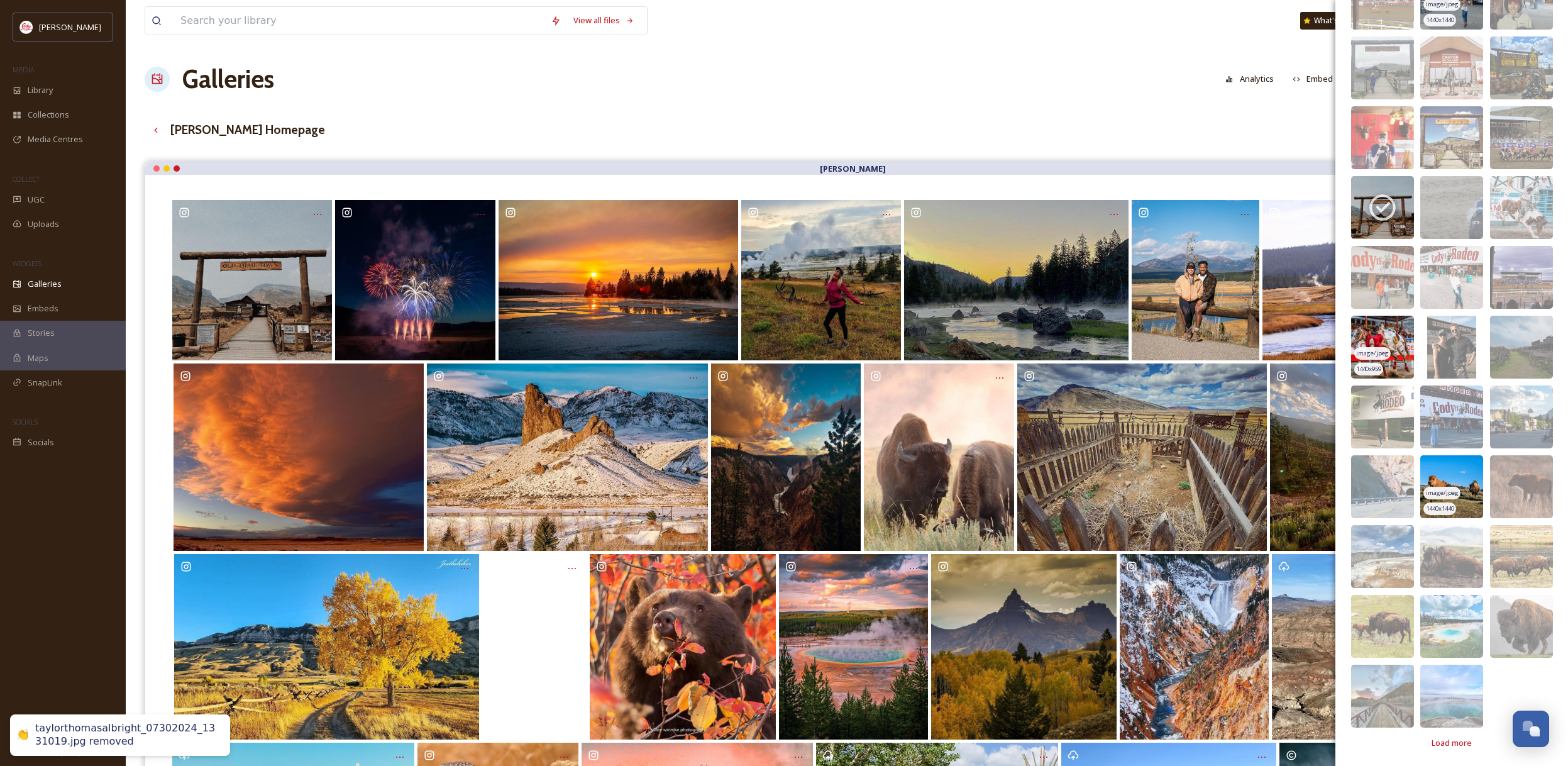
scroll to position [8258, 0]
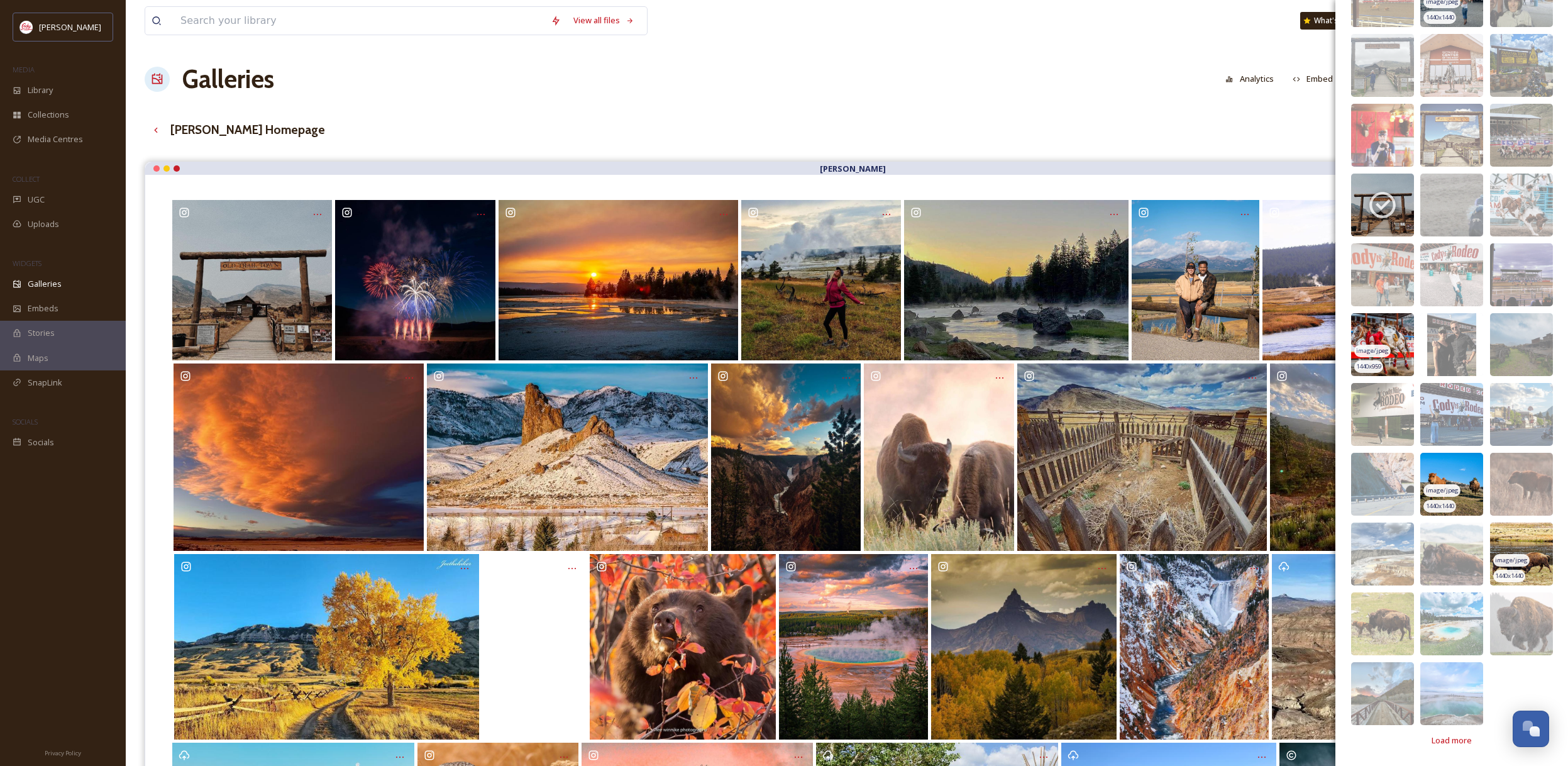
click at [1527, 543] on img at bounding box center [1521, 554] width 63 height 63
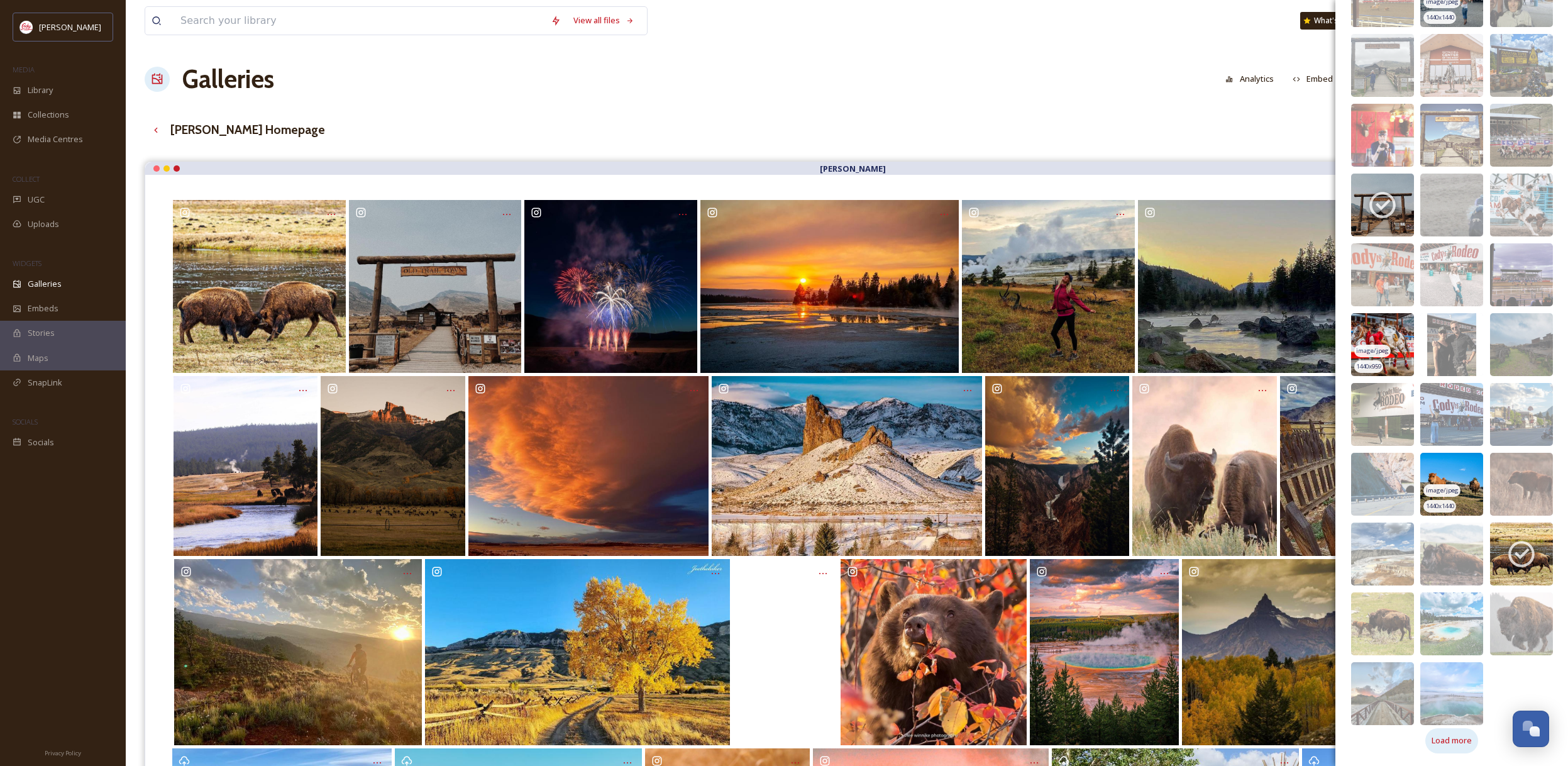
click at [1463, 739] on span "Load more" at bounding box center [1451, 740] width 40 height 12
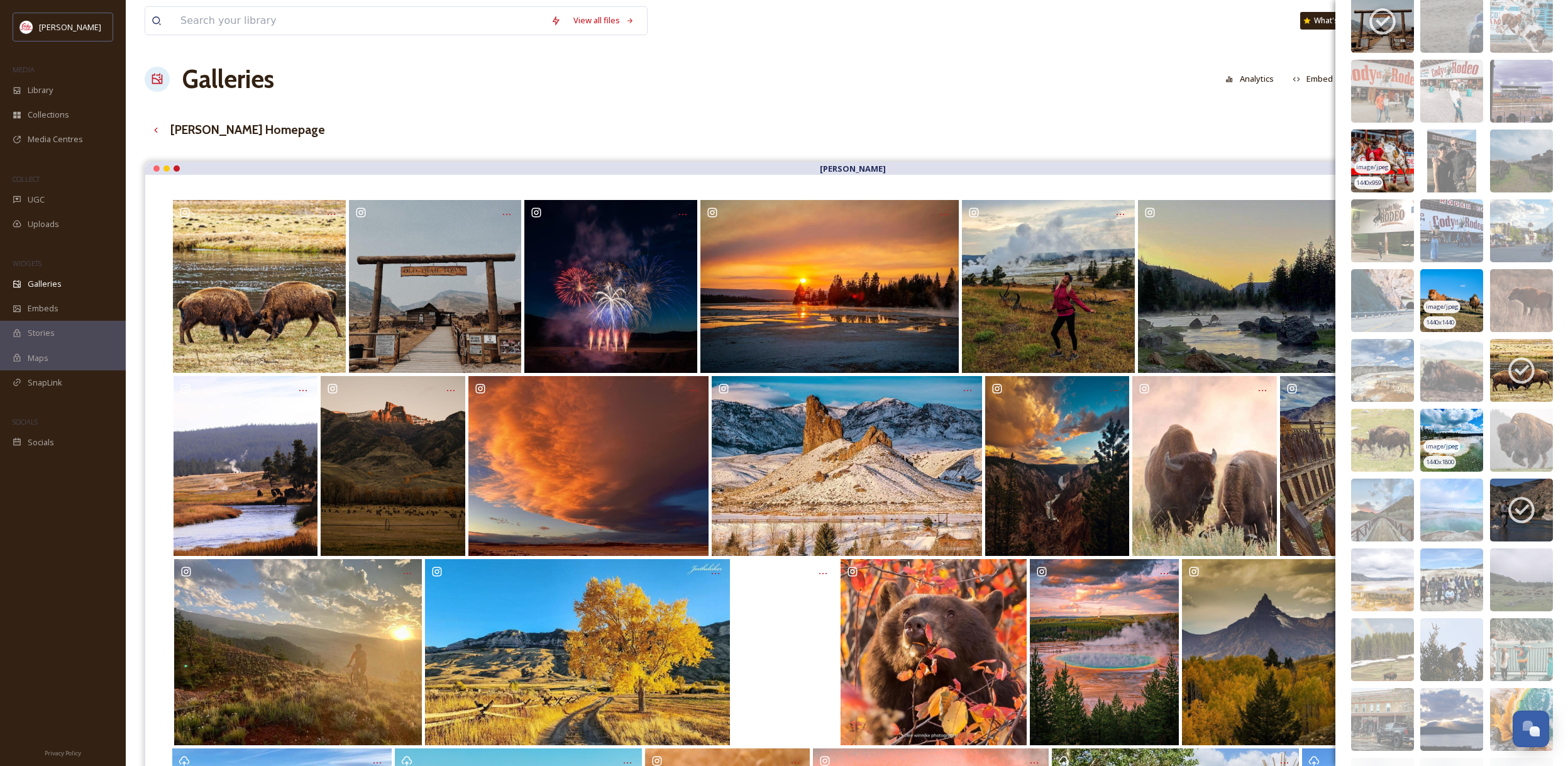
scroll to position [8449, 0]
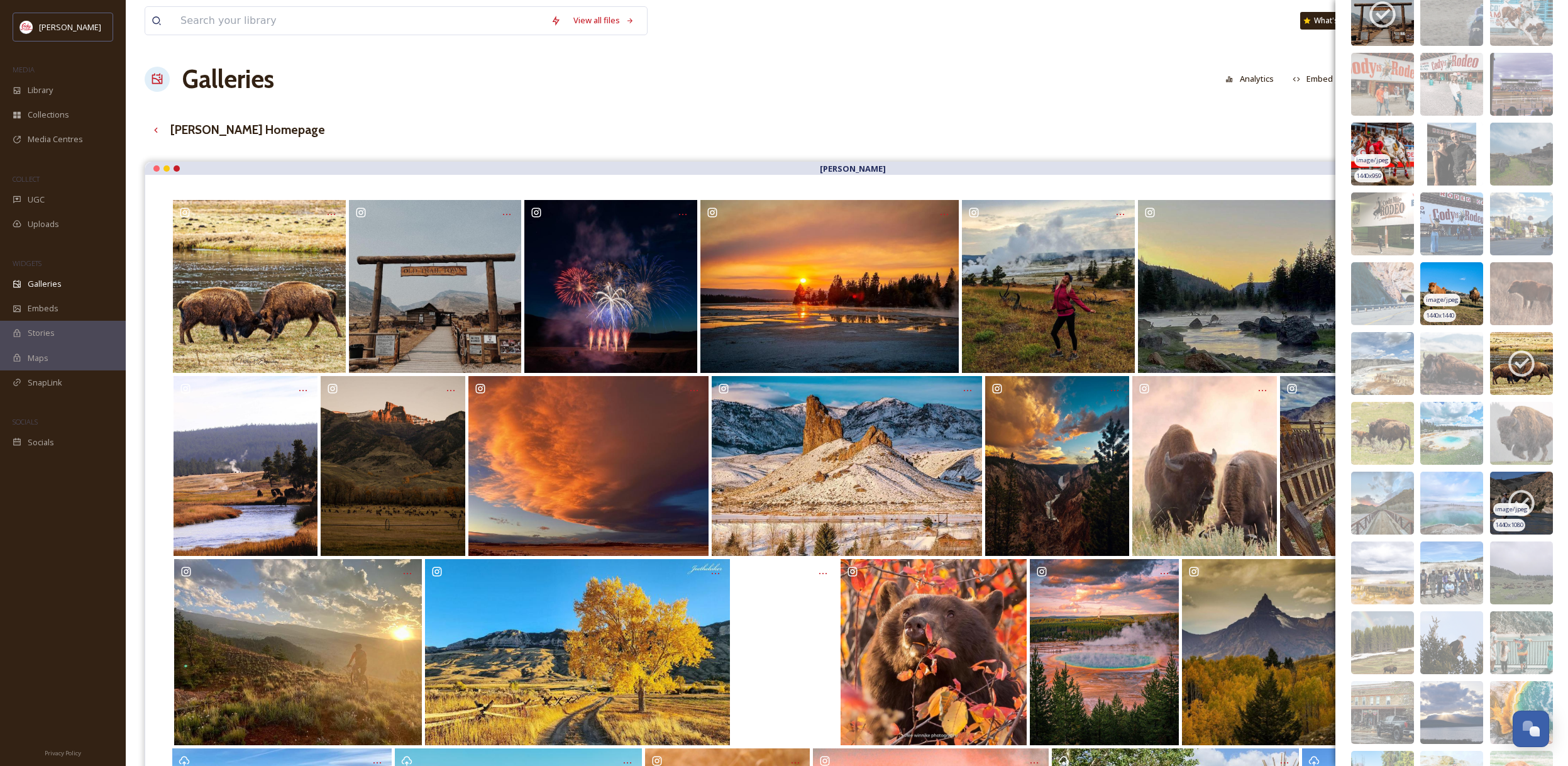
click at [1529, 497] on icon at bounding box center [1521, 503] width 26 height 26
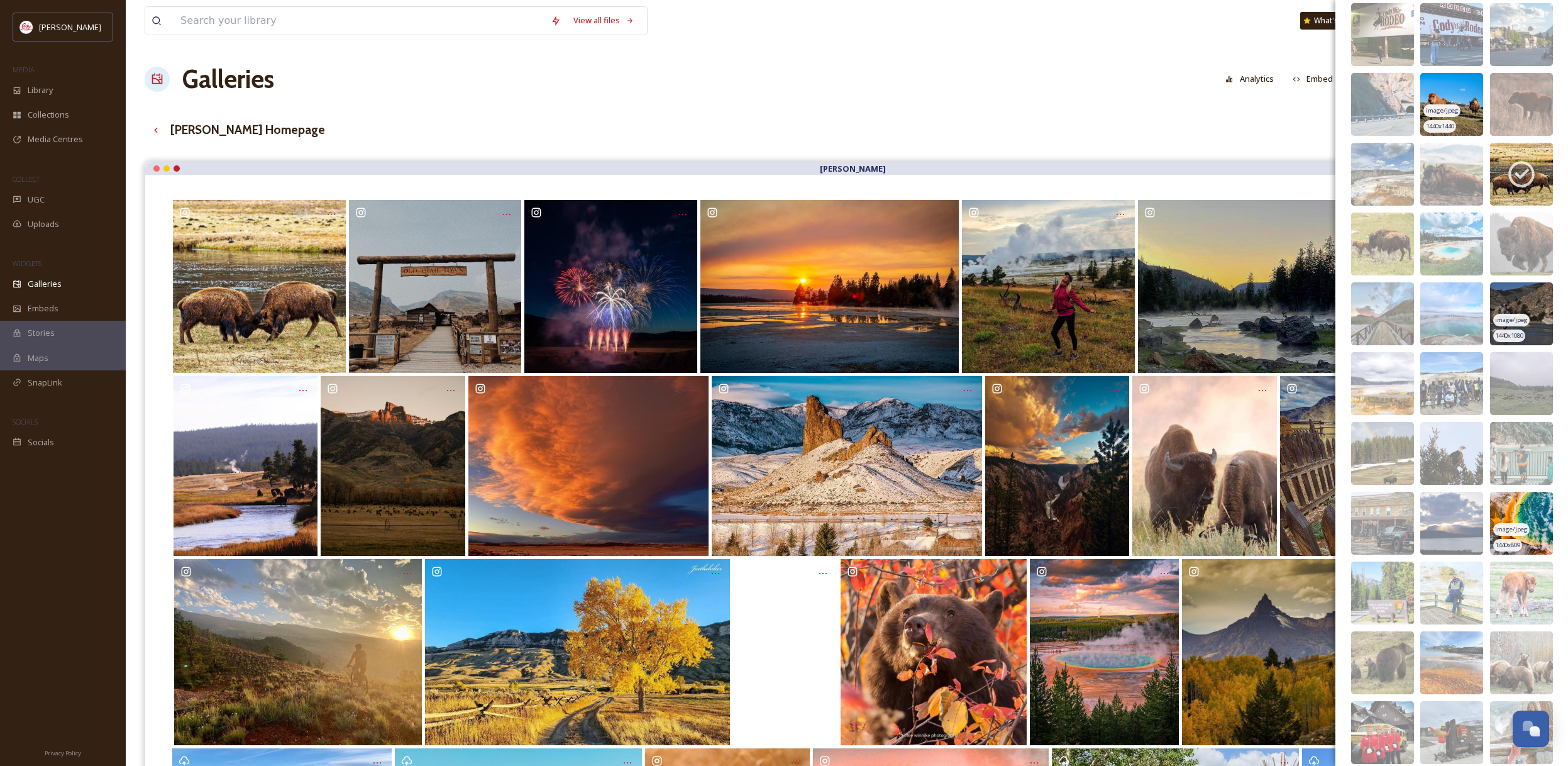
scroll to position [8747, 0]
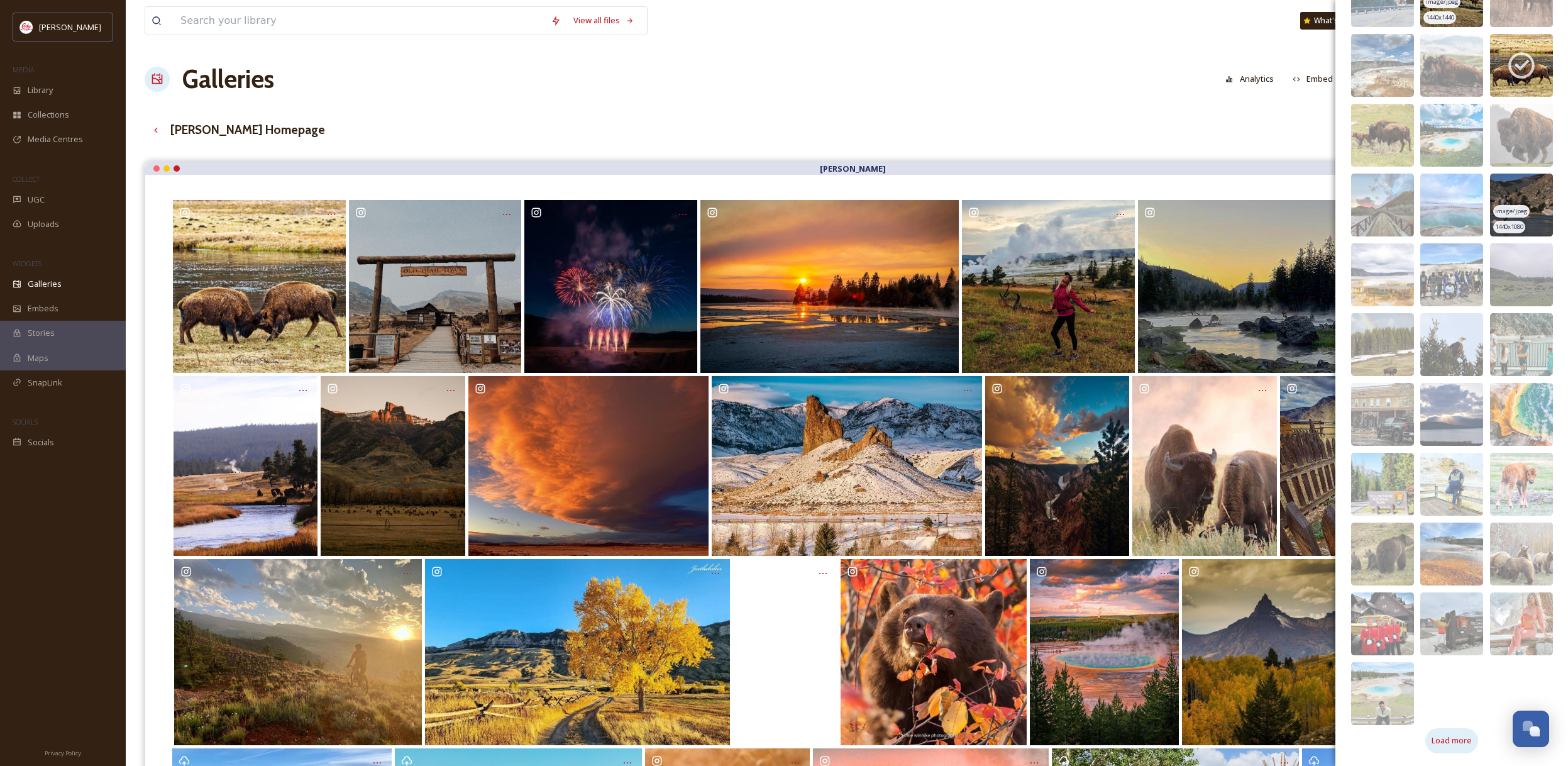
click at [1466, 742] on span "Load more" at bounding box center [1451, 740] width 40 height 12
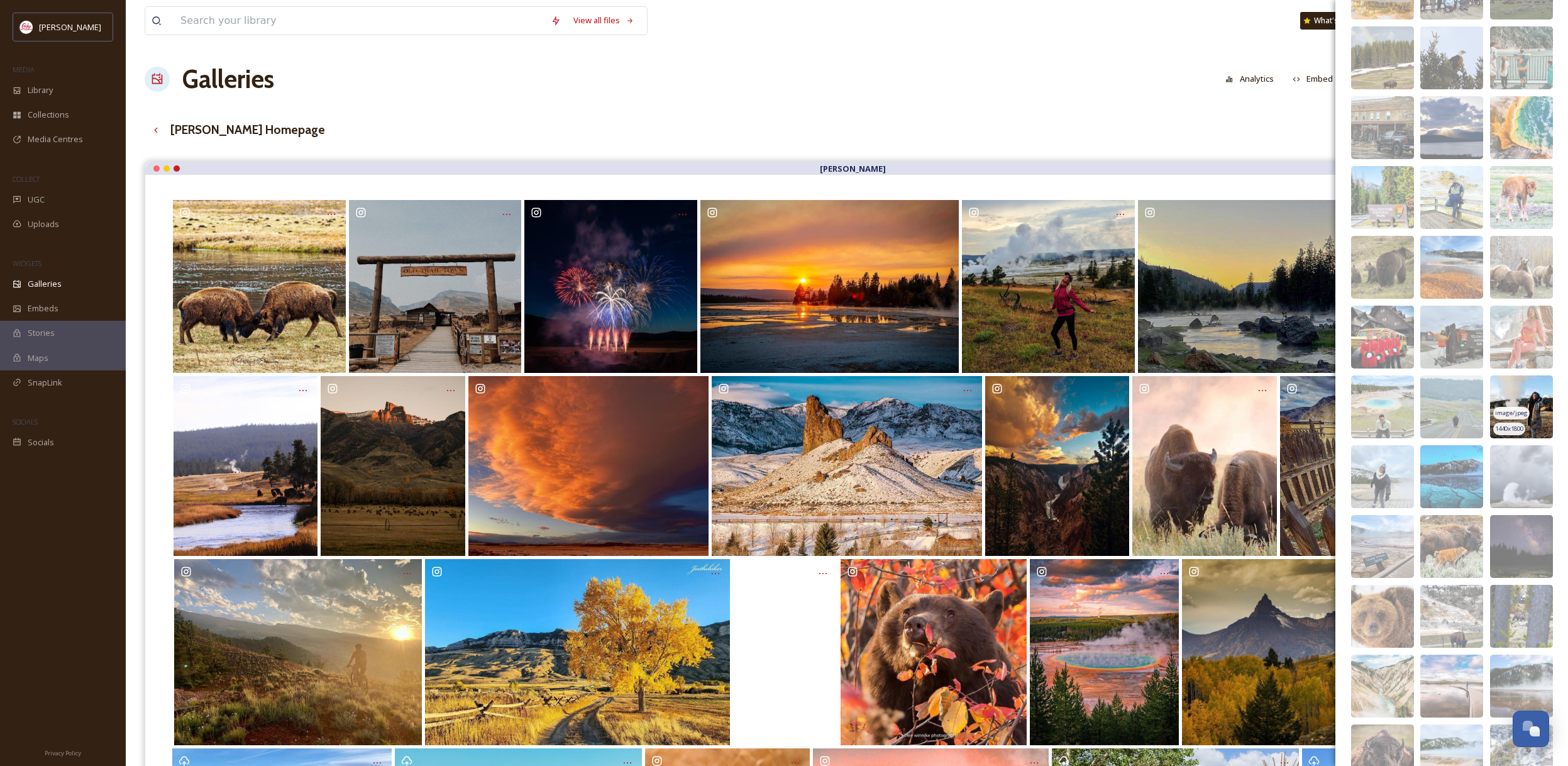
scroll to position [9166, 0]
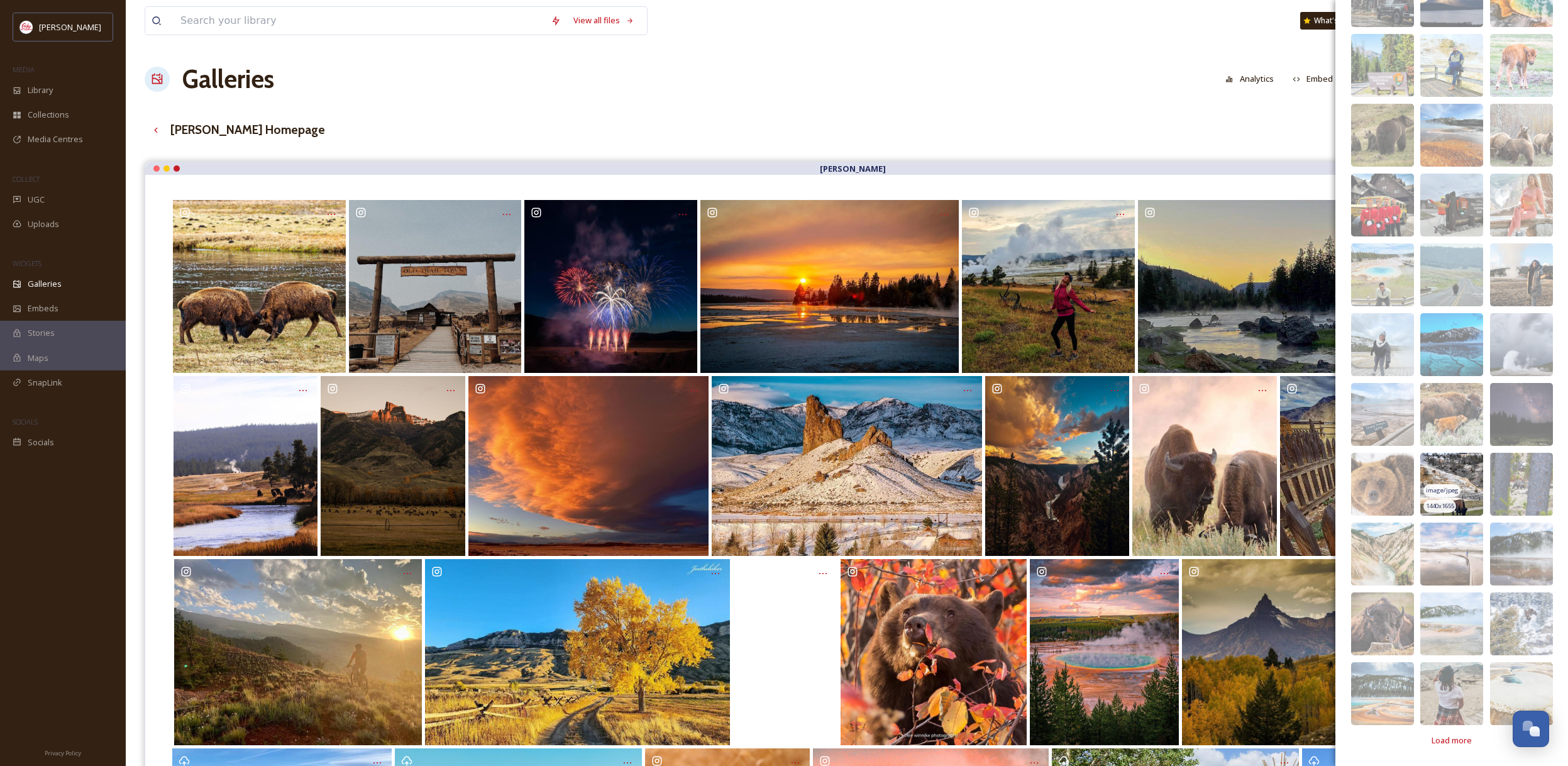
click at [1441, 473] on img at bounding box center [1451, 484] width 63 height 63
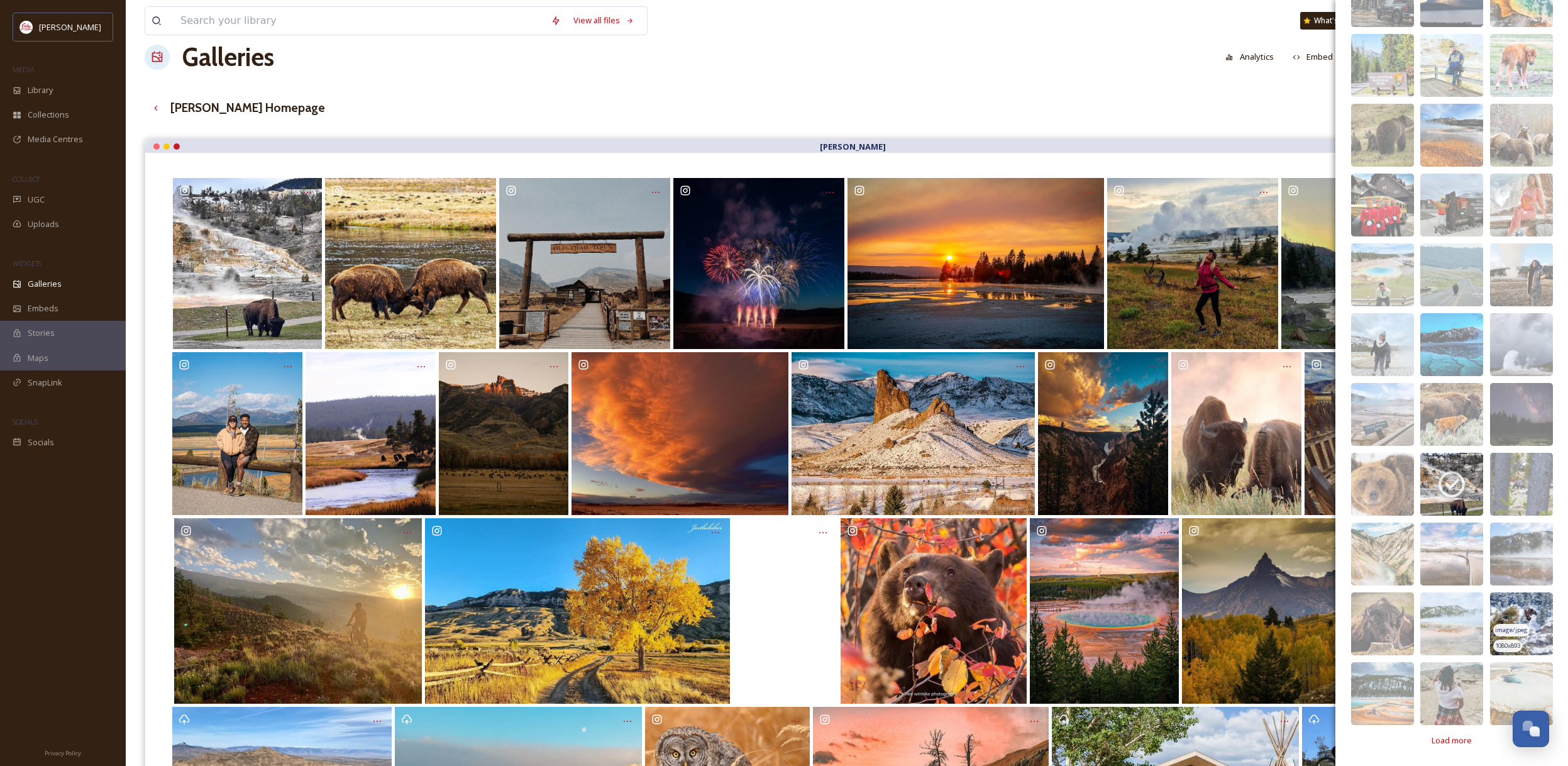
scroll to position [0, 0]
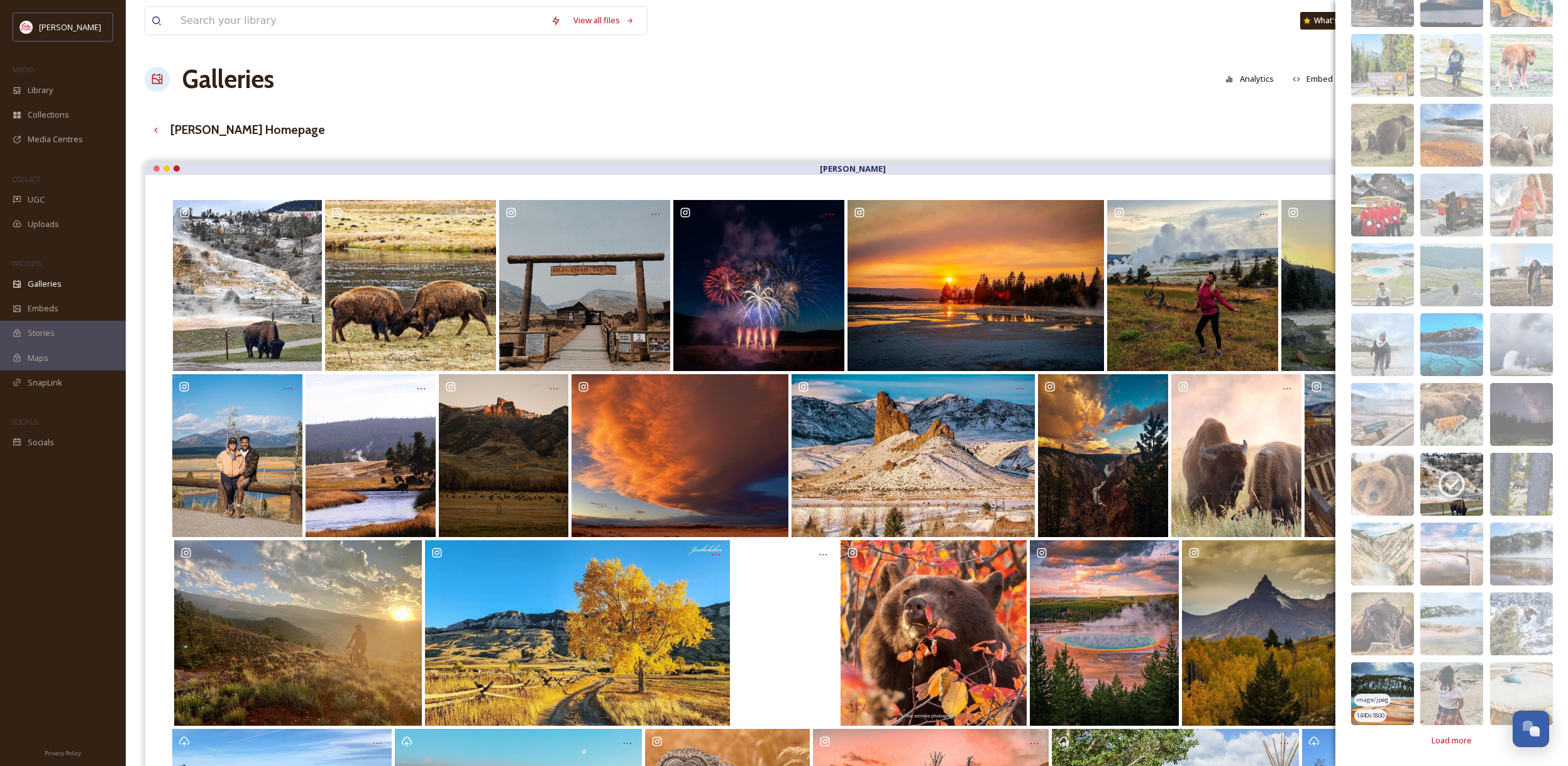
click at [1394, 688] on img at bounding box center [1382, 693] width 63 height 63
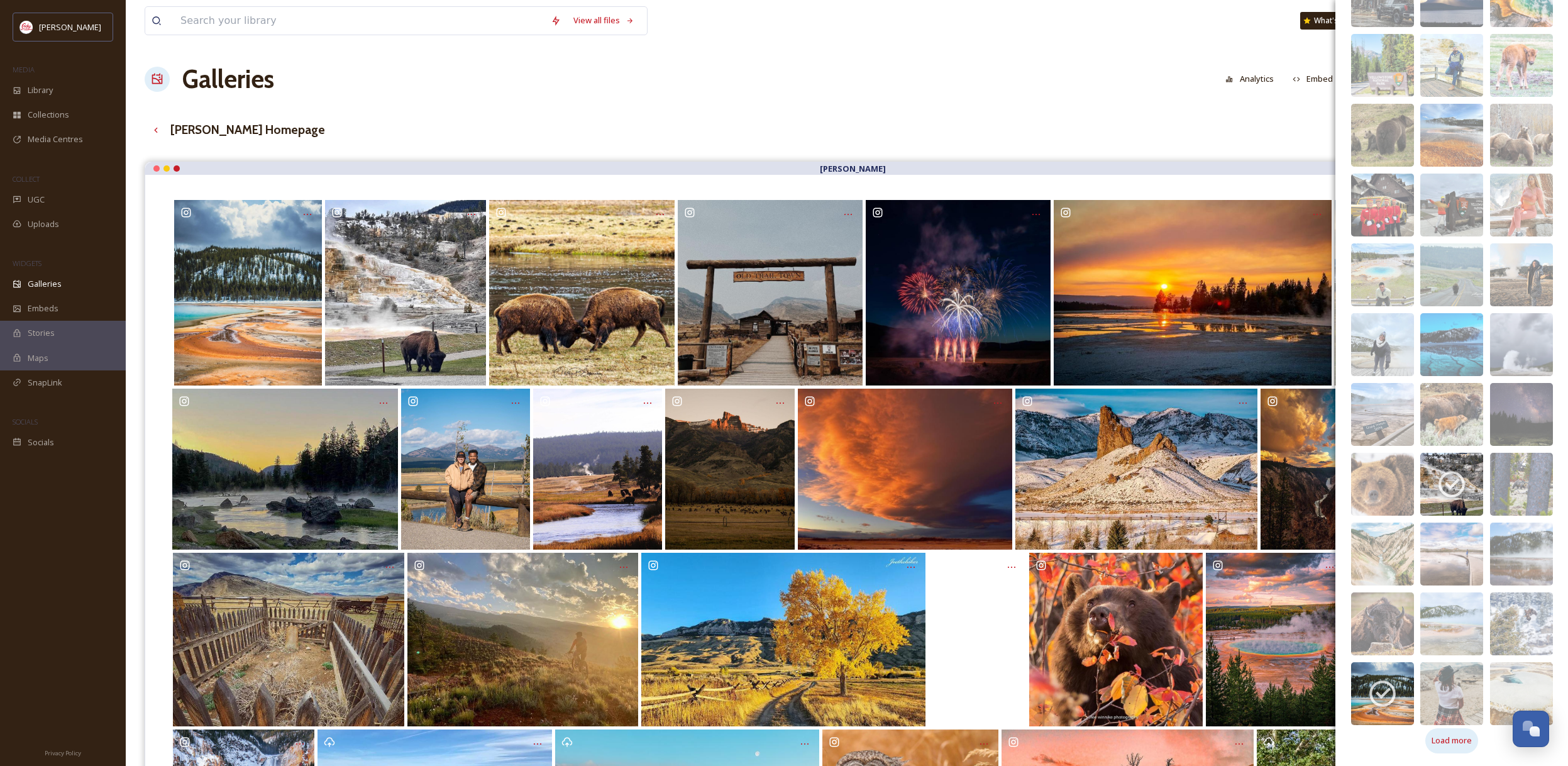
click at [1457, 739] on span "Load more" at bounding box center [1451, 740] width 40 height 12
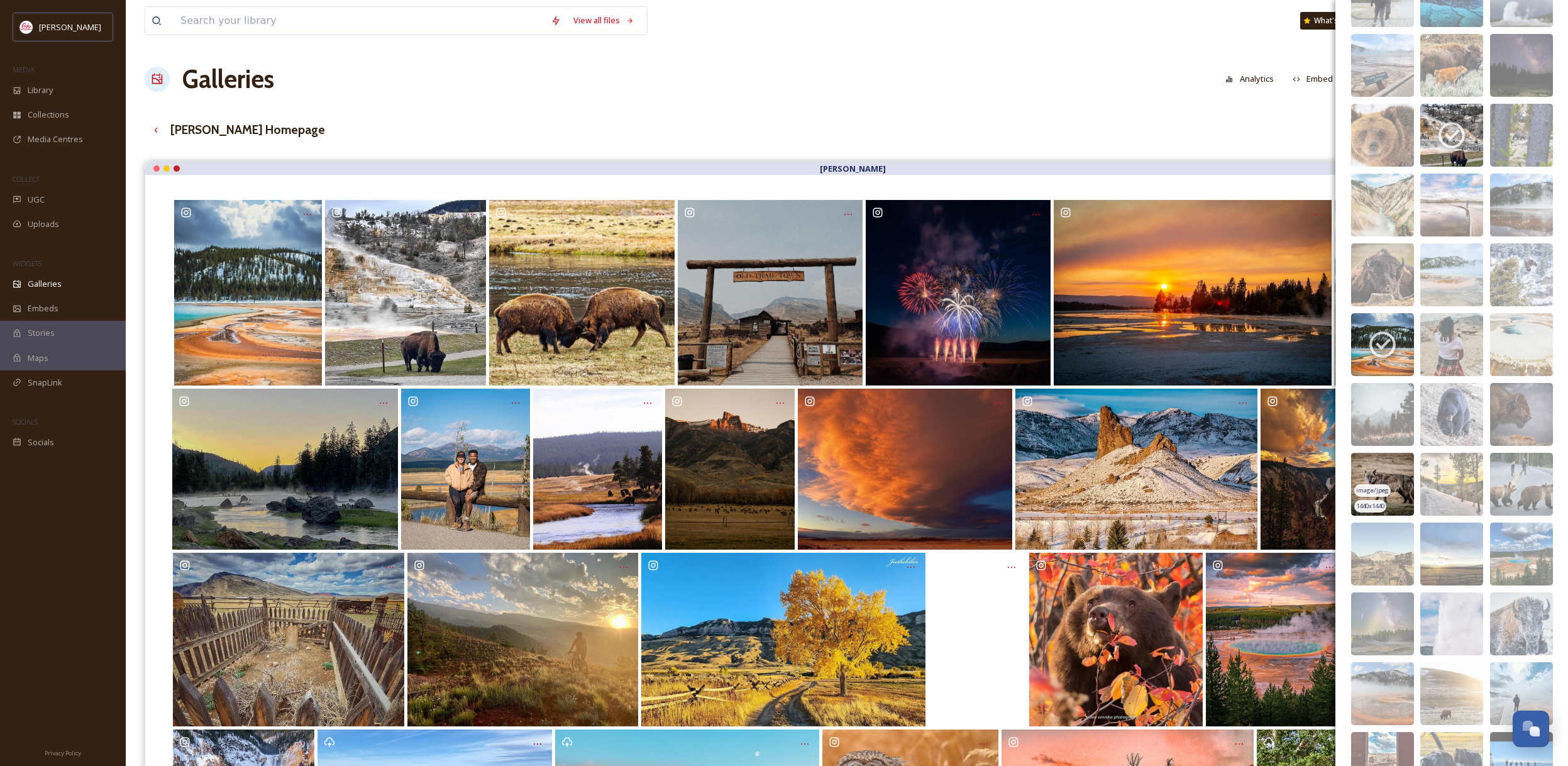
scroll to position [9519, 0]
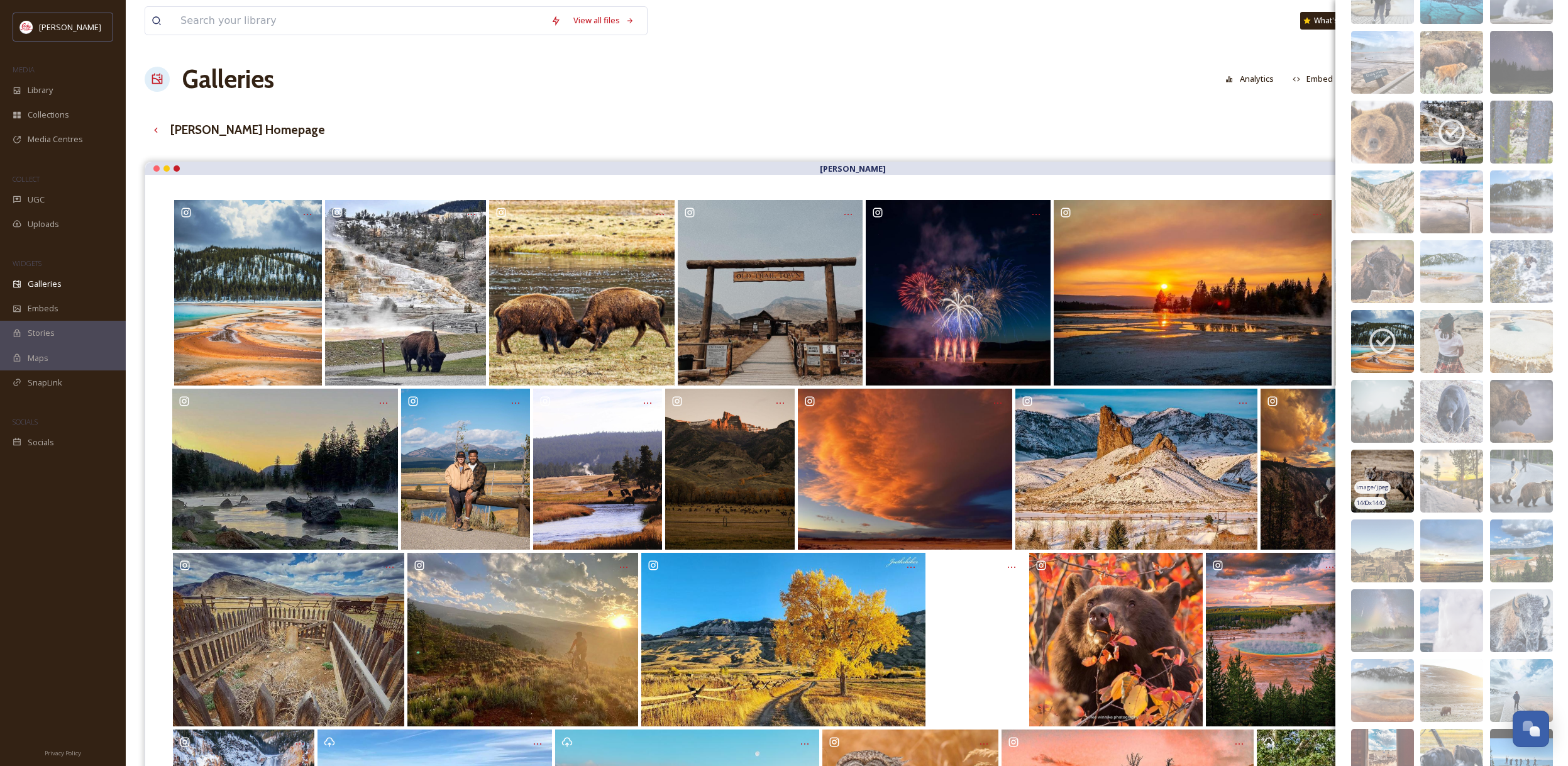
click at [1403, 478] on img at bounding box center [1382, 481] width 63 height 63
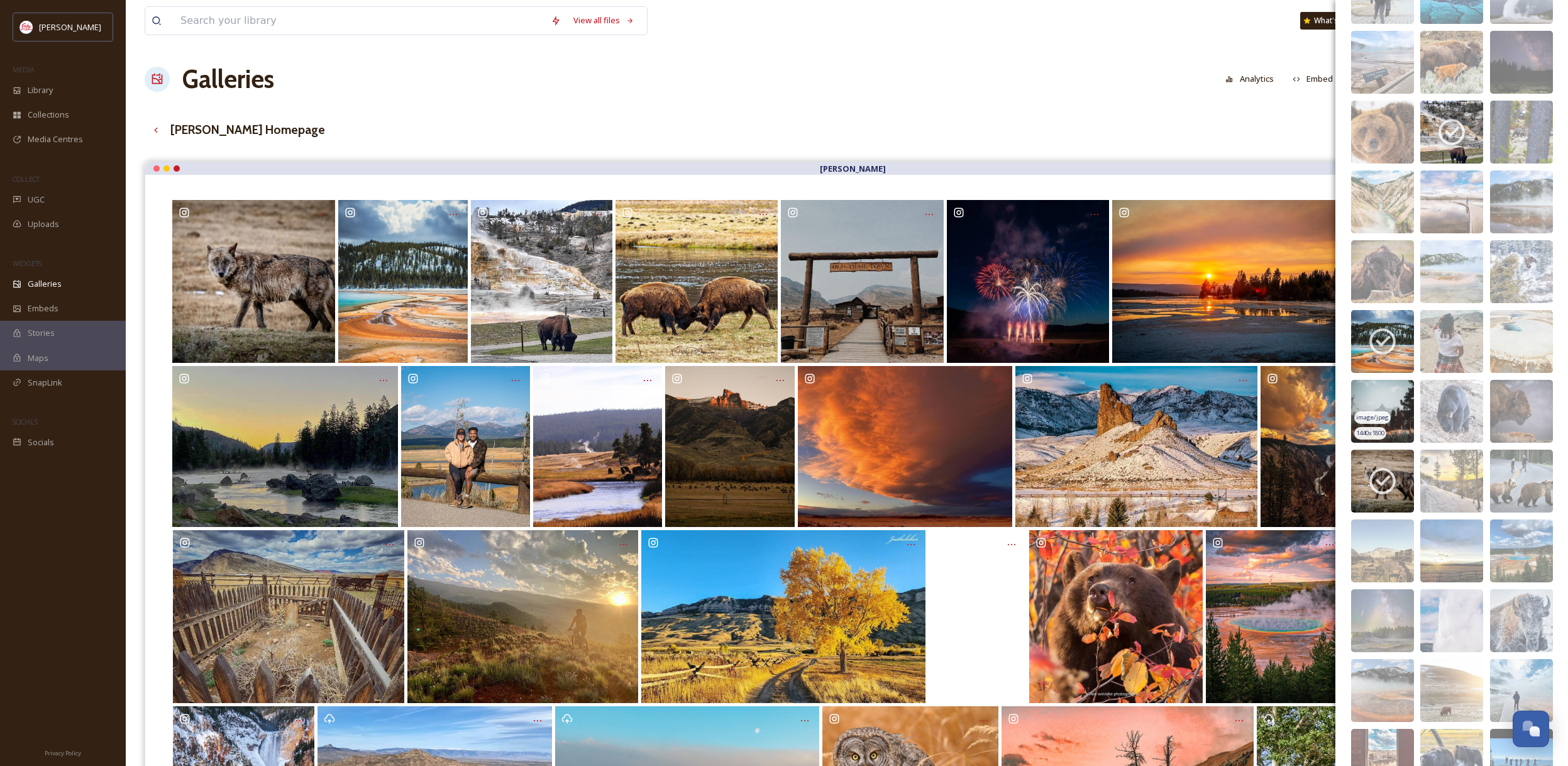
click at [1405, 401] on img at bounding box center [1382, 411] width 63 height 63
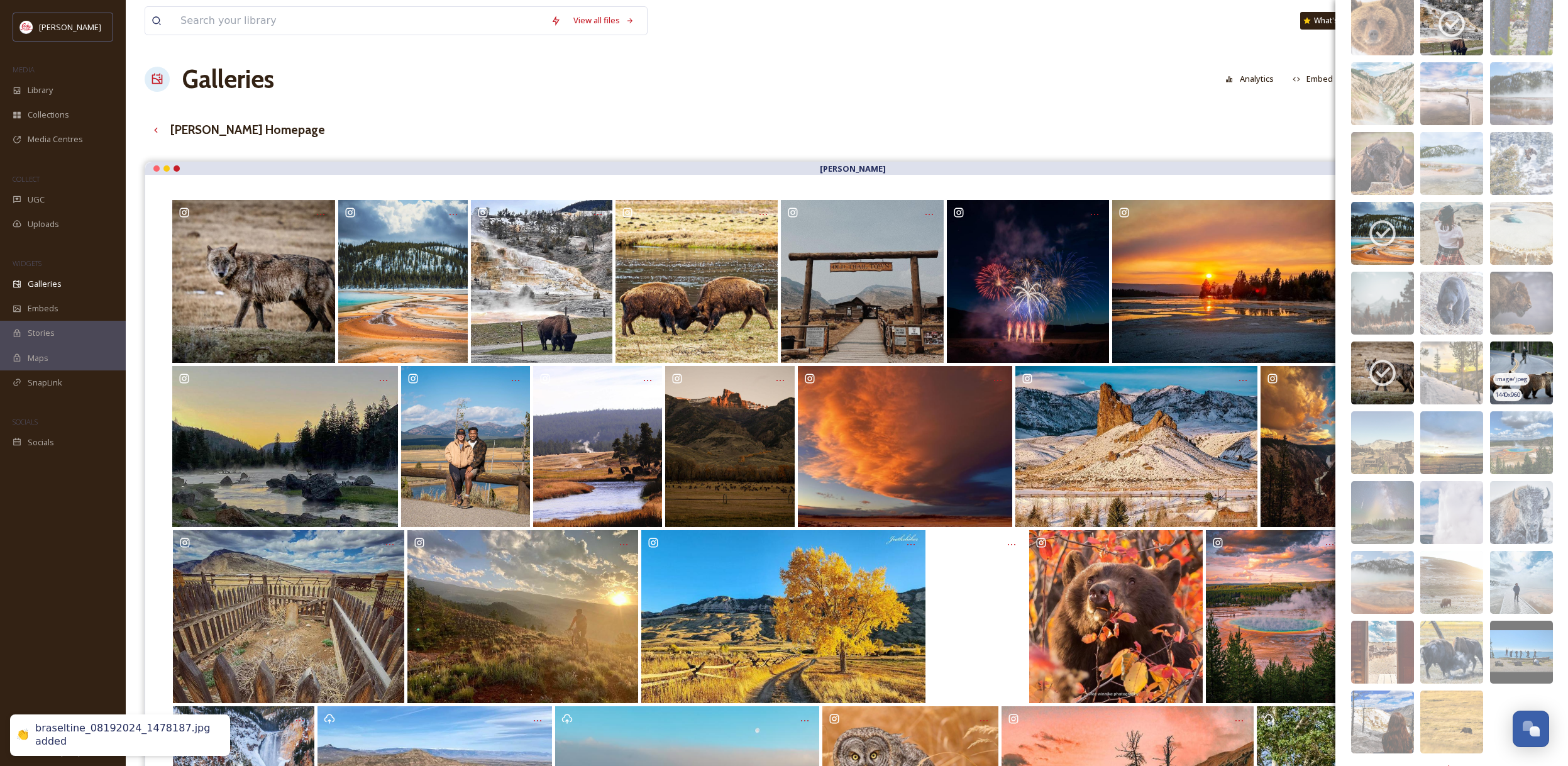
scroll to position [9630, 0]
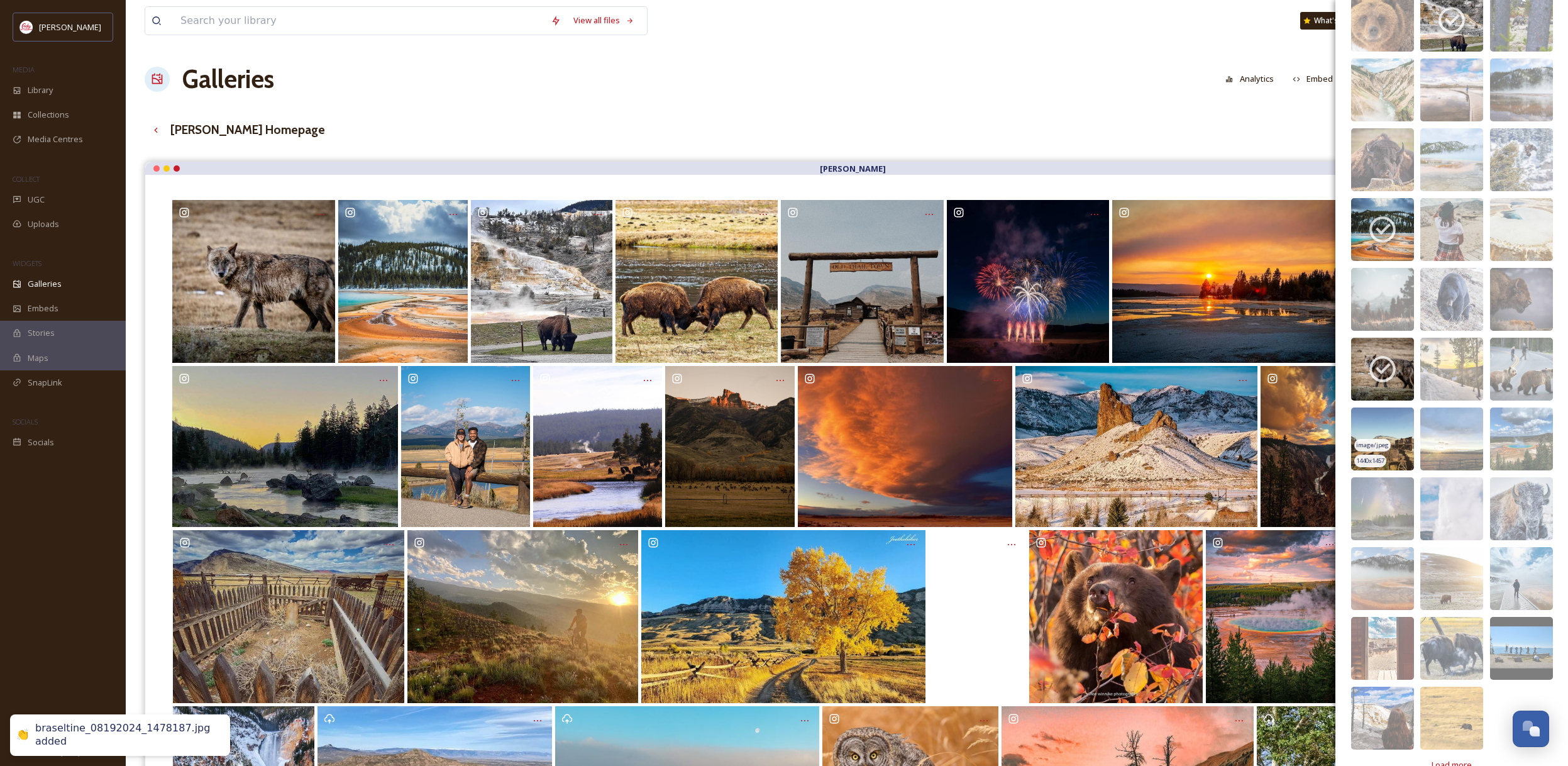
click at [1401, 434] on img at bounding box center [1382, 439] width 63 height 63
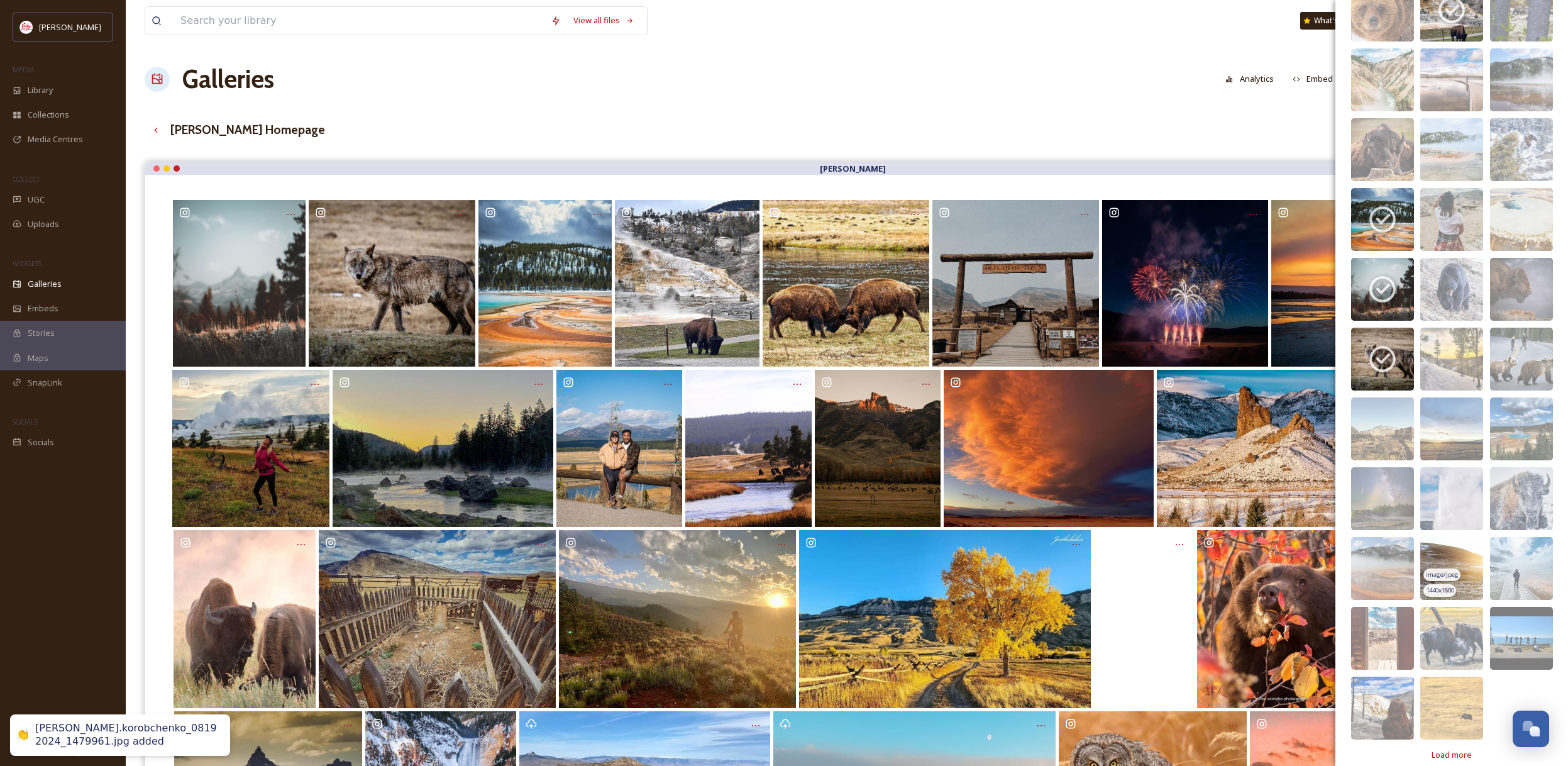
scroll to position [9643, 0]
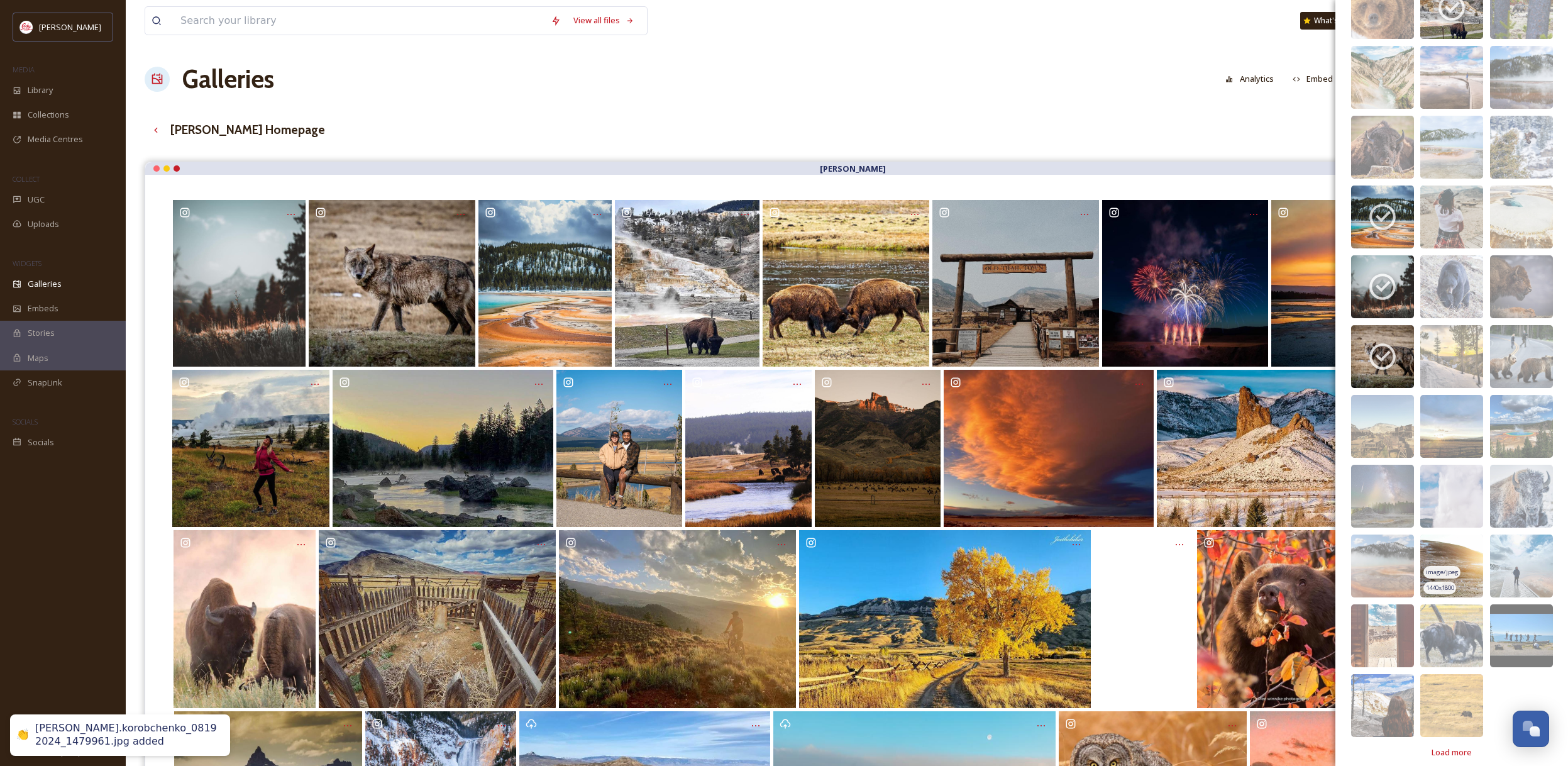
click at [1464, 564] on img at bounding box center [1451, 566] width 63 height 63
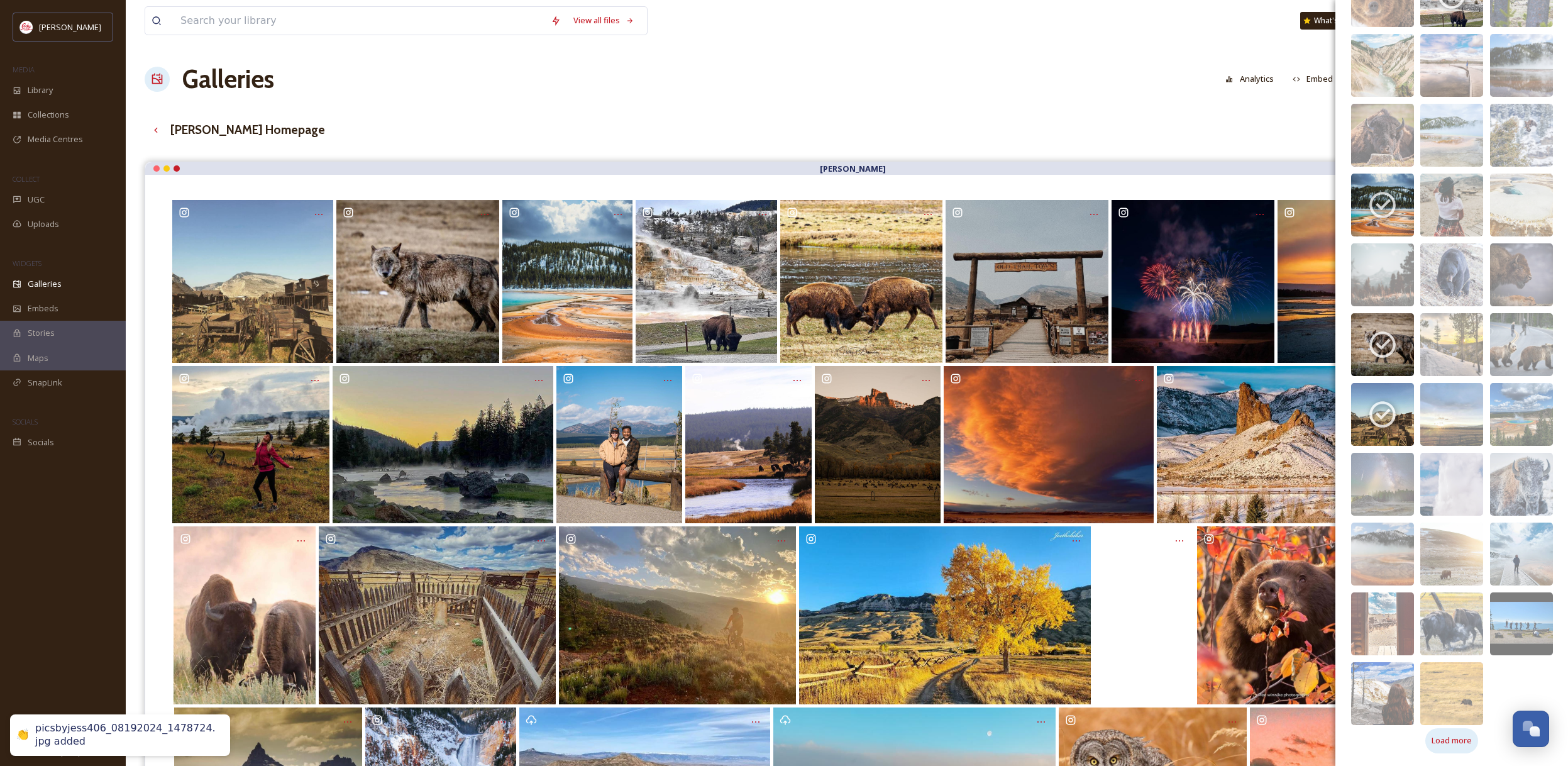
click at [1463, 745] on span "Load more" at bounding box center [1451, 740] width 40 height 12
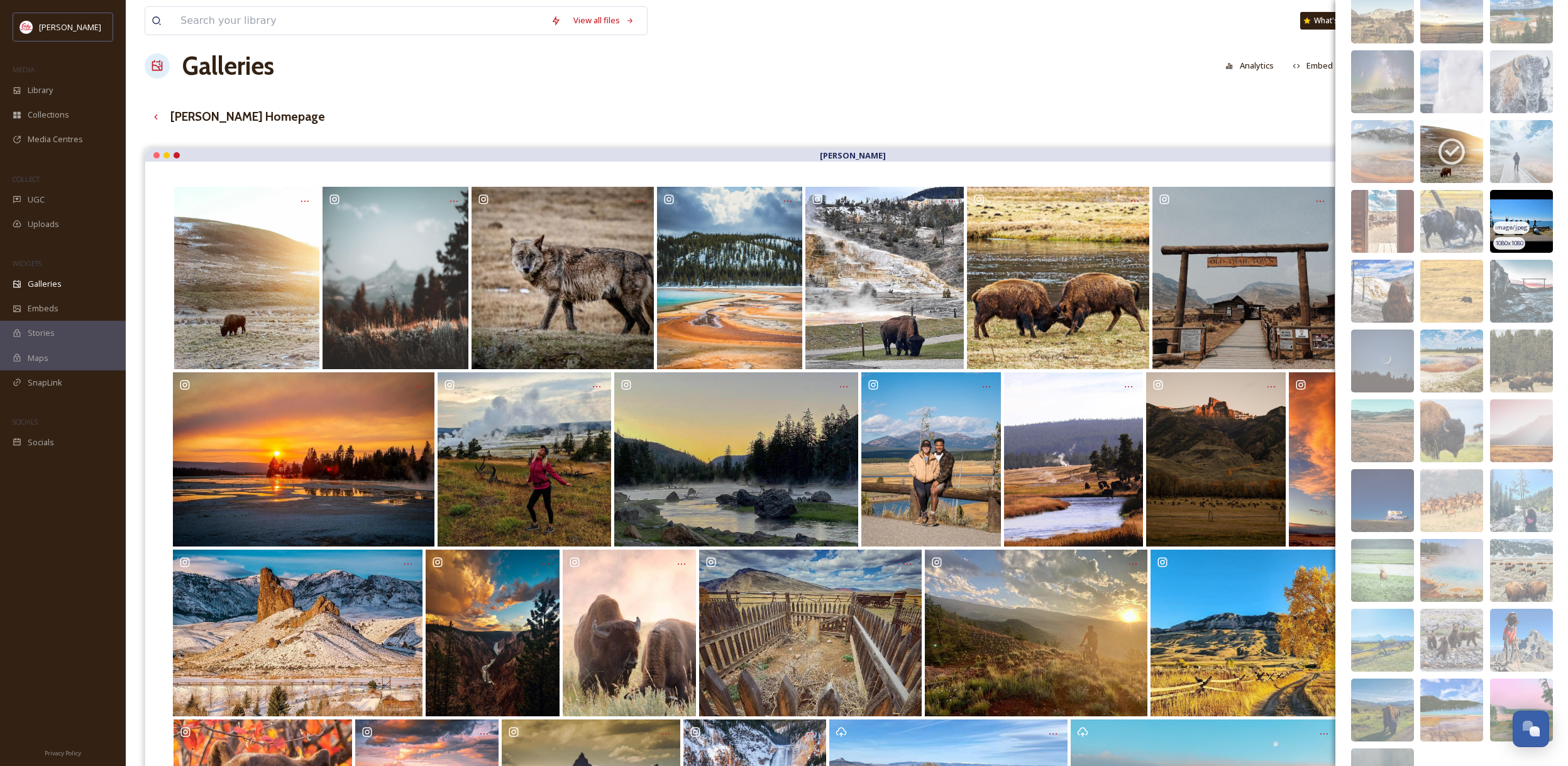
scroll to position [10144, 0]
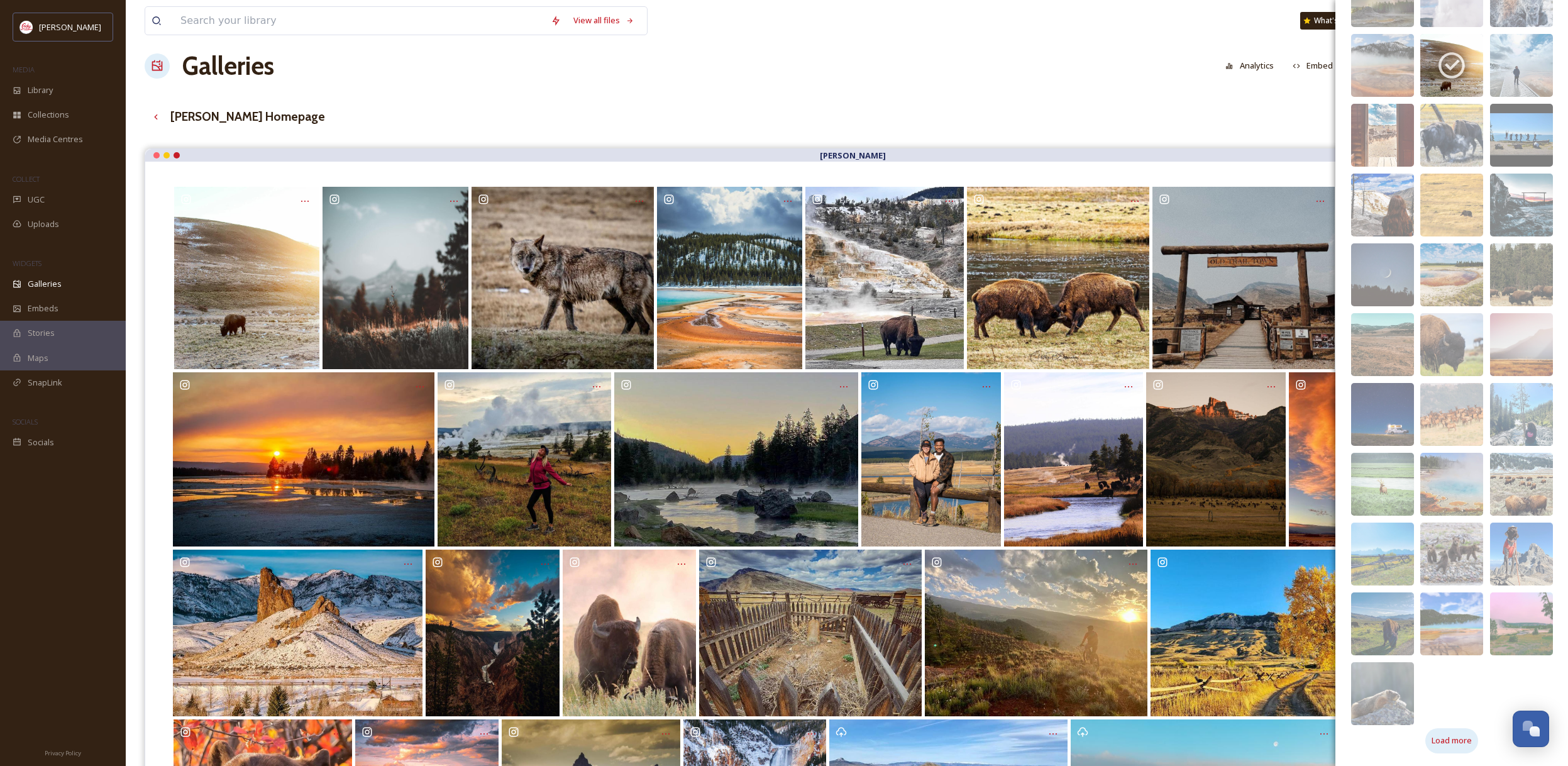
click at [1465, 737] on span "Load more" at bounding box center [1451, 740] width 40 height 12
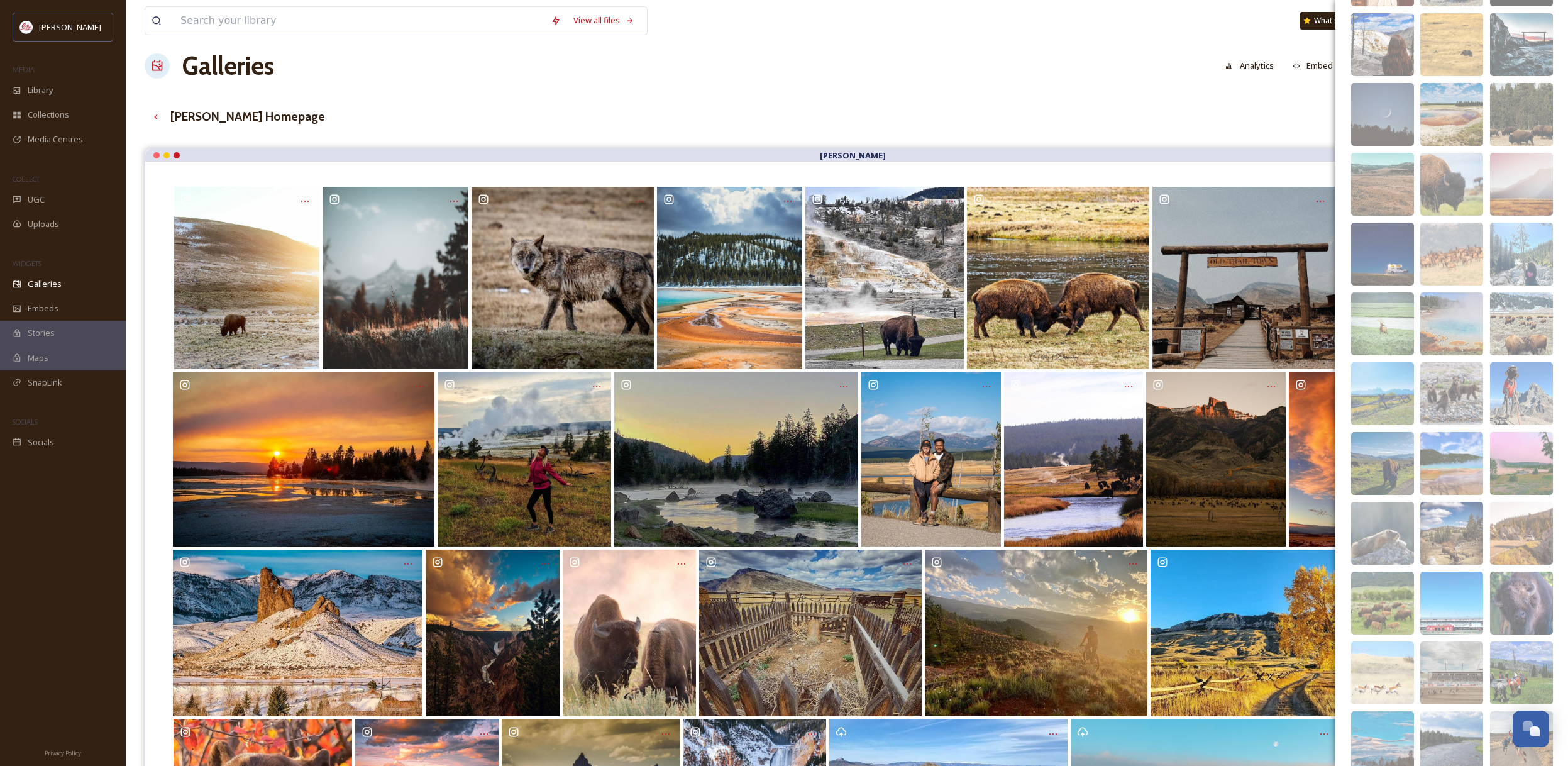
scroll to position [10305, 0]
click at [1521, 519] on img at bounding box center [1521, 532] width 63 height 63
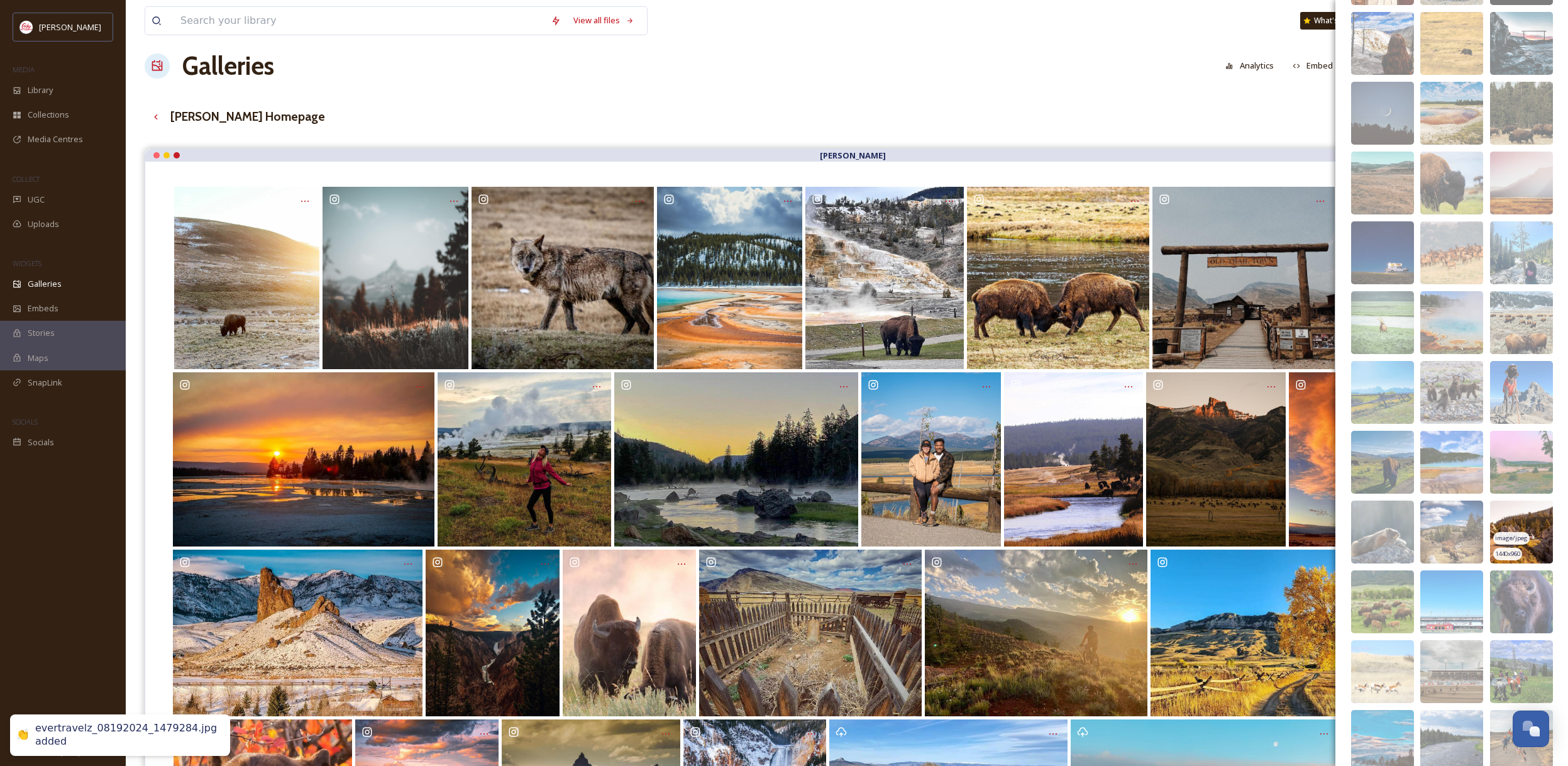
scroll to position [10308, 0]
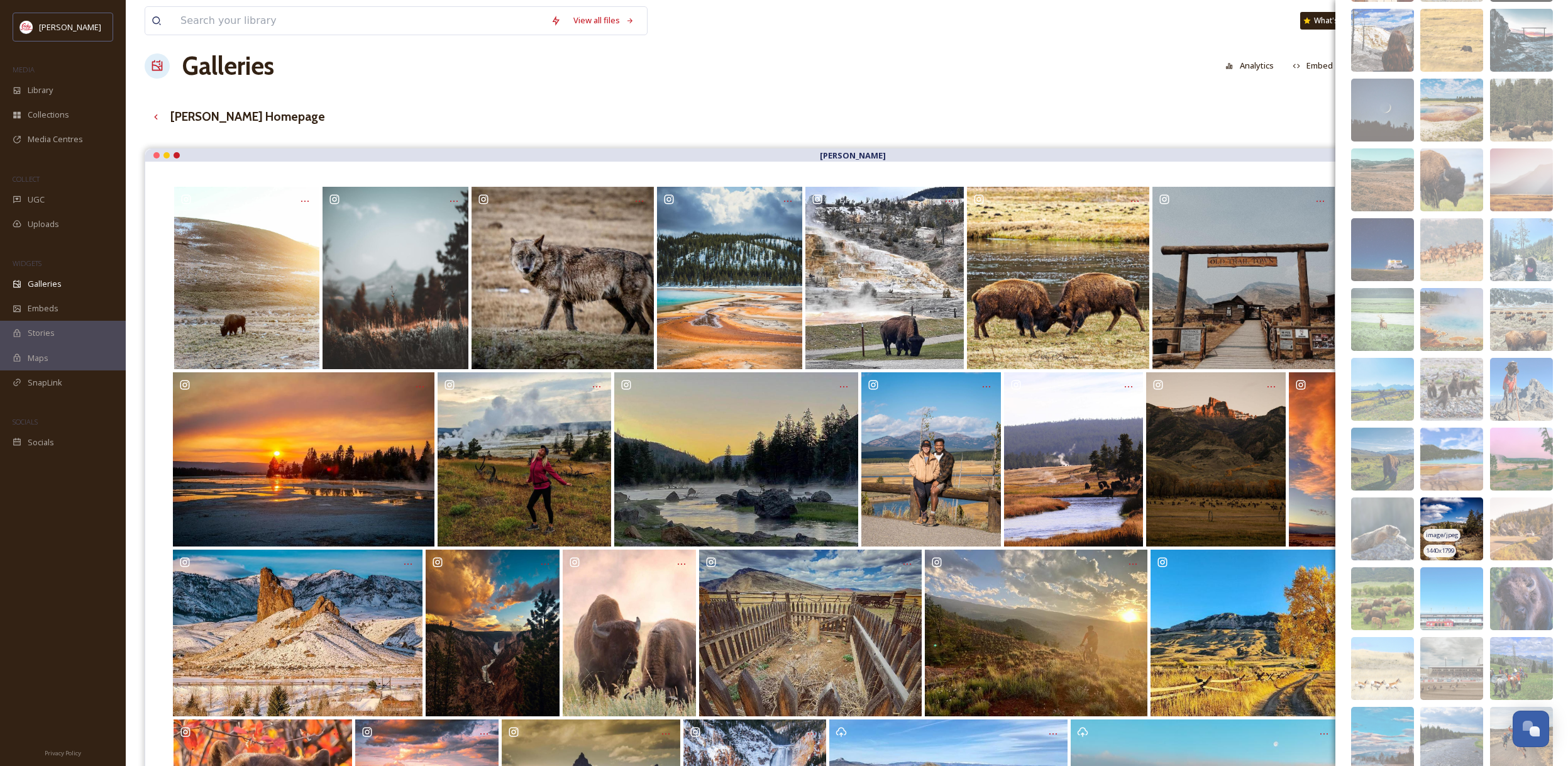
click at [1450, 517] on img at bounding box center [1451, 529] width 63 height 63
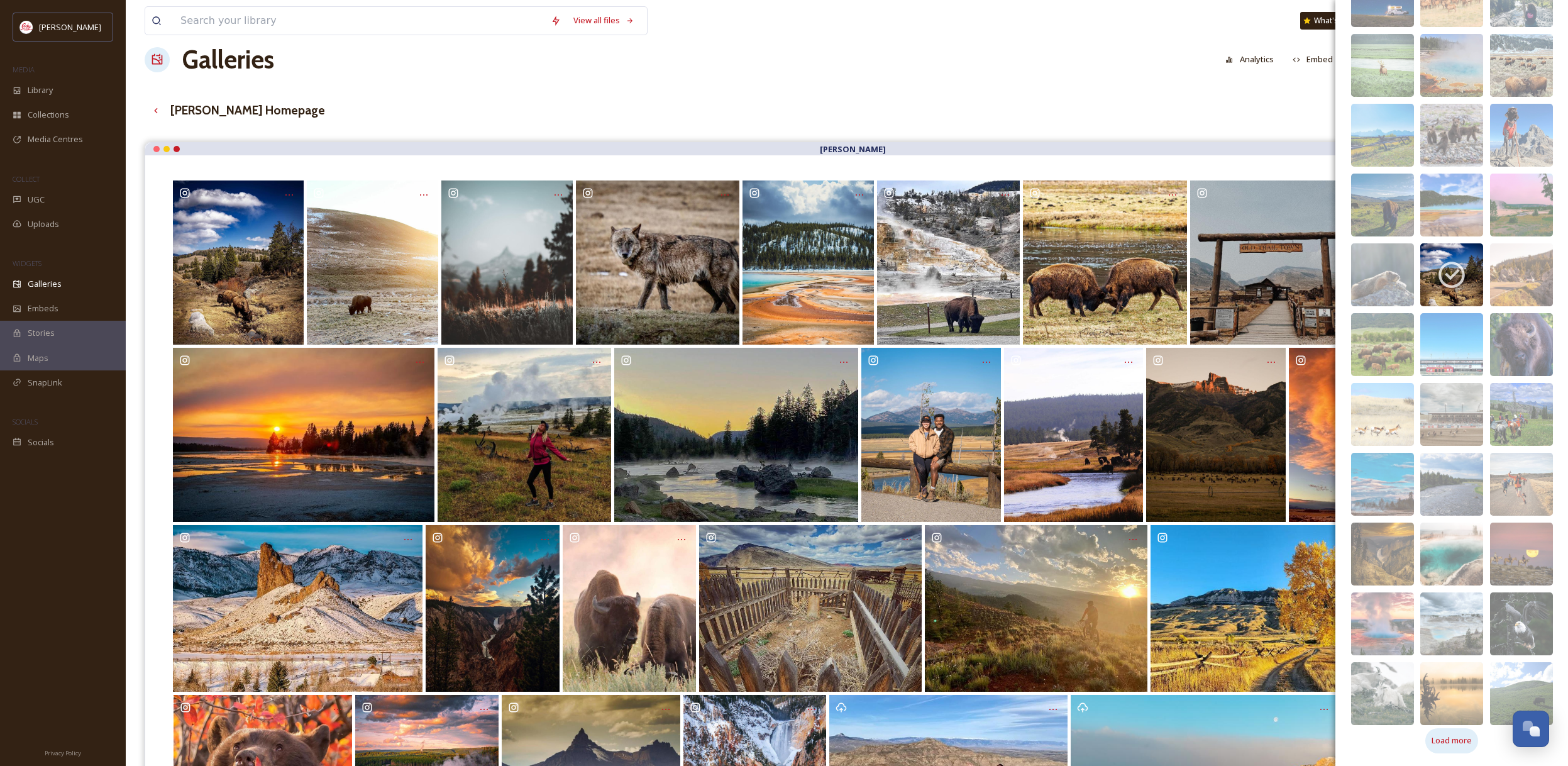
scroll to position [14, 0]
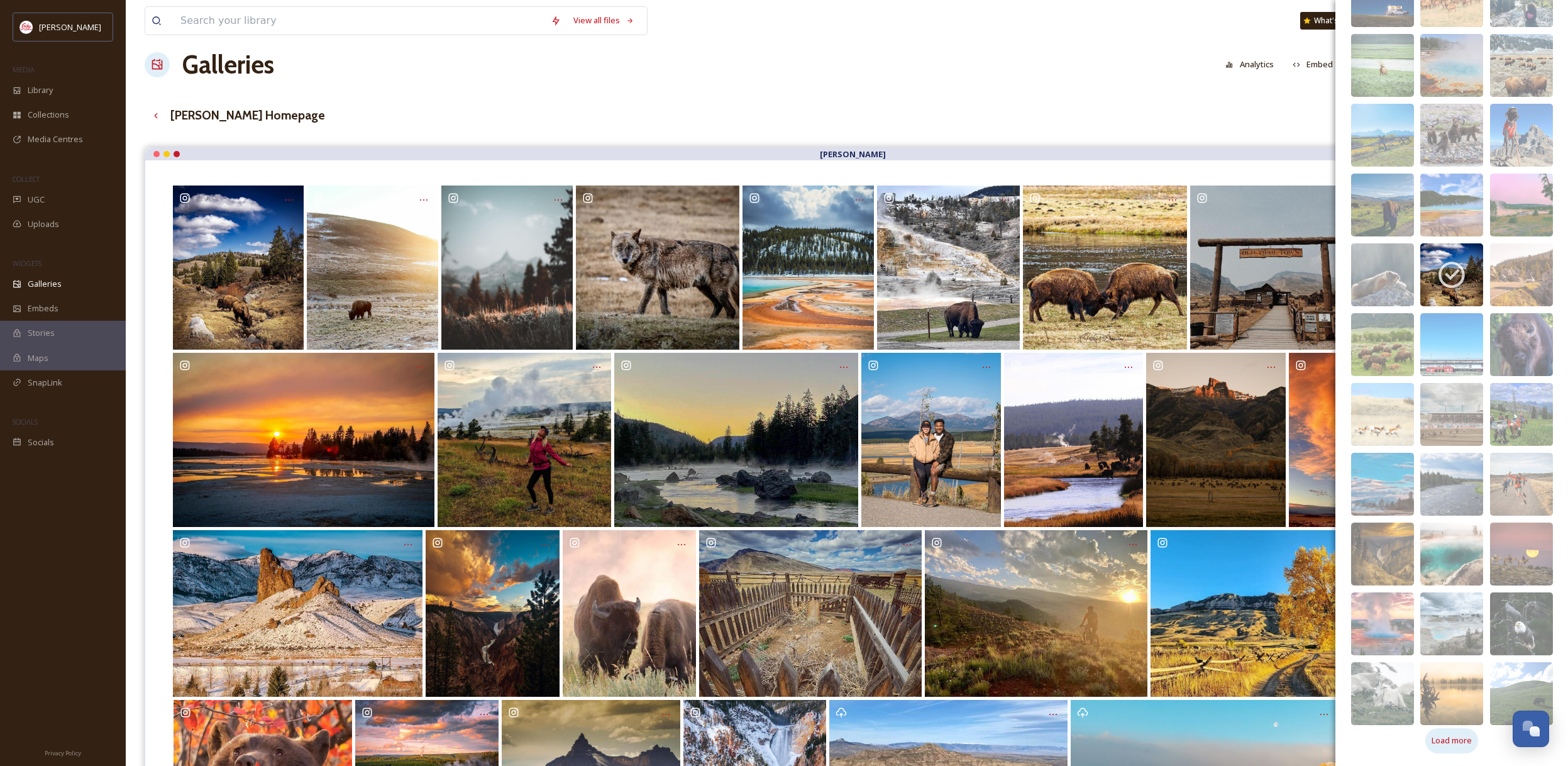
click at [1467, 736] on span "Load more" at bounding box center [1451, 740] width 40 height 12
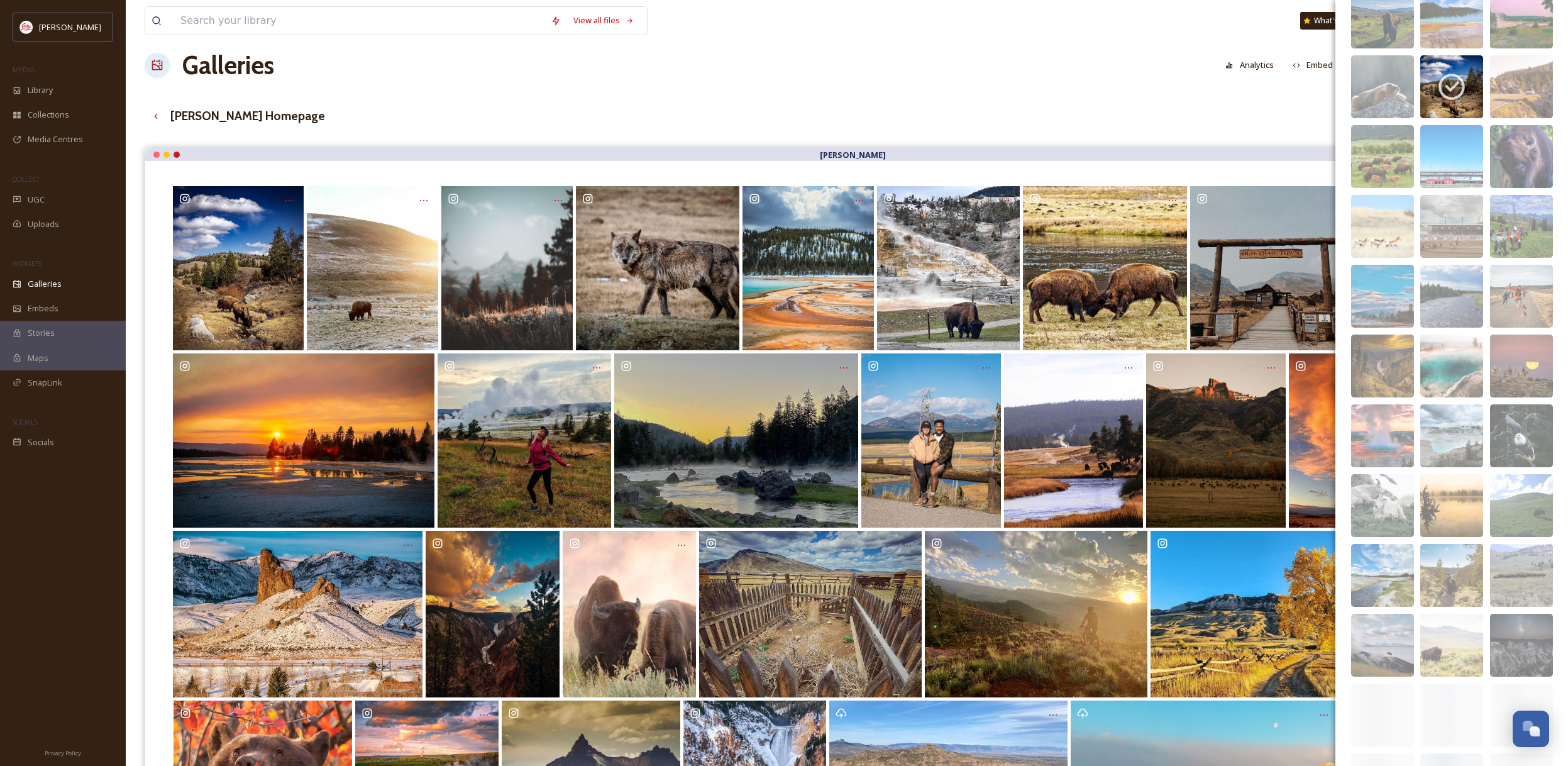
scroll to position [10755, 0]
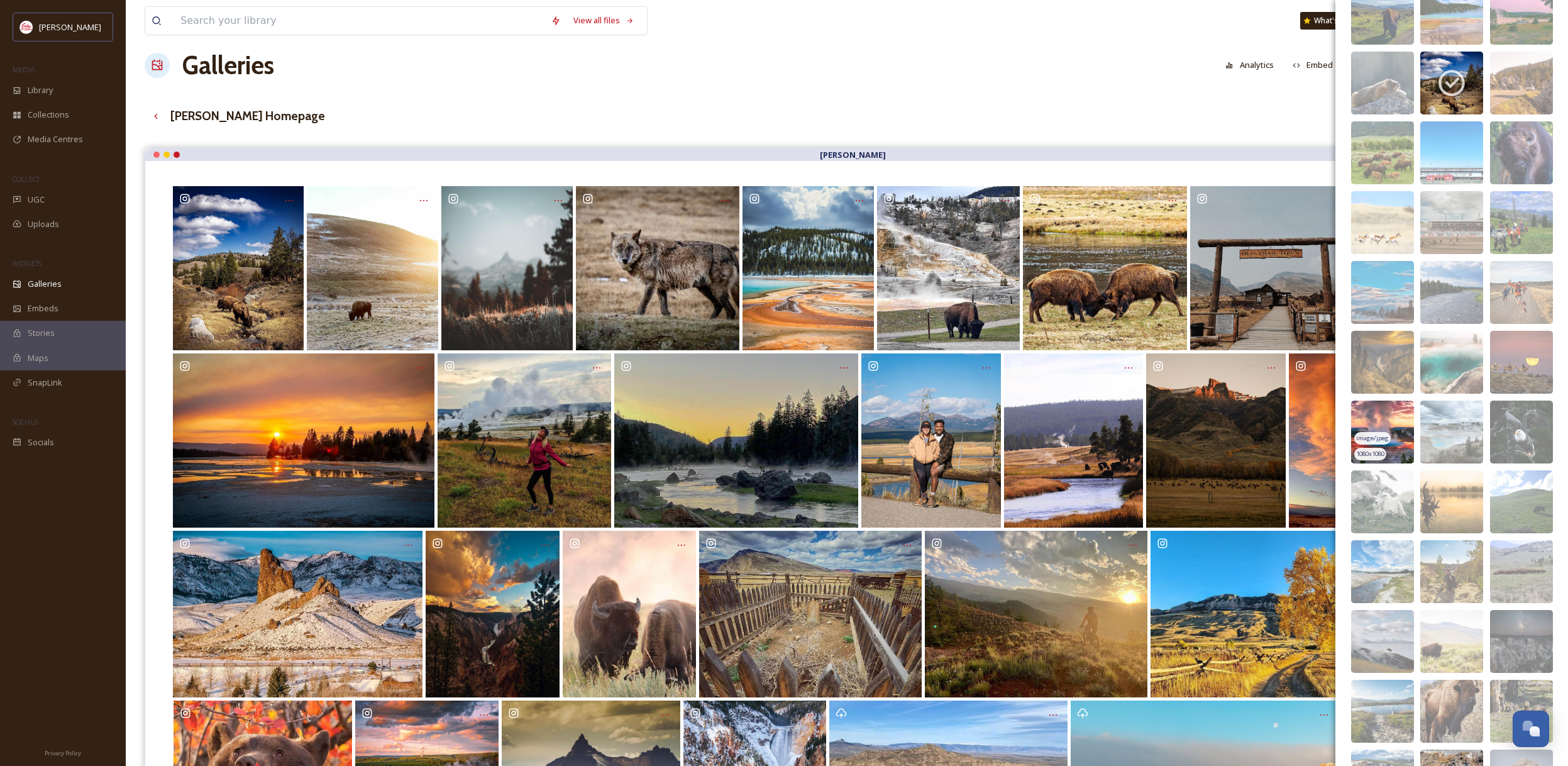
click at [1387, 416] on img at bounding box center [1382, 432] width 63 height 63
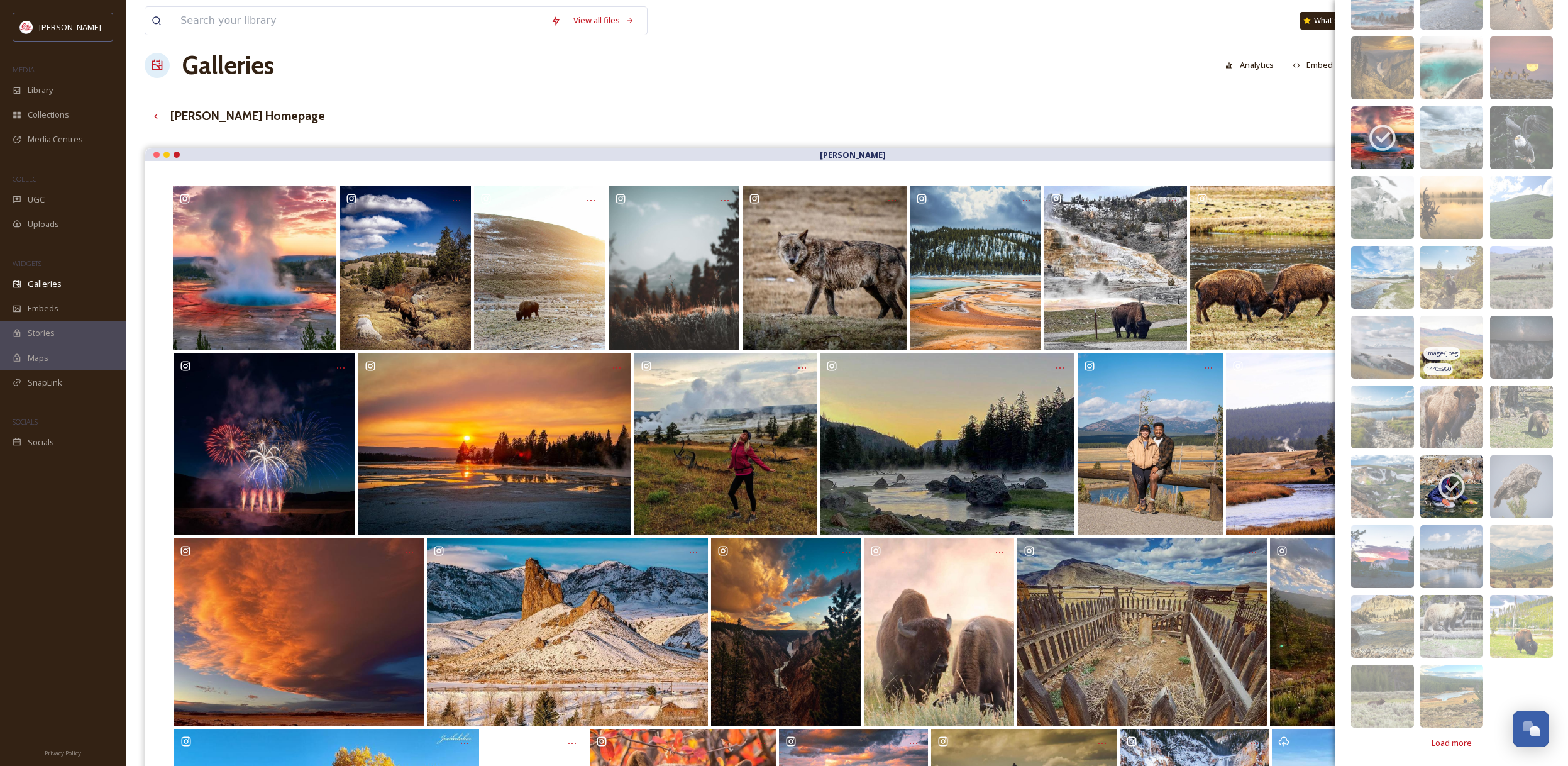
scroll to position [11051, 0]
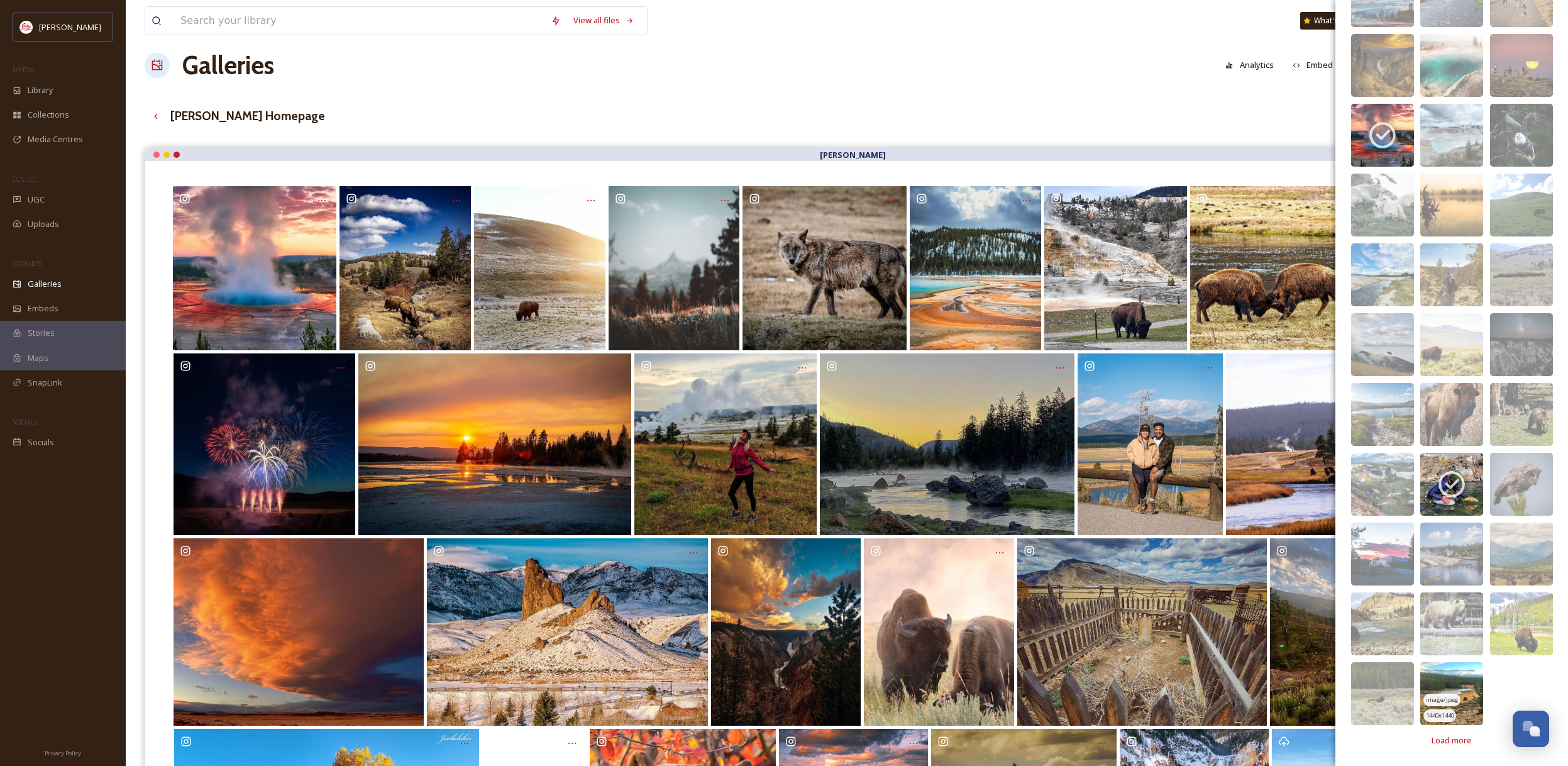
click at [1467, 692] on img at bounding box center [1451, 693] width 63 height 63
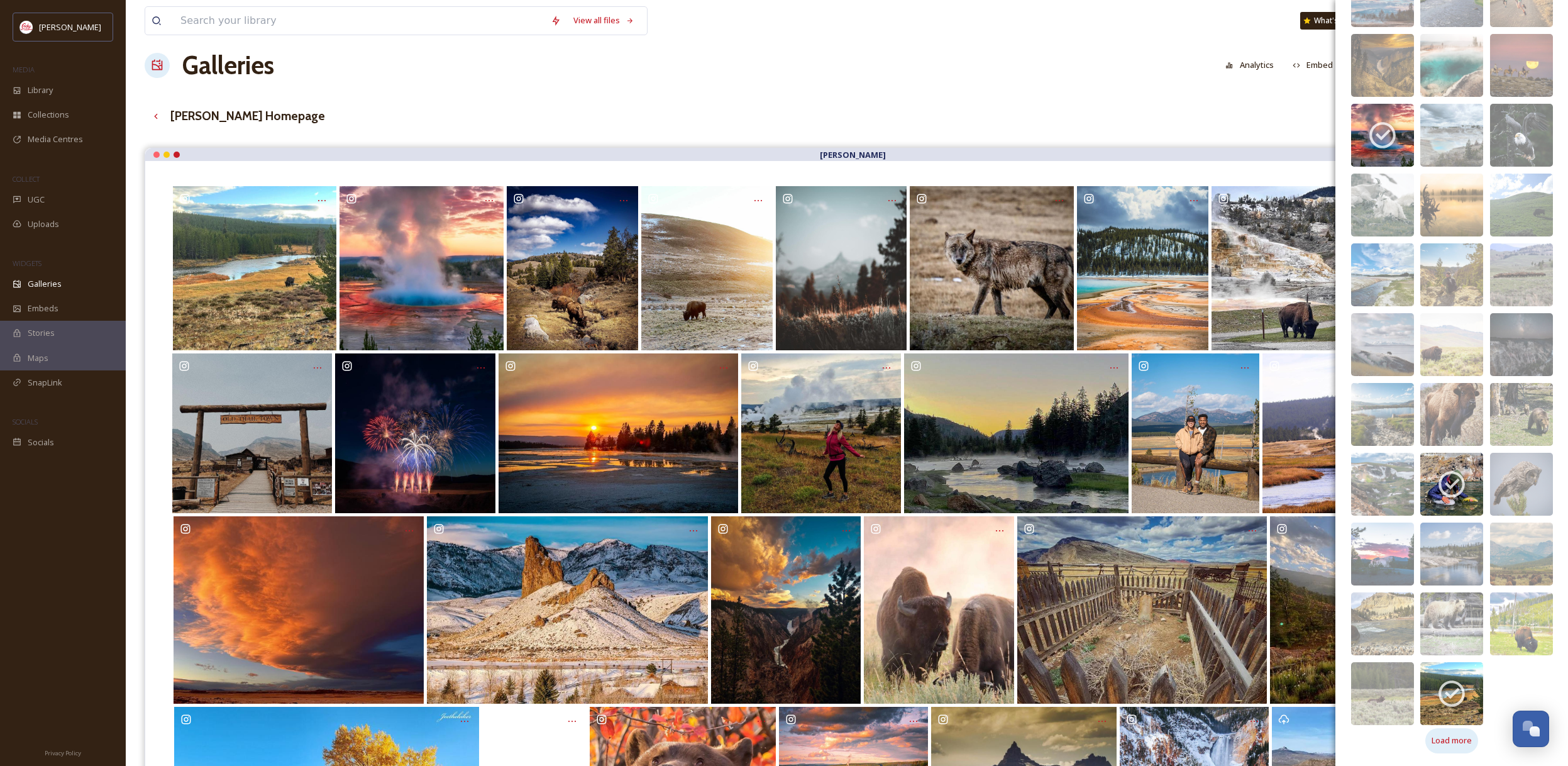
click at [1463, 740] on span "Load more" at bounding box center [1451, 740] width 40 height 12
click at [1452, 482] on icon at bounding box center [1451, 484] width 31 height 31
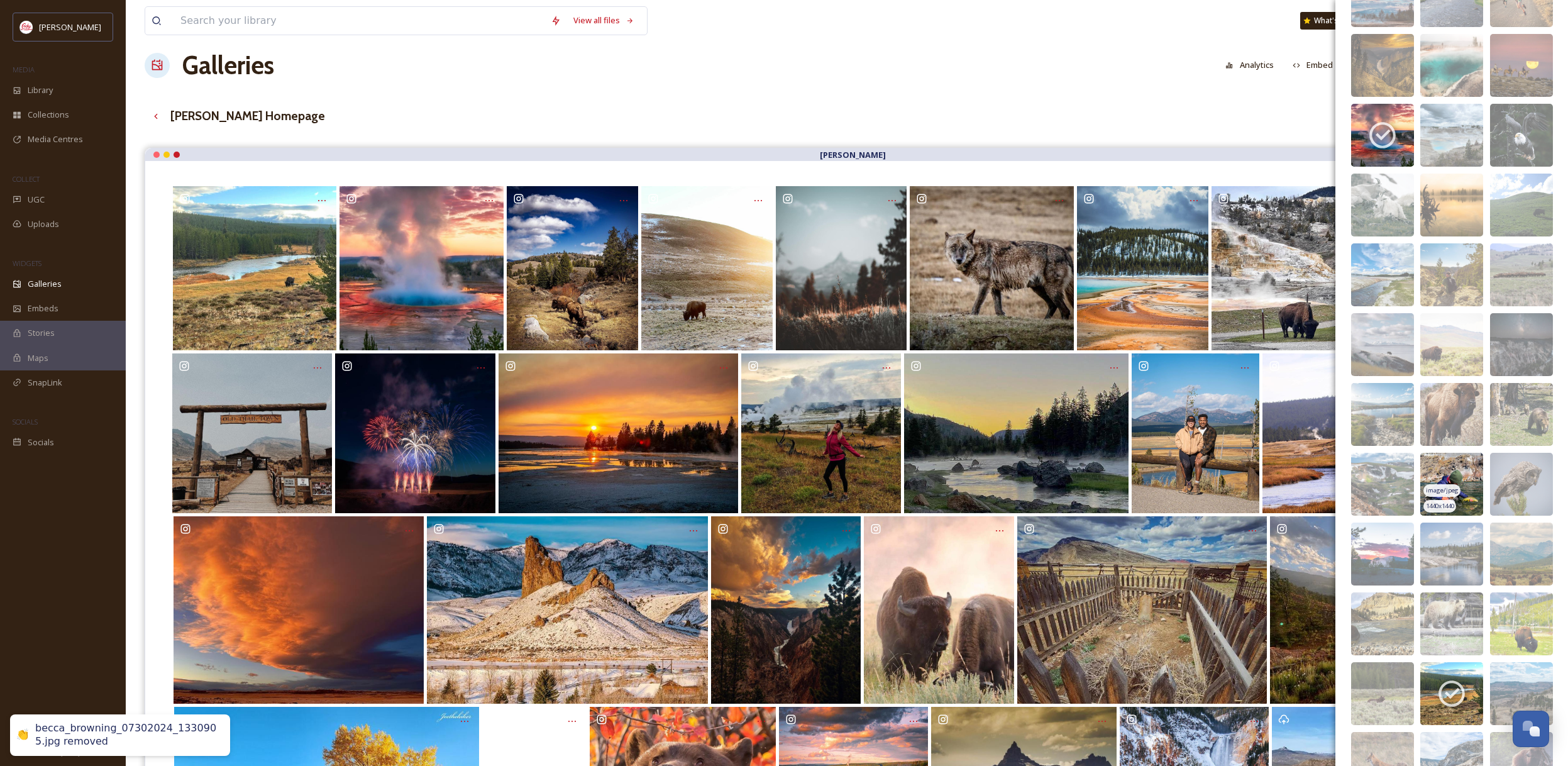
click at [1470, 478] on img at bounding box center [1451, 484] width 63 height 63
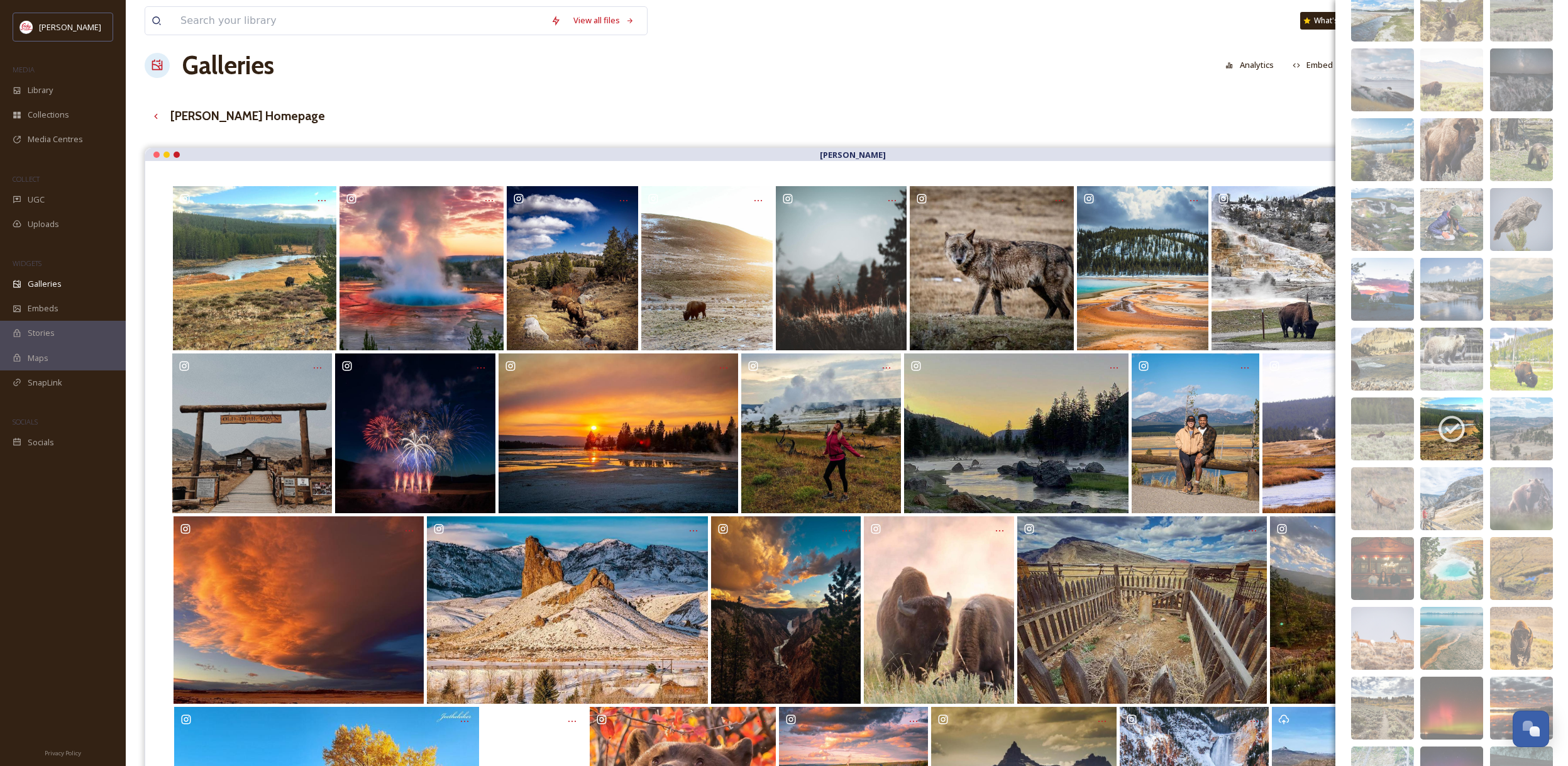
scroll to position [11404, 0]
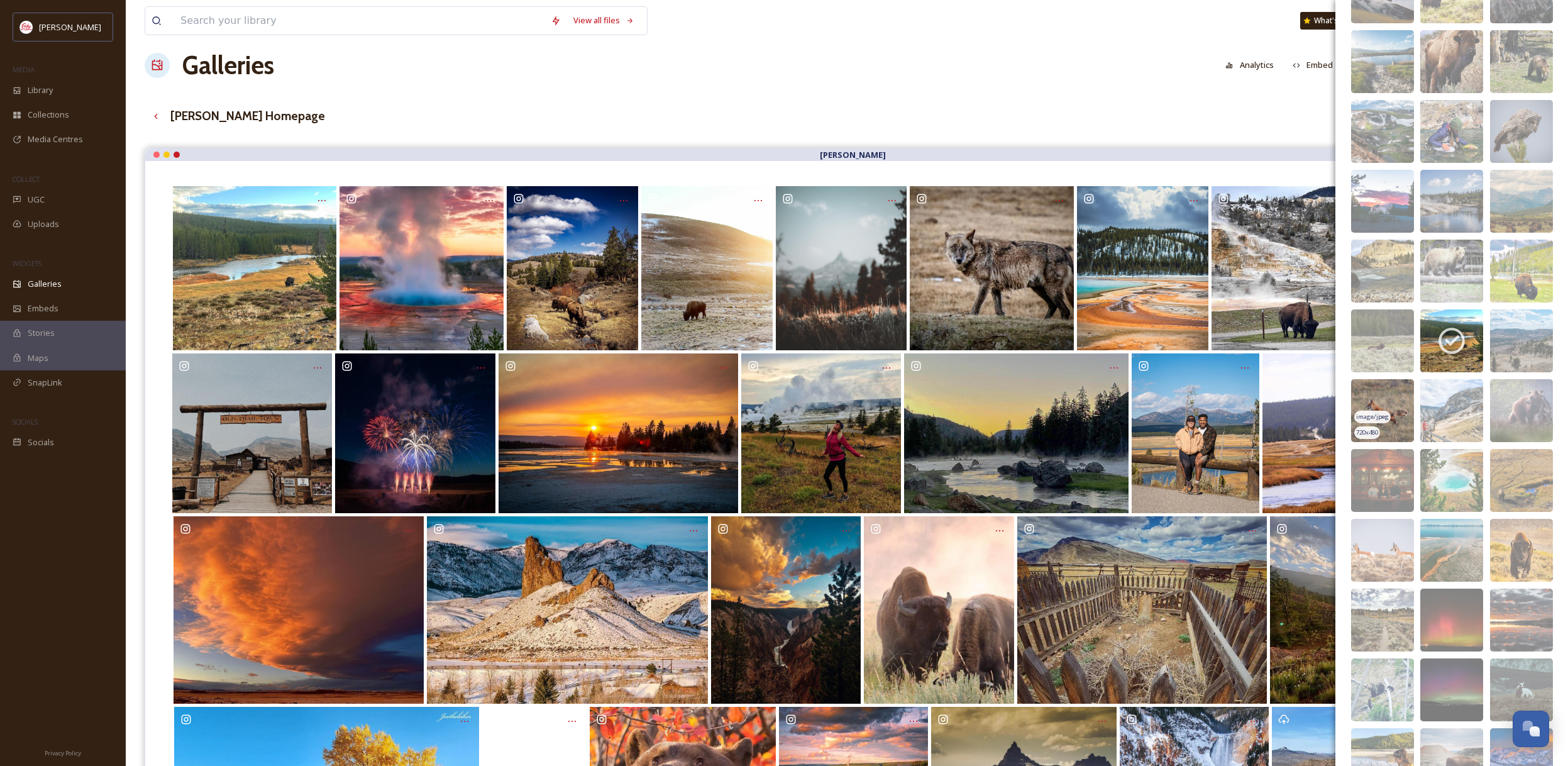
click at [1386, 402] on img at bounding box center [1382, 411] width 63 height 63
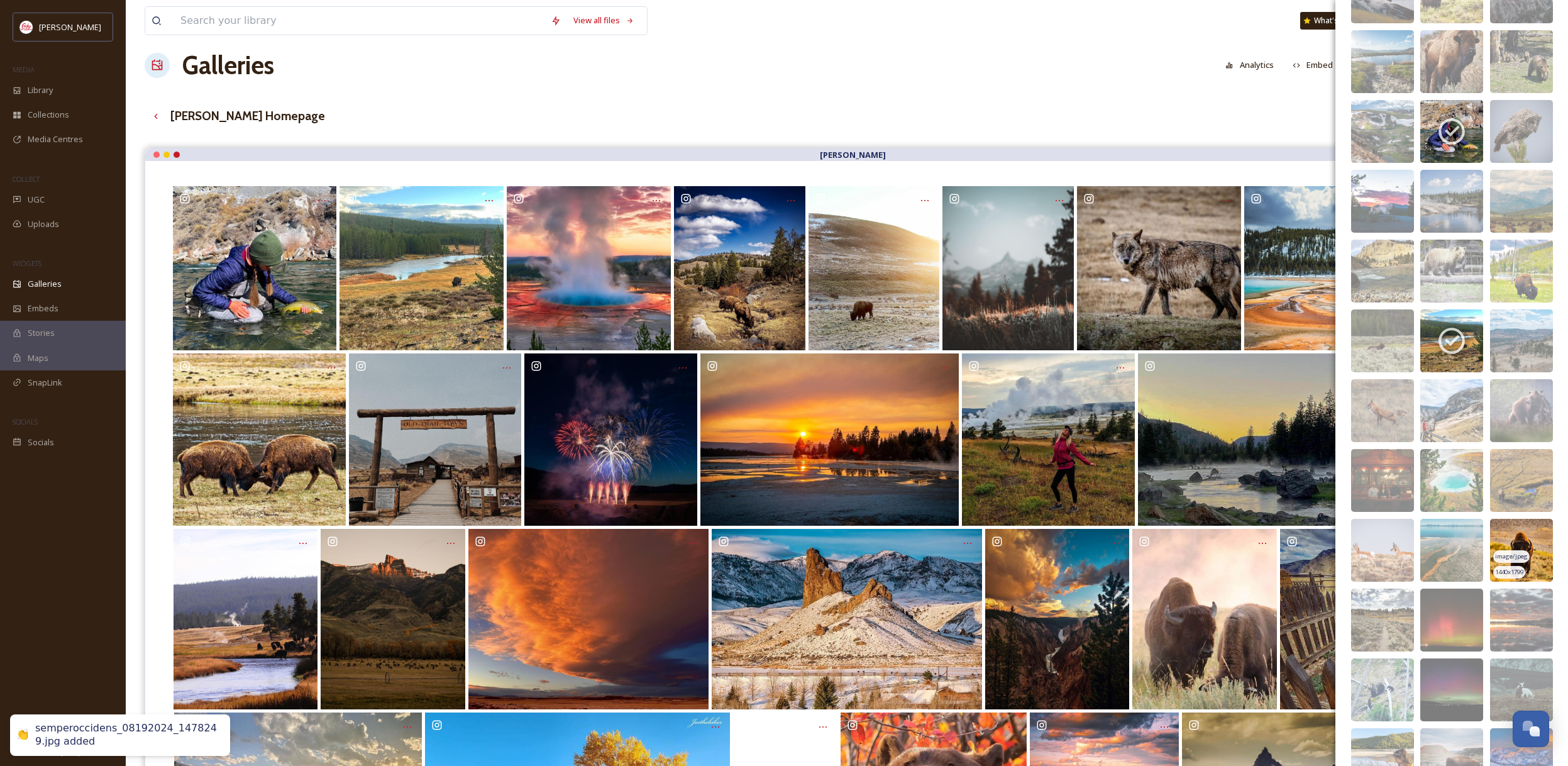
click at [1539, 533] on img at bounding box center [1521, 550] width 63 height 63
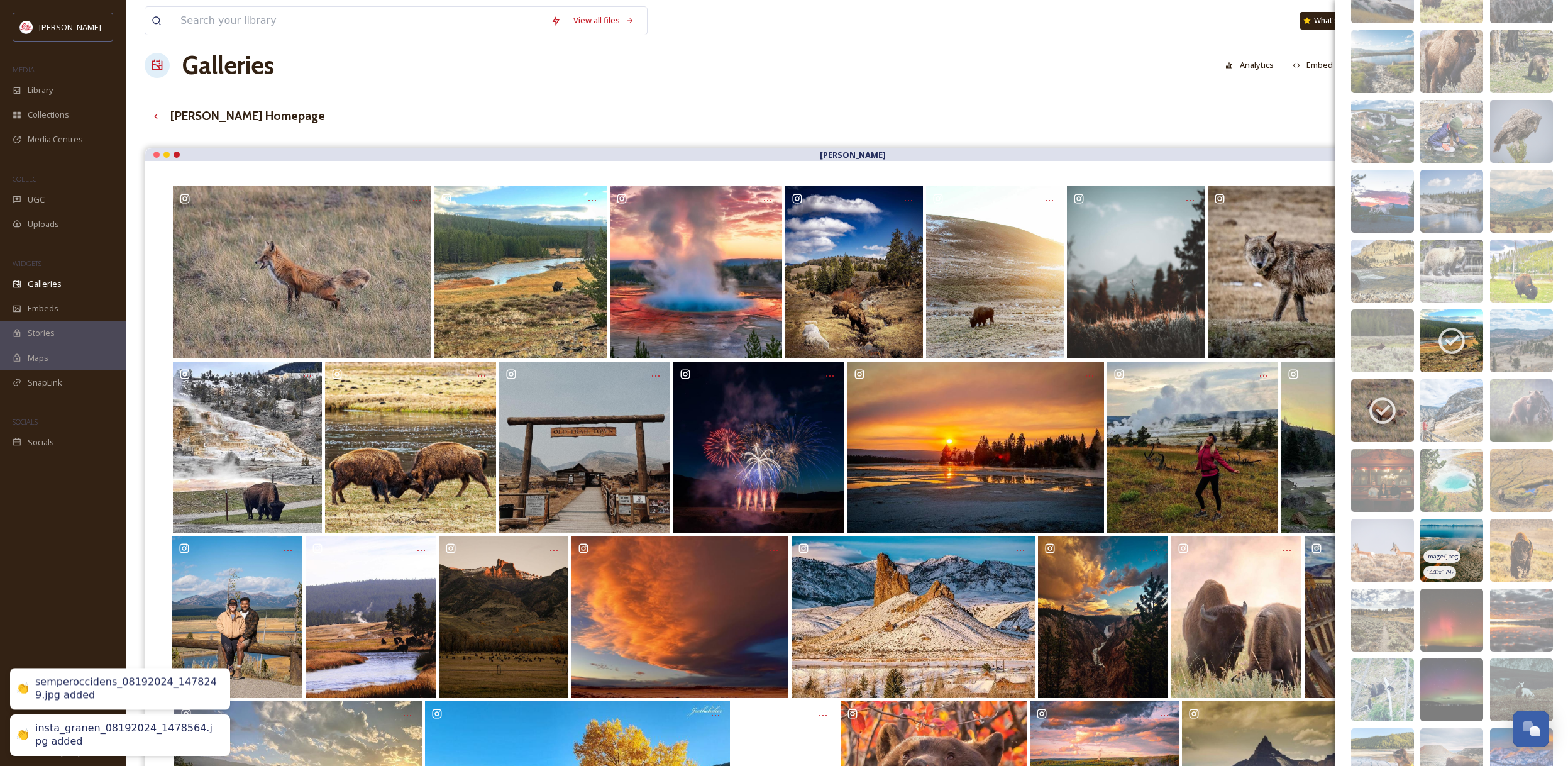
scroll to position [11459, 0]
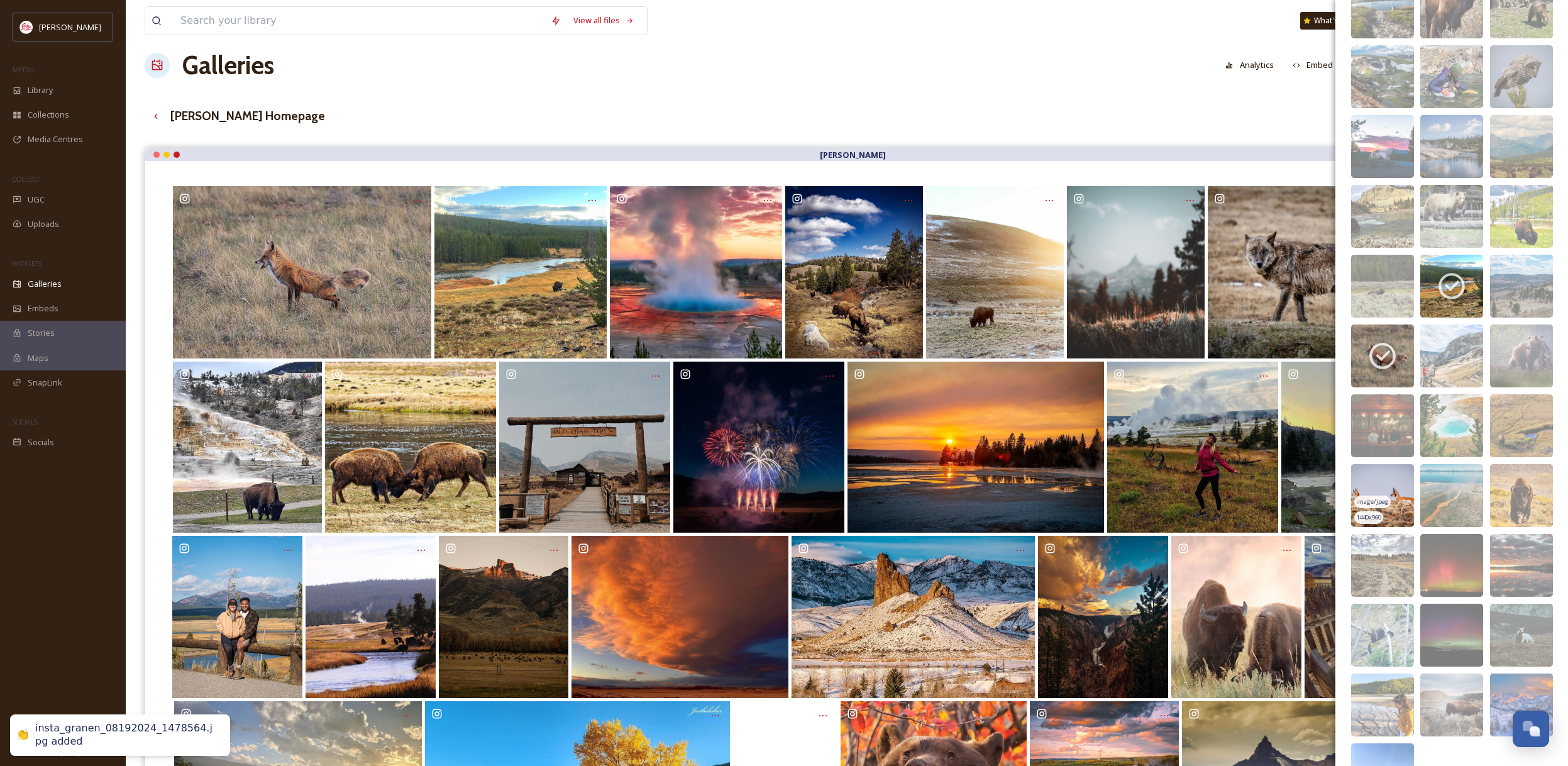
click at [1384, 486] on img at bounding box center [1382, 496] width 63 height 63
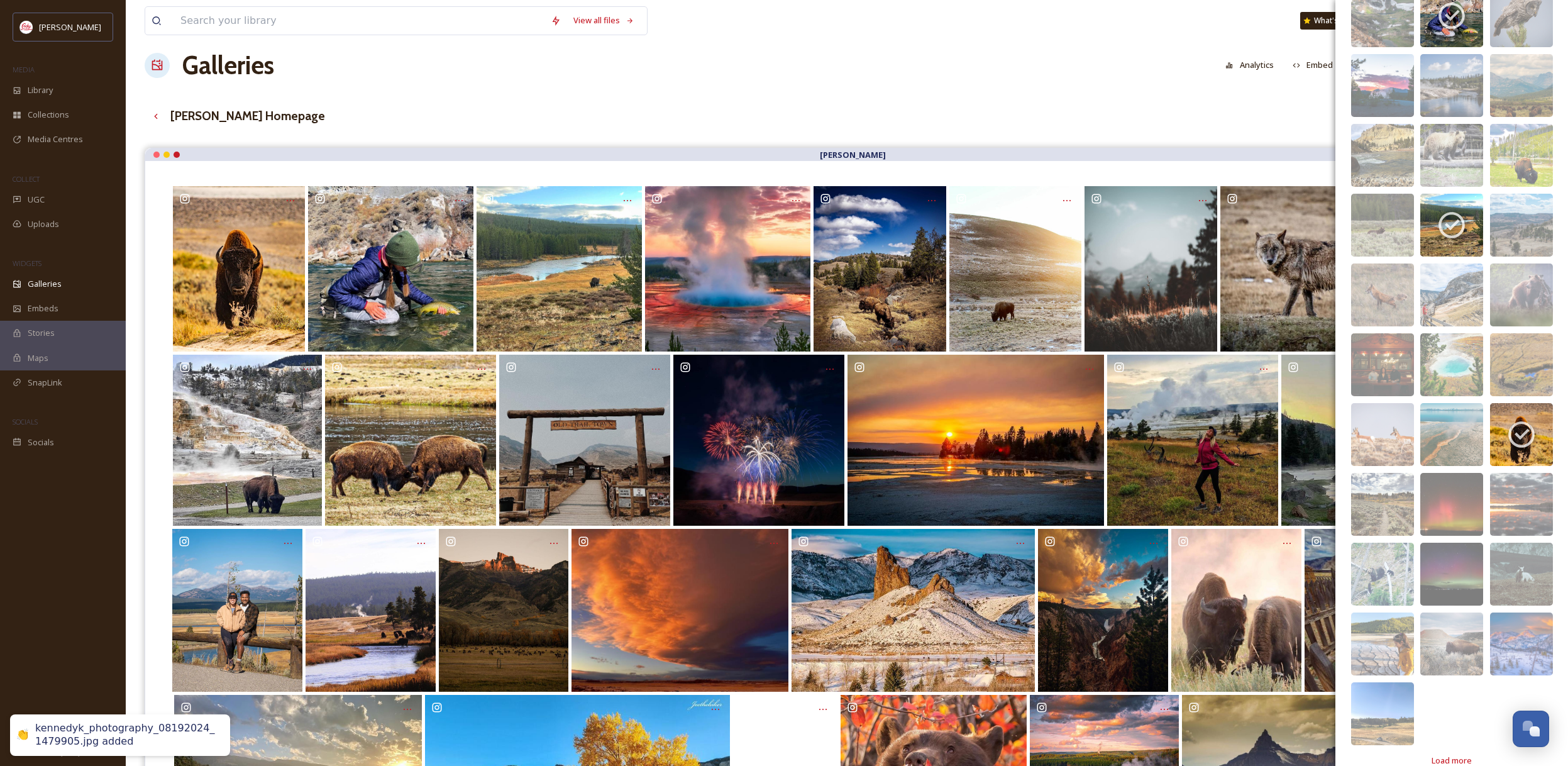
scroll to position [11521, 0]
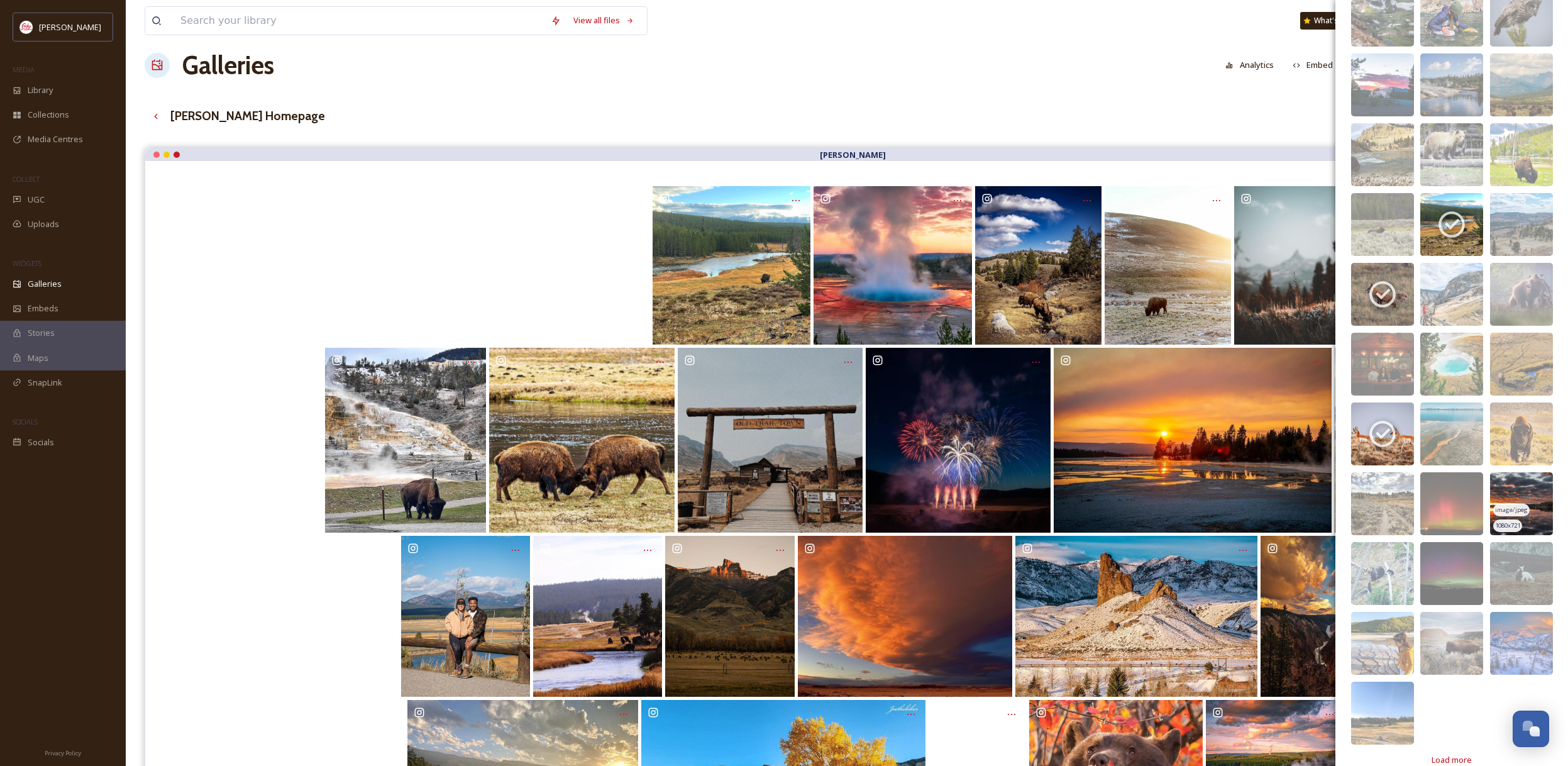
click at [1545, 517] on img at bounding box center [1521, 504] width 63 height 63
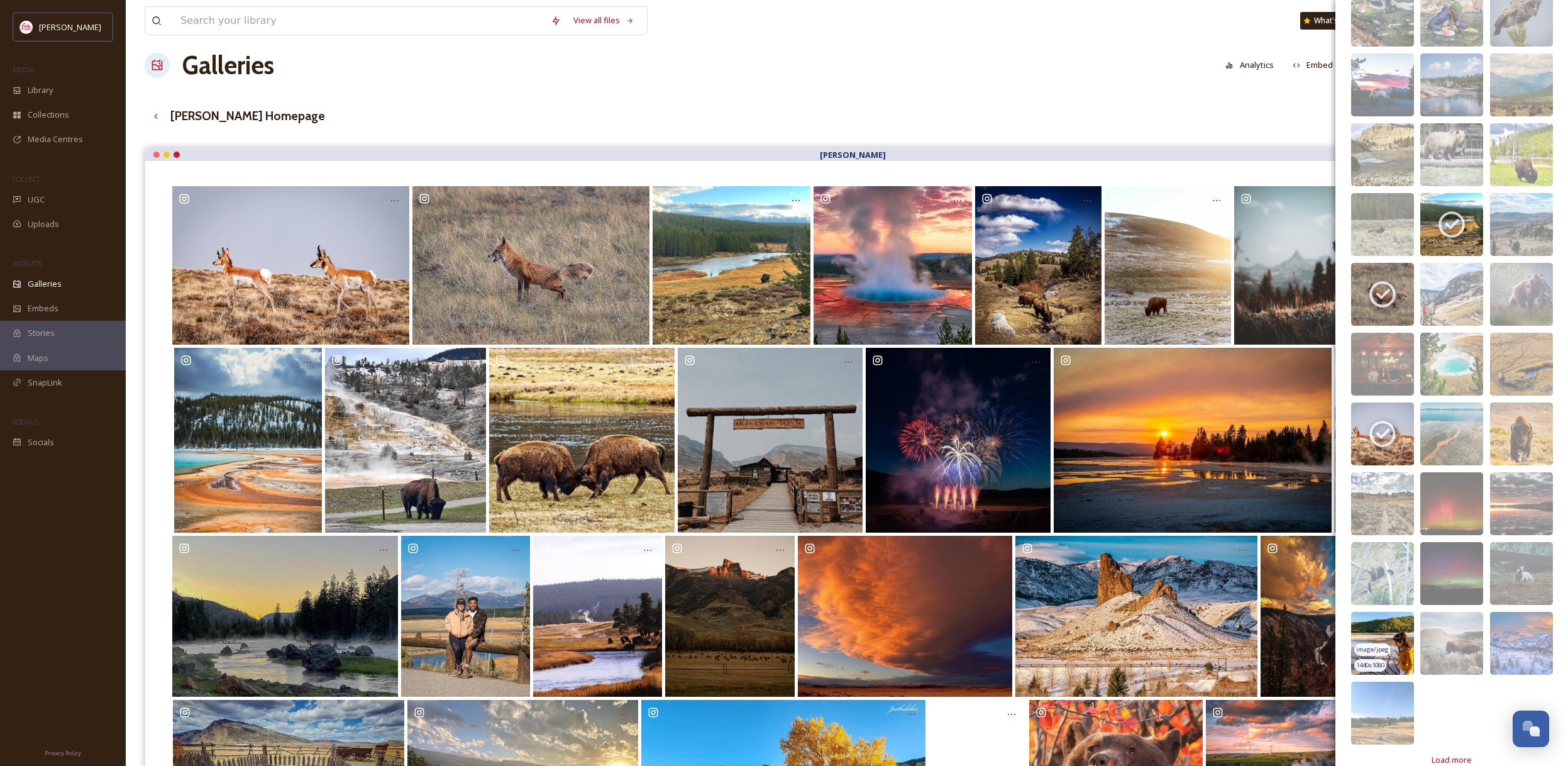
scroll to position [11522, 0]
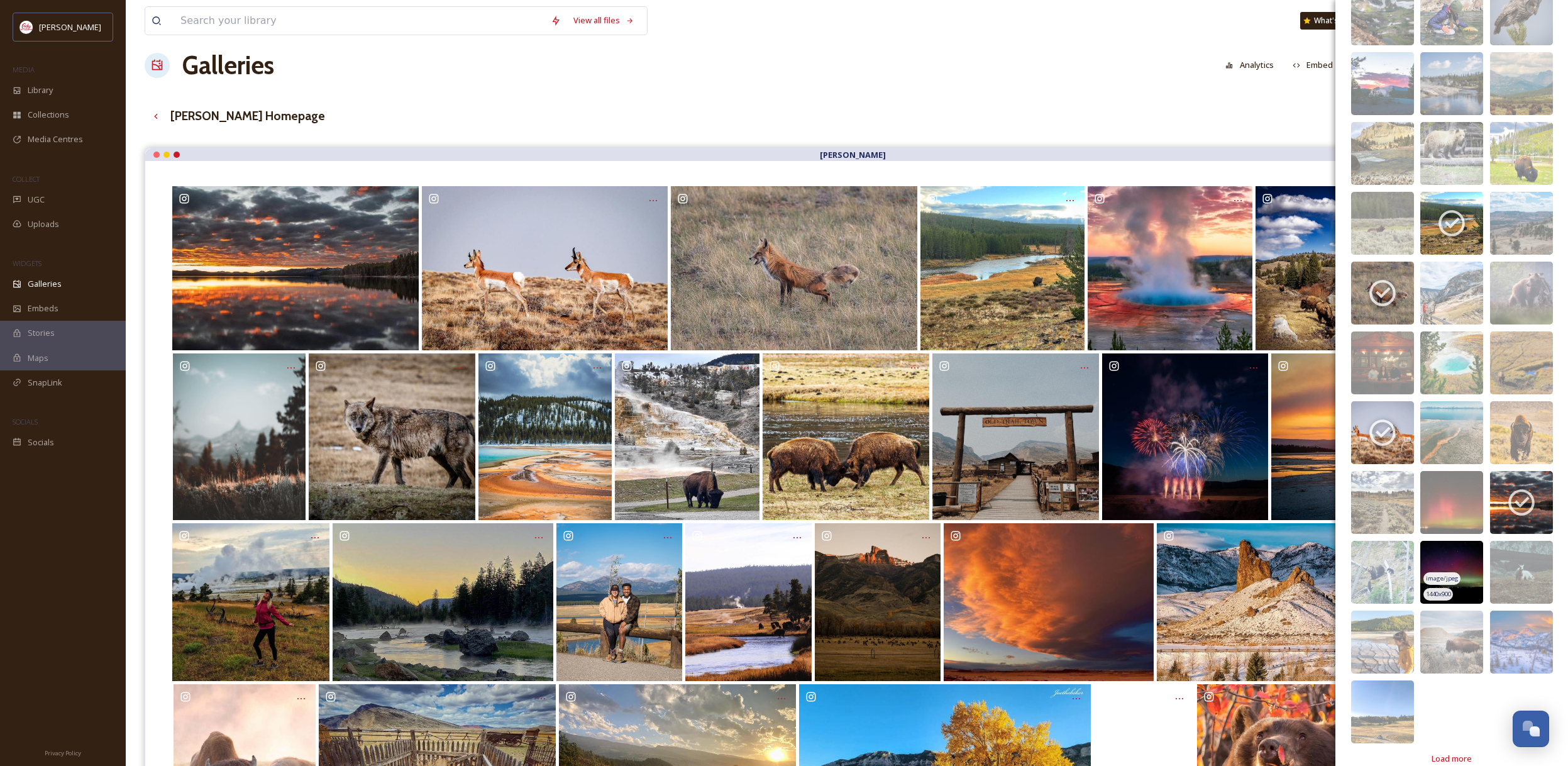
click at [1470, 563] on img at bounding box center [1451, 572] width 63 height 63
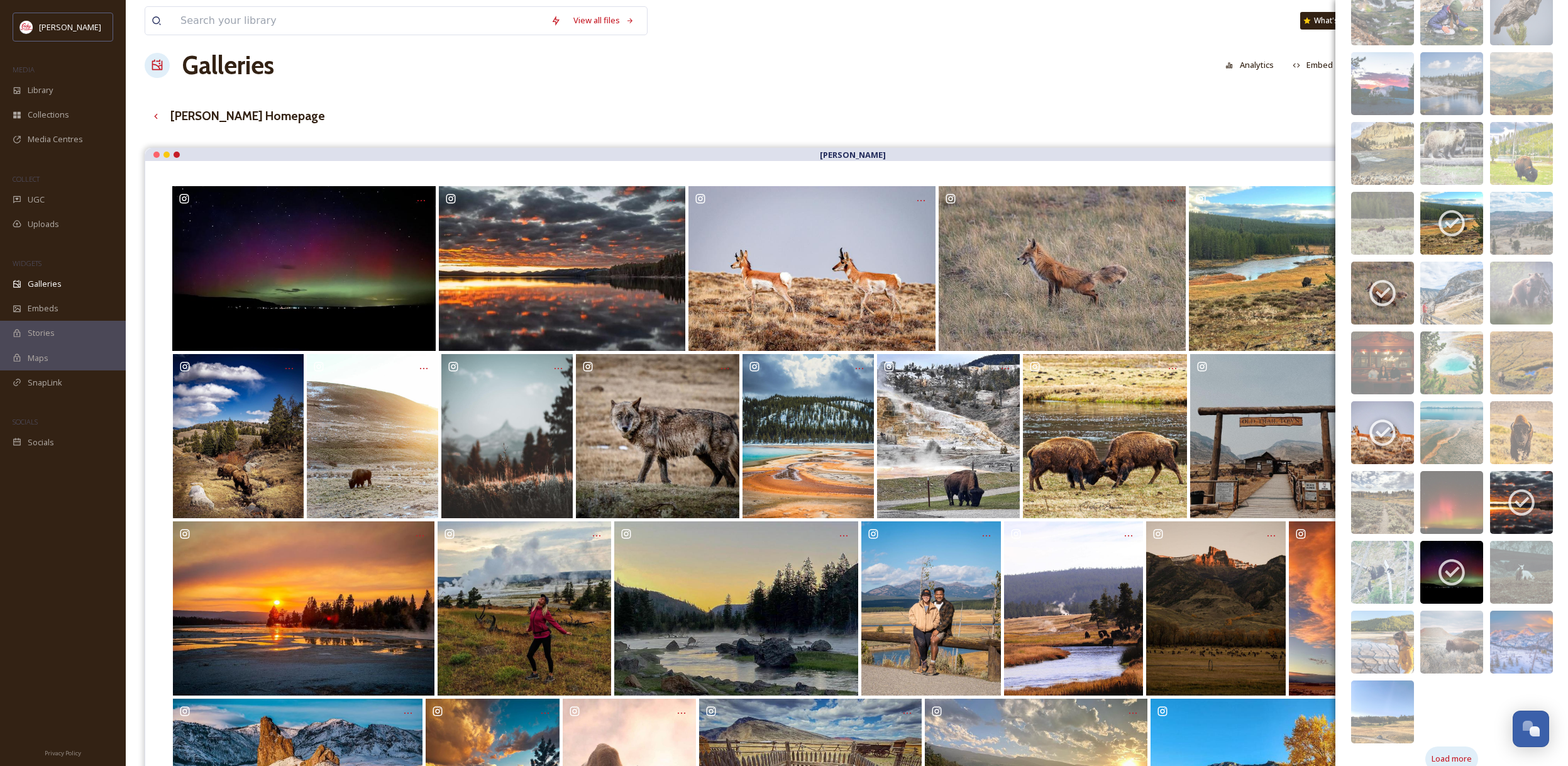
click at [1462, 753] on span "Load more" at bounding box center [1451, 758] width 40 height 12
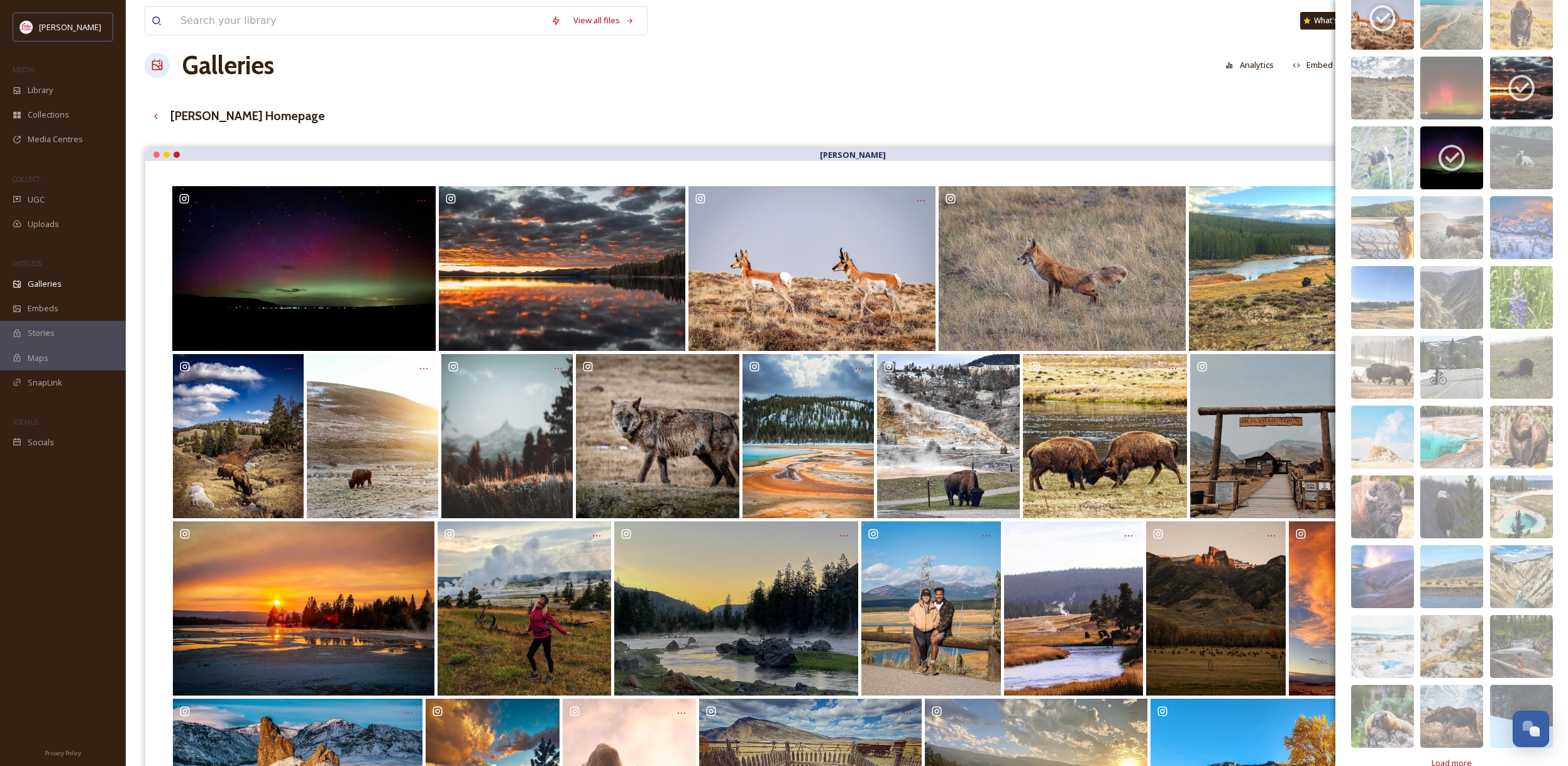
scroll to position [11959, 0]
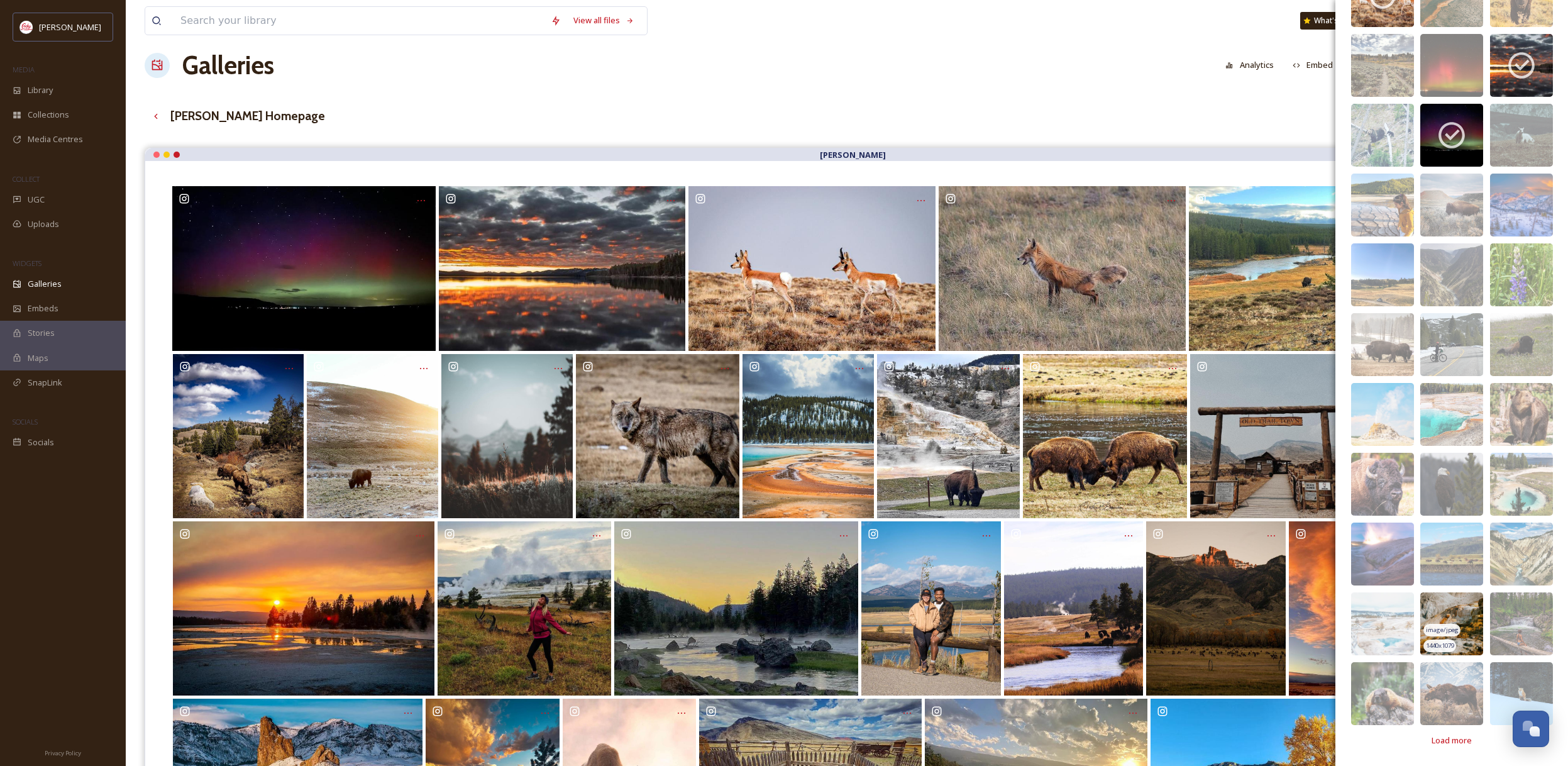
click at [1449, 612] on img at bounding box center [1451, 624] width 63 height 63
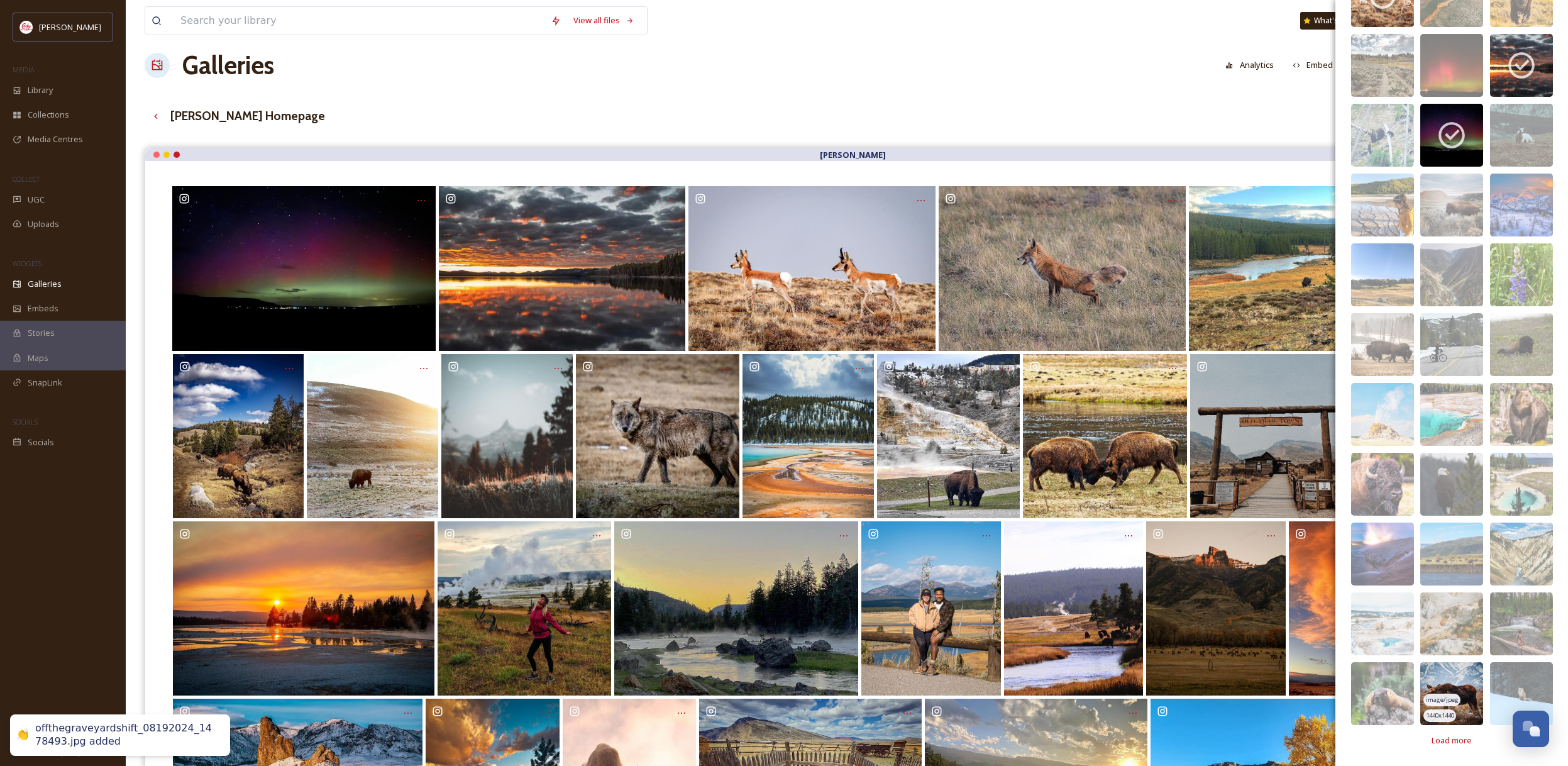
click at [1463, 683] on img at bounding box center [1451, 693] width 63 height 63
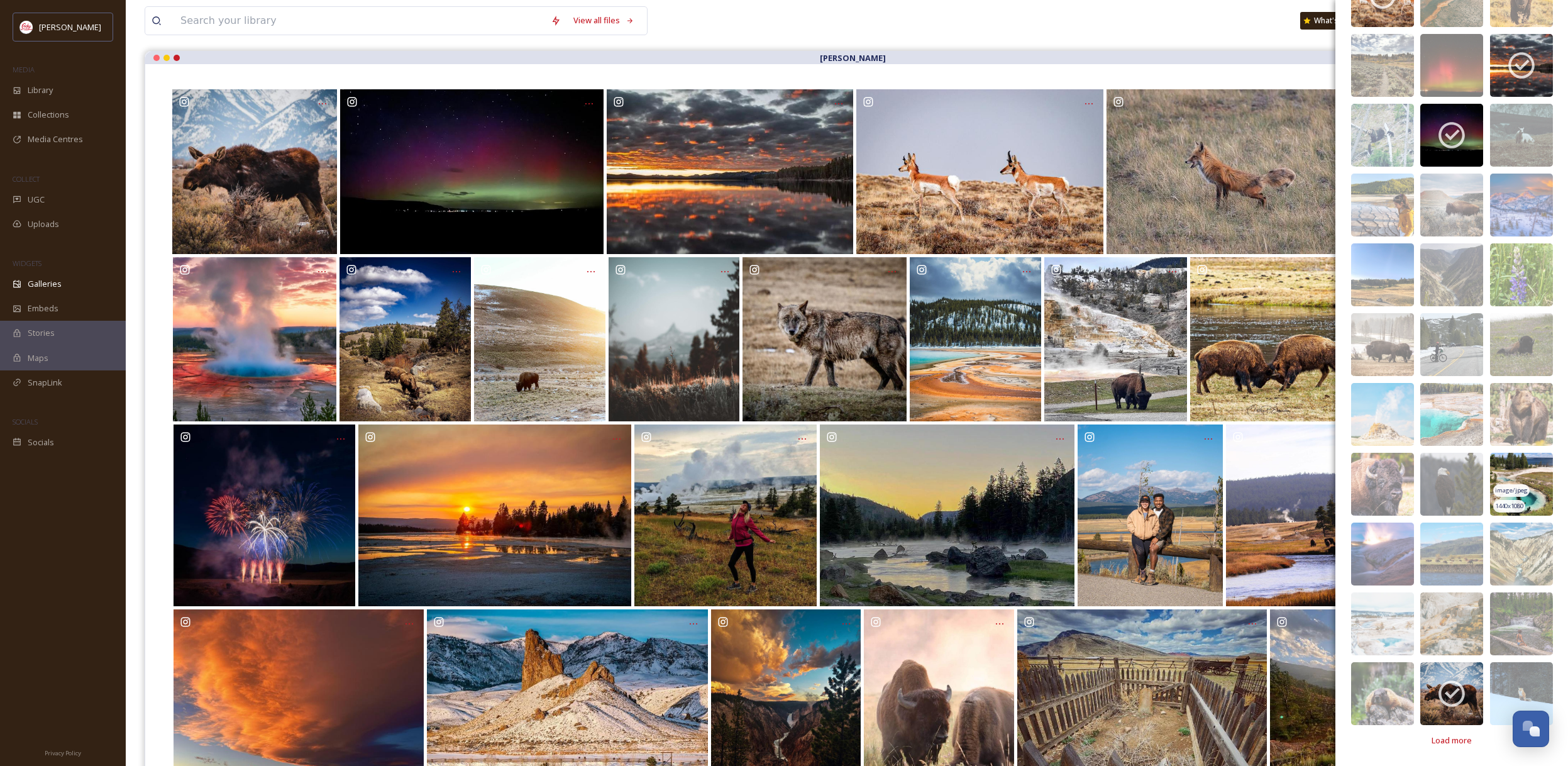
scroll to position [0, 0]
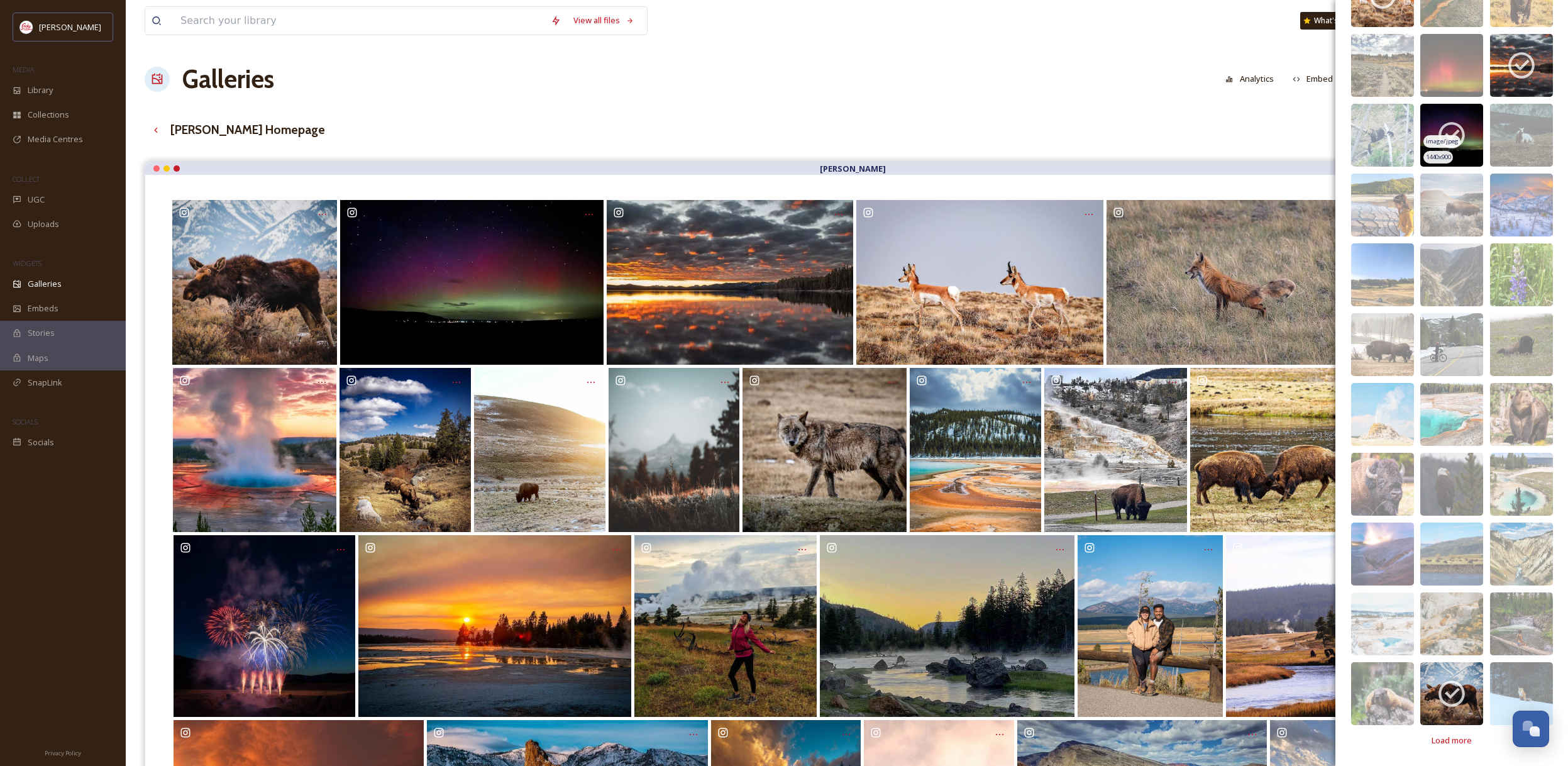
click at [1446, 140] on span "image/jpeg" at bounding box center [1442, 142] width 33 height 9
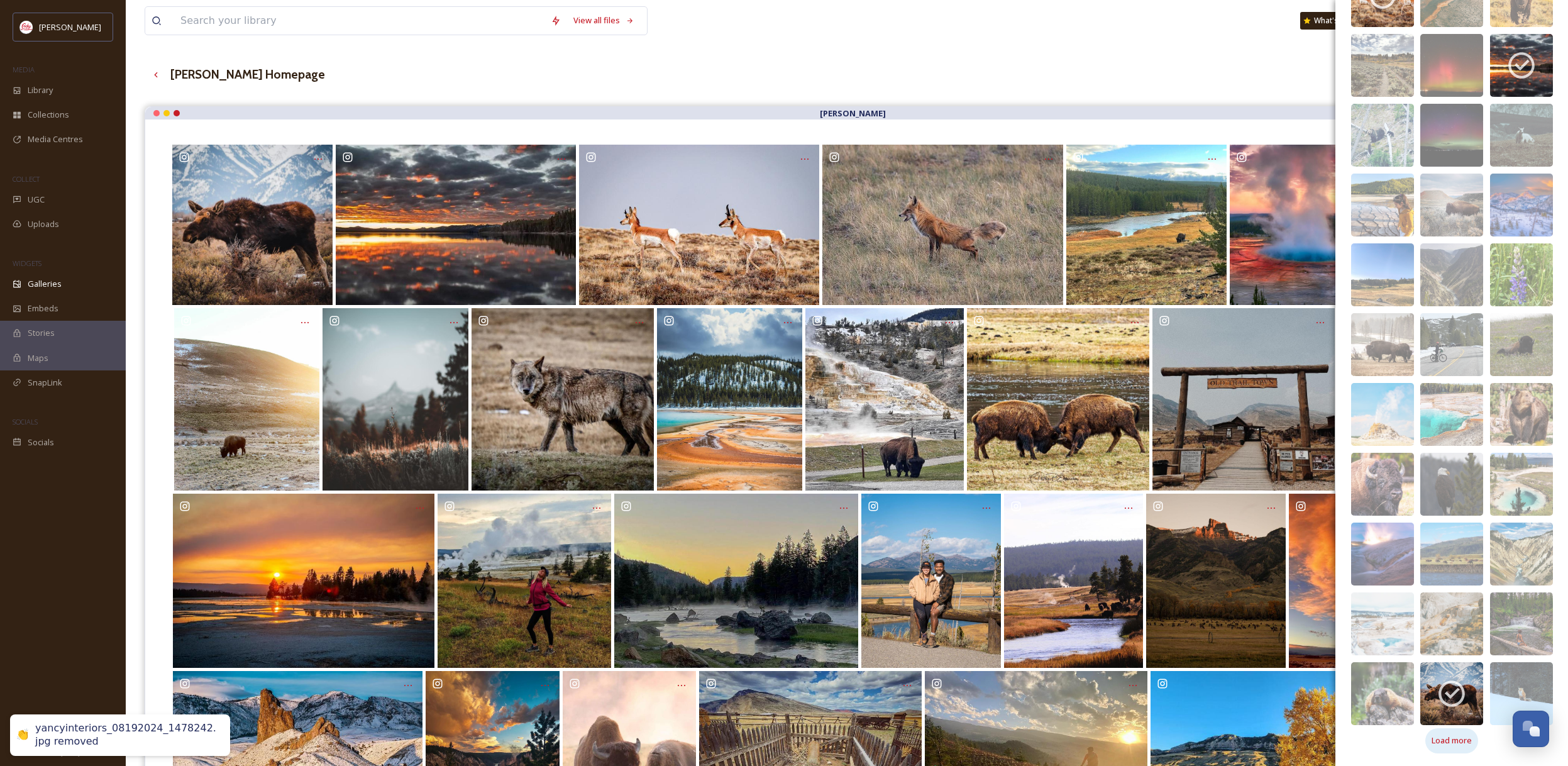
click at [1461, 743] on span "Load more" at bounding box center [1451, 740] width 40 height 12
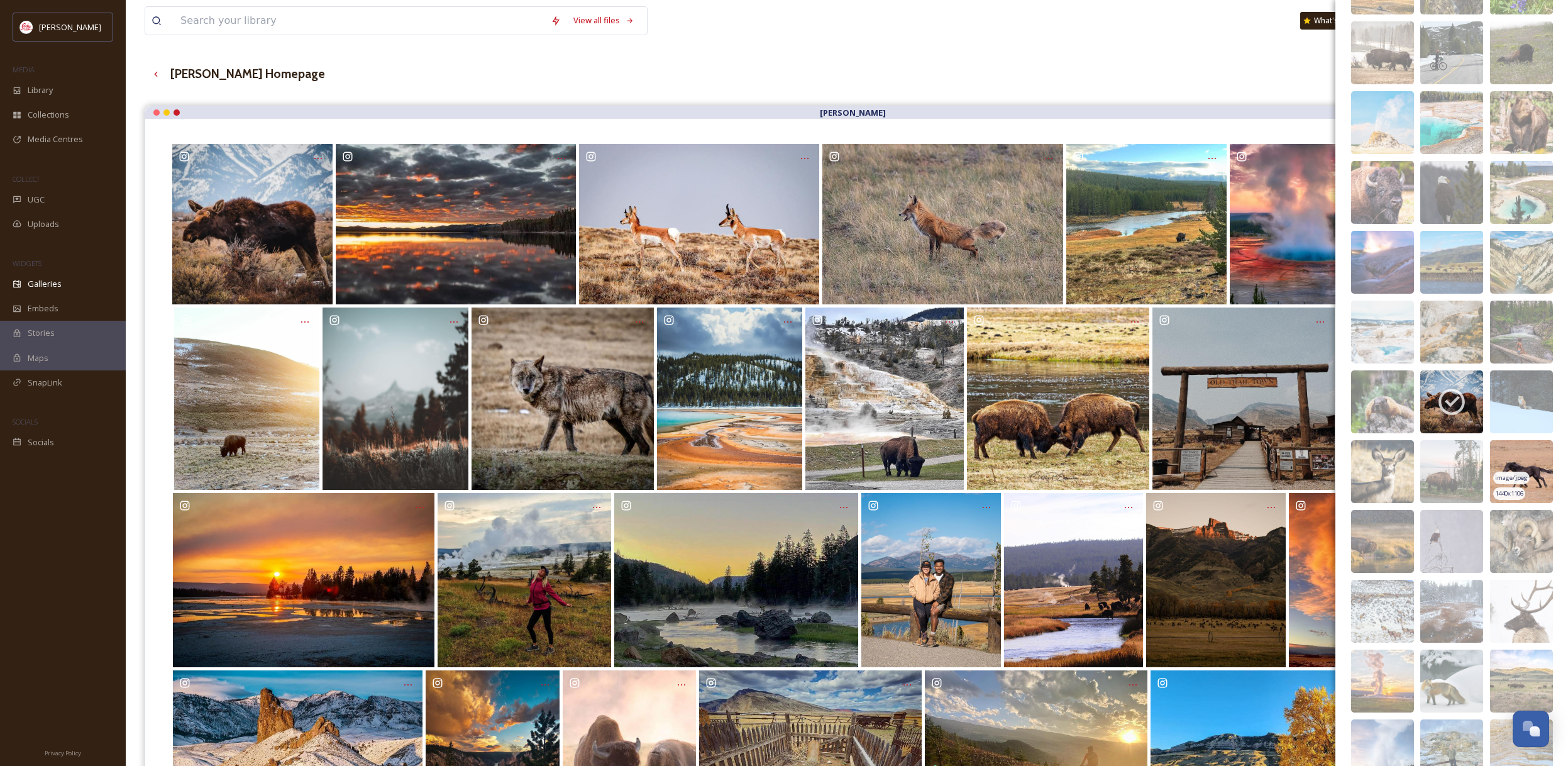
scroll to position [12252, 0]
click at [1529, 469] on img at bounding box center [1521, 470] width 63 height 63
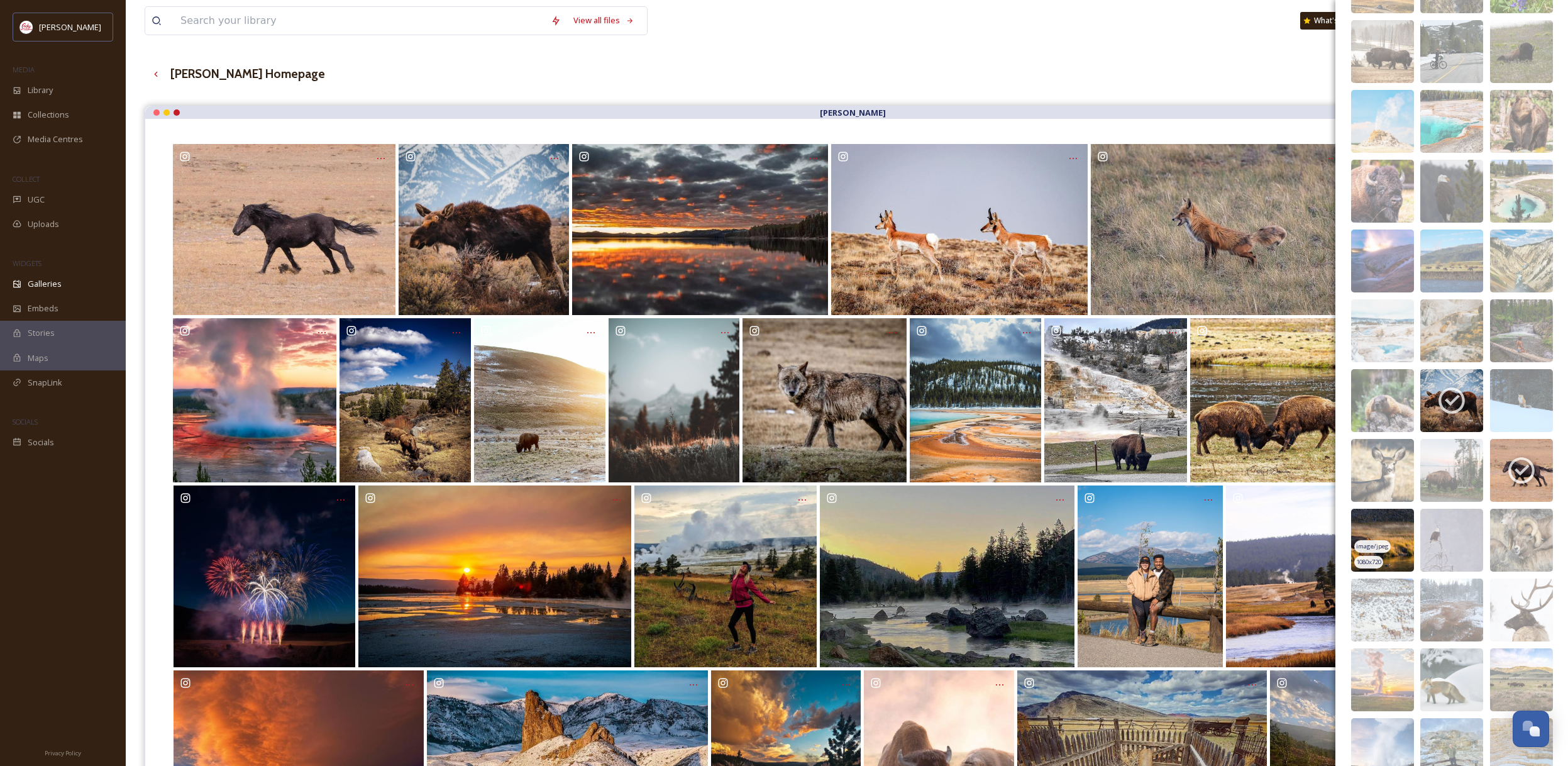
click at [1407, 536] on img at bounding box center [1382, 540] width 63 height 63
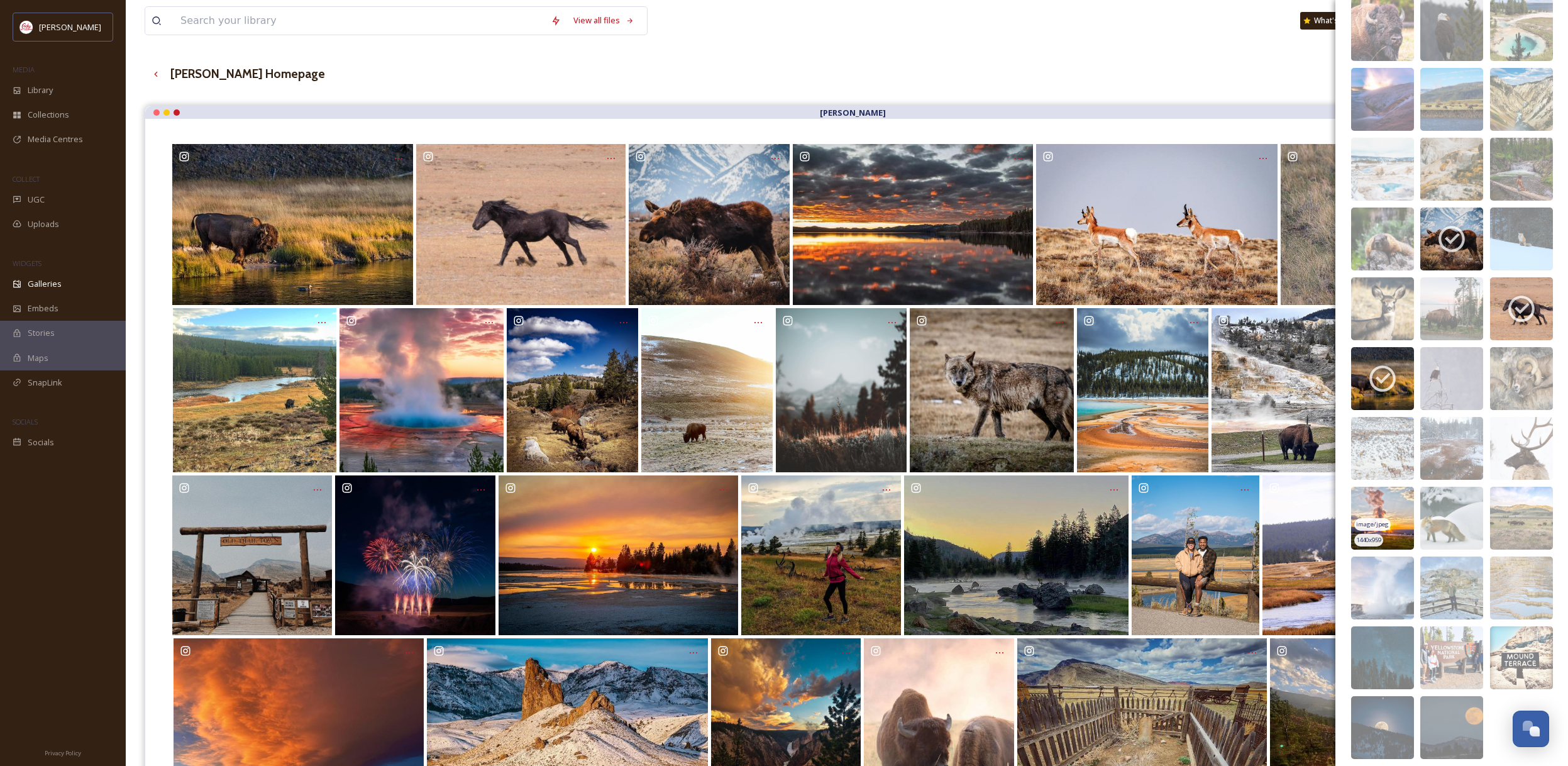
scroll to position [12414, 0]
click at [1391, 505] on img at bounding box center [1382, 517] width 63 height 63
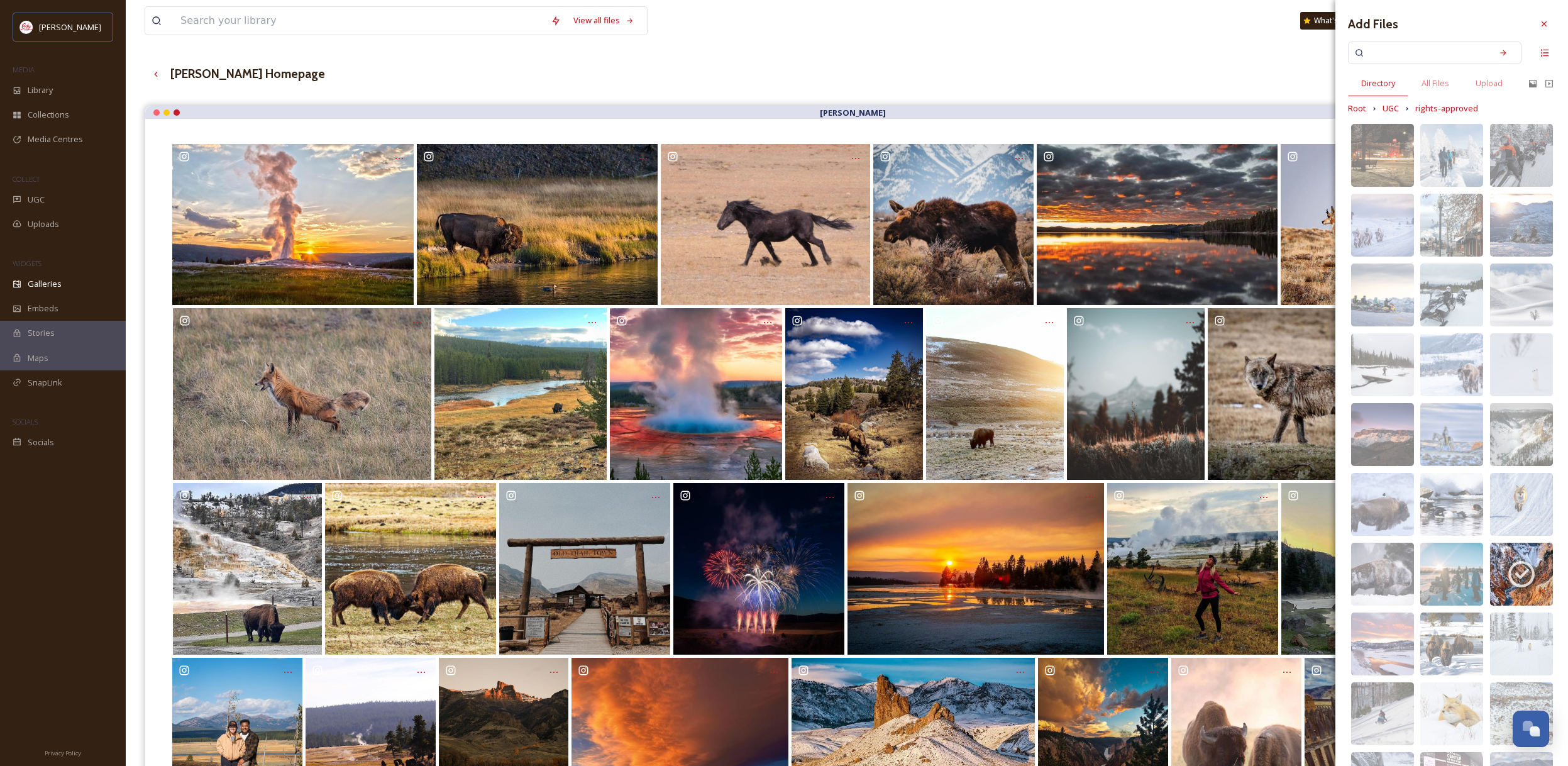
scroll to position [0, 0]
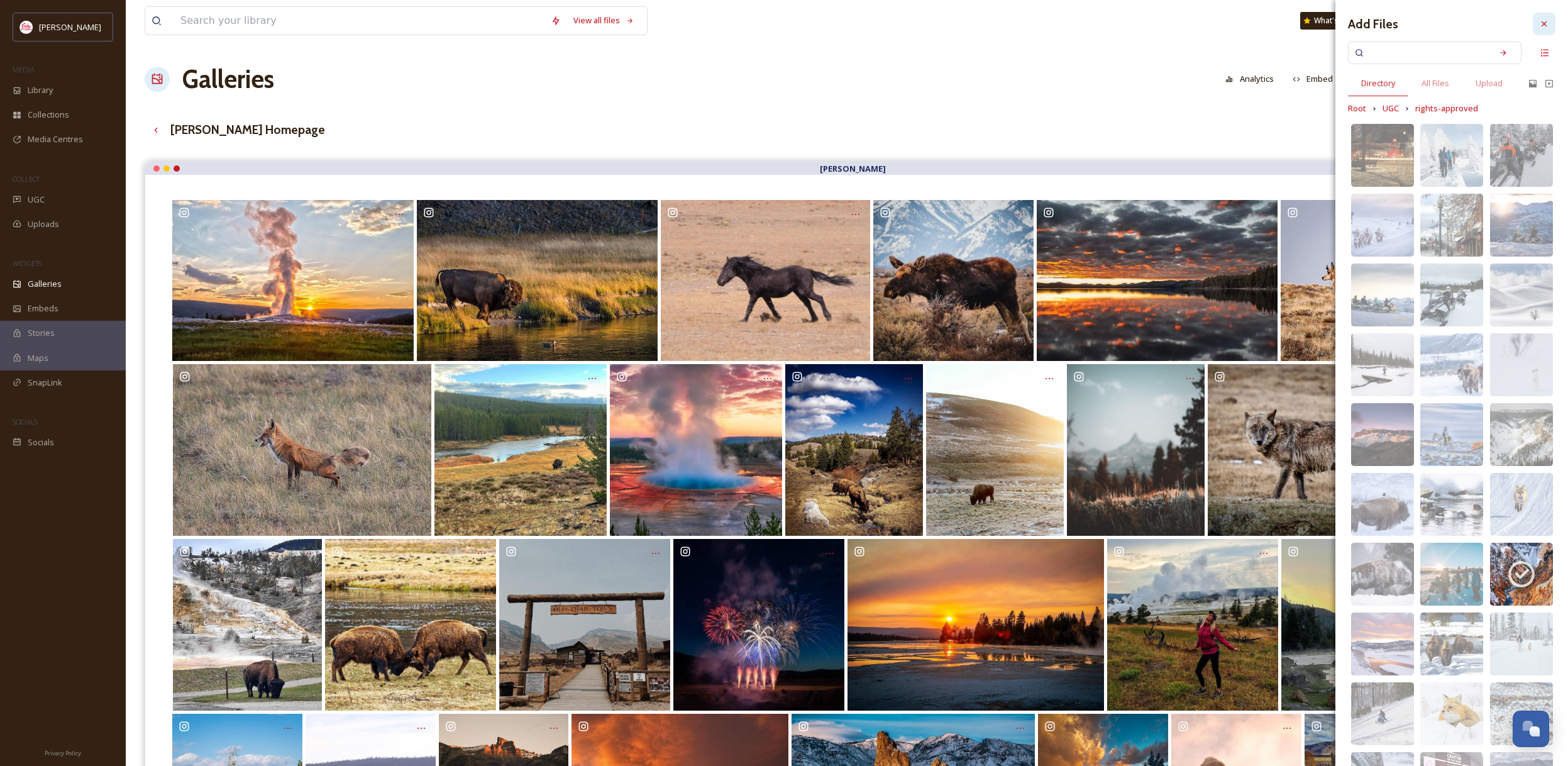
click at [1546, 23] on icon at bounding box center [1544, 24] width 10 height 10
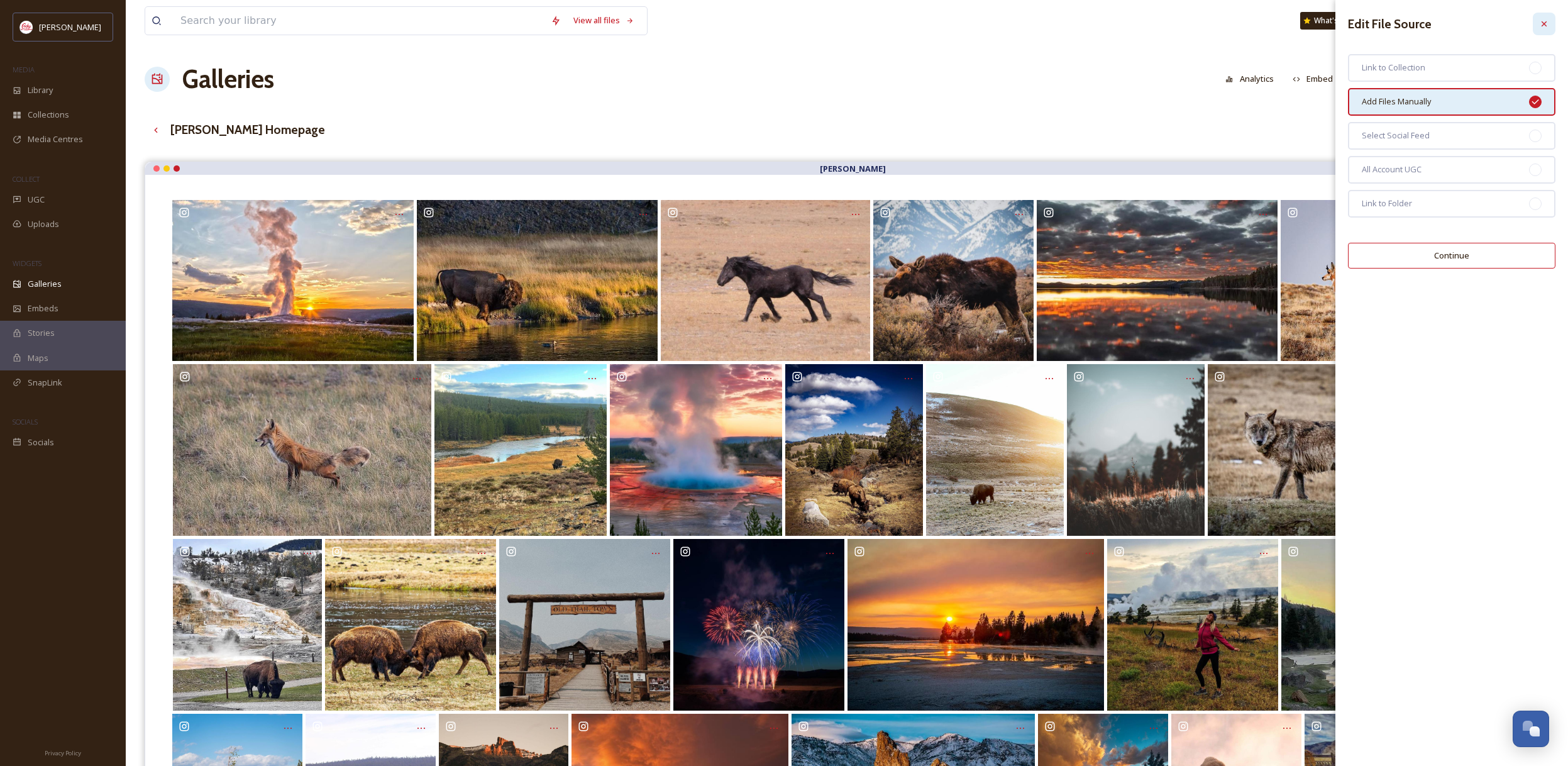
click at [1539, 24] on icon at bounding box center [1544, 24] width 10 height 10
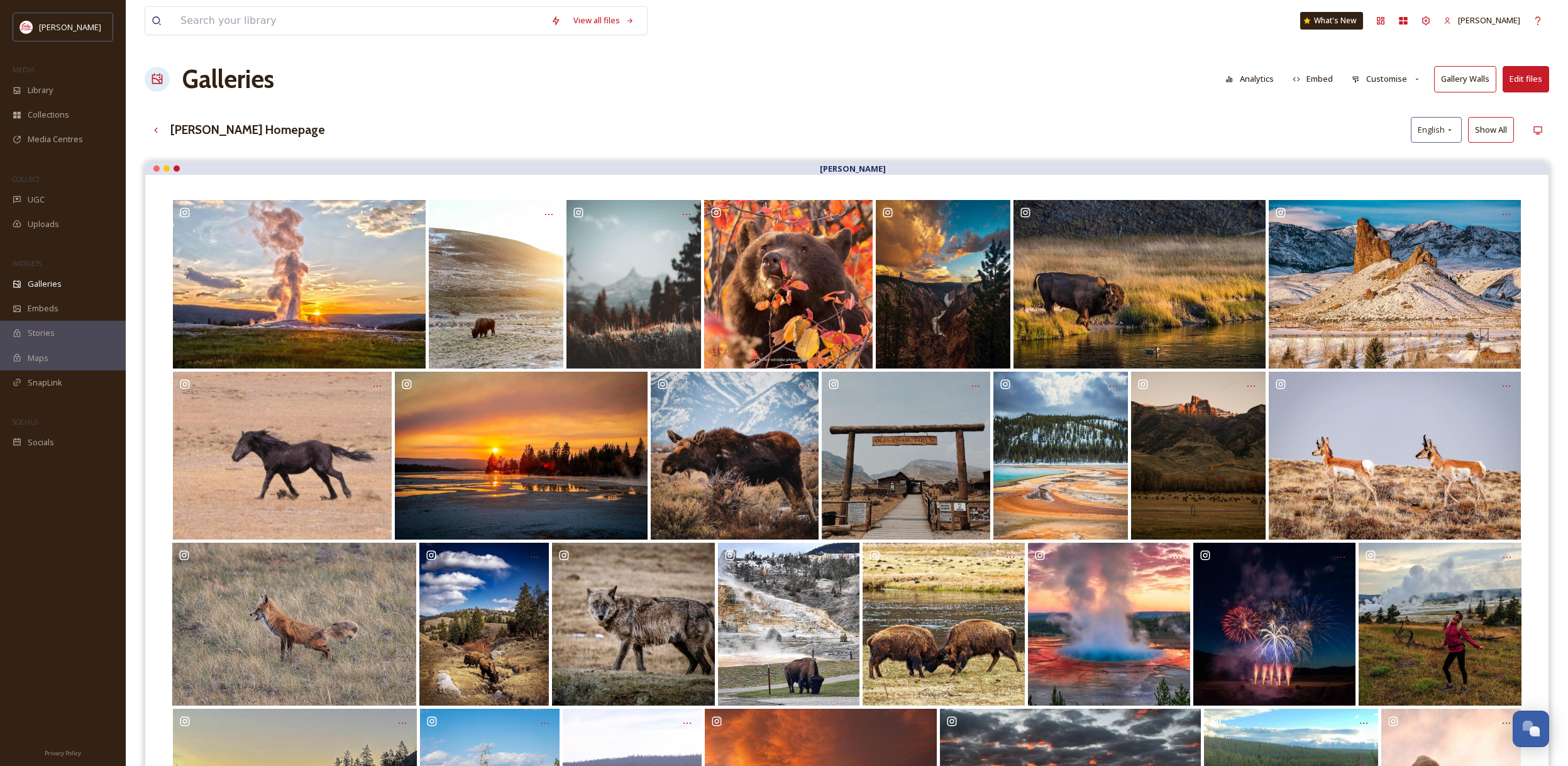
drag, startPoint x: 403, startPoint y: 623, endPoint x: 665, endPoint y: 3, distance: 673.1
